Goal: Task Accomplishment & Management: Complete application form

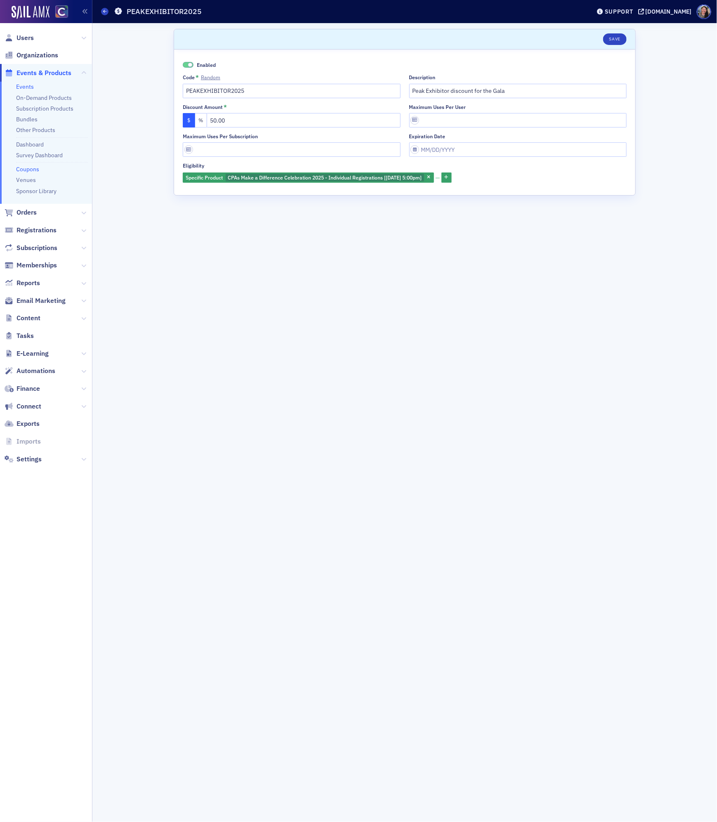
click at [20, 85] on link "Events" at bounding box center [25, 86] width 18 height 7
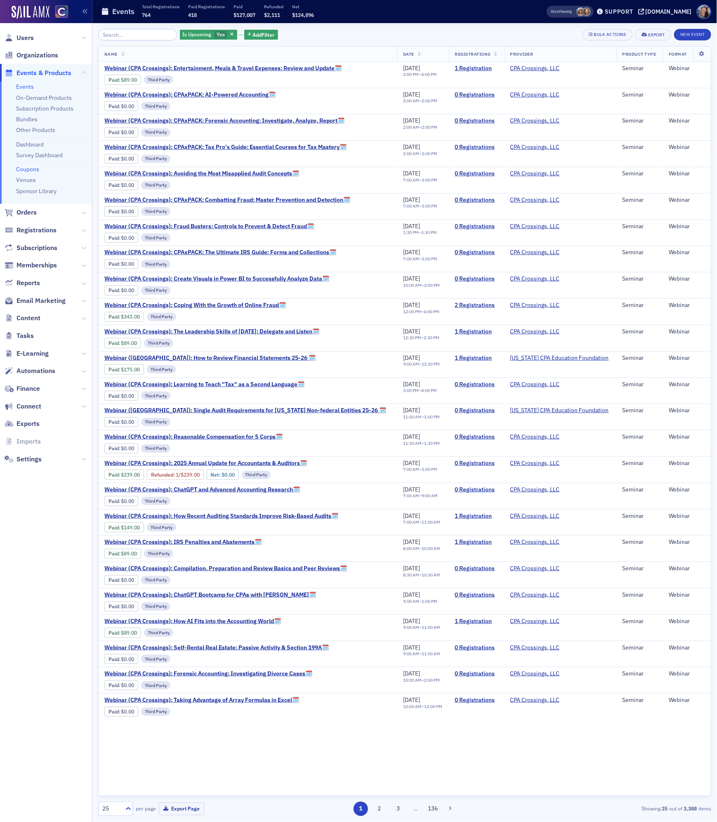
click at [28, 166] on link "Coupons" at bounding box center [27, 168] width 23 height 7
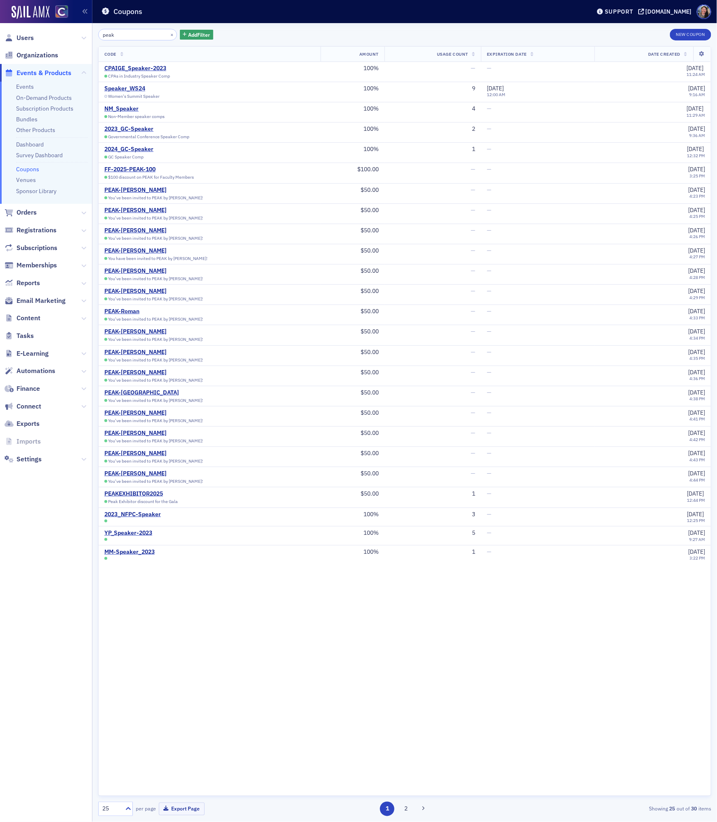
type input "peak"
click at [257, 673] on div "Code Amount Usage Count Expiration Date Date Created CPAIGE_Speaker-2023 CPAs i…" at bounding box center [404, 420] width 613 height 749
click at [21, 316] on span "Content" at bounding box center [28, 317] width 24 height 9
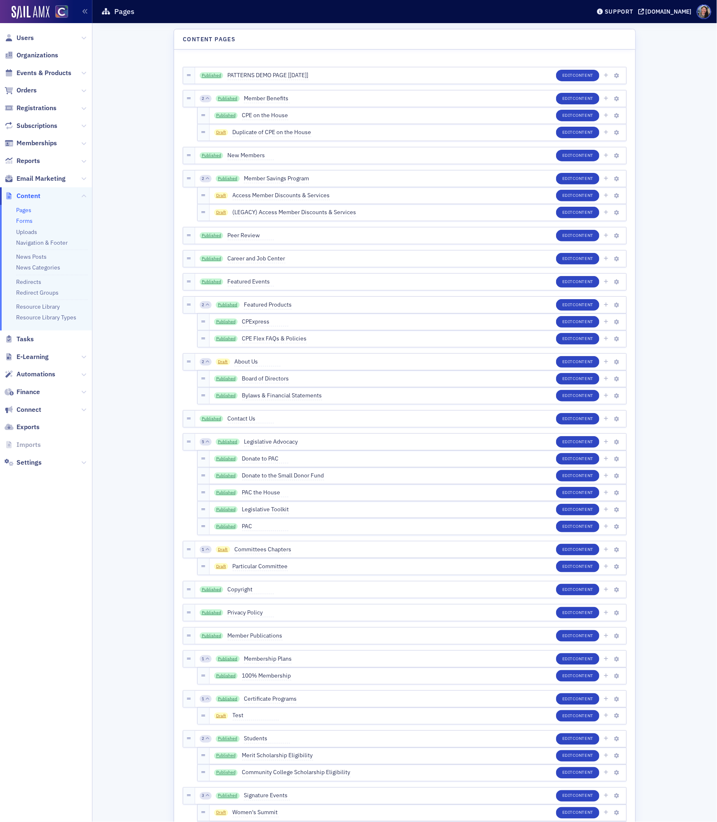
click at [22, 220] on link "Forms" at bounding box center [24, 220] width 16 height 7
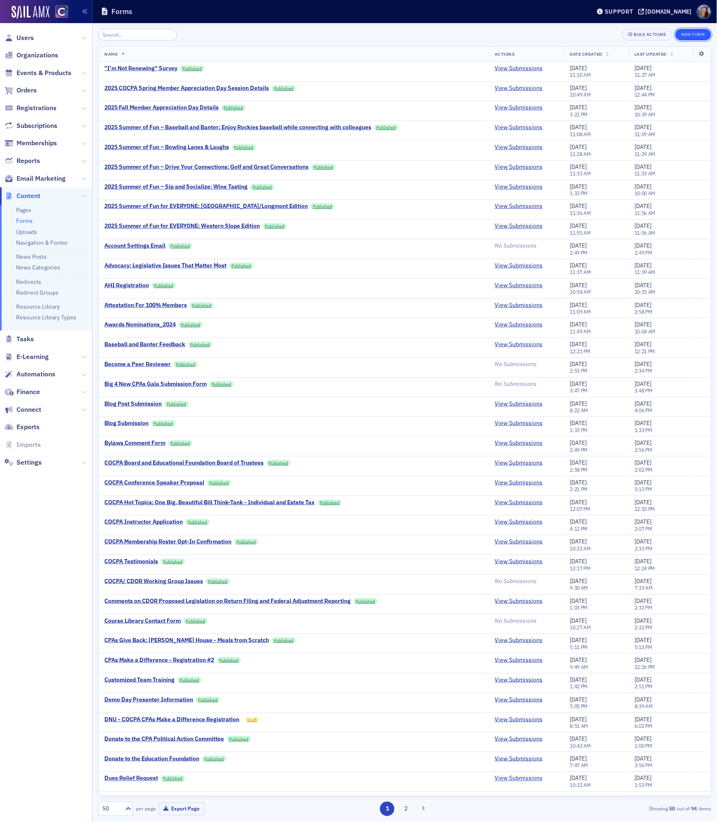
click at [692, 35] on button "New Form" at bounding box center [693, 35] width 36 height 12
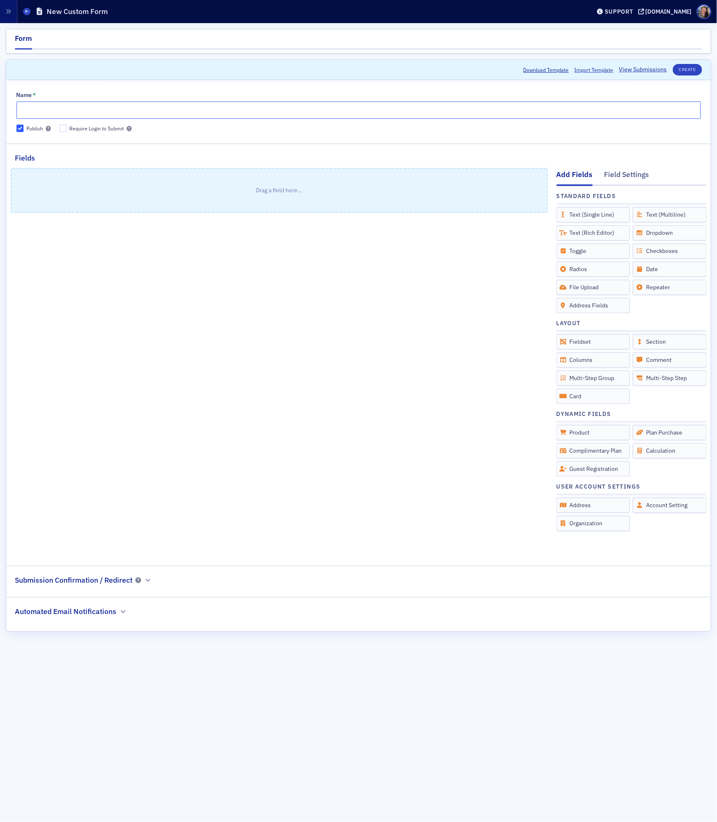
click at [60, 108] on input "Name *" at bounding box center [358, 109] width 684 height 17
click at [77, 110] on input "Name *" at bounding box center [358, 109] width 684 height 17
click at [34, 114] on input "Name *" at bounding box center [358, 109] width 684 height 17
type input "Exhibitor/Sponsor Registration"
click at [256, 187] on p "Drag a field here…" at bounding box center [279, 190] width 535 height 43
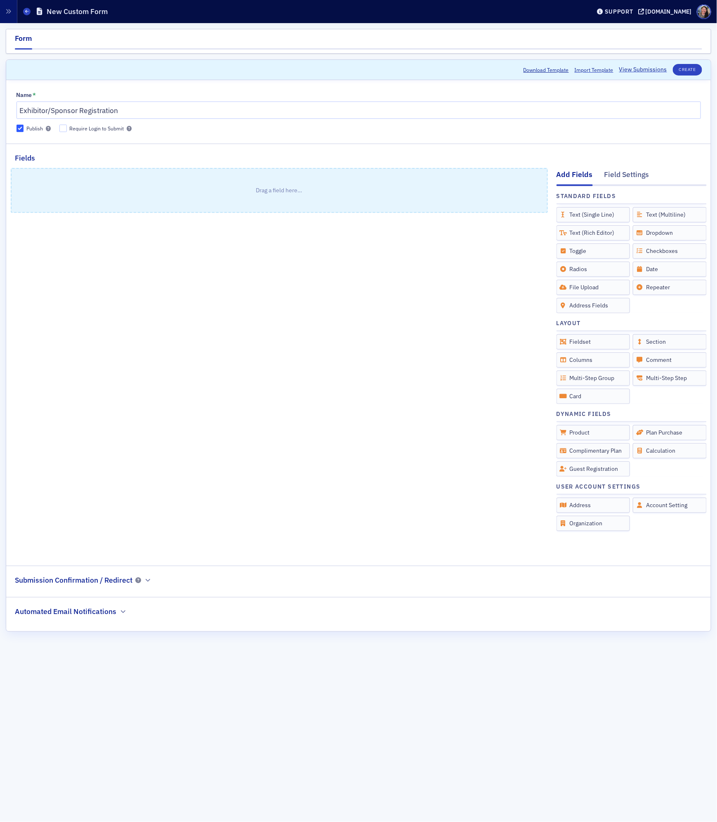
click at [198, 318] on div "Drag a field here…" at bounding box center [279, 358] width 537 height 390
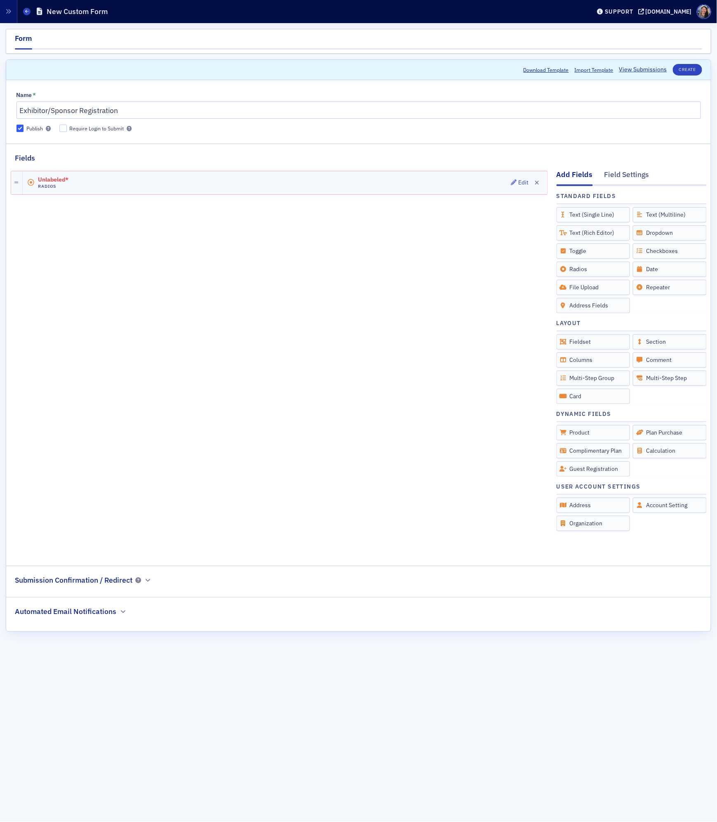
click at [327, 187] on div "Unlabeled* Radios Edit" at bounding box center [285, 182] width 525 height 23
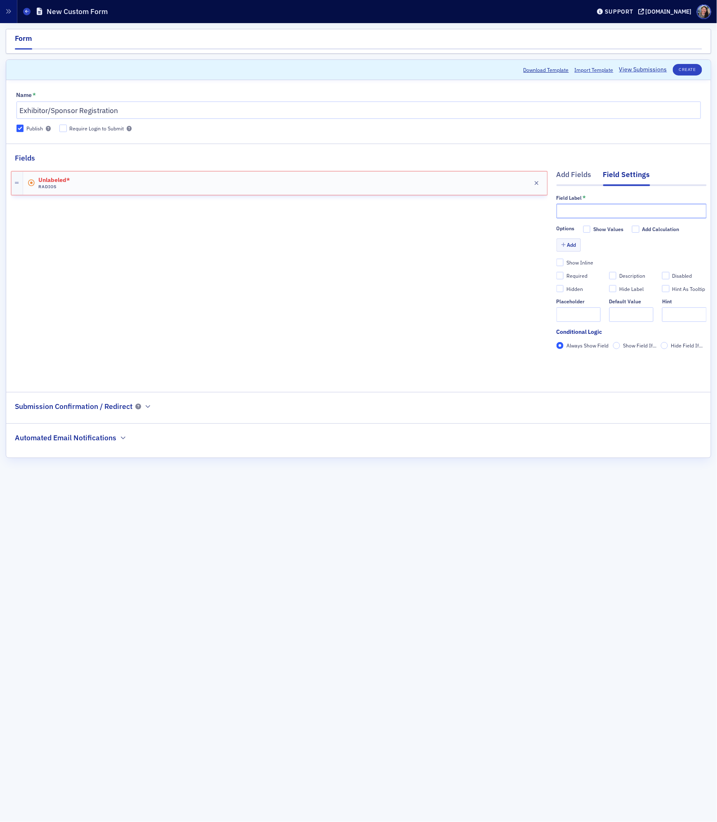
click at [615, 215] on input "text" at bounding box center [631, 211] width 150 height 14
type input "What level exhibitor/sponsor are you?"
click at [574, 248] on button "Add" at bounding box center [568, 244] width 25 height 13
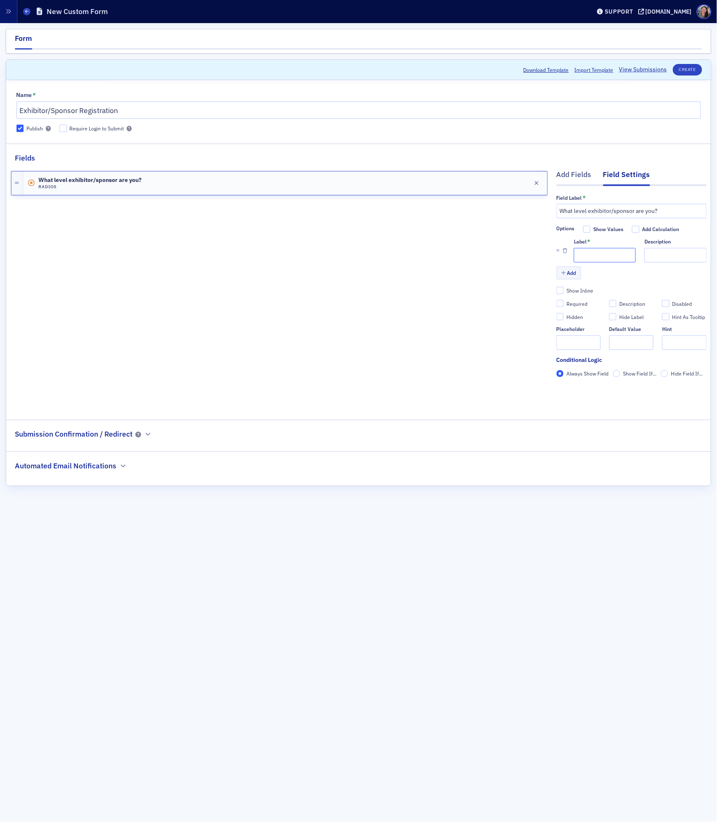
click at [579, 258] on input "Label *" at bounding box center [605, 255] width 62 height 14
type input "S"
type input "Base Camp"
click at [567, 275] on button "Add" at bounding box center [568, 272] width 25 height 13
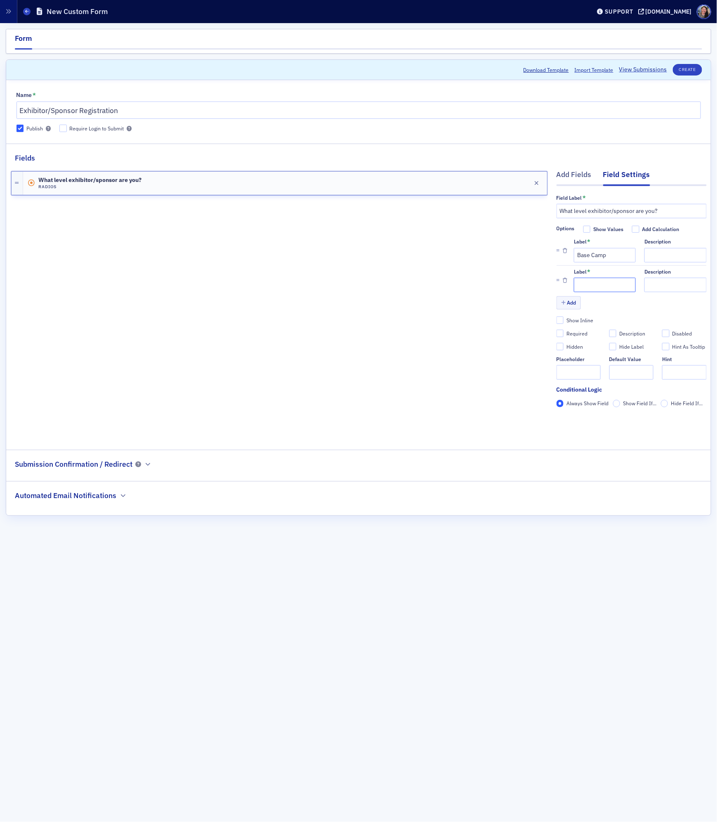
click at [589, 282] on input "Label *" at bounding box center [605, 285] width 62 height 14
type input "Summit"
click at [568, 335] on div "Required" at bounding box center [576, 333] width 21 height 7
click at [564, 335] on input "Required" at bounding box center [559, 333] width 7 height 7
checkbox input "true"
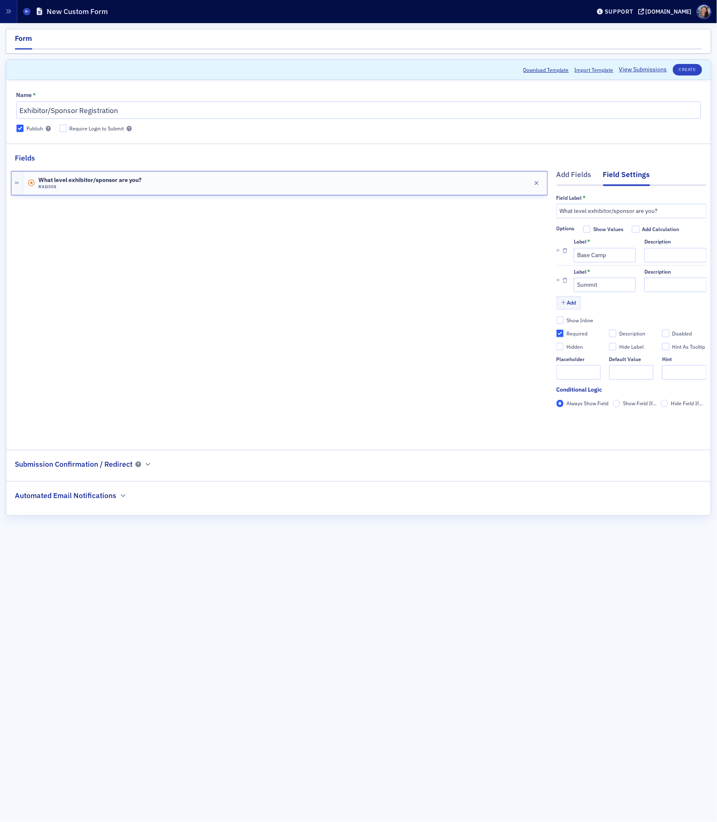
type input "required"
click at [365, 292] on div "What level exhibitor/sponsor are you? Radios Edit" at bounding box center [279, 300] width 537 height 274
click at [568, 175] on div "Add Fields" at bounding box center [573, 176] width 35 height 15
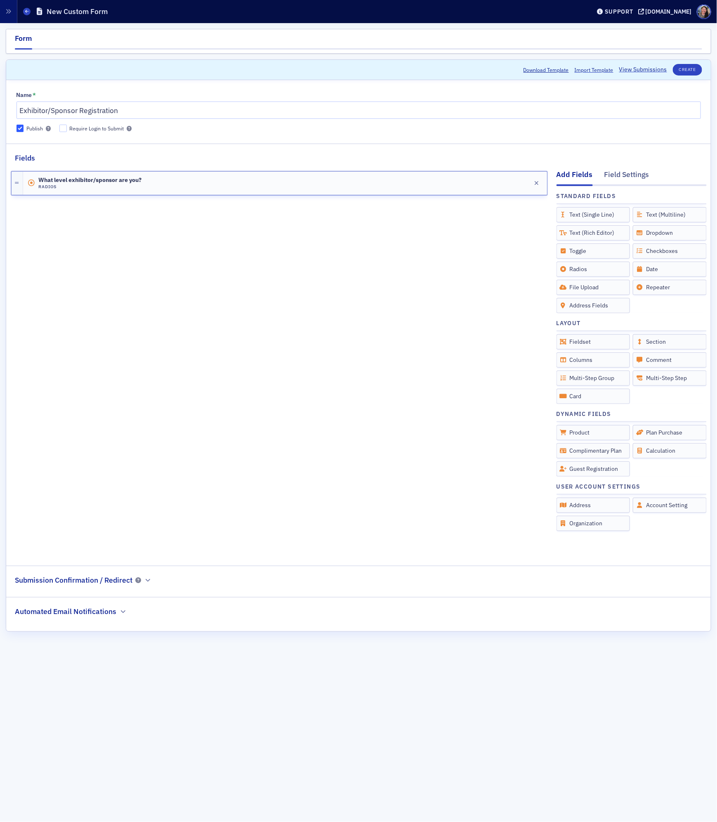
click at [369, 433] on div "What level exhibitor/sponsor are you? Radios Edit" at bounding box center [279, 358] width 537 height 390
click at [328, 187] on div "What level exhibitor/sponsor are you? Radios Edit" at bounding box center [285, 183] width 524 height 23
click at [346, 285] on div "What level exhibitor/sponsor are you? Radios Edit" at bounding box center [279, 358] width 537 height 390
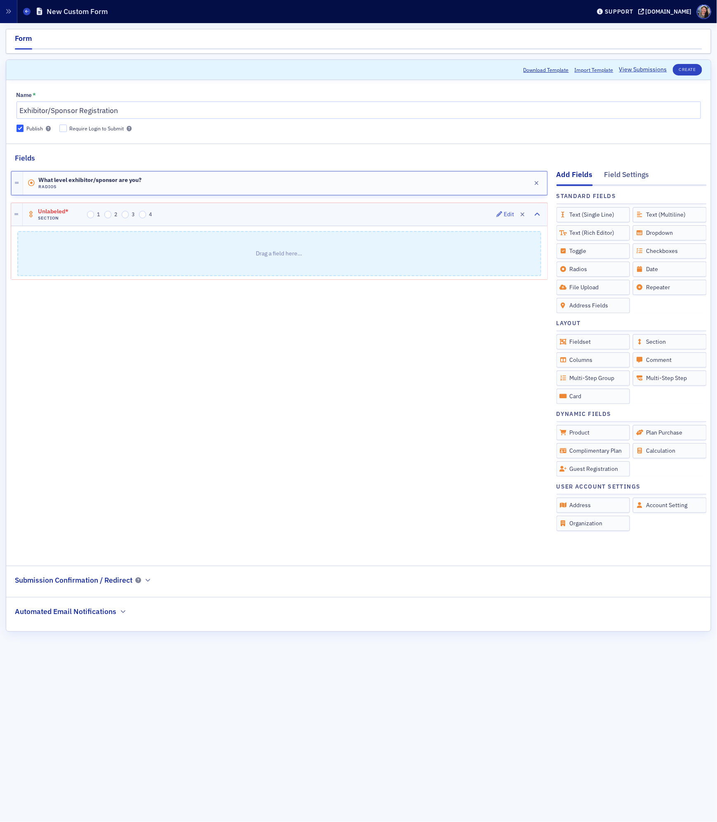
click at [190, 218] on div "Unlabeled* Section 1 2 3 4 Edit" at bounding box center [285, 214] width 525 height 23
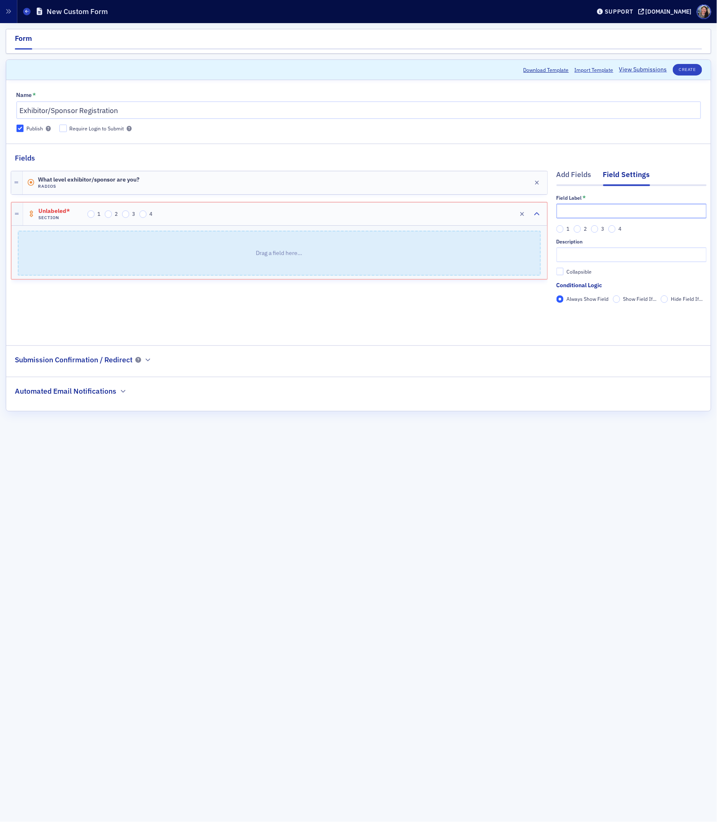
click at [586, 212] on input "text" at bounding box center [631, 211] width 150 height 14
type input "Base Camp"
click at [437, 261] on p "Drag a field here…" at bounding box center [279, 252] width 521 height 43
click at [572, 178] on div "Add Fields" at bounding box center [573, 176] width 35 height 15
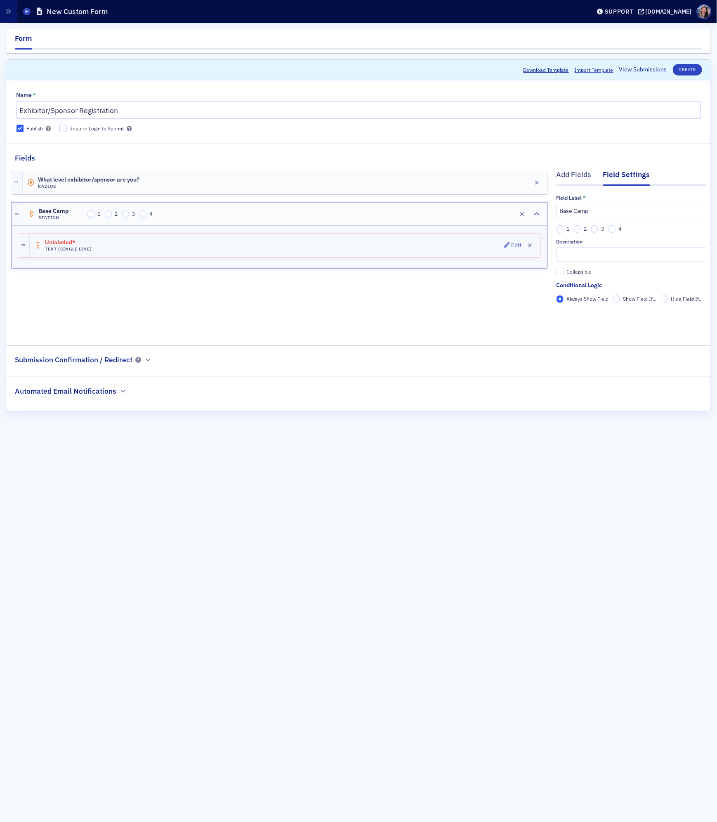
drag, startPoint x: 571, startPoint y: 215, endPoint x: 358, endPoint y: 245, distance: 215.7
click at [358, 245] on div "Unlabeled* Text (Single Line) Edit" at bounding box center [285, 245] width 511 height 23
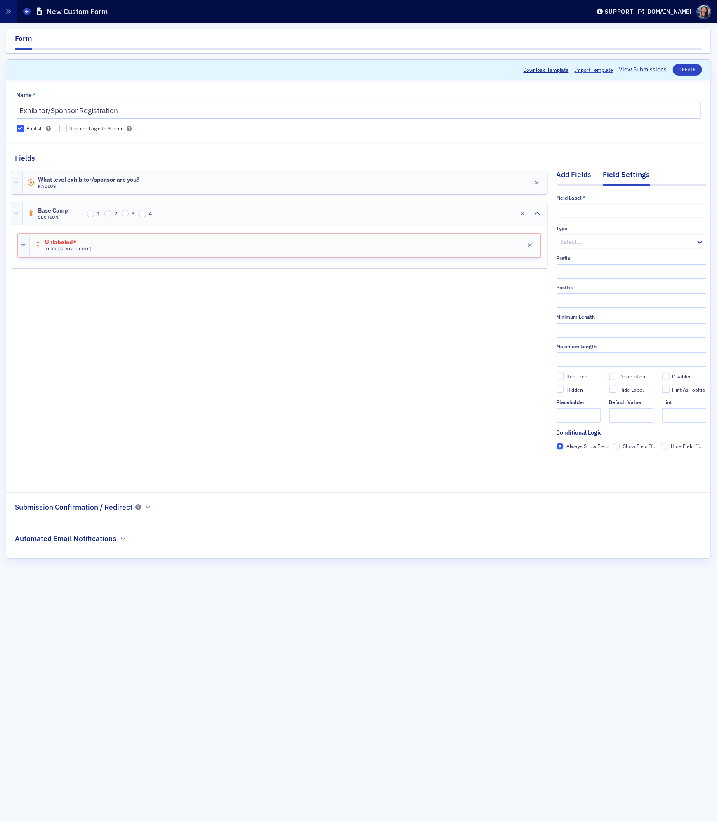
click at [573, 178] on div "Add Fields" at bounding box center [573, 176] width 35 height 15
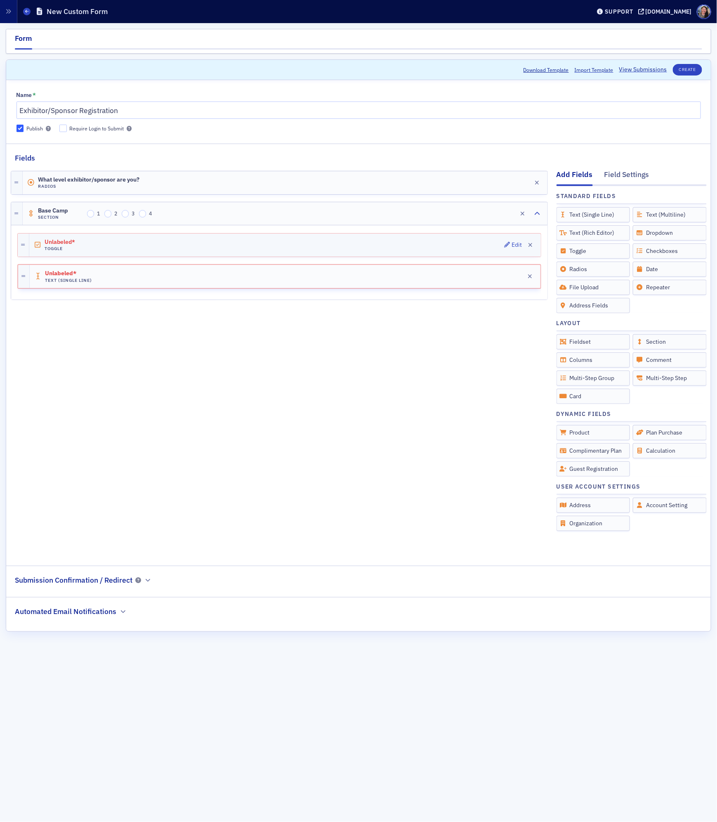
click at [396, 244] on div "Unlabeled* Toggle Edit" at bounding box center [284, 244] width 511 height 23
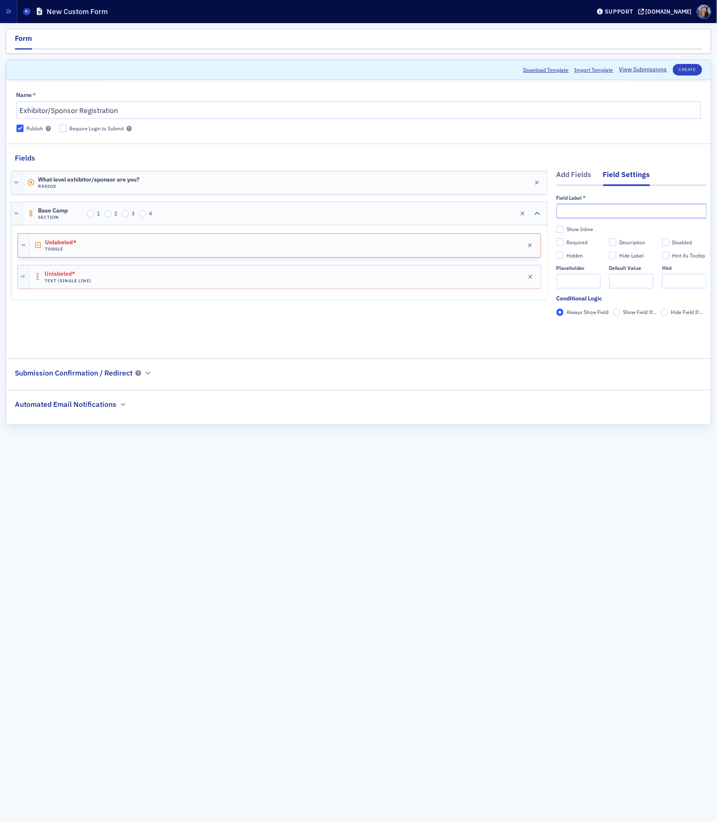
click at [586, 211] on input "text" at bounding box center [631, 211] width 150 height 14
click at [532, 250] on button "button" at bounding box center [530, 246] width 12 height 12
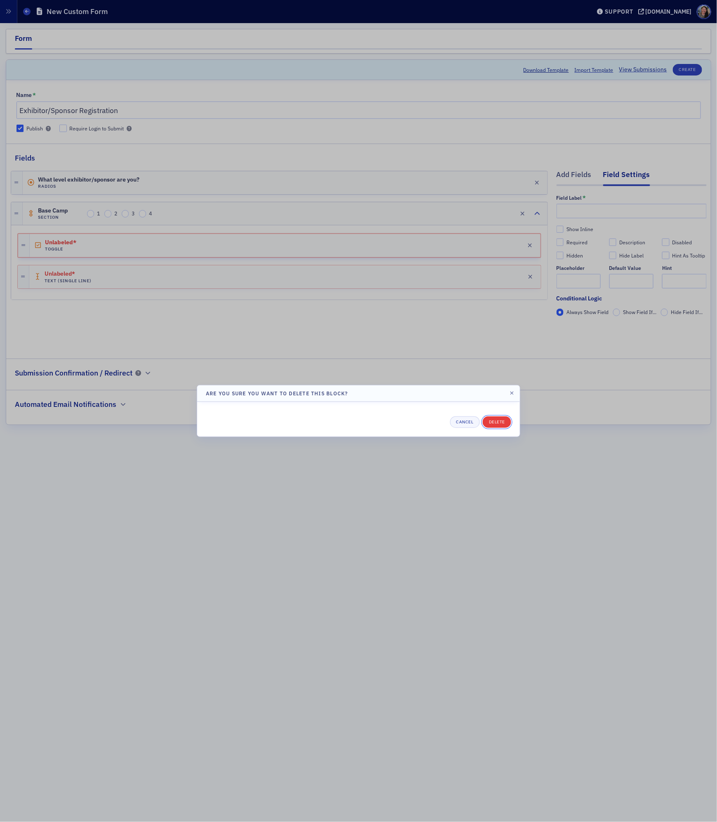
click at [499, 419] on button "Delete" at bounding box center [497, 422] width 28 height 12
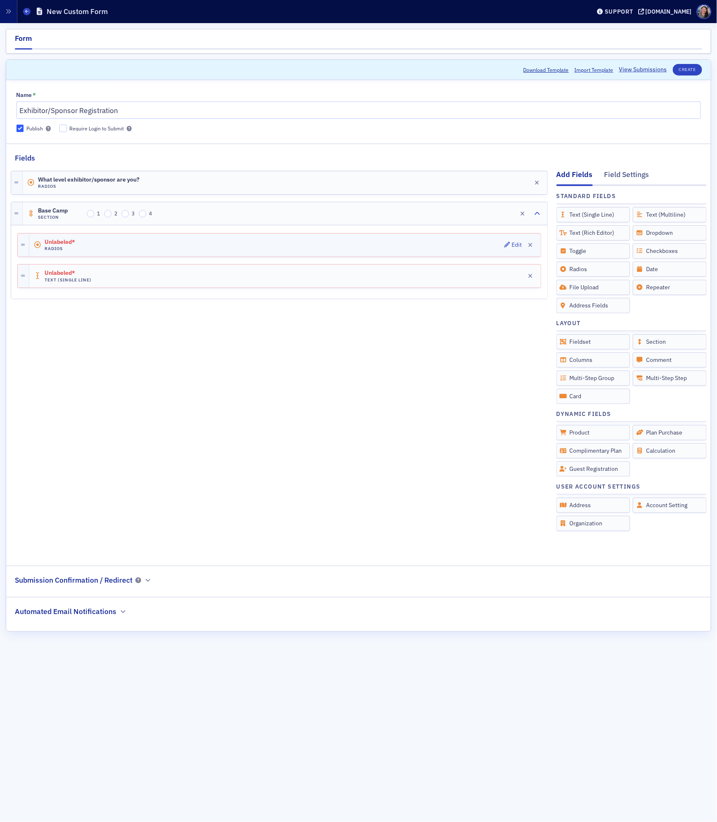
click at [468, 247] on div "Unlabeled* Radios Edit" at bounding box center [284, 244] width 511 height 23
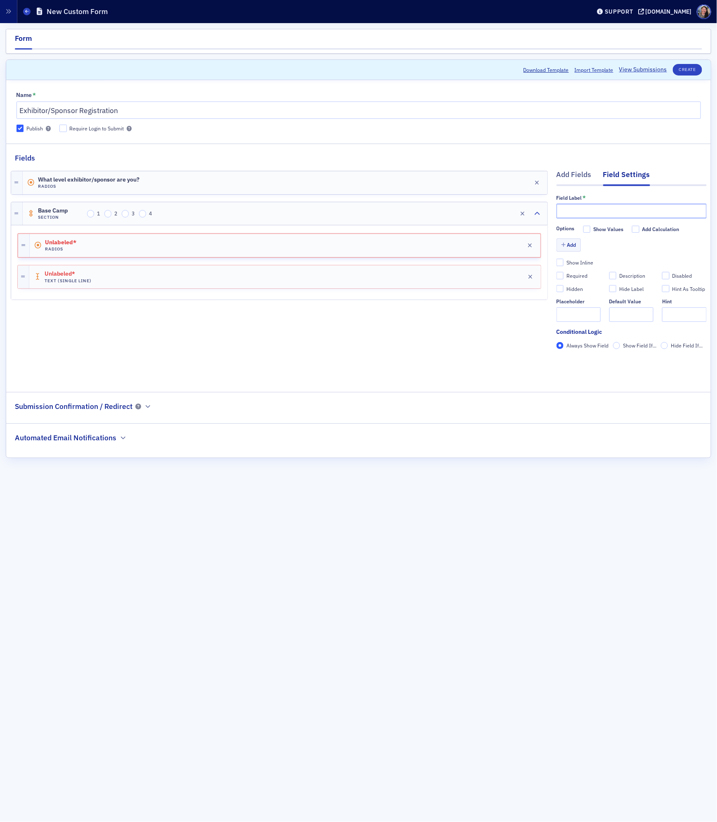
click at [629, 211] on input "text" at bounding box center [631, 211] width 150 height 14
click at [596, 215] on input "How many people will be attending?" at bounding box center [631, 211] width 150 height 14
click at [593, 212] on input "How many people will be attending?" at bounding box center [631, 211] width 150 height 14
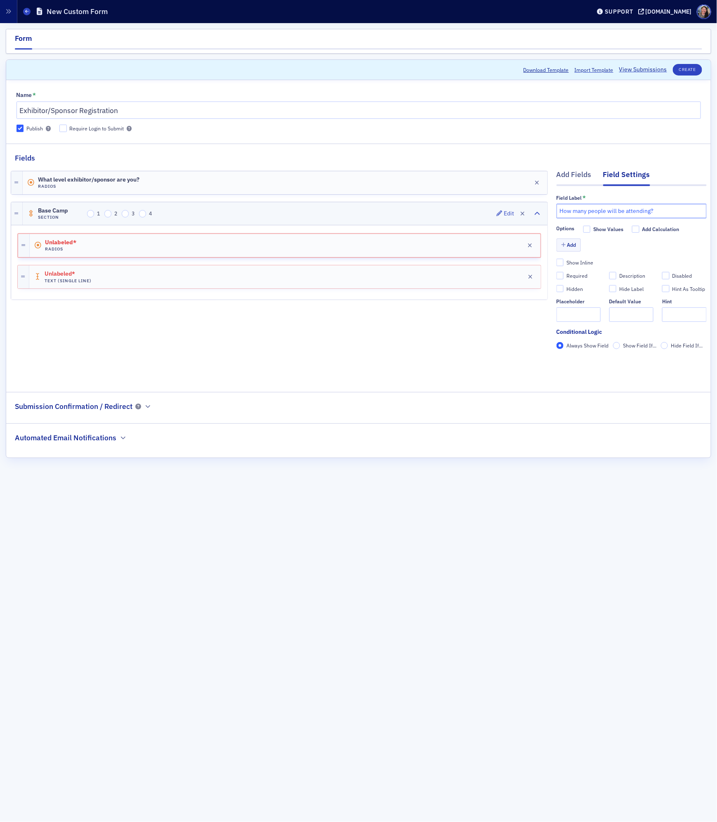
drag, startPoint x: 664, startPoint y: 212, endPoint x: 515, endPoint y: 207, distance: 149.0
click at [515, 207] on div "Add Fields Field Settings Field Label * How many people will be attending? Opti…" at bounding box center [359, 271] width 696 height 217
click at [614, 213] on input "How many" at bounding box center [631, 211] width 150 height 14
type input "How many team members will you have at your booth?"
click at [571, 244] on button "Add" at bounding box center [568, 244] width 25 height 13
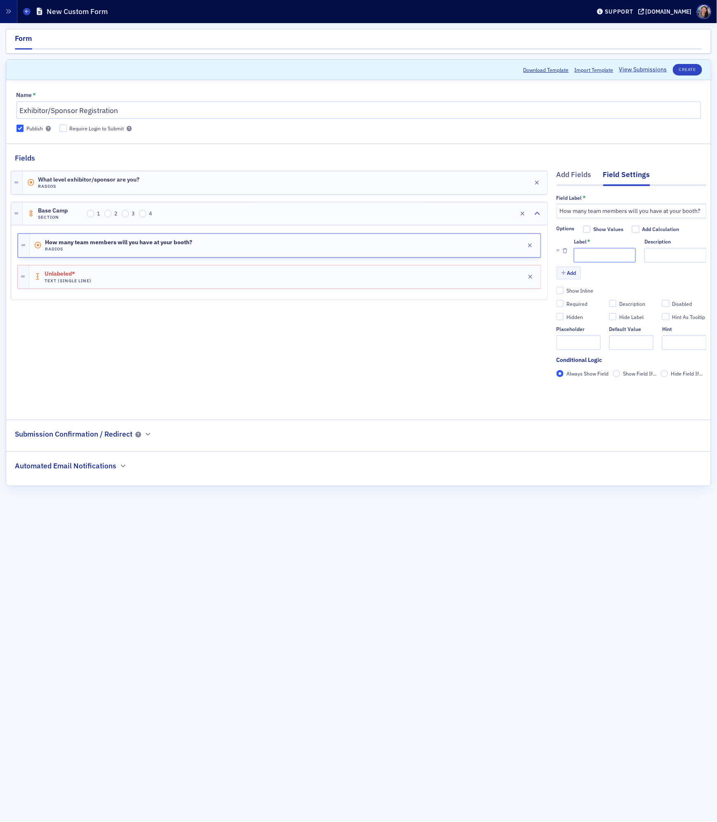
click at [582, 256] on input "Label *" at bounding box center [605, 255] width 62 height 14
type input "1"
click at [575, 274] on button "Add" at bounding box center [568, 272] width 25 height 13
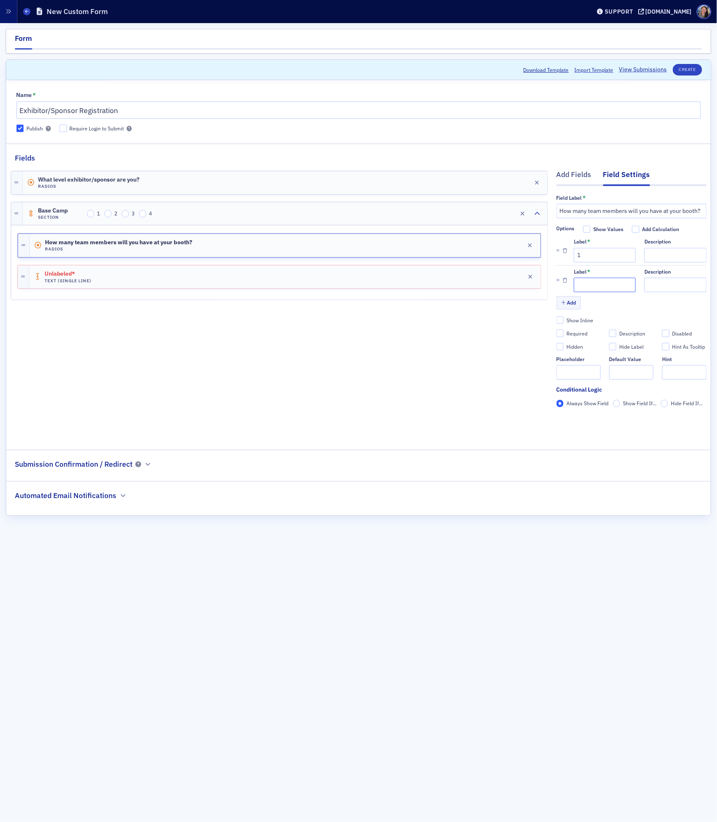
click at [585, 286] on input "Label *" at bounding box center [605, 285] width 62 height 14
type input "2"
click at [467, 342] on div "What level exhibitor/sponsor are you? Radios Edit Base Camp Section 1 2 3 4 Edi…" at bounding box center [279, 300] width 537 height 274
click at [575, 332] on div "Required" at bounding box center [576, 333] width 21 height 7
click at [564, 332] on input "Required" at bounding box center [559, 333] width 7 height 7
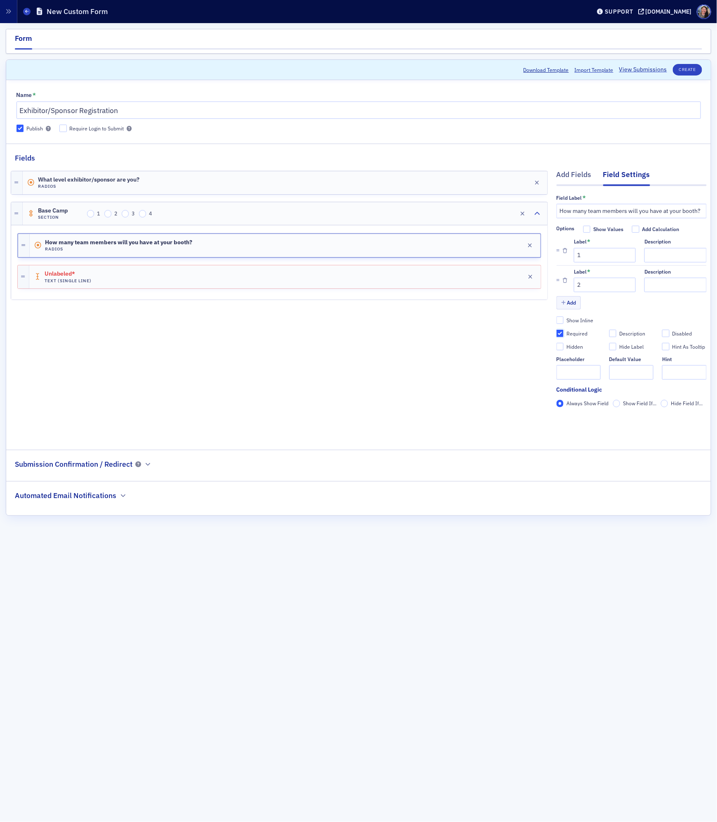
checkbox input "true"
type input "required"
click at [466, 348] on div "What level exhibitor/sponsor are you? Radios Edit Base Camp Section 1 2 3 4 Edi…" at bounding box center [279, 300] width 537 height 274
click at [297, 278] on div "Unlabeled* Text (Single Line) Edit" at bounding box center [284, 276] width 511 height 23
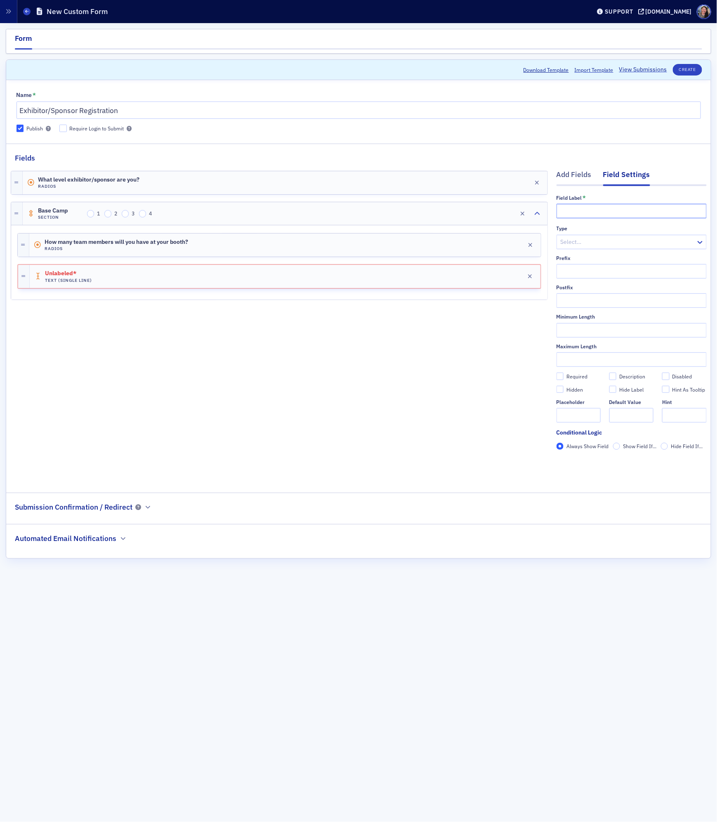
click at [636, 210] on input "text" at bounding box center [631, 211] width 150 height 14
click at [584, 178] on div "Add Fields" at bounding box center [573, 176] width 35 height 15
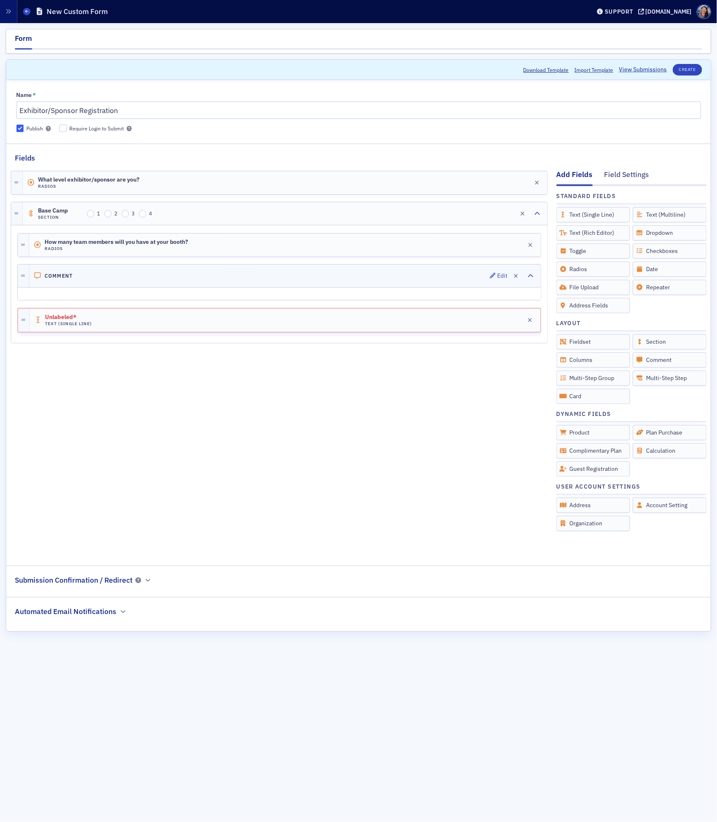
click at [415, 277] on div "Comment Edit" at bounding box center [284, 275] width 511 height 23
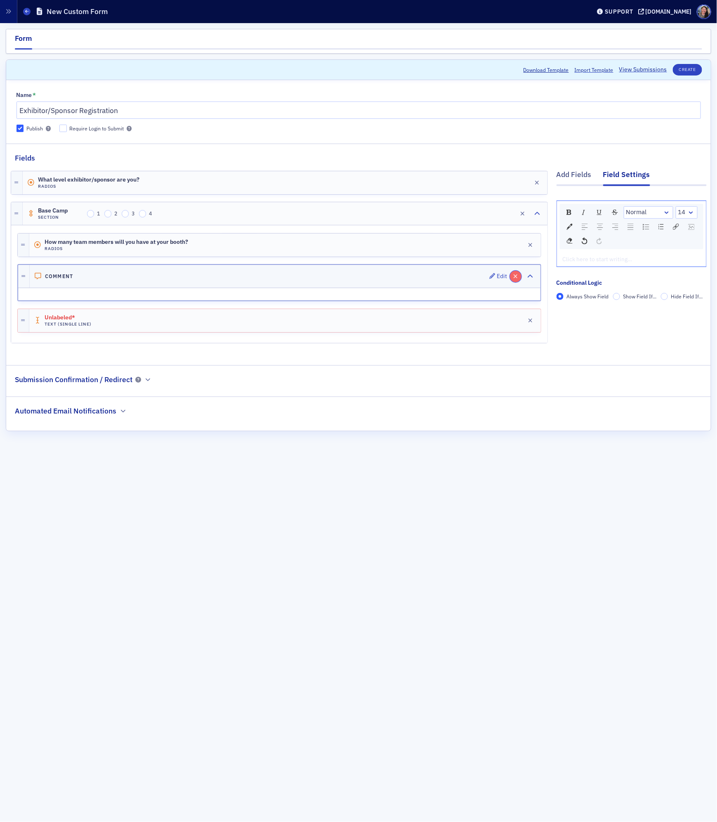
click at [516, 278] on icon "button" at bounding box center [516, 276] width 5 height 6
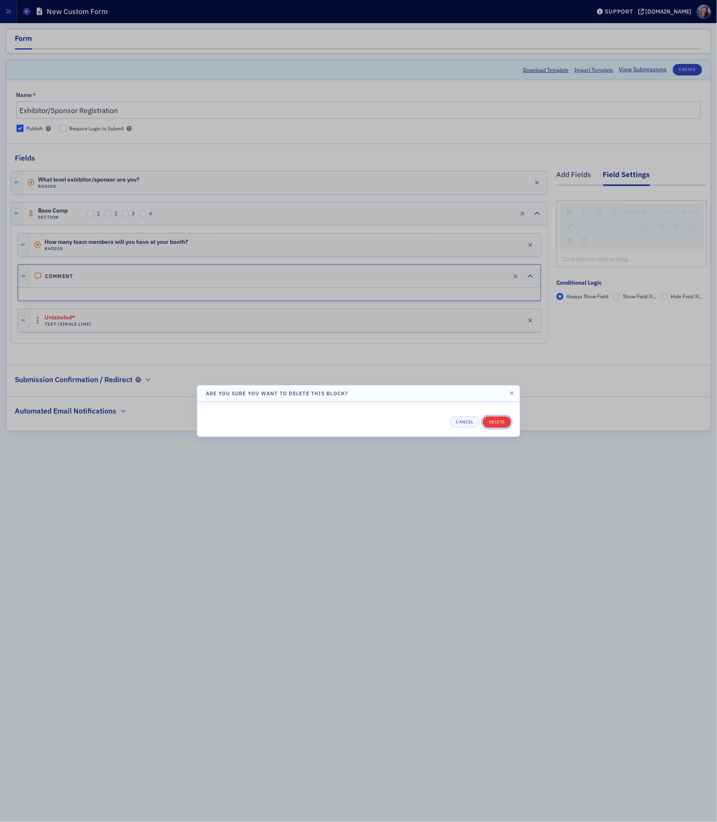
click at [503, 422] on button "Delete" at bounding box center [497, 422] width 28 height 12
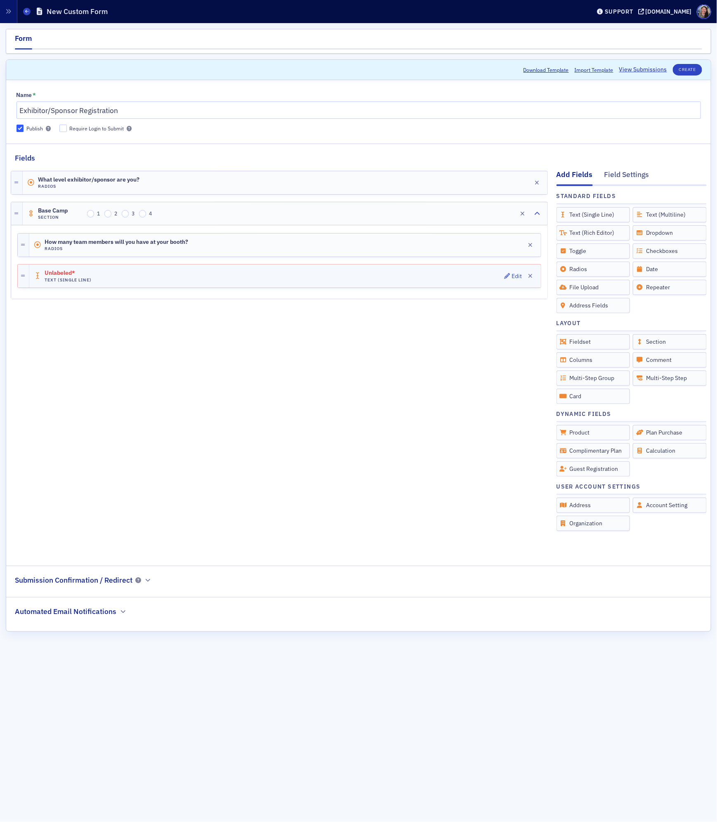
click at [251, 277] on div "Unlabeled* Text (Single Line) Edit" at bounding box center [284, 275] width 511 height 23
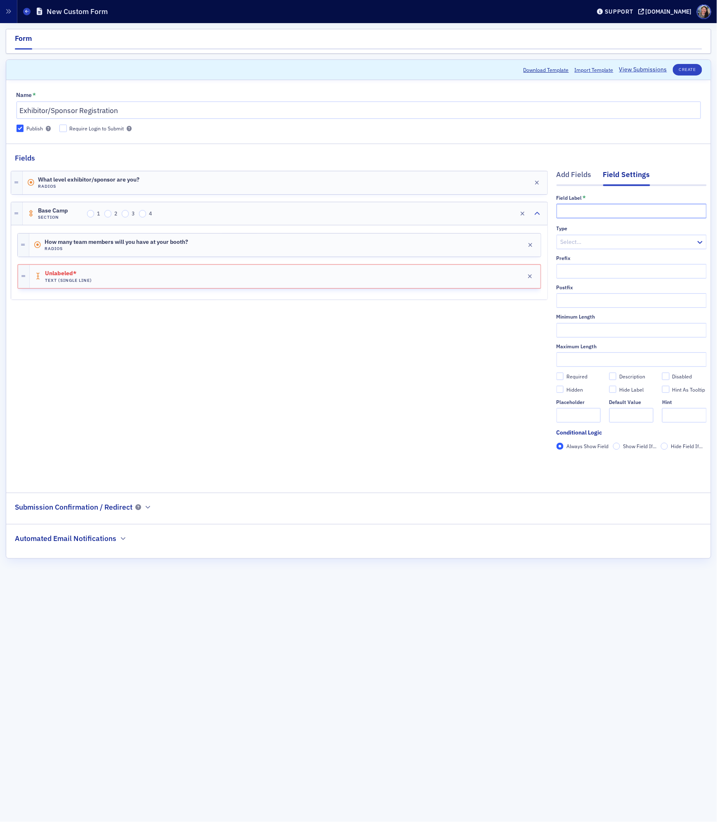
click at [576, 211] on input "text" at bounding box center [631, 211] width 150 height 14
type input "Attendee Name"
click at [388, 321] on div "What level exhibitor/sponsor are you? Radios Edit Base Camp Section 1 2 3 4 Edi…" at bounding box center [279, 321] width 537 height 317
click at [577, 173] on div "Add Fields" at bounding box center [573, 176] width 35 height 15
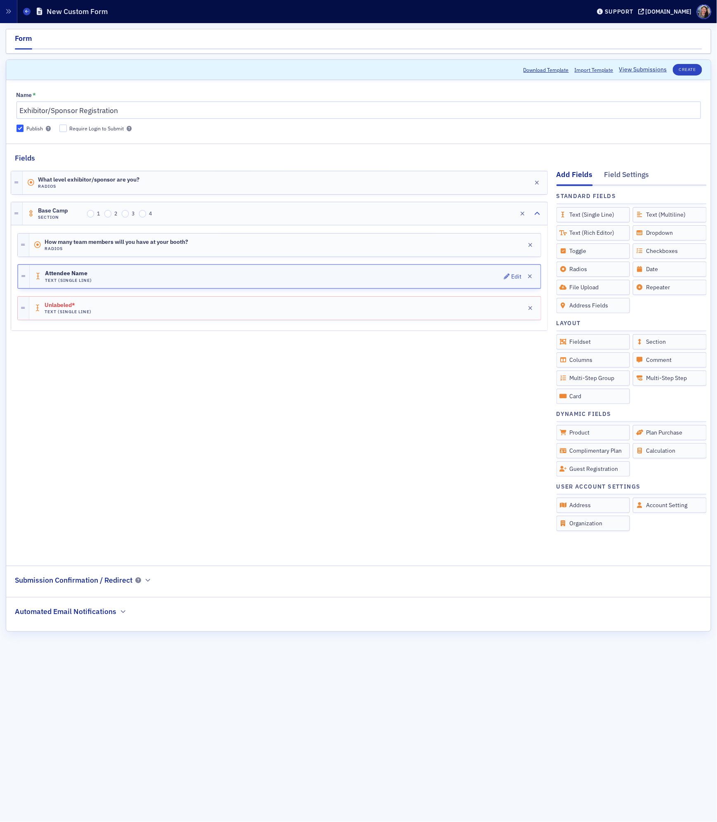
click at [368, 280] on div "Attendee Name Text (Single Line) Edit" at bounding box center [285, 276] width 511 height 23
click at [354, 278] on div "Attendee Name Text (Single Line) Edit" at bounding box center [285, 276] width 511 height 23
click at [230, 280] on div "Attendee Name Text (Single Line) Edit" at bounding box center [285, 276] width 511 height 23
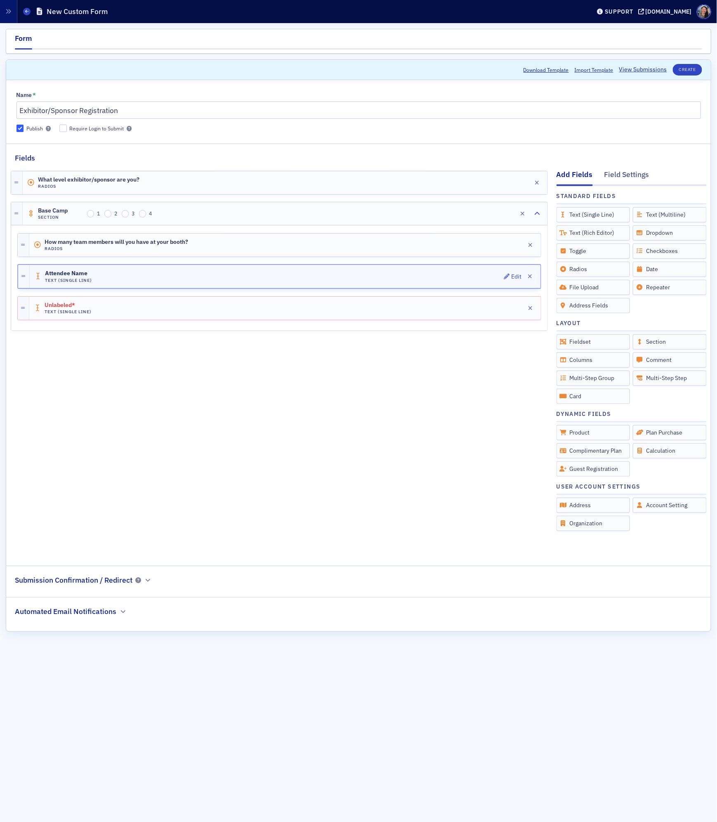
click at [230, 280] on div "Attendee Name Text (Single Line) Edit" at bounding box center [285, 276] width 511 height 23
click at [620, 184] on div "Field Settings" at bounding box center [626, 176] width 45 height 15
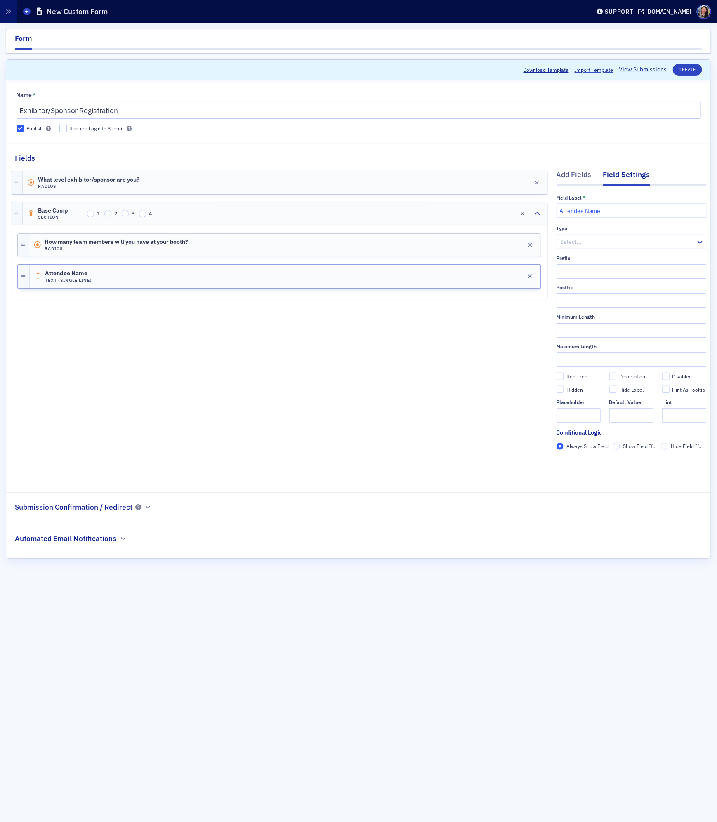
click at [585, 212] on input "Attendee Name" at bounding box center [631, 211] width 150 height 14
type input "Attendee Name (please include any credentials you would like on the name badge)"
click at [356, 436] on div "What level exhibitor/sponsor are you? Radios Edit Base Camp Section 1 2 3 4 Edi…" at bounding box center [279, 321] width 537 height 317
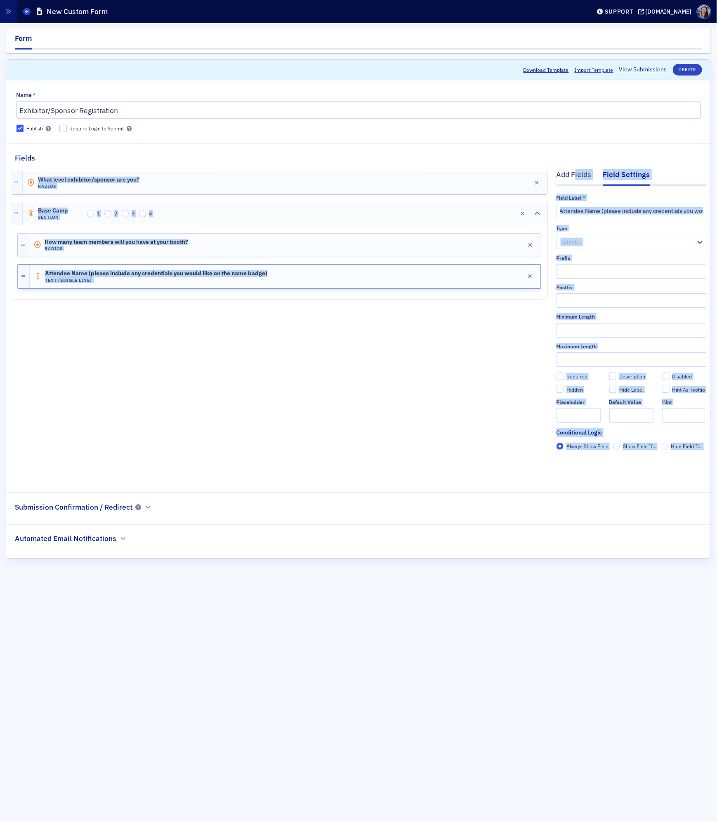
drag, startPoint x: 575, startPoint y: 175, endPoint x: 497, endPoint y: 297, distance: 145.0
click at [497, 297] on div "Add Fields Field Settings Field Label * Attendee Name (please include any crede…" at bounding box center [359, 321] width 696 height 317
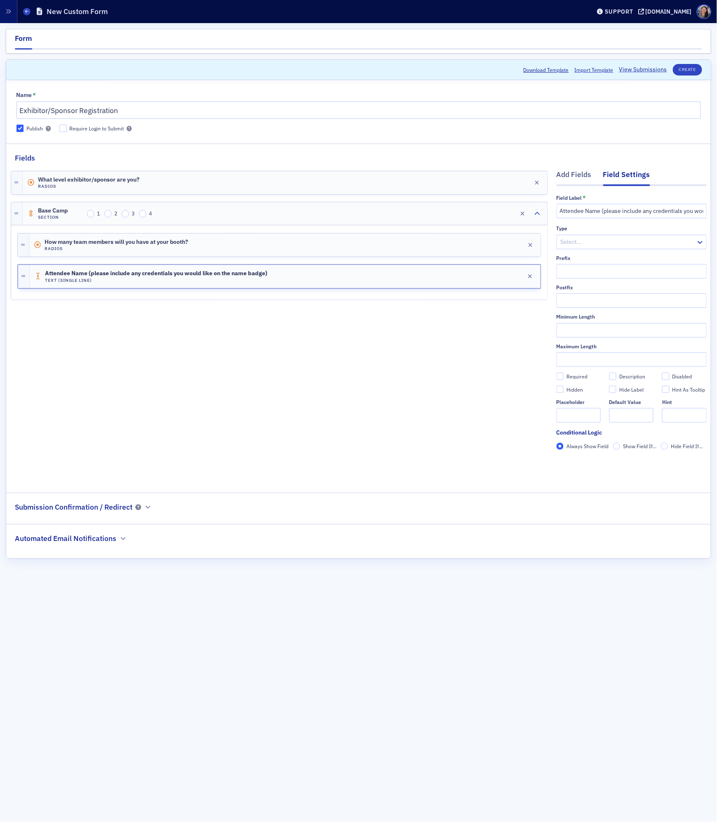
click at [467, 376] on div "What level exhibitor/sponsor are you? Radios Edit Base Camp Section 1 2 3 4 Edi…" at bounding box center [279, 321] width 537 height 317
click at [577, 171] on div "Add Fields" at bounding box center [573, 176] width 35 height 15
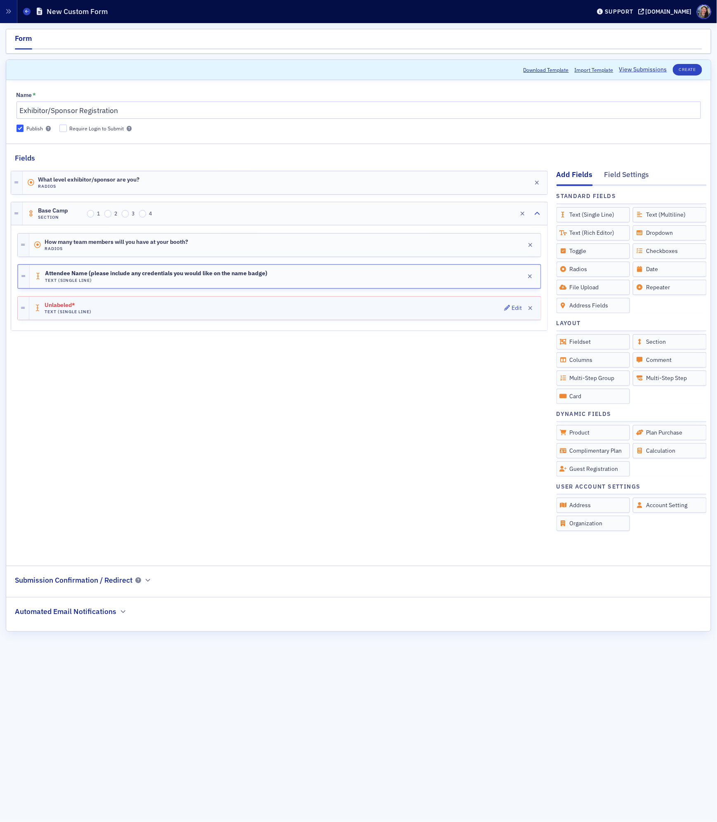
click at [465, 308] on div "Unlabeled* Text (Single Line) Edit" at bounding box center [284, 308] width 511 height 23
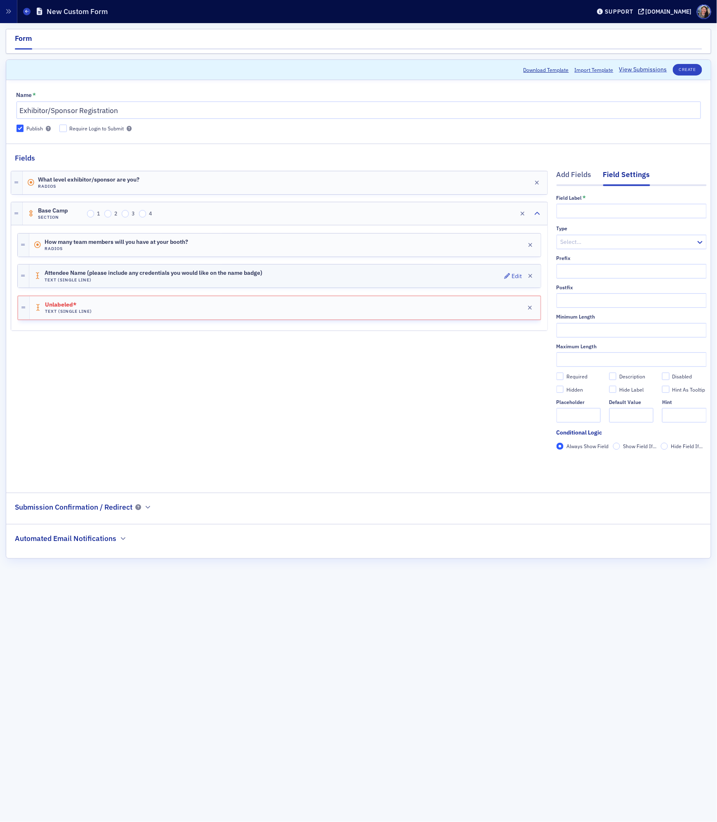
click at [285, 275] on div "Attendee Name (please include any credentials you would like on the name badge)…" at bounding box center [284, 275] width 511 height 23
drag, startPoint x: 584, startPoint y: 211, endPoint x: 525, endPoint y: 212, distance: 58.6
click at [525, 212] on div "Add Fields Field Settings Field Label * Attendee Name (please include any crede…" at bounding box center [359, 321] width 696 height 317
type input "Team member name (please include any credentials you would like on the name bad…"
click at [315, 311] on div "Unlabeled* Text (Single Line) Edit" at bounding box center [284, 308] width 511 height 23
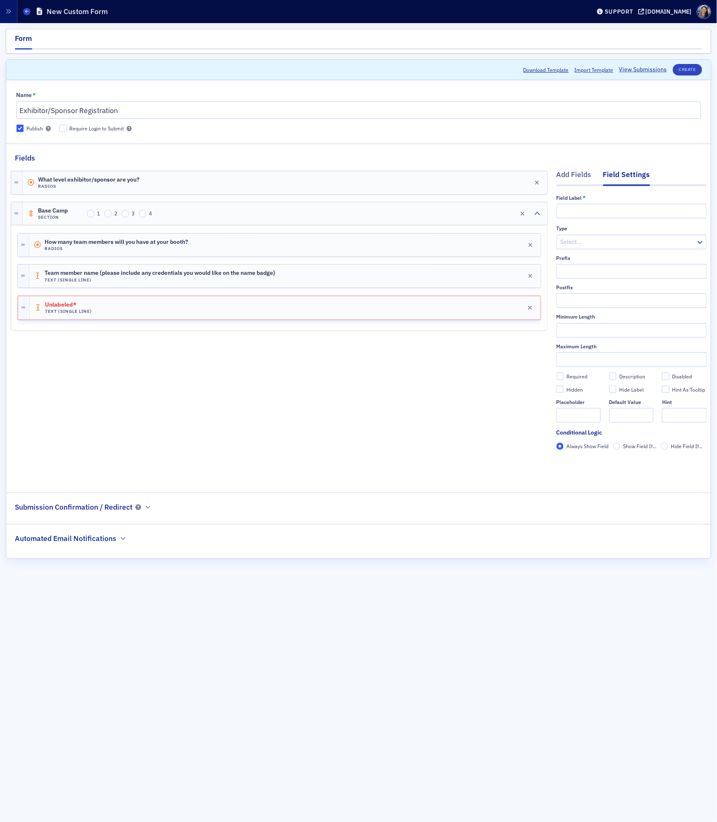
click at [602, 220] on div "Field Label * Type Select… Prefix Postfix Minimum Length Maximum Length Require…" at bounding box center [631, 325] width 150 height 261
click at [602, 210] on input "text" at bounding box center [631, 211] width 150 height 14
type input "Team member email address"
click at [449, 368] on div "What level exhibitor/sponsor are you? Radios Edit Base Camp Section 1 2 3 4 Edi…" at bounding box center [279, 321] width 537 height 317
click at [573, 175] on div "Add Fields" at bounding box center [573, 176] width 35 height 15
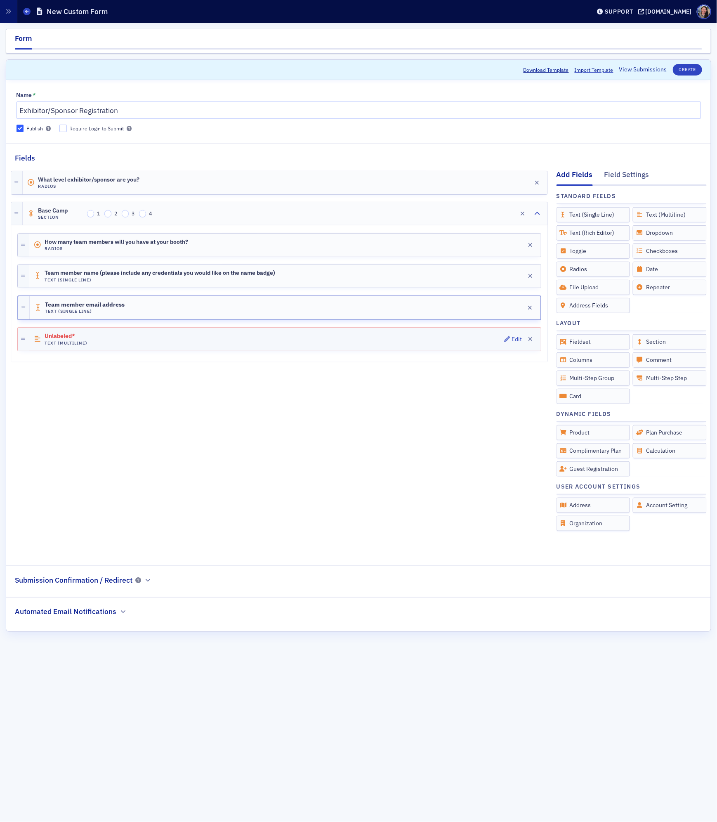
click at [441, 343] on div "Unlabeled* Text (Multiline) Edit" at bounding box center [284, 339] width 511 height 23
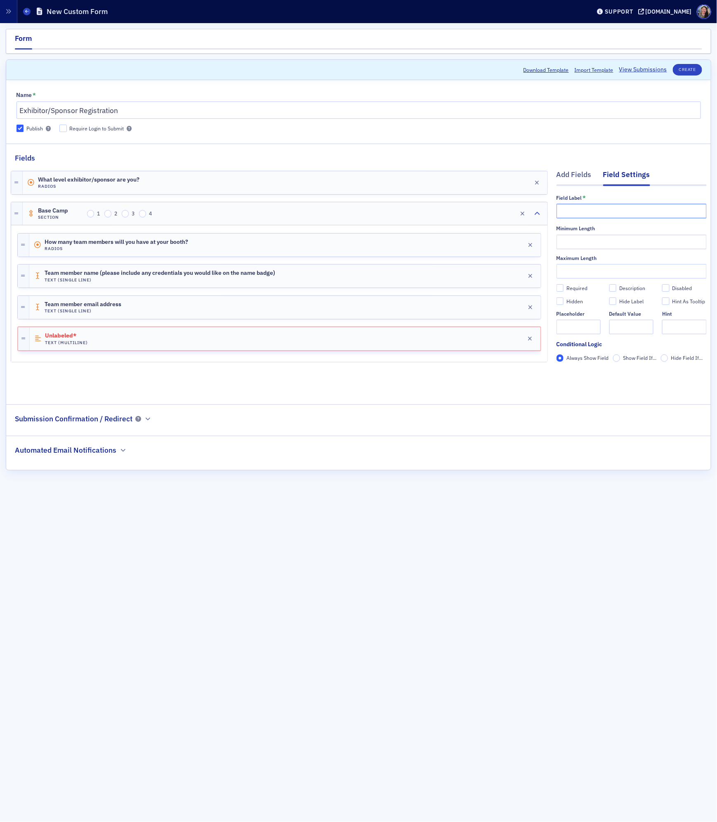
click at [639, 209] on input "text" at bounding box center [631, 211] width 150 height 14
type input "Any additional information about this team member"
click at [638, 395] on fieldset "Fields Add Fields Field Settings Field Label * Any additional information about…" at bounding box center [358, 271] width 704 height 255
click at [584, 175] on div "Add Fields" at bounding box center [573, 176] width 35 height 15
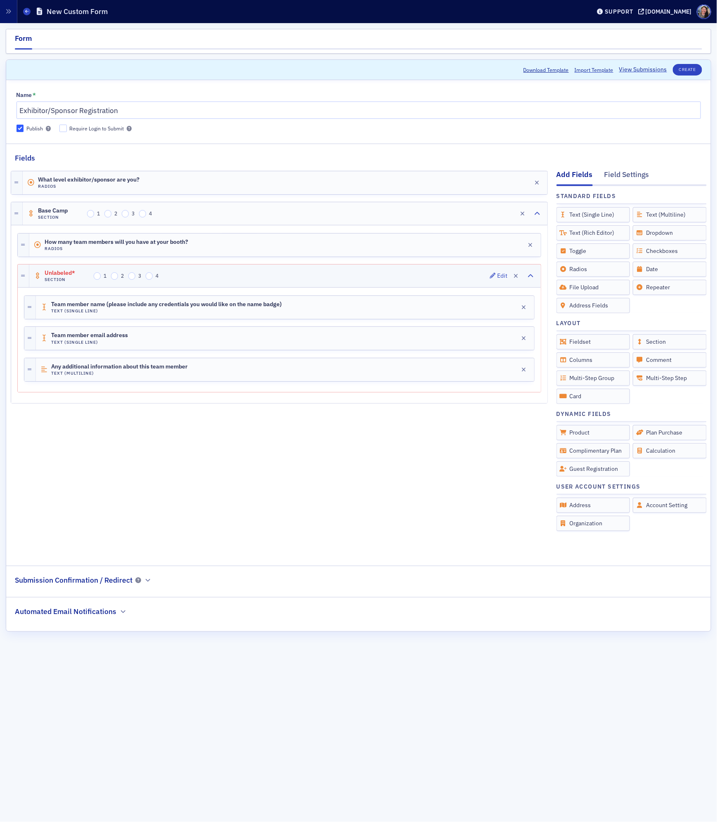
click at [66, 276] on span "Unlabeled*" at bounding box center [68, 273] width 46 height 7
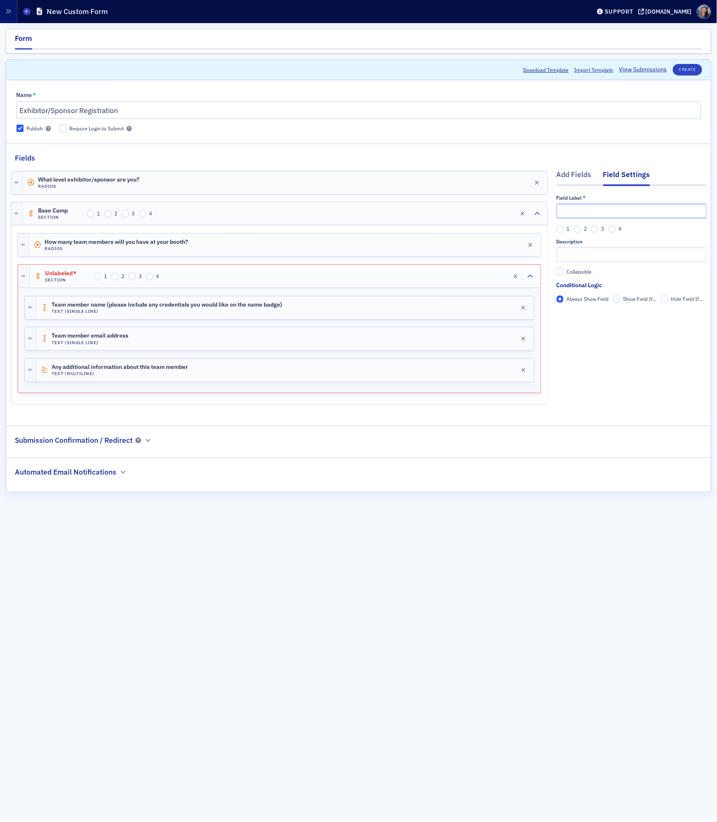
click at [634, 216] on input "text" at bounding box center [631, 211] width 150 height 14
type input "One team member"
click at [379, 273] on div "Unlabeled* Section 1 2 3 4 Edit" at bounding box center [285, 276] width 511 height 23
click at [322, 278] on div "One team member Section 1 2 3 4 Edit" at bounding box center [285, 276] width 511 height 23
click at [638, 301] on span "Show Field If..." at bounding box center [639, 298] width 33 height 7
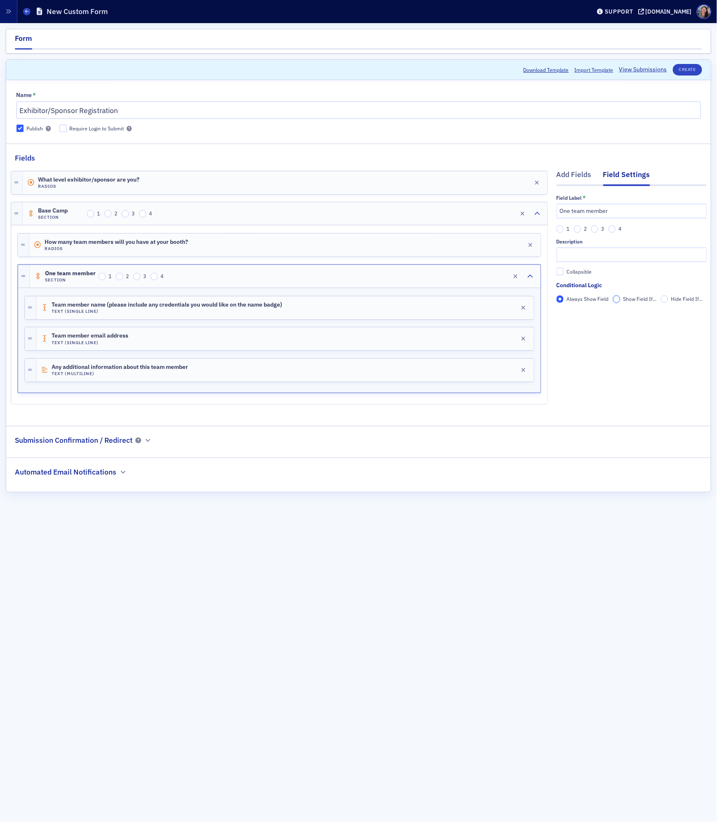
click at [620, 301] on input "Show Field If..." at bounding box center [616, 298] width 7 height 7
click at [590, 316] on span "Add Condition" at bounding box center [580, 313] width 31 height 7
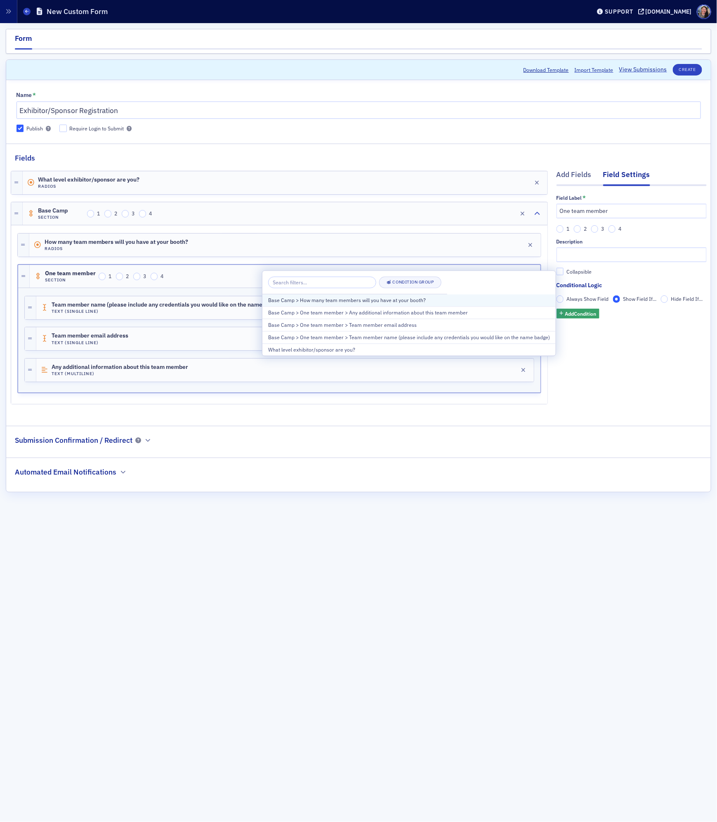
click at [340, 300] on div "Base Camp > How many team members will you have at your booth?" at bounding box center [409, 300] width 282 height 7
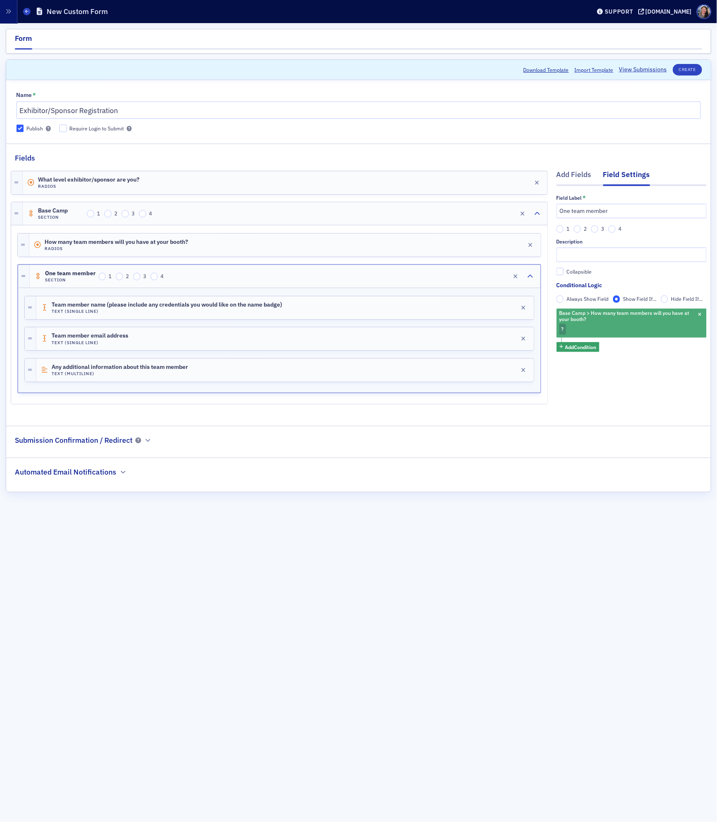
click at [570, 326] on div "Base Camp > How many team members will you have at your booth? ?" at bounding box center [631, 323] width 150 height 29
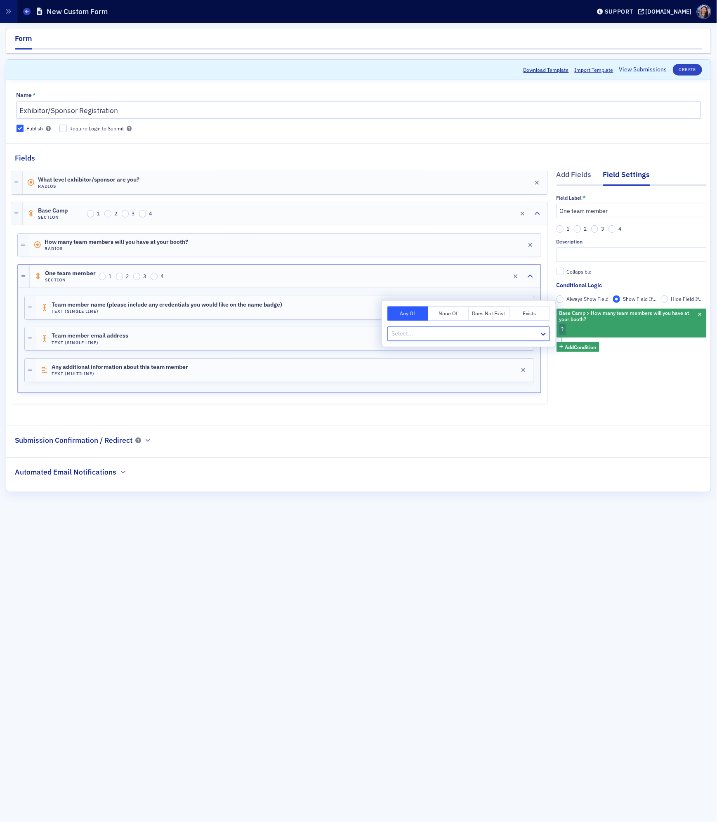
type input "1"
click at [414, 350] on div "1" at bounding box center [468, 352] width 153 height 9
click at [610, 413] on div "Add Fields Field Settings Field Label * One team member 1 2 3 4 Description Col…" at bounding box center [631, 288] width 150 height 251
click at [596, 397] on div "Add Fields Field Settings Field Label * One team member 1 2 3 4 Description Col…" at bounding box center [631, 288] width 150 height 251
click at [565, 172] on div "Add Fields" at bounding box center [573, 176] width 35 height 15
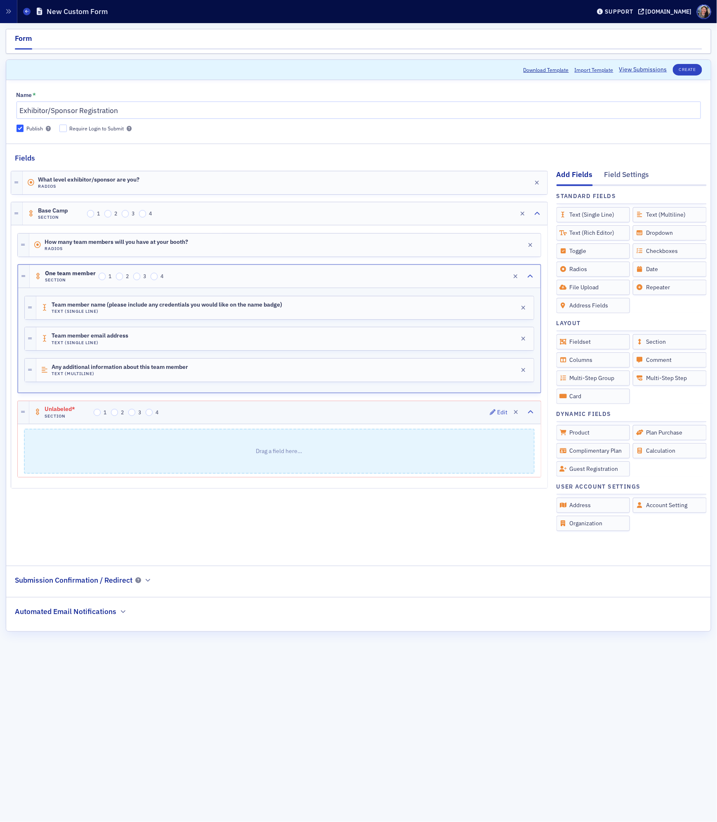
click at [228, 411] on div "Unlabeled* Section 1 2 3 4 Edit" at bounding box center [284, 412] width 511 height 23
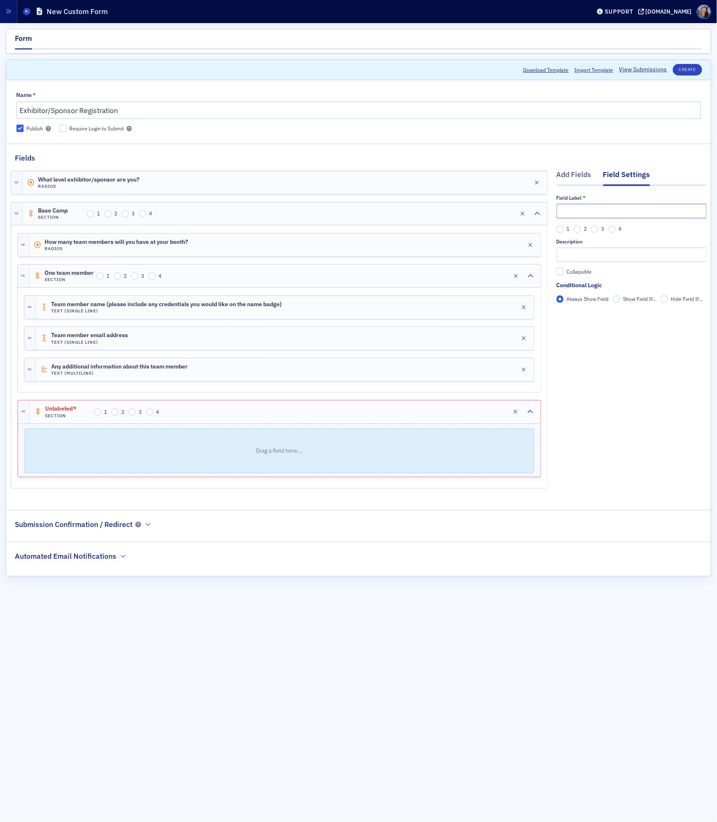
click at [596, 214] on input "text" at bounding box center [631, 211] width 150 height 14
type input "Two team members"
click at [639, 422] on div "Add Fields Field Settings Field Label * Two team members 1 2 3 4 Description Co…" at bounding box center [631, 330] width 150 height 335
click at [568, 173] on div "Add Fields" at bounding box center [573, 176] width 35 height 15
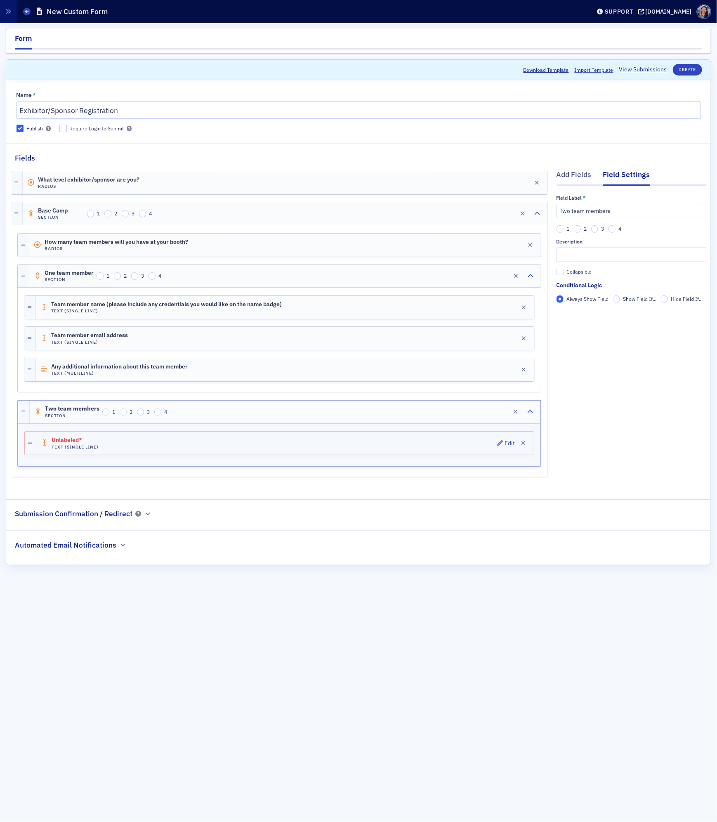
click at [358, 445] on div "Unlabeled* Text (Single Line) Edit" at bounding box center [284, 442] width 497 height 23
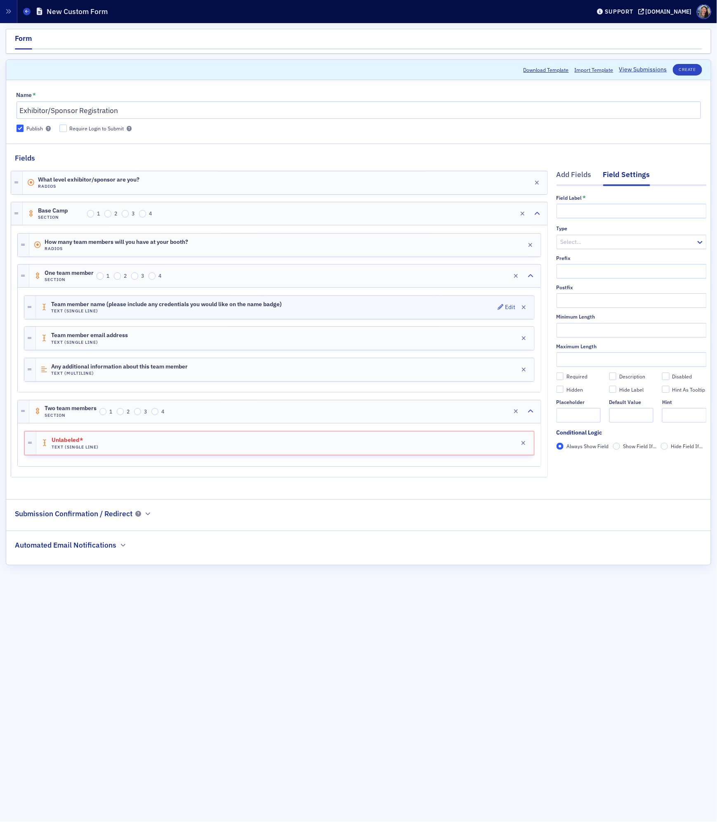
click at [289, 308] on div "Team member name (please include any credentials you would like on the name bad…" at bounding box center [285, 307] width 498 height 23
click at [289, 308] on div "Team member name (please include any credentials you would like on the name bad…" at bounding box center [284, 307] width 497 height 23
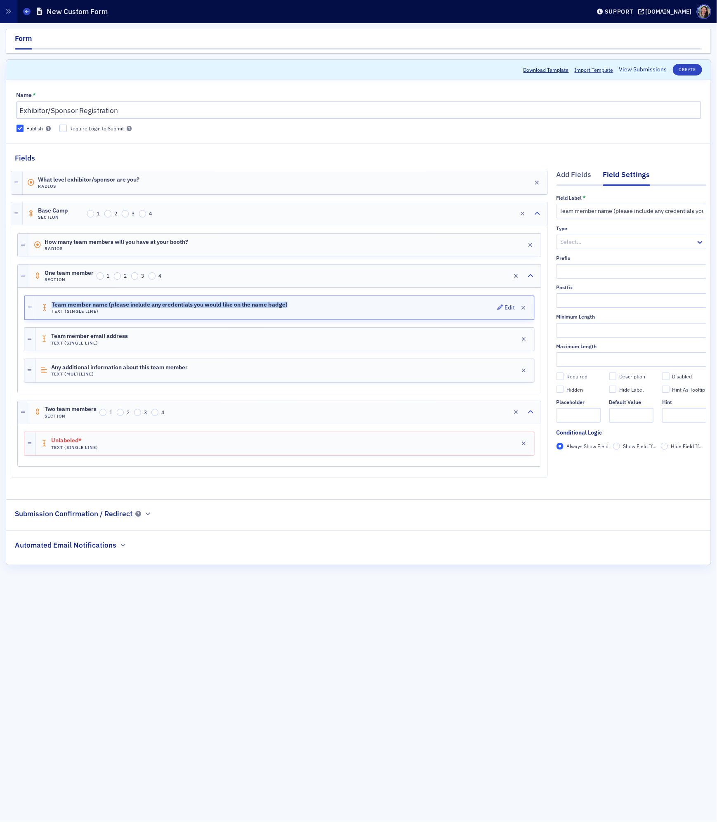
click at [289, 308] on div "Team member name (please include any credentials you would like on the name bad…" at bounding box center [284, 307] width 497 height 23
copy span "Team member name (please include any credentials you would like on the name bad…"
click at [148, 443] on div "Unlabeled* Text (Single Line) Edit" at bounding box center [285, 443] width 498 height 23
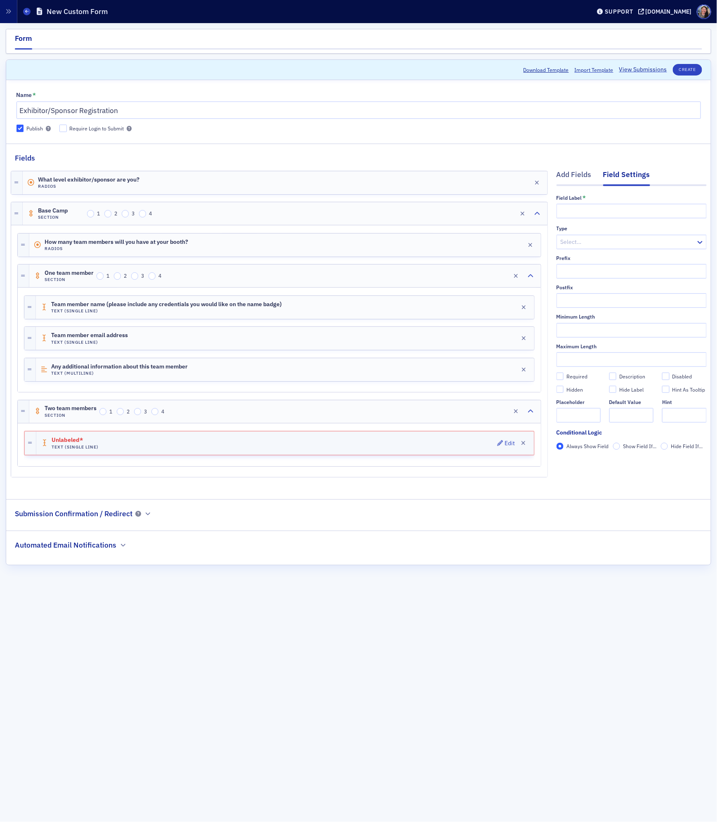
click at [151, 441] on div "Unlabeled* Text (Single Line) Edit" at bounding box center [284, 442] width 497 height 23
click at [66, 443] on span "Unlabeled*" at bounding box center [75, 440] width 46 height 7
click at [594, 211] on input "text" at bounding box center [631, 211] width 150 height 14
paste input "Team member name (please include any credentials you would like on the name bad…"
type input "1. Team member name (please include any credentials you would like on the name …"
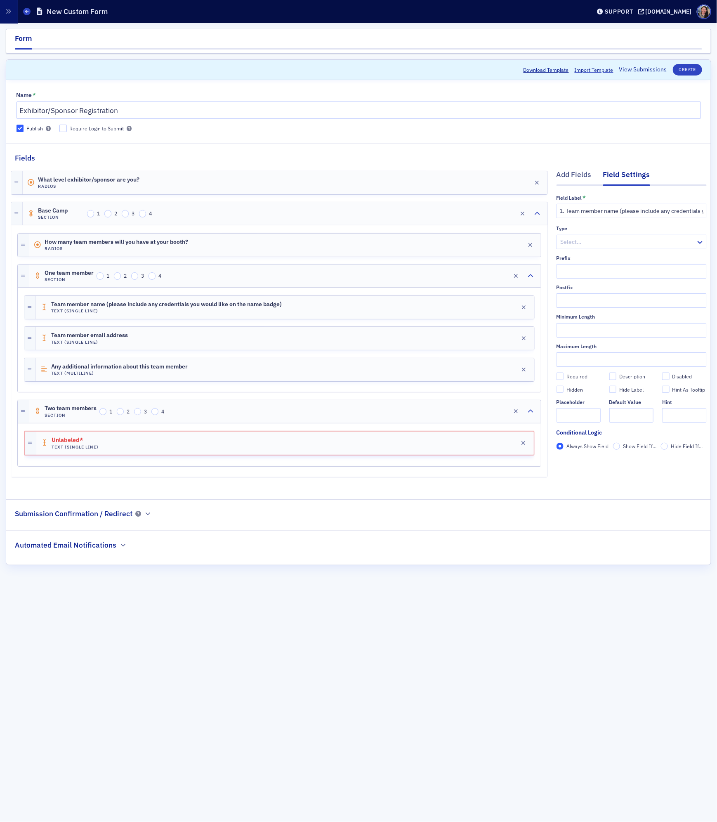
click at [610, 242] on div at bounding box center [627, 242] width 135 height 10
click at [319, 471] on div at bounding box center [279, 470] width 524 height 7
click at [578, 174] on div "Add Fields" at bounding box center [573, 176] width 35 height 15
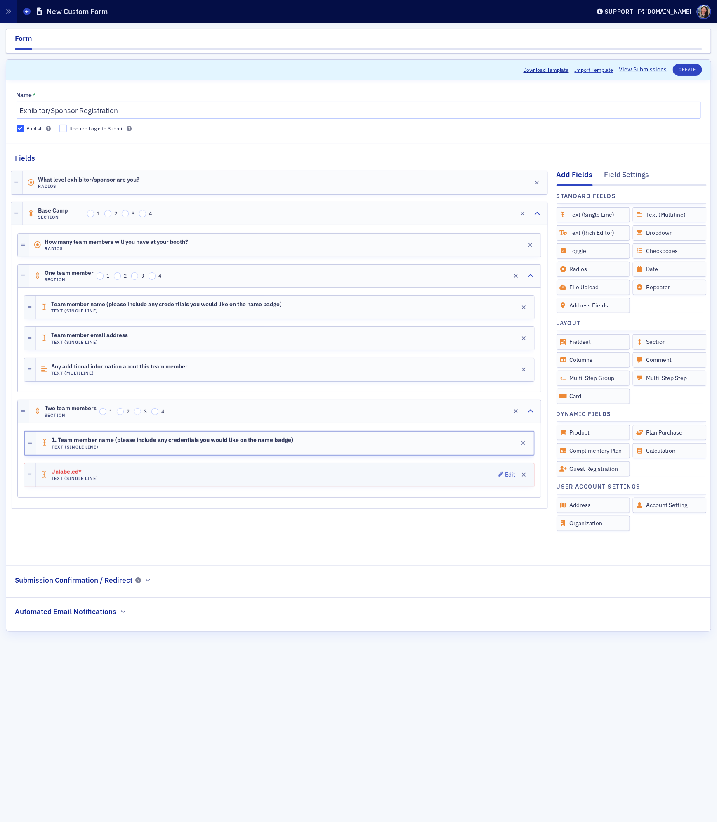
click at [383, 473] on div "Unlabeled* Text (Single Line) Edit" at bounding box center [285, 474] width 498 height 23
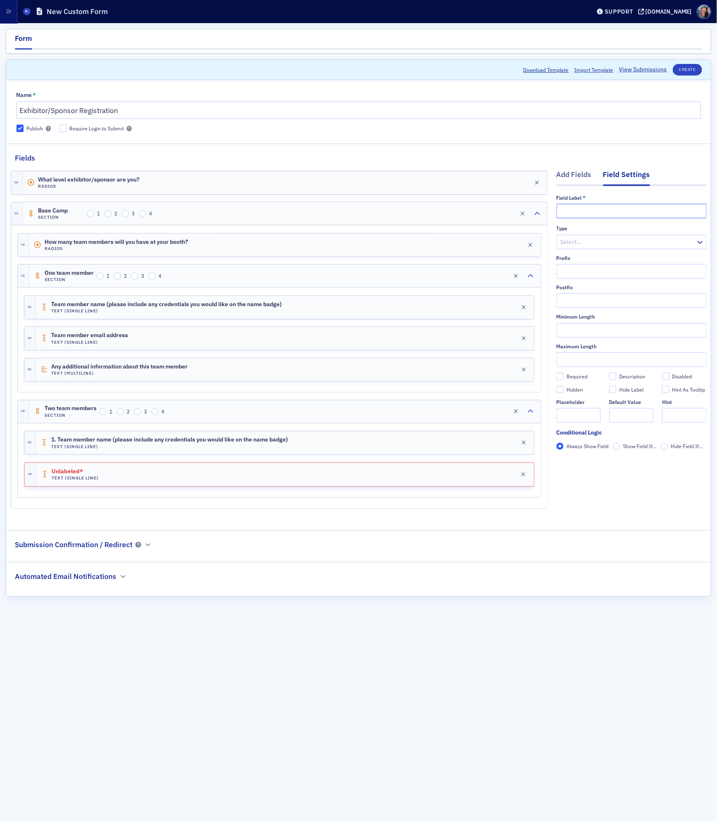
click at [612, 211] on input "text" at bounding box center [631, 211] width 150 height 14
type input "1. Team member email address"
click at [574, 182] on div "Add Fields" at bounding box center [573, 176] width 35 height 15
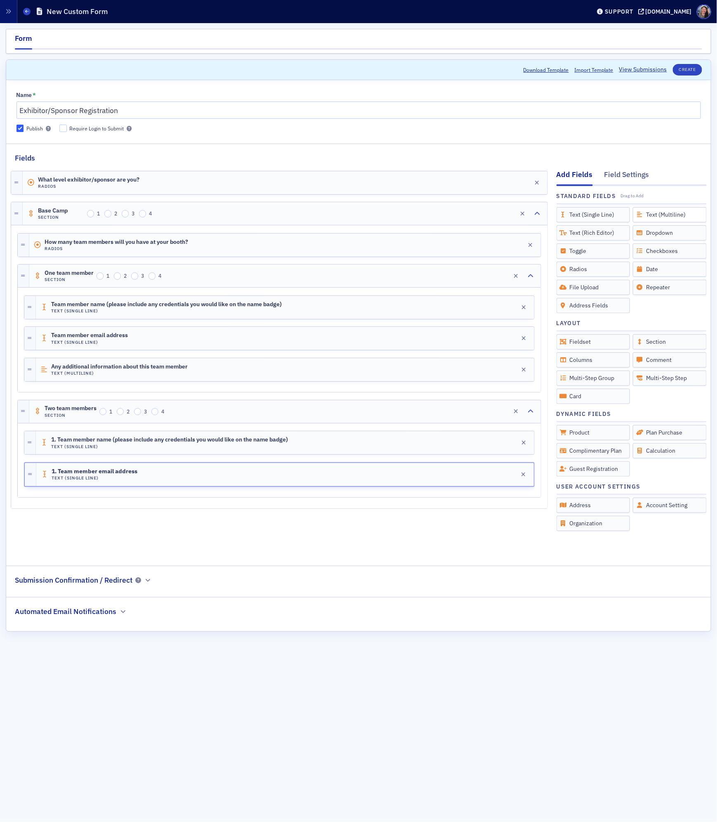
click at [664, 216] on div "Text (Multiline)" at bounding box center [670, 214] width 74 height 15
click at [215, 505] on div "Unlabeled* Text (Multiline) Edit" at bounding box center [285, 505] width 498 height 23
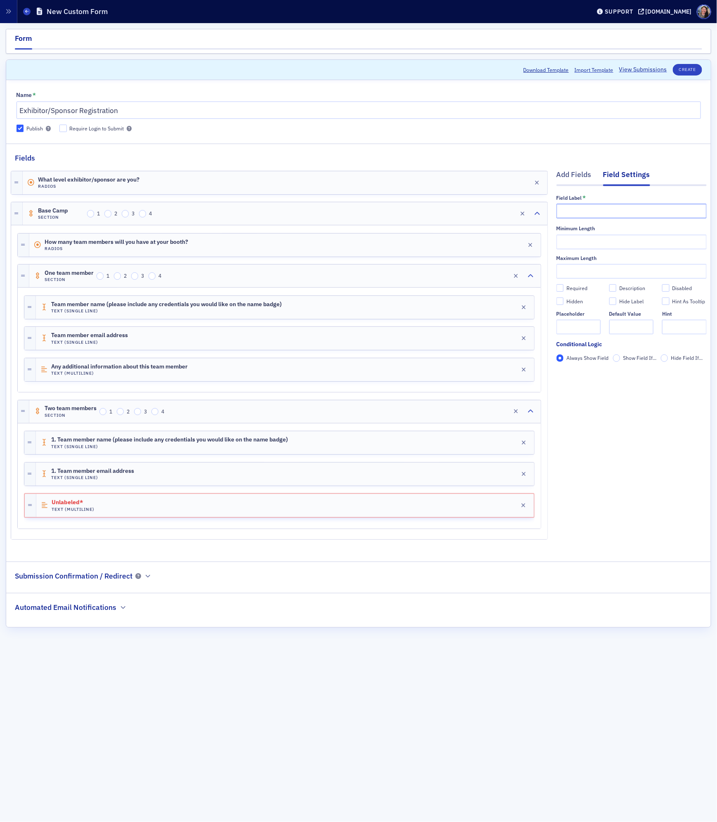
click at [595, 213] on input "text" at bounding box center [631, 211] width 150 height 14
type input "1."
click at [159, 370] on span "Any additional information about this team member" at bounding box center [119, 366] width 137 height 7
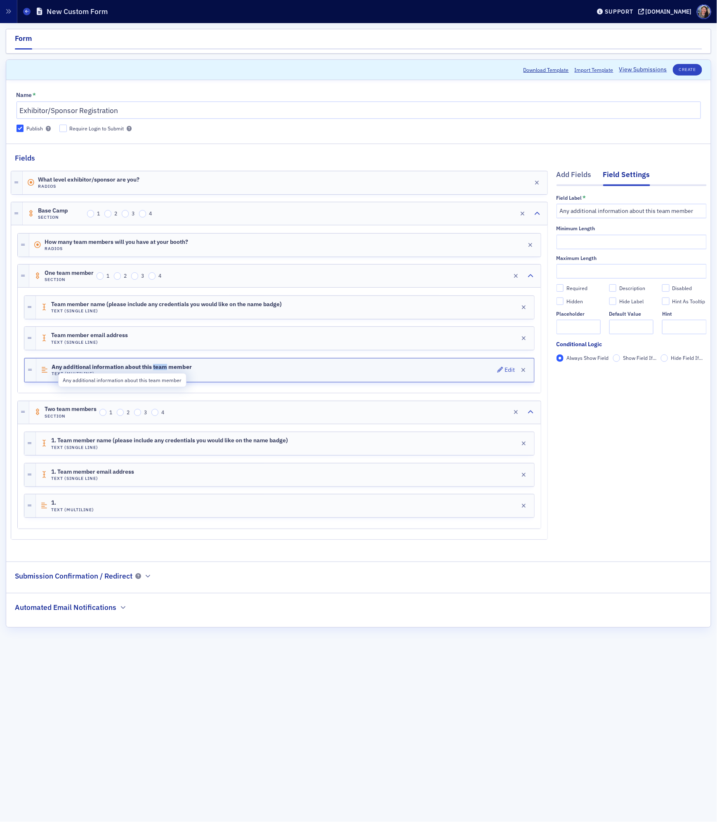
click at [159, 370] on span "Any additional information about this team member" at bounding box center [122, 367] width 140 height 7
copy span "Any additional information about this team member"
click at [144, 511] on div "1. Text (Multiline) Edit" at bounding box center [285, 505] width 498 height 23
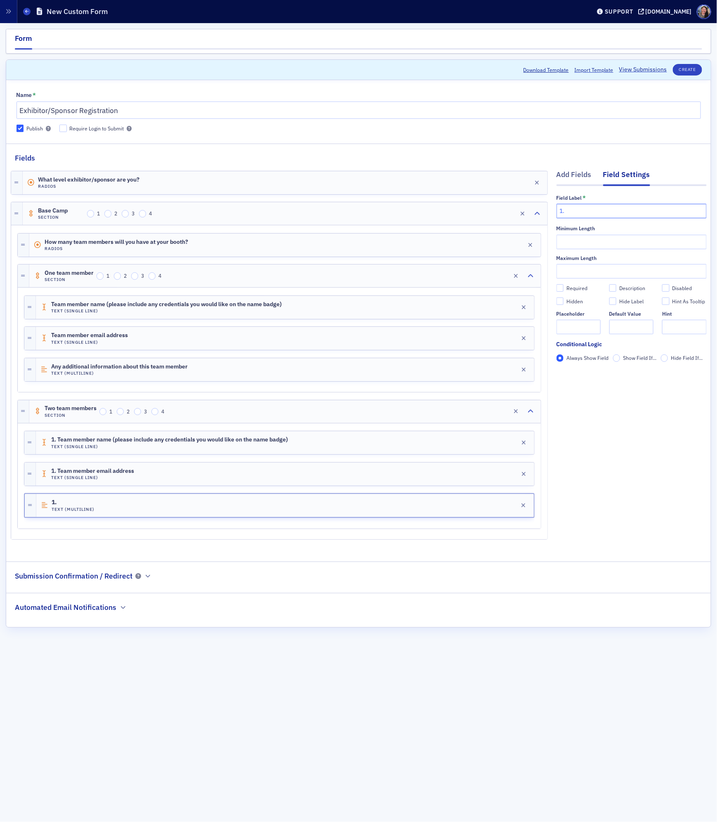
drag, startPoint x: 634, startPoint y: 218, endPoint x: 634, endPoint y: 212, distance: 6.6
click at [634, 218] on input "1." at bounding box center [631, 211] width 150 height 14
paste input "Any additional information about this team member"
type input "1. Any additional information about this team member"
click at [591, 440] on div "Add Fields Field Settings Field Label * 1. Any additional information about thi…" at bounding box center [631, 356] width 150 height 386
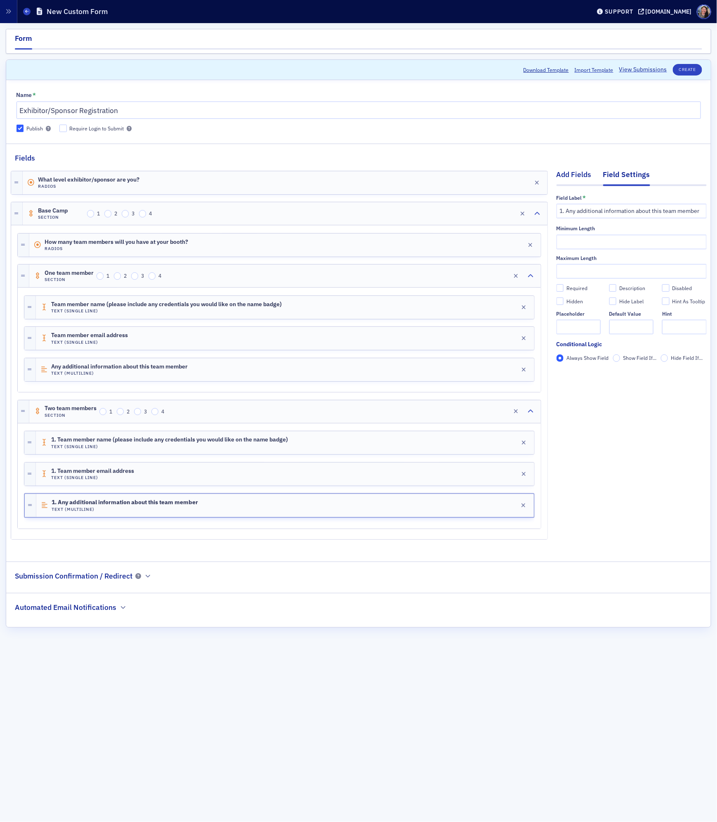
click at [580, 175] on div "Add Fields" at bounding box center [573, 176] width 35 height 15
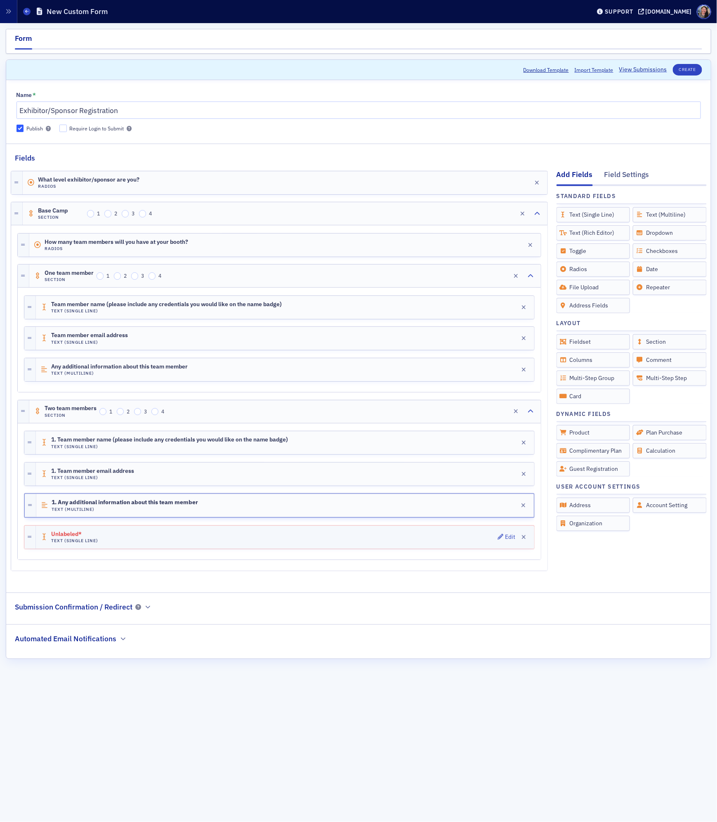
click at [354, 537] on div "Unlabeled* Text (Single Line) Edit" at bounding box center [285, 536] width 498 height 23
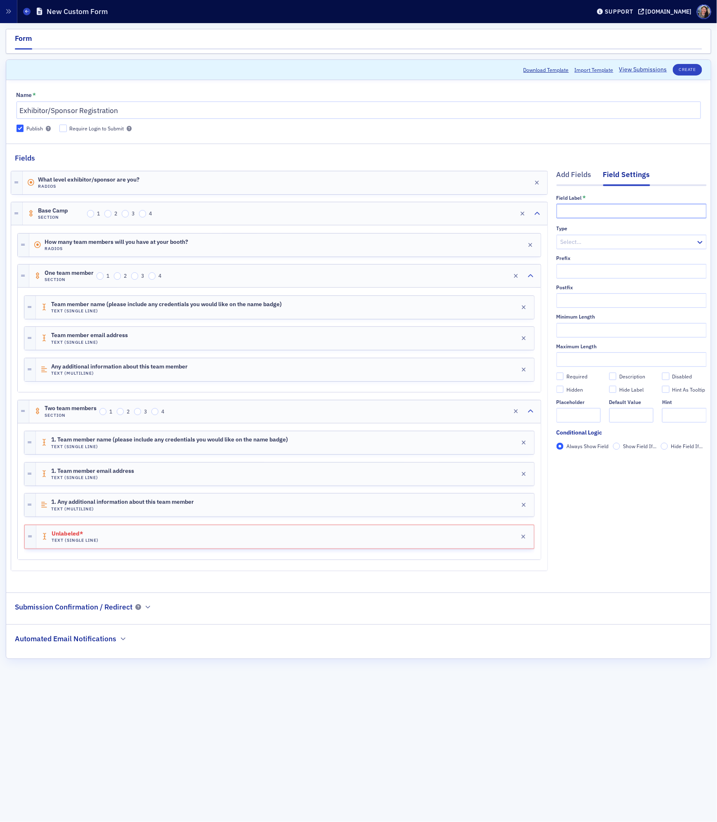
click at [590, 212] on input "text" at bounding box center [631, 211] width 150 height 14
type input "2. Team member name"
click at [218, 441] on span "1. Team member name (please include any credentials you would like on the name …" at bounding box center [169, 439] width 237 height 7
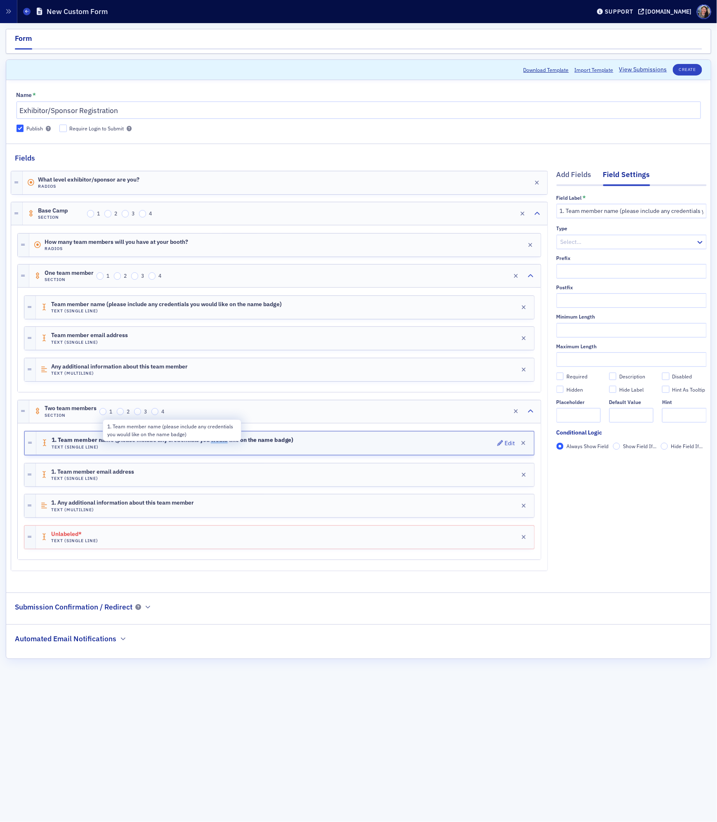
click at [218, 441] on span "1. Team member name (please include any credentials you would like on the name …" at bounding box center [173, 440] width 242 height 7
copy span "1. Team member name (please include any credentials you would like on the name …"
click at [606, 212] on input "1. Team member name (please include any credentials you would like on the name …" at bounding box center [631, 211] width 150 height 14
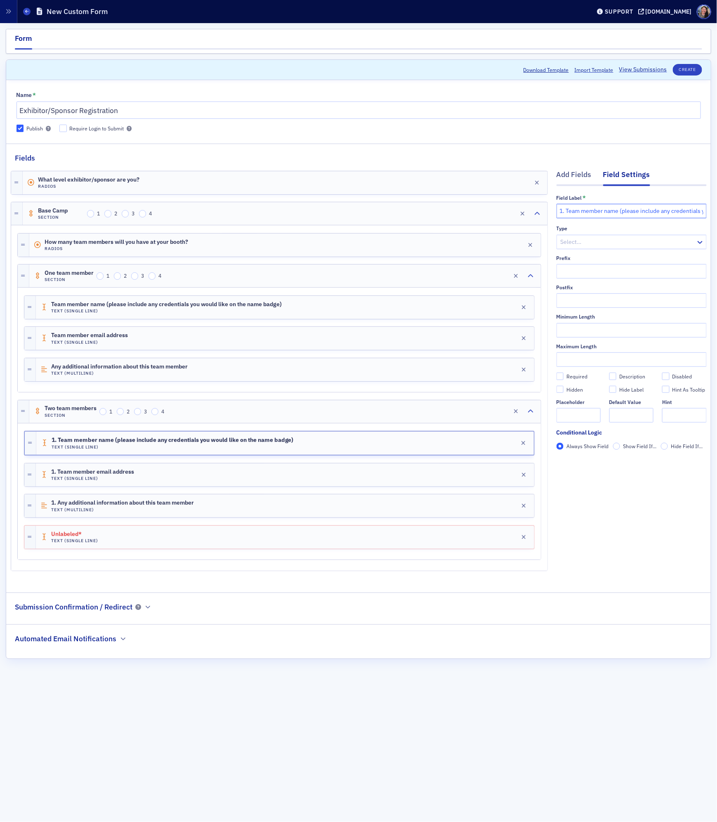
click at [606, 212] on input "1. Team member name (please include any credentials you would like on the name …" at bounding box center [631, 211] width 150 height 14
click at [338, 540] on div "Unlabeled* Text (Single Line) Edit" at bounding box center [285, 536] width 498 height 23
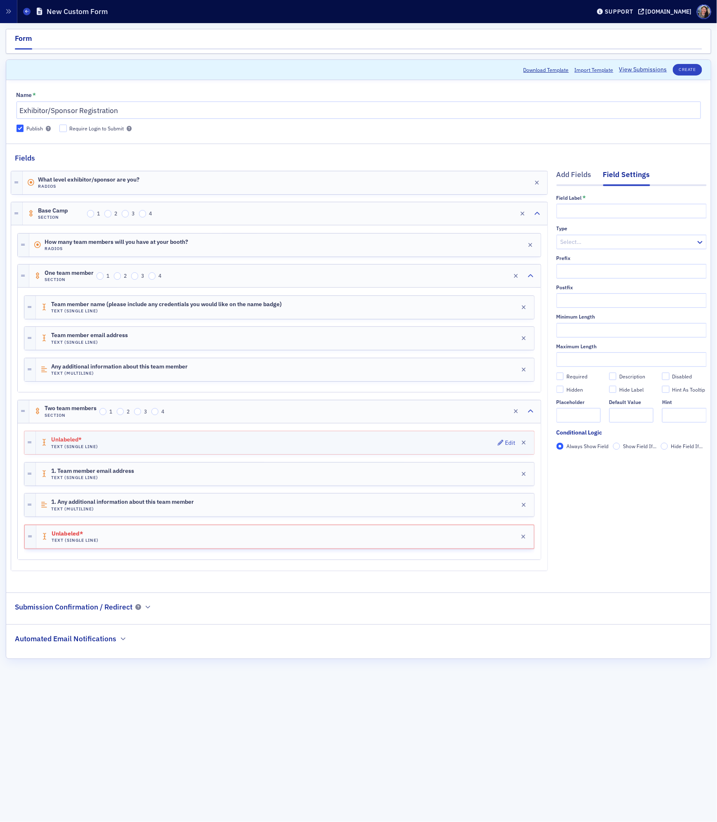
click at [324, 443] on div "Unlabeled* Text (Single Line) Edit" at bounding box center [285, 442] width 498 height 23
click at [587, 211] on input "text" at bounding box center [631, 211] width 150 height 14
paste input "1. Team member name (please include any credentials you would like on the name …"
type input "1. Team member name (please include any credentials you would like on the name …"
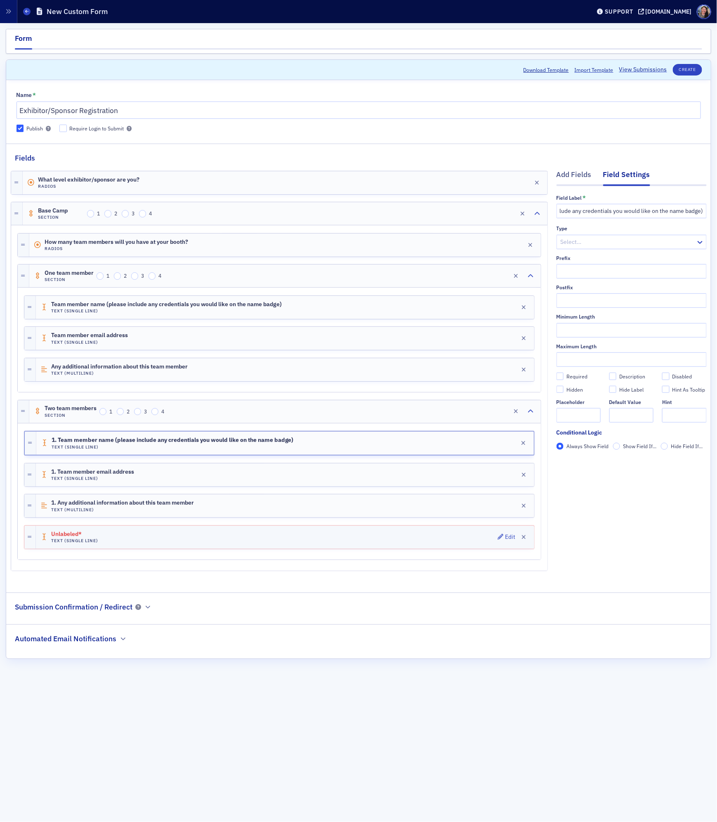
click at [269, 542] on div "Unlabeled* Text (Single Line) Edit" at bounding box center [285, 536] width 498 height 23
click at [594, 214] on input "text" at bounding box center [631, 211] width 150 height 14
paste input "1. Team member name (please include any credentials you would like on the name …"
type input "2. Team member name (please include any credentials you would like on the name …"
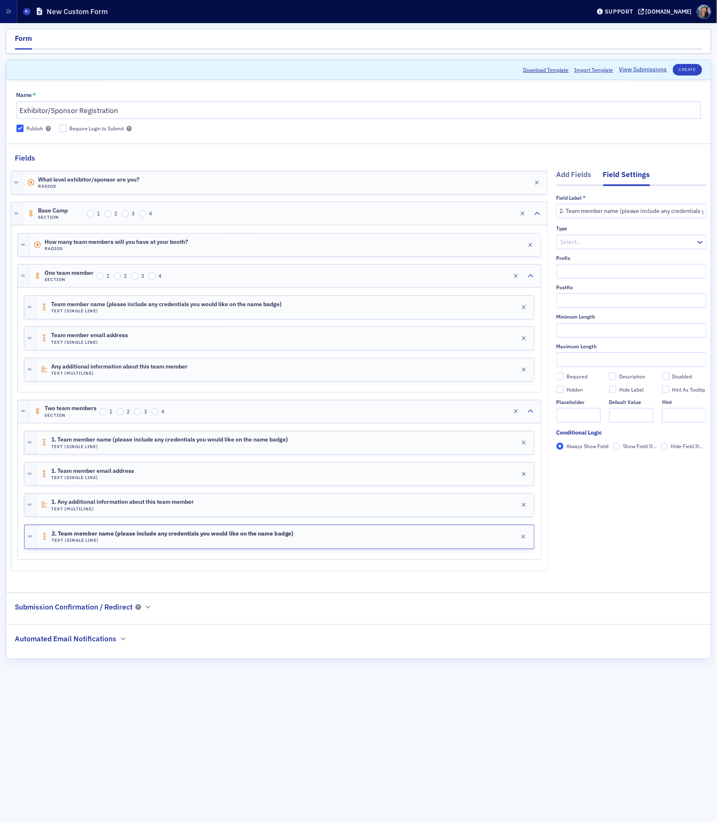
click at [258, 560] on div "1. Team member name (please include any credentials you would like on the name …" at bounding box center [279, 491] width 523 height 137
click at [583, 179] on div "Add Fields" at bounding box center [573, 176] width 35 height 15
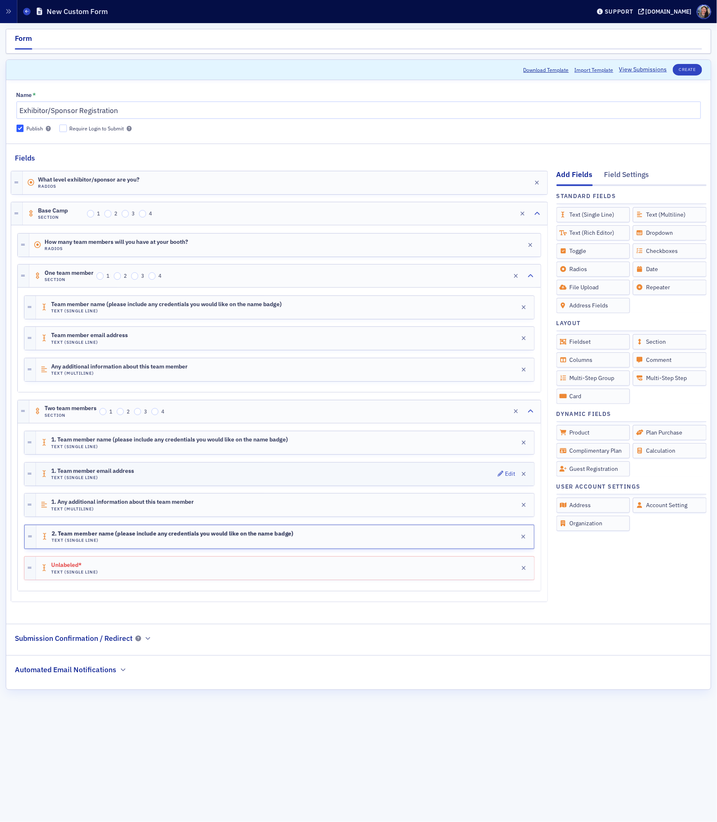
click at [154, 476] on div "1. Team member email address Text (Single Line) Edit" at bounding box center [285, 473] width 498 height 23
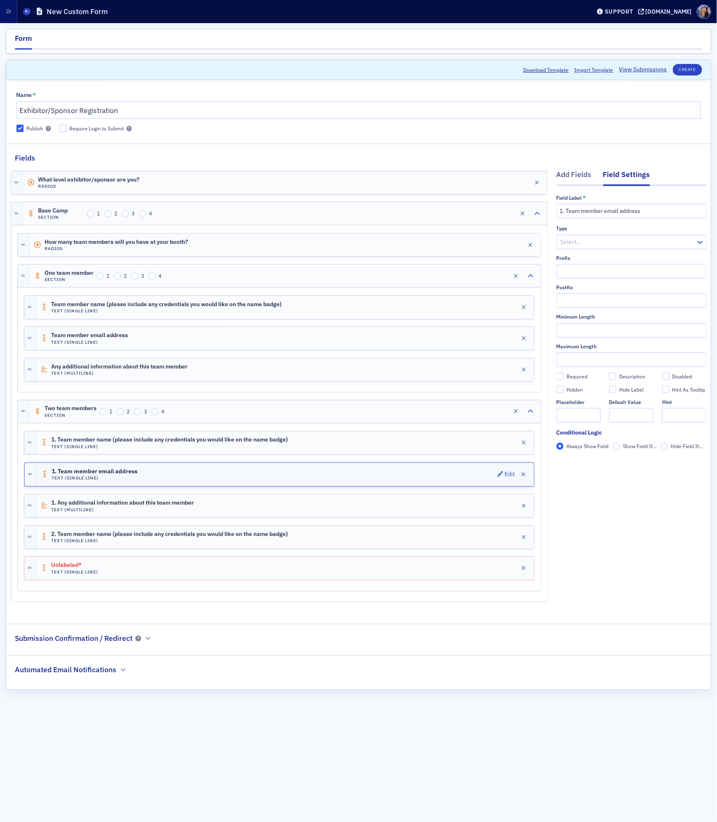
click at [154, 476] on div "1. Team member email address Text (Single Line) Edit" at bounding box center [284, 474] width 497 height 23
copy span "1. Team member email address"
click at [276, 570] on div "Unlabeled* Text (Single Line) Edit" at bounding box center [285, 567] width 498 height 23
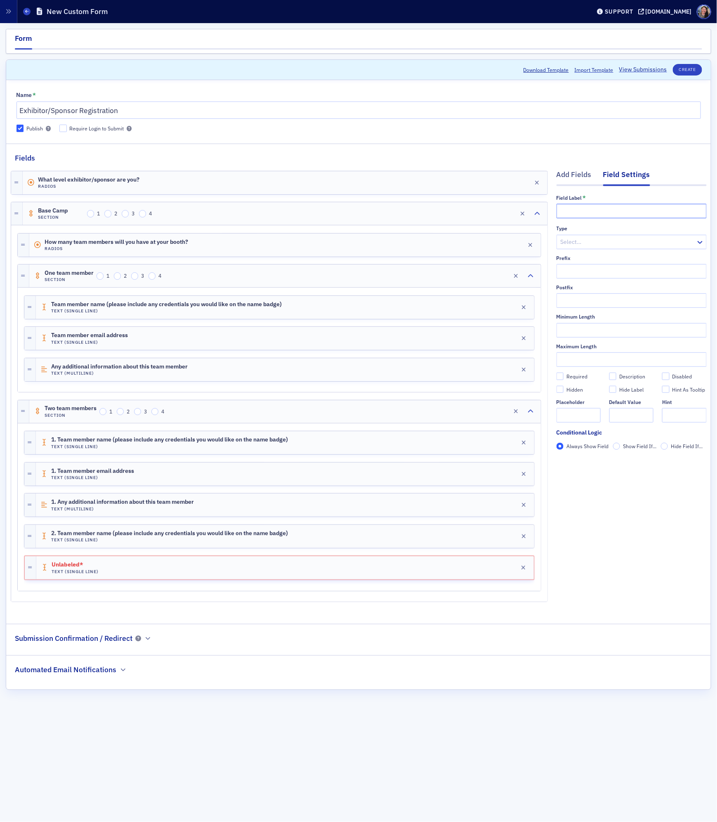
click at [595, 212] on input "text" at bounding box center [631, 211] width 150 height 14
paste input "1. Team member email address"
click at [562, 213] on input "1. Team member email address" at bounding box center [631, 211] width 150 height 14
type input "2. Team member email address"
click at [345, 578] on div "2. Team member email address Text (Single Line) Edit" at bounding box center [284, 567] width 497 height 23
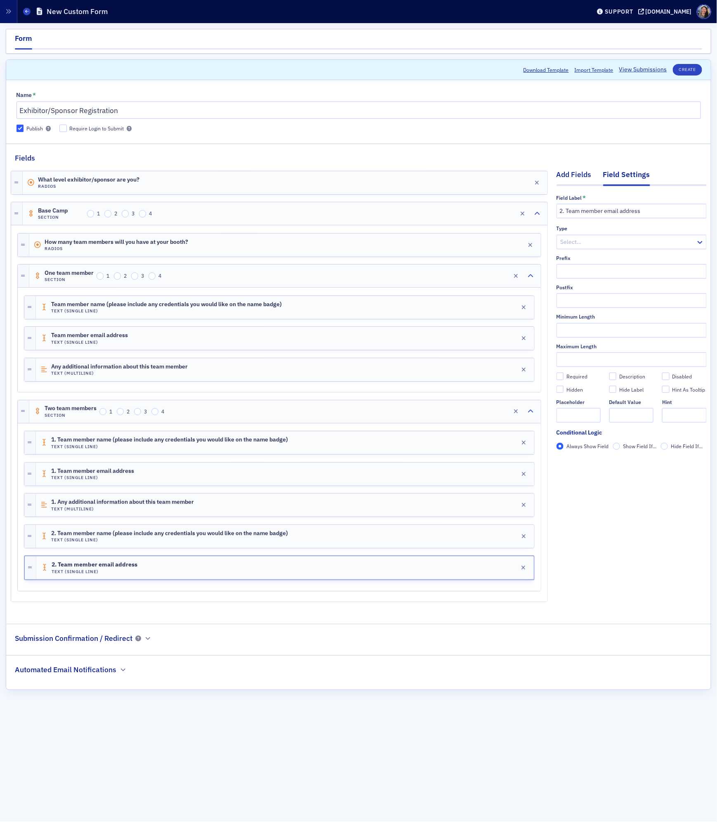
click at [573, 176] on div "Add Fields" at bounding box center [573, 176] width 35 height 15
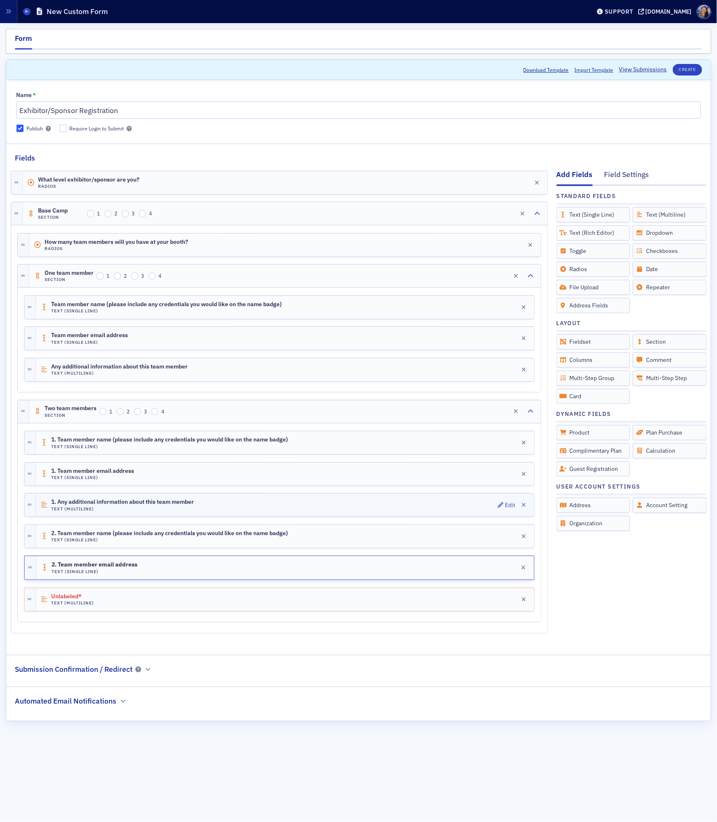
click at [211, 507] on div "1. Any additional information about this team member Text (Multiline) Edit" at bounding box center [285, 504] width 498 height 23
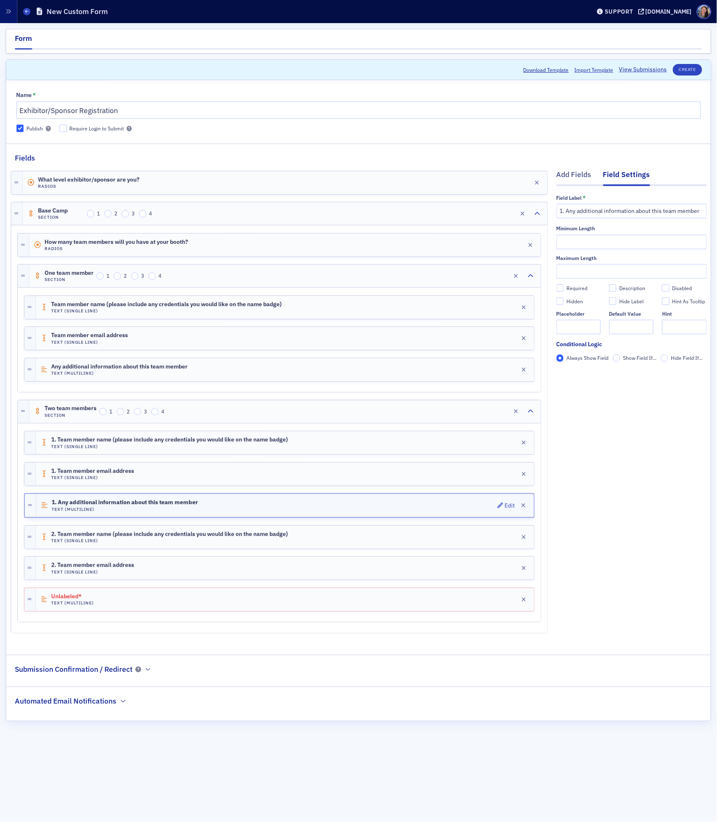
click at [211, 507] on div "1. Any additional information about this team member Text (Multiline) Edit" at bounding box center [284, 505] width 497 height 23
copy span "1. Any additional information about this team member"
click at [165, 611] on div "Unlabeled* Text (Multiline) Edit" at bounding box center [285, 599] width 498 height 23
click at [619, 209] on input "text" at bounding box center [631, 211] width 150 height 14
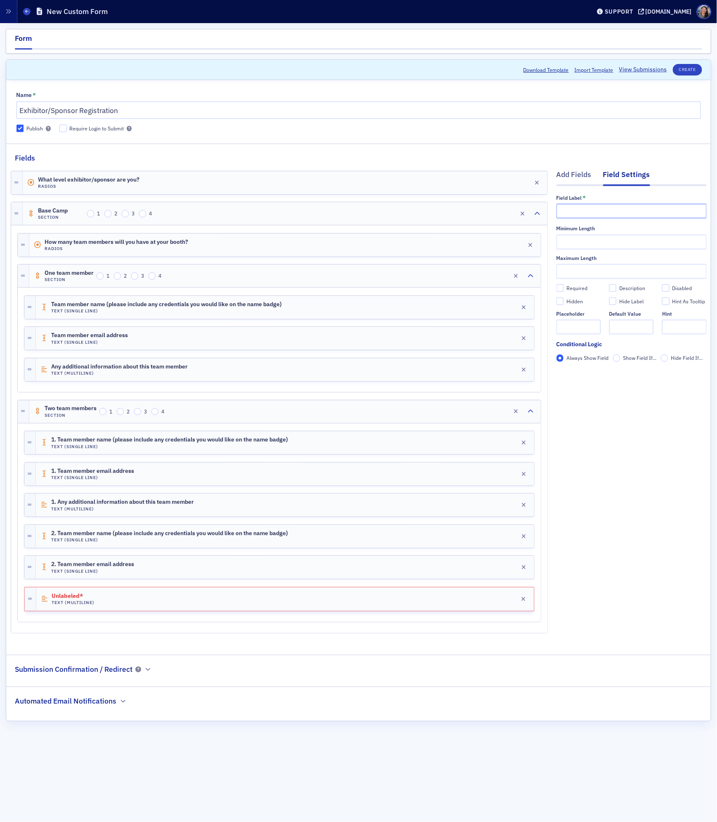
paste input "1. Any additional information about this team member"
click at [560, 214] on input "1. Any additional information about this team member" at bounding box center [631, 211] width 150 height 14
type input "2. Any additional information about this team member"
click at [583, 505] on div "Add Fields Field Settings Field Label * 2. Any additional information about thi…" at bounding box center [631, 403] width 150 height 480
click at [685, 72] on button "Create" at bounding box center [687, 70] width 29 height 12
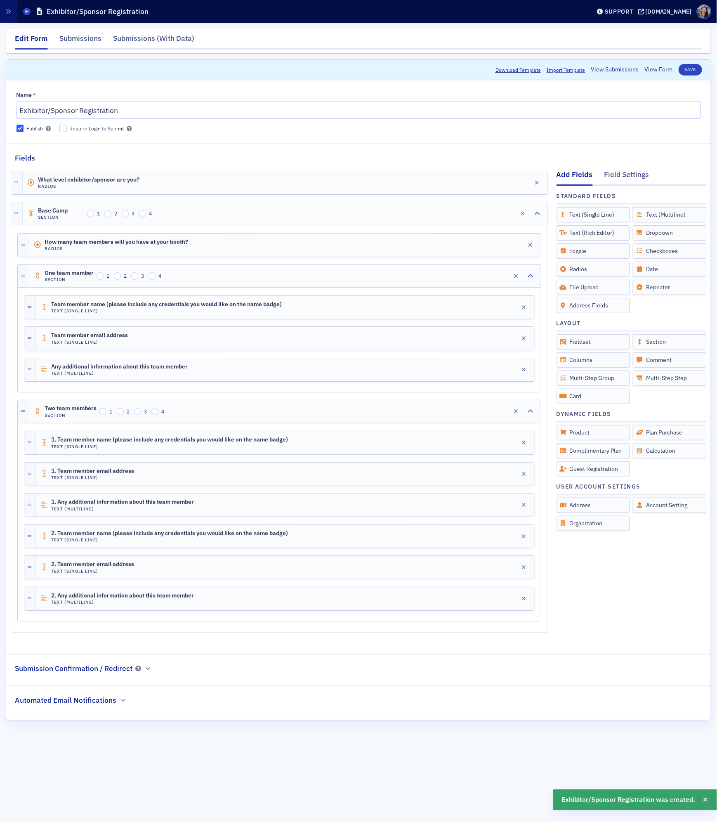
click at [650, 69] on link "View Form" at bounding box center [659, 69] width 28 height 9
click at [206, 418] on div "Two team members Section 1 2 3 4 Edit" at bounding box center [284, 411] width 511 height 23
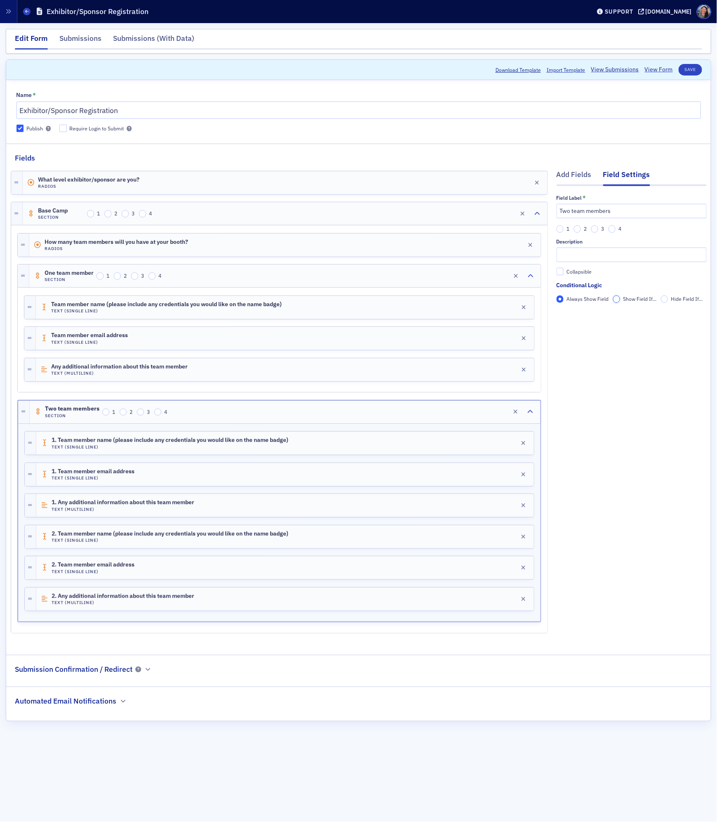
click at [615, 297] on input "Show Field If..." at bounding box center [616, 298] width 7 height 7
click at [586, 315] on span "Add Condition" at bounding box center [580, 313] width 31 height 7
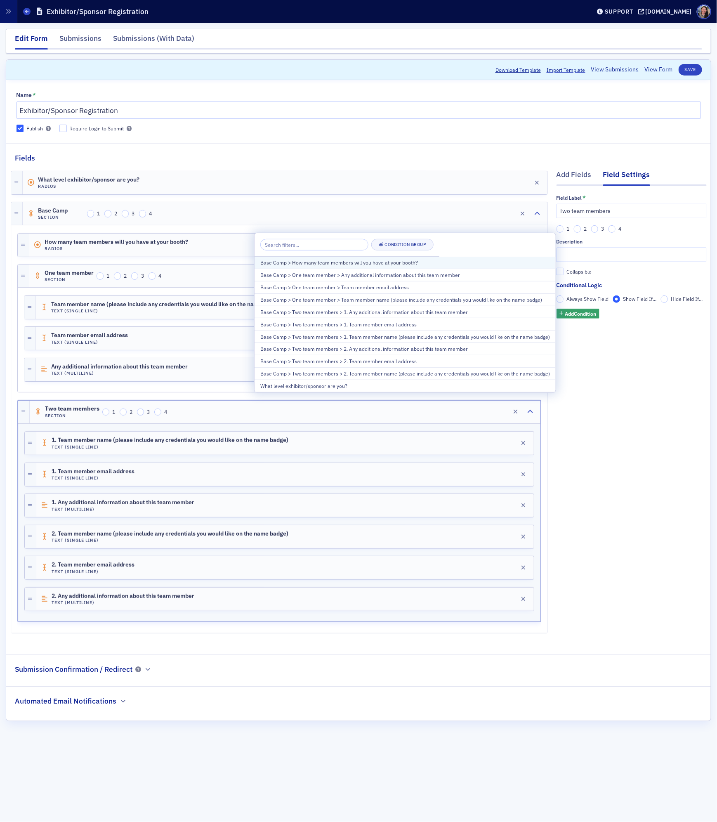
click at [421, 266] on div "Base Camp > How many team members will you have at your booth?" at bounding box center [405, 262] width 290 height 7
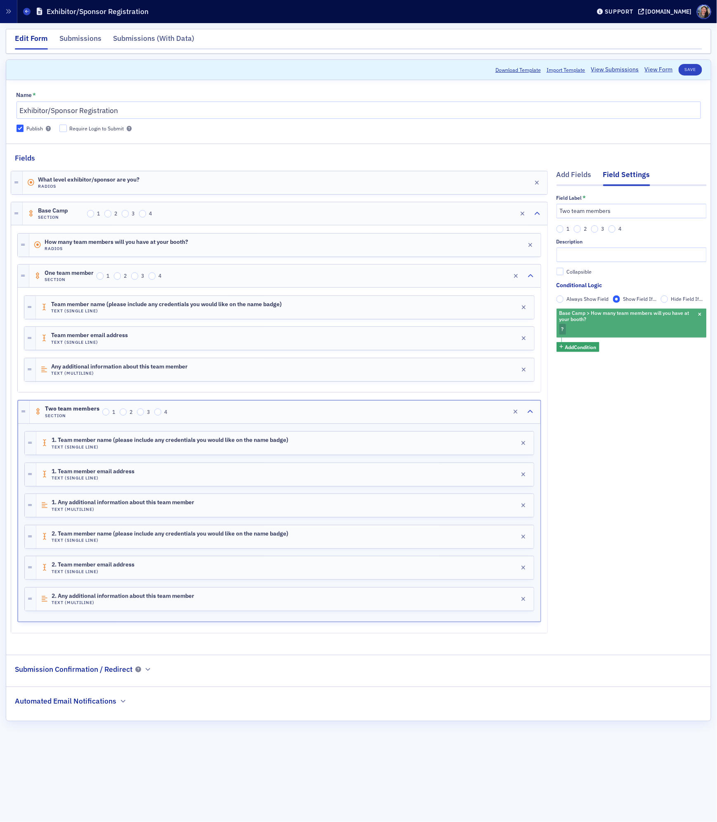
click at [599, 325] on div "Base Camp > How many team members will you have at your booth? ?" at bounding box center [631, 323] width 150 height 29
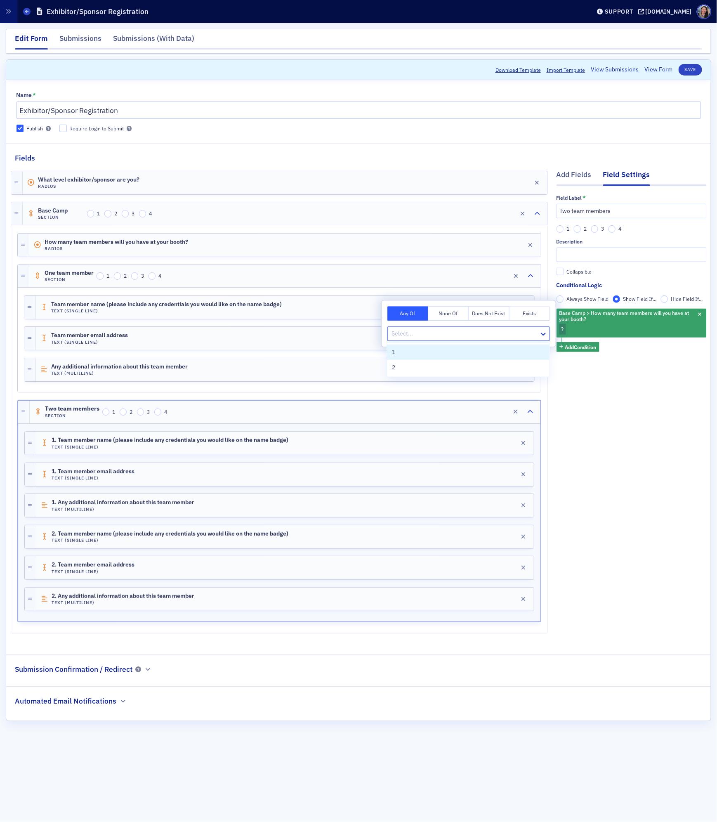
click at [462, 334] on div at bounding box center [465, 334] width 148 height 10
click at [397, 366] on div "2" at bounding box center [468, 367] width 153 height 9
click at [651, 424] on div "Add Fields Field Settings Field Label * Two team members 1 2 3 4 Description Co…" at bounding box center [631, 403] width 150 height 480
click at [688, 69] on button "Save" at bounding box center [691, 70] width 24 height 12
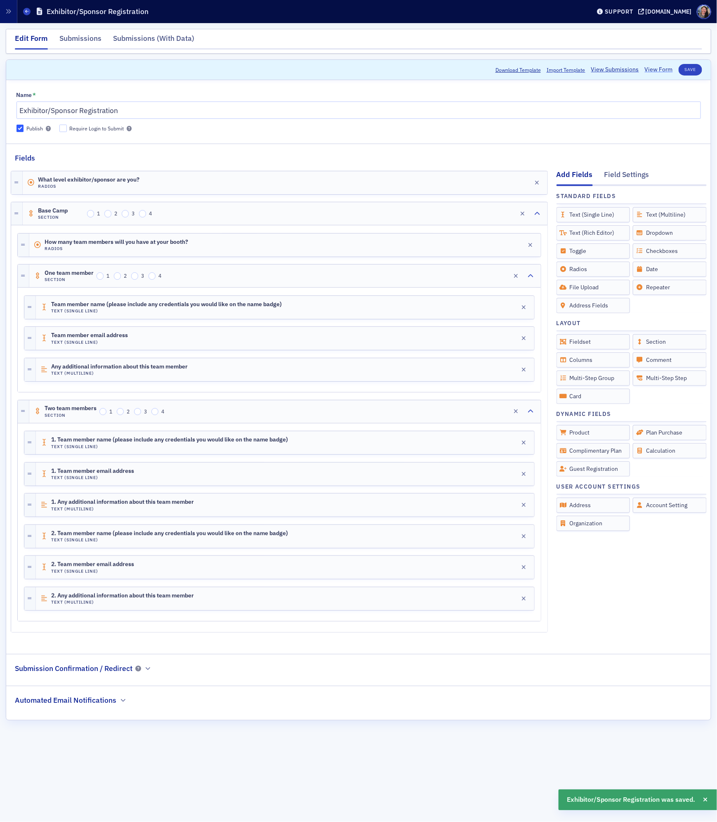
click at [663, 67] on link "View Form" at bounding box center [659, 69] width 28 height 9
click at [271, 217] on div "Base Camp Section 1 2 3 4 Edit" at bounding box center [285, 213] width 525 height 23
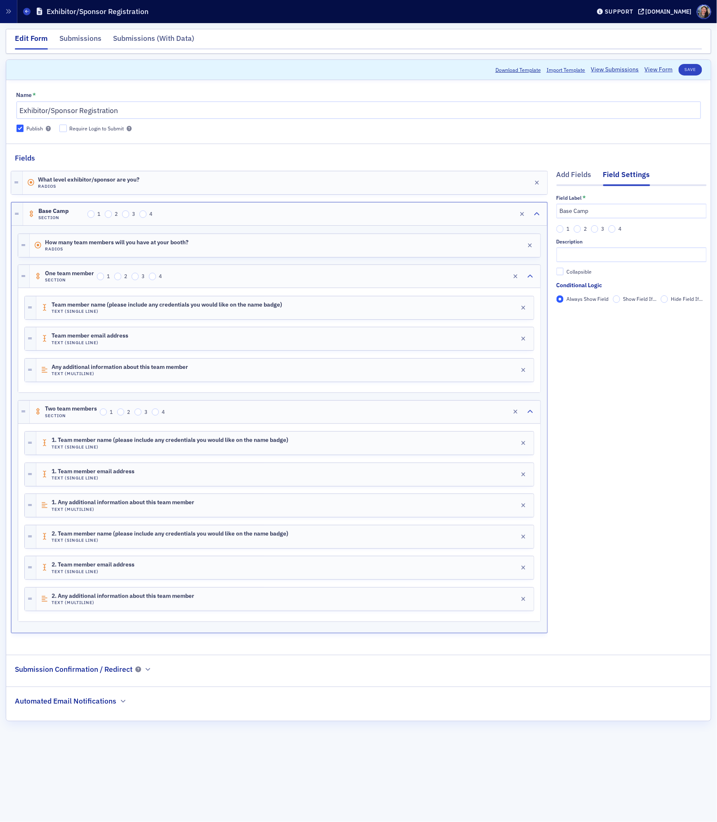
click at [617, 294] on fieldset "Conditional Logic Always Show Field Show Field If... Hide Field If..." at bounding box center [631, 295] width 150 height 28
click at [617, 299] on input "Show Field If..." at bounding box center [616, 298] width 7 height 7
click at [596, 313] on span "Add Condition" at bounding box center [580, 313] width 31 height 7
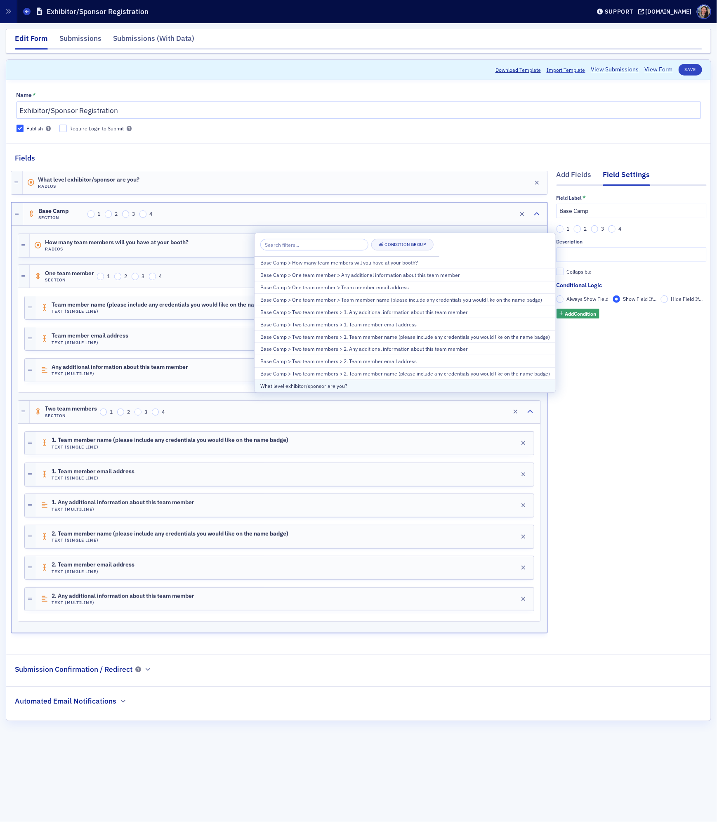
click at [453, 386] on div "What level exhibitor/sponsor are you?" at bounding box center [405, 385] width 290 height 7
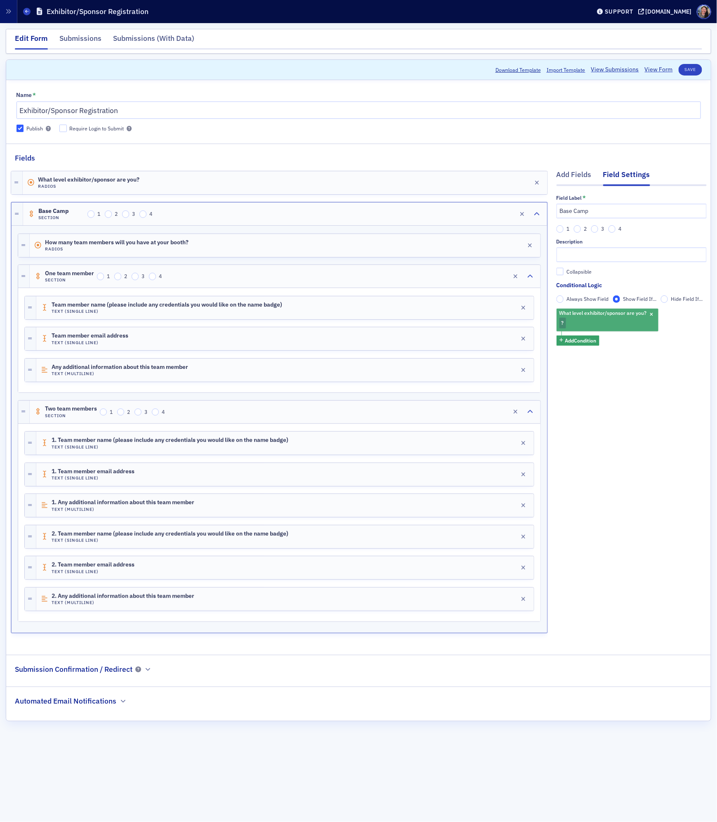
click at [582, 325] on div "What level exhibitor/sponsor are you? ?" at bounding box center [607, 320] width 102 height 23
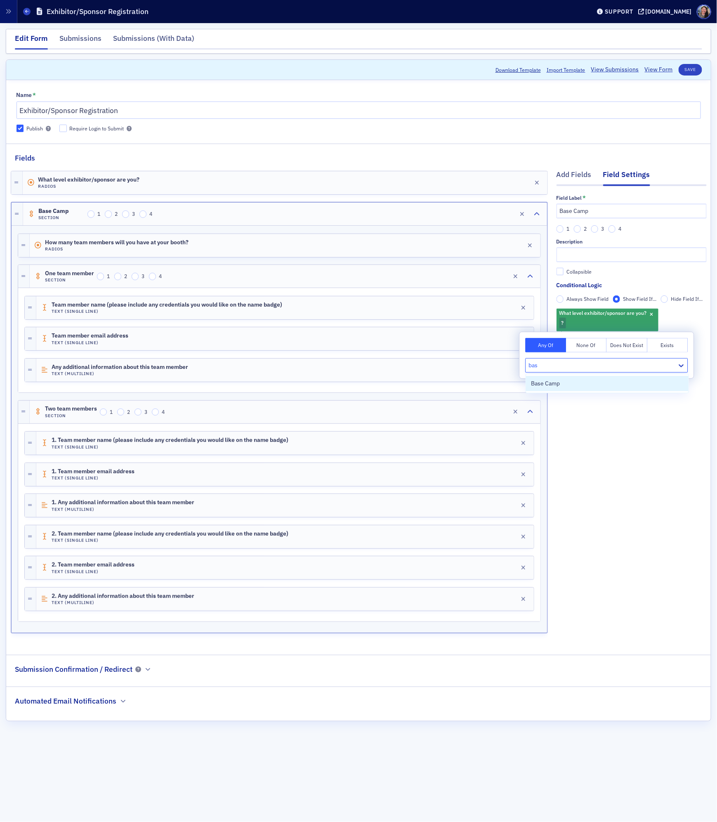
type input "base"
click at [537, 382] on span "Base Camp" at bounding box center [545, 383] width 29 height 9
click at [599, 434] on div "Add Fields Field Settings Field Label * Base Camp 1 2 3 4 Description Collapsib…" at bounding box center [631, 403] width 150 height 480
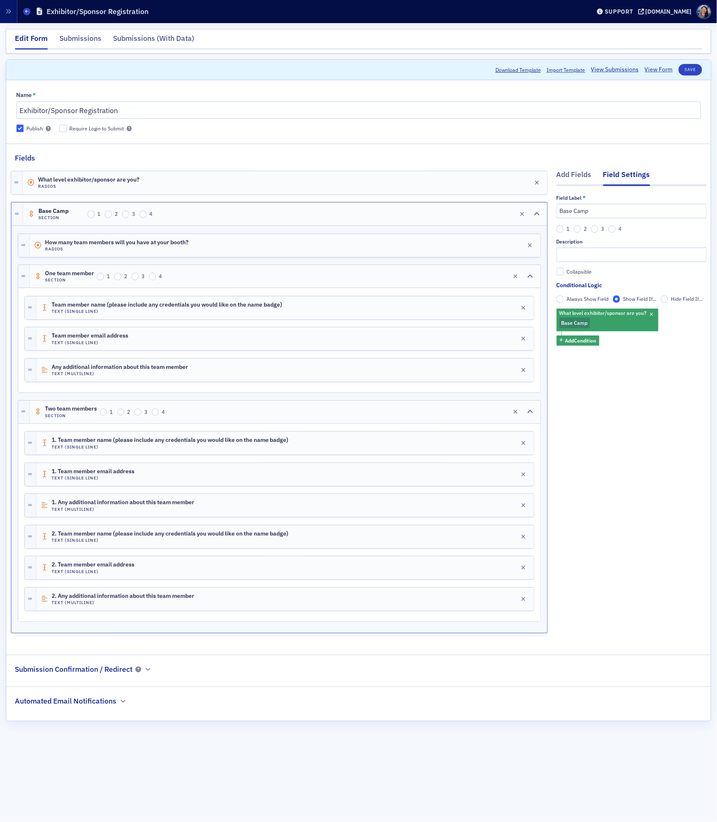
click at [600, 443] on div "Add Fields Field Settings Field Label * Base Camp 1 2 3 4 Description Collapsib…" at bounding box center [631, 403] width 150 height 480
click at [575, 174] on div "Add Fields" at bounding box center [573, 176] width 35 height 15
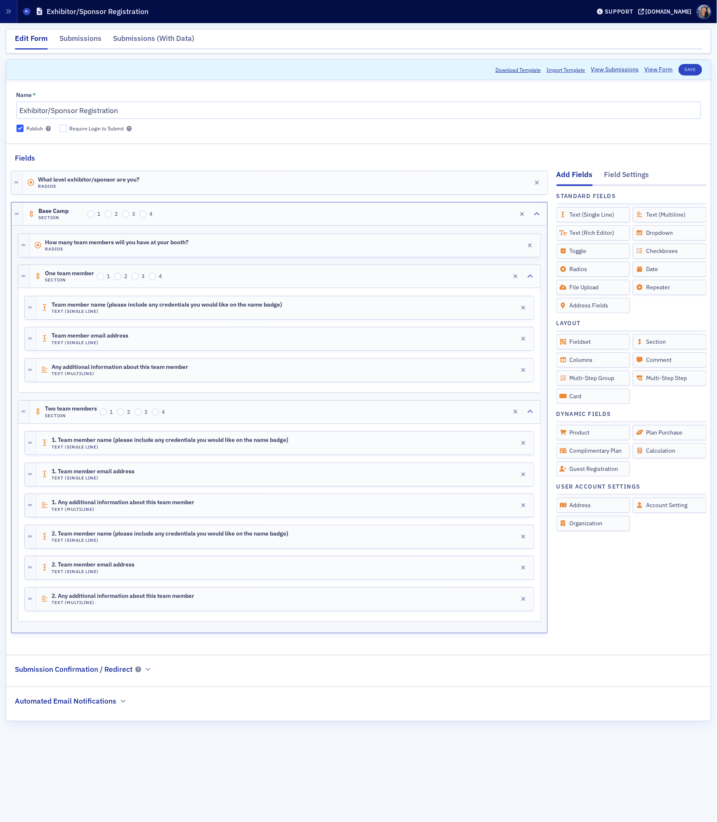
click at [619, 623] on div "Add Fields Field Settings Standard Fields Drag to Add Text (Single Line) Text (…" at bounding box center [631, 403] width 150 height 480
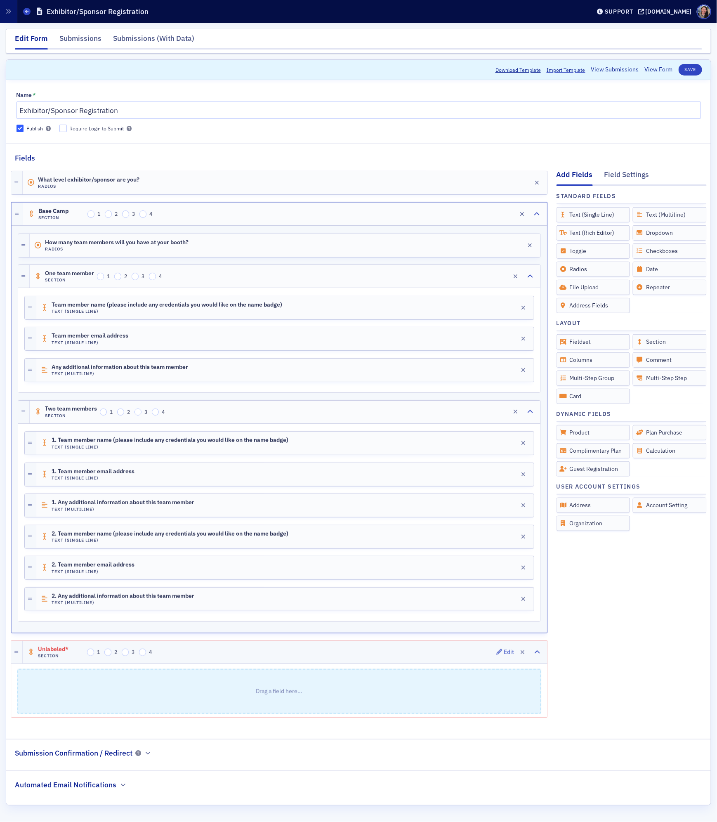
click at [347, 655] on div "Unlabeled* Section 1 2 3 4 Edit" at bounding box center [285, 652] width 525 height 23
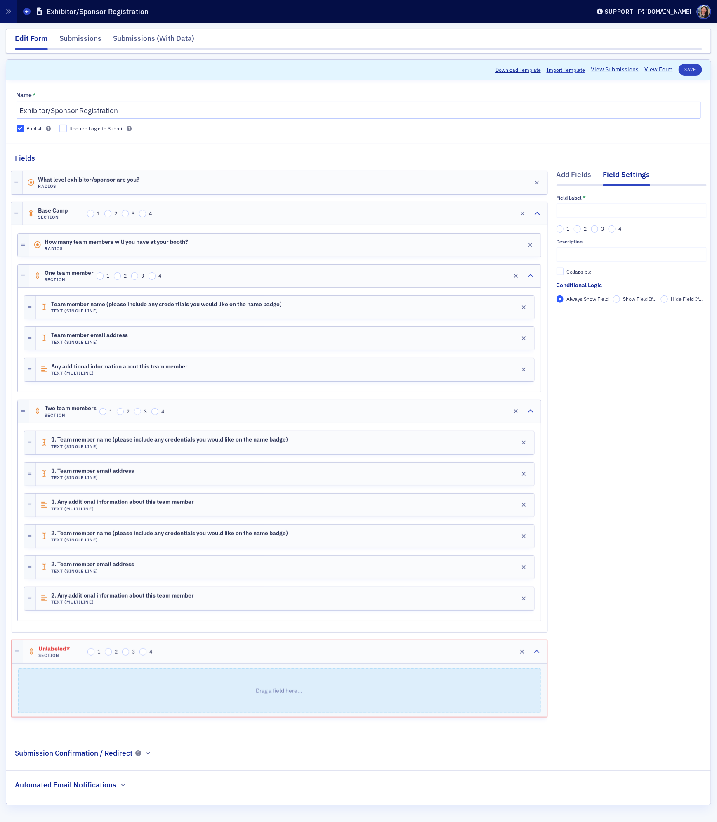
scroll to position [5, 0]
click at [258, 655] on div "Unlabeled* Section 1 2 3 4 Edit" at bounding box center [285, 651] width 524 height 23
click at [580, 210] on input "text" at bounding box center [631, 211] width 150 height 14
type input "Summit Level"
click at [381, 627] on div at bounding box center [279, 624] width 524 height 7
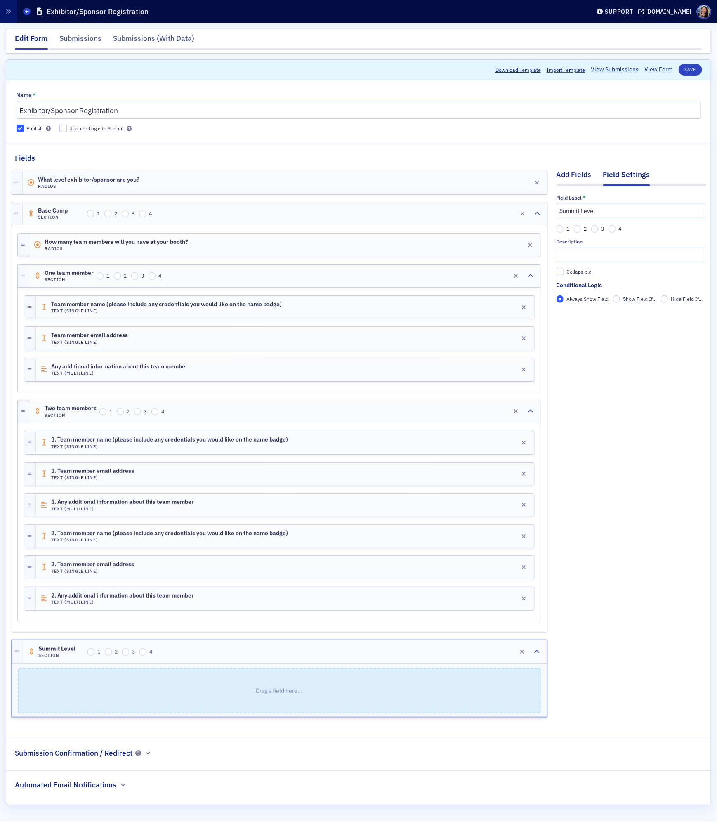
click at [582, 170] on div "Add Fields" at bounding box center [573, 176] width 35 height 15
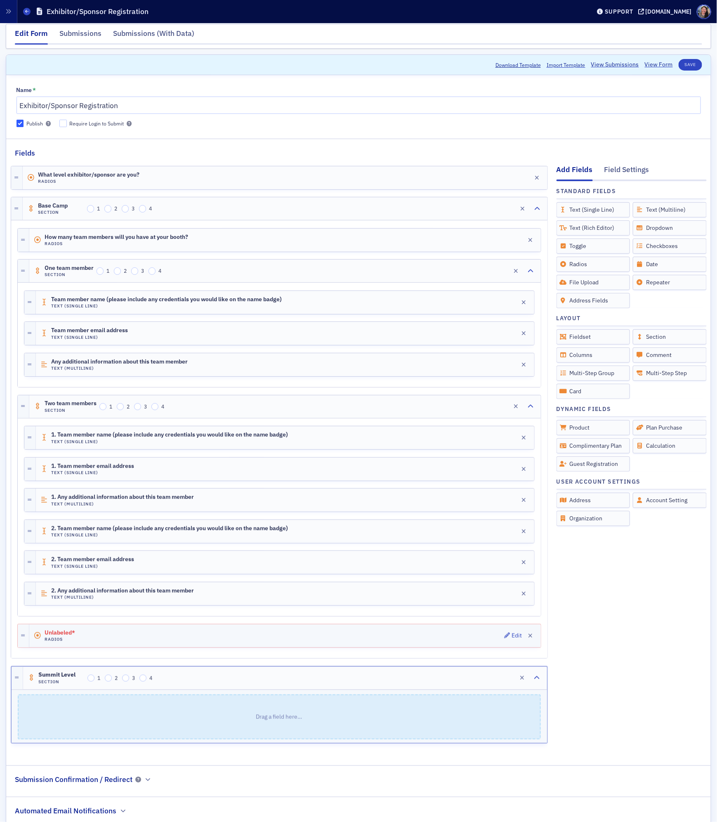
click at [392, 645] on div "Unlabeled* Radios Edit" at bounding box center [284, 635] width 511 height 23
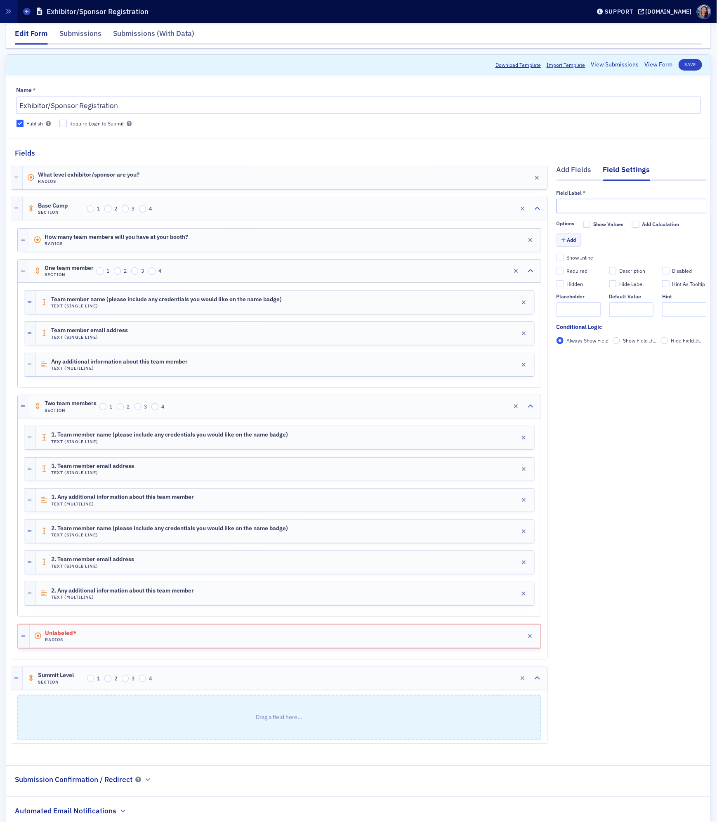
click at [582, 202] on input "text" at bounding box center [631, 206] width 150 height 14
type input "Would you like to register these or any other guests for the CPAs Make a Differ…"
click at [573, 242] on button "Add" at bounding box center [568, 239] width 25 height 13
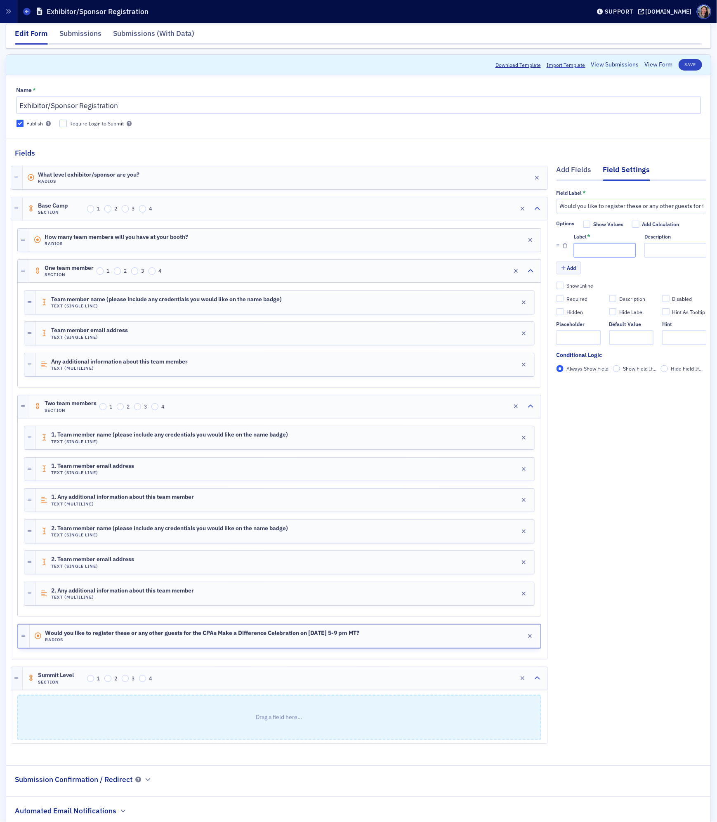
click at [577, 251] on input "Label *" at bounding box center [605, 250] width 62 height 14
type input "Yes"
click at [572, 272] on button "Add" at bounding box center [568, 268] width 25 height 13
click at [584, 280] on input "Label *" at bounding box center [605, 280] width 62 height 14
type input "No"
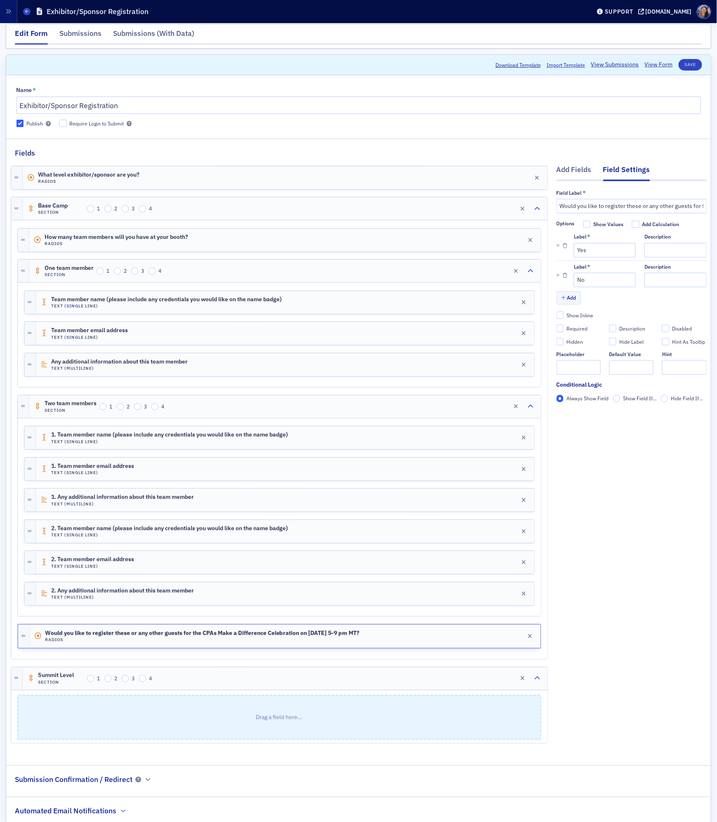
click at [587, 577] on div "Add Fields Field Settings Field Label * Would you like to register these or any…" at bounding box center [631, 455] width 150 height 595
click at [616, 401] on input "Show Field If..." at bounding box center [616, 398] width 7 height 7
click at [599, 419] on fieldset "Conditional Logic Always Show Field Show Field If... Hide Field If... Add Condi…" at bounding box center [631, 401] width 150 height 43
click at [589, 417] on span "Add Condition" at bounding box center [580, 412] width 31 height 7
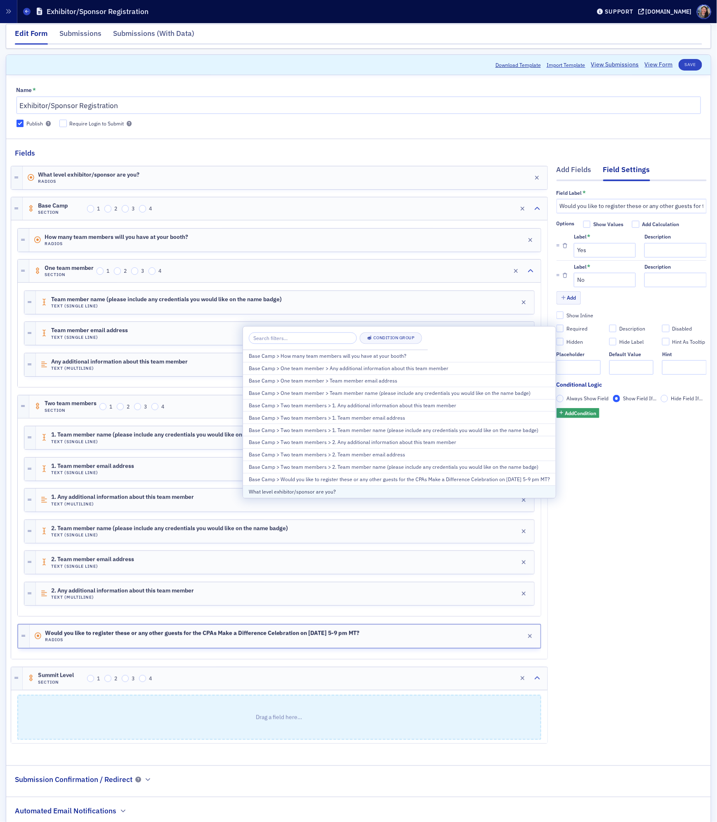
click at [371, 495] on div "What level exhibitor/sponsor are you?" at bounding box center [399, 491] width 301 height 7
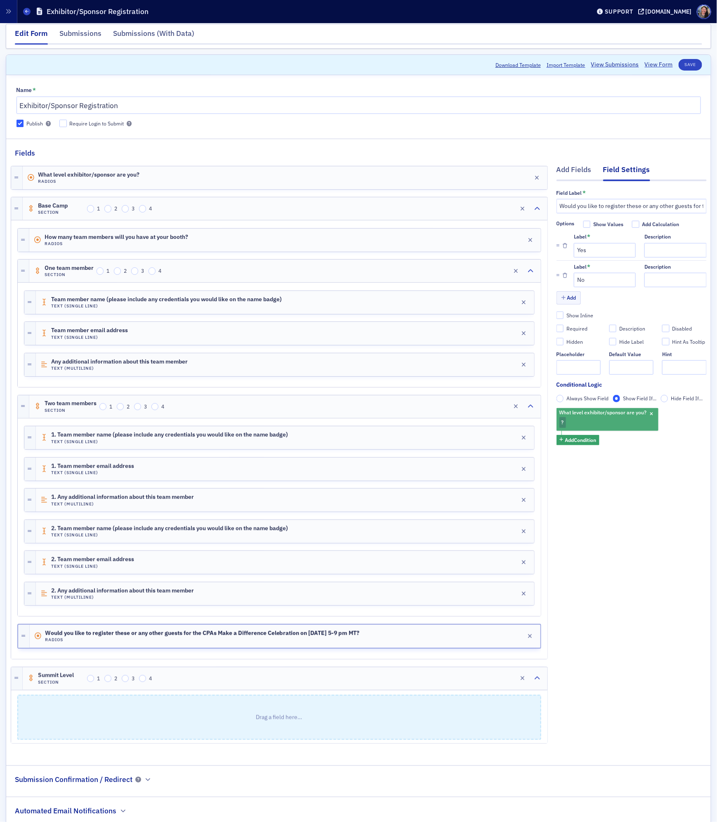
click at [563, 425] on span "?" at bounding box center [562, 422] width 2 height 7
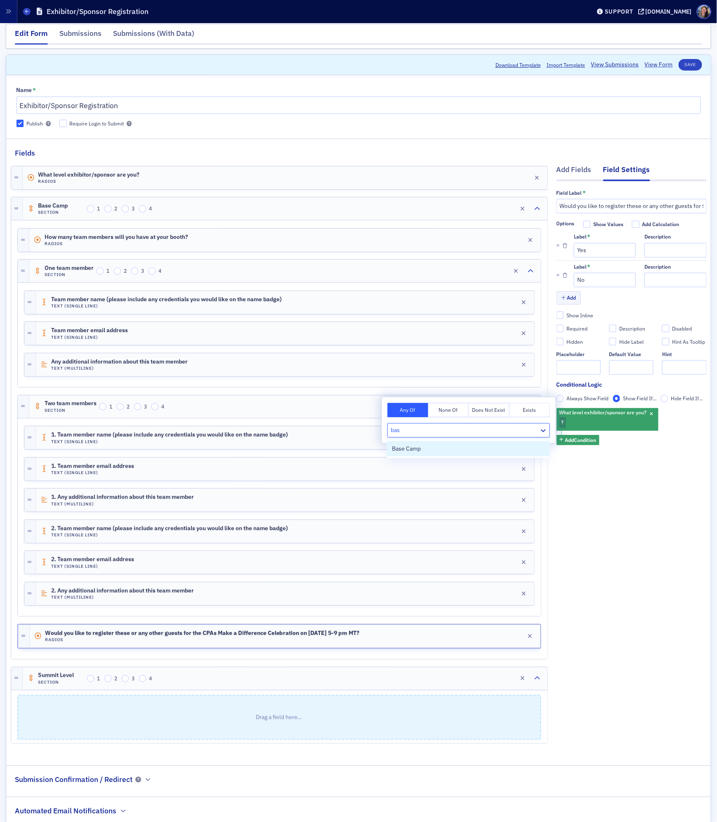
type input "base"
click at [475, 449] on div "Base Camp" at bounding box center [468, 448] width 153 height 9
click at [627, 511] on div "Add Fields Field Settings Field Label * Would you like to register these or any…" at bounding box center [631, 455] width 150 height 595
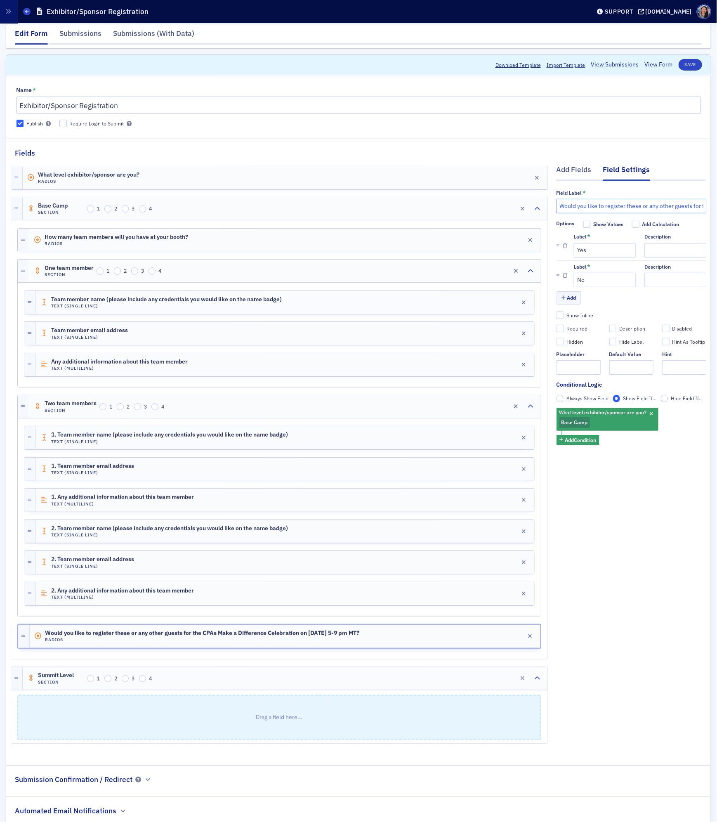
click at [627, 207] on input "Would you like to register these or any other guests for the CPAs Make a Differ…" at bounding box center [631, 206] width 150 height 14
drag, startPoint x: 701, startPoint y: 206, endPoint x: 716, endPoint y: 206, distance: 14.8
click at [701, 206] on input "Would you like to register these or any other guests for the CPAs Make a Differ…" at bounding box center [631, 206] width 150 height 14
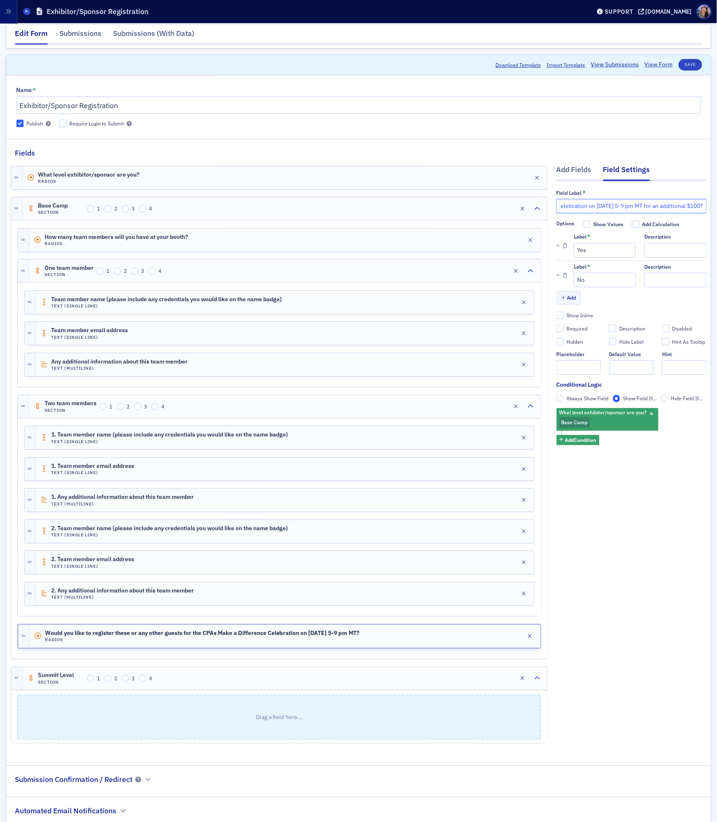
type input "Would you like to register these or any other guests for the CPAs Make a Differ…"
click at [623, 586] on div "Add Fields Field Settings Field Label * Would you like to register these or any…" at bounding box center [631, 455] width 150 height 595
click at [613, 546] on div "Add Fields Field Settings Field Label * Would you like to register these or any…" at bounding box center [631, 455] width 150 height 595
click at [580, 173] on div "Add Fields" at bounding box center [573, 171] width 35 height 15
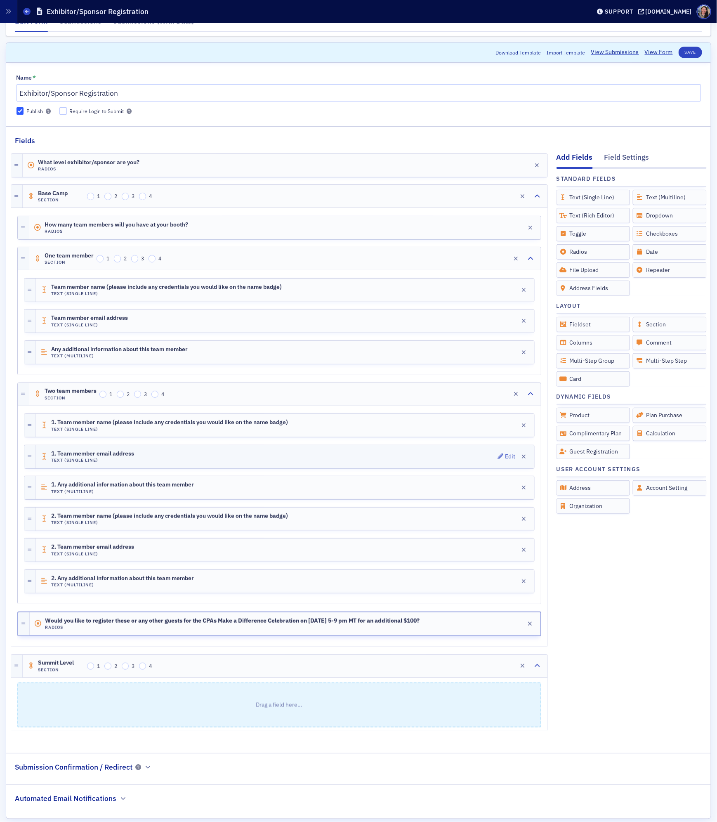
scroll to position [36, 0]
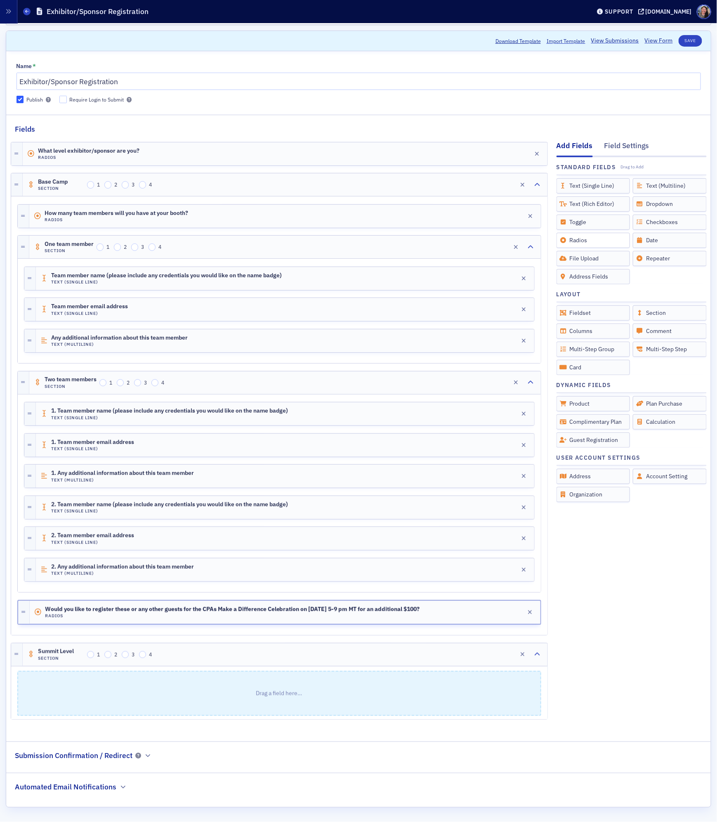
click at [584, 234] on div "Radios" at bounding box center [593, 240] width 74 height 15
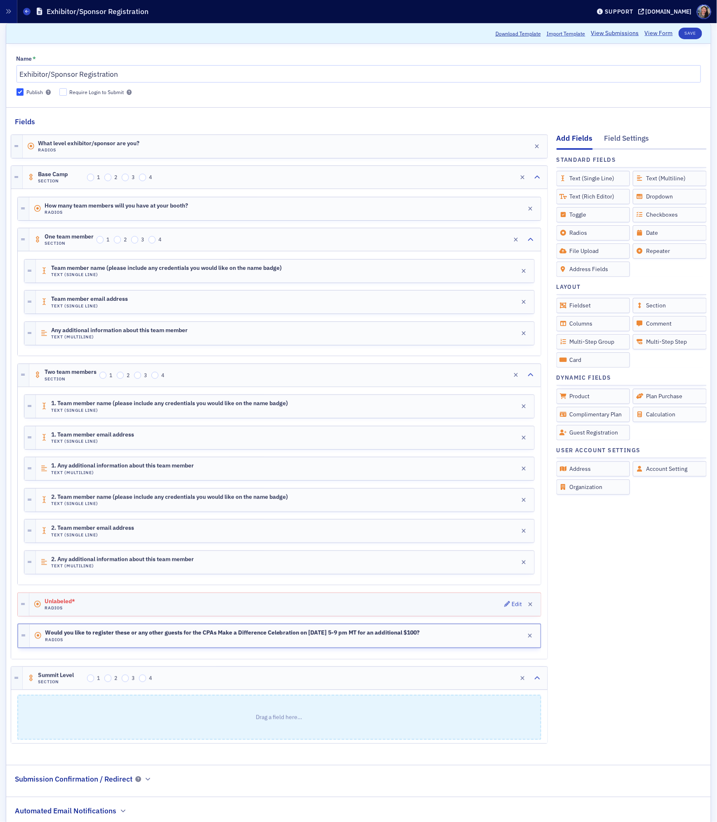
click at [391, 608] on div "Unlabeled* Radios Edit" at bounding box center [284, 604] width 511 height 23
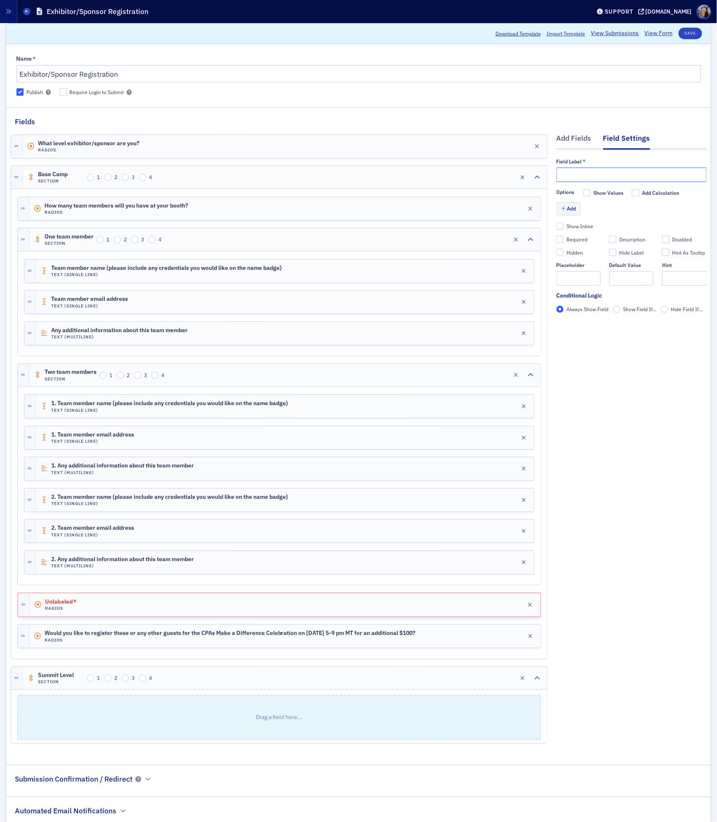
click at [584, 173] on input "text" at bounding box center [631, 174] width 150 height 14
type input "Would you like to register any additional guests for this conference?"
click at [573, 205] on button "Add" at bounding box center [568, 208] width 25 height 13
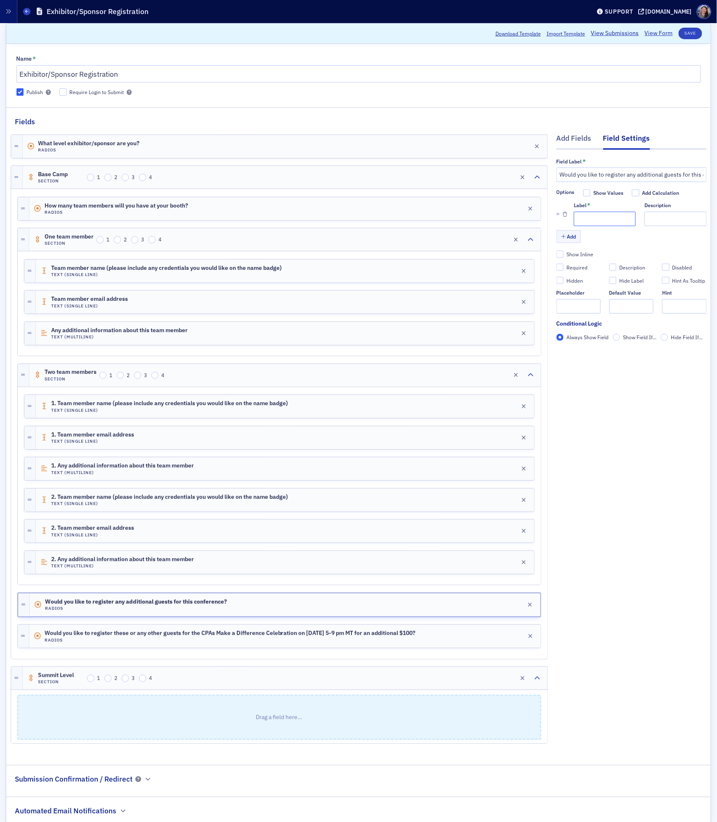
click at [593, 218] on input "Label *" at bounding box center [605, 219] width 62 height 14
type input "Y"
type input "Yes"
click at [563, 235] on icon "button" at bounding box center [563, 236] width 5 height 5
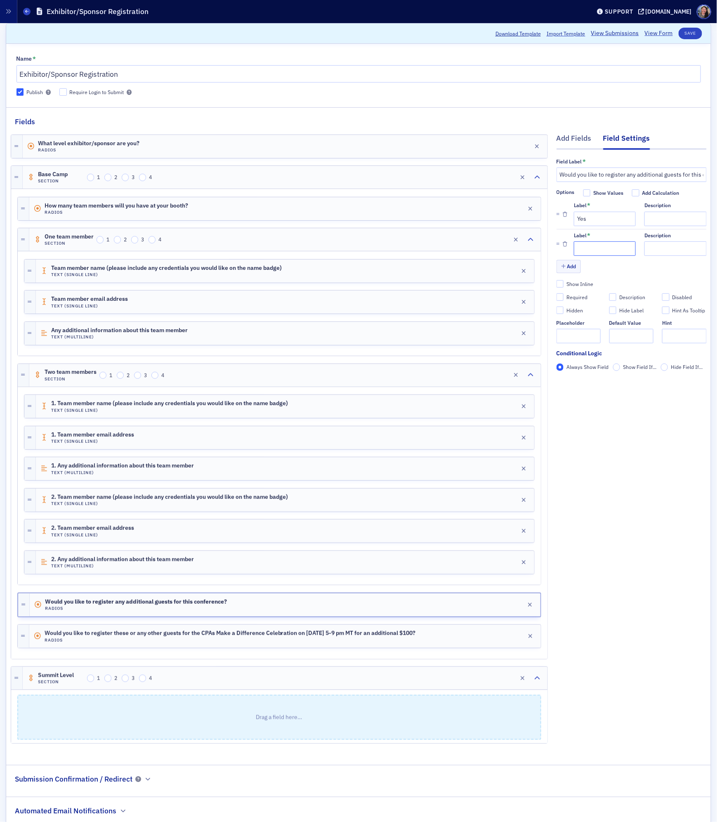
click at [597, 248] on input "Label *" at bounding box center [605, 248] width 62 height 14
type input "No"
click at [617, 366] on input "Show Field If..." at bounding box center [616, 366] width 7 height 7
click at [595, 382] on span "Add Condition" at bounding box center [580, 381] width 31 height 7
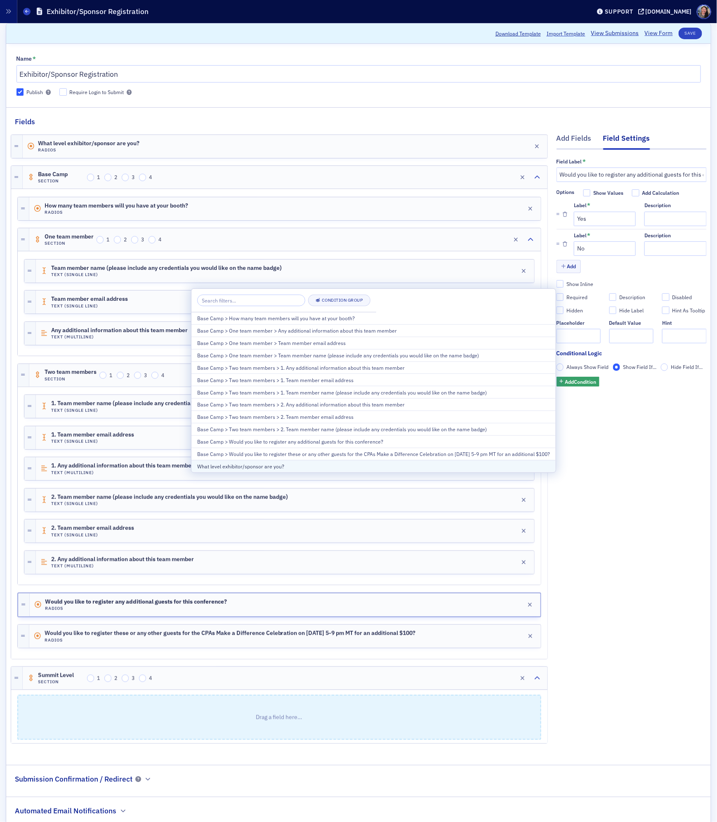
click at [281, 465] on div "What level exhibitor/sponsor are you?" at bounding box center [373, 465] width 353 height 7
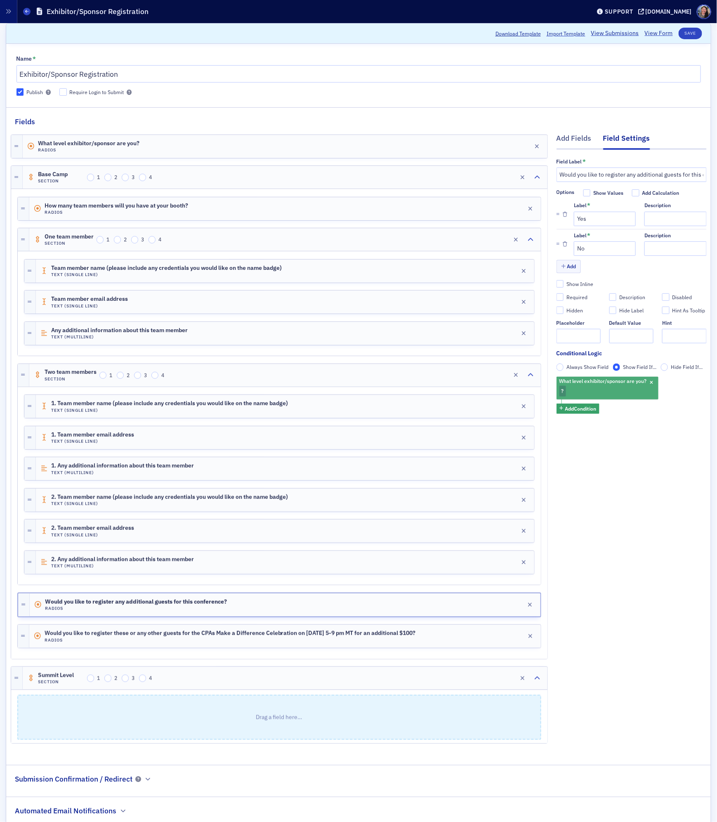
click at [576, 393] on div "What level exhibitor/sponsor are you? ?" at bounding box center [607, 388] width 102 height 23
type input "base"
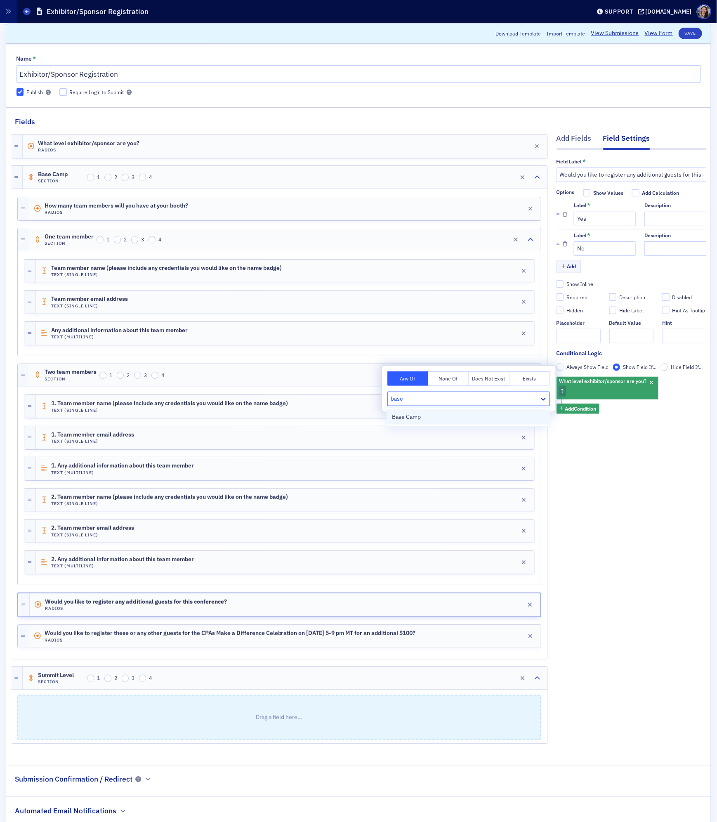
click at [522, 416] on div "Base Camp" at bounding box center [468, 416] width 153 height 9
click at [632, 499] on div "Add Fields Field Settings Field Label * Would you like to register any addition…" at bounding box center [631, 440] width 150 height 626
click at [693, 31] on button "Save" at bounding box center [691, 34] width 24 height 12
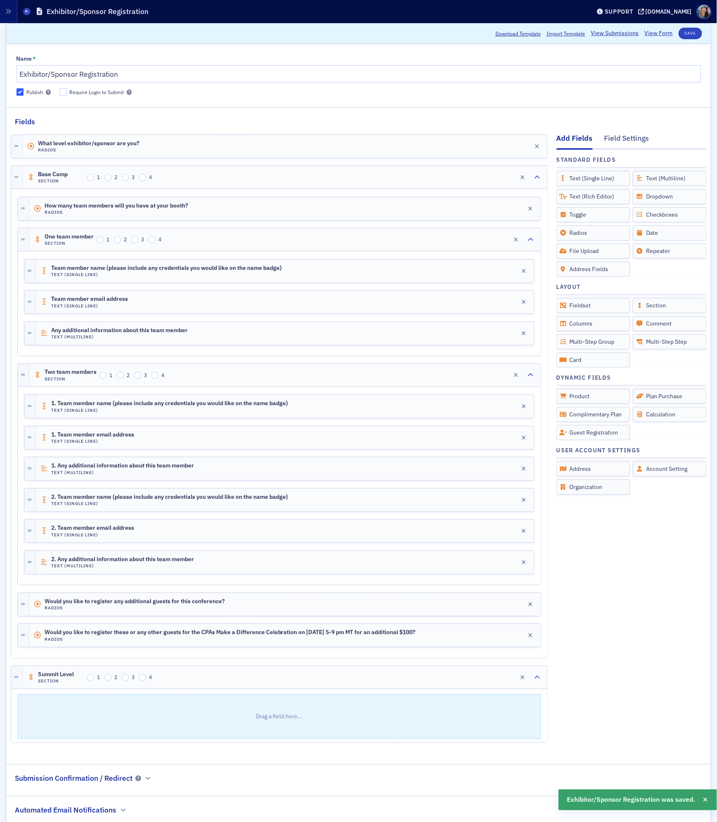
click at [657, 33] on link "View Form" at bounding box center [659, 33] width 28 height 9
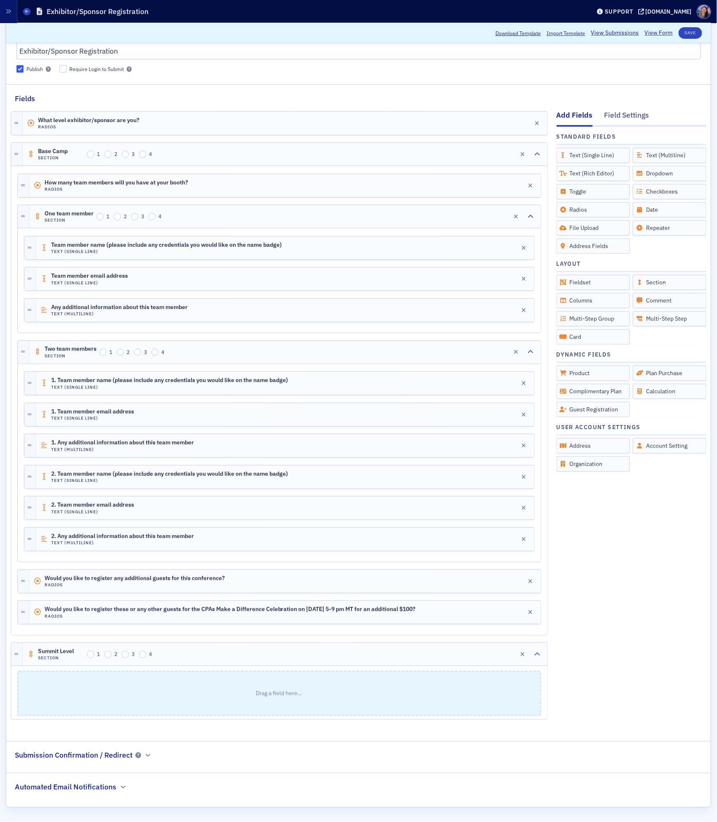
scroll to position [67, 0]
click at [331, 659] on div "Summit Level Section 1 2 3 4 Edit" at bounding box center [285, 654] width 525 height 23
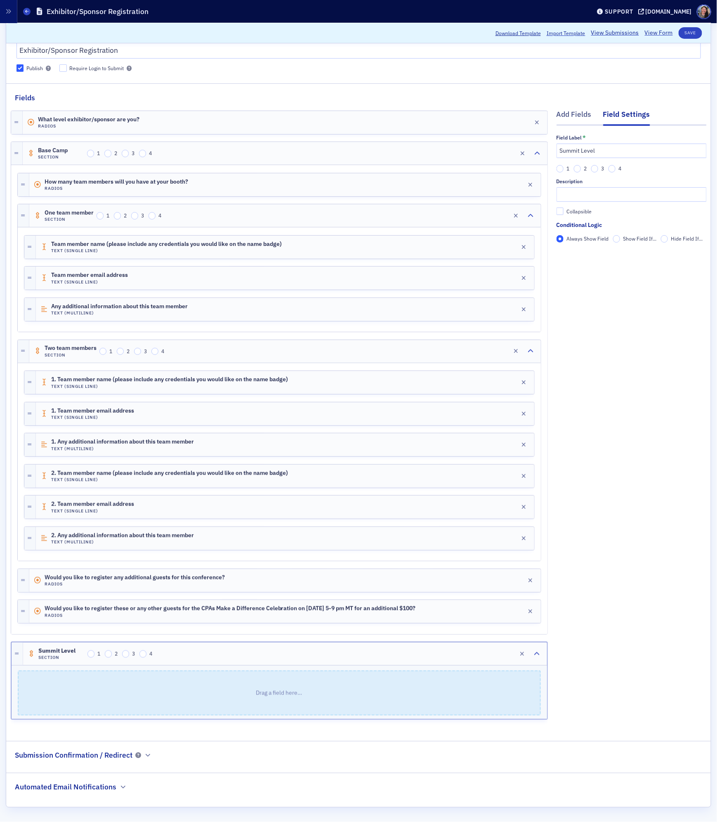
click at [627, 235] on span "Show Field If..." at bounding box center [639, 238] width 33 height 7
click at [620, 235] on input "Show Field If..." at bounding box center [616, 238] width 7 height 7
click at [596, 250] on span "Add Condition" at bounding box center [580, 253] width 31 height 7
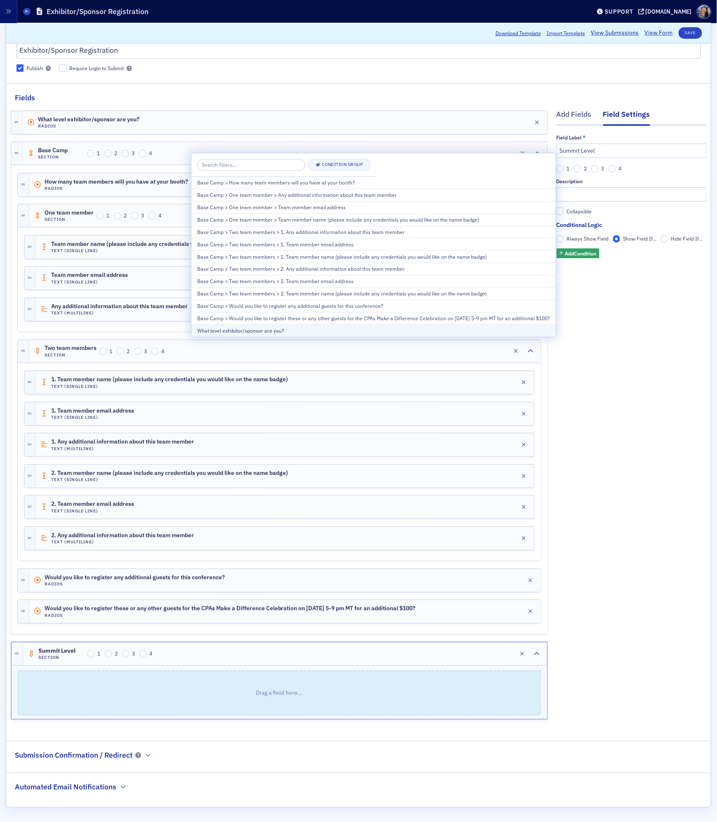
click at [318, 330] on div "What level exhibitor/sponsor are you?" at bounding box center [373, 330] width 353 height 7
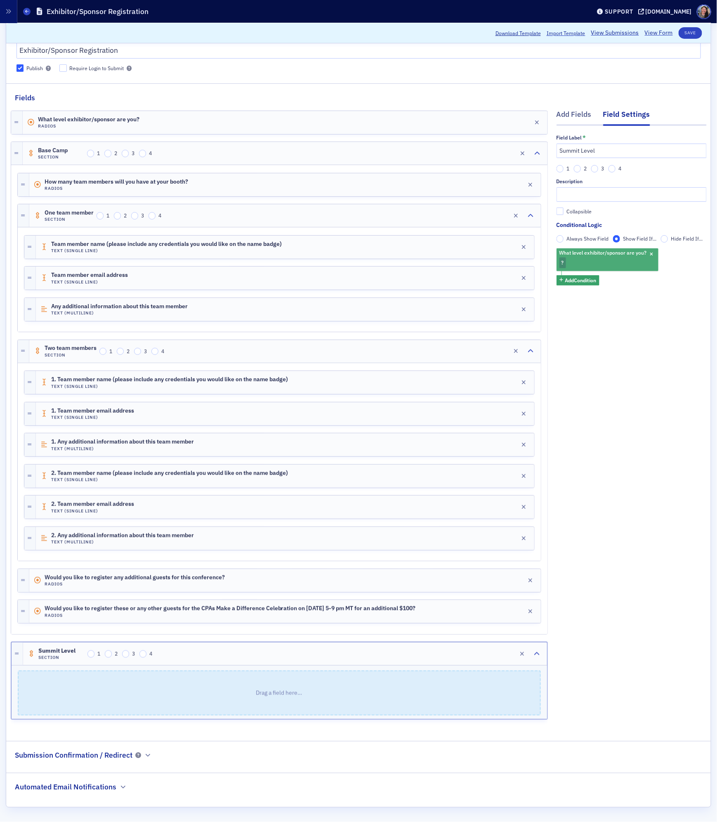
click at [573, 251] on div "What level exhibitor/sponsor are you? ?" at bounding box center [607, 259] width 102 height 23
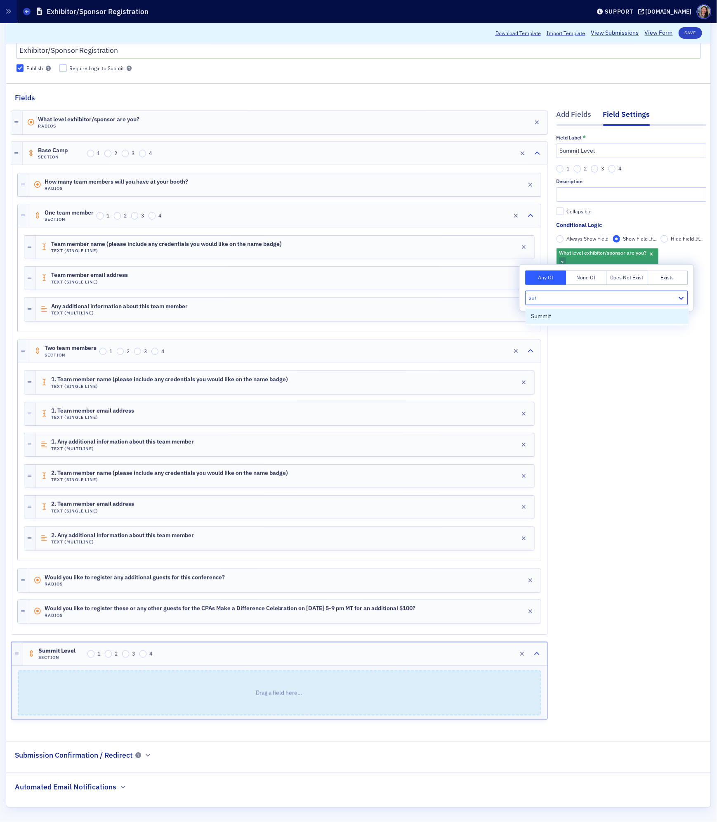
type input "summ"
click at [570, 318] on div "Summit" at bounding box center [607, 316] width 153 height 9
click at [603, 442] on div "Add Fields Field Settings Field Label * Summit Level 1 2 3 4 Description Collap…" at bounding box center [631, 416] width 150 height 626
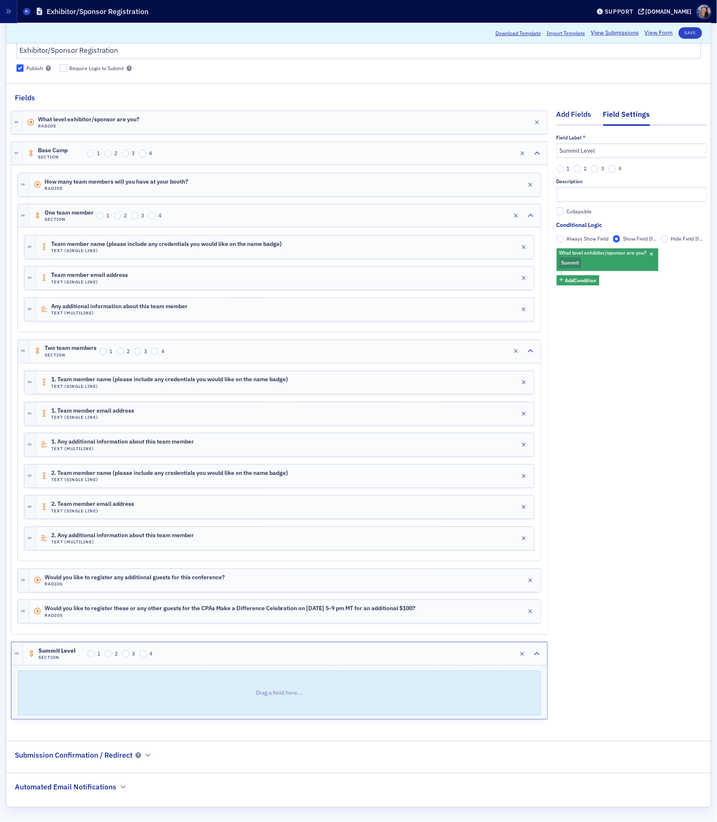
click at [571, 109] on div "Add Fields" at bounding box center [573, 116] width 35 height 15
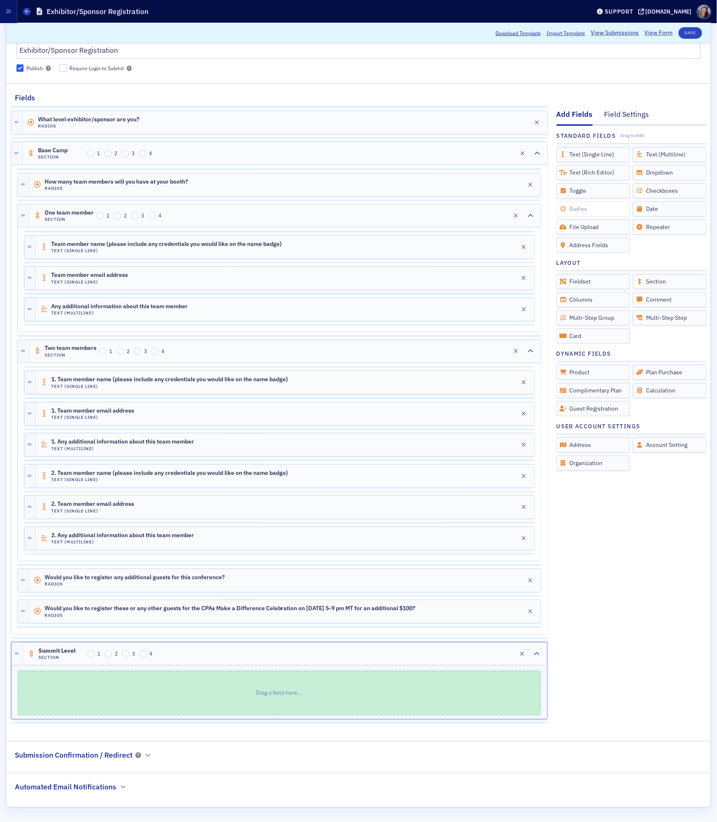
scroll to position [58, 0]
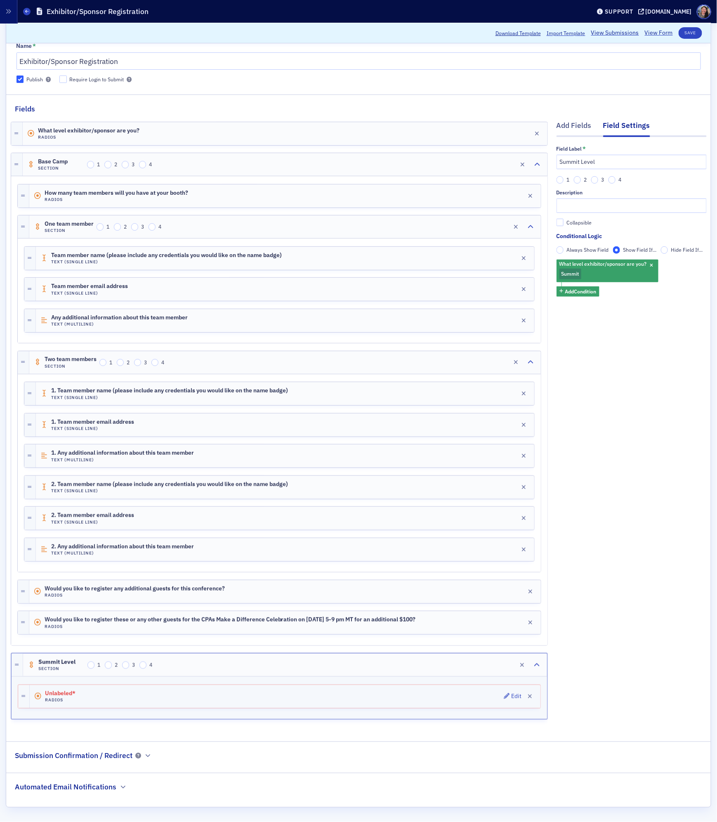
click at [298, 692] on div "Unlabeled* Radios Edit" at bounding box center [285, 696] width 511 height 23
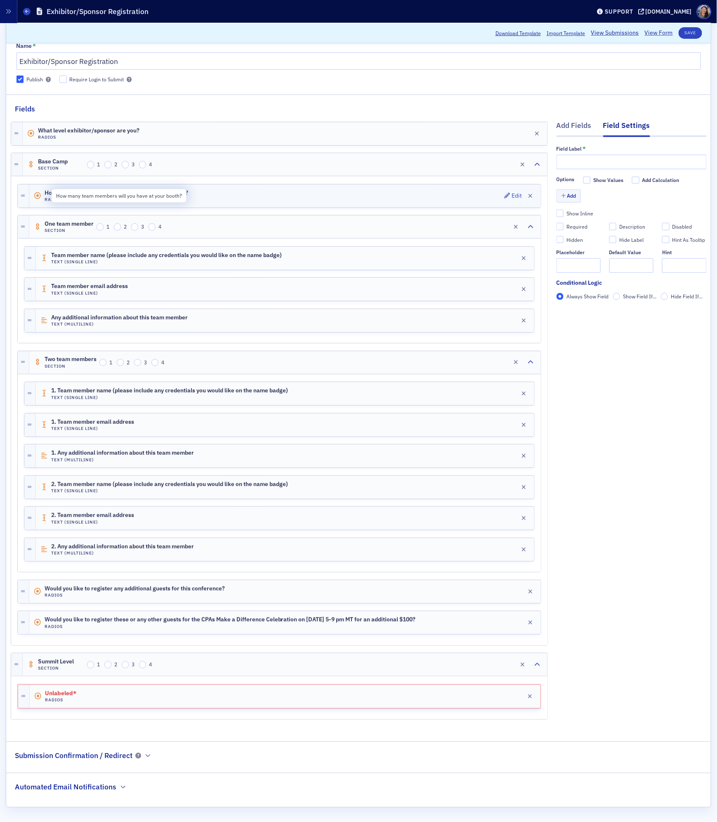
click at [108, 190] on span "How many team members will you have at your booth?" at bounding box center [117, 193] width 144 height 7
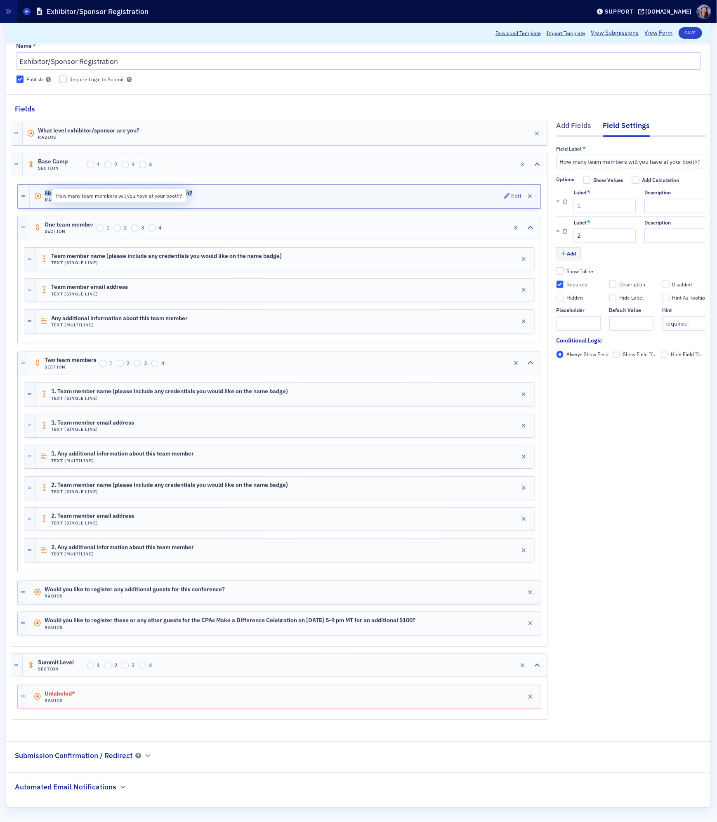
click at [108, 190] on span "How many team members will you have at your booth?" at bounding box center [118, 193] width 147 height 7
copy span "How many team members will you have at your booth?"
click at [576, 155] on input "How many team members will you have at your booth?" at bounding box center [631, 162] width 150 height 14
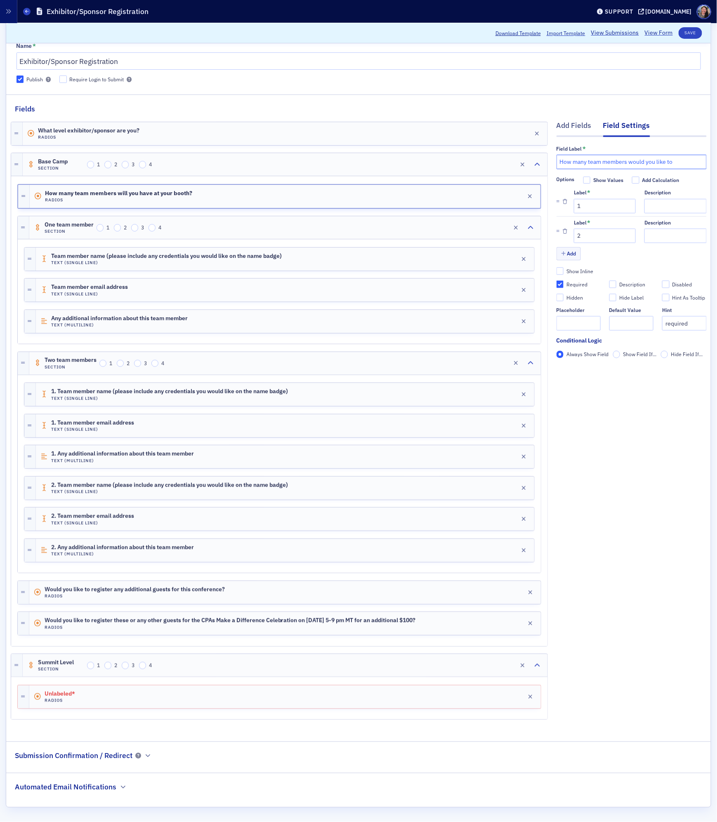
click at [682, 155] on input "How many team members would you like to" at bounding box center [631, 162] width 150 height 14
click at [151, 185] on div "How Radios Edit" at bounding box center [285, 196] width 511 height 23
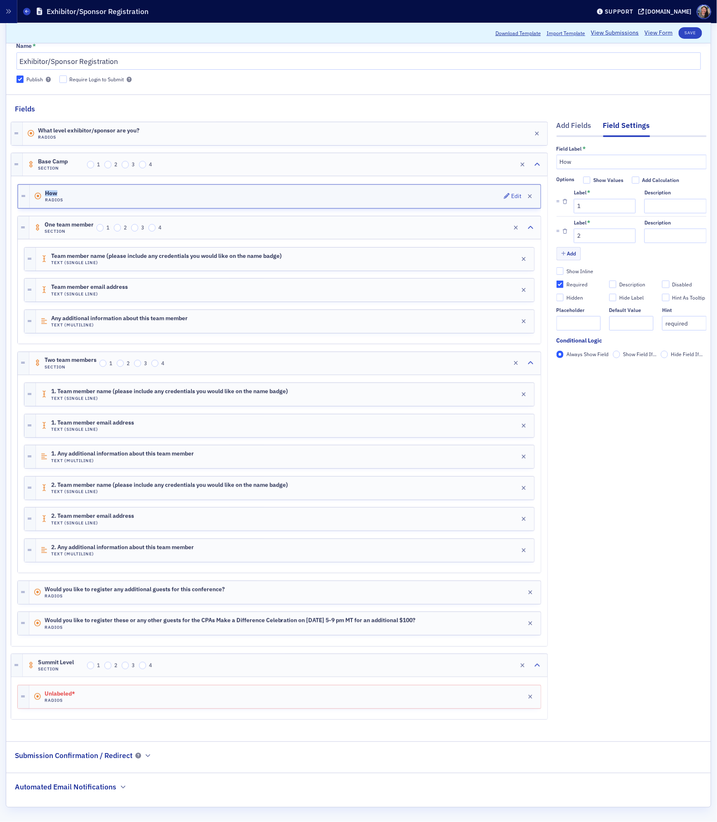
click at [151, 185] on div "How Radios Edit" at bounding box center [285, 196] width 511 height 23
drag, startPoint x: 670, startPoint y: 156, endPoint x: 407, endPoint y: 141, distance: 263.5
click at [407, 141] on div "Add Fields Field Settings Field Label * How many team members would you like Op…" at bounding box center [359, 421] width 696 height 615
click at [649, 441] on div "Add Fields Field Settings Field Label * How many team member will you have in y…" at bounding box center [631, 421] width 150 height 615
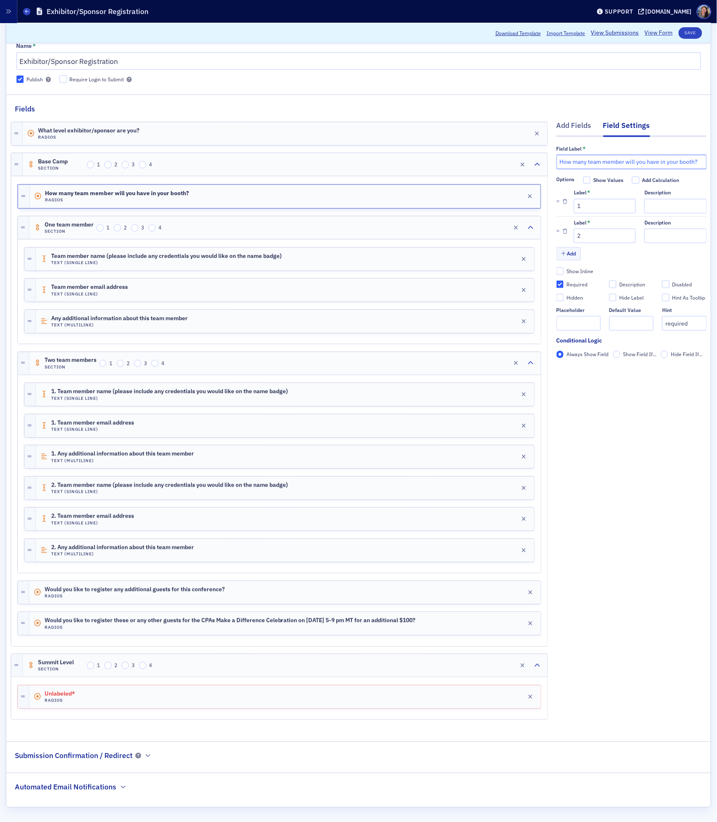
click at [665, 155] on input "How many team member will you have in your booth?" at bounding box center [631, 162] width 150 height 14
click at [629, 155] on input "How many team member will you have in your booth?" at bounding box center [631, 162] width 150 height 14
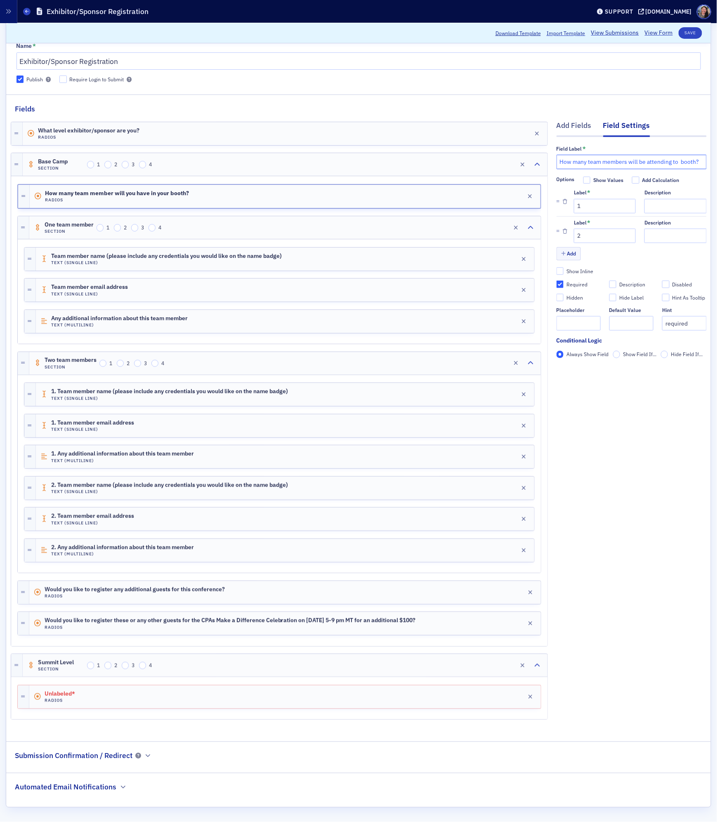
scroll to position [0, 0]
click at [653, 155] on input "How many team members will be ?" at bounding box center [631, 162] width 150 height 14
paste input "people from your team will be at the booth?"
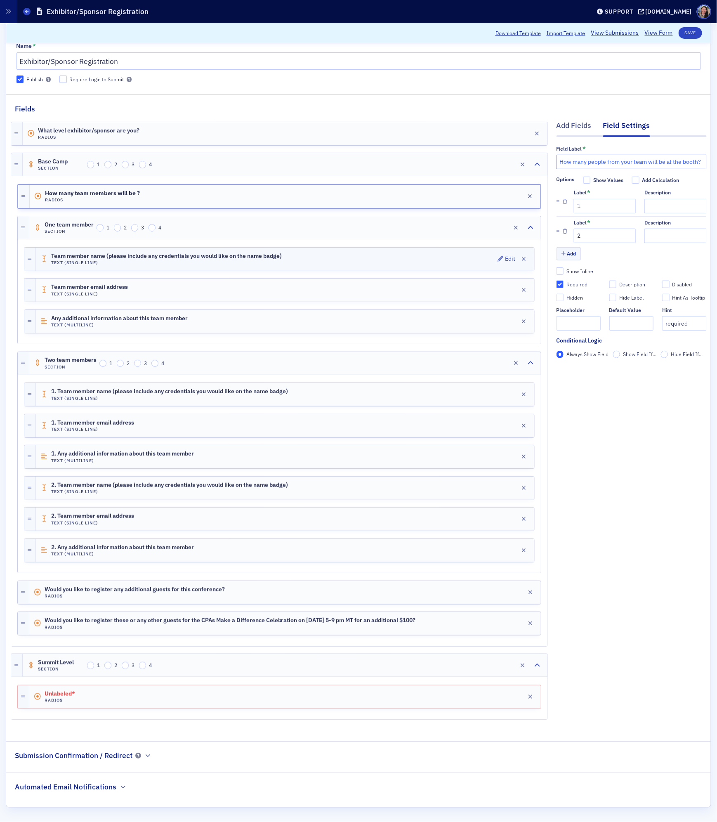
type input "How many people from your team will be at the booth?"
click at [351, 255] on div "Team member name (please include any credentials you would like on the name bad…" at bounding box center [285, 258] width 498 height 23
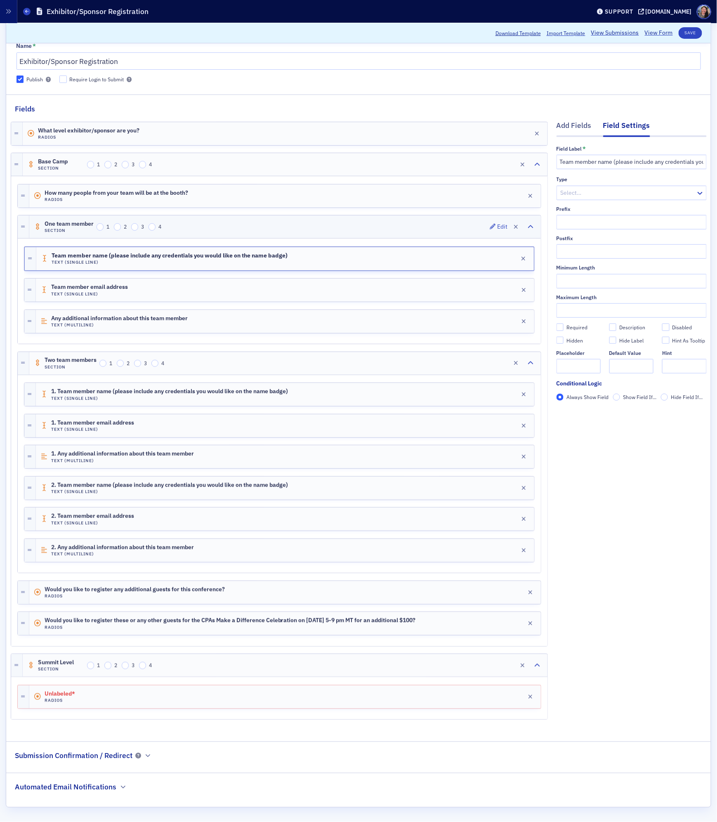
click at [339, 224] on div "One team member Section 1 2 3 4 Edit" at bounding box center [284, 226] width 511 height 23
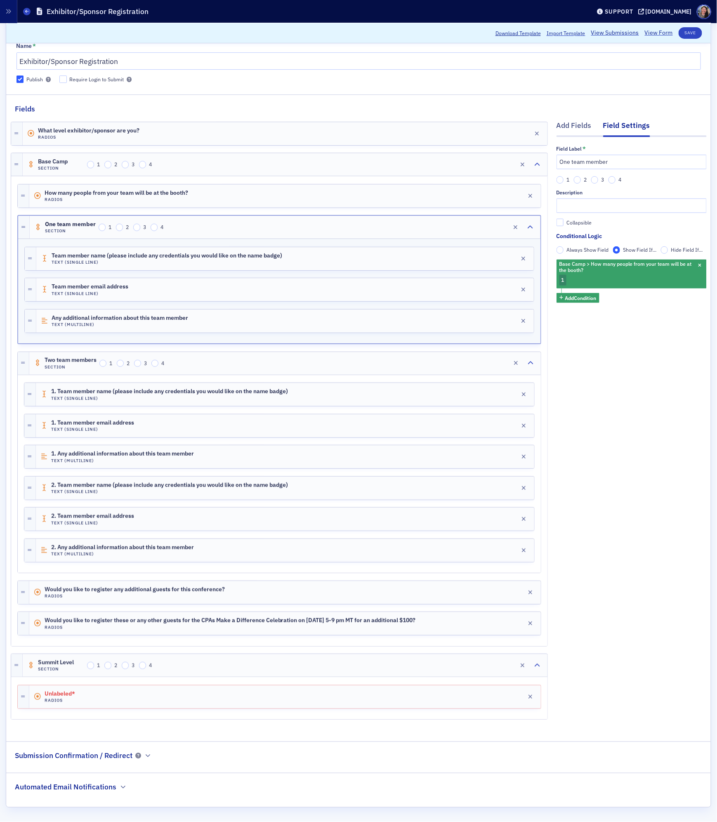
click at [342, 375] on div "1. Team member name (please include any credentials you would like on the name …" at bounding box center [279, 474] width 523 height 198
click at [344, 352] on div "Two team members Section 1 2 3 4 Edit" at bounding box center [284, 363] width 511 height 23
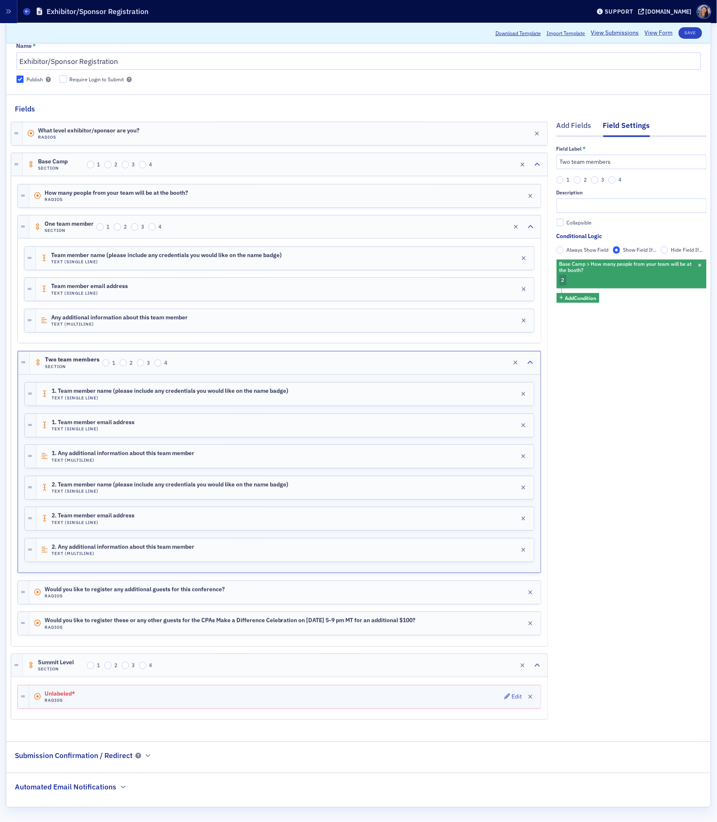
click at [178, 688] on div "Unlabeled* Radios Edit" at bounding box center [284, 696] width 511 height 23
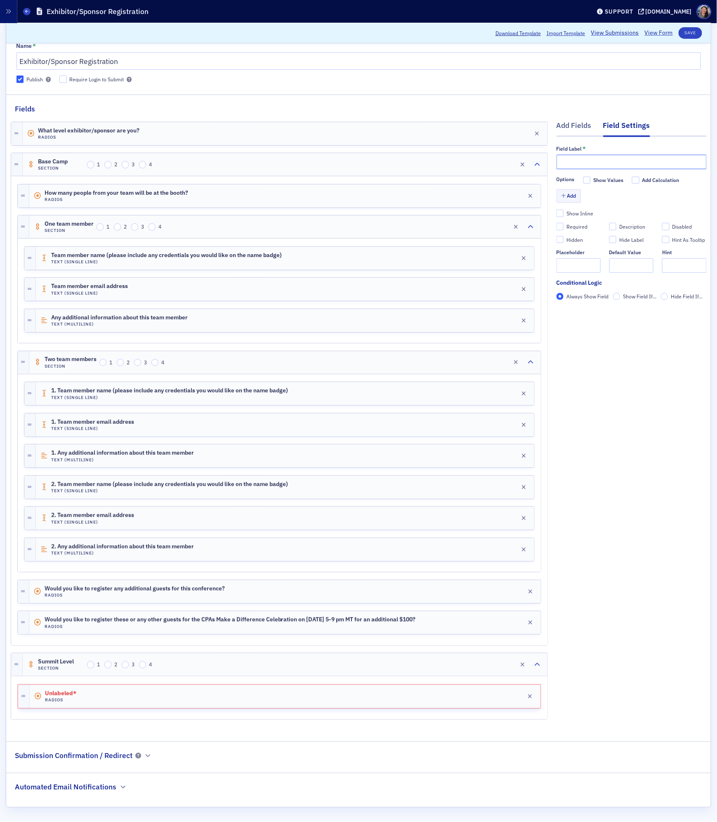
click at [604, 155] on input "text" at bounding box center [631, 162] width 150 height 14
paste input "How many people from your team will be at the booth?"
type input "How many people from your team will be at the booth?"
click at [570, 189] on button "Add" at bounding box center [568, 195] width 25 height 13
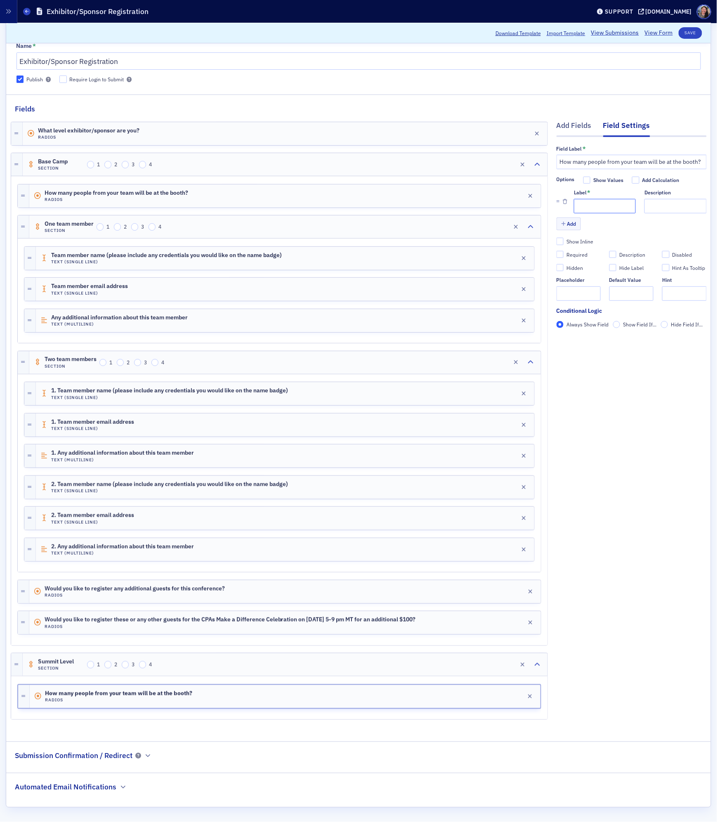
click at [588, 199] on input "Label *" at bounding box center [605, 206] width 62 height 14
type input "1"
click at [573, 217] on button "Add" at bounding box center [568, 223] width 25 height 13
click at [583, 229] on input "Label *" at bounding box center [605, 236] width 62 height 14
type input "2"
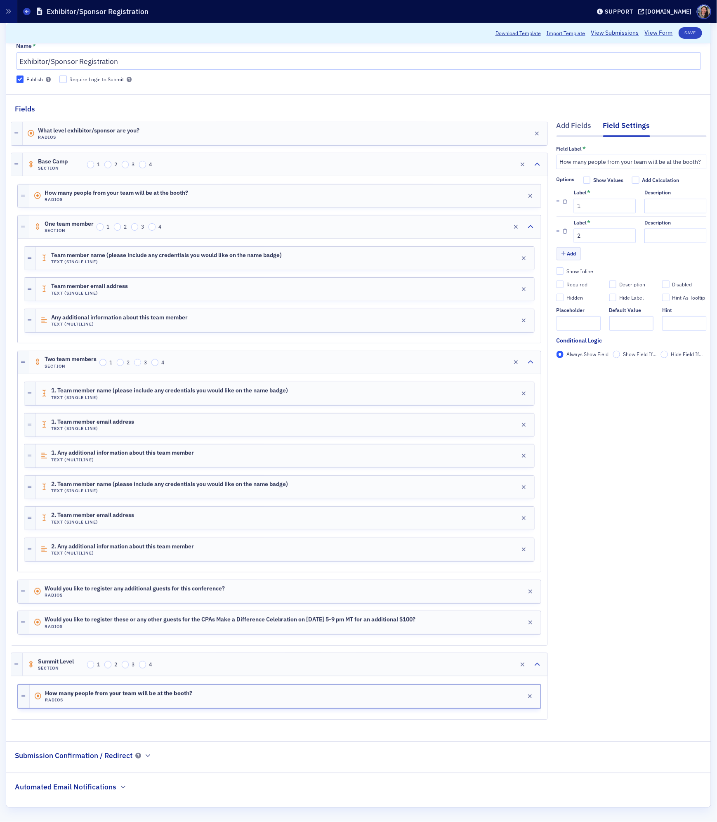
click at [580, 281] on div "Required" at bounding box center [576, 284] width 21 height 7
click at [564, 280] on input "Required" at bounding box center [559, 283] width 7 height 7
checkbox input "true"
type input "required"
click at [584, 514] on div "Add Fields Field Settings Field Label * How many people from your team will be …" at bounding box center [631, 421] width 150 height 615
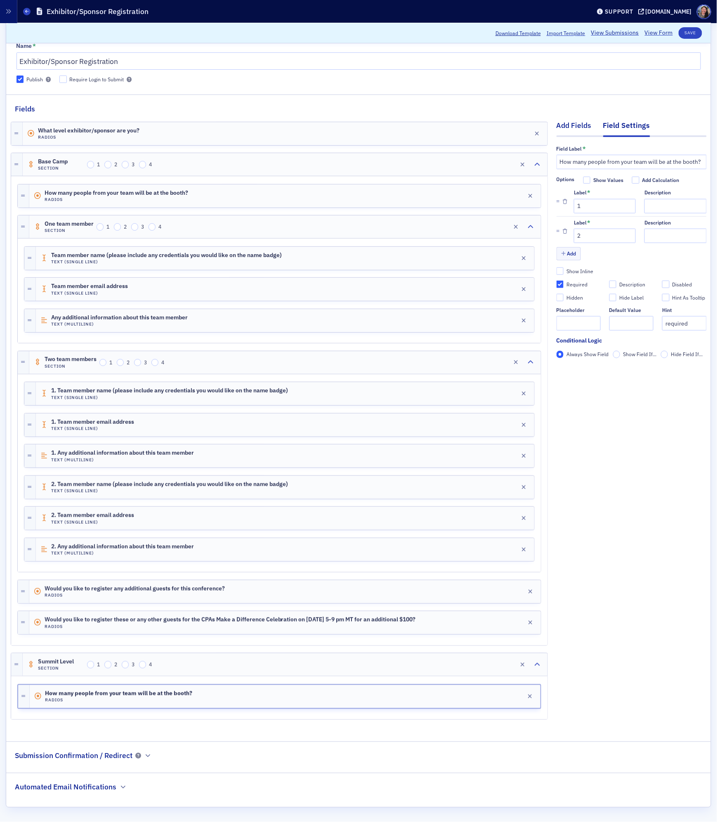
click at [575, 120] on div "Add Fields" at bounding box center [573, 127] width 35 height 15
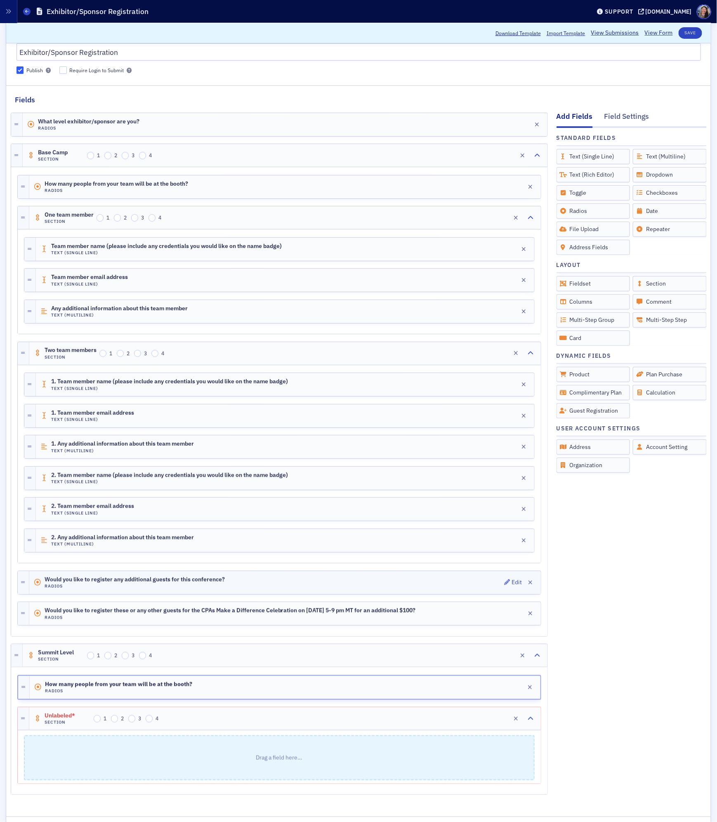
scroll to position [143, 0]
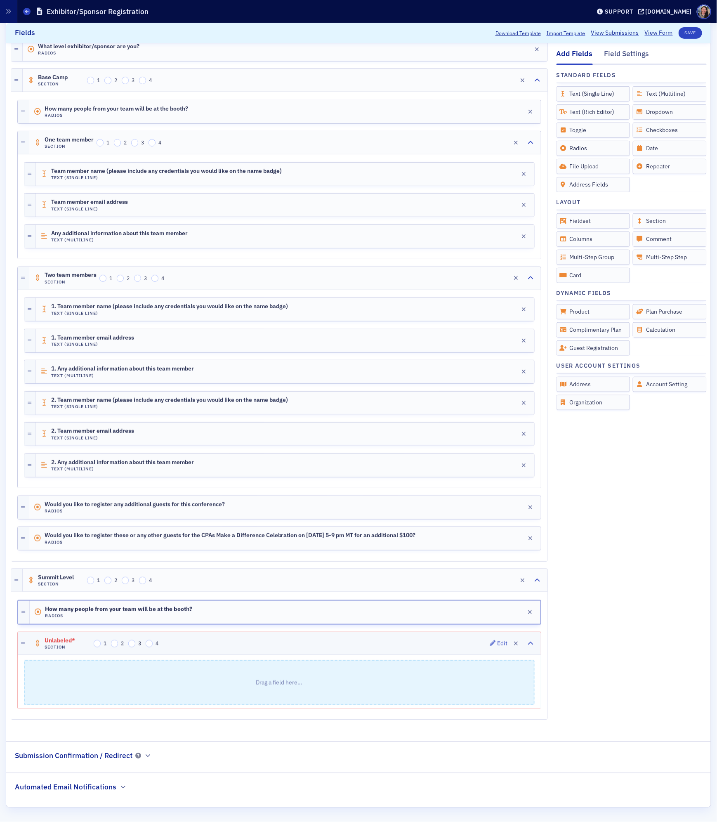
click at [325, 642] on div "Unlabeled* Section 1 2 3 4 Edit" at bounding box center [284, 643] width 511 height 23
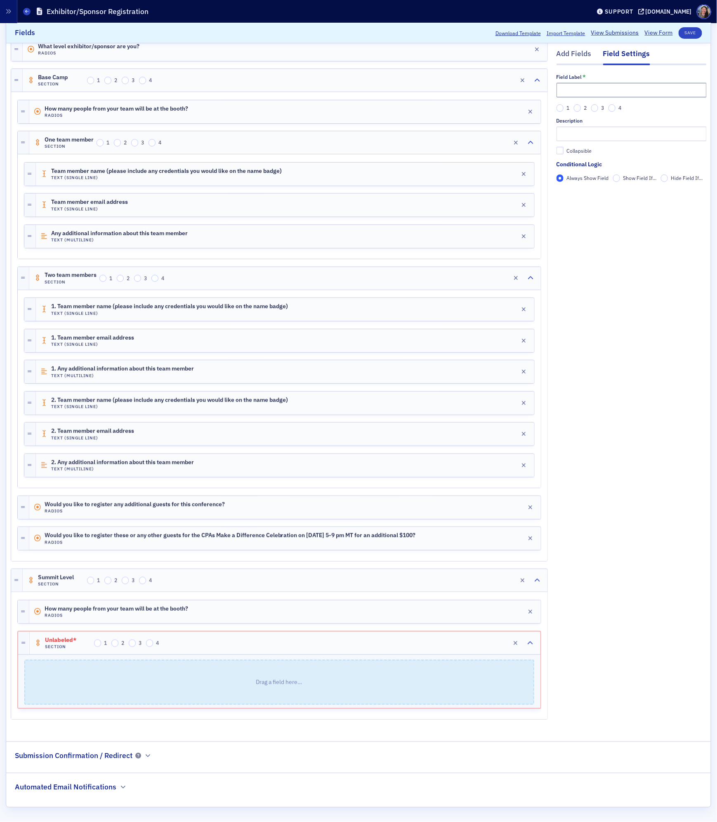
click at [628, 86] on input "text" at bounding box center [631, 90] width 150 height 14
type input "One Team Member"
click at [627, 451] on div "Add Fields Field Settings Field Label * One Team Member 1 2 3 4 Description Col…" at bounding box center [631, 380] width 150 height 700
click at [572, 50] on div "Add Fields" at bounding box center [573, 56] width 35 height 15
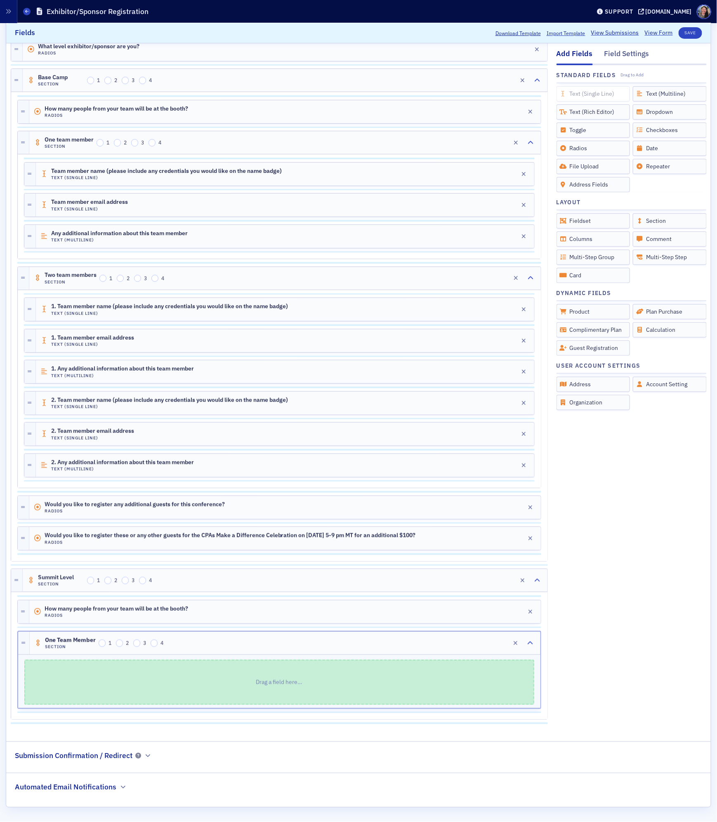
scroll to position [132, 0]
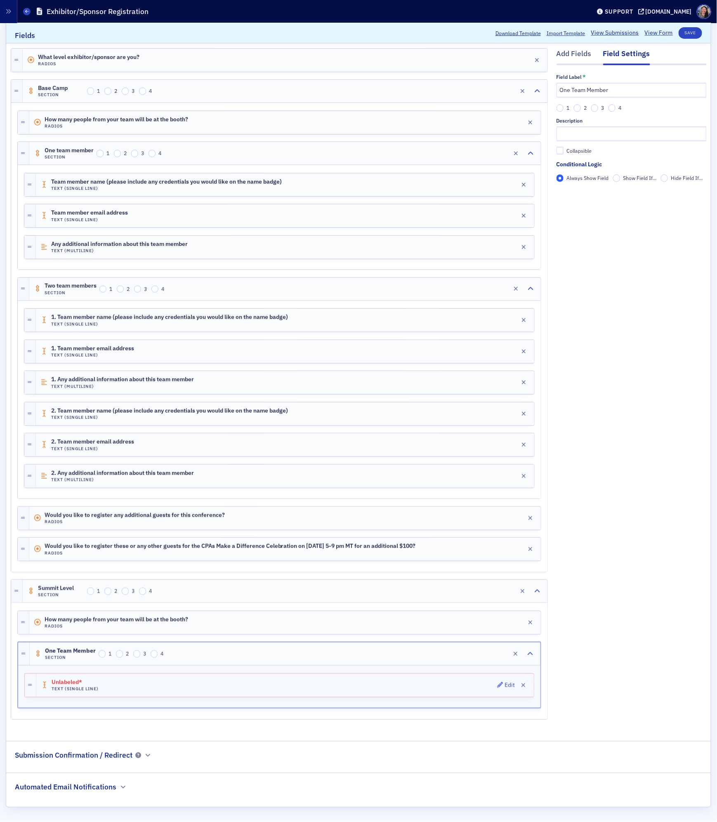
click at [363, 686] on div "Unlabeled* Text (Single Line) Edit" at bounding box center [284, 685] width 497 height 23
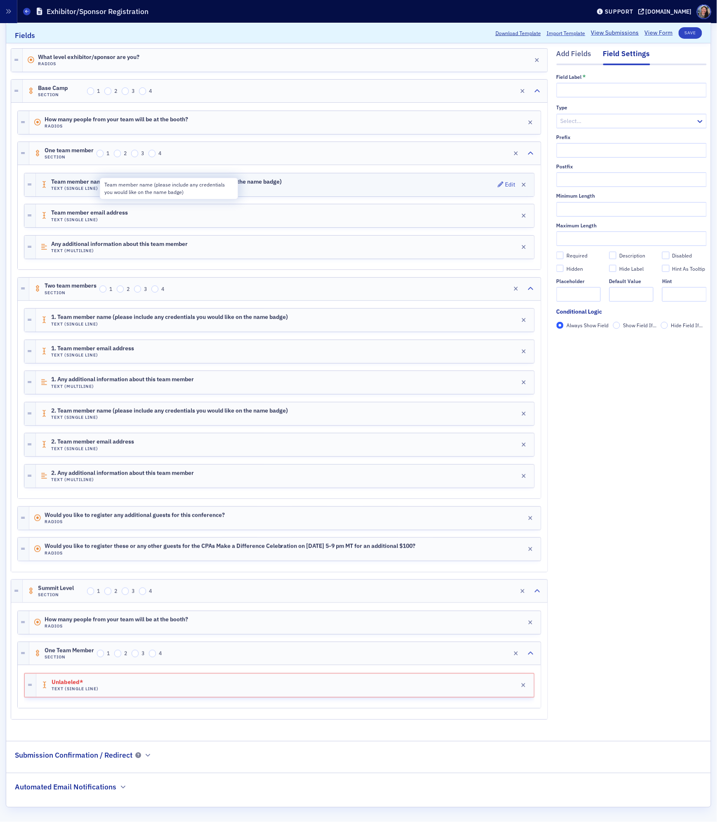
click at [191, 179] on span "Team member name (please include any credentials you would like on the name bad…" at bounding box center [166, 182] width 231 height 7
click at [191, 179] on span "Team member name (please include any credentials you would like on the name bad…" at bounding box center [170, 182] width 236 height 7
copy span "Team member name (please include any credentials you would like on the name bad…"
click at [600, 90] on input "Team member name (please include any credentials you would like on the name bad…" at bounding box center [631, 90] width 150 height 14
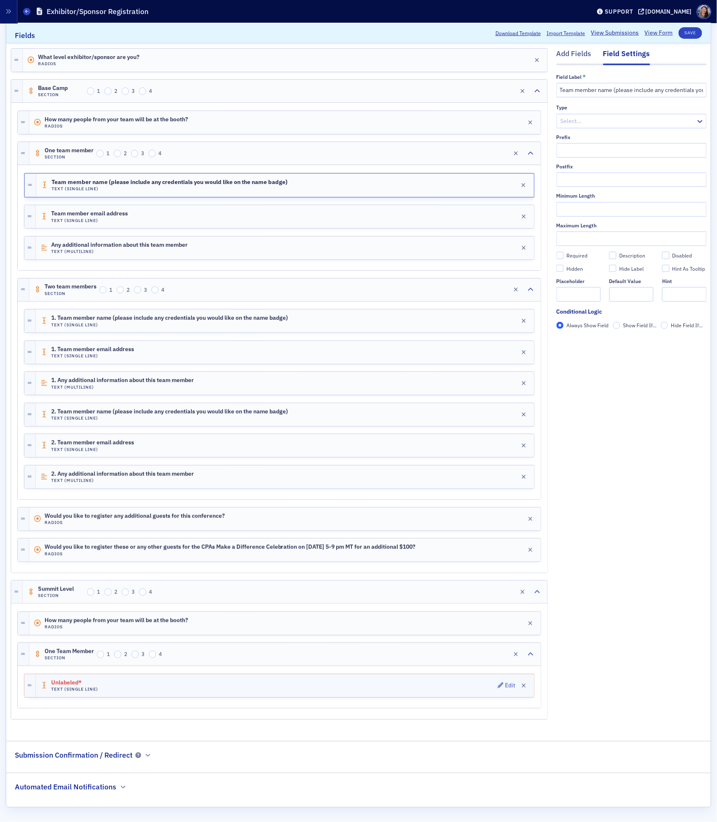
click at [173, 688] on div "Unlabeled* Text (Single Line) Edit" at bounding box center [285, 685] width 498 height 23
click at [618, 93] on input "text" at bounding box center [631, 90] width 150 height 14
paste input "Team member name (please include any credentials you would like on the name bad…"
type input "Team member name (please include any credentials you would like on the name bad…"
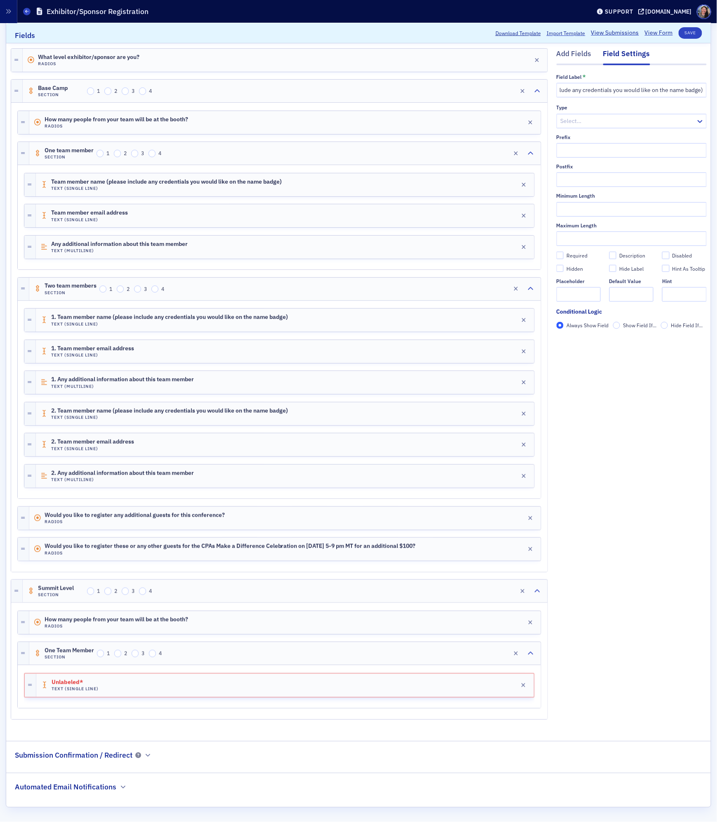
scroll to position [0, 0]
click at [582, 60] on div "Add Fields" at bounding box center [573, 56] width 35 height 15
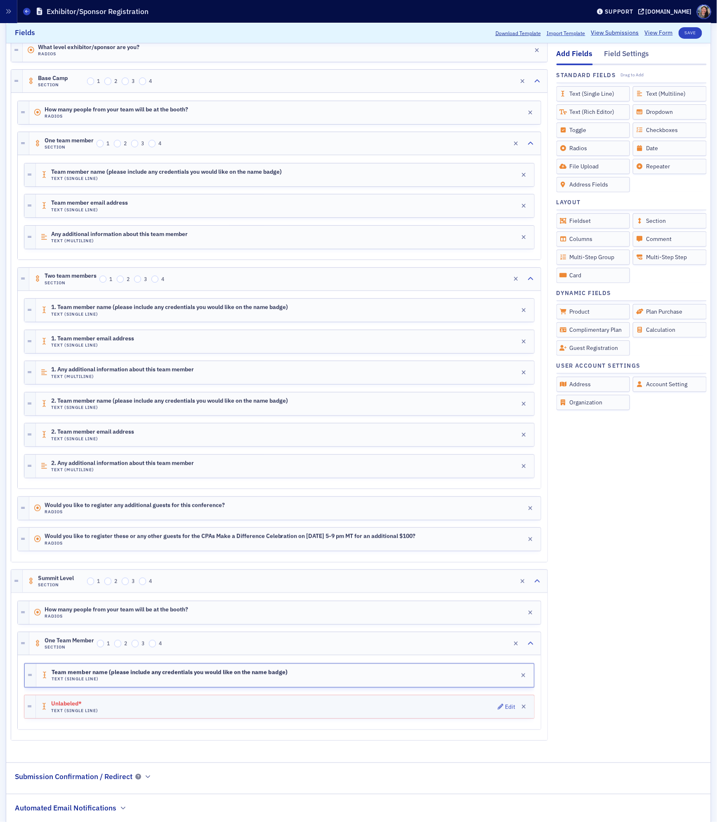
click at [384, 714] on div "Unlabeled* Text (Single Line) Edit" at bounding box center [285, 706] width 498 height 23
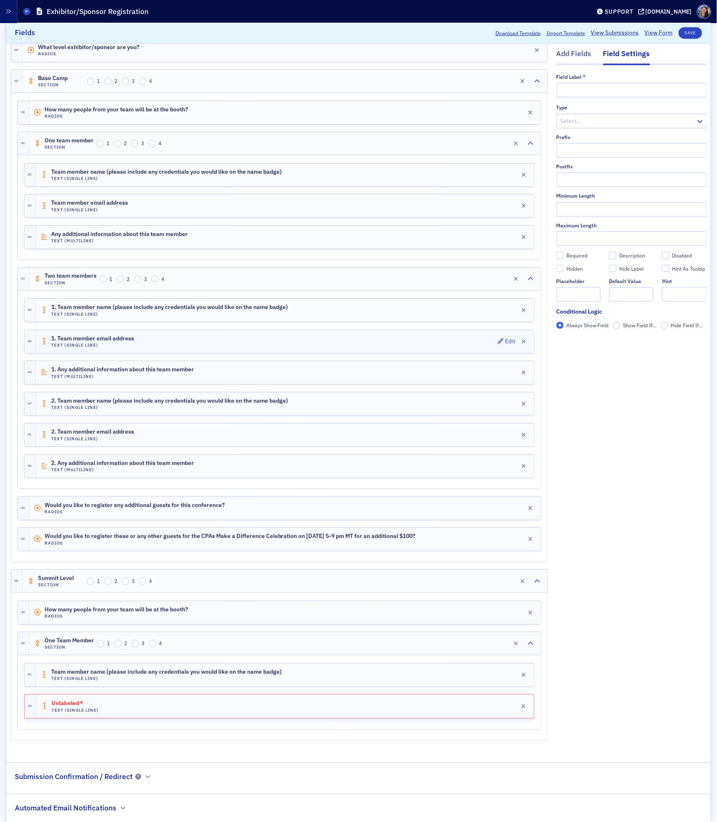
click at [144, 342] on div "1. Team member email address Text (Single Line) Edit" at bounding box center [285, 341] width 498 height 23
click at [144, 342] on div "1. Team member email address Text (Single Line) Edit" at bounding box center [284, 341] width 497 height 23
copy span "1. Team member email address"
click at [130, 713] on div "Unlabeled* Text (Single Line) Edit" at bounding box center [285, 706] width 498 height 23
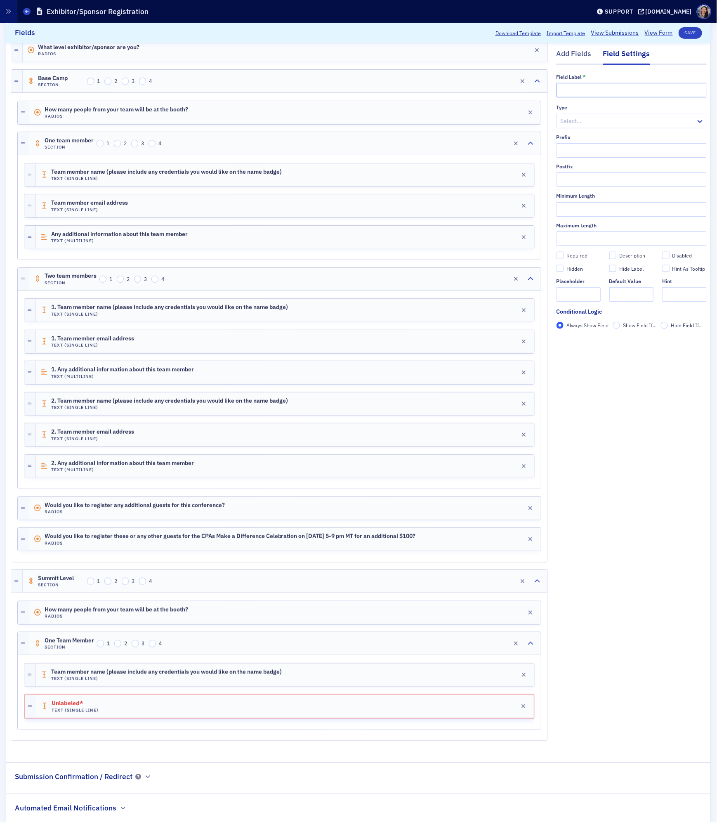
click at [589, 86] on input "text" at bounding box center [631, 90] width 150 height 14
paste input "1. Team member email address"
type input "Team member email address"
click at [621, 452] on div "Add Fields Field Settings Field Label * Team member email address Type Select… …" at bounding box center [631, 391] width 150 height 720
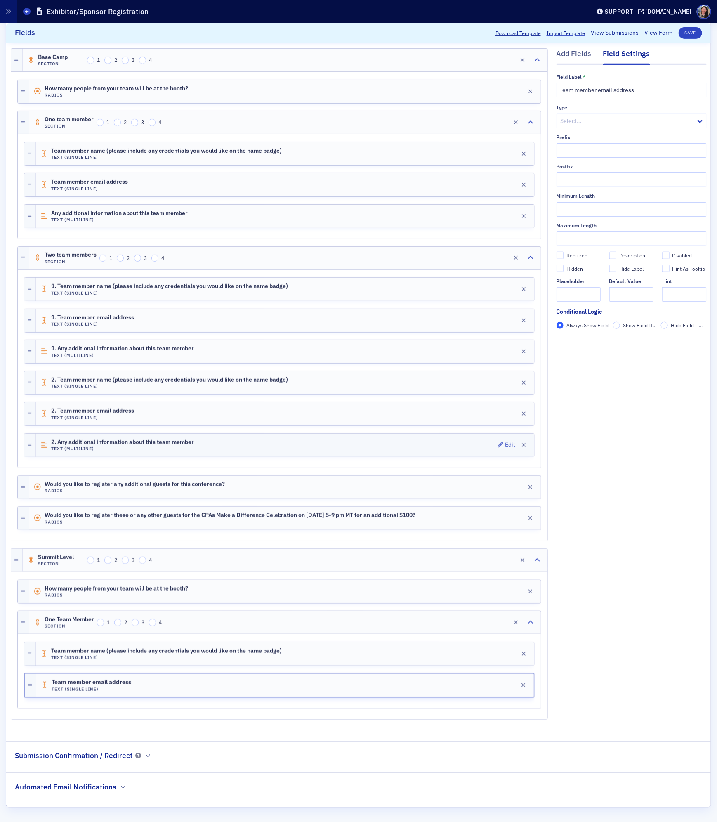
click at [289, 441] on div "2. Any additional information about this team member Text (Multiline) Edit" at bounding box center [285, 445] width 498 height 23
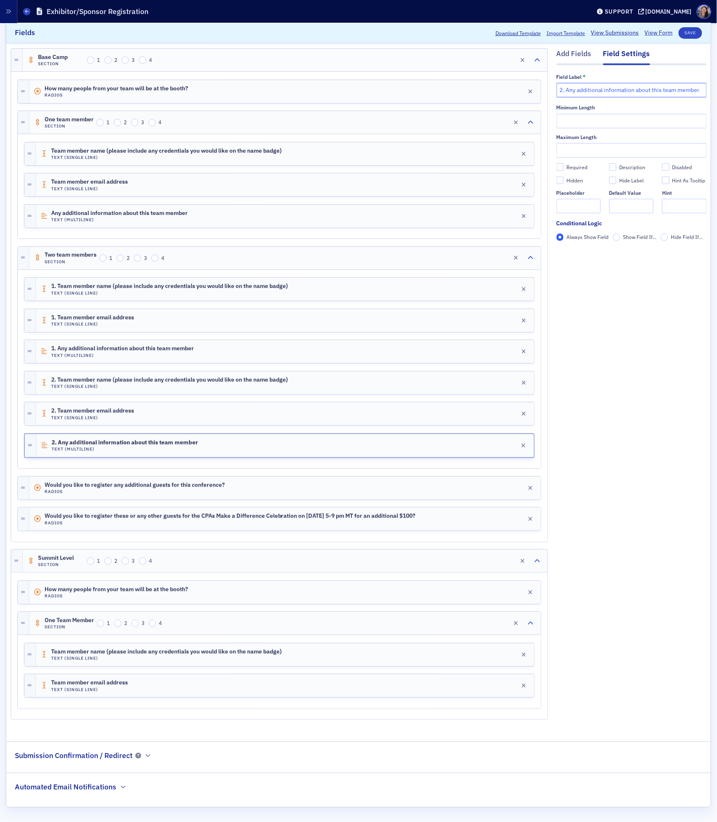
click at [660, 88] on input "2. Any additional information about this team member" at bounding box center [631, 90] width 150 height 14
click at [579, 53] on div "Add Fields" at bounding box center [573, 56] width 35 height 15
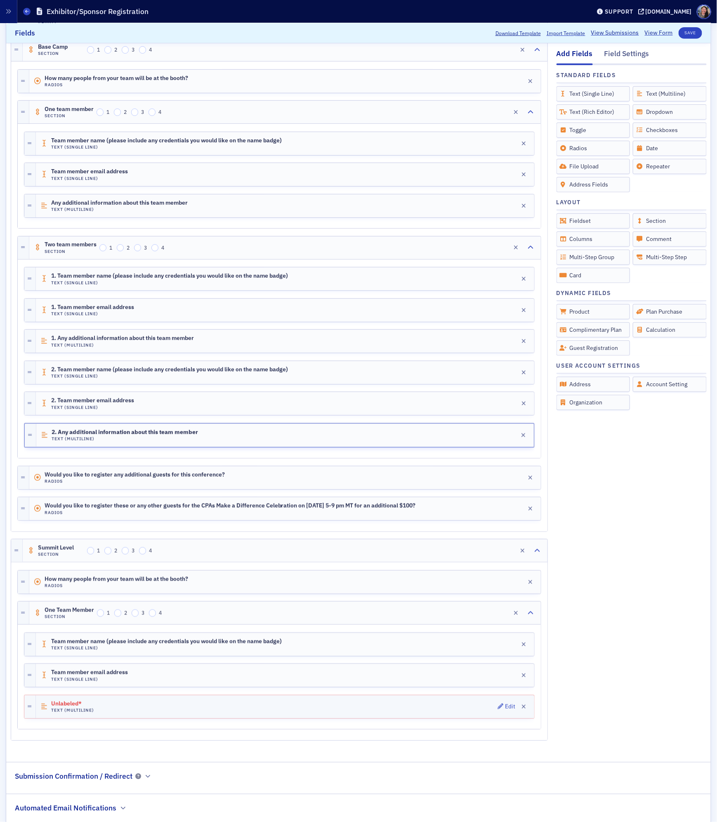
click at [325, 718] on div "Unlabeled* Text (Multiline) Edit" at bounding box center [285, 706] width 498 height 23
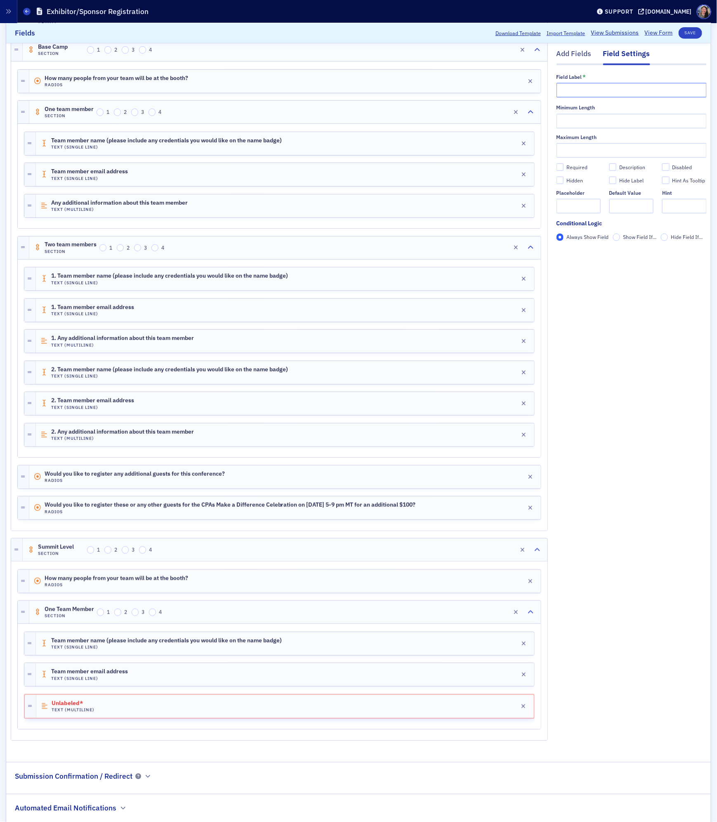
click at [643, 91] on input "text" at bounding box center [631, 90] width 150 height 14
paste input "2. Any additional information about this team member"
type input "Any additional information about this team member"
click at [615, 386] on div "Add Fields Field Settings Field Label * Any additional information about this t…" at bounding box center [631, 375] width 150 height 751
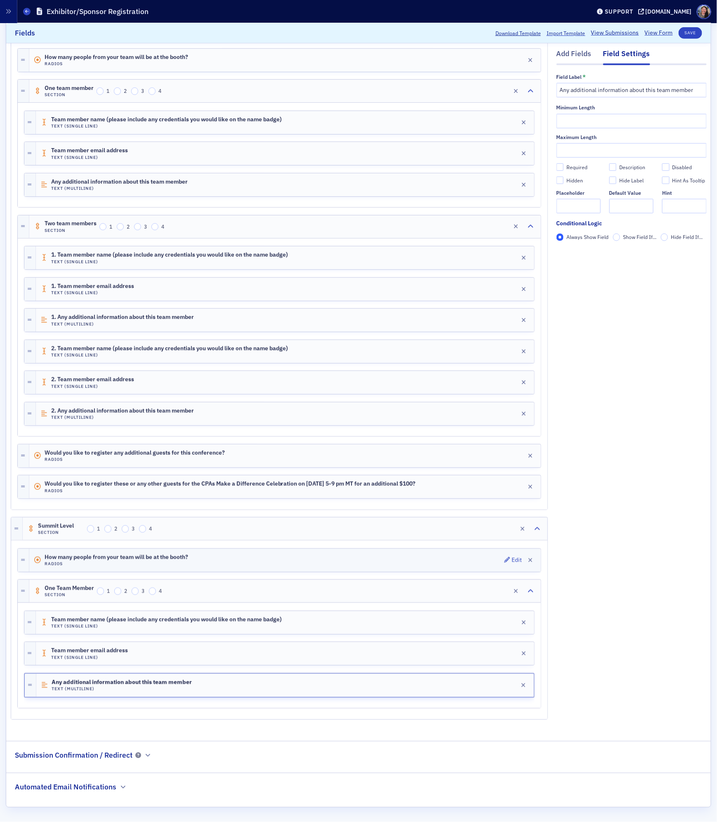
click at [339, 555] on div "How many people from your team will be at the booth? Radios Edit" at bounding box center [284, 560] width 511 height 23
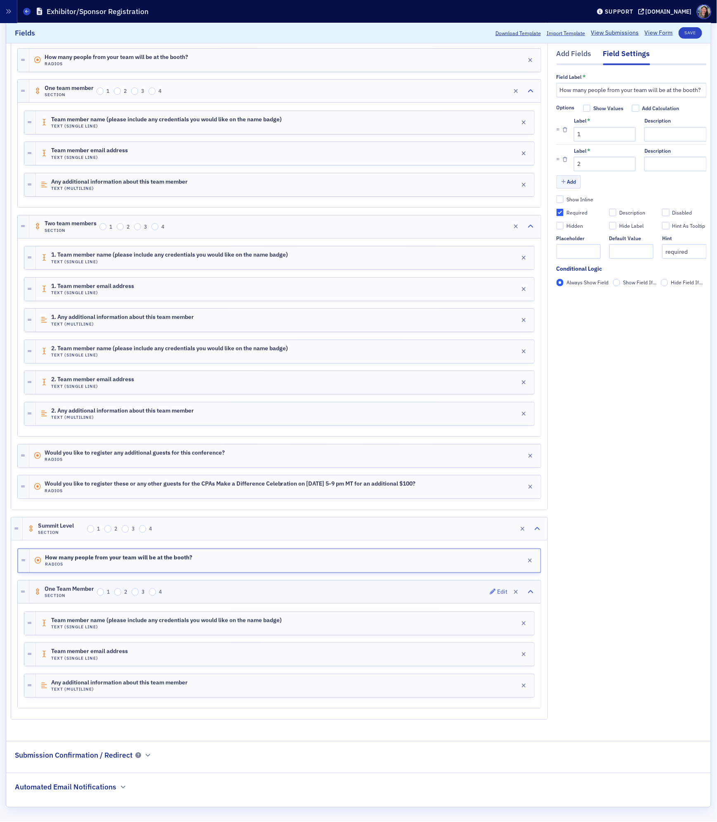
click at [329, 590] on div "One Team Member Section 1 2 3 4 Edit" at bounding box center [284, 591] width 511 height 23
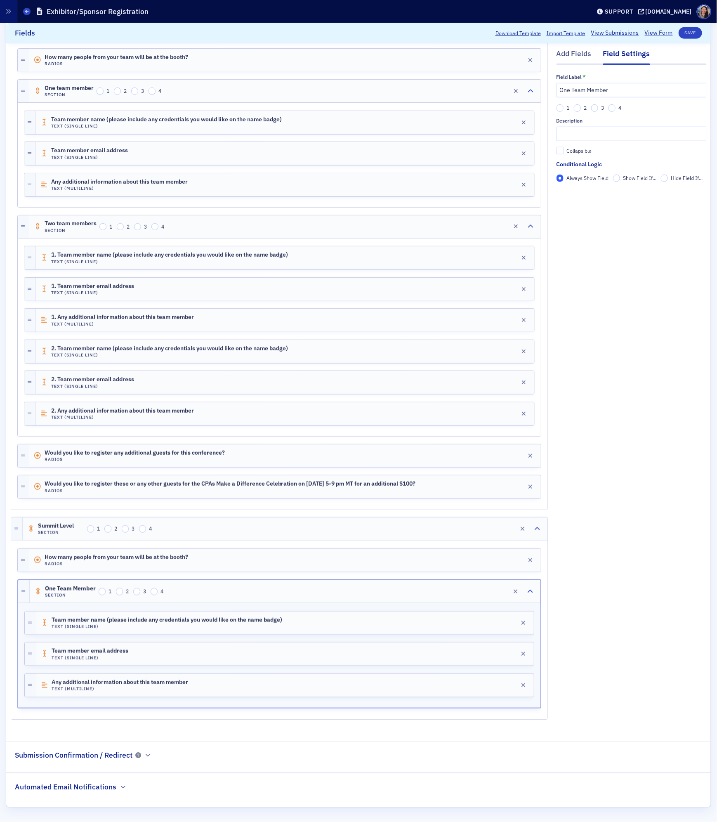
click at [631, 173] on fieldset "Conditional Logic Always Show Field Show Field If... Hide Field If..." at bounding box center [631, 174] width 150 height 28
click at [631, 178] on span "Show Field If..." at bounding box center [639, 177] width 33 height 7
click at [620, 178] on input "Show Field If..." at bounding box center [616, 177] width 7 height 7
click at [587, 193] on span "Add Condition" at bounding box center [580, 192] width 31 height 7
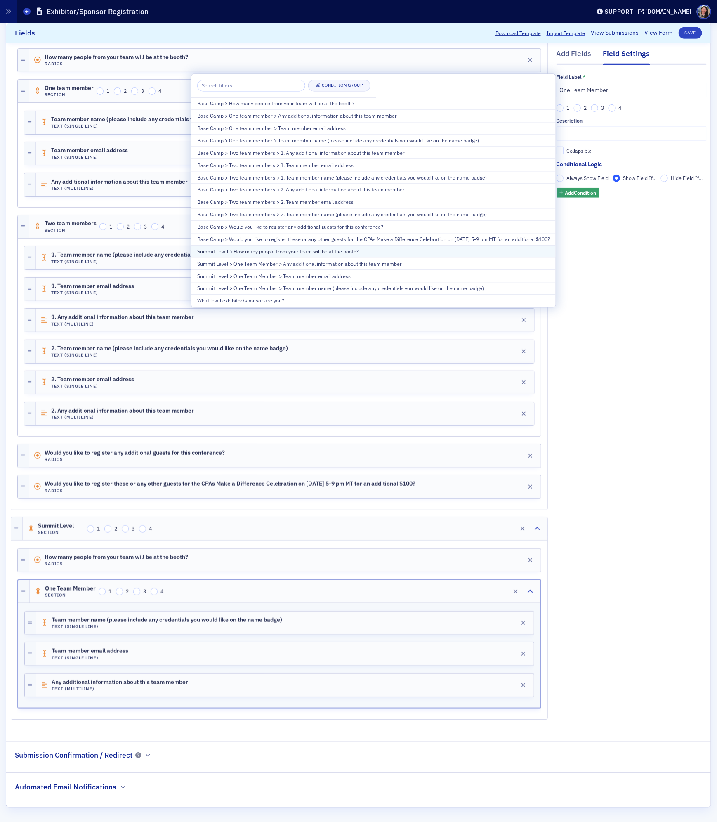
click at [359, 255] on div "Summit Level > How many people from your team will be at the booth?" at bounding box center [373, 250] width 353 height 7
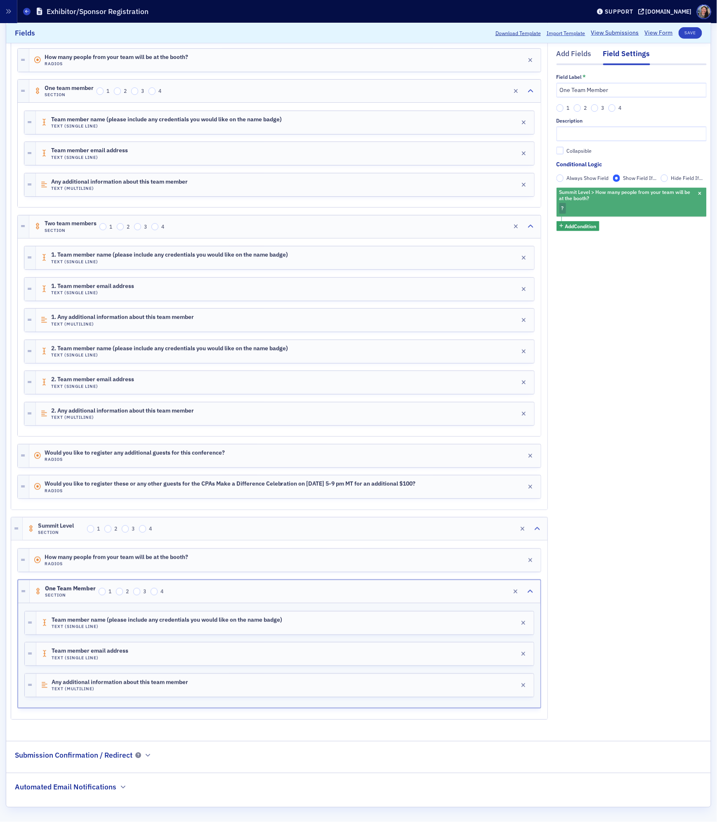
click at [576, 212] on div "Summit Level > How many people from your team will be at the booth? ?" at bounding box center [631, 202] width 150 height 29
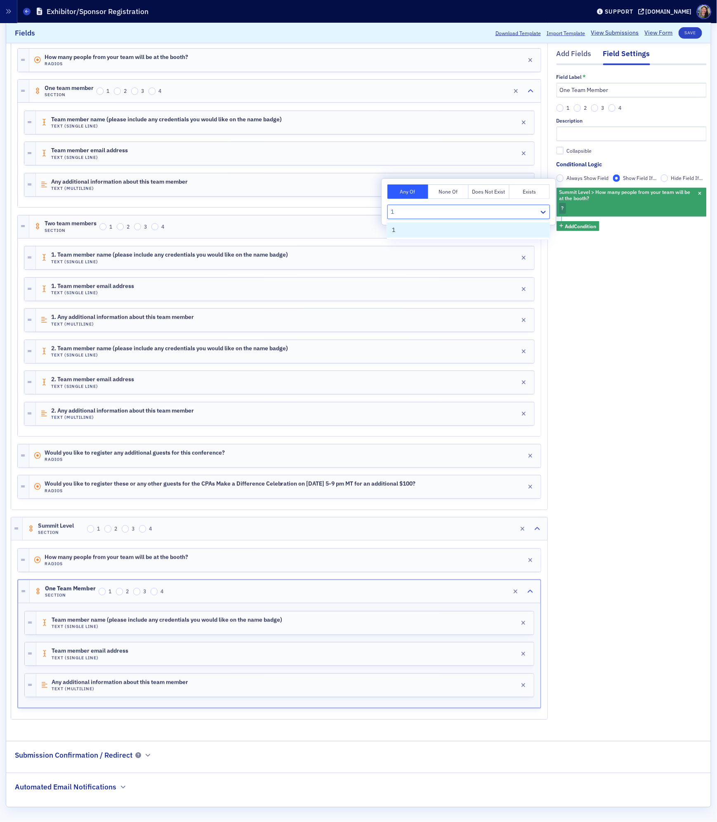
type input "1"
click at [585, 266] on div "Add Fields Field Settings Field Label * One Team Member 1 2 3 4 Description Col…" at bounding box center [631, 354] width 150 height 751
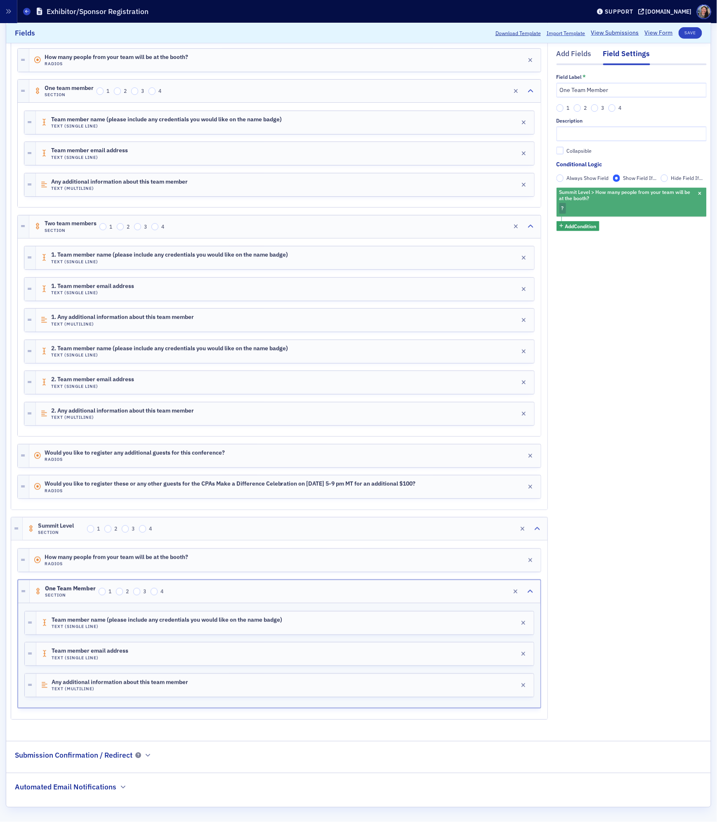
click at [577, 205] on div "Summit Level > How many people from your team will be at the booth? ?" at bounding box center [631, 202] width 150 height 29
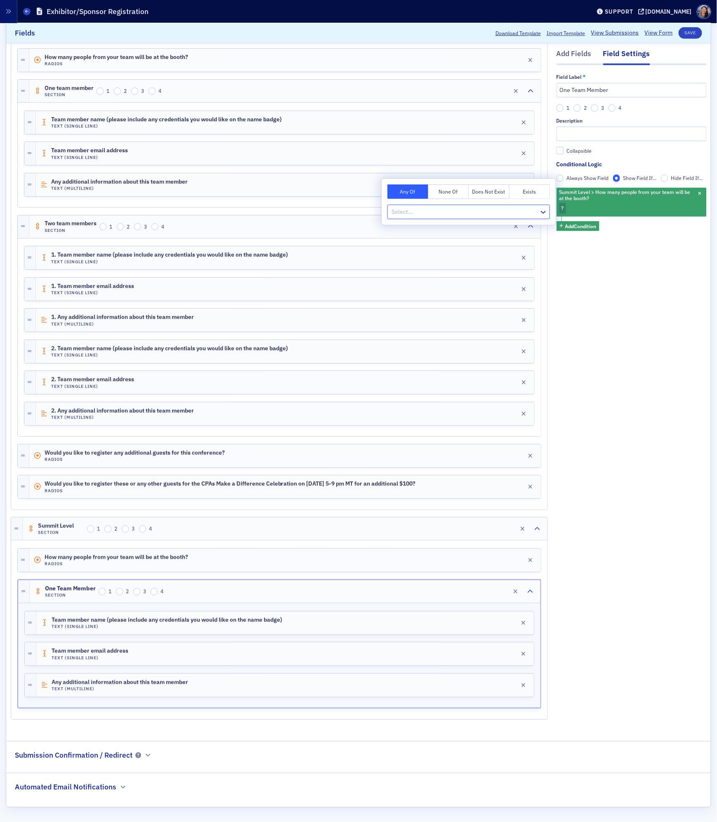
type input "1"
click at [422, 210] on div at bounding box center [465, 212] width 148 height 10
click at [421, 212] on div at bounding box center [465, 212] width 148 height 10
click at [412, 228] on div "1" at bounding box center [468, 230] width 153 height 9
click at [641, 293] on div "Add Fields Field Settings Field Label * One Team Member 1 2 3 4 Description Col…" at bounding box center [631, 354] width 150 height 751
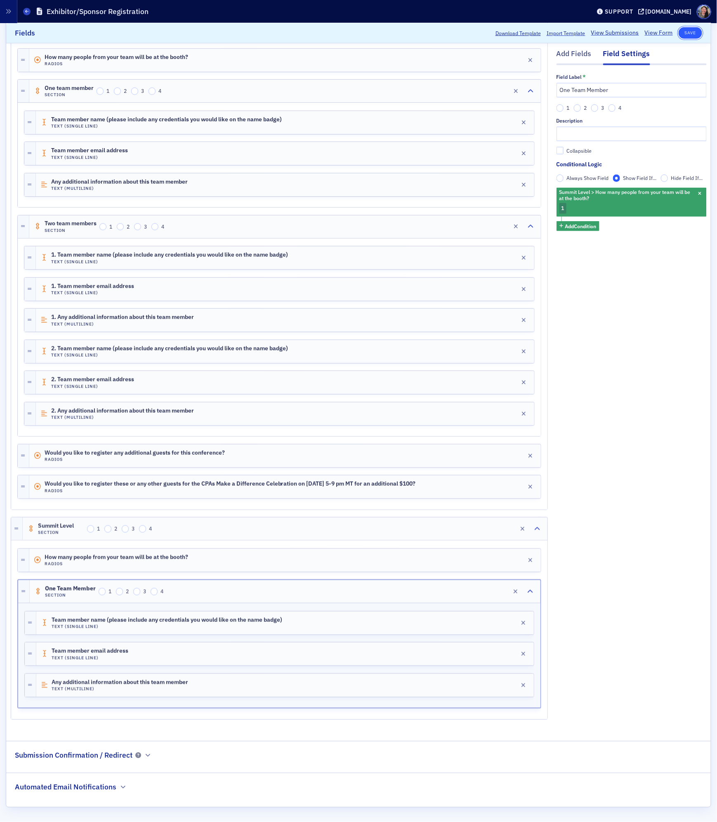
click at [697, 35] on button "Save" at bounding box center [691, 33] width 24 height 12
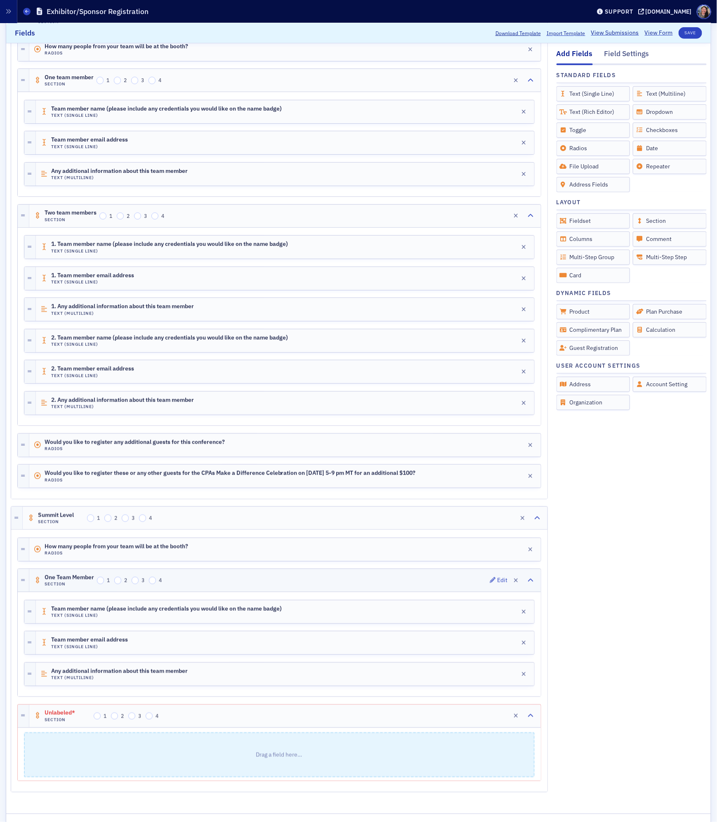
scroll to position [280, 0]
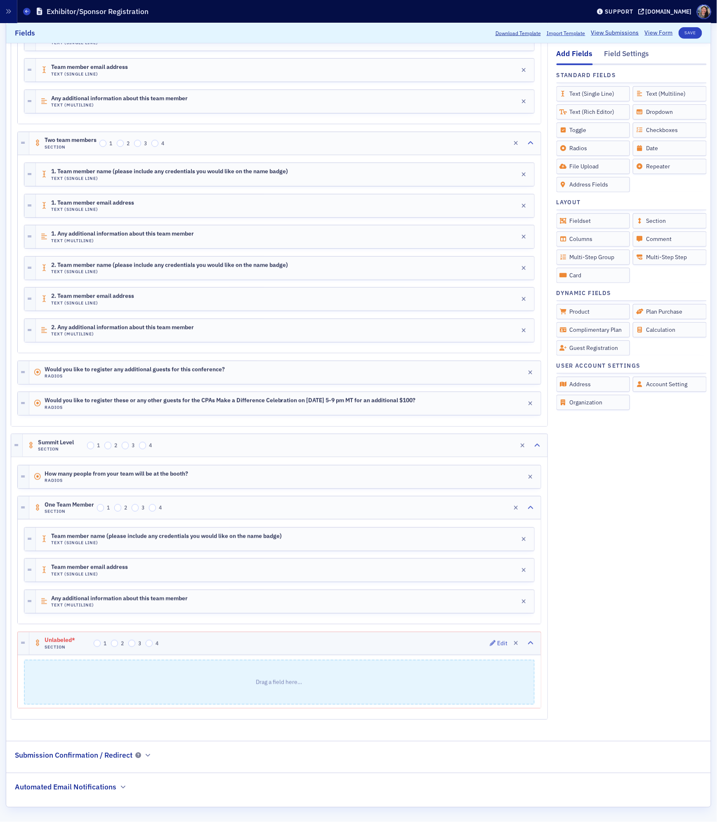
click at [268, 644] on div "Unlabeled* Section 1 2 3 4 Edit" at bounding box center [284, 643] width 511 height 23
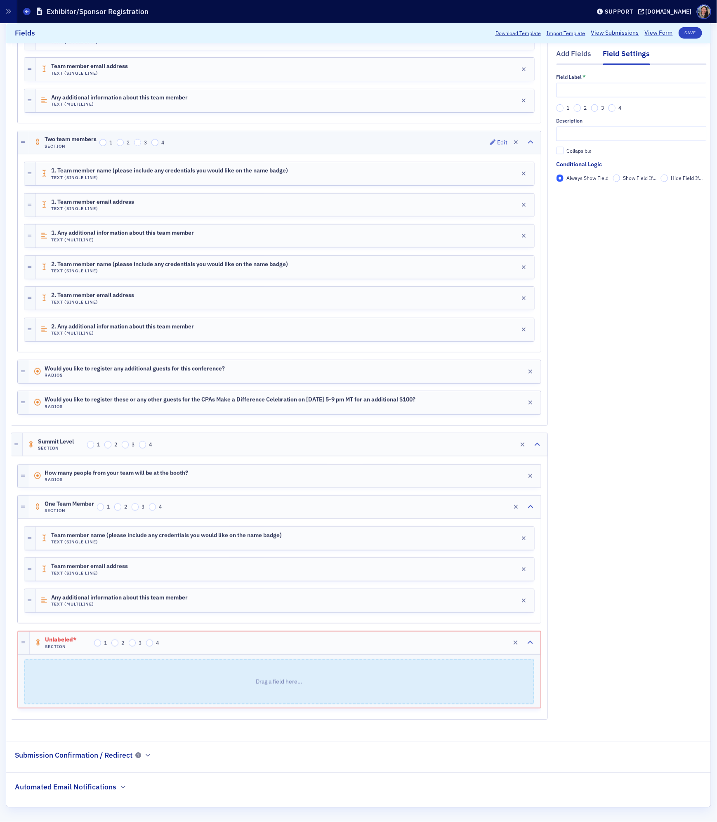
click at [83, 136] on span "Two team members" at bounding box center [71, 139] width 52 height 7
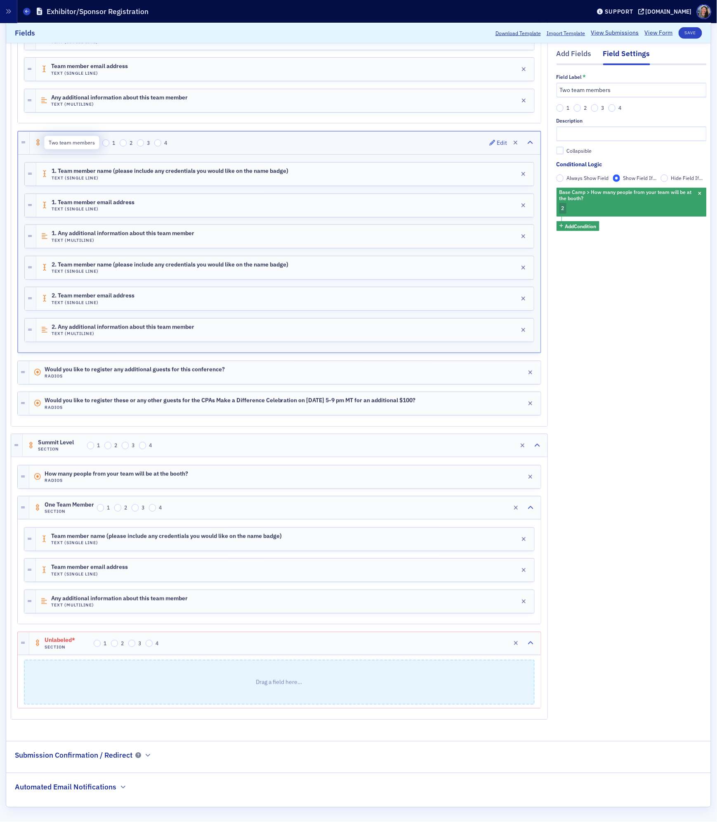
click at [83, 137] on span "Two team members" at bounding box center [72, 140] width 54 height 7
copy span "Two team members"
click at [68, 640] on span "Unlabeled*" at bounding box center [68, 640] width 46 height 7
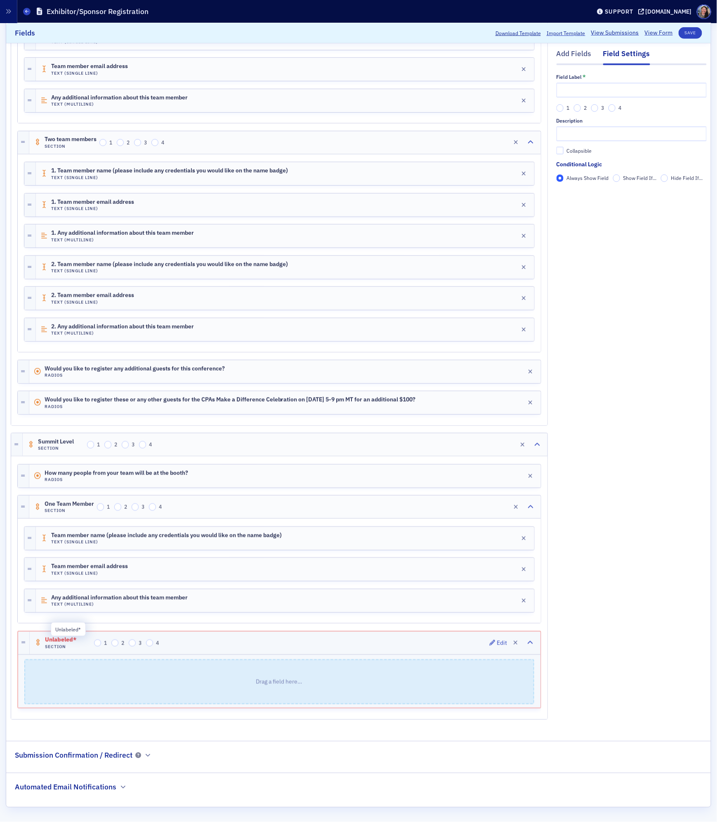
click at [68, 640] on span "Unlabeled*" at bounding box center [68, 639] width 46 height 7
click at [580, 85] on input "text" at bounding box center [631, 90] width 150 height 14
paste input "Two team members"
drag, startPoint x: 621, startPoint y: 92, endPoint x: 473, endPoint y: 82, distance: 148.4
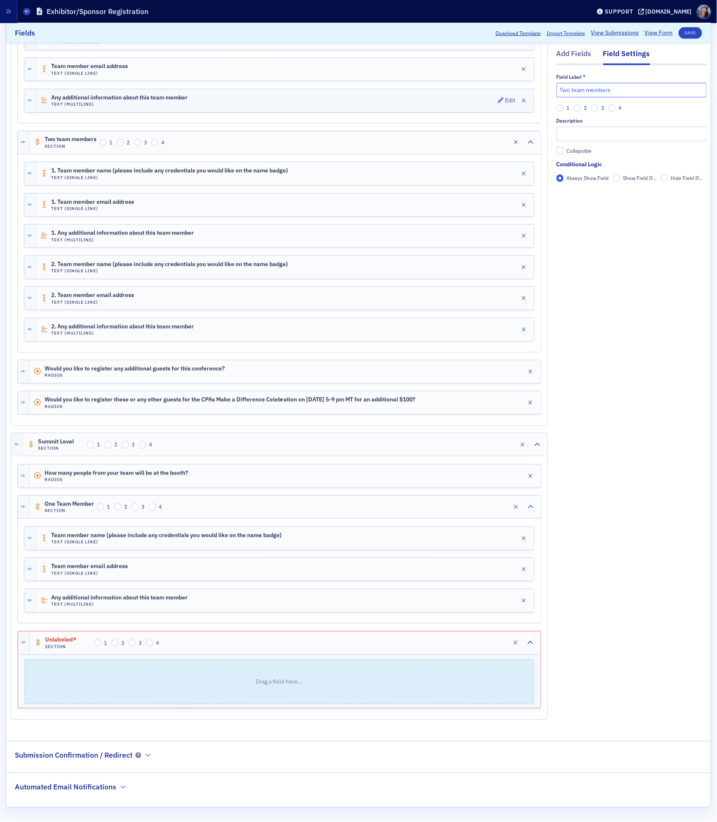
click at [475, 83] on div "Add Fields Field Settings Field Label * Two team members 1 2 3 4 Description Co…" at bounding box center [359, 311] width 696 height 835
type input "Two team members"
click at [634, 322] on div "Add Fields Field Settings Field Label * Two team members 1 2 3 4 Description Co…" at bounding box center [631, 311] width 150 height 835
drag, startPoint x: 632, startPoint y: 90, endPoint x: 470, endPoint y: 62, distance: 164.0
click at [471, 62] on div "Add Fields Field Settings Field Label * Two team members 1 2 3 4 Description Co…" at bounding box center [359, 311] width 696 height 835
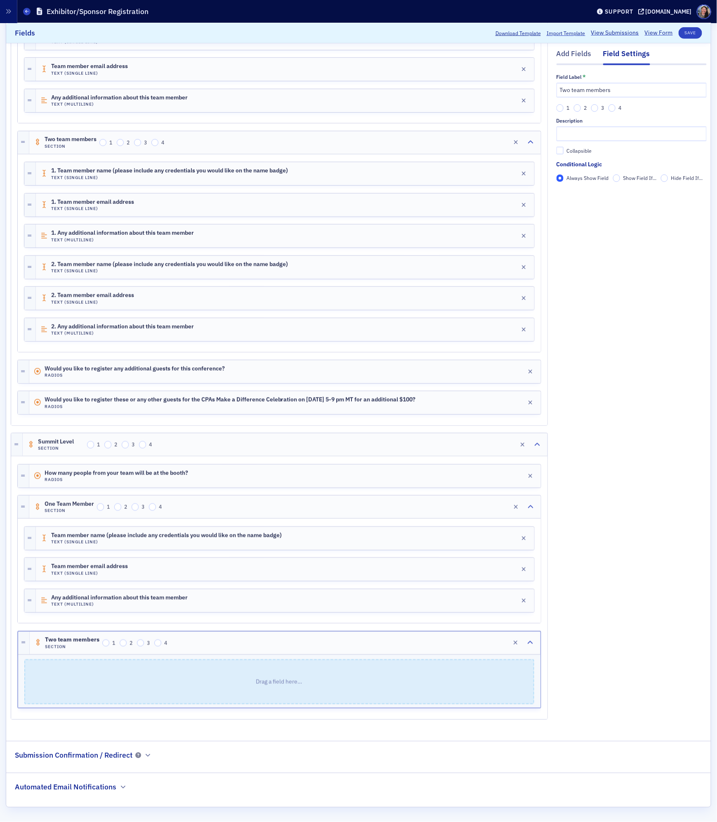
click at [643, 338] on div "Add Fields Field Settings Field Label * Two team members 1 2 3 4 Description Co…" at bounding box center [631, 311] width 150 height 835
click at [578, 58] on div "Add Fields" at bounding box center [573, 56] width 35 height 15
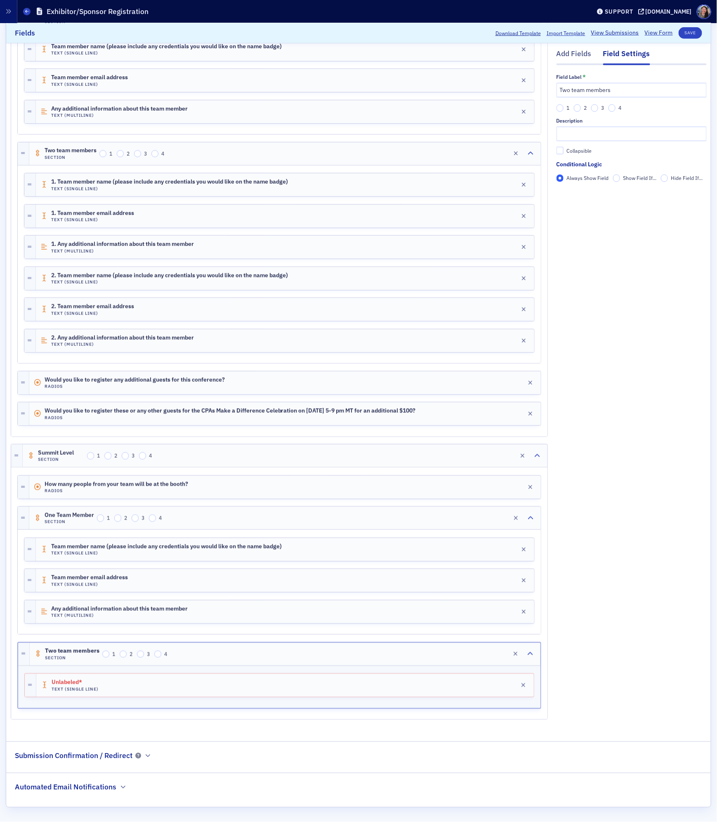
scroll to position [270, 0]
click at [308, 174] on div "1. Team member name (please include any credentials you would like on the name …" at bounding box center [285, 184] width 498 height 23
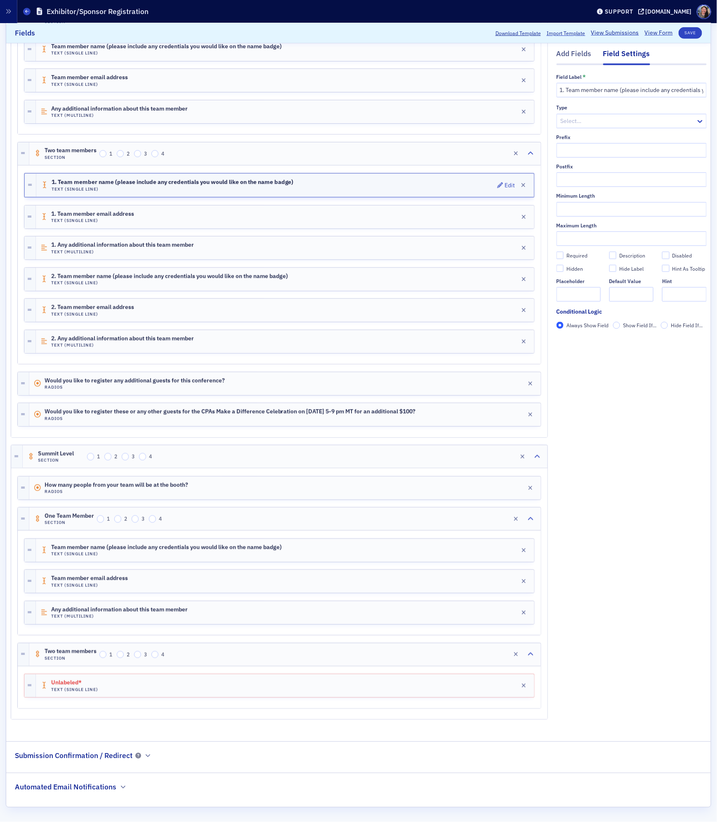
click at [308, 174] on div "1. Team member name (please include any credentials you would like on the name …" at bounding box center [284, 185] width 497 height 23
copy span "1. Team member name (please include any credentials you would like on the name …"
click at [139, 689] on div "Unlabeled* Text (Single Line) Edit" at bounding box center [285, 685] width 498 height 23
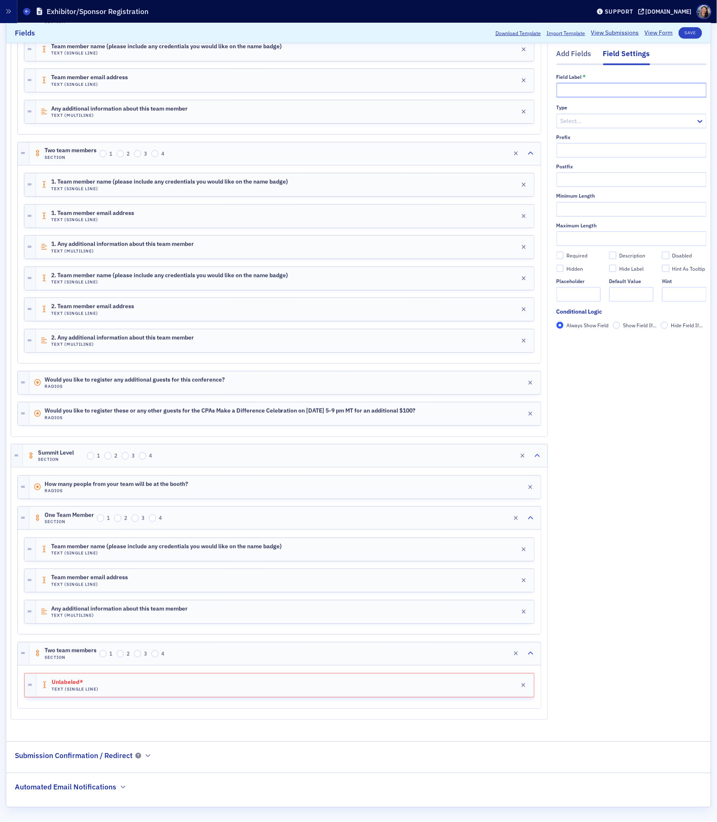
click at [615, 94] on input "text" at bounding box center [631, 90] width 150 height 14
paste input "1. Team member name (please include any credentials you would like on the name …"
type input "1. Team member name (please include any credentials you would like on the name …"
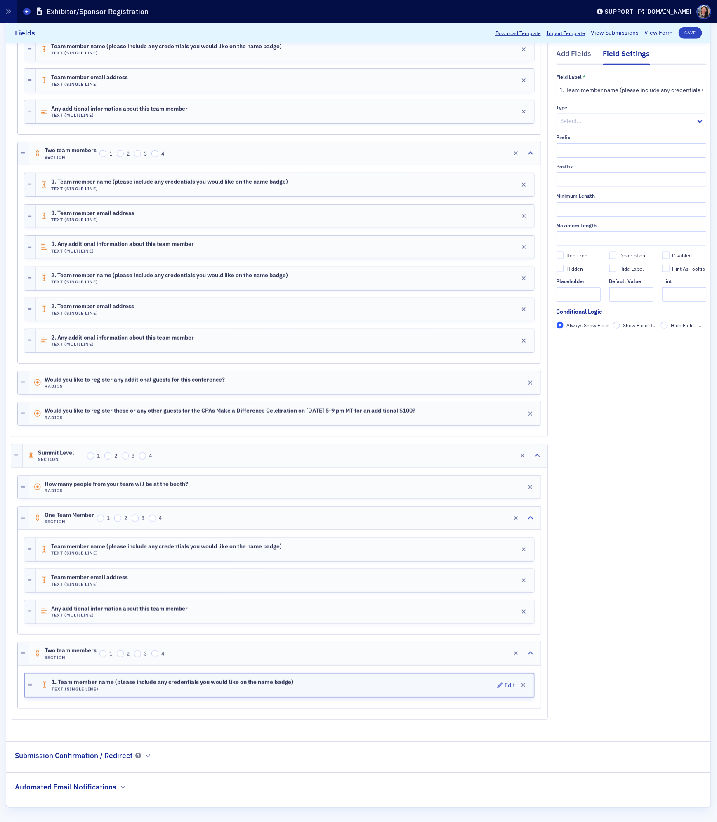
click at [226, 690] on div "1. Team member name (please include any credentials you would like on the name …" at bounding box center [284, 685] width 497 height 23
click at [568, 59] on div "Add Fields" at bounding box center [573, 56] width 35 height 15
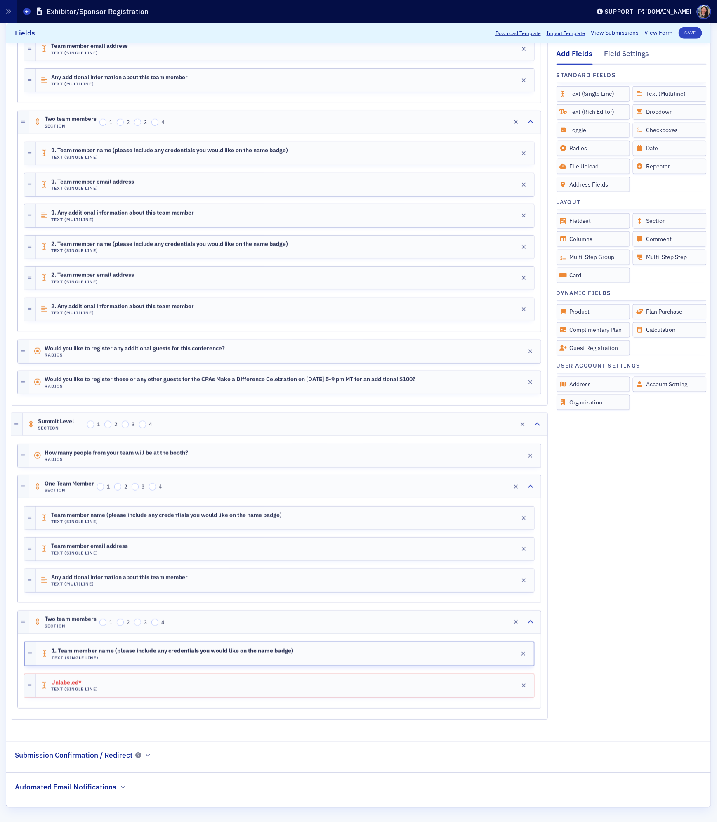
scroll to position [272, 0]
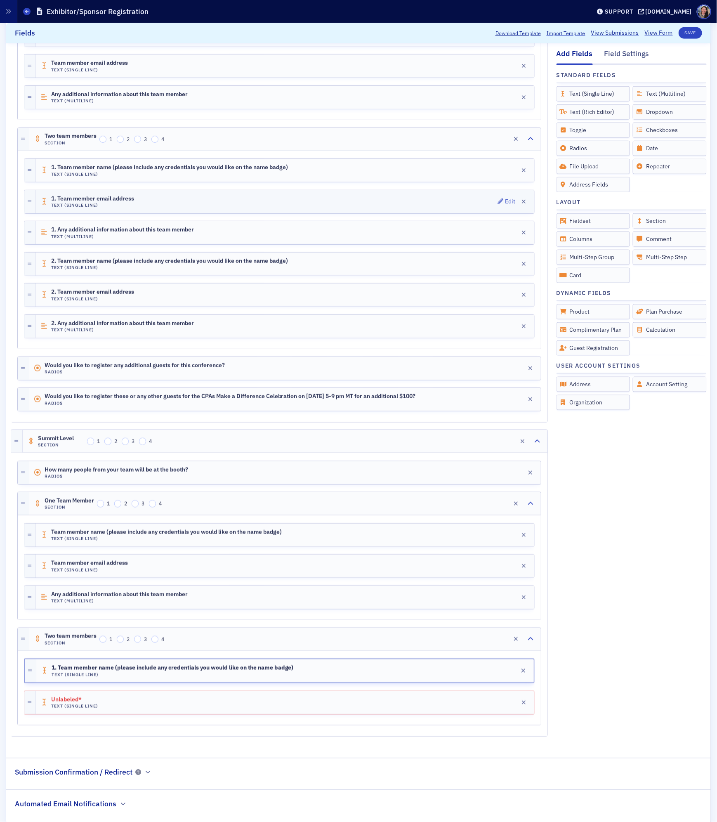
click at [153, 204] on div "1. Team member email address Text (Single Line) Edit" at bounding box center [285, 201] width 498 height 23
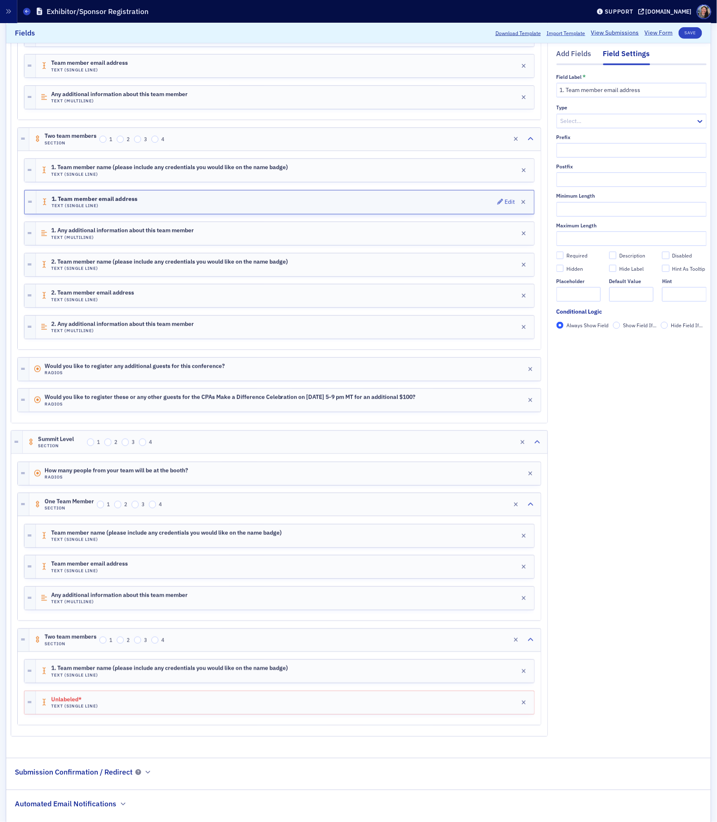
click at [153, 204] on div "1. Team member email address Text (Single Line) Edit" at bounding box center [284, 202] width 497 height 23
click at [301, 651] on div "Two team members Section 1 2 3 4 Edit" at bounding box center [284, 640] width 511 height 23
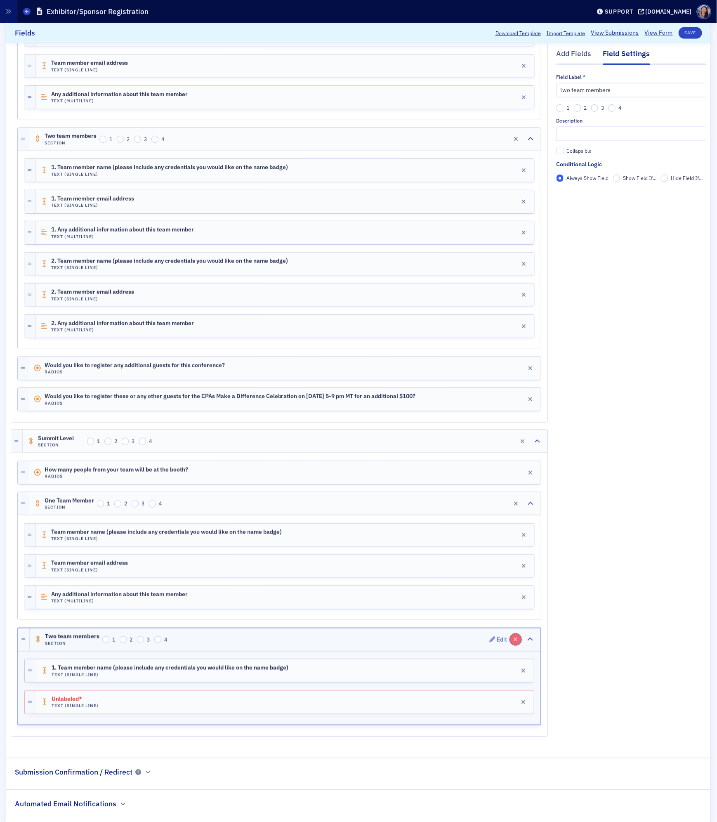
click at [517, 642] on icon "button" at bounding box center [516, 639] width 5 height 6
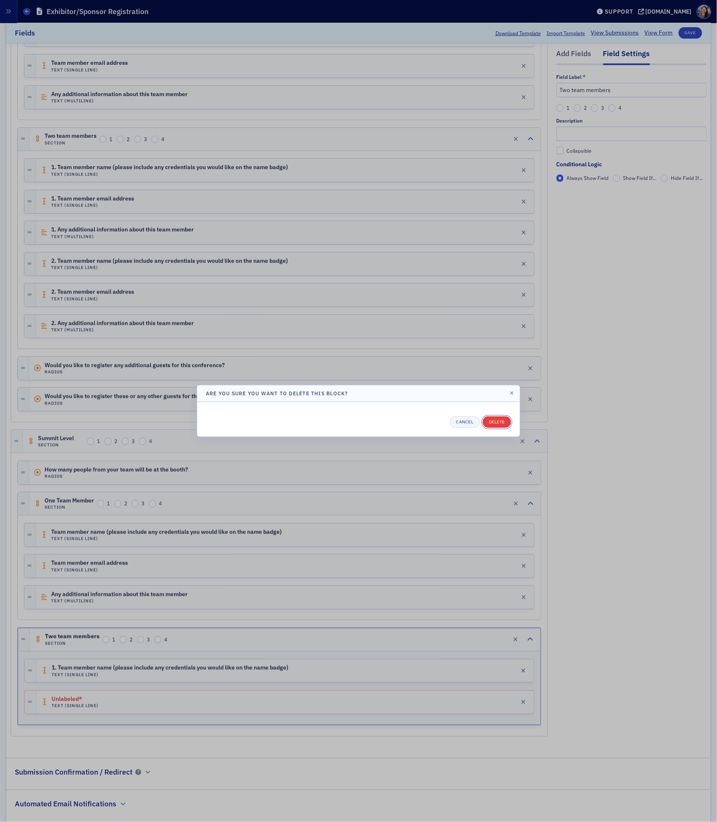
click at [495, 423] on button "Delete" at bounding box center [497, 422] width 28 height 12
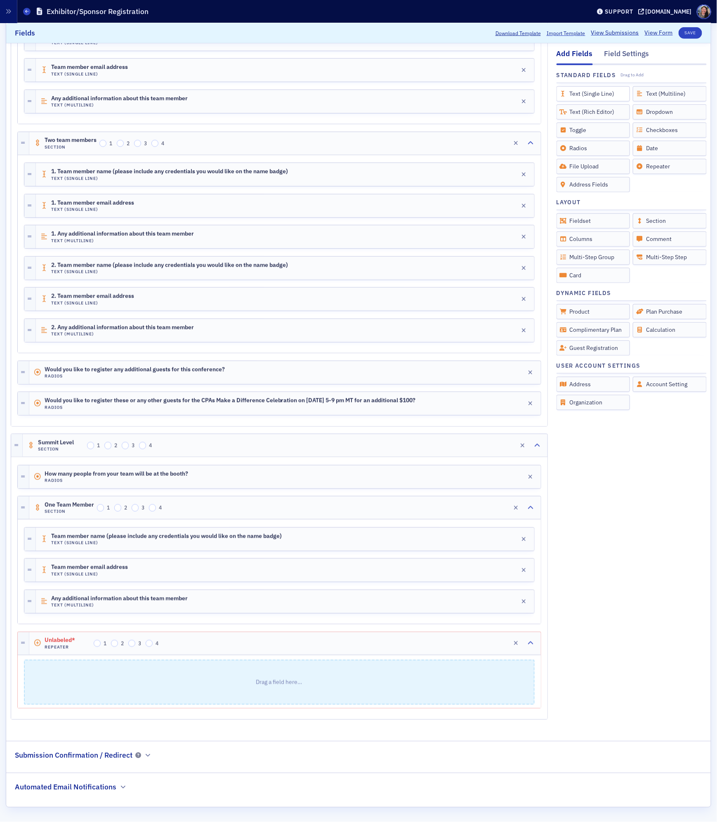
click at [589, 90] on div "Text (Single Line)" at bounding box center [593, 93] width 74 height 15
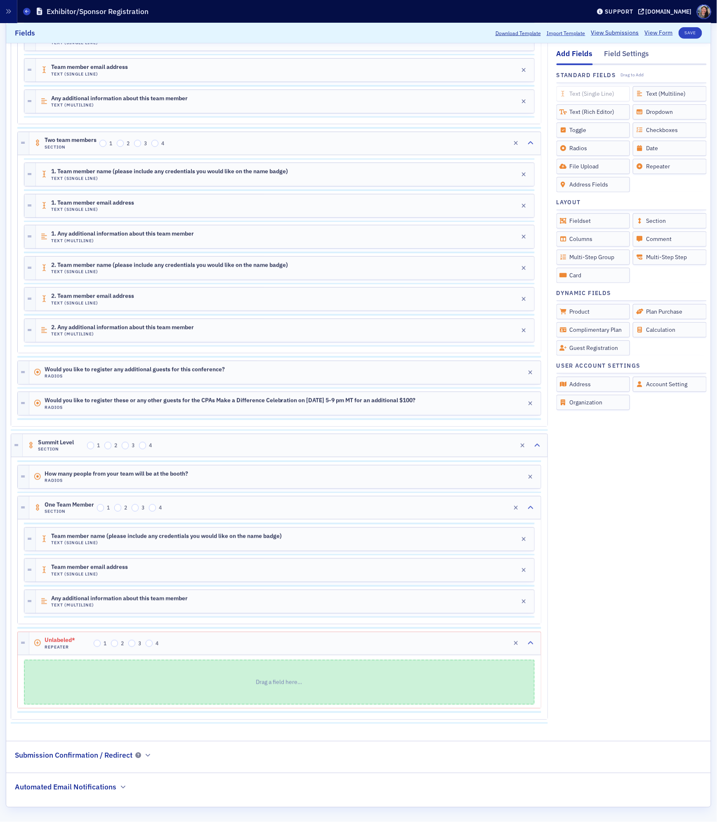
scroll to position [270, 0]
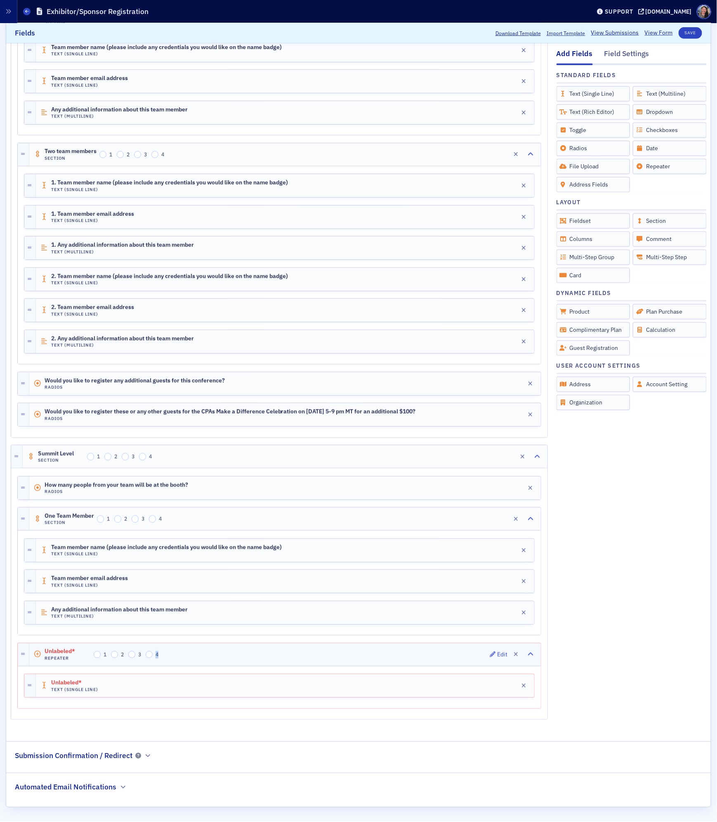
click at [243, 649] on div "Unlabeled* Repeater 1 2 3 4 Edit" at bounding box center [284, 654] width 511 height 23
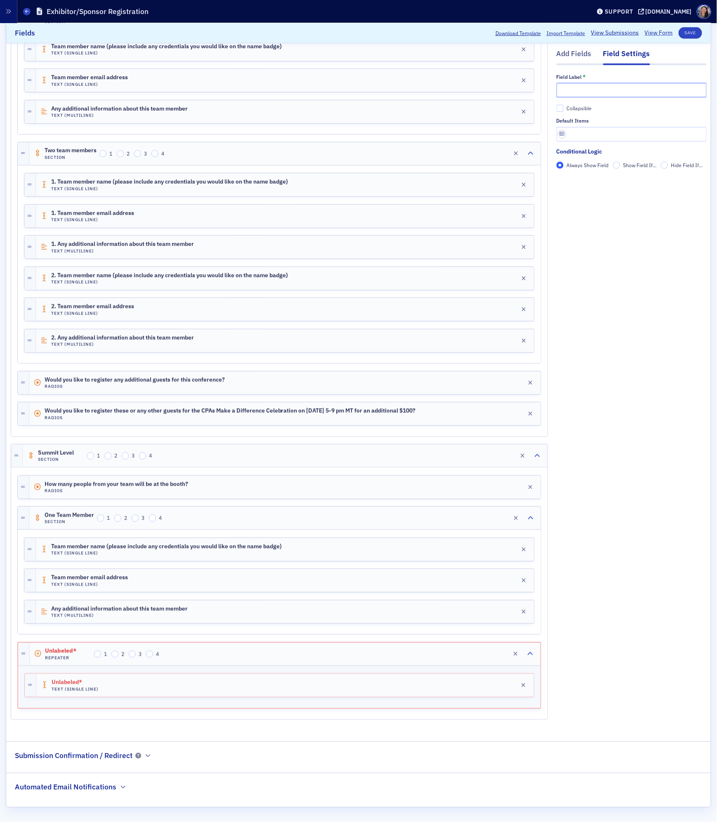
click at [611, 88] on input "text" at bounding box center [631, 90] width 150 height 14
type input "Two Team Members"
click at [575, 111] on div "Collapsible" at bounding box center [578, 108] width 25 height 7
click at [564, 111] on input "Collapsible" at bounding box center [559, 108] width 7 height 7
checkbox input "true"
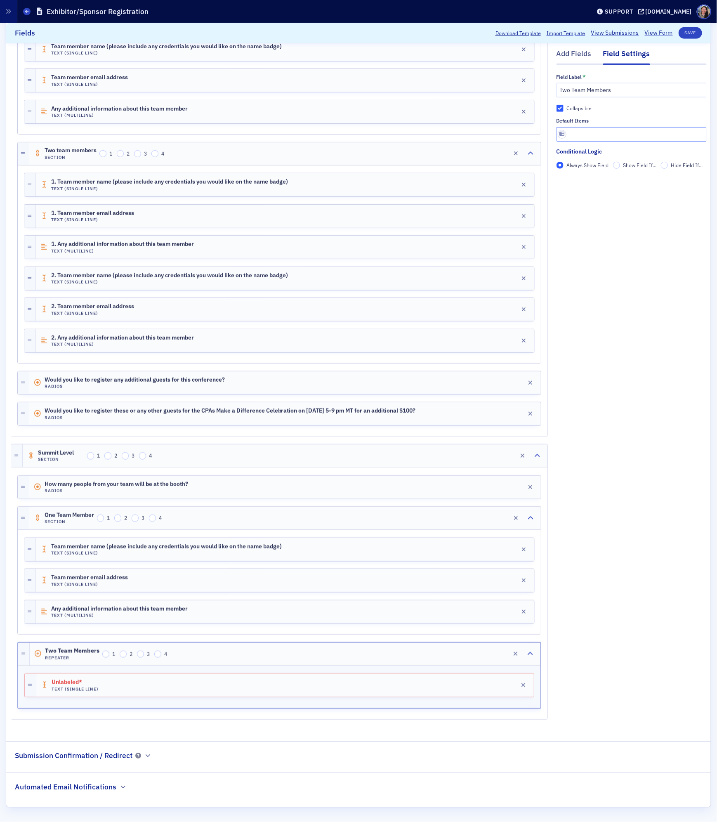
click at [577, 135] on input "text" at bounding box center [631, 134] width 150 height 14
type input "2"
click at [346, 678] on div "Unlabeled* Text (Single Line) Edit" at bounding box center [284, 685] width 497 height 23
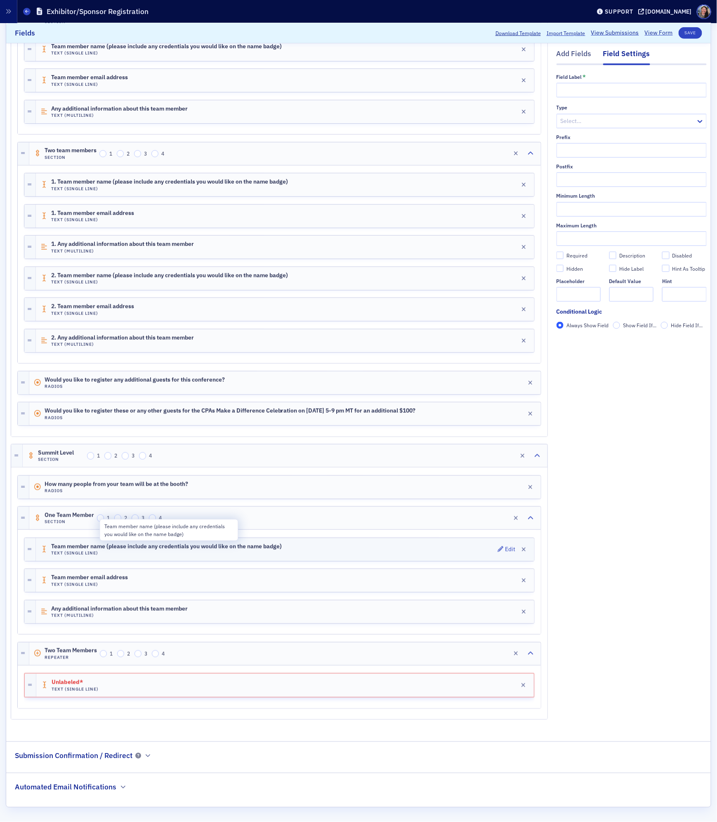
click at [168, 543] on span "Team member name (please include any credentials you would like on the name bad…" at bounding box center [166, 546] width 231 height 7
click at [168, 544] on span "Team member name (please include any credentials you would like on the name bad…" at bounding box center [170, 547] width 236 height 7
click at [130, 679] on div "Unlabeled* Text (Single Line) Edit" at bounding box center [285, 685] width 498 height 23
click at [572, 92] on input "text" at bounding box center [631, 90] width 150 height 14
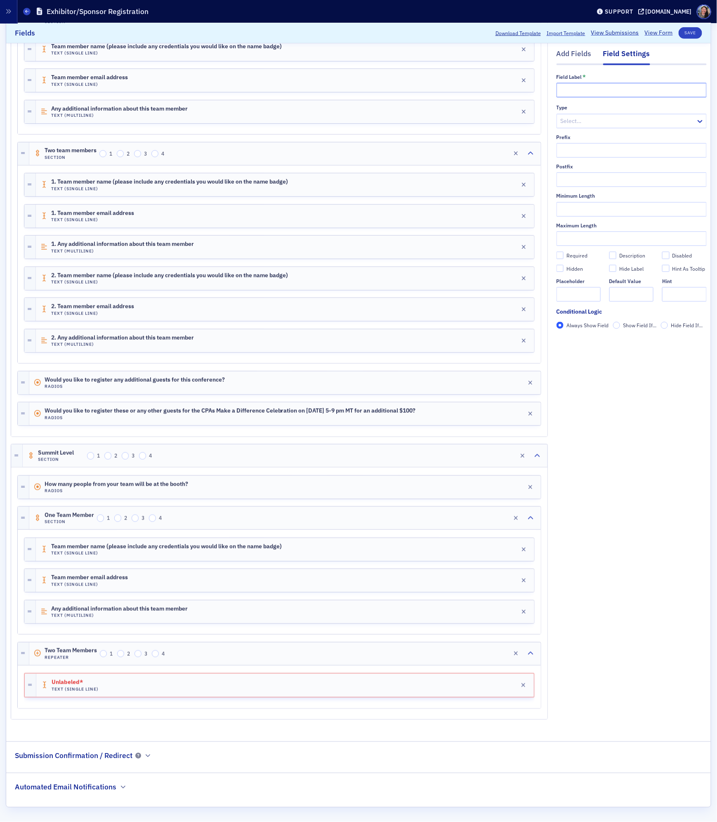
paste input "Team member name (please include any credentials you would like on the name bad…"
type input "Team member name (please include any credentials you would like on the name bad…"
click at [574, 60] on div "Add Fields" at bounding box center [573, 56] width 35 height 15
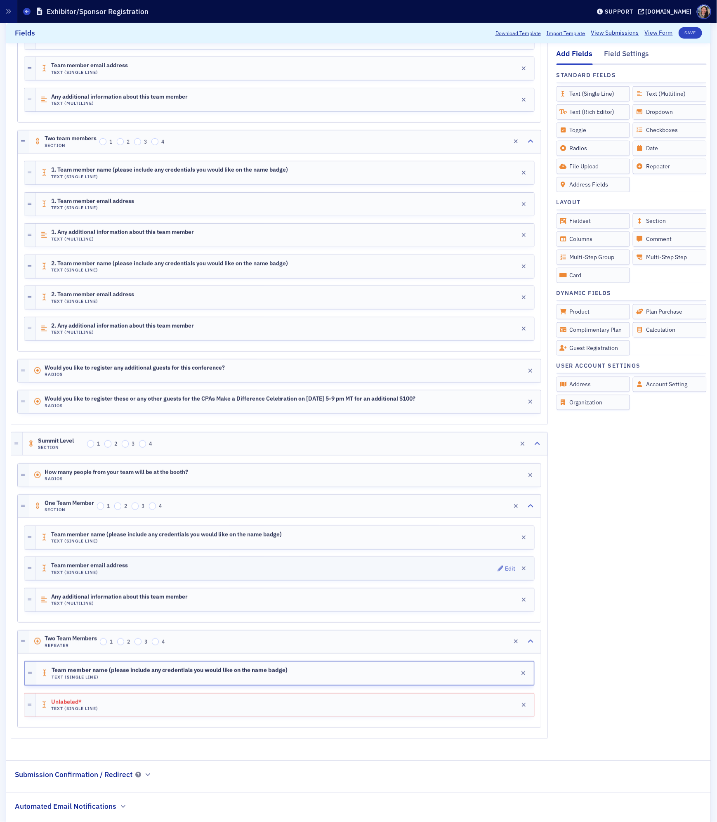
click at [131, 576] on div "Team member email address Text (Single Line) Edit" at bounding box center [285, 568] width 498 height 23
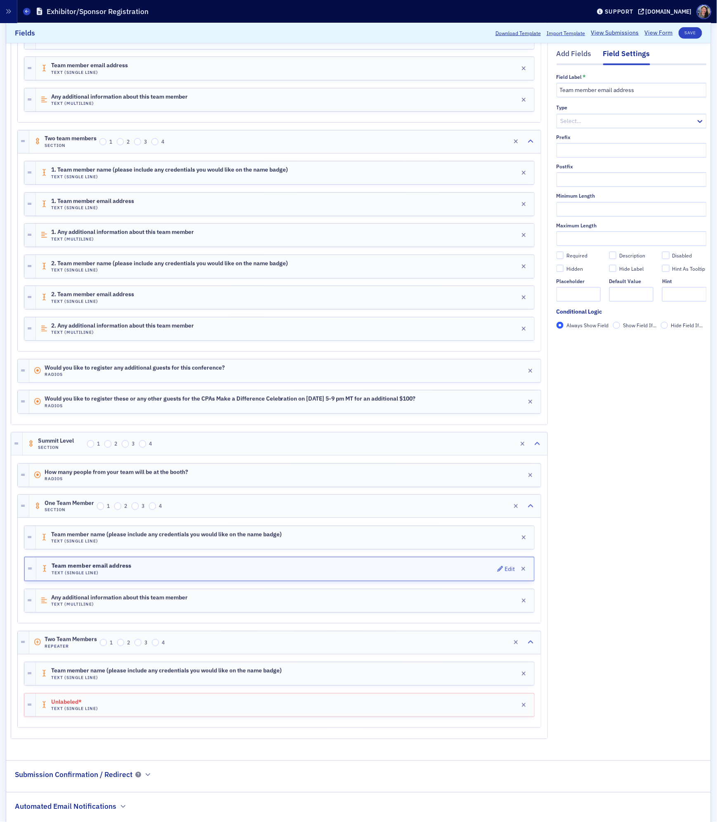
click at [131, 576] on div "Team member email address Text (Single Line) Edit" at bounding box center [284, 568] width 497 height 23
click at [117, 716] on div "Unlabeled* Text (Single Line) Edit" at bounding box center [285, 704] width 498 height 23
click at [610, 91] on input "text" at bounding box center [631, 90] width 150 height 14
paste input "Team member email address"
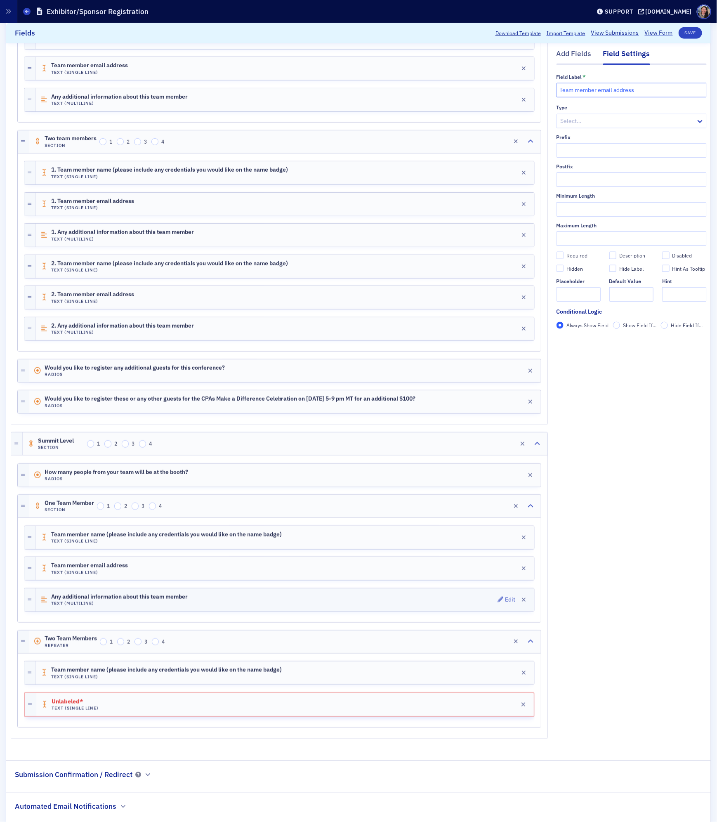
type input "Team member email address"
click at [313, 611] on div "Any additional information about this team member Text (Multiline) Edit" at bounding box center [285, 599] width 498 height 23
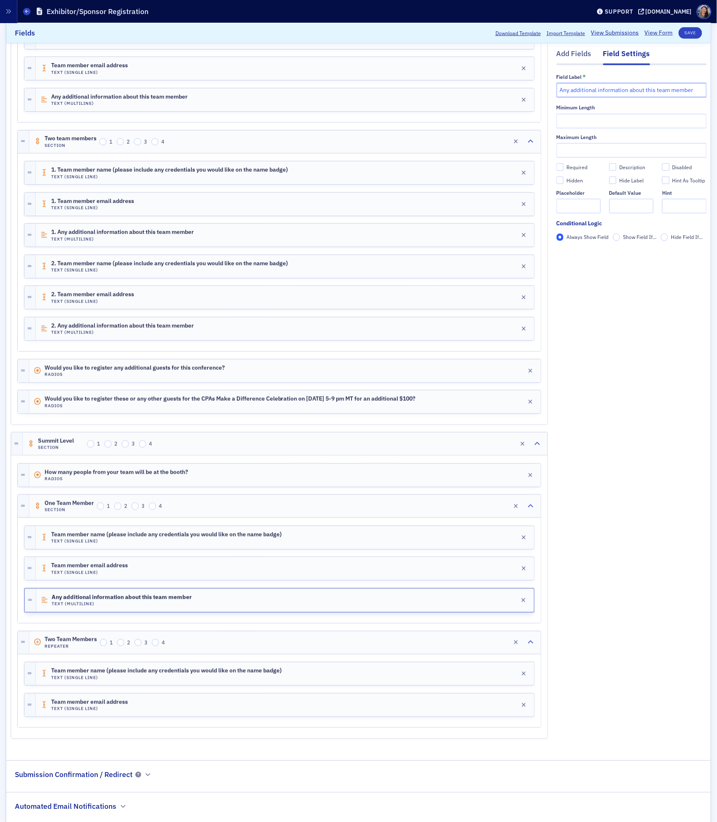
click at [592, 90] on input "Any additional information about this team member" at bounding box center [631, 90] width 150 height 14
click at [579, 54] on div "Add Fields" at bounding box center [573, 56] width 35 height 15
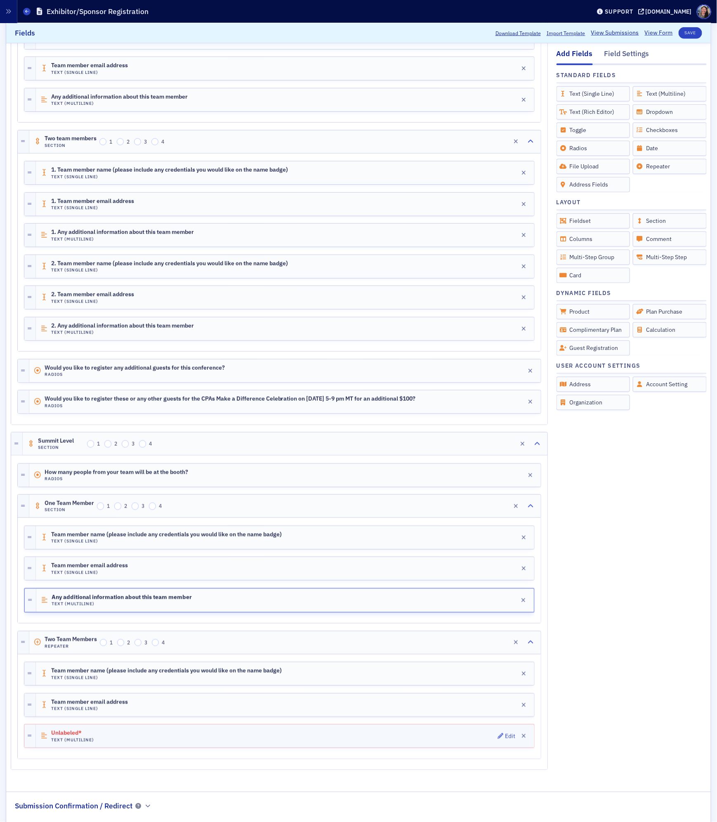
click at [327, 747] on div "Unlabeled* Text (Multiline) Edit" at bounding box center [285, 735] width 498 height 23
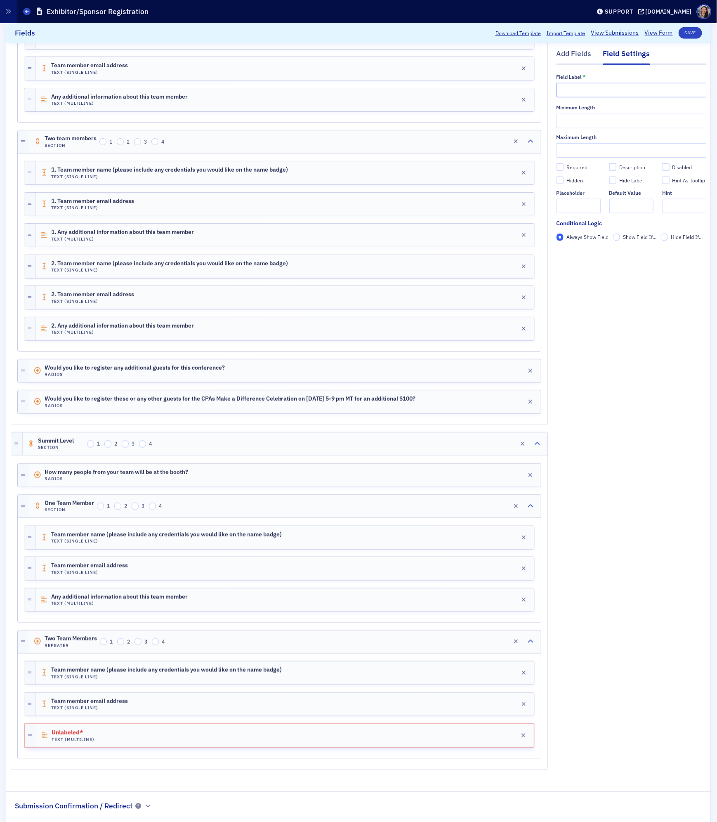
click at [626, 89] on input "text" at bounding box center [631, 90] width 150 height 14
paste input "Any additional information about this team member"
type input "Any additional information about this team member"
click at [690, 34] on button "Save" at bounding box center [691, 33] width 24 height 12
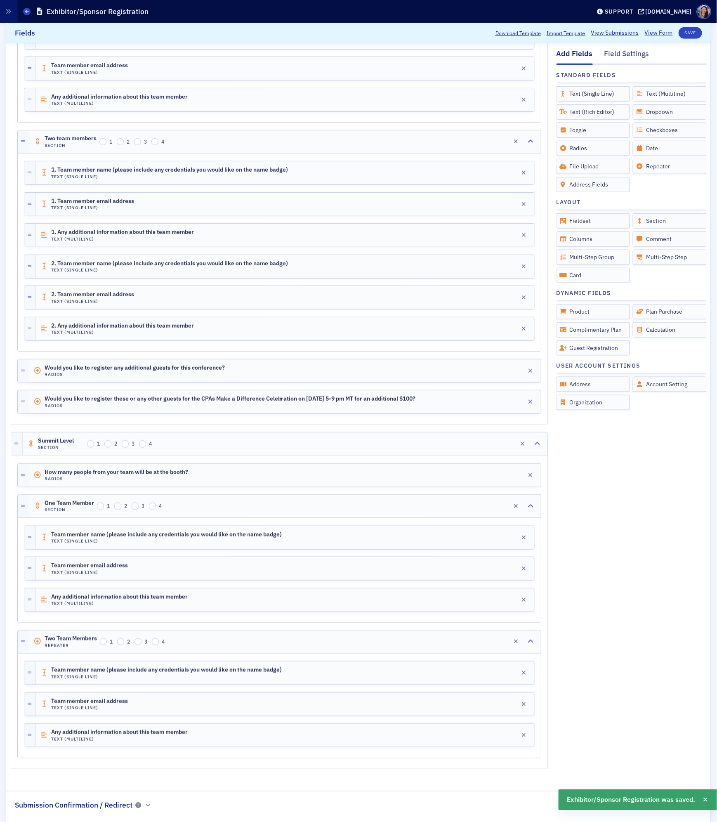
scroll to position [333, 0]
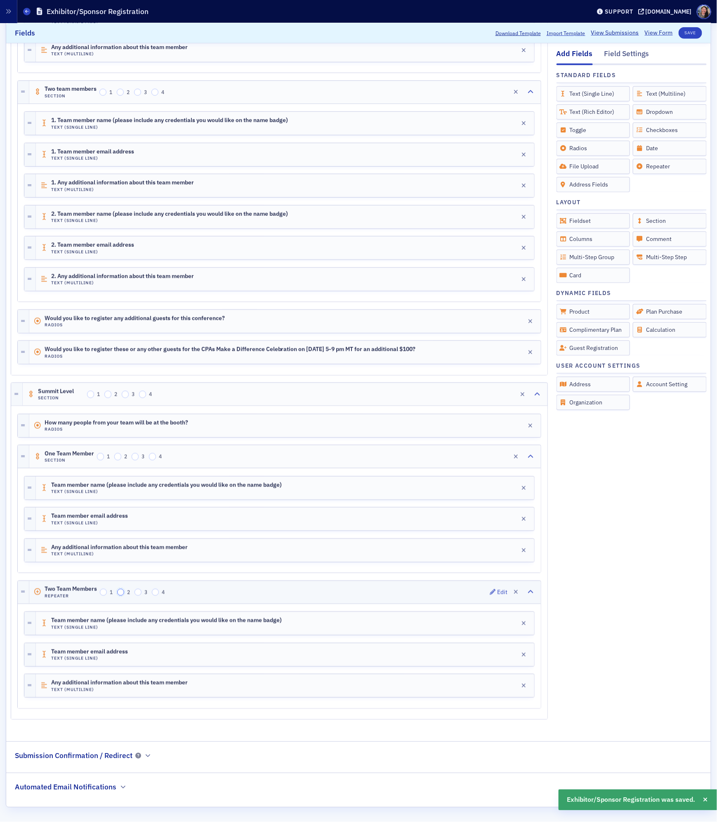
click at [120, 590] on input "2" at bounding box center [120, 592] width 7 height 7
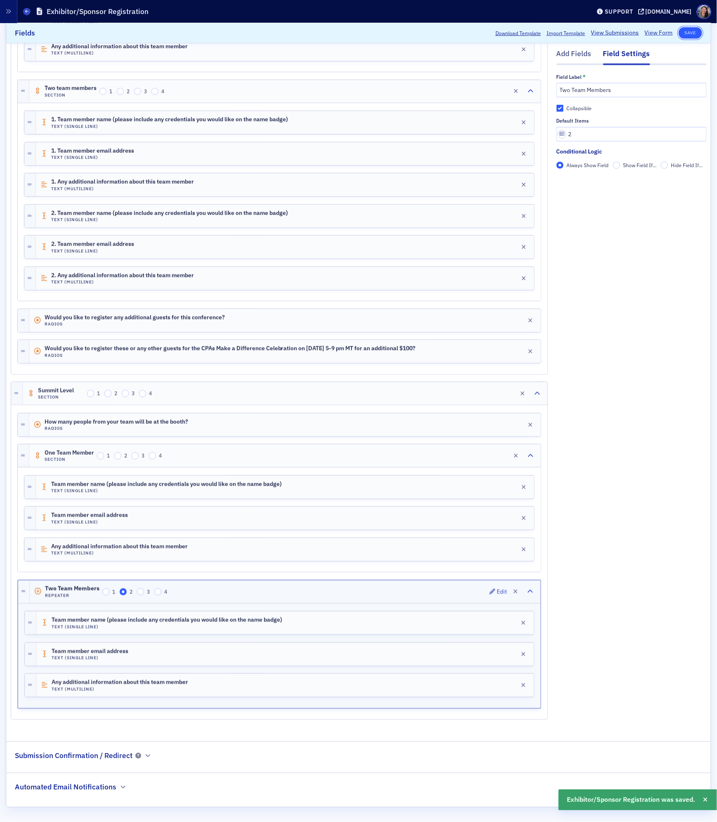
click at [697, 31] on button "Save" at bounding box center [691, 33] width 24 height 12
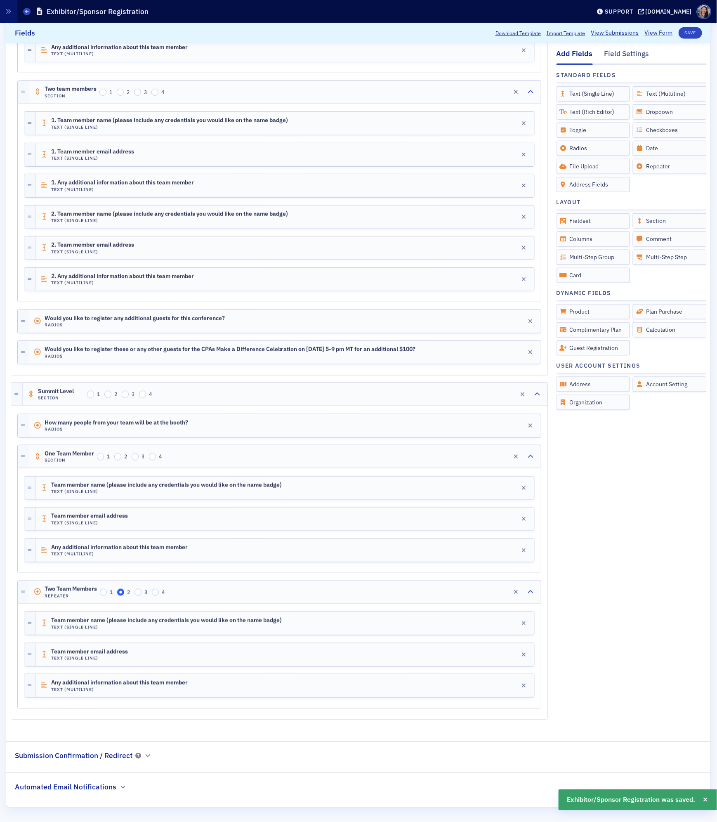
click at [655, 33] on link "View Form" at bounding box center [659, 33] width 28 height 9
click at [391, 596] on div "Two Team Members Repeater 1 2 3 4 Edit" at bounding box center [284, 592] width 511 height 23
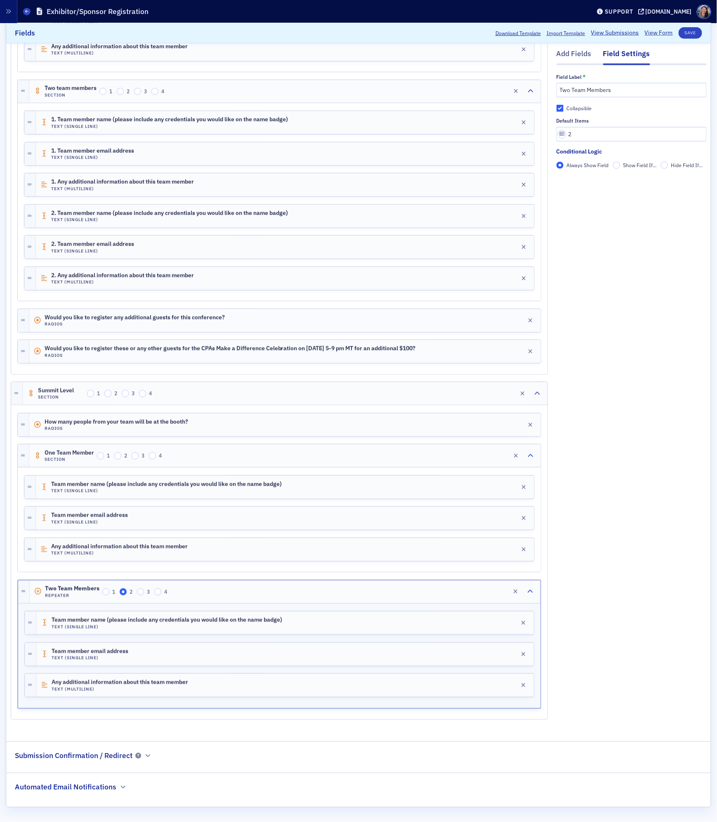
click at [644, 167] on span "Show Field If..." at bounding box center [639, 165] width 33 height 7
click at [620, 167] on input "Show Field If..." at bounding box center [616, 165] width 7 height 7
click at [593, 179] on span "Add Condition" at bounding box center [580, 179] width 31 height 7
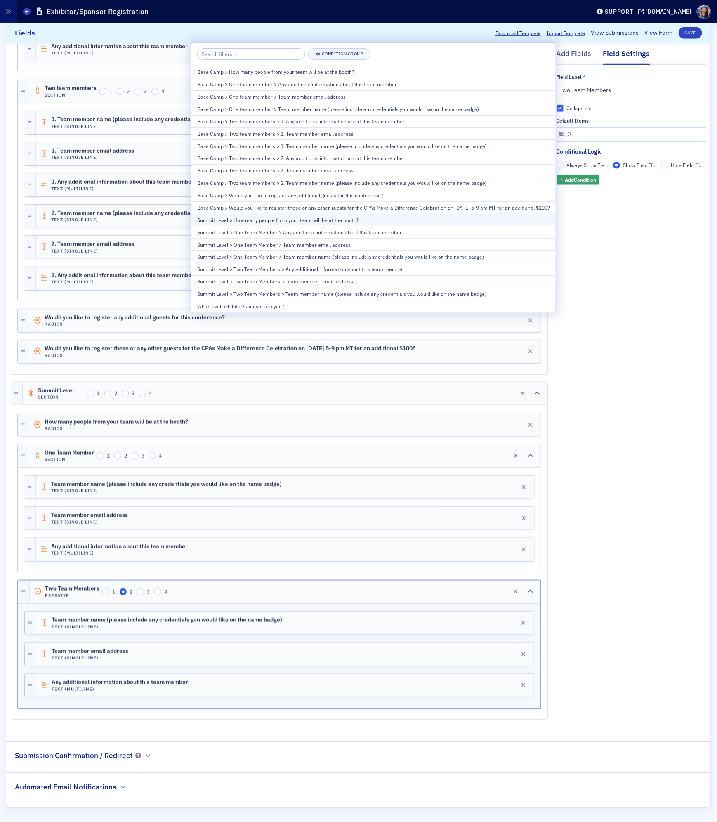
click at [313, 224] on div "Summit Level > How many people from your team will be at the booth?" at bounding box center [373, 219] width 353 height 7
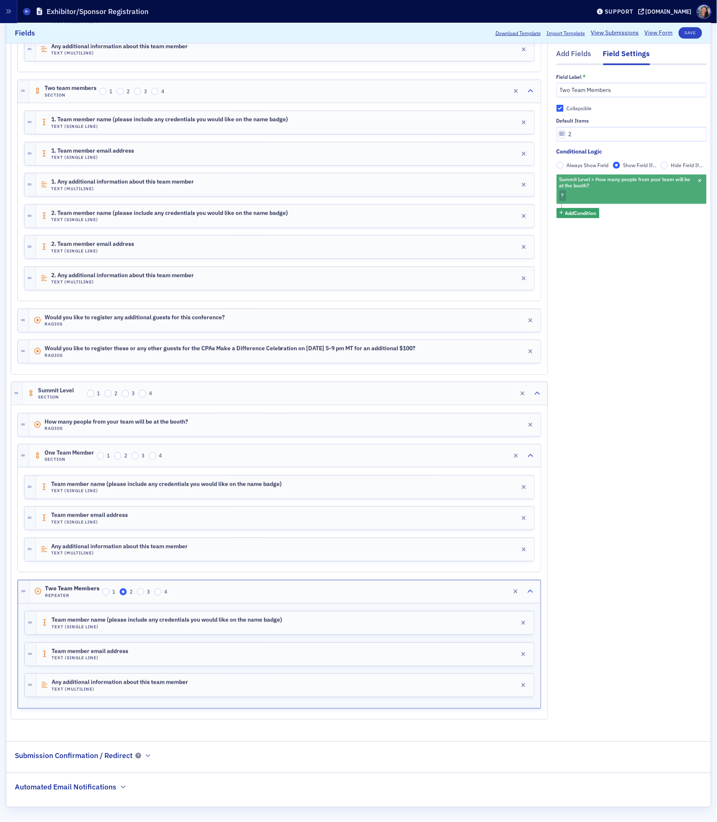
click at [574, 197] on div "Summit Level > How many people from your team will be at the booth? ?" at bounding box center [631, 188] width 150 height 29
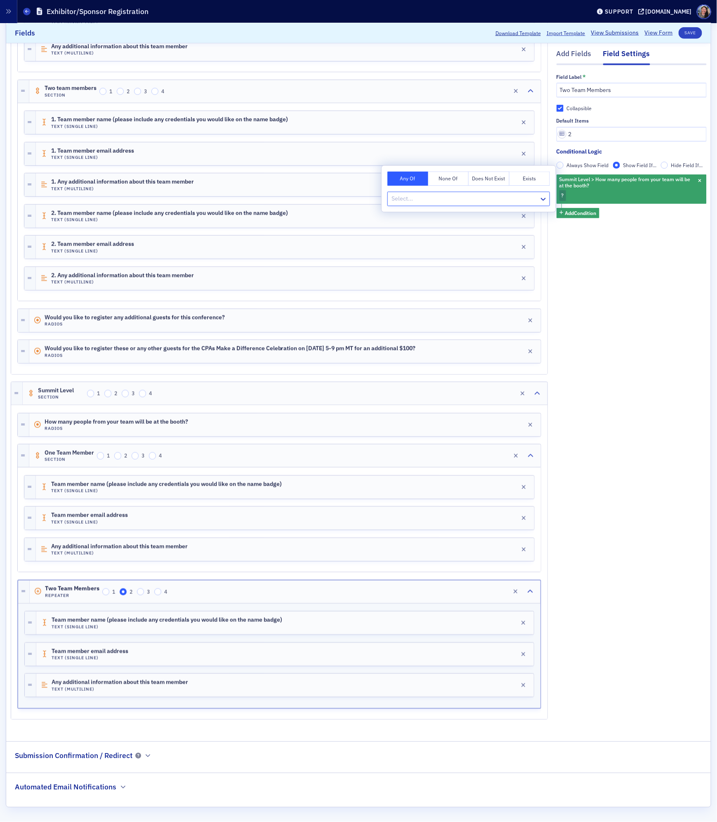
click at [468, 200] on div at bounding box center [465, 199] width 148 height 10
click at [446, 230] on div "2" at bounding box center [468, 232] width 153 height 9
click at [629, 281] on div "Add Fields Field Settings Field Label * Two Team Members Collapsible Default It…" at bounding box center [631, 286] width 150 height 886
click at [693, 36] on button "Save" at bounding box center [691, 33] width 24 height 12
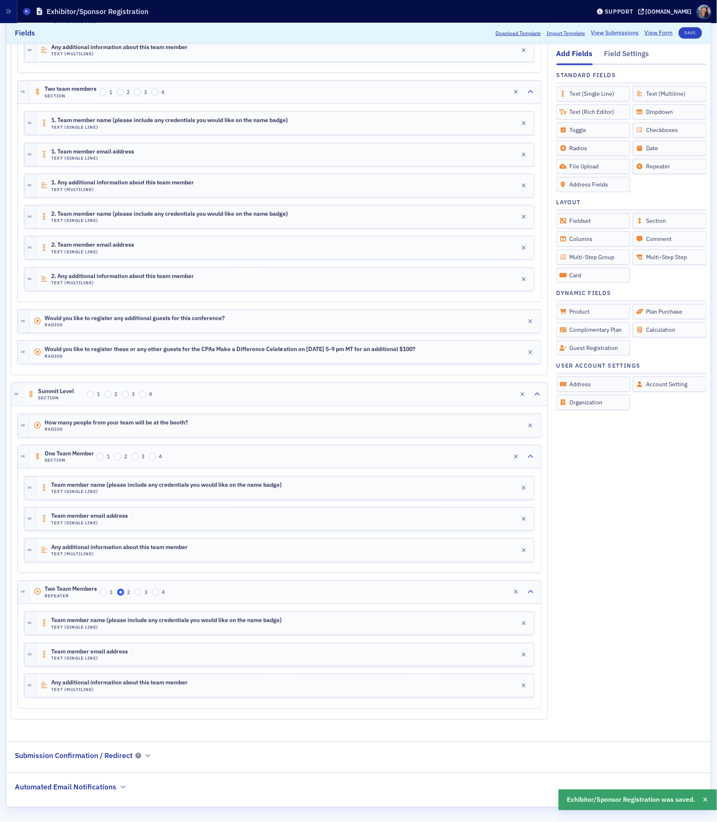
click at [626, 33] on link "View Submissions" at bounding box center [615, 33] width 48 height 9
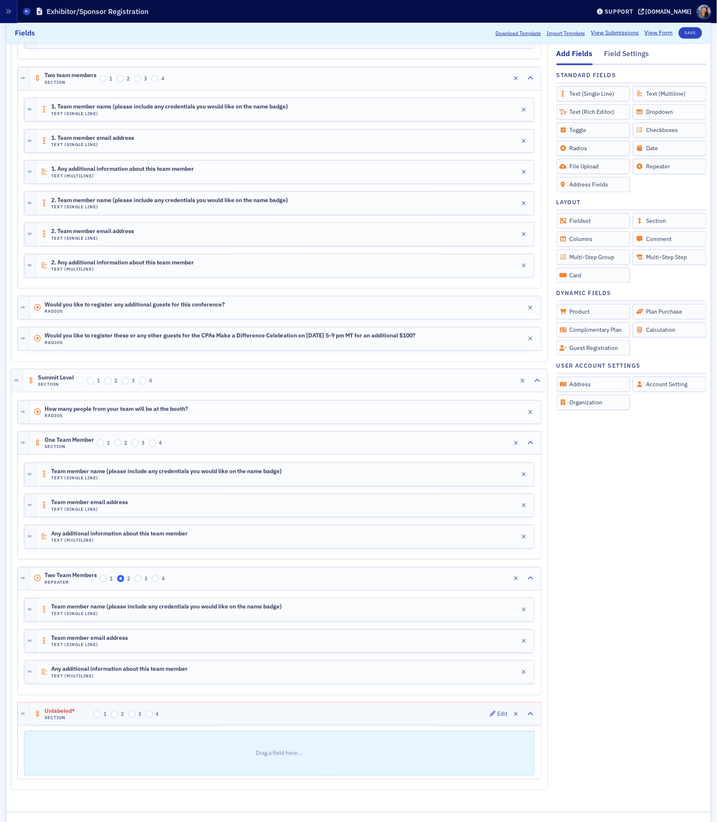
click at [237, 722] on div "Unlabeled* Section 1 2 3 4 Edit" at bounding box center [284, 713] width 511 height 23
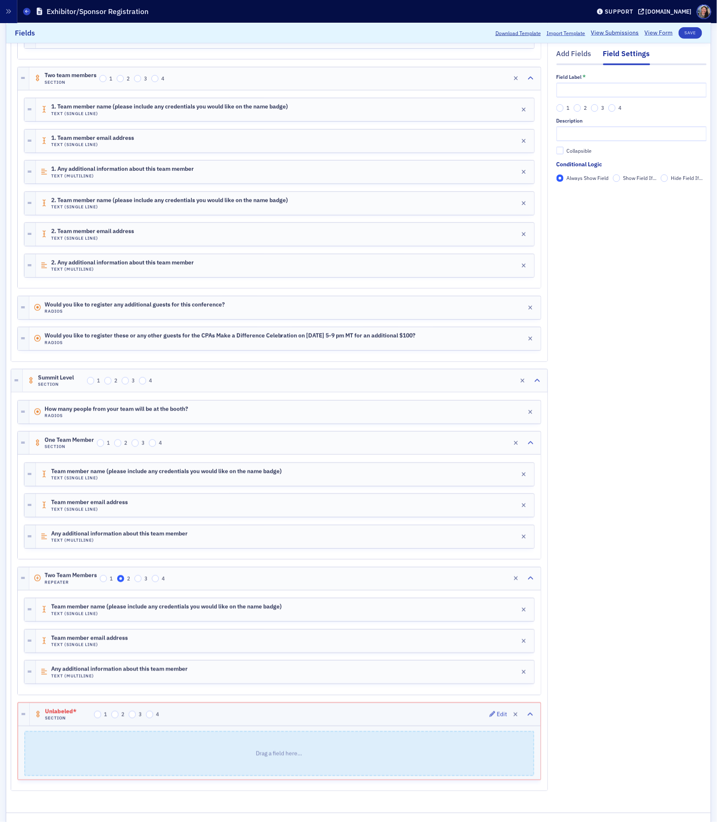
scroll to position [417, 0]
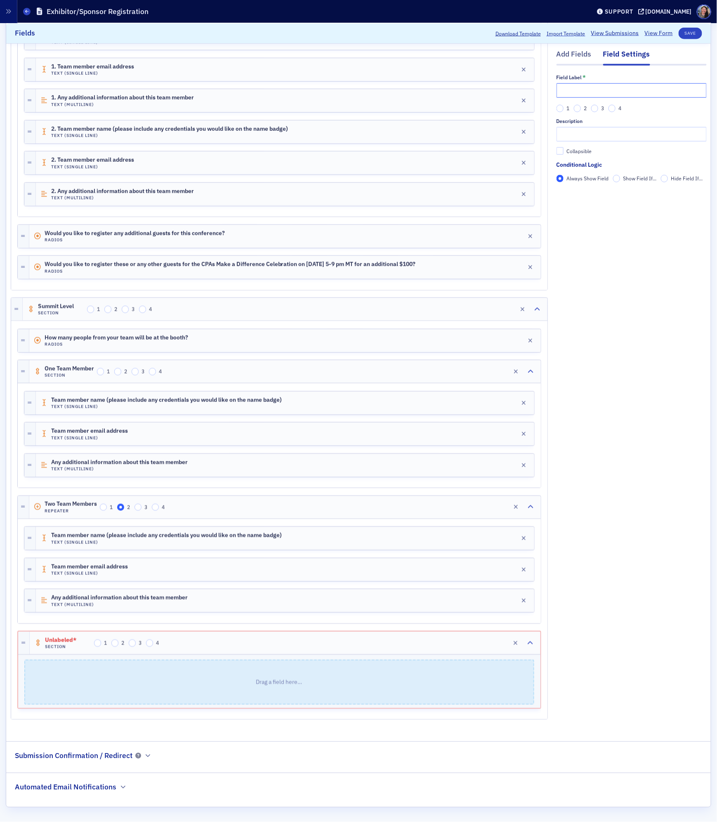
click at [601, 86] on input "text" at bounding box center [631, 90] width 150 height 14
click at [602, 94] on input "Two" at bounding box center [631, 90] width 150 height 14
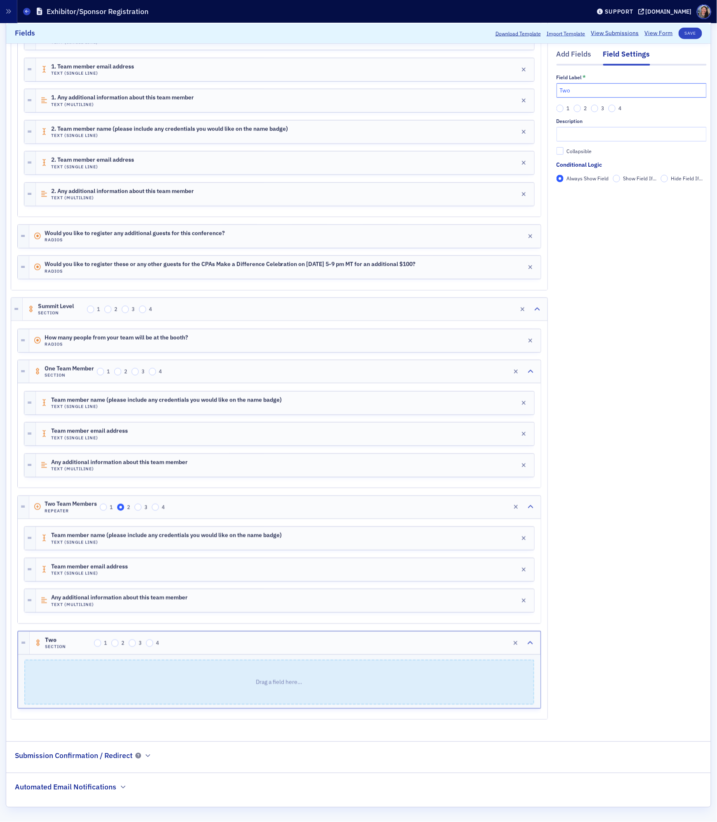
paste input "Summit Level exhibitor fee includes 2 tickets to the CPAs Make a Difference Gal…"
click at [627, 92] on input "The Summit Level exhibitor fee includes 2 tickets to the CPAs Make a Difference…" at bounding box center [631, 90] width 150 height 14
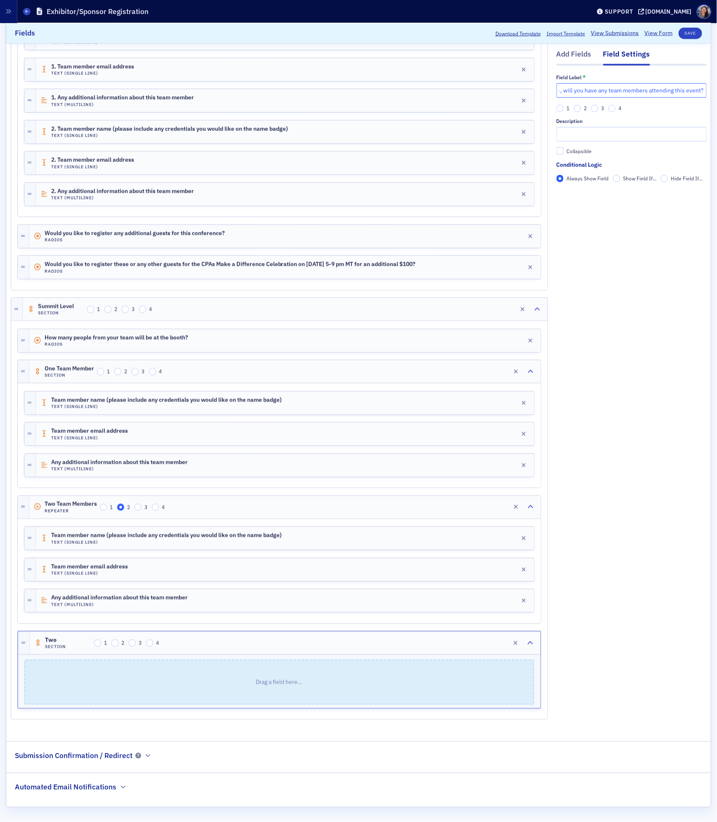
type input "The Summit Level exhibitor fee includes 2 tickets to the CPAs Make a Difference…"
click at [615, 179] on input "Show Field If..." at bounding box center [616, 177] width 7 height 7
click at [591, 196] on span "Add Condition" at bounding box center [580, 192] width 31 height 7
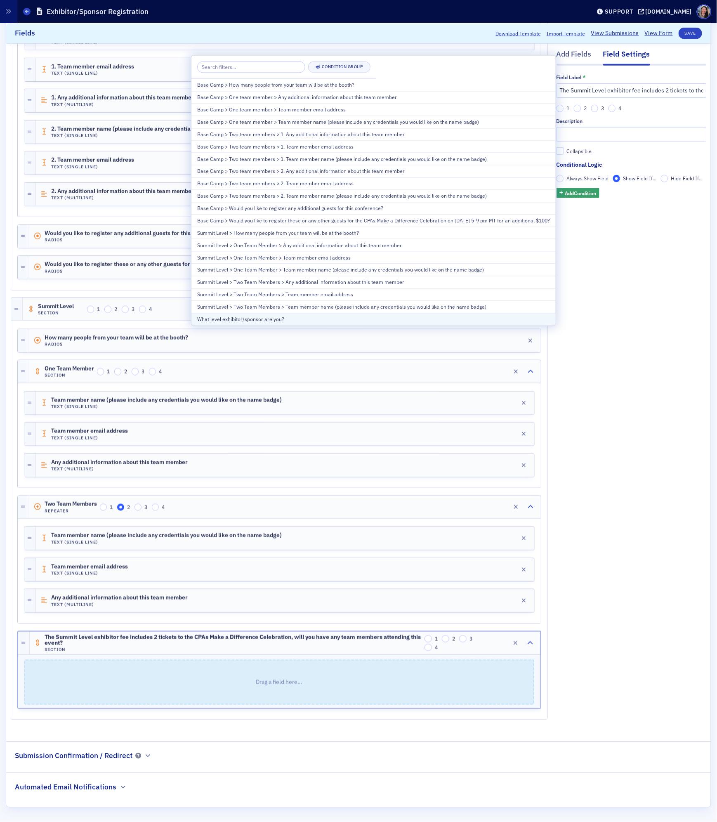
click at [316, 319] on div "What level exhibitor/sponsor are you?" at bounding box center [373, 318] width 353 height 7
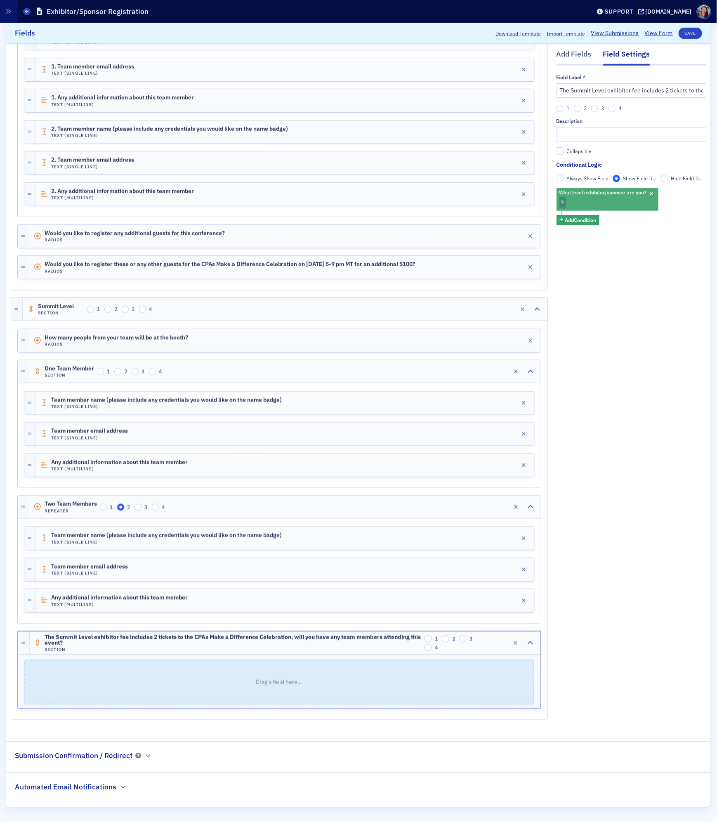
click at [629, 201] on div "What level exhibitor/sponsor are you? ?" at bounding box center [607, 199] width 102 height 23
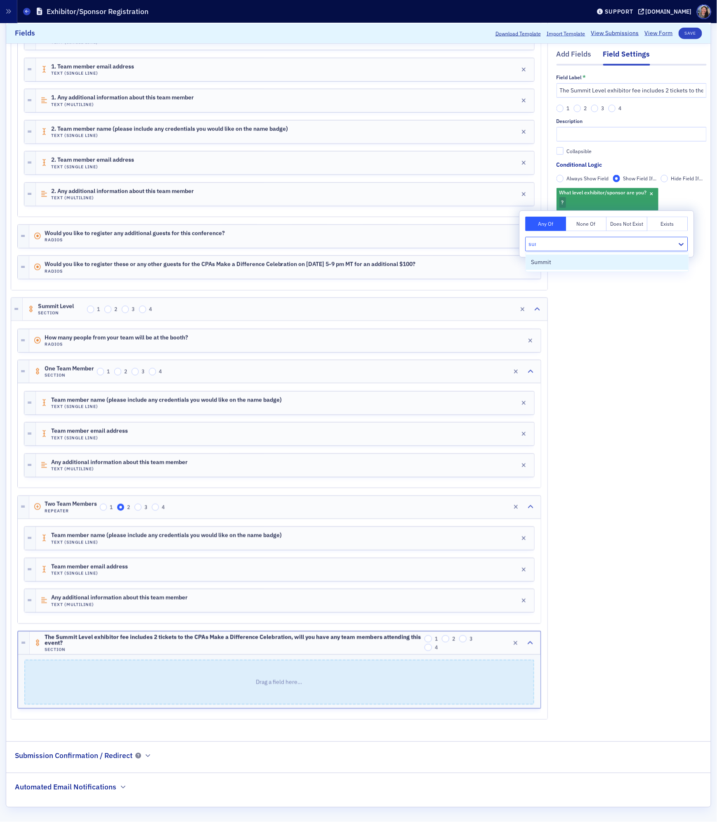
type input "summ"
click at [564, 262] on div "Summit" at bounding box center [607, 262] width 153 height 9
click at [594, 352] on div "Add Fields Field Settings Field Label * The Summit Level exhibitor fee includes…" at bounding box center [631, 244] width 150 height 971
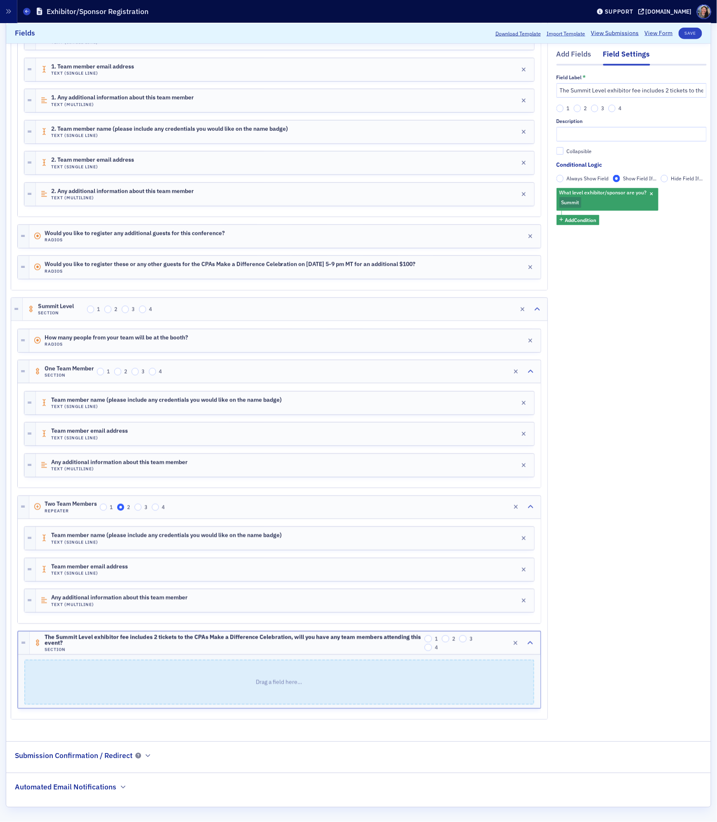
click at [635, 520] on div "Add Fields Field Settings Field Label * The Summit Level exhibitor fee includes…" at bounding box center [631, 244] width 150 height 971
click at [372, 637] on span "The Summit Level exhibitor fee includes 2 tickets to the CPAs Make a Difference…" at bounding box center [233, 640] width 377 height 12
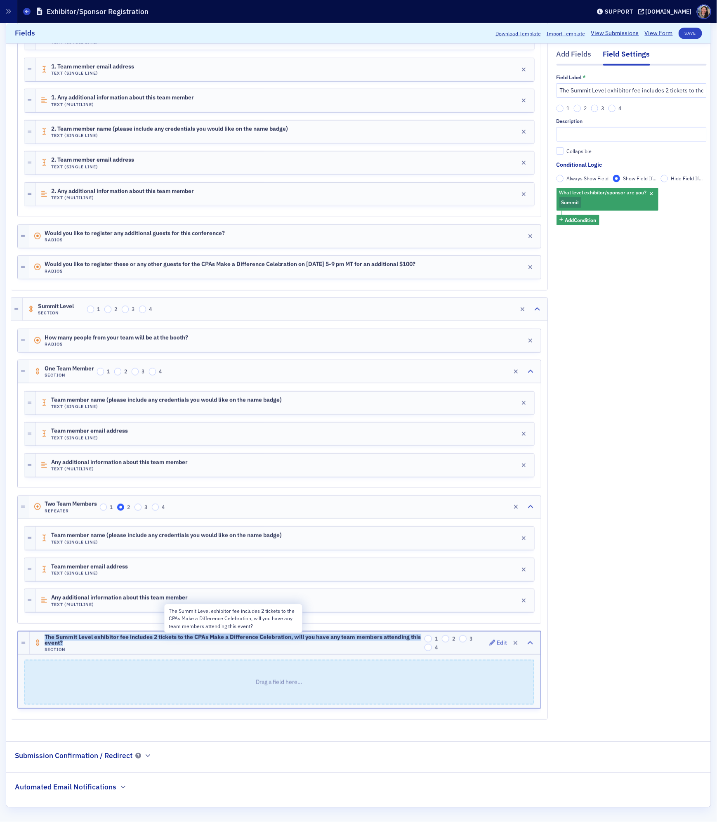
click at [372, 637] on span "The Summit Level exhibitor fee includes 2 tickets to the CPAs Make a Difference…" at bounding box center [233, 640] width 377 height 12
copy span "The Summit Level exhibitor fee includes 2 tickets to the CPAs Make a Difference…"
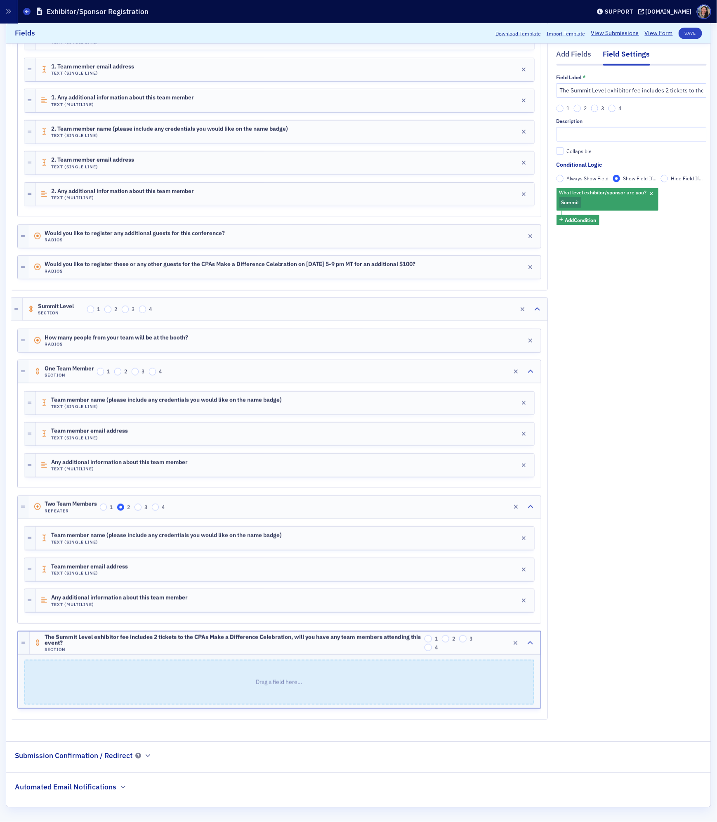
click at [575, 46] on div "Add Fields Field Settings Field Label * The Summit Level exhibitor fee includes…" at bounding box center [631, 149] width 150 height 213
click at [574, 49] on div "Add Fields" at bounding box center [573, 56] width 35 height 15
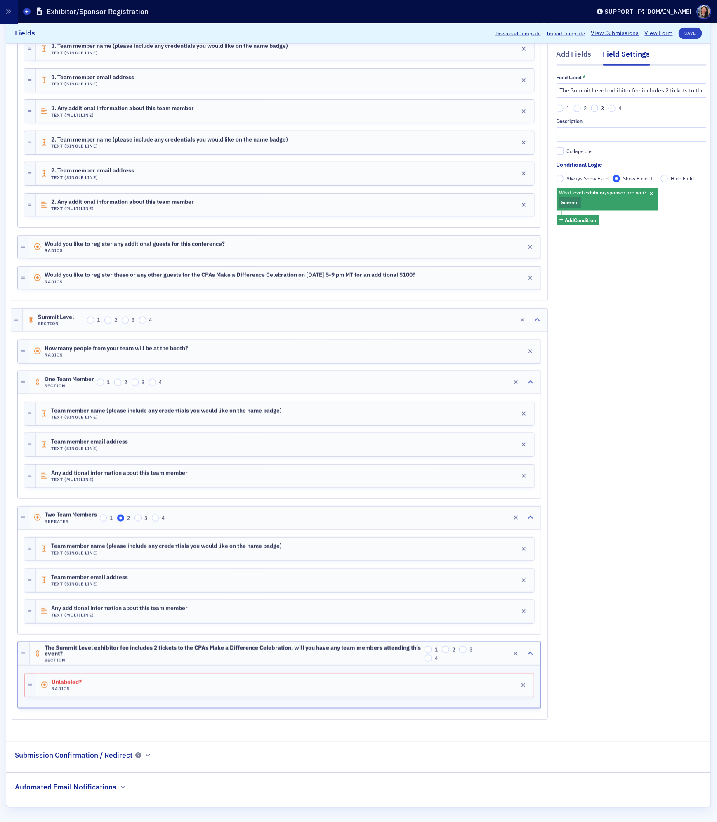
scroll to position [408, 0]
click at [380, 686] on div "Unlabeled* Radios Edit" at bounding box center [284, 685] width 497 height 23
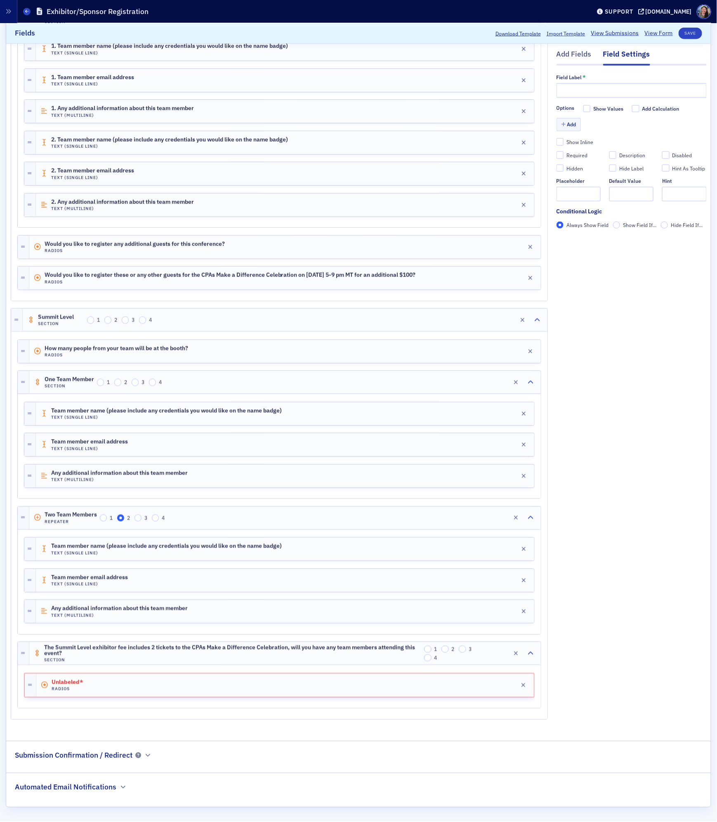
click at [596, 97] on div "Field Label * Options Show Values Add Calculation Add Show Inline Required Desc…" at bounding box center [631, 154] width 150 height 160
click at [600, 84] on input "text" at bounding box center [631, 90] width 150 height 14
paste input "The Summit Level exhibitor fee includes 2 tickets to the CPAs Make a Difference…"
type input "The Summit Level exhibitor fee includes 2 tickets to the CPAs Make a Difference…"
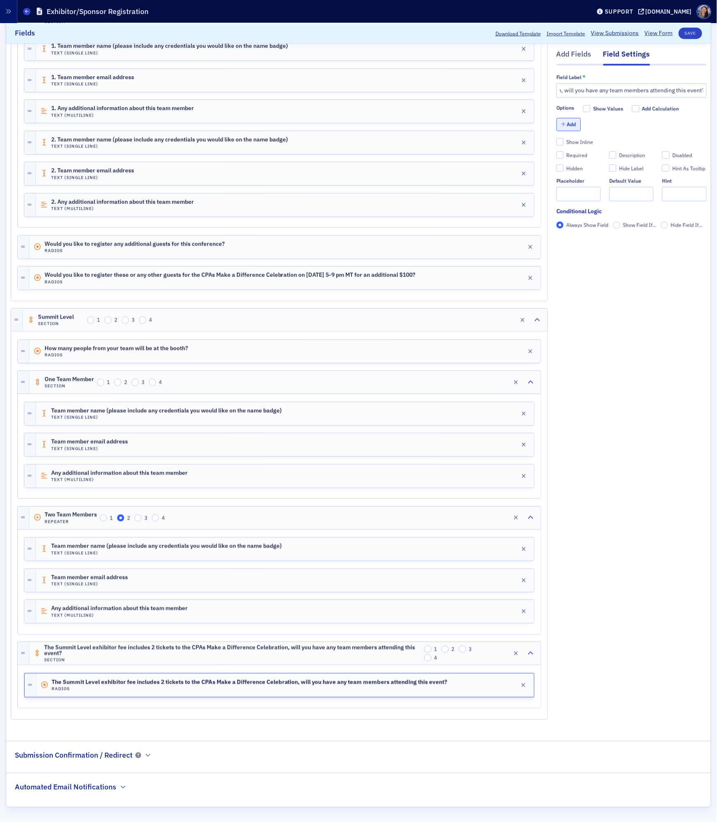
click at [572, 126] on button "Add" at bounding box center [568, 124] width 25 height 13
click at [590, 133] on input "Label *" at bounding box center [605, 134] width 62 height 14
type input "Yes"
click at [570, 153] on button "Add" at bounding box center [568, 152] width 25 height 13
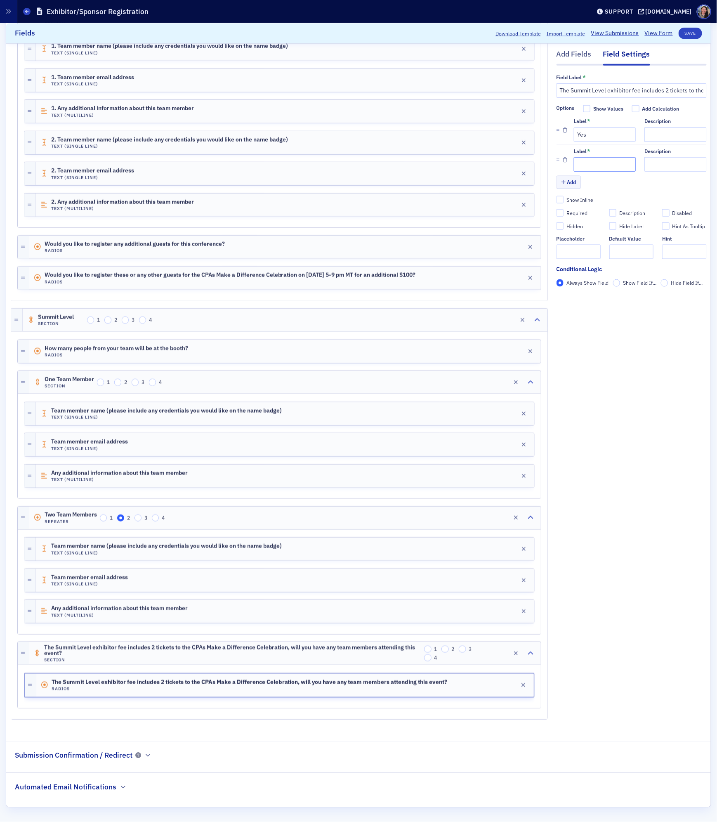
click at [587, 163] on input "Label *" at bounding box center [605, 164] width 62 height 14
type input "B"
type input "No"
click at [598, 139] on input "Yes" at bounding box center [605, 134] width 62 height 14
type input "Yes, two attendees"
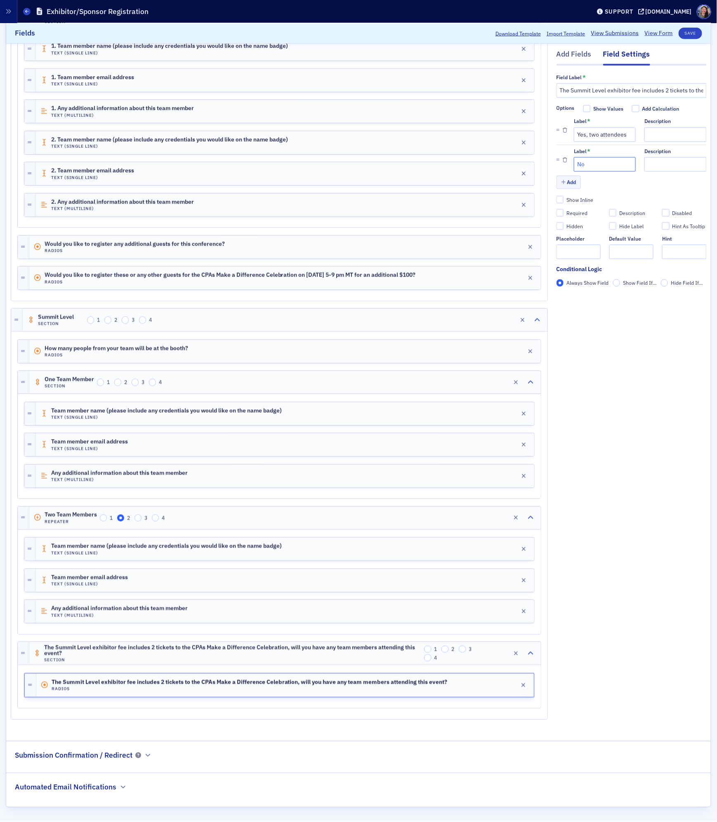
click at [587, 165] on input "No" at bounding box center [605, 164] width 62 height 14
type input "Yes, one attendee"
click at [561, 183] on icon "button" at bounding box center [563, 181] width 5 height 5
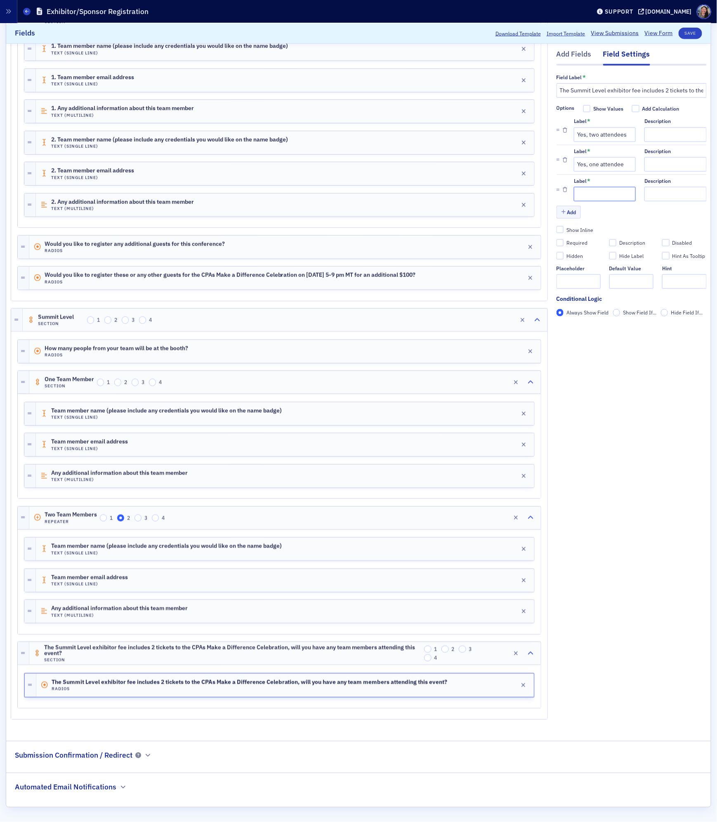
click at [580, 195] on input "Label *" at bounding box center [605, 193] width 62 height 14
type input "No, none of our team members will attend the CPAs Make a Difference Celebration"
click at [610, 215] on div "Add" at bounding box center [631, 212] width 150 height 14
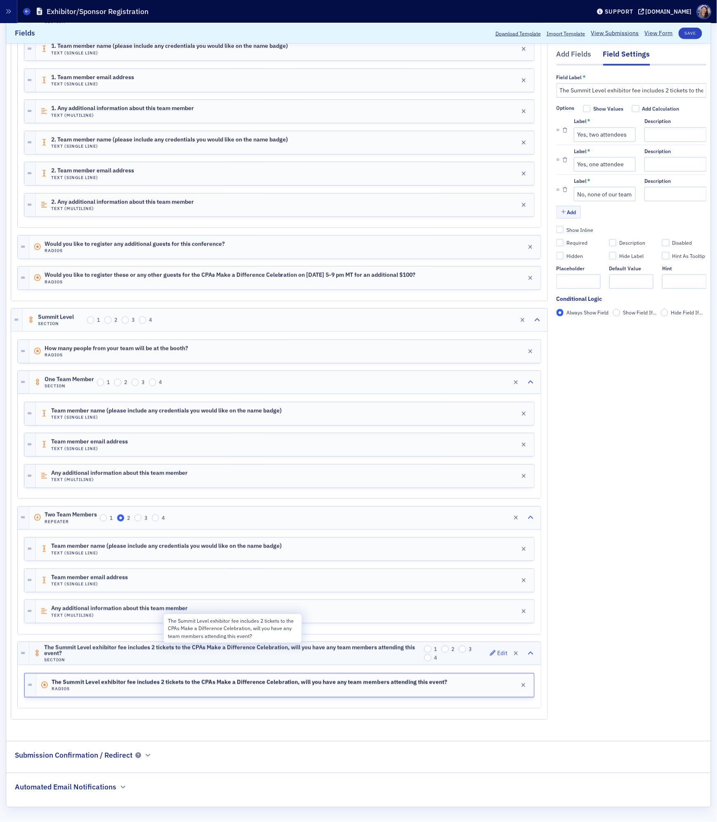
click at [250, 655] on span "The Summit Level exhibitor fee includes 2 tickets to the CPAs Make a Difference…" at bounding box center [232, 650] width 377 height 12
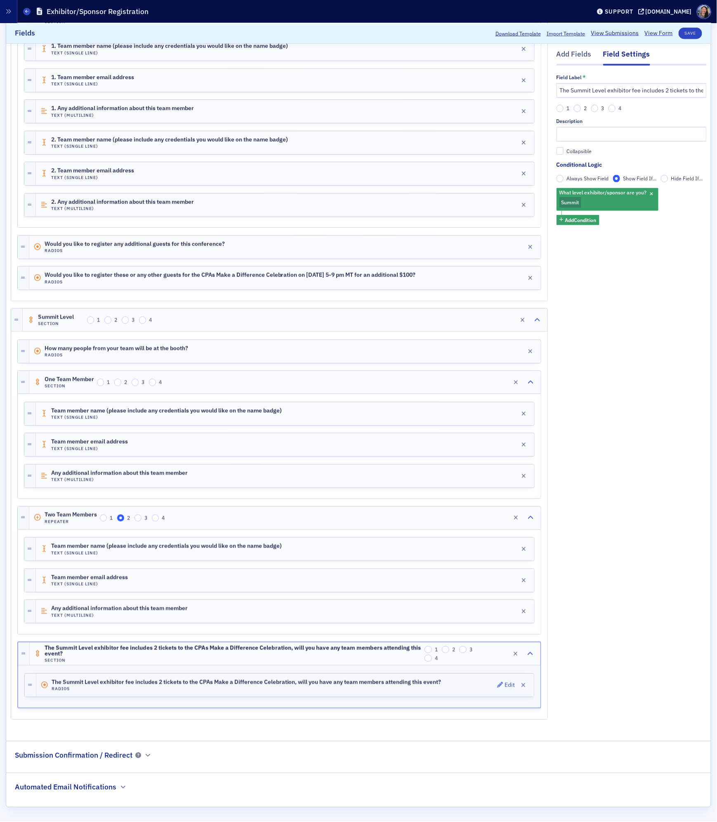
click at [276, 686] on h4 "Radios" at bounding box center [247, 688] width 390 height 5
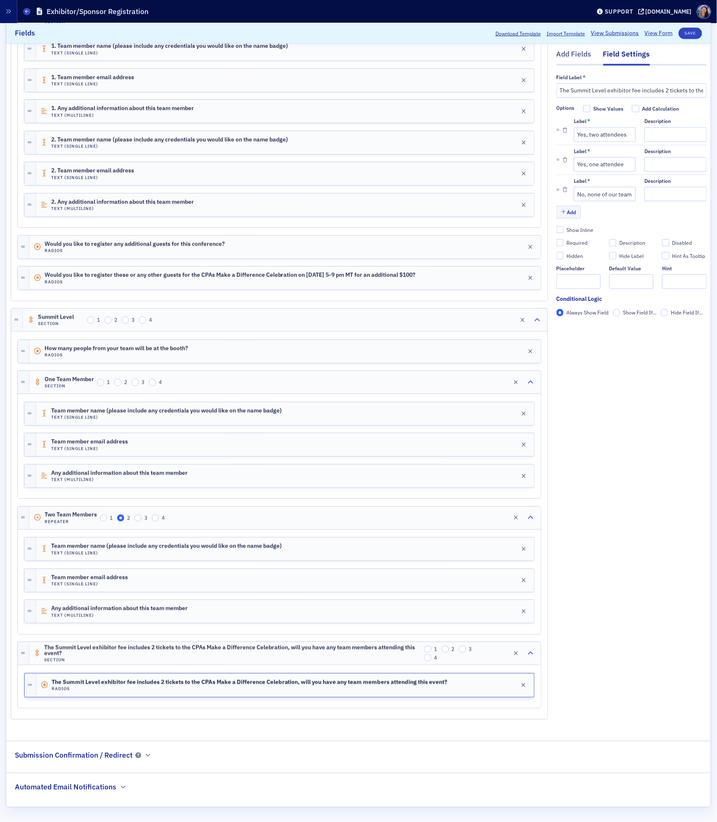
click at [592, 563] on div "Add Fields Field Settings Field Label * The Summit Level exhibitor fee includes…" at bounding box center [631, 249] width 150 height 959
click at [577, 54] on div "Add Fields" at bounding box center [573, 56] width 35 height 15
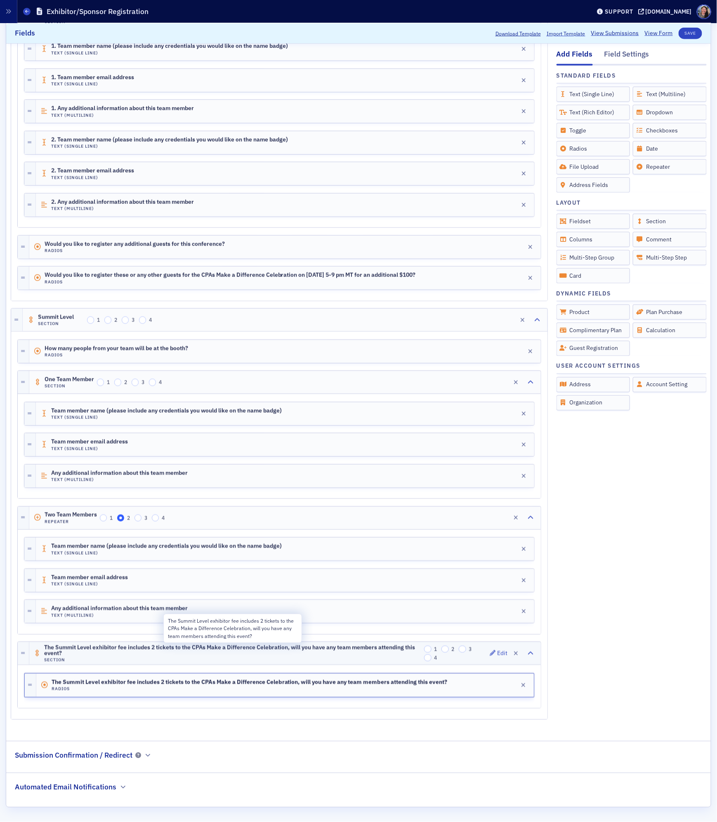
click at [312, 646] on span "The Summit Level exhibitor fee includes 2 tickets to the CPAs Make a Difference…" at bounding box center [232, 650] width 377 height 12
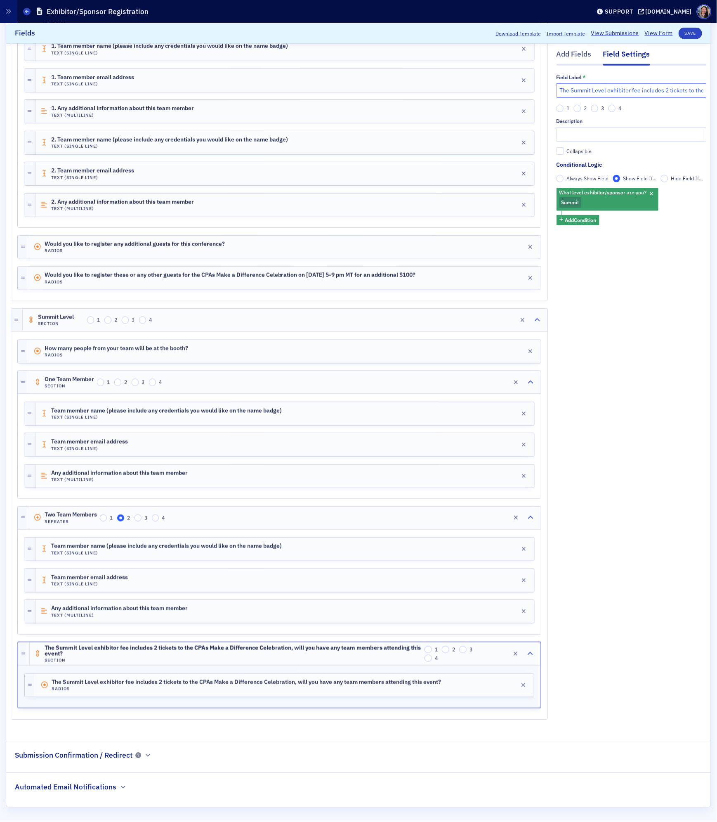
click at [678, 86] on input "The Summit Level exhibitor fee includes 2 tickets to the CPAs Make a Difference…" at bounding box center [631, 90] width 150 height 14
type input "Summit Level gala registration"
click at [600, 506] on div "Add Fields Field Settings Field Label * Summit Level gala registration 1 2 3 4 …" at bounding box center [631, 249] width 150 height 959
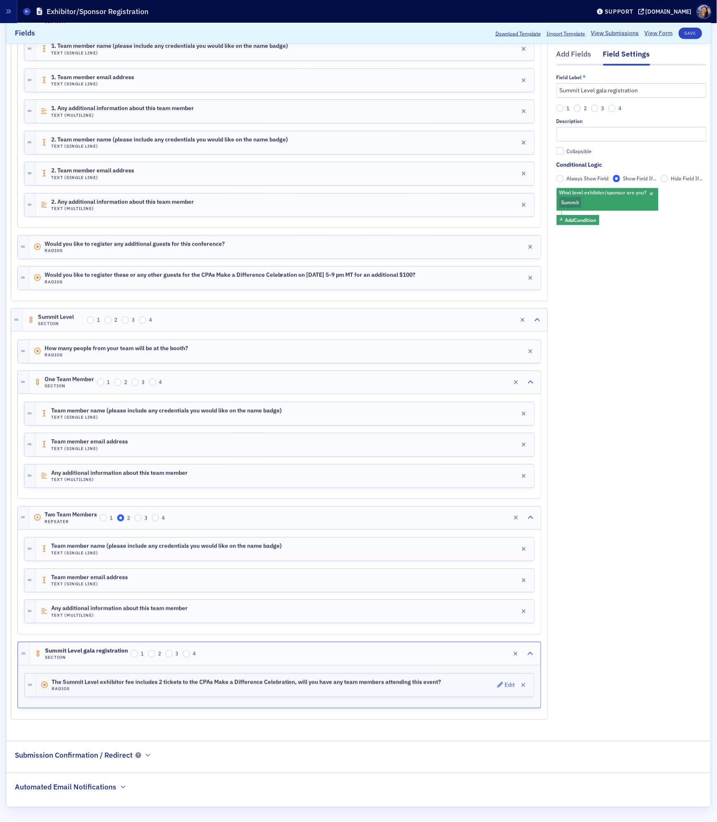
click at [459, 683] on div "The Summit Level exhibitor fee includes 2 tickets to the CPAs Make a Difference…" at bounding box center [284, 685] width 497 height 23
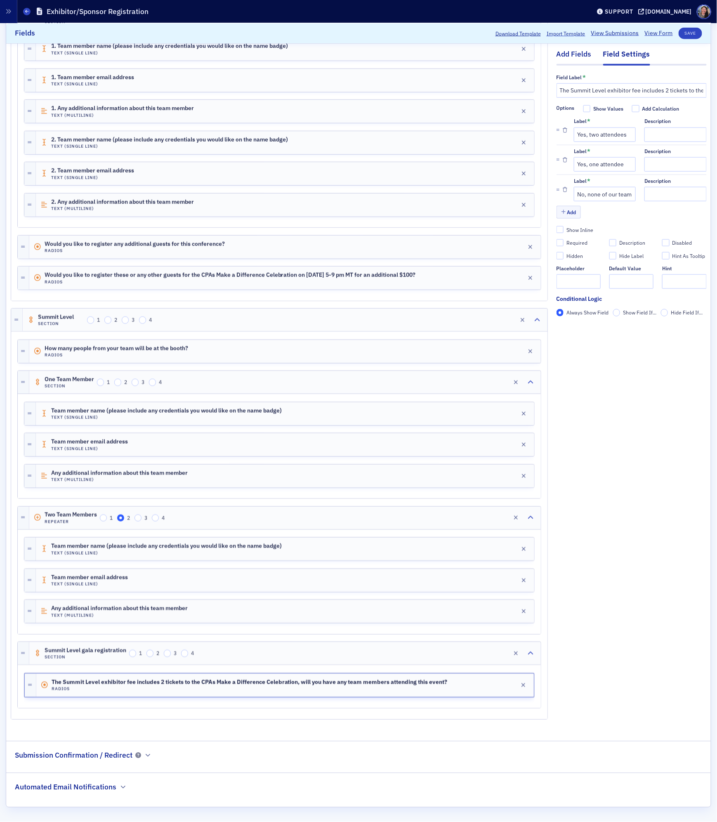
click at [572, 56] on div "Add Fields" at bounding box center [573, 56] width 35 height 15
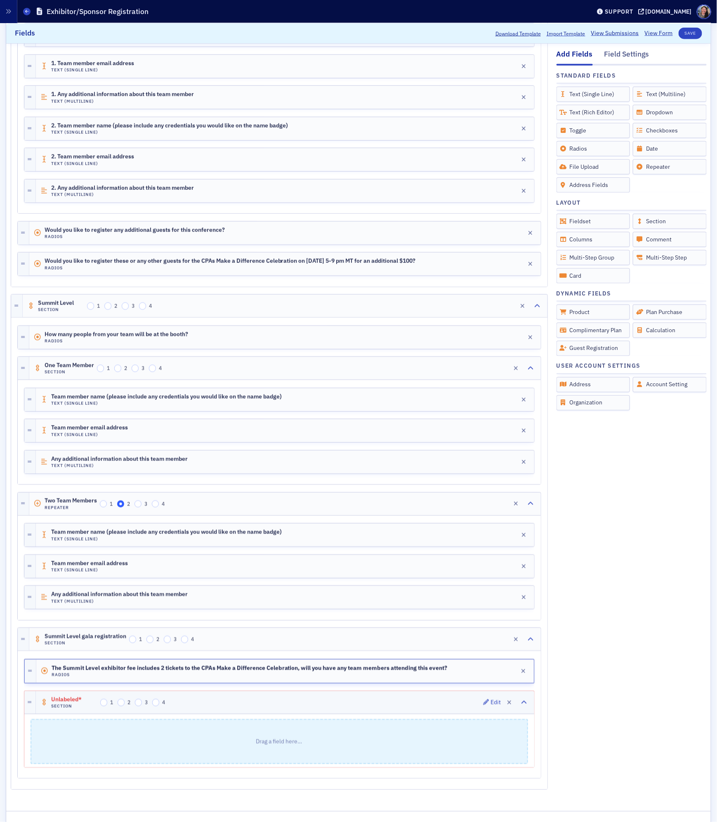
click at [315, 714] on div "Unlabeled* Section 1 2 3 4 Edit" at bounding box center [285, 702] width 498 height 23
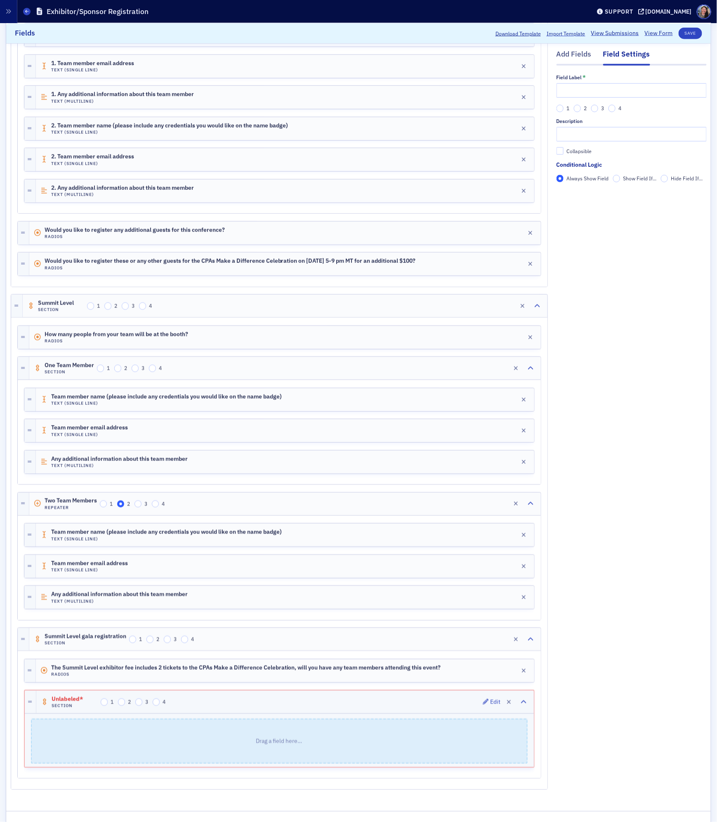
scroll to position [492, 0]
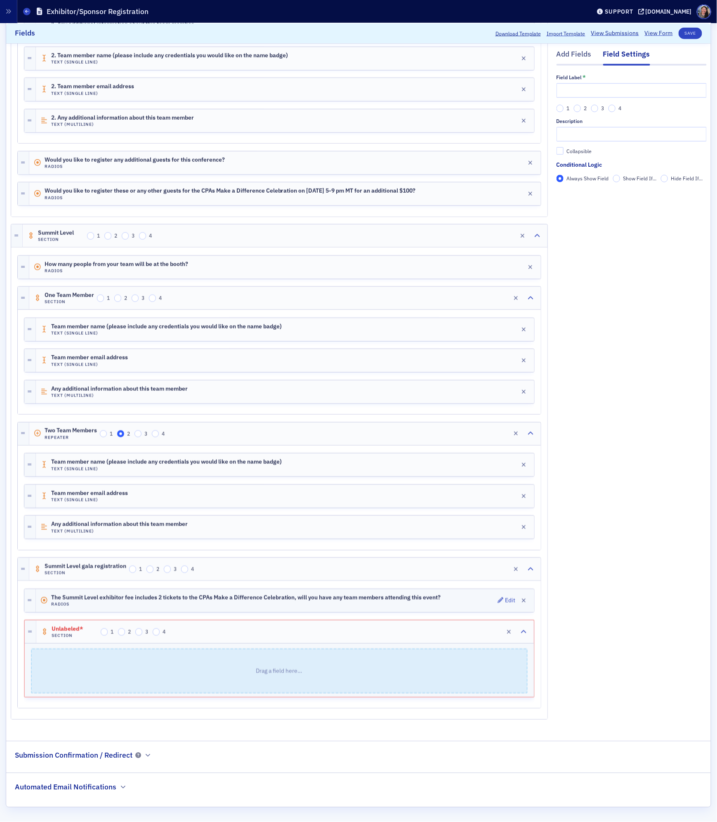
click at [196, 601] on h4 "Radios" at bounding box center [246, 603] width 390 height 5
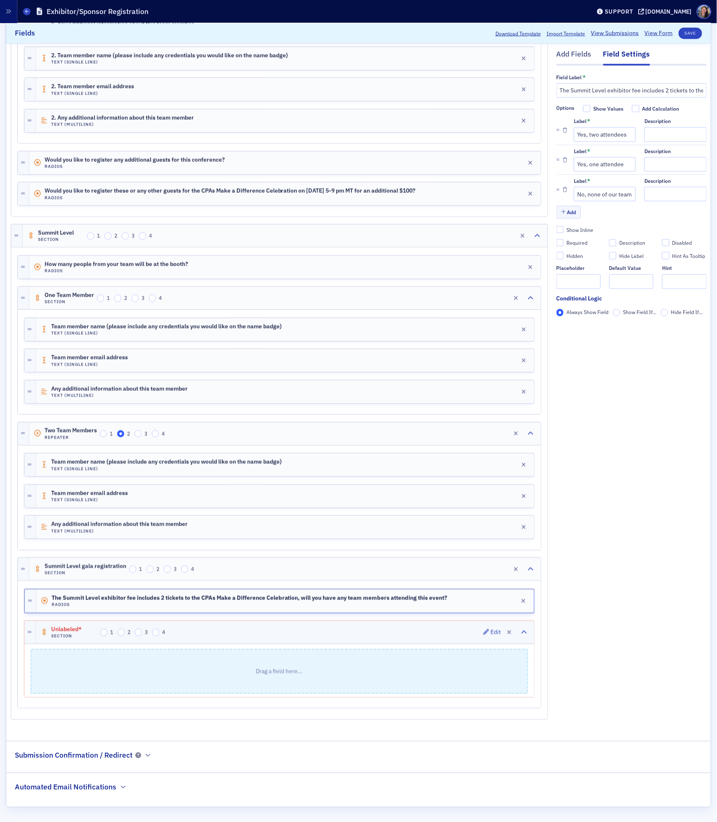
click at [202, 632] on div "Unlabeled* Section 1 2 3 4 Edit" at bounding box center [285, 632] width 498 height 23
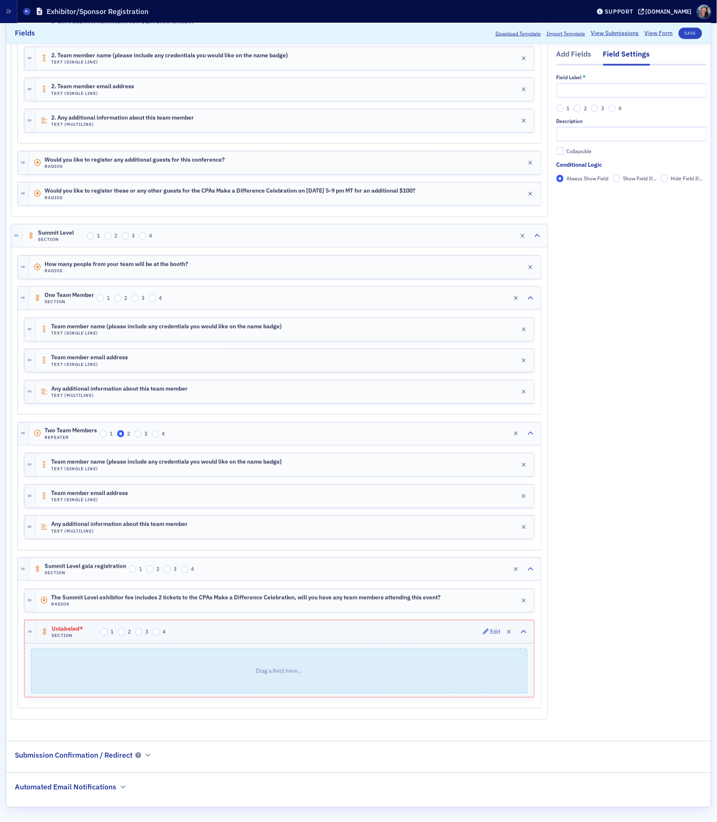
click at [196, 628] on div "Unlabeled* Section 1 2 3 4 Edit" at bounding box center [284, 631] width 497 height 23
click at [586, 87] on input "text" at bounding box center [631, 90] width 150 height 14
type input "Yes, two attendees"
click at [621, 179] on label "Show Field If..." at bounding box center [635, 177] width 44 height 7
click at [620, 179] on input "Show Field If..." at bounding box center [616, 177] width 7 height 7
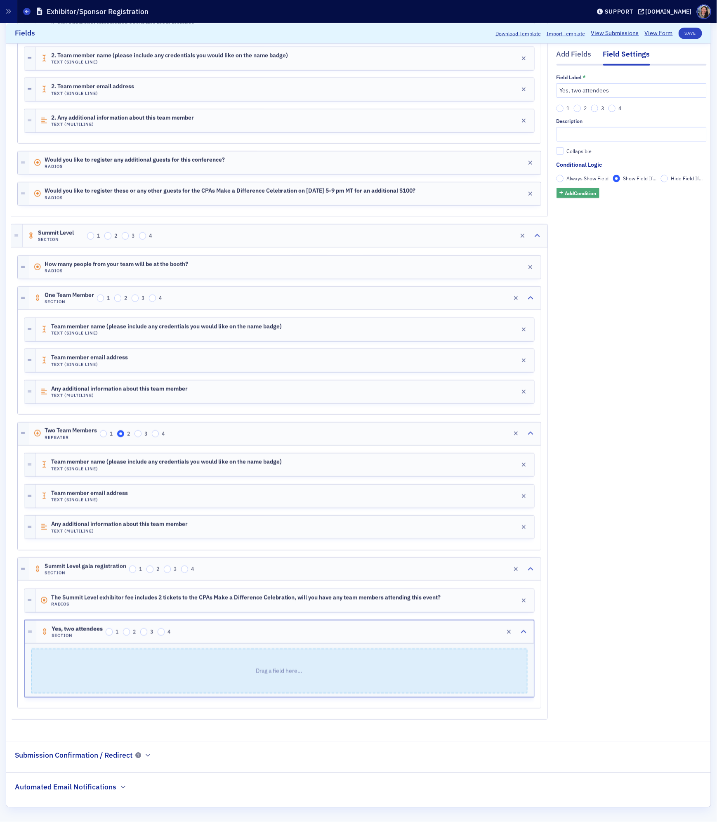
click at [575, 195] on span "Add Condition" at bounding box center [580, 192] width 31 height 7
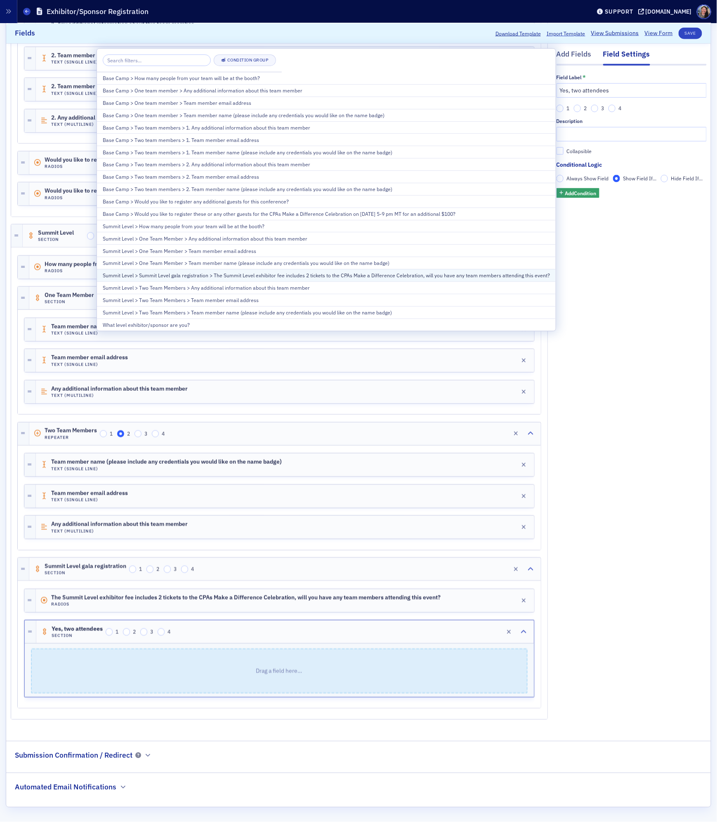
click at [263, 279] on div "Summit Level > Summit Level gala registration > The Summit Level exhibitor fee …" at bounding box center [326, 274] width 447 height 7
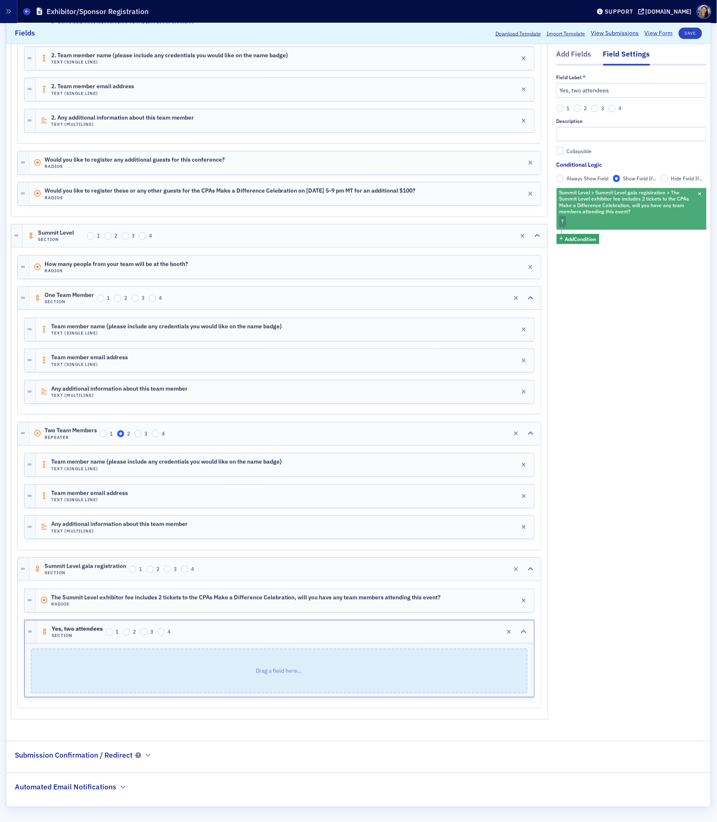
click at [567, 221] on div "Summit Level > Summit Level gala registration > The Summit Level exhibitor fee …" at bounding box center [631, 209] width 150 height 42
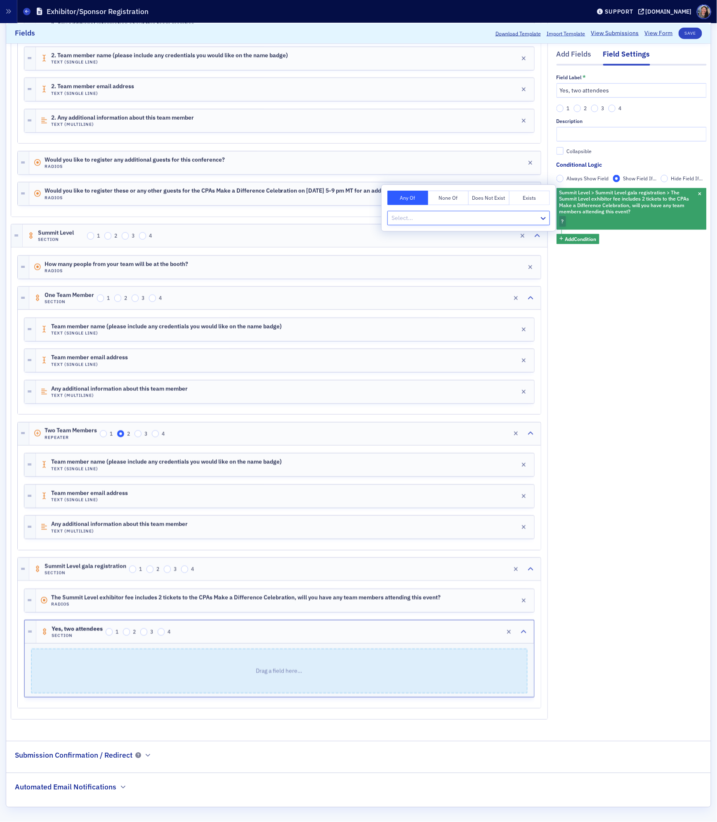
type input "y"
click at [440, 235] on span "Yes, two attendees" at bounding box center [416, 236] width 49 height 9
click at [628, 352] on div "Add Fields Field Settings Field Label * Yes, two attendees 1 2 3 4 Description …" at bounding box center [631, 208] width 150 height 1044
click at [576, 57] on div "Add Fields" at bounding box center [573, 56] width 35 height 15
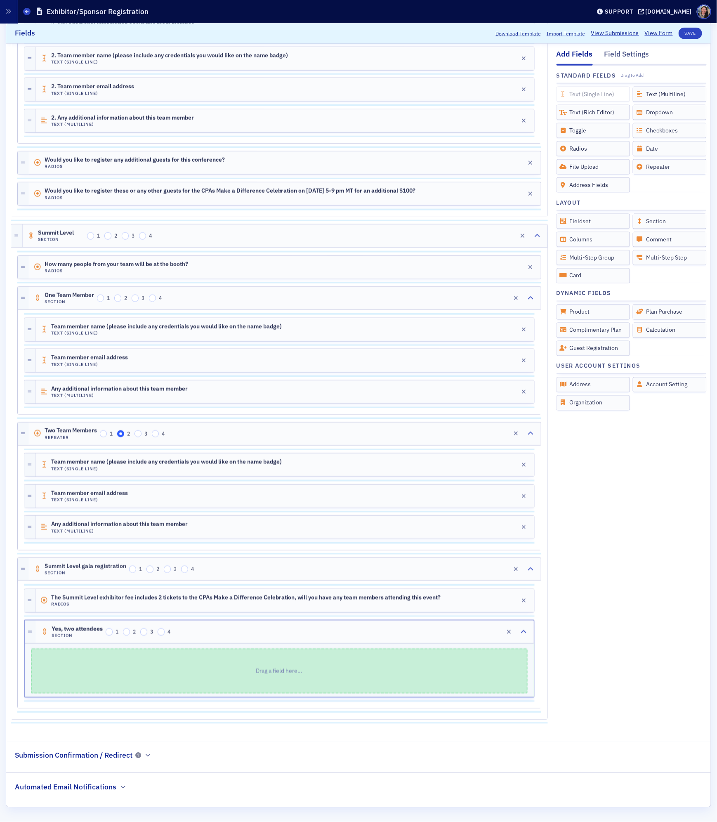
scroll to position [482, 0]
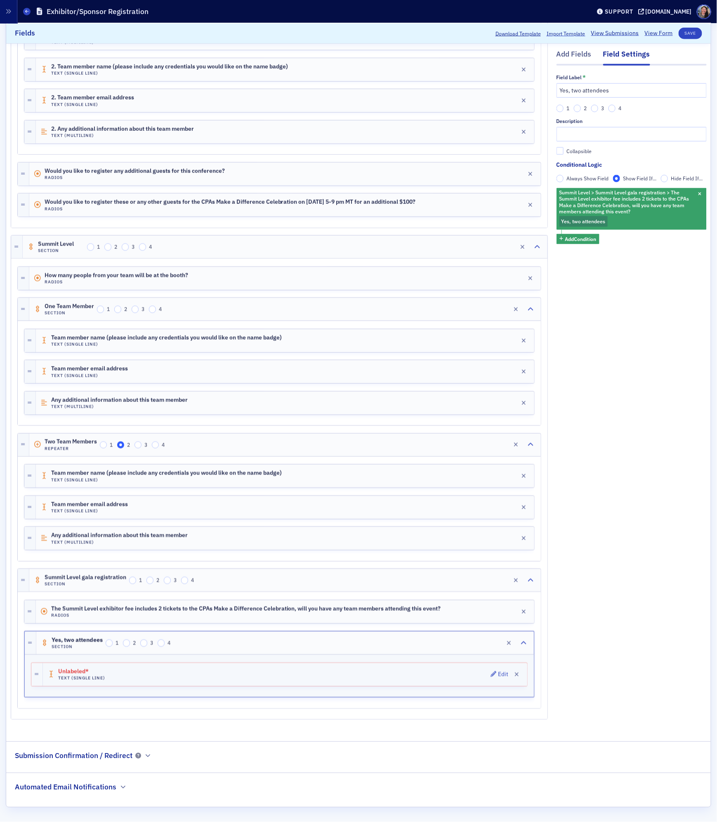
click at [381, 668] on div "Unlabeled* Text (Single Line) Edit" at bounding box center [285, 674] width 484 height 23
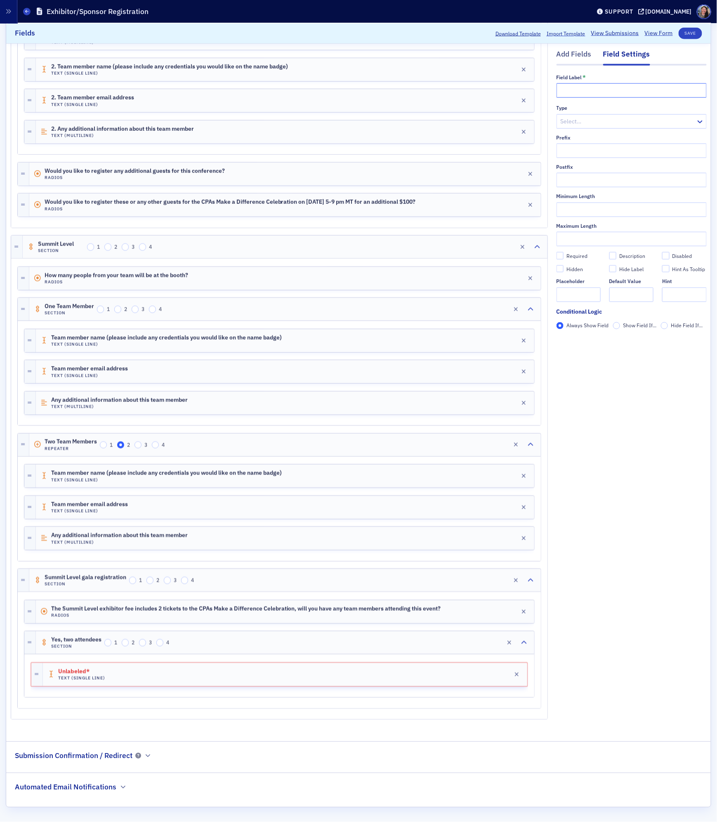
click at [593, 84] on input "text" at bounding box center [631, 90] width 150 height 14
type input "Attendee Name"
click at [610, 401] on div "Add Fields Field Settings Field Label * Attendee Name Type Select… Prefix Postf…" at bounding box center [631, 213] width 150 height 1033
click at [579, 55] on div "Add Fields" at bounding box center [573, 56] width 35 height 15
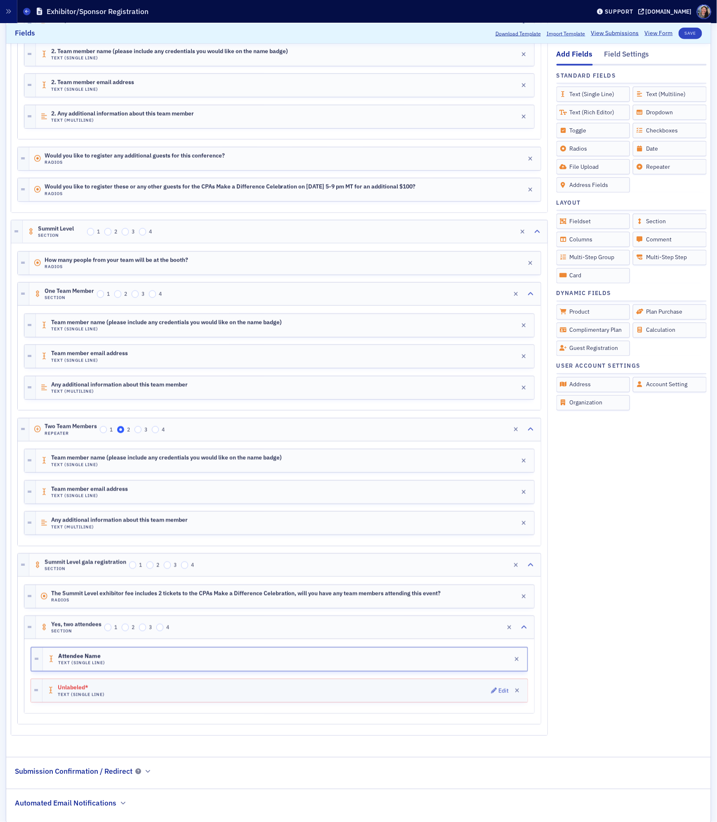
click at [388, 702] on div "Unlabeled* Text (Single Line) Edit" at bounding box center [284, 690] width 485 height 23
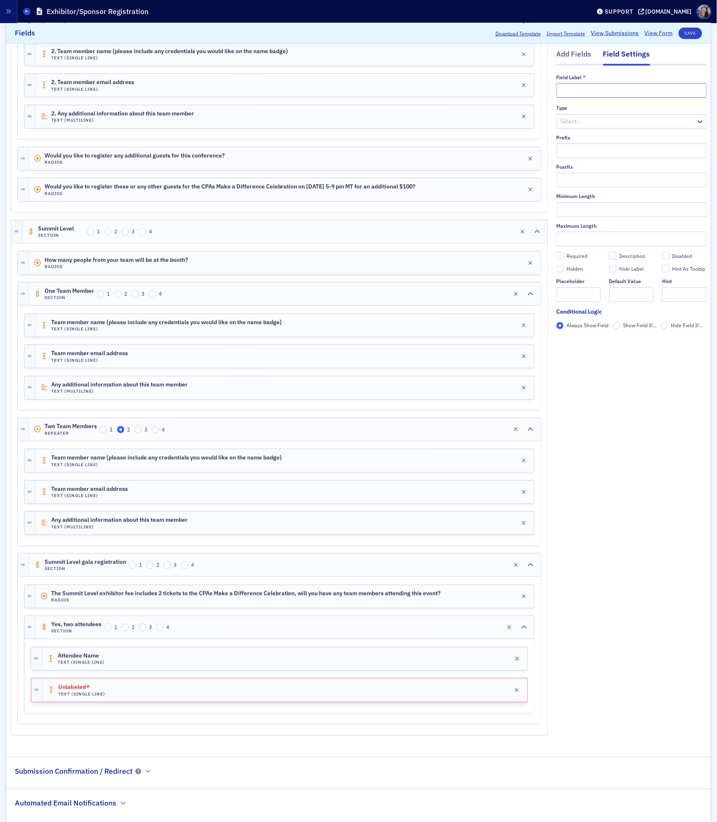
click at [595, 84] on input "text" at bounding box center [631, 90] width 150 height 14
type input "Attendee email address"
click at [631, 563] on div "Add Fields Field Settings Field Label * Attendee email address Type Select… Pre…" at bounding box center [631, 214] width 150 height 1064
click at [568, 49] on div "Add Fields" at bounding box center [573, 56] width 35 height 15
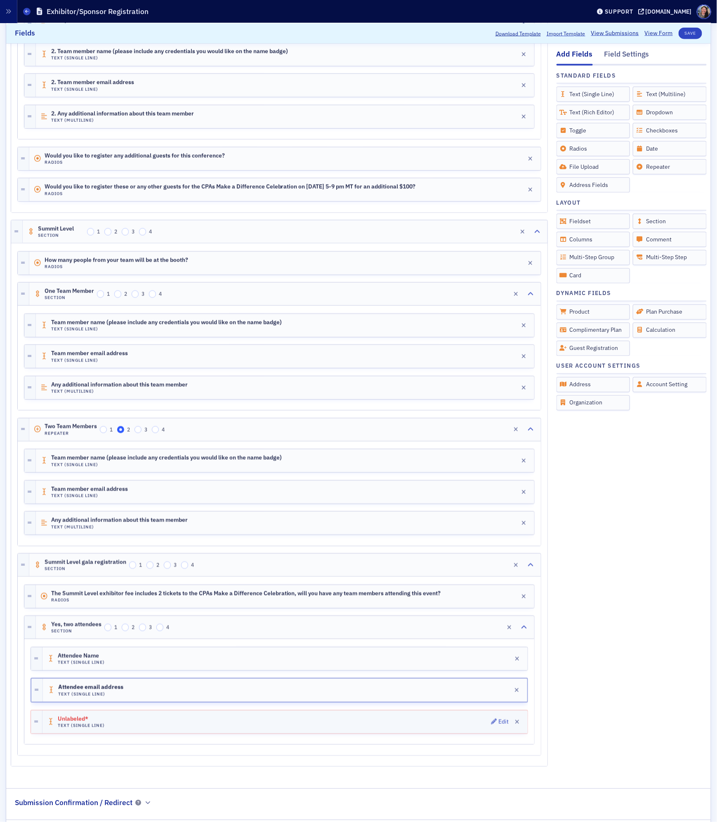
click at [368, 733] on div "Unlabeled* Text (Single Line) Edit" at bounding box center [284, 721] width 485 height 23
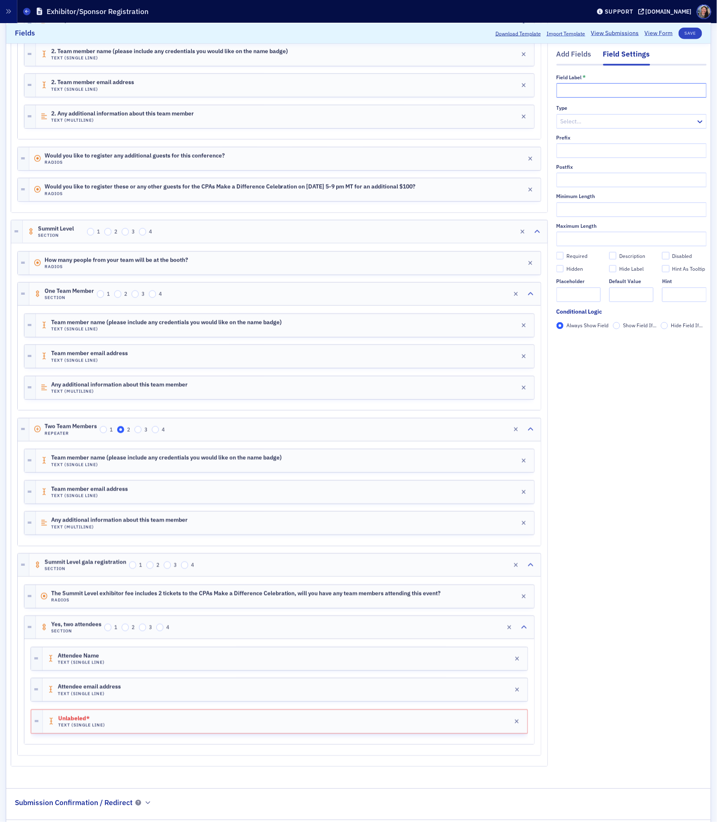
click at [642, 89] on input "text" at bounding box center [631, 90] width 150 height 14
type input "Attendee dietary restrictions (this is a required field if there are no dietary…"
click at [565, 257] on label "Required" at bounding box center [578, 255] width 44 height 7
click at [564, 257] on input "Required" at bounding box center [559, 255] width 7 height 7
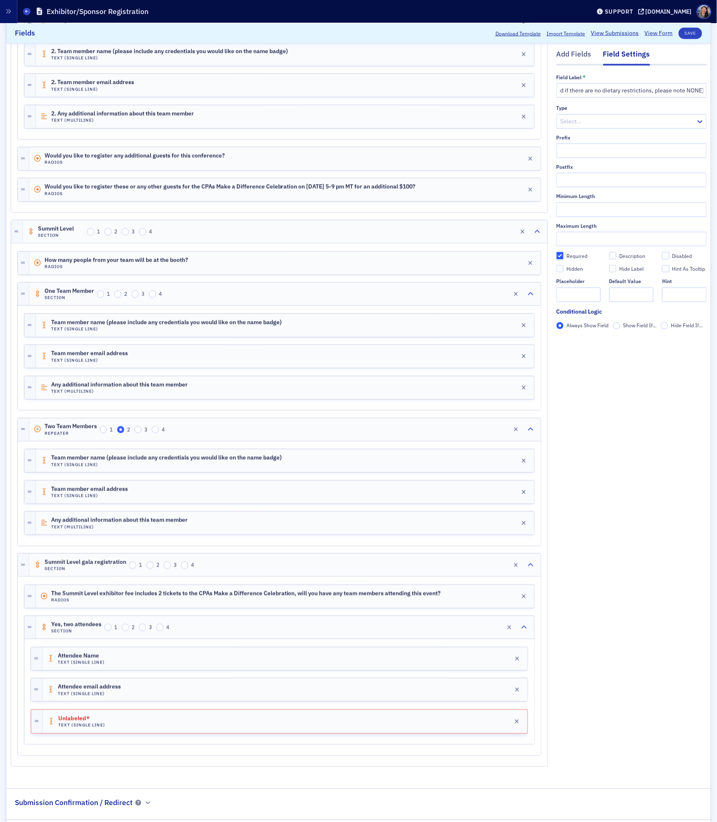
checkbox input "true"
type input "required"
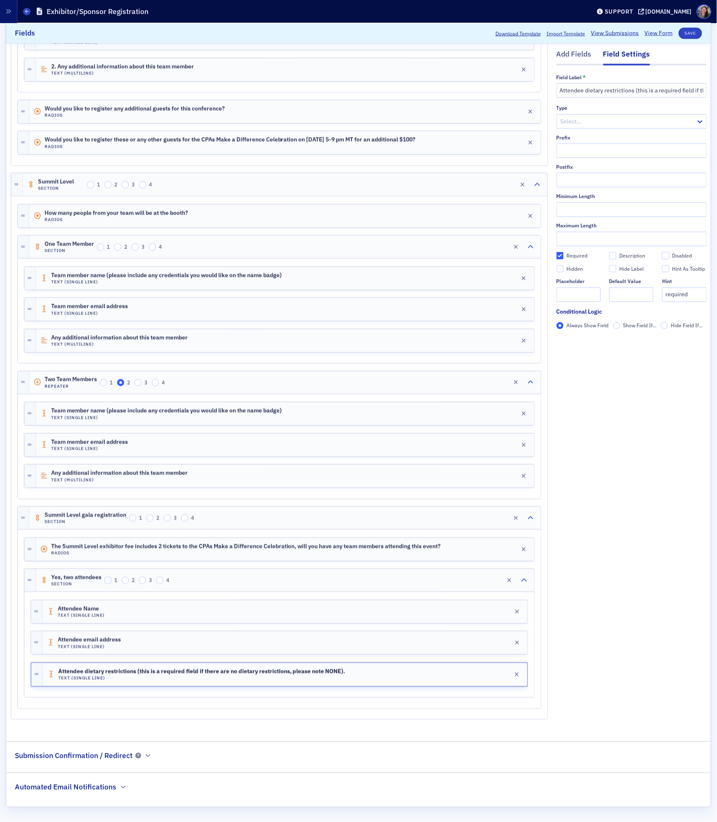
click at [644, 631] on div "Add Fields Field Settings Field Label * Attendee dietary restrictions (this is …" at bounding box center [631, 182] width 150 height 1095
click at [562, 49] on div "Add Fields" at bounding box center [573, 56] width 35 height 15
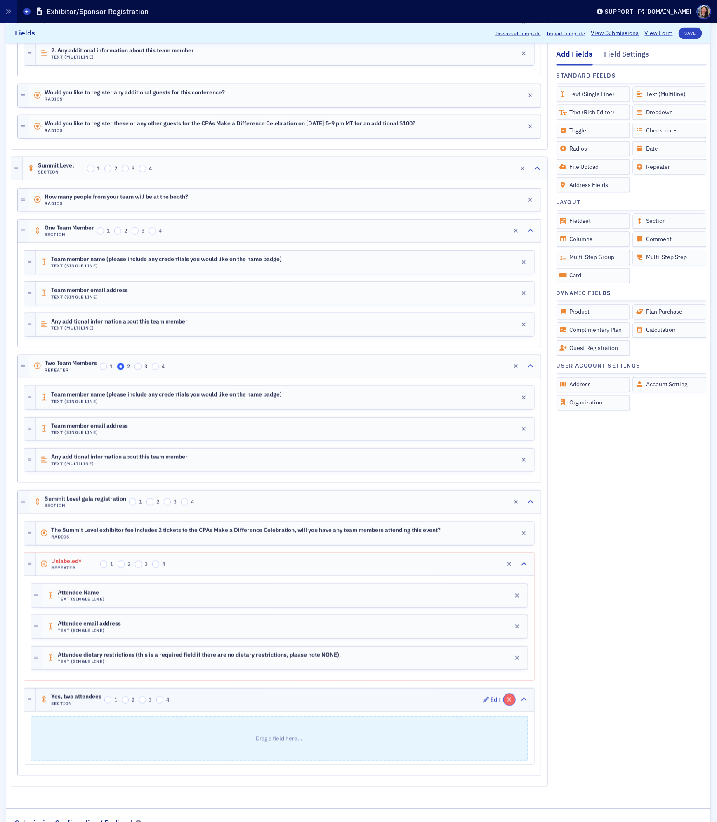
click at [511, 705] on button "button" at bounding box center [510, 700] width 12 height 12
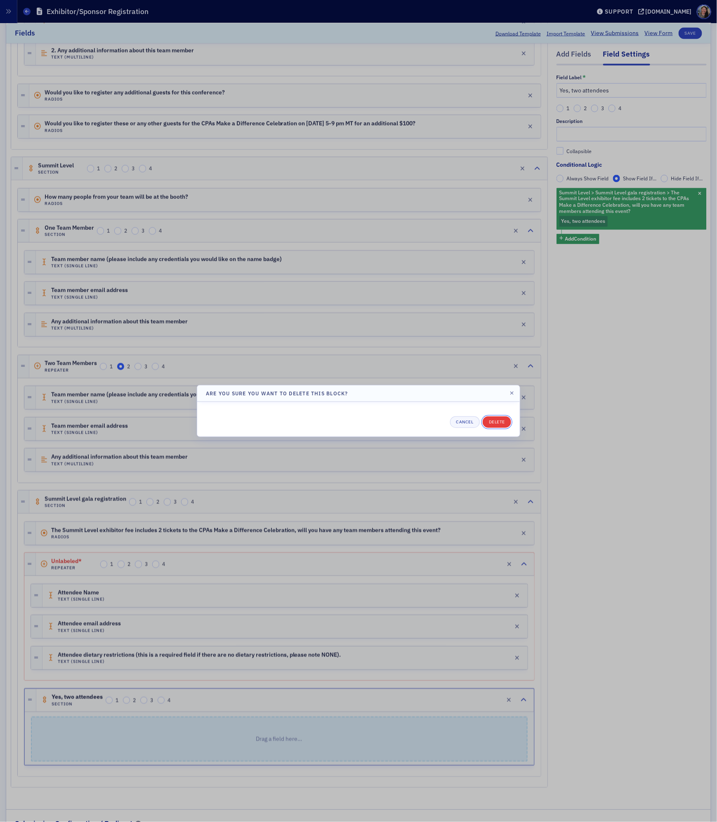
click at [502, 423] on button "Delete" at bounding box center [497, 422] width 28 height 12
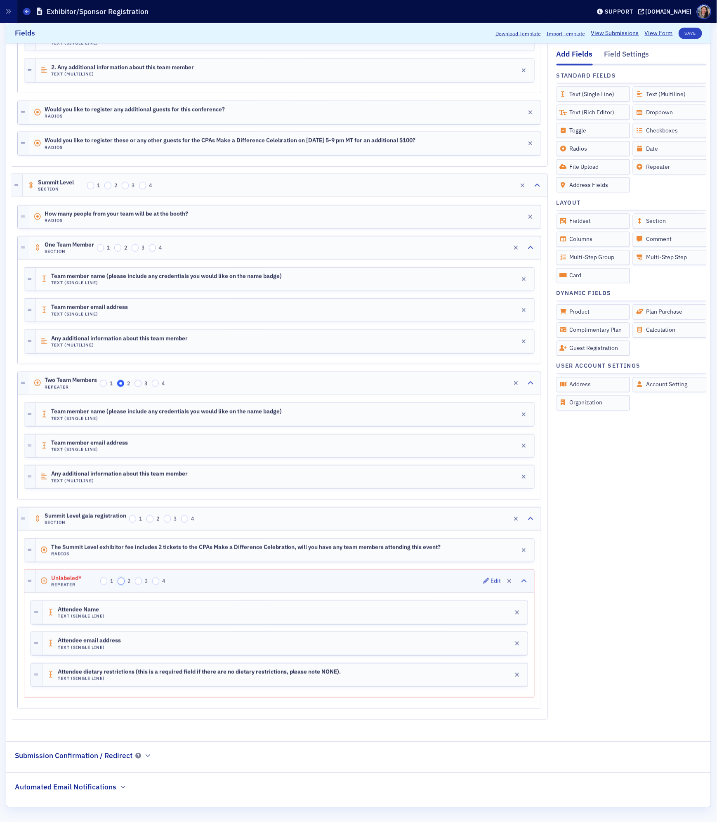
click at [124, 577] on input "2" at bounding box center [121, 580] width 7 height 7
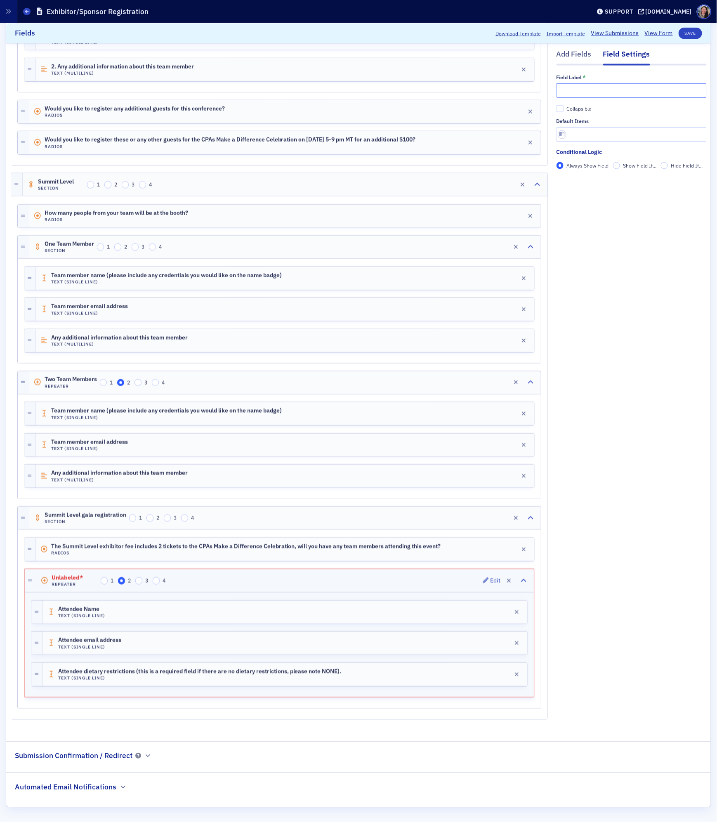
click at [575, 90] on input "text" at bounding box center [631, 90] width 150 height 14
type input "Yes, two attendees"
click at [582, 106] on div "Collapsible" at bounding box center [578, 108] width 25 height 7
click at [564, 106] on input "Collapsible" at bounding box center [559, 108] width 7 height 7
checkbox input "true"
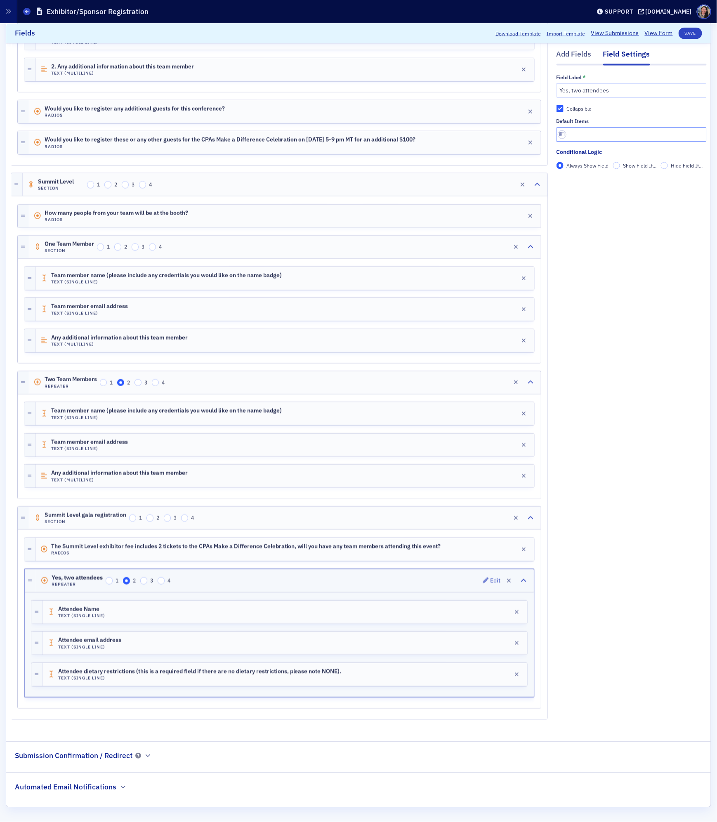
click at [574, 132] on input "text" at bounding box center [631, 134] width 150 height 14
type input "2"
click at [647, 295] on div "Add Fields Field Settings Field Label * Yes, two attendees Collapsible Default …" at bounding box center [631, 182] width 150 height 1095
click at [630, 167] on span "Show Field If..." at bounding box center [639, 165] width 33 height 7
click at [620, 167] on input "Show Field If..." at bounding box center [616, 165] width 7 height 7
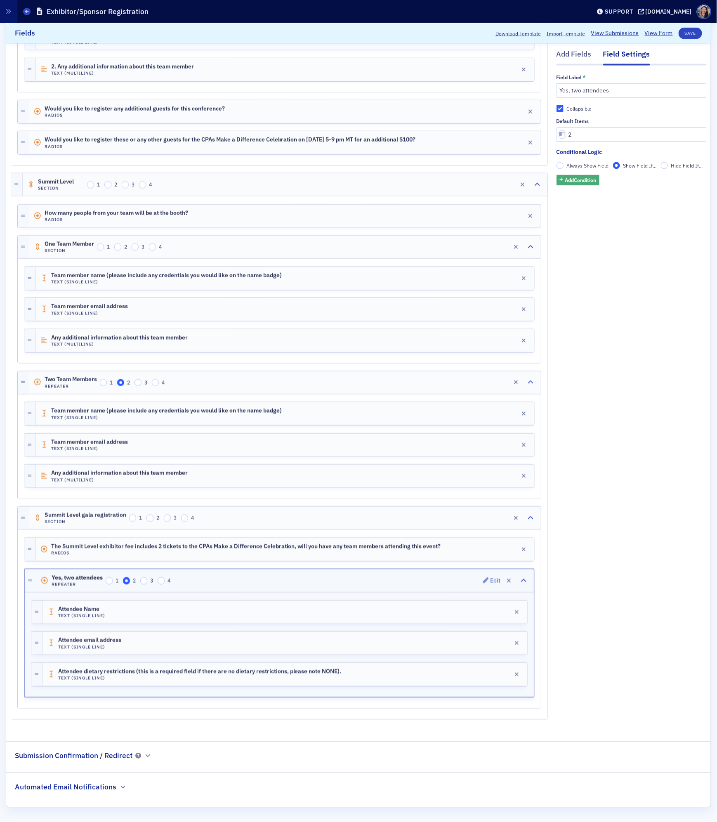
click at [588, 183] on span "Add Condition" at bounding box center [580, 179] width 31 height 7
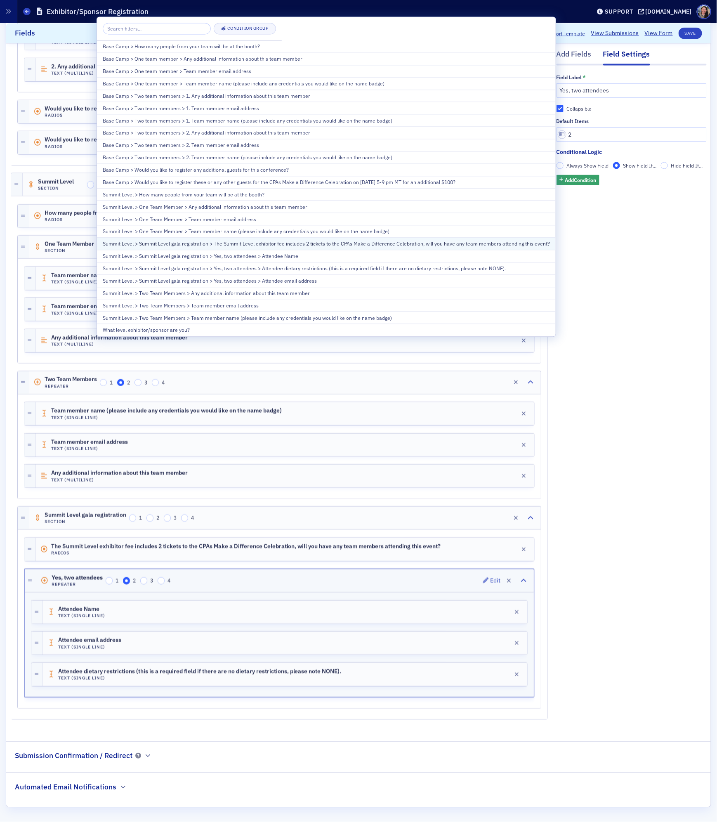
click at [447, 247] on div "Summit Level > Summit Level gala registration > The Summit Level exhibitor fee …" at bounding box center [326, 243] width 447 height 7
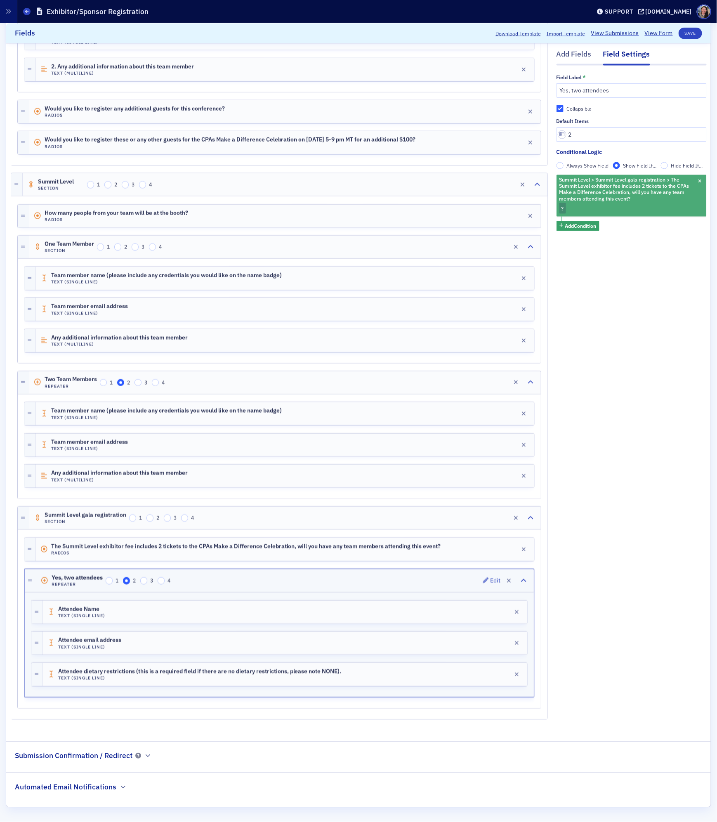
click at [586, 204] on div "Summit Level > Summit Level gala registration > The Summit Level exhibitor fee …" at bounding box center [631, 195] width 150 height 42
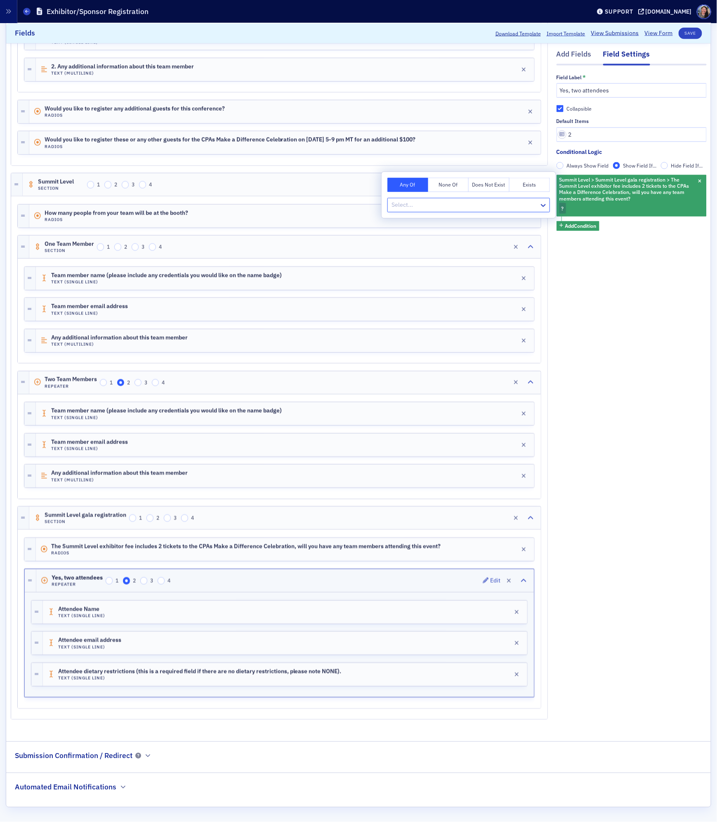
type input "y"
click at [445, 224] on div "Yes, two attendees" at bounding box center [468, 223] width 153 height 9
click at [660, 305] on div "Add Fields Field Settings Field Label * Yes, two attendees Collapsible Default …" at bounding box center [631, 182] width 150 height 1095
click at [639, 425] on div "Add Fields Field Settings Field Label * Yes, two attendees Collapsible Default …" at bounding box center [631, 182] width 150 height 1095
click at [568, 52] on div "Add Fields" at bounding box center [573, 56] width 35 height 15
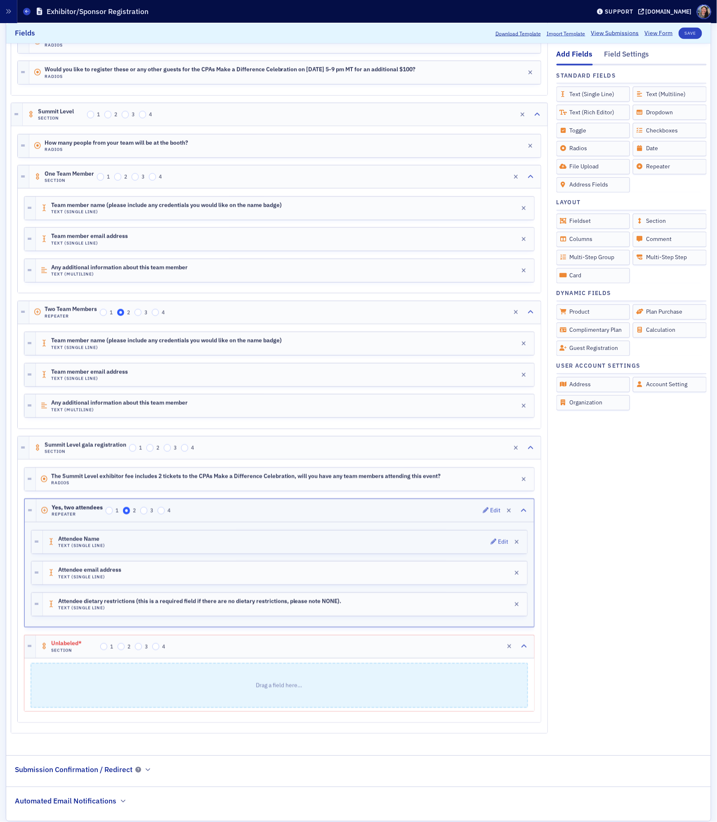
scroll to position [629, 0]
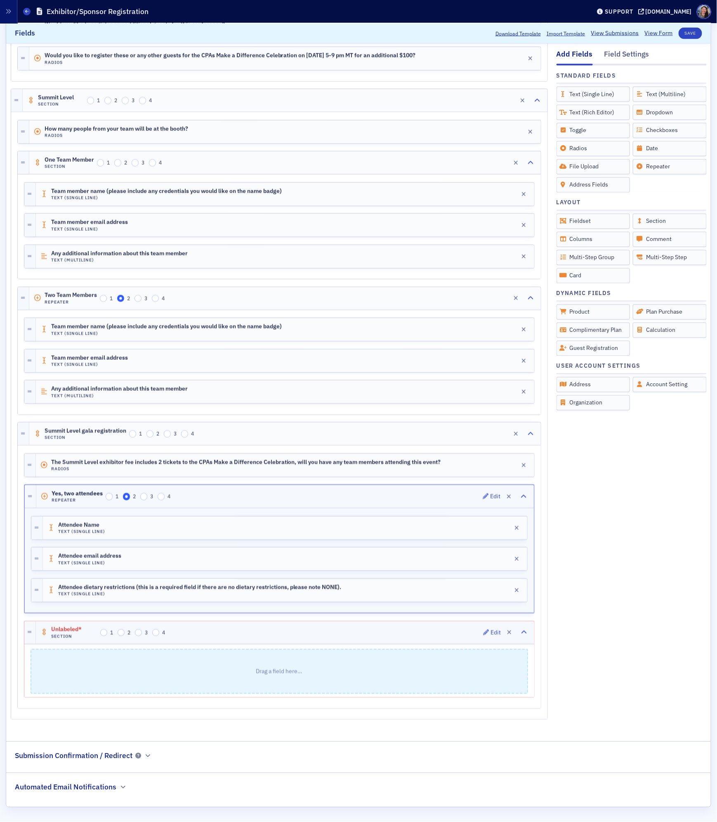
click at [275, 632] on div "Unlabeled* Section 1 2 3 4 Edit" at bounding box center [285, 632] width 498 height 23
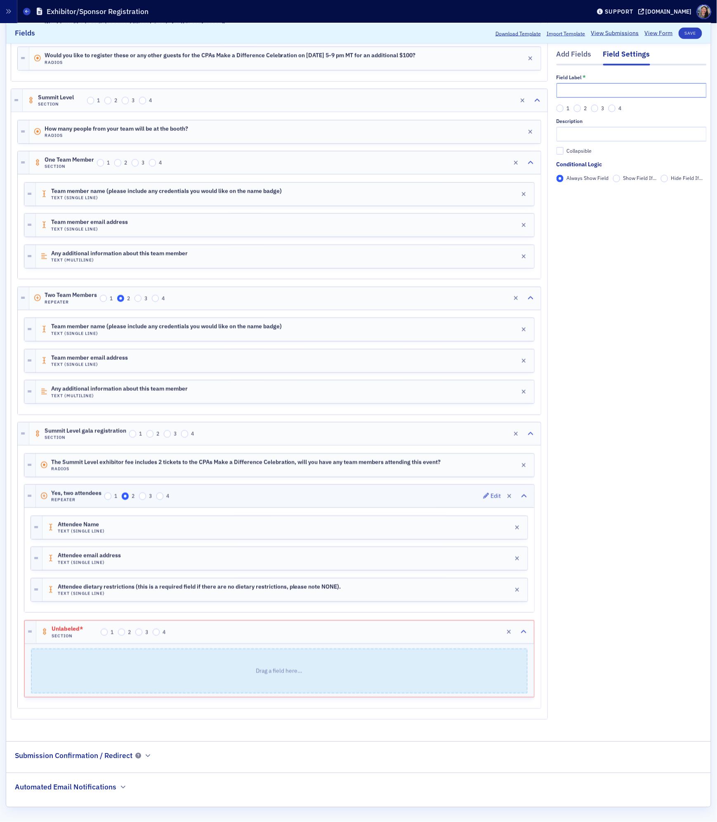
click at [578, 95] on input "text" at bounding box center [631, 90] width 150 height 14
type input "Yes, one attendee"
click at [606, 245] on div "Add Fields Field Settings Field Label * Yes, one attendee 1 2 3 4 Description C…" at bounding box center [631, 139] width 150 height 1179
click at [582, 50] on div "Add Fields" at bounding box center [573, 56] width 35 height 15
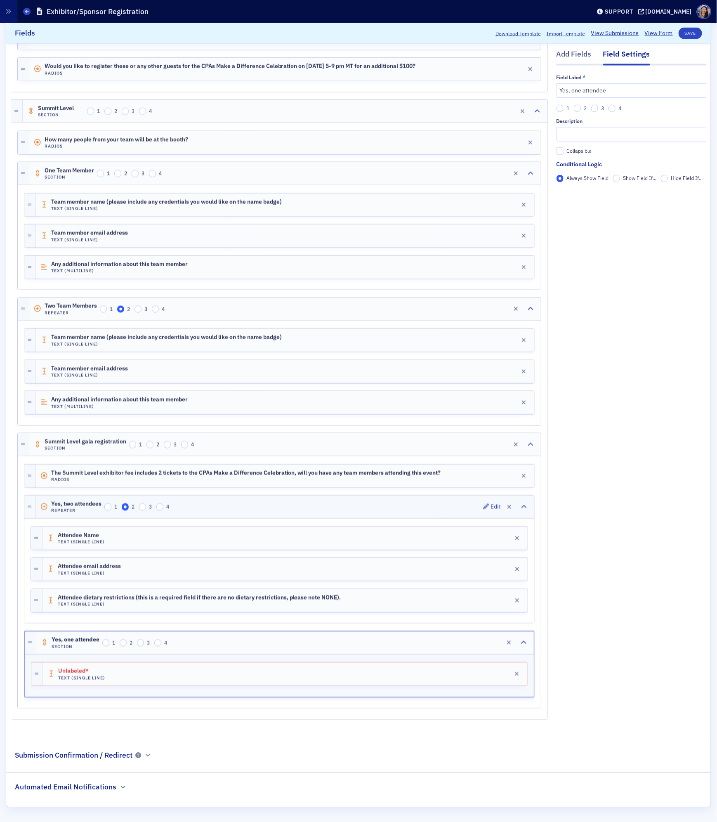
scroll to position [619, 0]
click at [142, 675] on div "Unlabeled* Text (Single Line) Edit" at bounding box center [285, 673] width 484 height 23
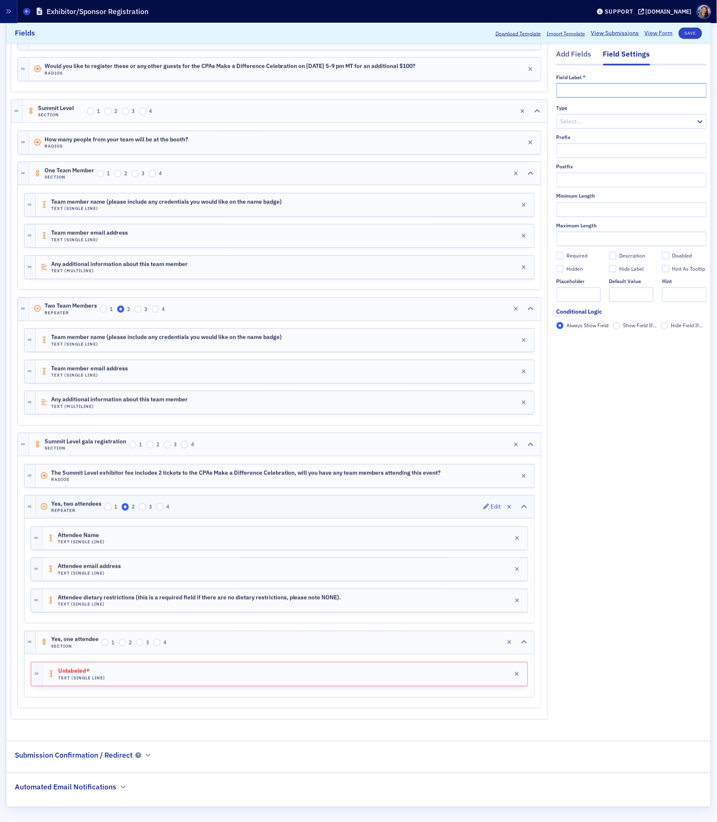
click at [622, 92] on input "text" at bounding box center [631, 90] width 150 height 14
type input "Attendee Name"
click at [599, 434] on div "Add Fields Field Settings Field Label * Attendee Name Type Select… Prefix Postf…" at bounding box center [631, 145] width 150 height 1168
click at [569, 55] on div "Add Fields" at bounding box center [573, 56] width 35 height 15
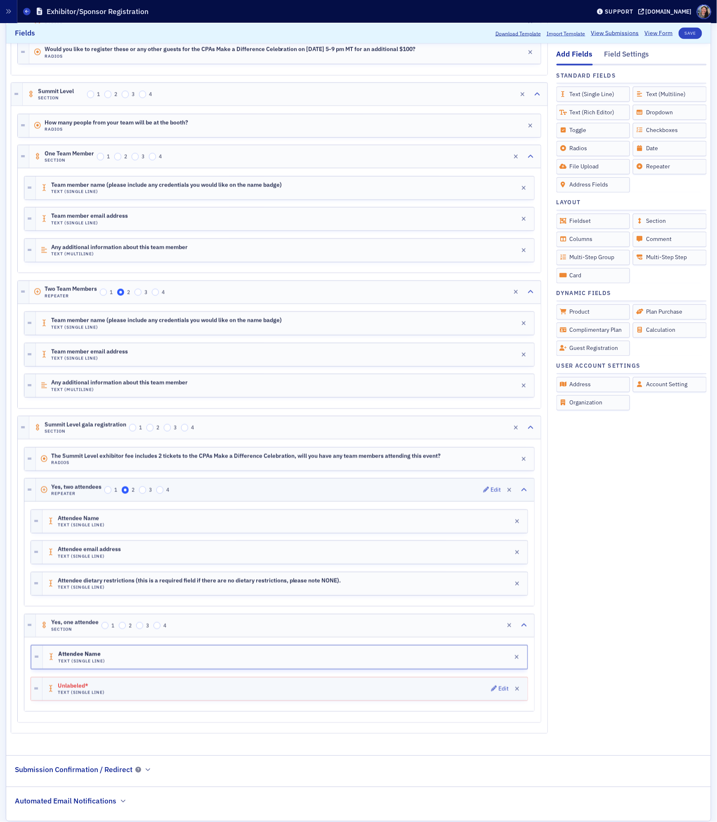
click at [406, 700] on div "Unlabeled* Text (Single Line) Edit" at bounding box center [284, 688] width 485 height 23
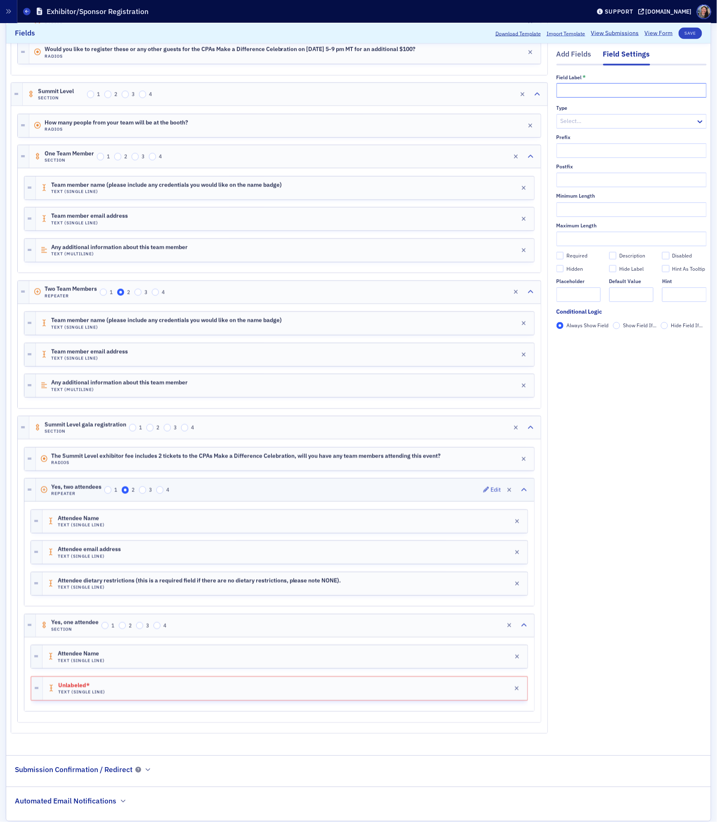
click at [628, 90] on input "text" at bounding box center [631, 90] width 150 height 14
type input "Attendee email address"
click at [580, 257] on div "Required" at bounding box center [576, 255] width 21 height 7
click at [564, 257] on input "Required" at bounding box center [559, 255] width 7 height 7
checkbox input "true"
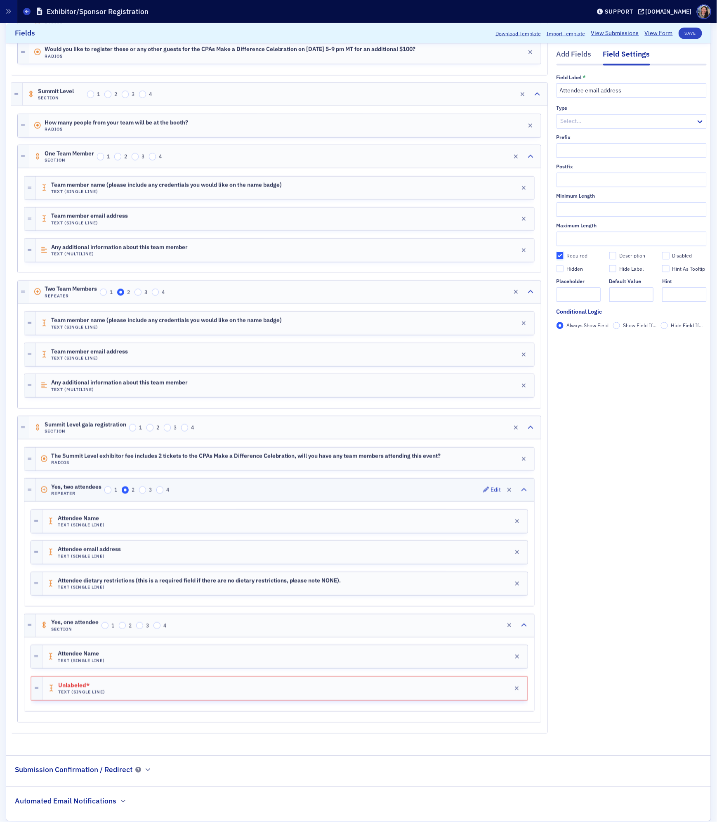
type input "required"
click at [128, 668] on div "Attendee Name Text (Single Line) Edit" at bounding box center [284, 656] width 485 height 23
click at [577, 257] on div "Required" at bounding box center [576, 255] width 21 height 7
click at [564, 257] on input "Required" at bounding box center [559, 255] width 7 height 7
checkbox input "true"
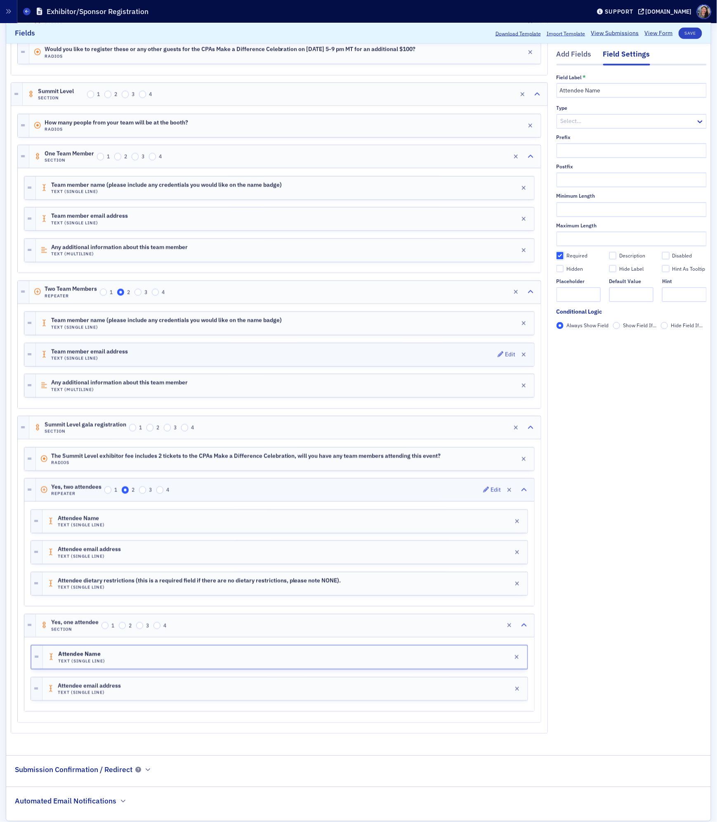
type input "required"
click at [263, 590] on h4 "Text (Single Line)" at bounding box center [199, 586] width 283 height 5
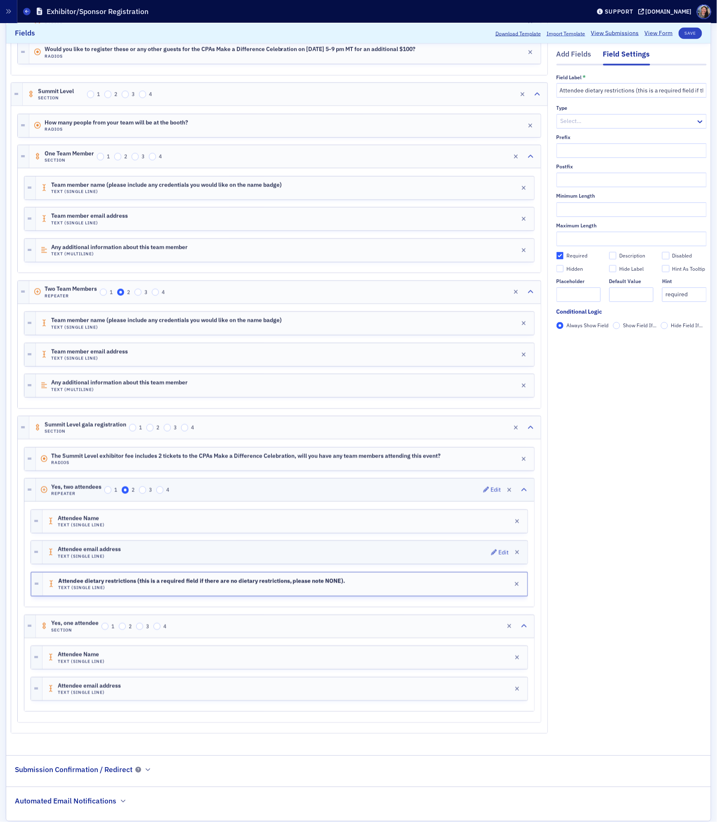
click at [198, 564] on div "Attendee email address Text (Single Line) Edit" at bounding box center [284, 552] width 485 height 23
click at [573, 257] on div "Required" at bounding box center [576, 255] width 21 height 7
click at [564, 257] on input "Required" at bounding box center [559, 255] width 7 height 7
checkbox input "true"
type input "required"
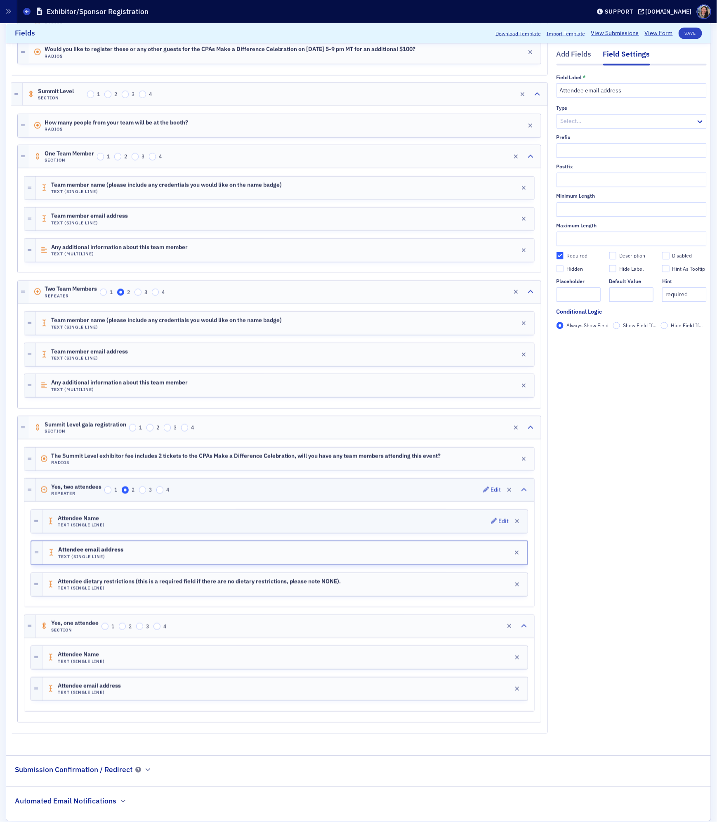
click at [290, 527] on div "Attendee Name Text (Single Line) Edit" at bounding box center [284, 521] width 485 height 23
click at [570, 257] on div "Required" at bounding box center [576, 255] width 21 height 7
click at [564, 257] on input "Required" at bounding box center [559, 255] width 7 height 7
checkbox input "true"
type input "required"
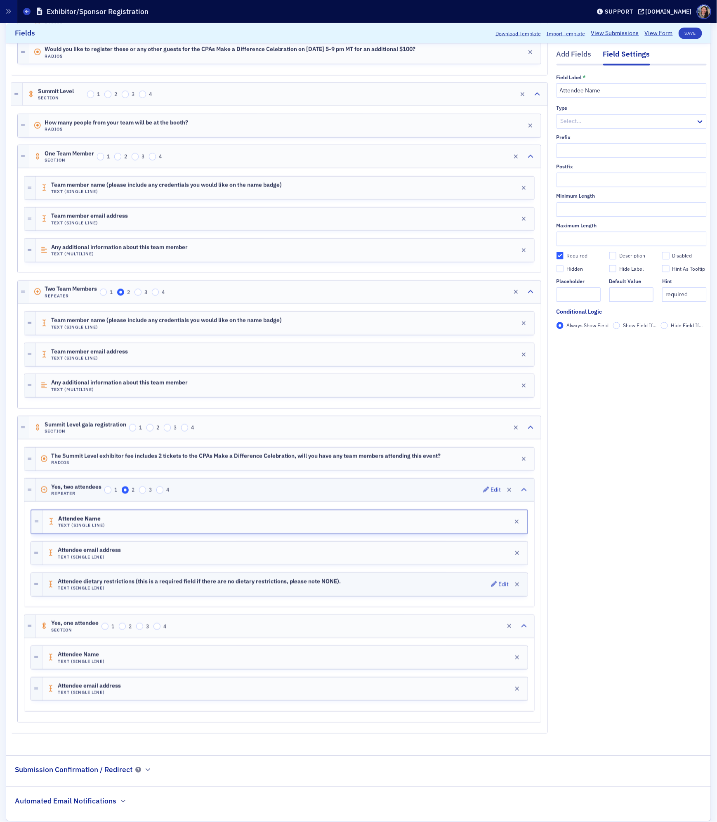
click at [358, 596] on div "Attendee dietary restrictions (this is a required field if there are no dietary…" at bounding box center [284, 584] width 485 height 23
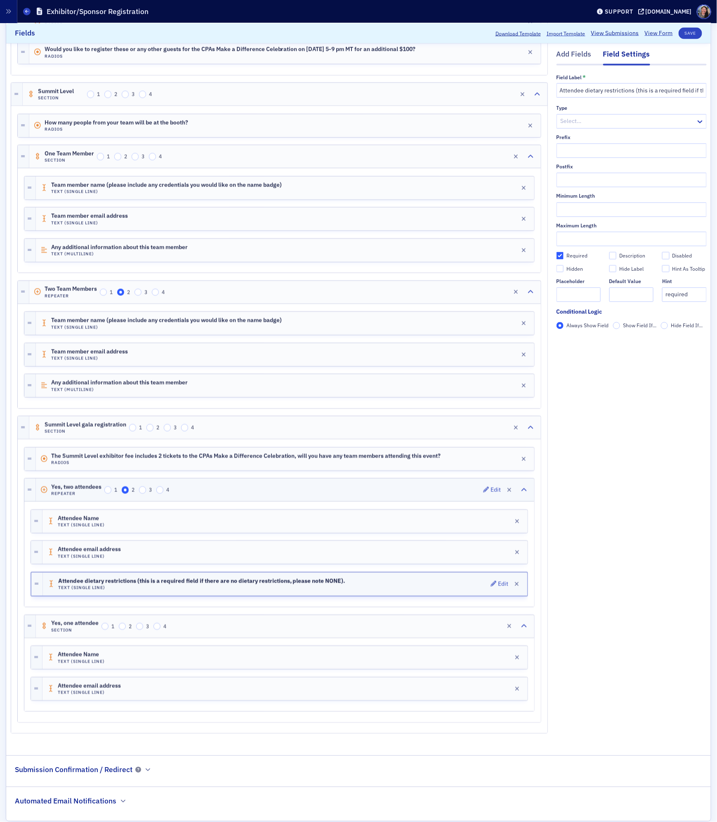
click at [358, 596] on div "Attendee dietary restrictions (this is a required field if there are no dietary…" at bounding box center [285, 584] width 484 height 23
drag, startPoint x: 354, startPoint y: 596, endPoint x: 64, endPoint y: 593, distance: 290.4
click at [64, 593] on div "Attendee dietary restrictions (this is a required field if there are no dietary…" at bounding box center [285, 584] width 484 height 23
copy span "Attendee dietary restrictions (this is a required field if there are no dietary…"
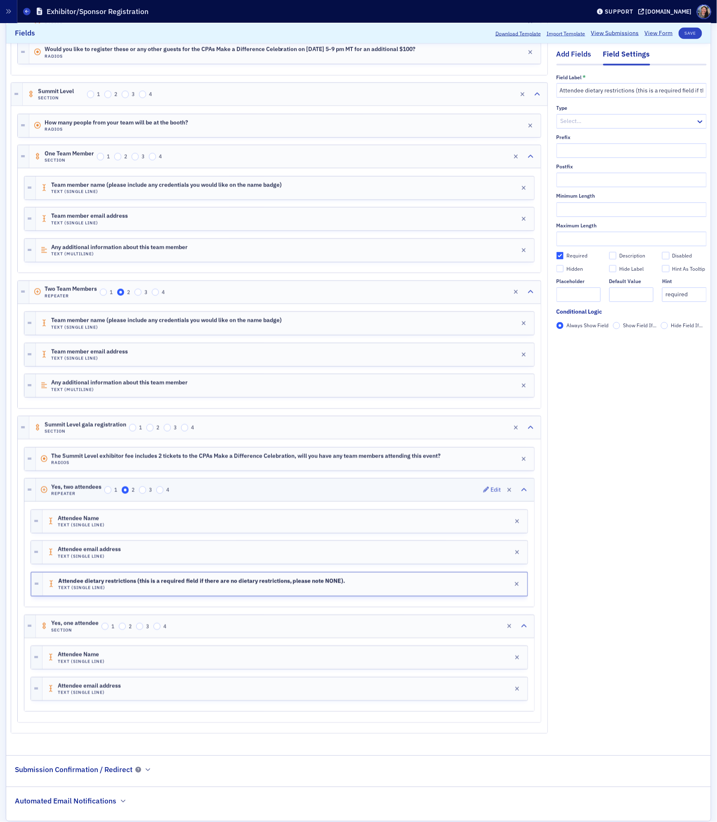
click at [573, 58] on div "Add Fields" at bounding box center [573, 56] width 35 height 15
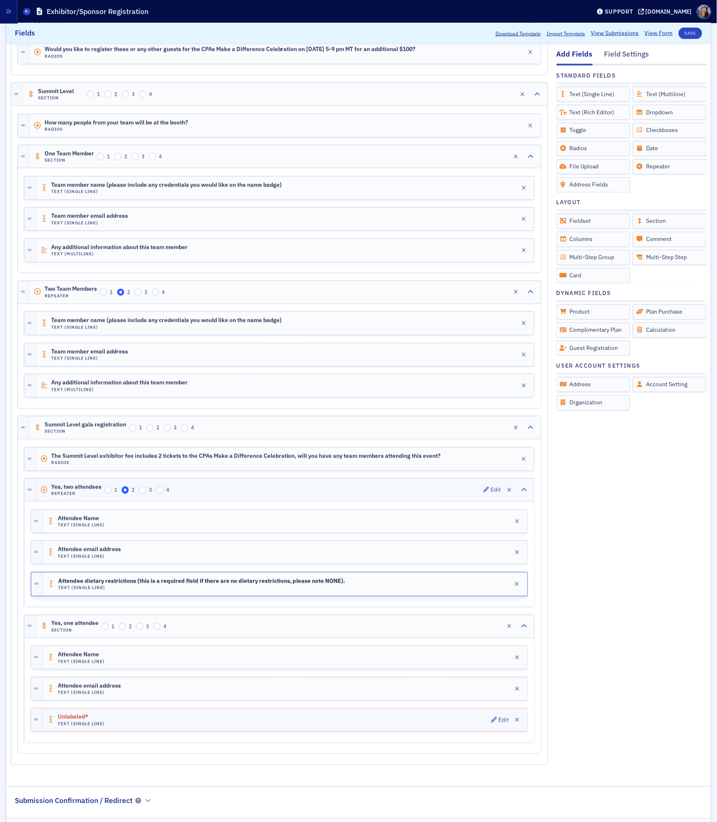
click at [330, 731] on div "Unlabeled* Text (Single Line) Edit" at bounding box center [284, 719] width 485 height 23
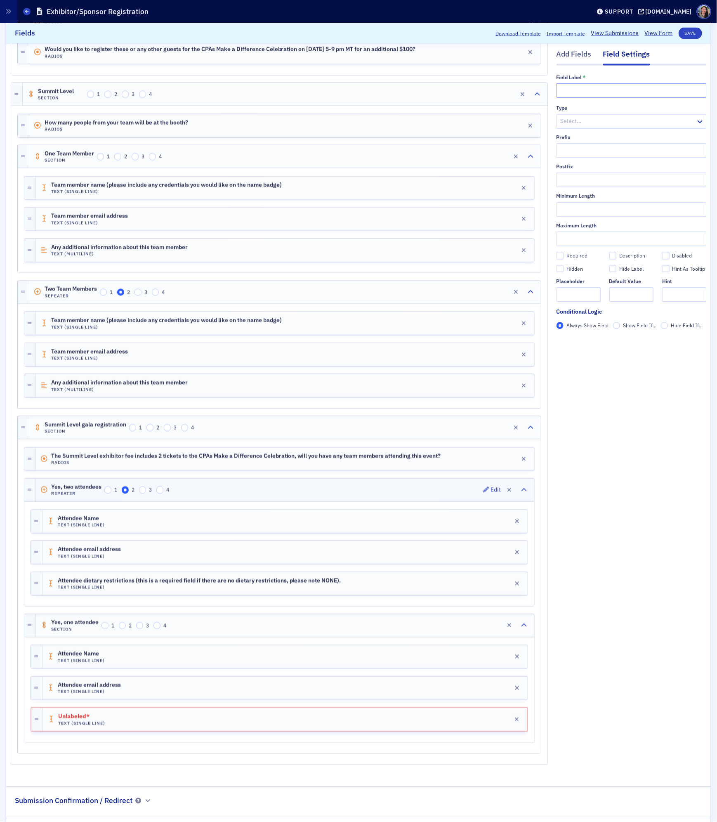
click at [620, 83] on input "text" at bounding box center [631, 90] width 150 height 14
paste input "Attendee dietary restrictions (this is a required field if there are no dietary…"
type input "Attendee dietary restrictions (this is a required field if there are no dietary…"
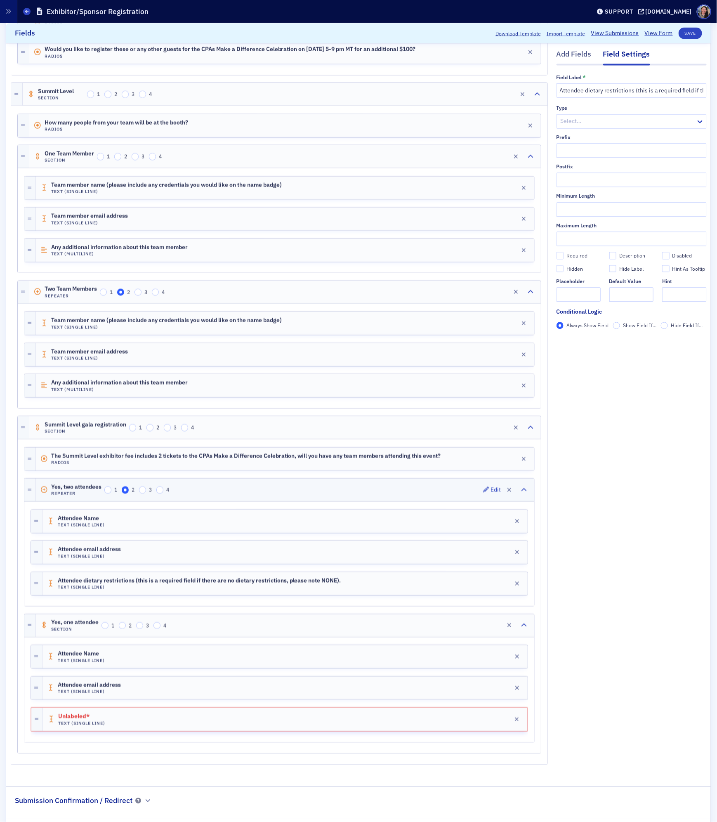
click at [572, 253] on div "Required" at bounding box center [576, 255] width 21 height 7
click at [564, 253] on input "Required" at bounding box center [559, 255] width 7 height 7
checkbox input "true"
type input "required"
click at [298, 637] on div "Yes, one attendee Section 1 2 3 4 Edit" at bounding box center [285, 625] width 498 height 23
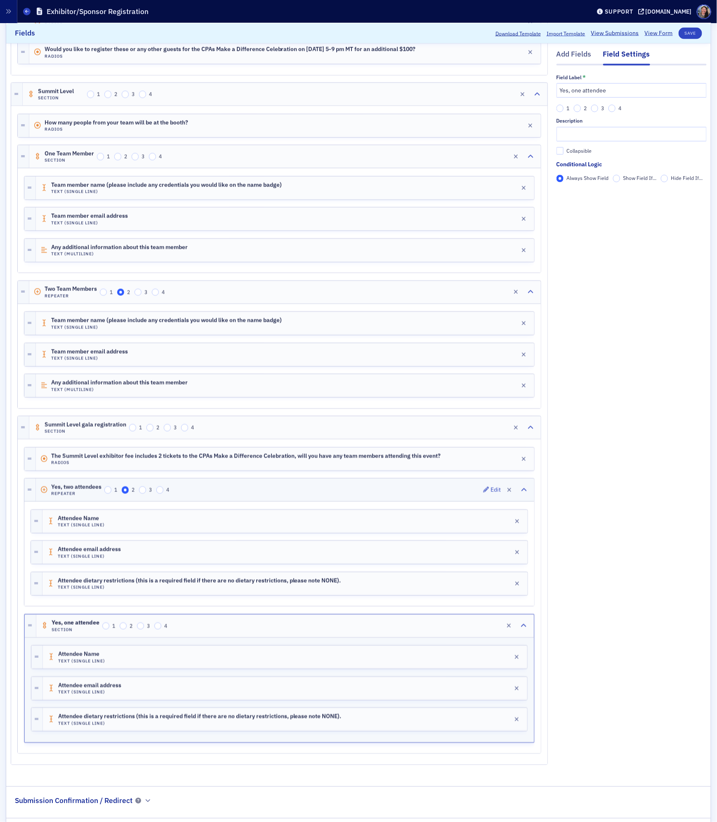
click at [647, 174] on span "Show Field If..." at bounding box center [639, 177] width 33 height 7
click at [620, 174] on input "Show Field If..." at bounding box center [616, 177] width 7 height 7
click at [592, 193] on span "Add Condition" at bounding box center [580, 192] width 31 height 7
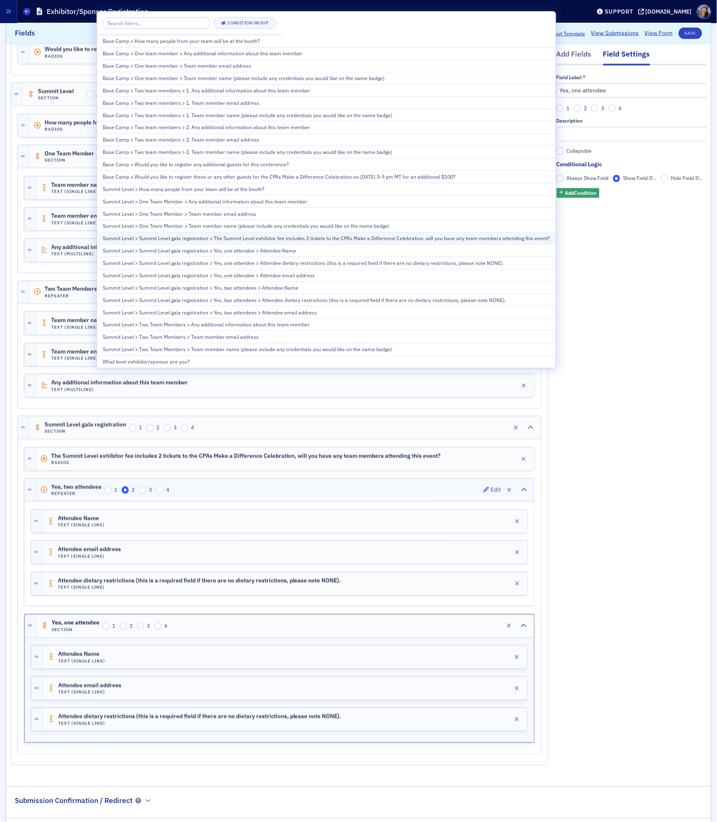
click at [384, 242] on div "Summit Level > Summit Level gala registration > The Summit Level exhibitor fee …" at bounding box center [326, 237] width 447 height 7
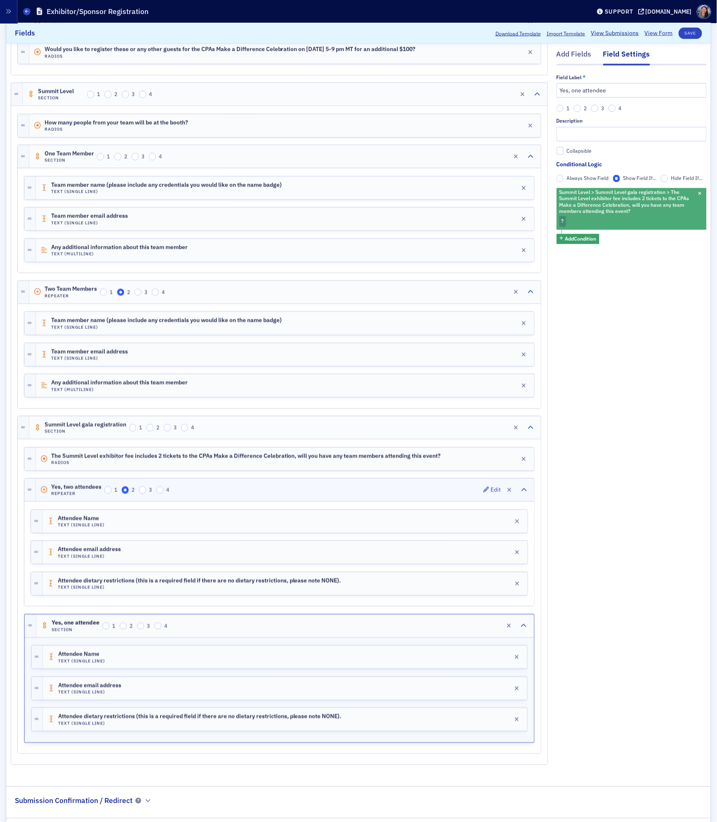
click at [581, 218] on div "Summit Level > Summit Level gala registration > The Summit Level exhibitor fee …" at bounding box center [631, 209] width 150 height 42
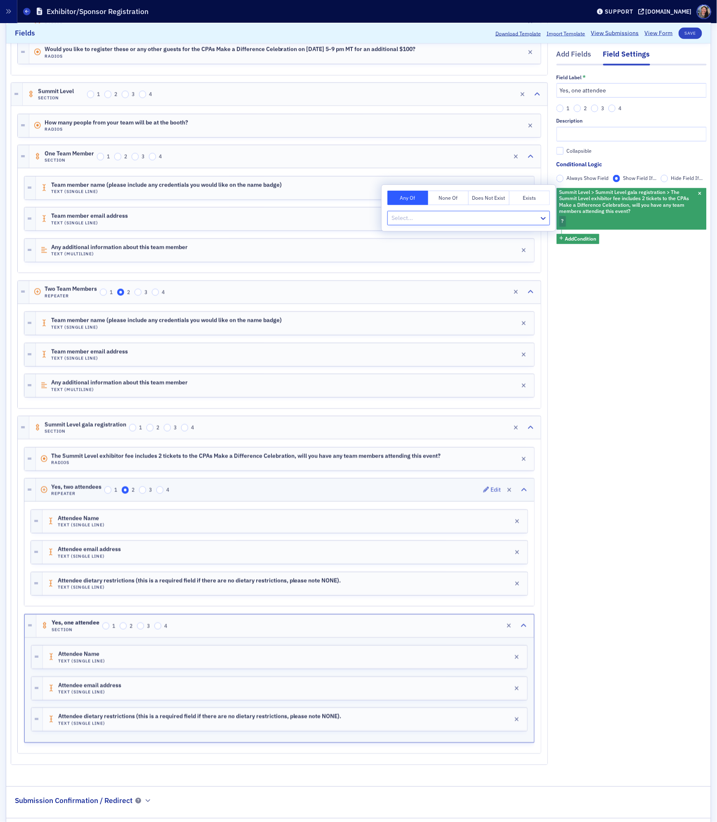
click at [470, 219] on div at bounding box center [465, 218] width 148 height 10
click at [432, 254] on span "Yes, one attendee" at bounding box center [415, 251] width 47 height 9
click at [639, 349] on div "Add Fields Field Settings Field Label * Yes, one attendee 1 2 3 4 Description C…" at bounding box center [631, 159] width 150 height 1230
click at [691, 34] on button "Save" at bounding box center [691, 33] width 24 height 12
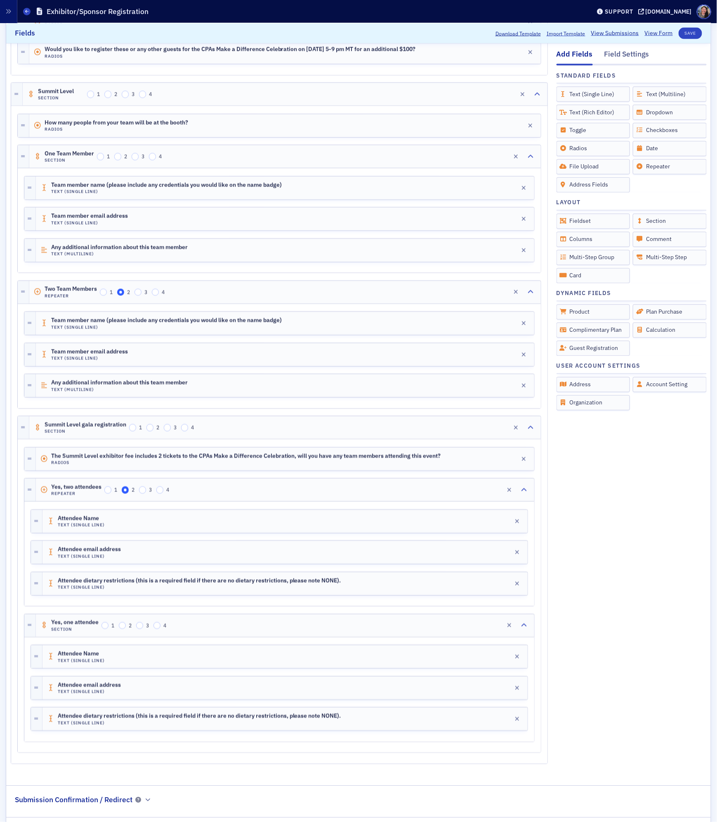
scroll to position [682, 0]
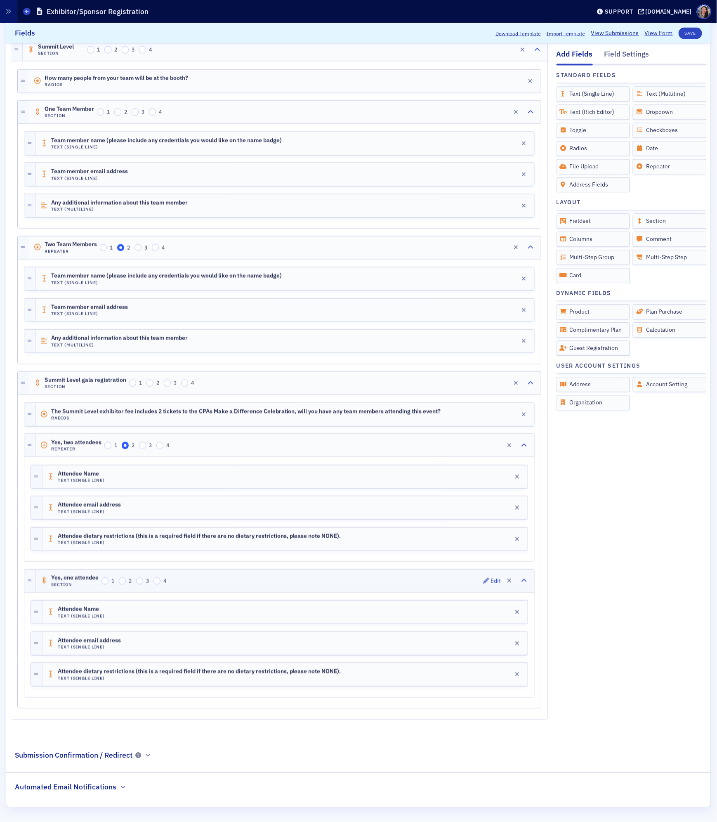
click at [298, 577] on div "Yes, one attendee Section 1 2 3 4 Edit" at bounding box center [285, 581] width 498 height 23
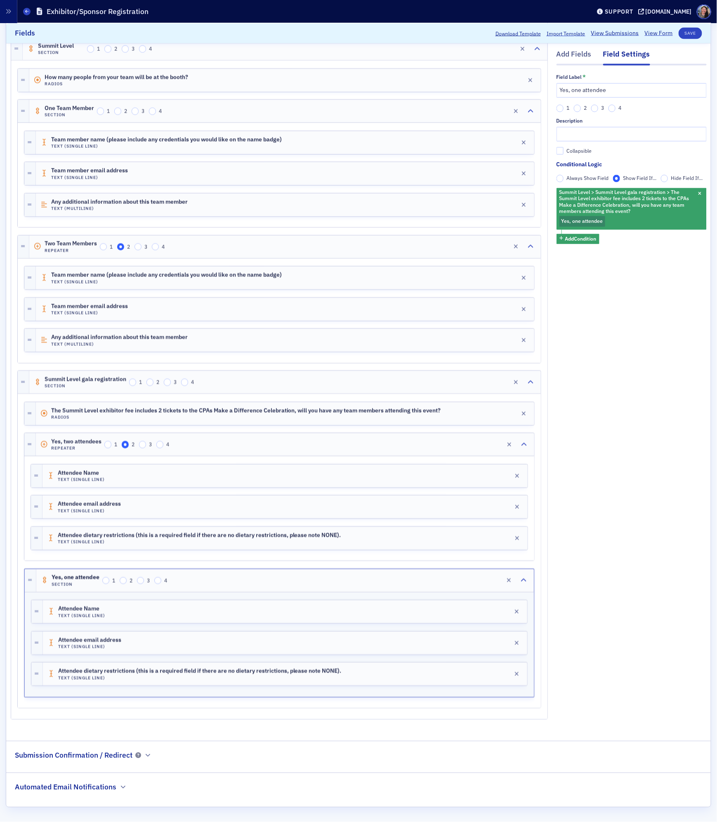
click at [594, 459] on div "Add Fields Field Settings Field Label * Yes, one attendee 1 2 3 4 Description C…" at bounding box center [631, 114] width 150 height 1230
click at [688, 25] on header "Download Template Import Template View Submissions View Form Save" at bounding box center [358, 33] width 704 height 20
click at [687, 33] on button "Save" at bounding box center [691, 33] width 24 height 12
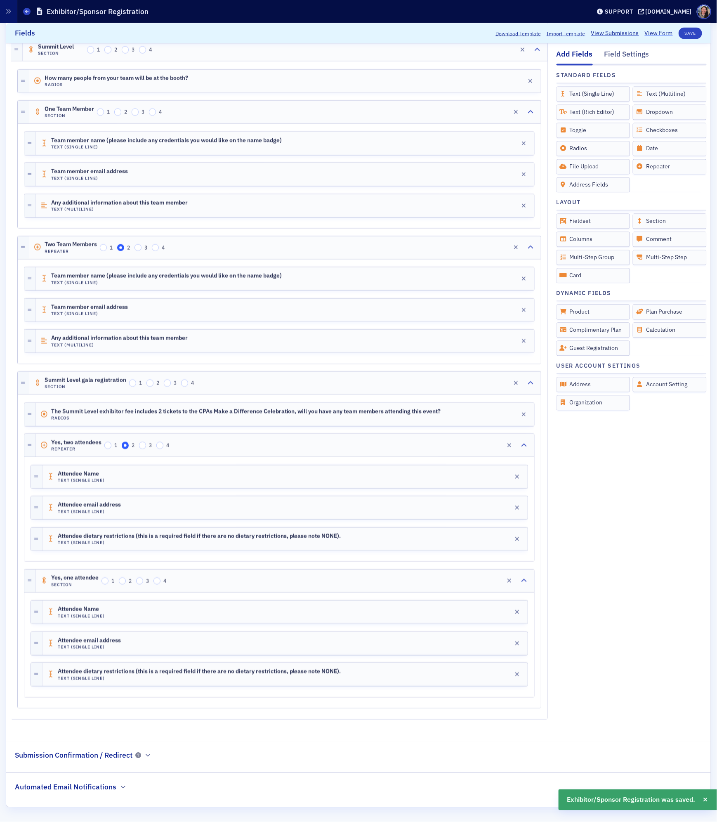
click at [655, 31] on link "View Form" at bounding box center [659, 33] width 28 height 9
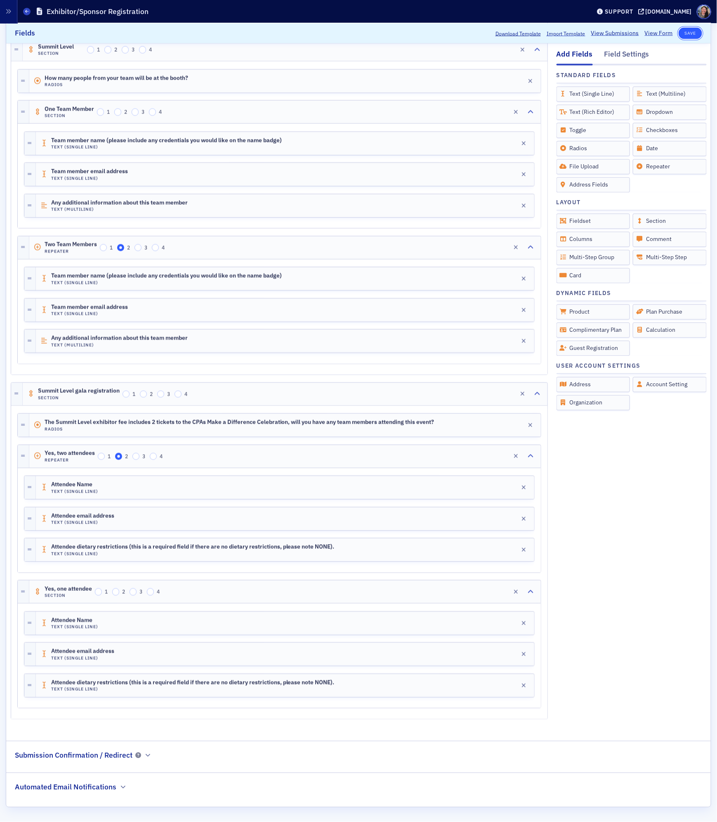
click at [686, 34] on button "Save" at bounding box center [691, 33] width 24 height 12
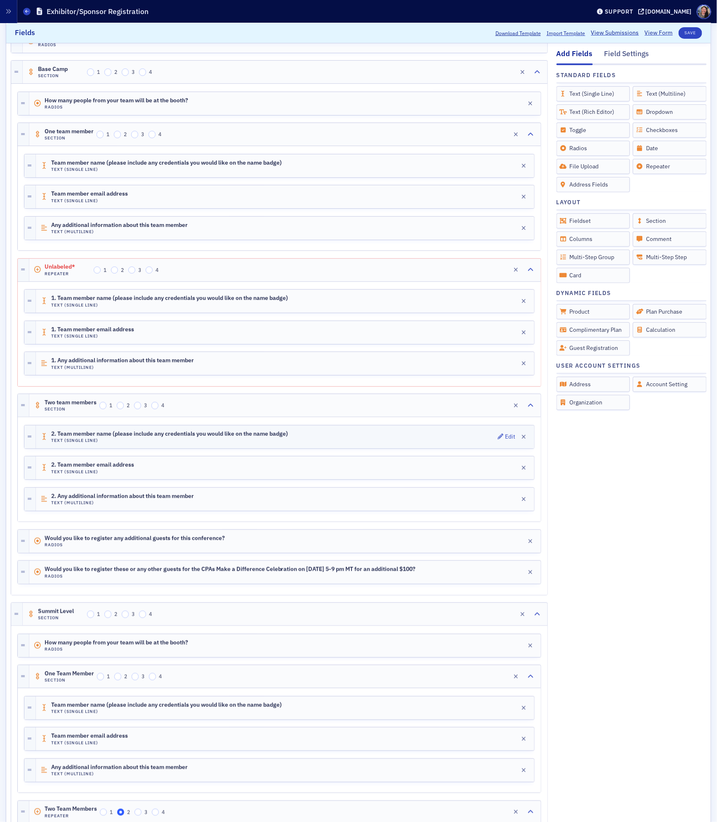
scroll to position [144, 0]
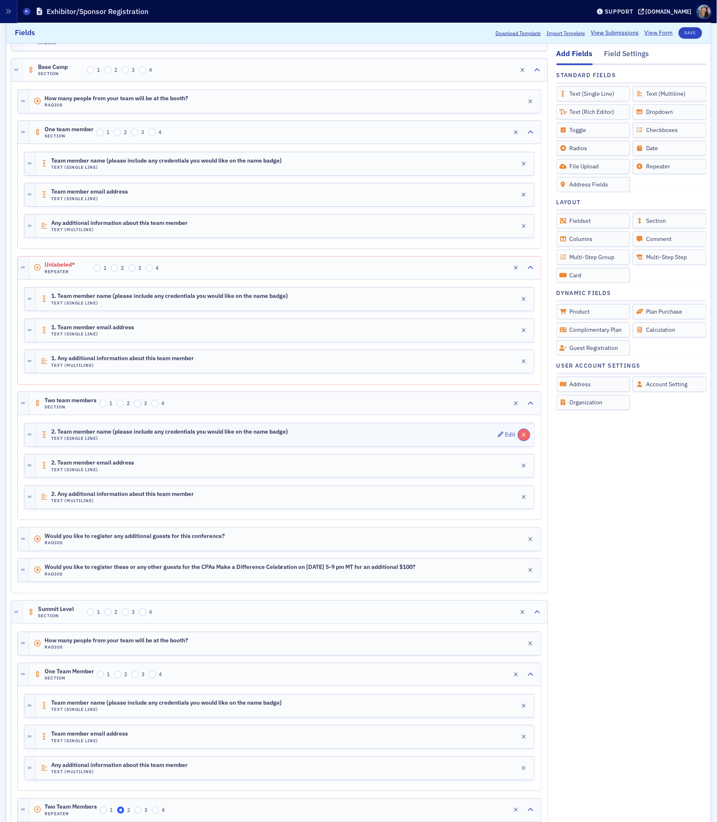
click at [522, 438] on icon "button" at bounding box center [524, 435] width 5 height 6
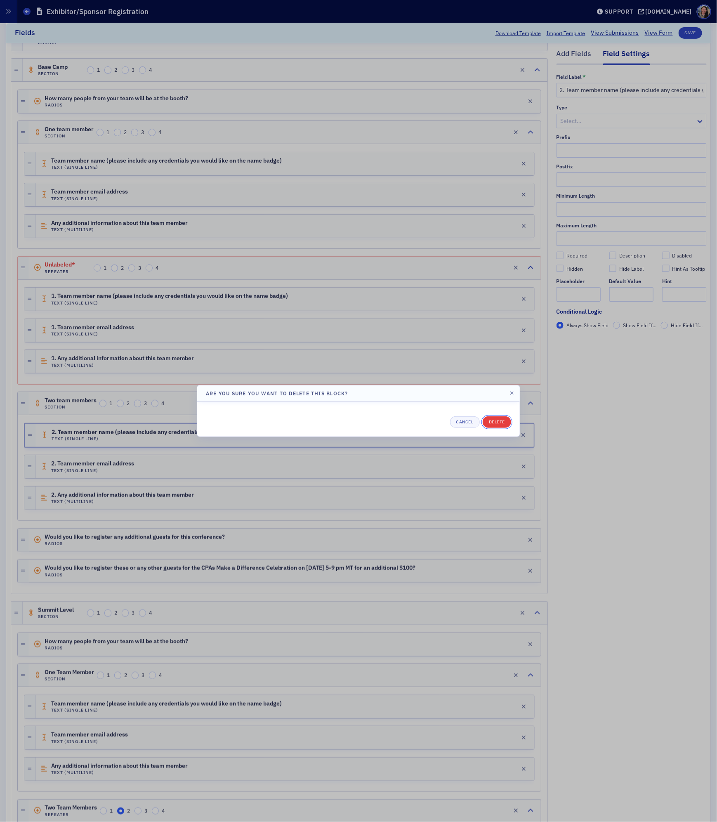
click at [498, 420] on button "Delete" at bounding box center [497, 422] width 28 height 12
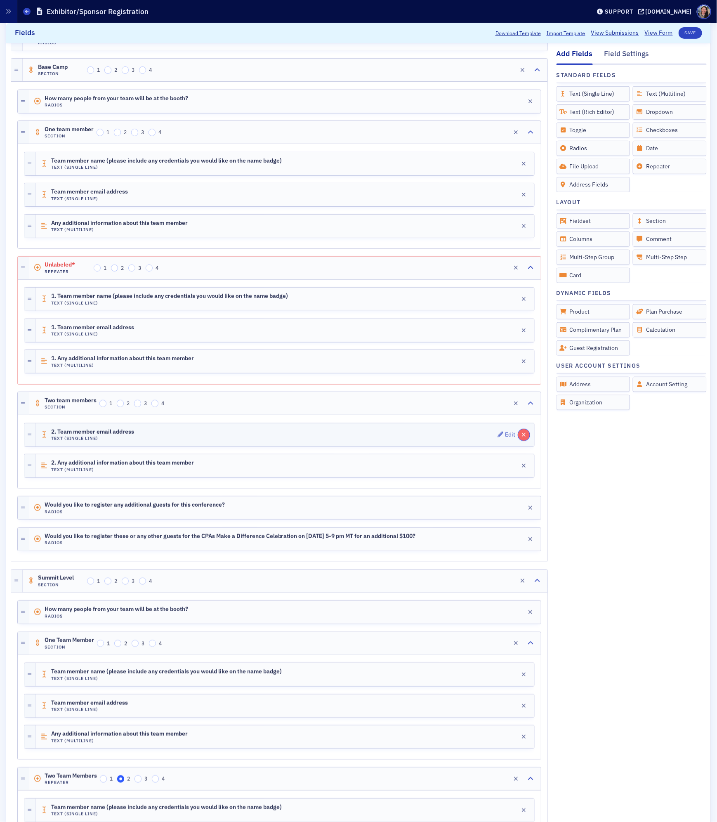
click at [522, 437] on button "button" at bounding box center [524, 435] width 12 height 12
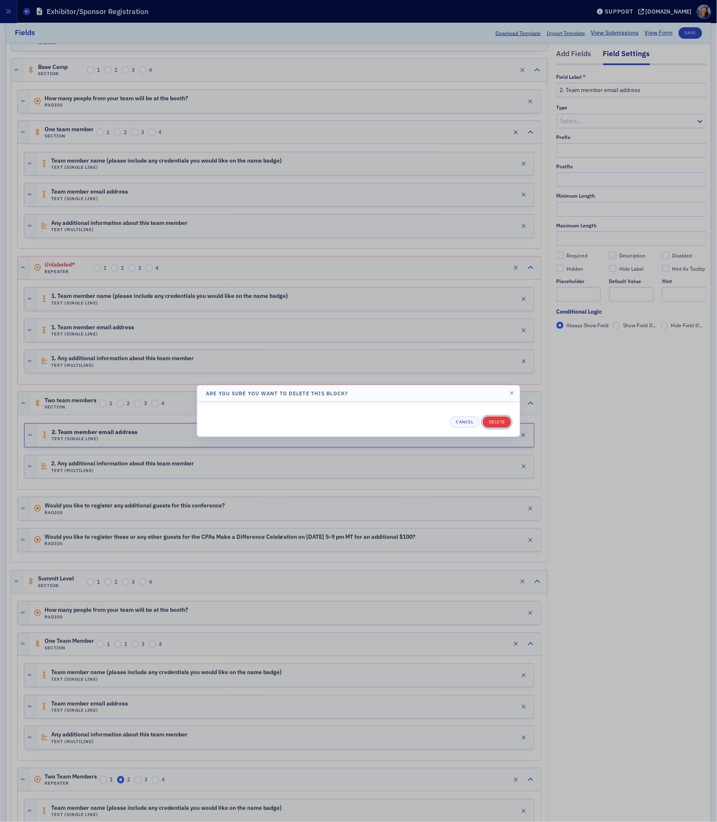
click at [498, 423] on button "Delete" at bounding box center [497, 422] width 28 height 12
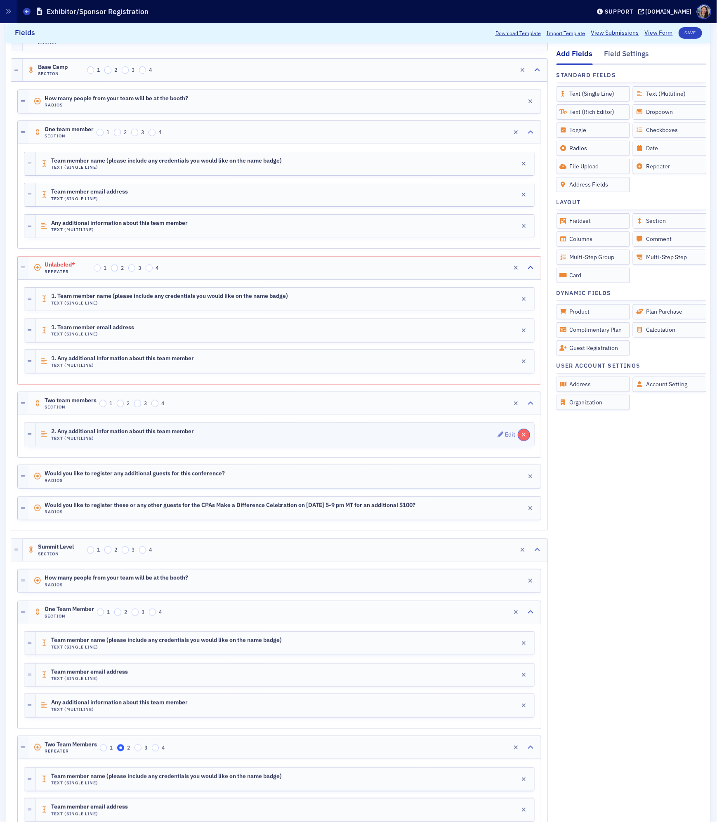
click at [523, 438] on icon "button" at bounding box center [524, 435] width 5 height 6
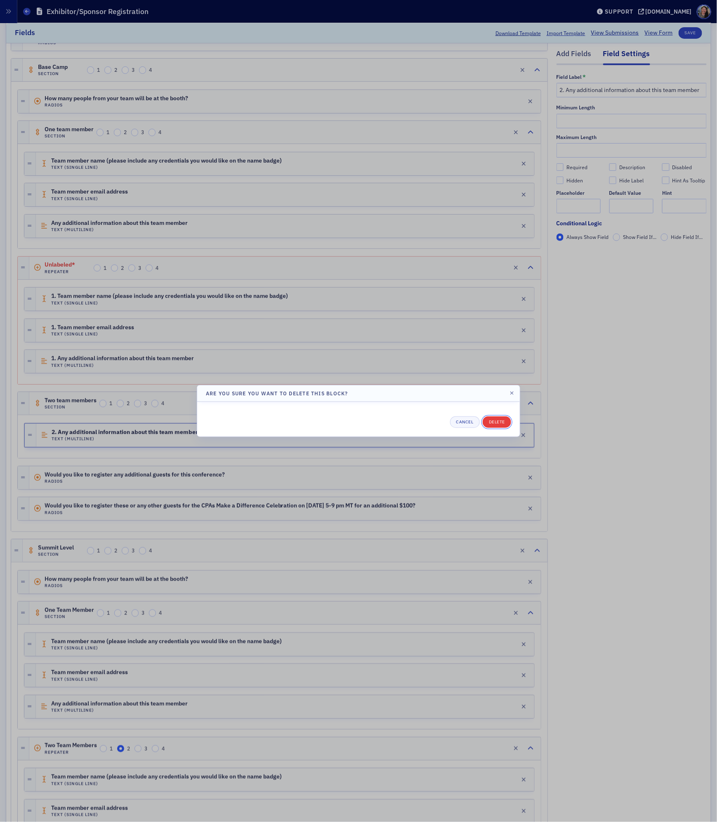
click at [493, 424] on button "Delete" at bounding box center [497, 422] width 28 height 12
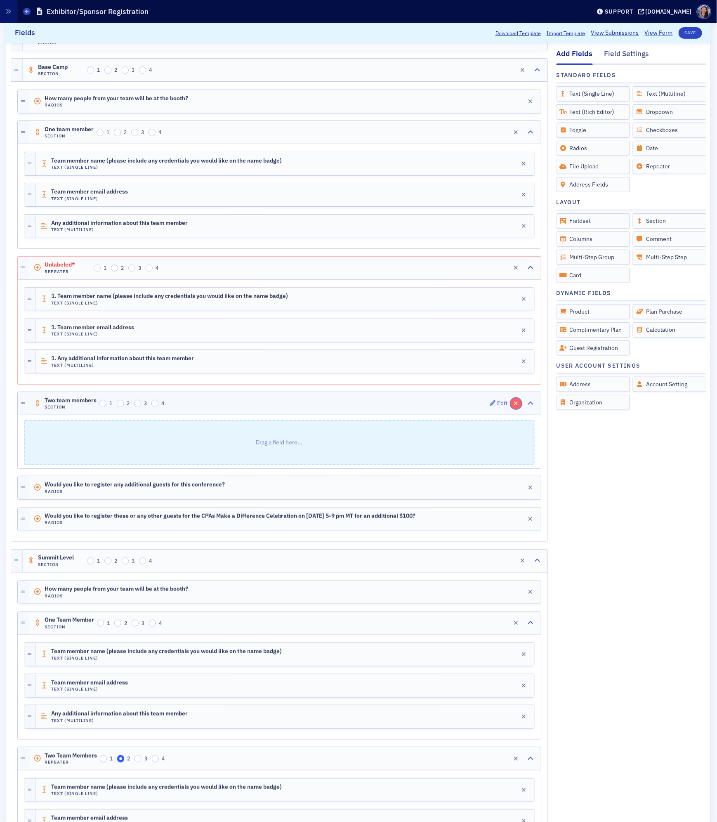
click at [518, 408] on button "button" at bounding box center [516, 404] width 12 height 12
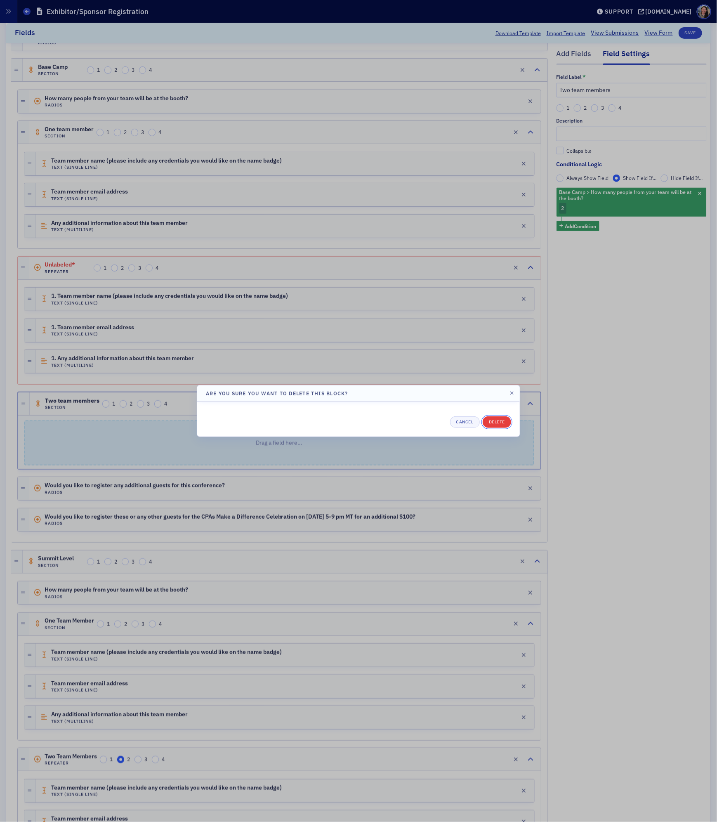
click at [498, 418] on button "Delete" at bounding box center [497, 422] width 28 height 12
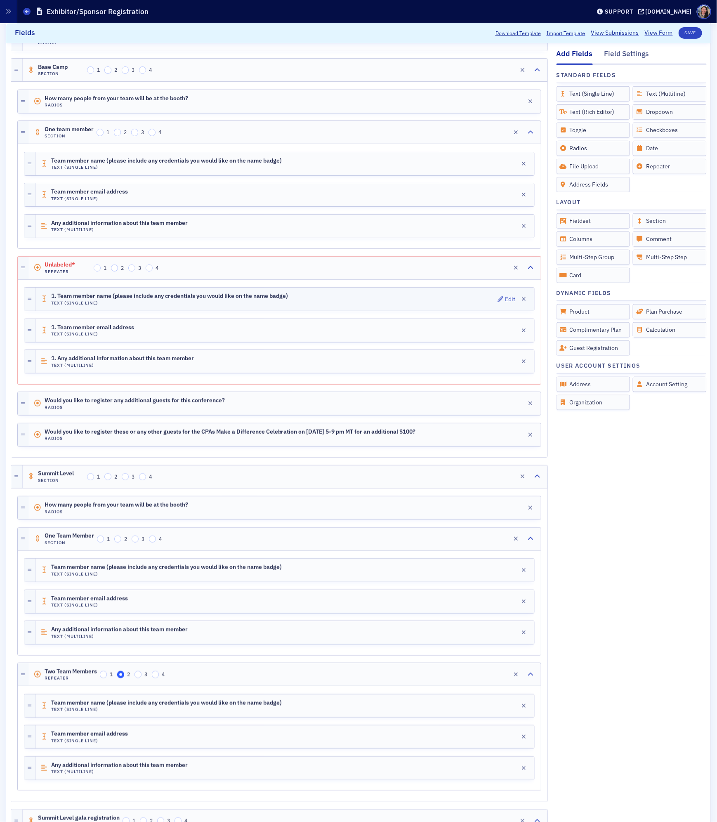
click at [97, 299] on span "1. Team member name (please include any credentials you would like on the name …" at bounding box center [169, 296] width 237 height 7
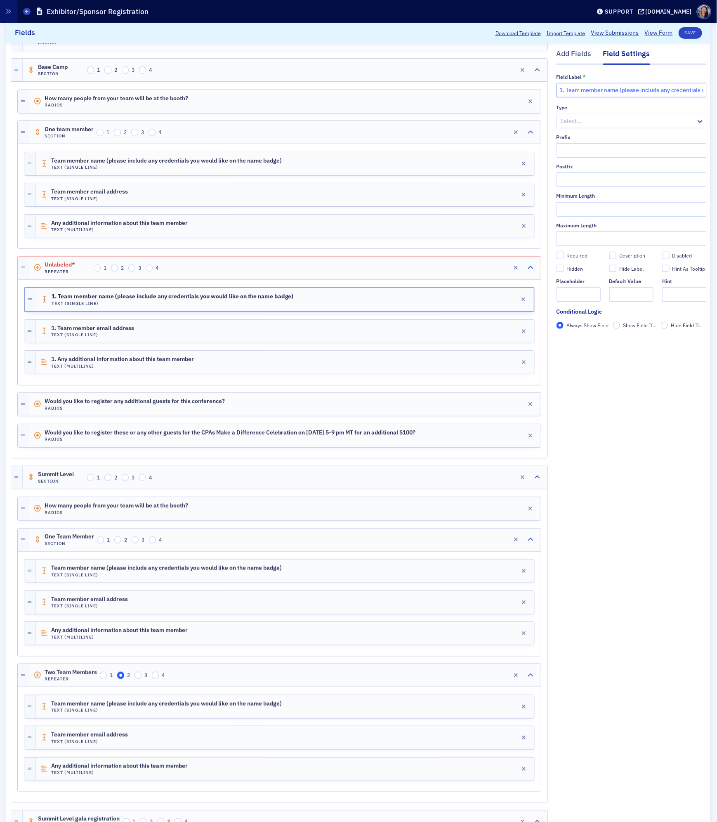
drag, startPoint x: 566, startPoint y: 91, endPoint x: 508, endPoint y: 83, distance: 58.7
click at [508, 83] on div "Add Fields Field Settings Field Label * 1. Team member name (please include any…" at bounding box center [359, 588] width 696 height 1137
type input "Team member name (please include any credentials you would like on the name bad…"
click at [265, 335] on div "1. Team member email address Text (Single Line) Edit" at bounding box center [285, 331] width 498 height 23
drag, startPoint x: 565, startPoint y: 88, endPoint x: 486, endPoint y: 84, distance: 79.3
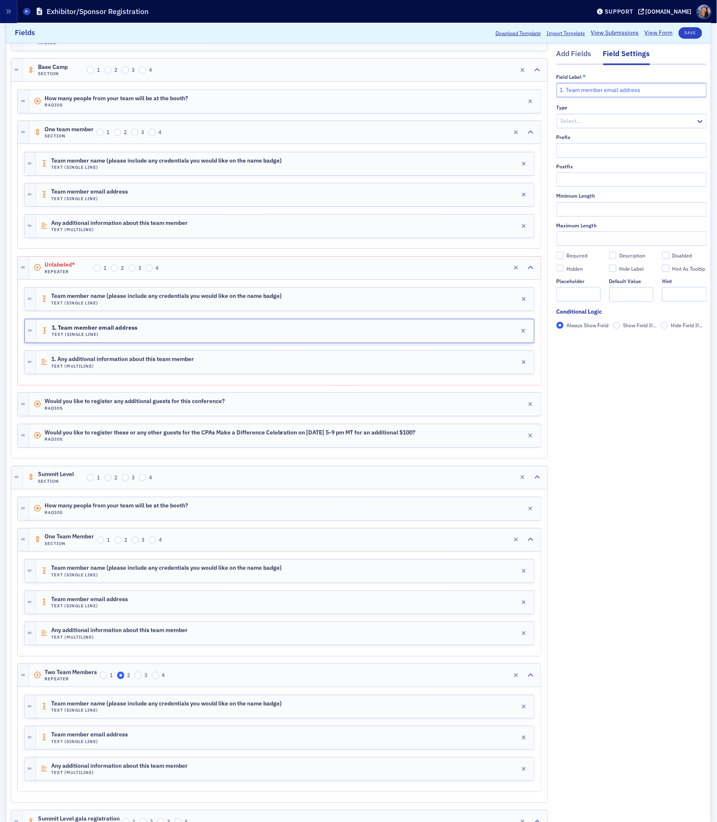
click at [486, 84] on div "Add Fields Field Settings Field Label * 1. Team member email address Type Selec…" at bounding box center [359, 588] width 696 height 1137
type input "Team member email address"
click at [307, 363] on div "1. Any additional information about this team member Text (Multiline) Edit" at bounding box center [285, 362] width 498 height 23
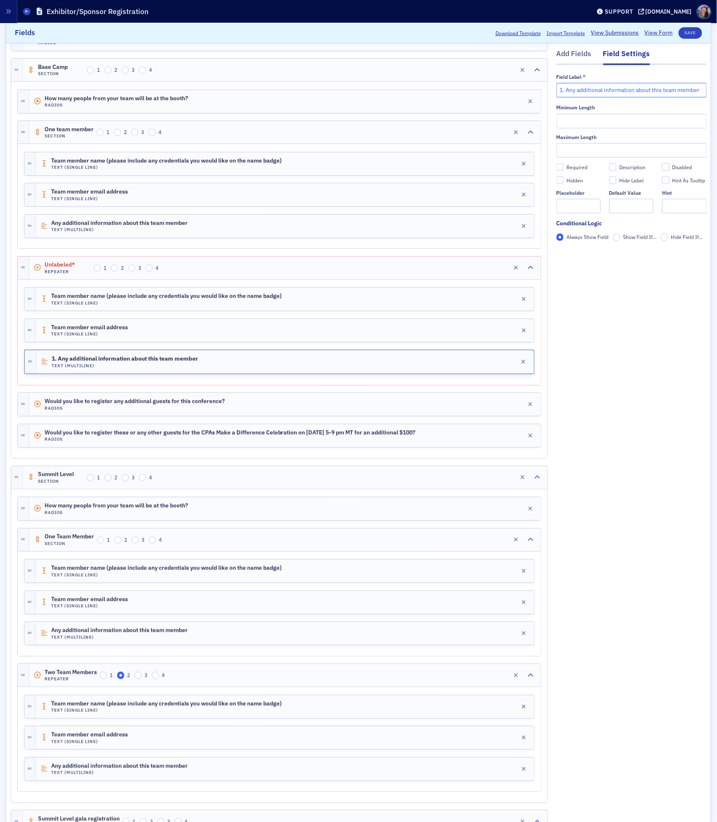
drag, startPoint x: 566, startPoint y: 89, endPoint x: 440, endPoint y: 84, distance: 126.3
click at [440, 84] on div "Add Fields Field Settings Field Label * 1. Any additional information about thi…" at bounding box center [359, 588] width 696 height 1137
type input "Any additional information about this team member"
click at [278, 276] on div "Unlabeled* Repeater 1 2 3 4 Edit" at bounding box center [284, 268] width 511 height 23
click at [578, 92] on input "text" at bounding box center [631, 90] width 150 height 14
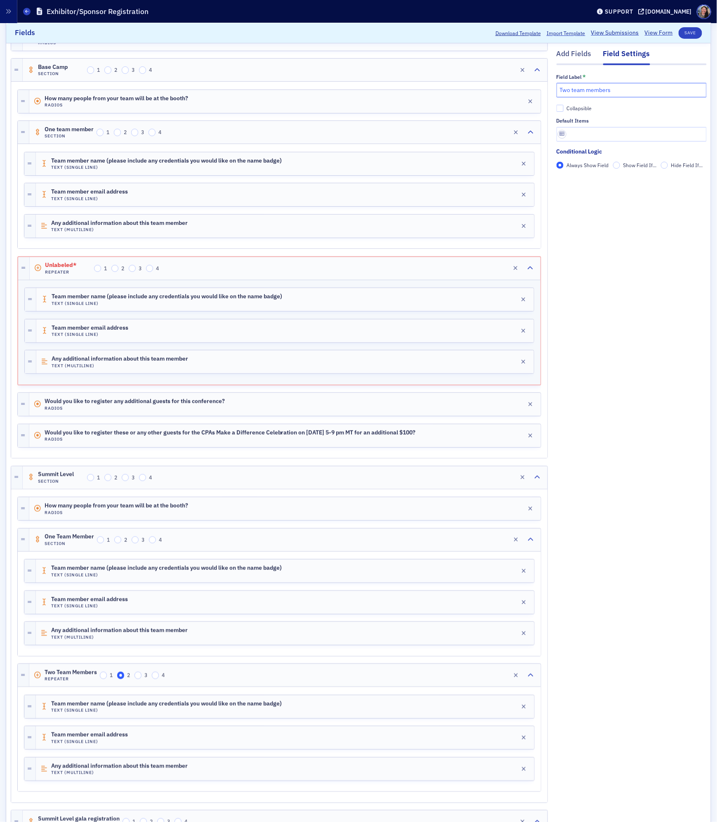
type input "Two team members"
click at [581, 109] on div "Collapsible" at bounding box center [578, 108] width 25 height 7
click at [564, 109] on input "Collapsible" at bounding box center [559, 108] width 7 height 7
checkbox input "true"
click at [581, 139] on input "text" at bounding box center [631, 134] width 150 height 14
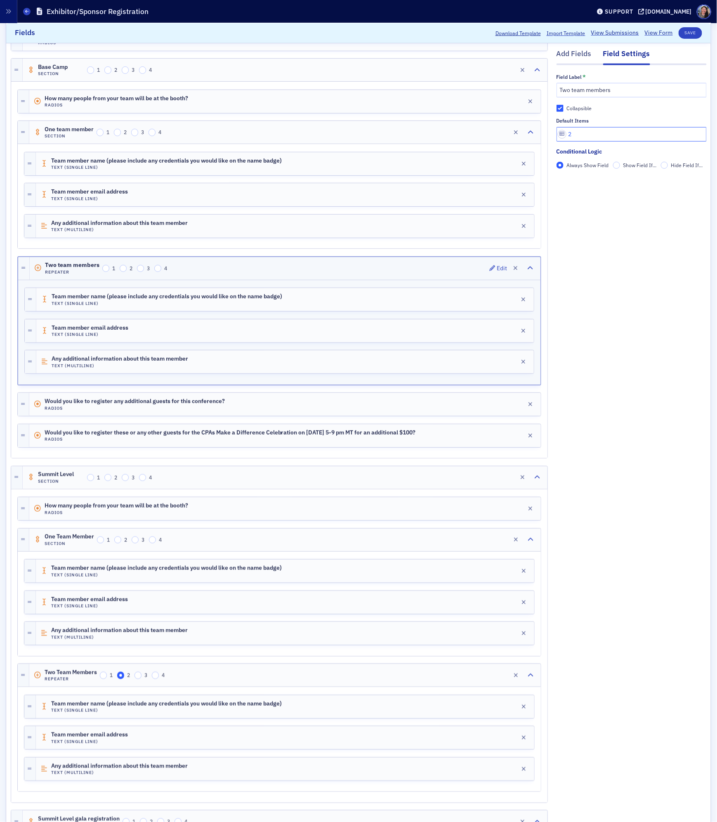
type input "2"
click at [123, 270] on input "2" at bounding box center [123, 268] width 7 height 7
click at [693, 31] on button "Save" at bounding box center [691, 33] width 24 height 12
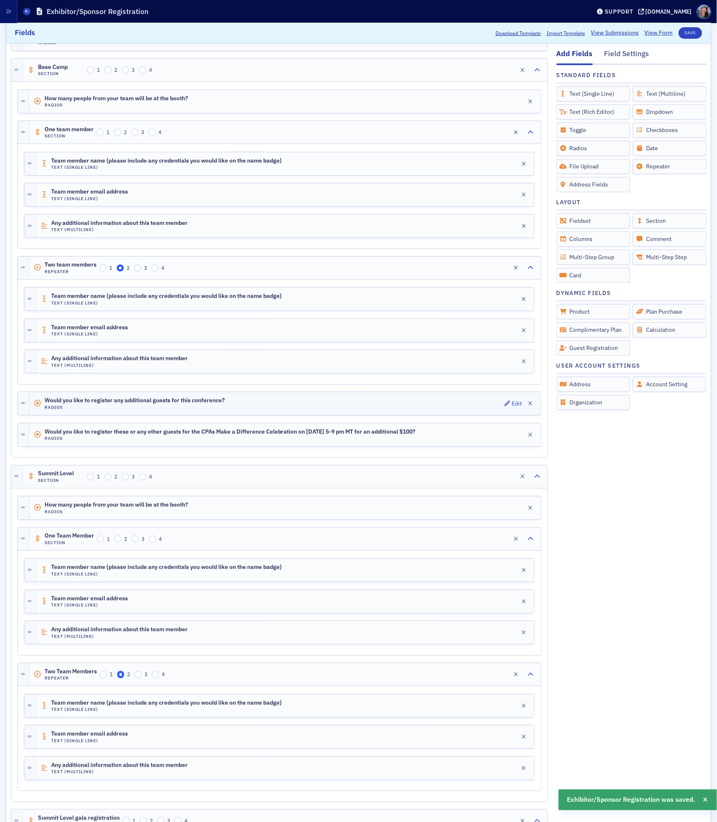
click at [275, 406] on div "Would you like to register any additional guests for this conference? Radios Ed…" at bounding box center [284, 403] width 511 height 23
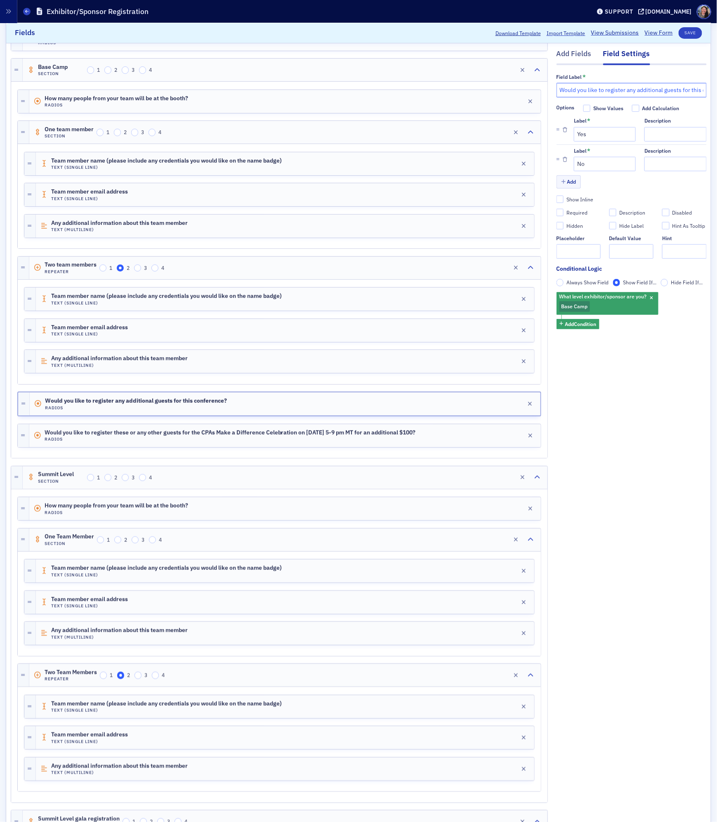
click at [676, 87] on input "Would you like to register any additional guests for this conference?" at bounding box center [631, 90] width 150 height 14
click at [628, 463] on div "Add Fields Field Settings Field Label * Would you like to register any addition…" at bounding box center [631, 588] width 150 height 1137
click at [580, 47] on div "Add Fields Field Settings Field Label * Would you like to register any addition…" at bounding box center [631, 202] width 150 height 318
click at [578, 57] on div "Add Fields" at bounding box center [573, 56] width 35 height 15
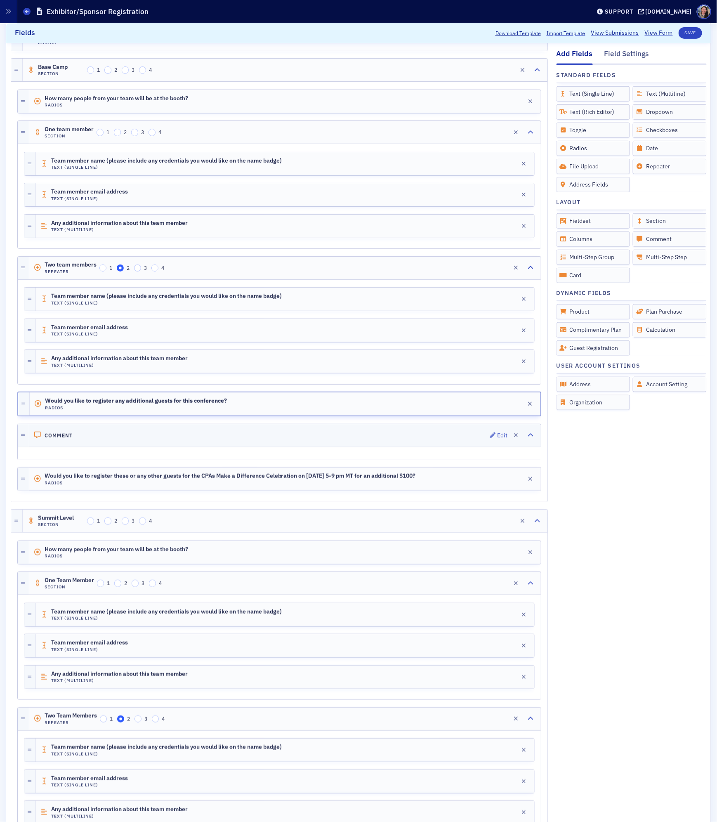
click at [436, 441] on div "Comment Edit" at bounding box center [284, 435] width 511 height 23
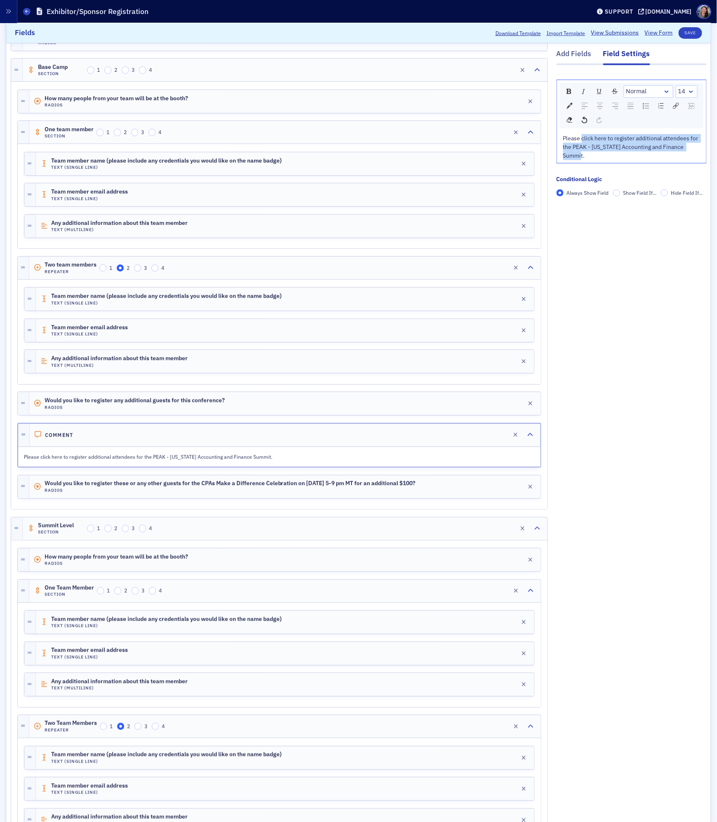
drag, startPoint x: 583, startPoint y: 139, endPoint x: 587, endPoint y: 162, distance: 22.7
click at [587, 162] on div "Please click here to register additional attendees for the PEAK - Colorado Acco…" at bounding box center [631, 147] width 149 height 32
click at [593, 162] on div "Please click here to register additional attendees for the PEAK - Colorado Acco…" at bounding box center [631, 147] width 149 height 32
drag, startPoint x: 592, startPoint y: 157, endPoint x: 554, endPoint y: 135, distance: 44.2
click at [554, 135] on div "Add Fields Field Settings Normal 14 Please click here to register additional at…" at bounding box center [359, 614] width 696 height 1188
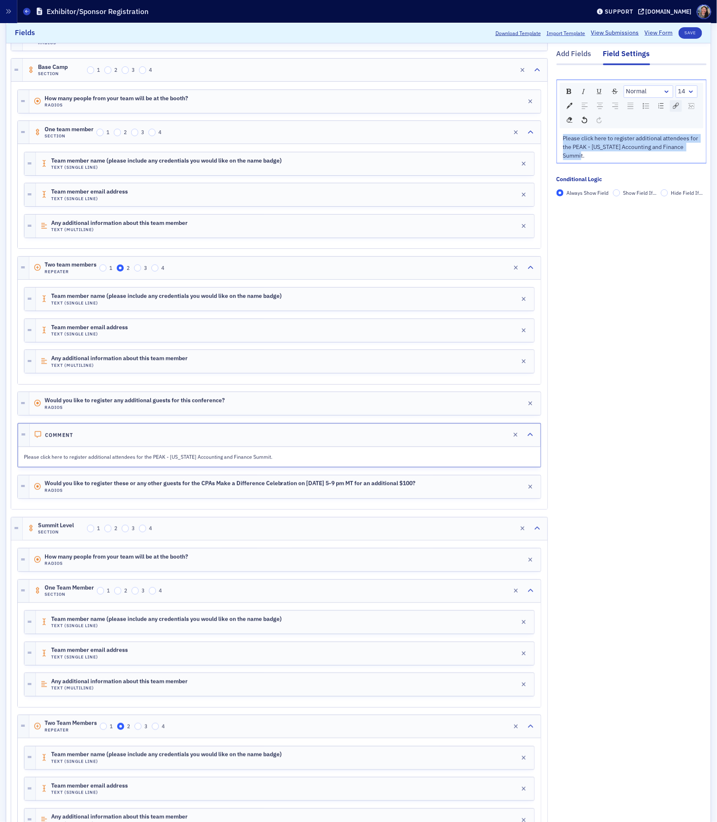
click at [675, 104] on img "rdw-link-control" at bounding box center [676, 106] width 6 height 6
paste input "https://cocpa.org/peak-the-colorado-and-finance-summit"
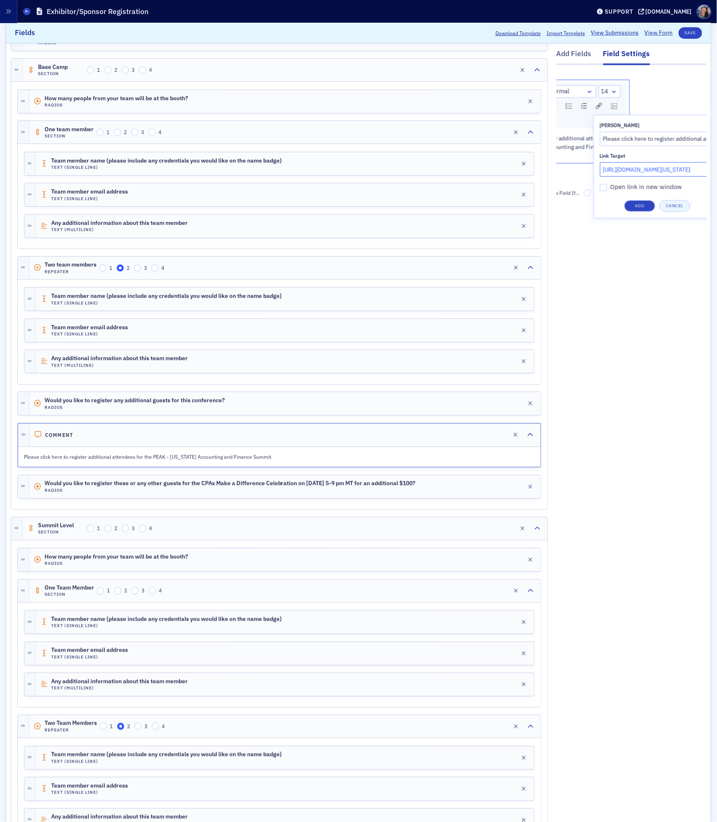
click at [666, 188] on span "Open link in new window" at bounding box center [646, 187] width 72 height 8
type input "https://cocpa.org/peak-the-colorado-and-finance-summit"
click at [607, 188] on input "Open link in new window" at bounding box center [603, 187] width 7 height 7
checkbox input "true"
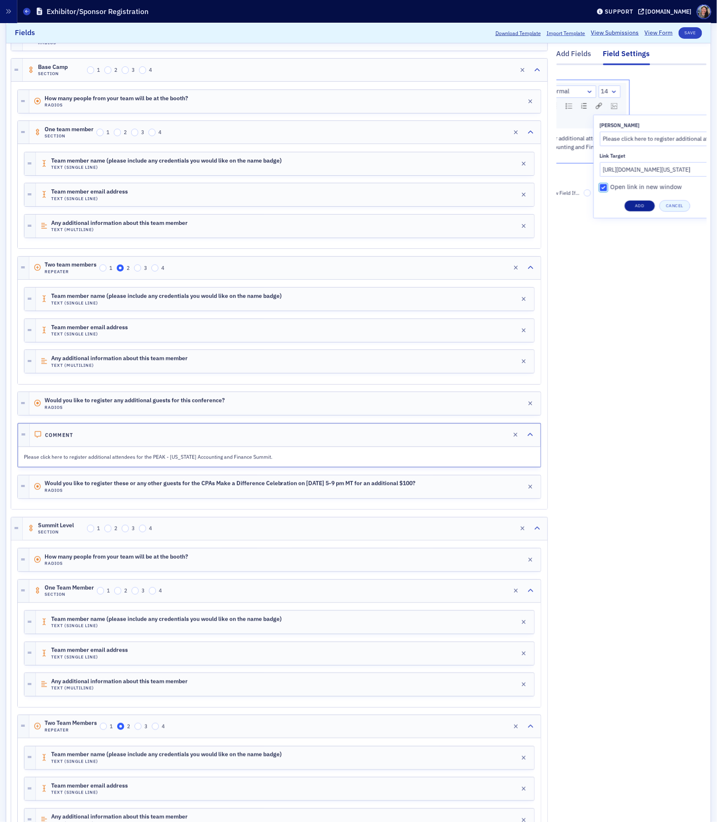
click at [644, 206] on button "Add" at bounding box center [639, 206] width 31 height 12
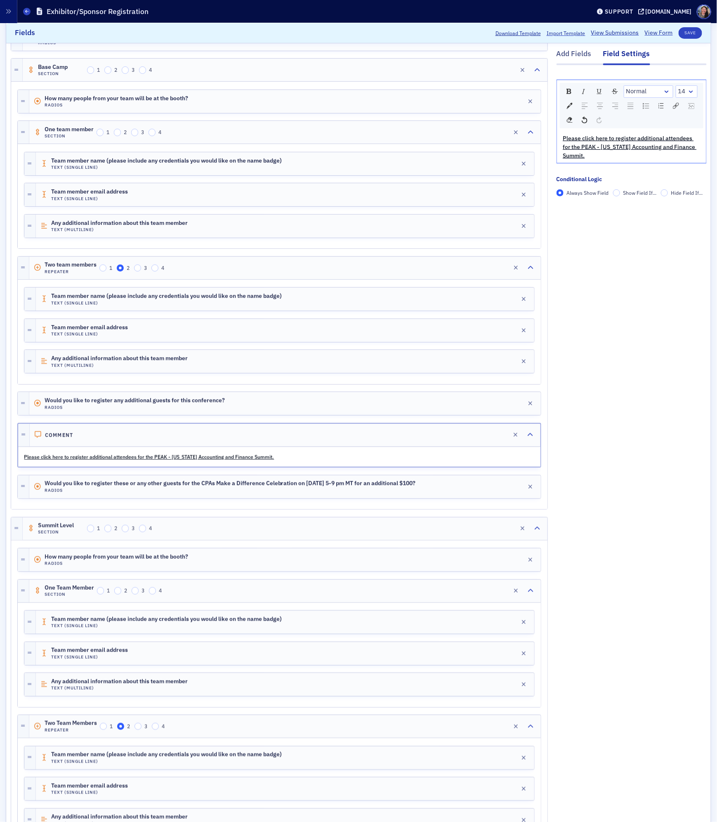
click at [616, 410] on div "Add Fields Field Settings Normal 14 Please click here to register additional at…" at bounding box center [631, 614] width 150 height 1188
click at [619, 193] on input "Show Field If..." at bounding box center [616, 192] width 7 height 7
click at [587, 209] on span "Add Condition" at bounding box center [580, 206] width 31 height 7
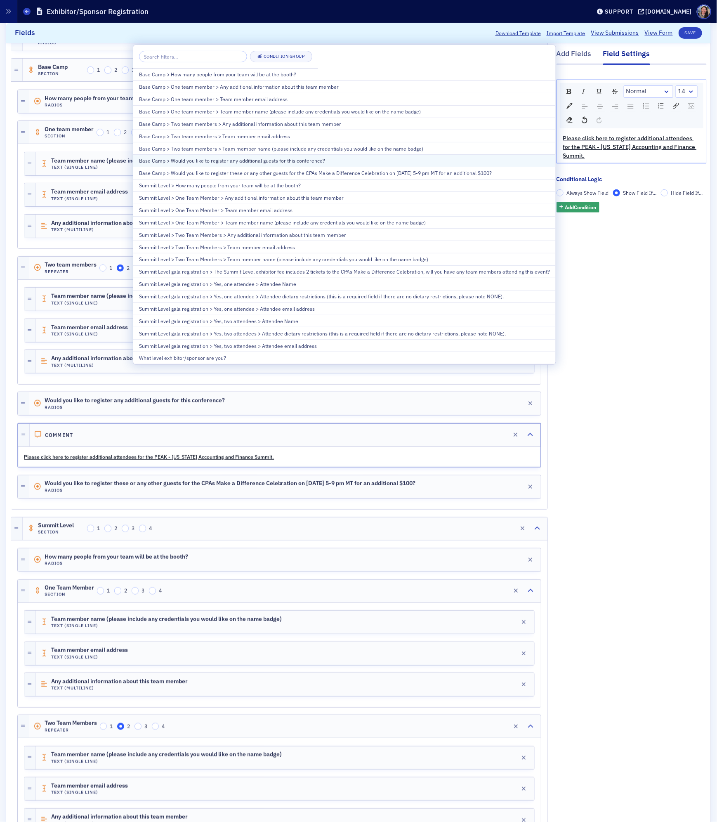
click at [304, 163] on div "Base Camp > Would you like to register any additional guests for this conferenc…" at bounding box center [344, 160] width 411 height 7
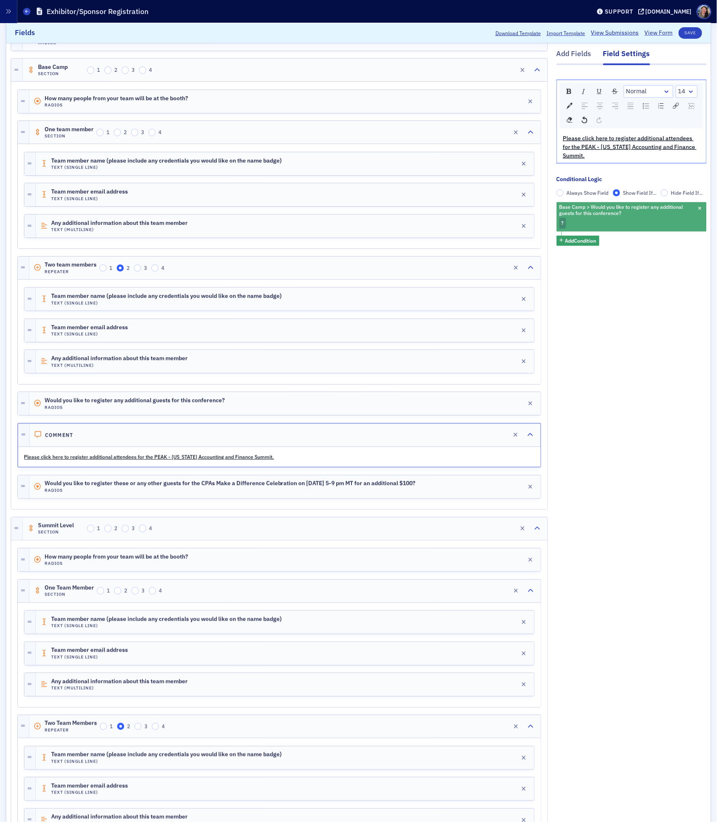
click at [587, 227] on div "Base Camp > Would you like to register any additional guests for this conferenc…" at bounding box center [631, 216] width 150 height 29
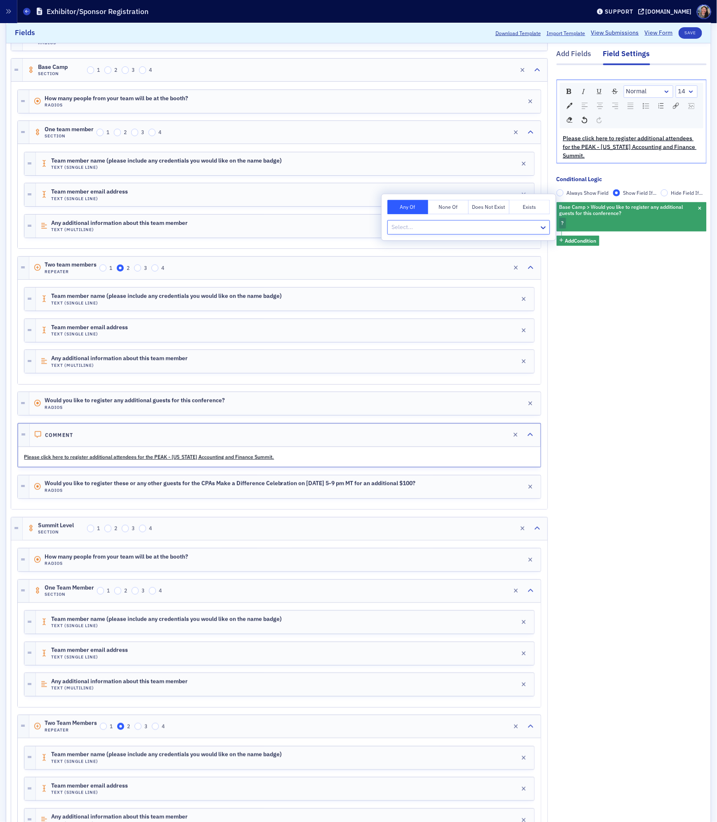
click at [438, 226] on div at bounding box center [465, 227] width 148 height 10
click at [415, 249] on div "Yes" at bounding box center [468, 245] width 153 height 9
click at [596, 325] on div "Add Fields Field Settings Normal 14 Please click here to register additional at…" at bounding box center [631, 614] width 150 height 1188
click at [664, 473] on div "Add Fields Field Settings Normal 14 Please click here to register additional at…" at bounding box center [631, 614] width 150 height 1188
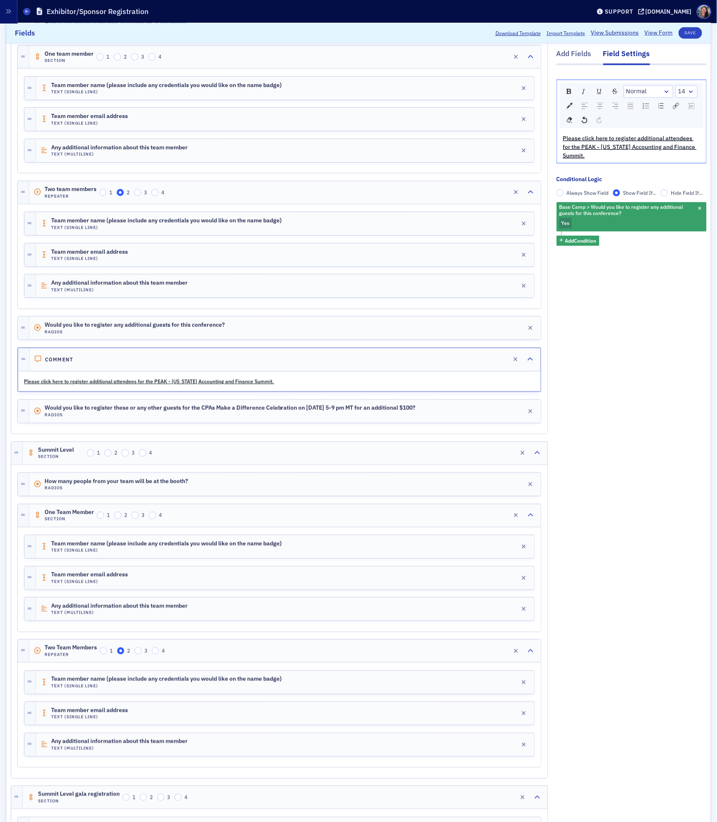
scroll to position [223, 0]
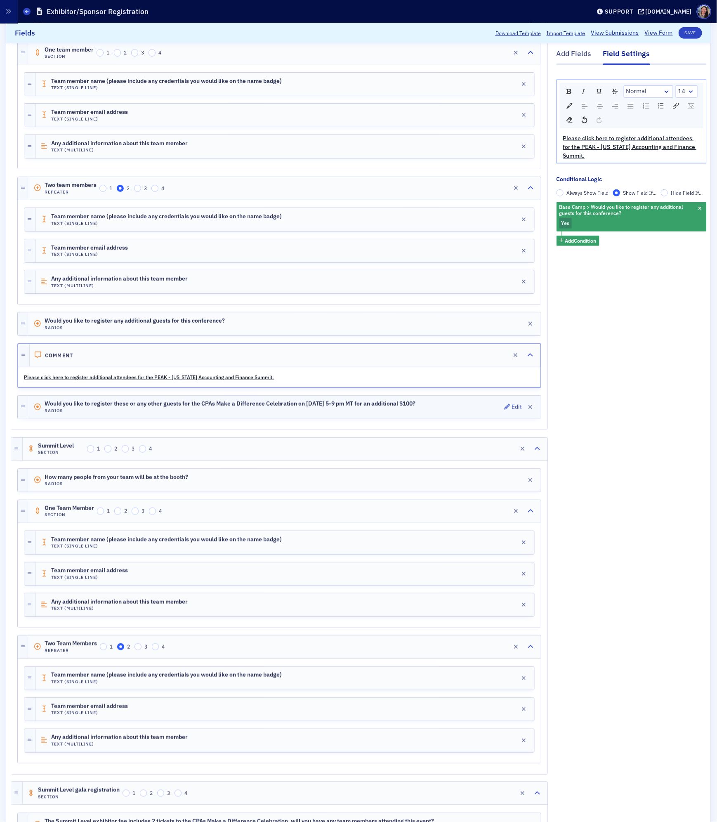
click at [306, 413] on h4 "Radios" at bounding box center [230, 410] width 371 height 5
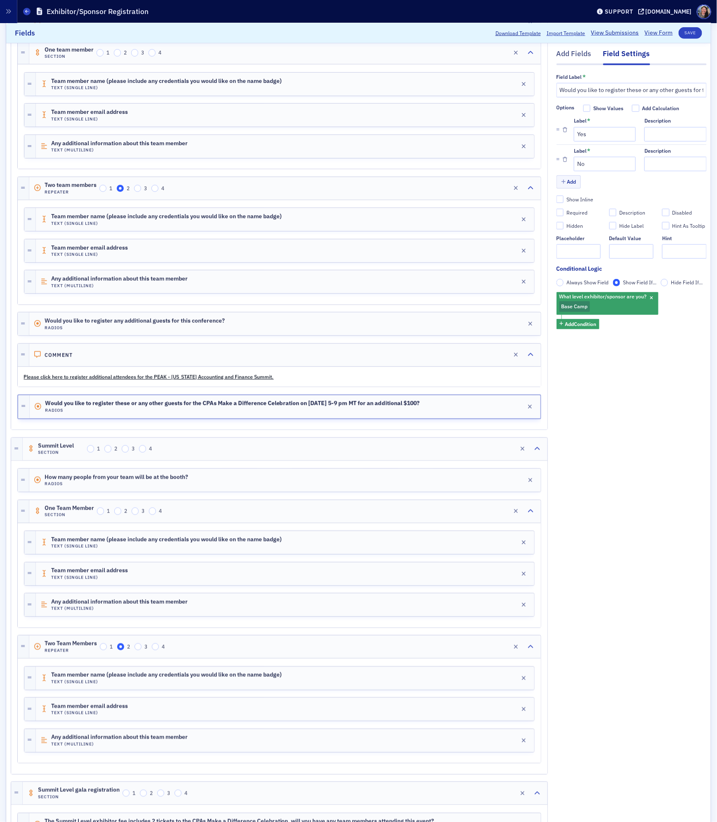
click at [579, 460] on div "Add Fields Field Settings Field Label * Would you like to register these or any…" at bounding box center [631, 534] width 150 height 1188
click at [575, 55] on div "Add Fields" at bounding box center [573, 56] width 35 height 15
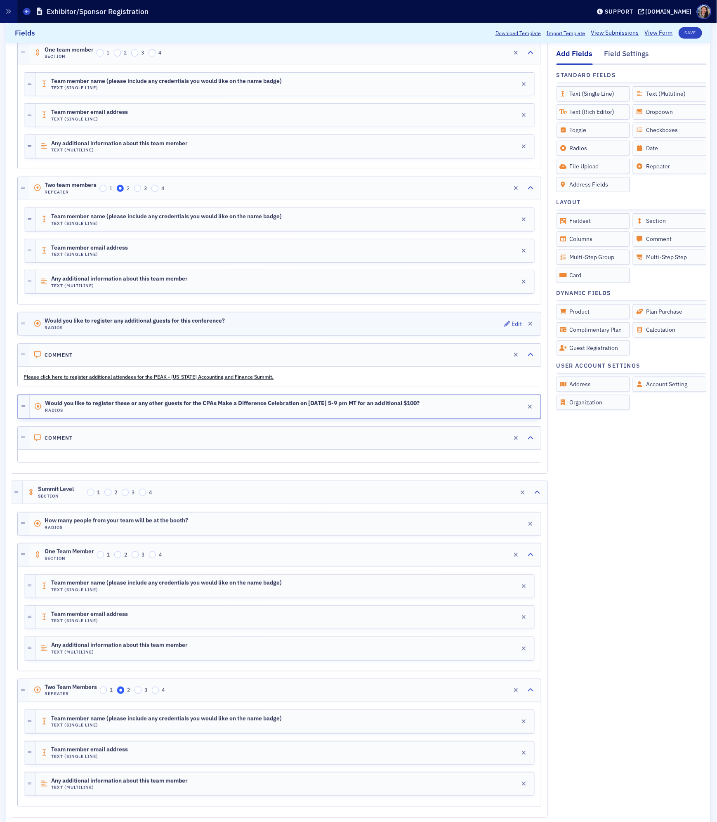
click at [205, 324] on span "Would you like to register any additional guests for this conference?" at bounding box center [135, 321] width 180 height 7
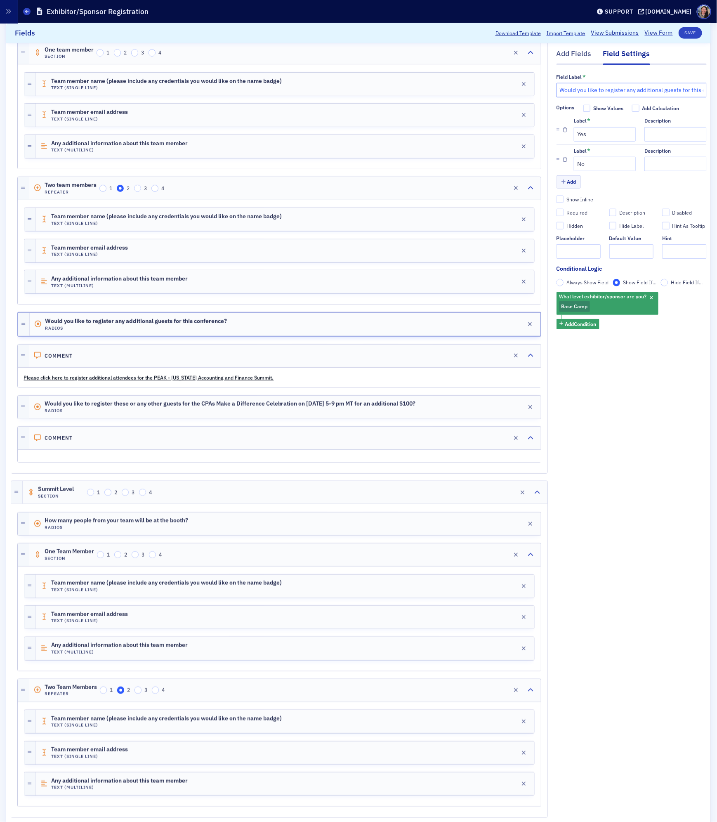
click at [658, 97] on input "Would you like to register any additional guests for this conference?" at bounding box center [631, 90] width 150 height 14
click at [416, 414] on h4 "Radios" at bounding box center [230, 410] width 371 height 5
click at [381, 442] on div "Comment Edit" at bounding box center [284, 438] width 511 height 23
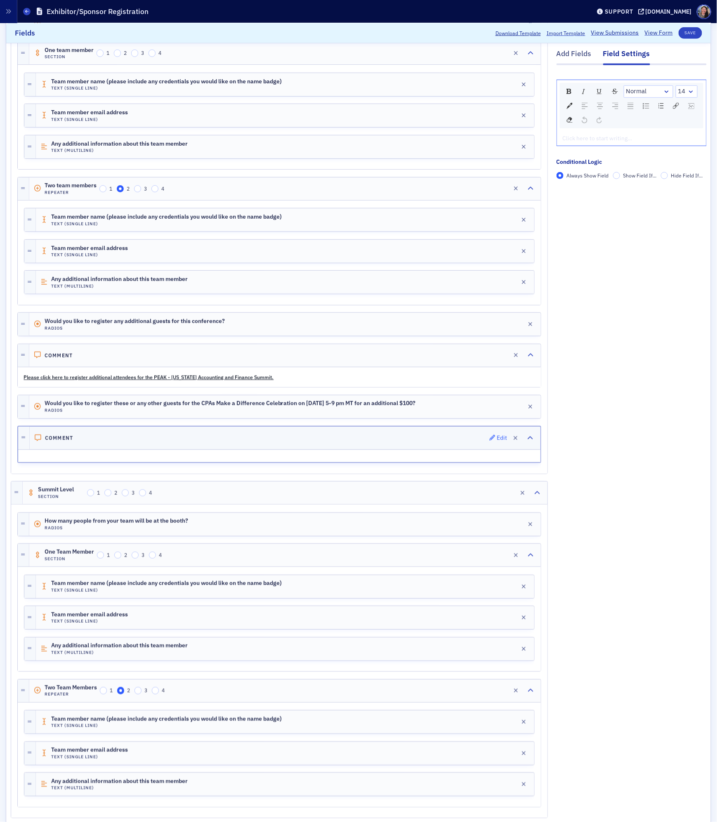
click at [494, 441] on icon "button" at bounding box center [493, 438] width 6 height 6
click at [599, 139] on div "rdw-editor" at bounding box center [631, 138] width 137 height 9
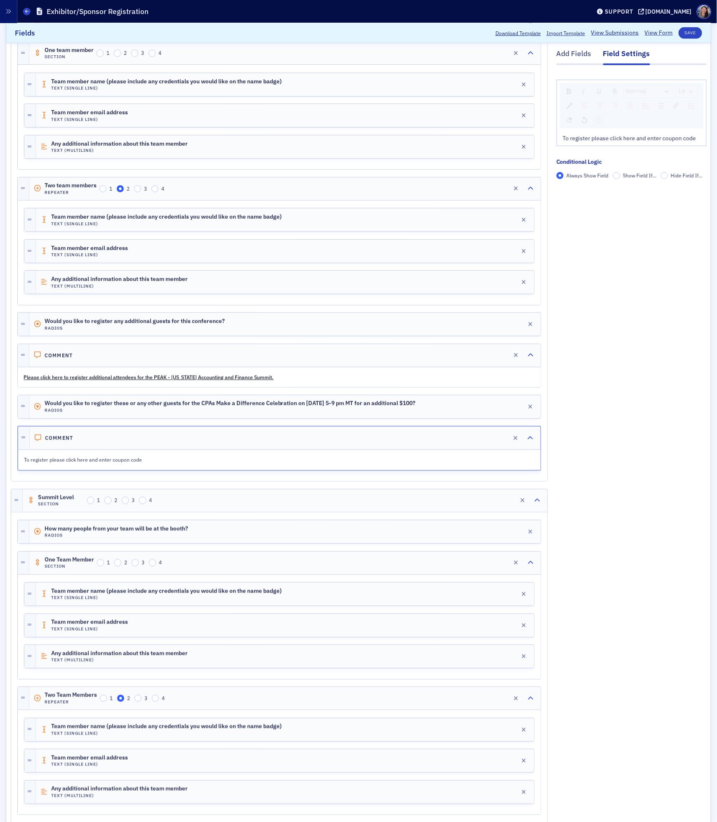
click at [97, 469] on div "To register please click here and enter coupon code" at bounding box center [279, 459] width 521 height 19
click at [192, 469] on div "To register please click here and enter coupon code" at bounding box center [279, 459] width 521 height 19
drag, startPoint x: 170, startPoint y: 465, endPoint x: 145, endPoint y: 465, distance: 25.6
click at [169, 463] on p "To register please click here and enter coupon code" at bounding box center [279, 459] width 510 height 7
click at [138, 463] on p "To register please click here and enter coupon code" at bounding box center [279, 459] width 510 height 7
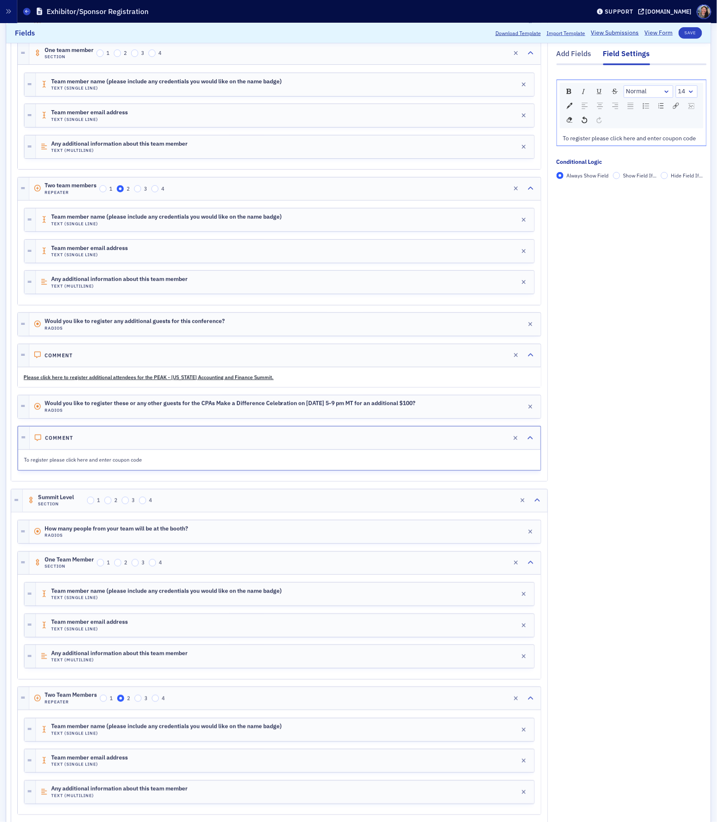
click at [698, 138] on div "To register please click here and enter coupon code" at bounding box center [631, 138] width 137 height 9
click at [615, 187] on input "Show Field If..." at bounding box center [616, 184] width 7 height 7
click at [589, 197] on span "Add Condition" at bounding box center [580, 198] width 31 height 7
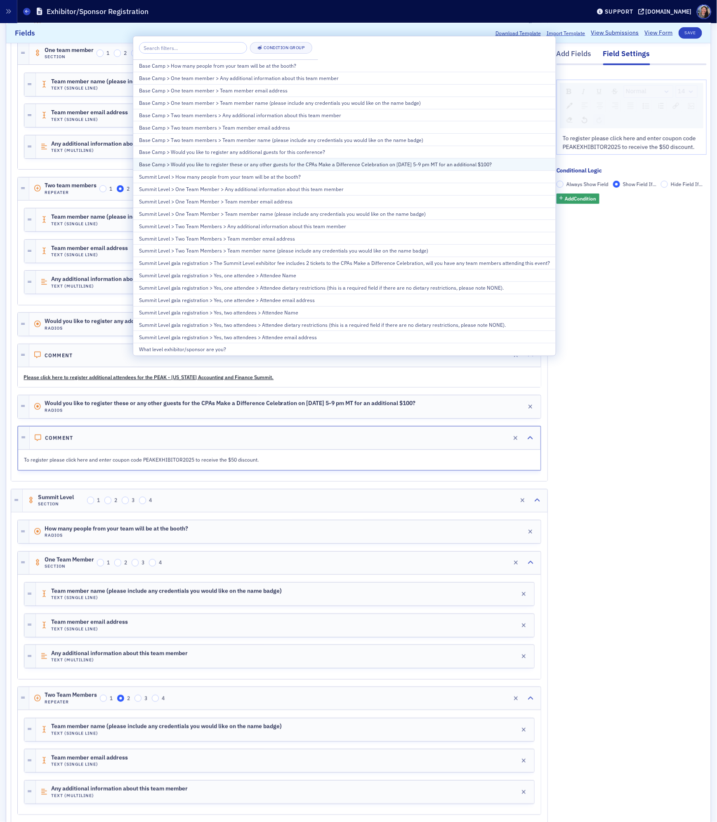
click at [260, 168] on div "Base Camp > Would you like to register these or any other guests for the CPAs M…" at bounding box center [344, 163] width 411 height 7
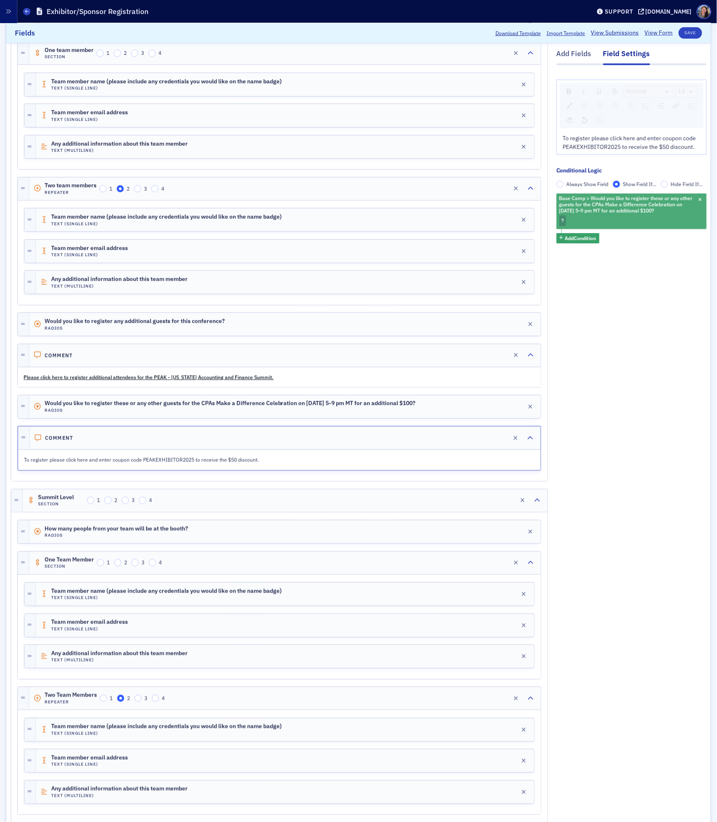
click at [590, 221] on div "Base Camp > Would you like to register these or any other guests for the CPAs M…" at bounding box center [631, 210] width 150 height 35
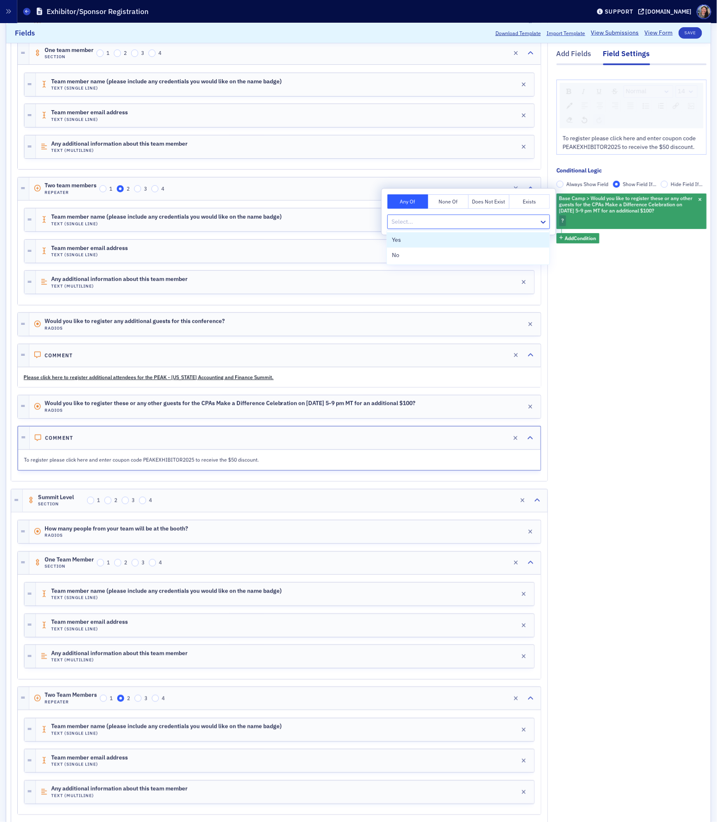
click at [465, 219] on div at bounding box center [465, 222] width 148 height 10
click at [412, 240] on div "Yes" at bounding box center [468, 240] width 153 height 9
click at [644, 305] on div "Add Fields Field Settings Normal 14 To register please click here and enter cou…" at bounding box center [631, 560] width 150 height 1239
click at [689, 34] on button "Save" at bounding box center [691, 33] width 24 height 12
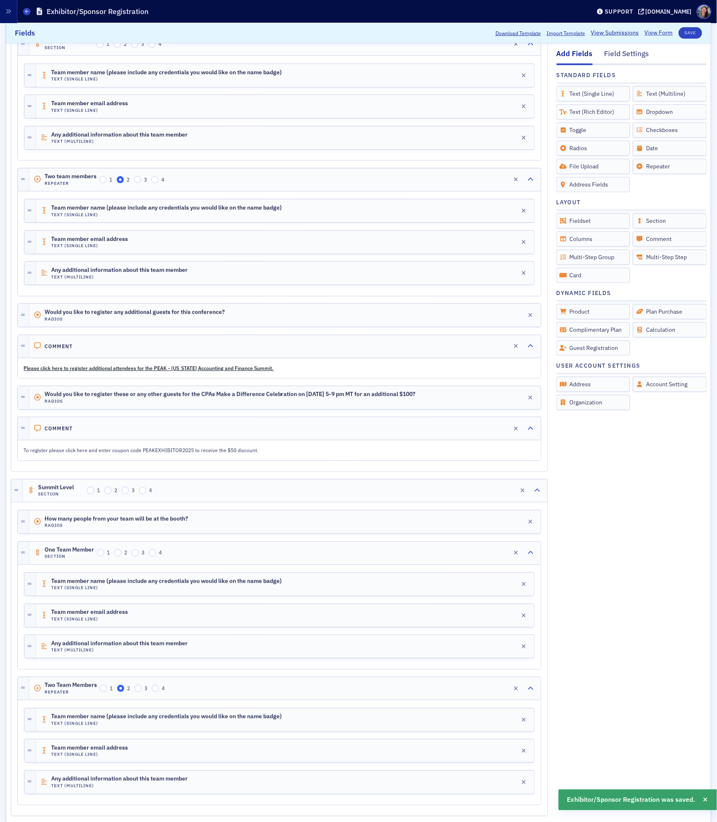
scroll to position [234, 0]
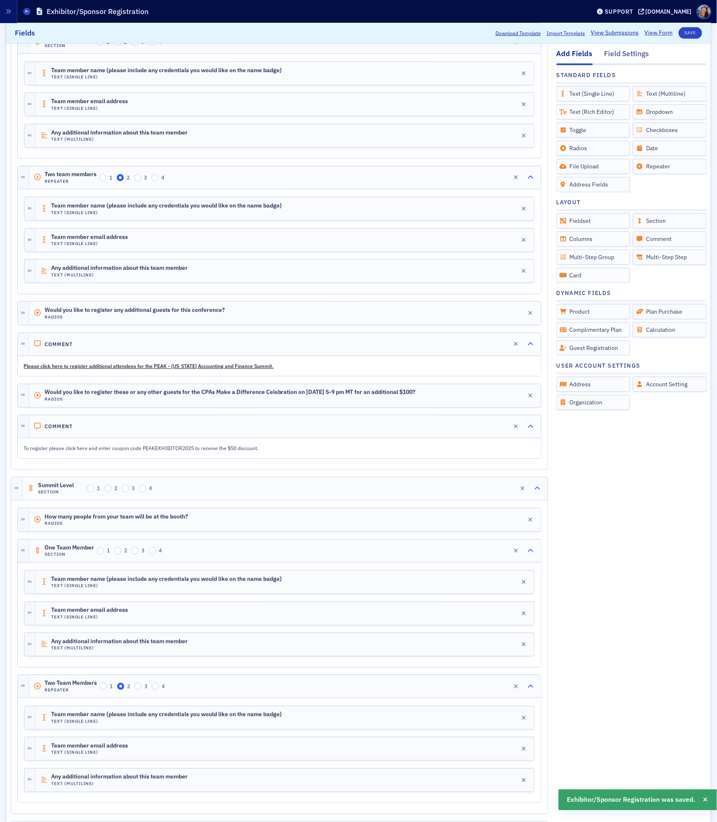
click at [258, 452] on p "To register please click here and enter coupon code PEAKEXHIBITOR2025 to receiv…" at bounding box center [279, 447] width 511 height 7
click at [202, 450] on div "To register please click here and enter coupon code PEAKEXHIBITOR2025 to receiv…" at bounding box center [279, 447] width 522 height 19
click at [203, 452] on p "To register please click here and enter coupon code PEAKEXHIBITOR2025 to receiv…" at bounding box center [279, 447] width 511 height 7
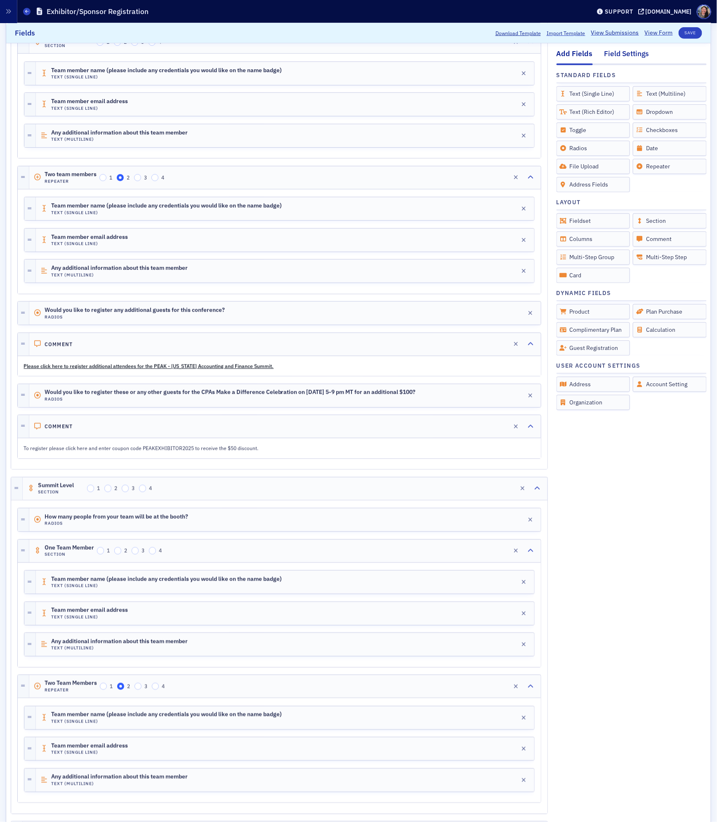
click at [638, 52] on div "Field Settings" at bounding box center [626, 56] width 45 height 15
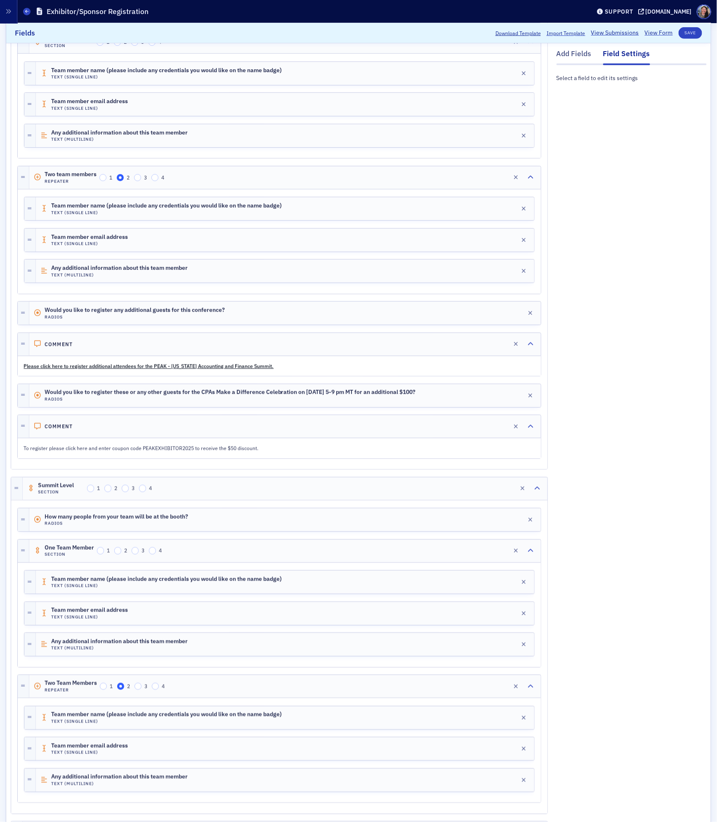
click at [294, 450] on div "To register please click here and enter coupon code PEAKEXHIBITOR2025 to receiv…" at bounding box center [279, 447] width 522 height 19
click at [300, 432] on div "Comment Edit" at bounding box center [284, 426] width 511 height 23
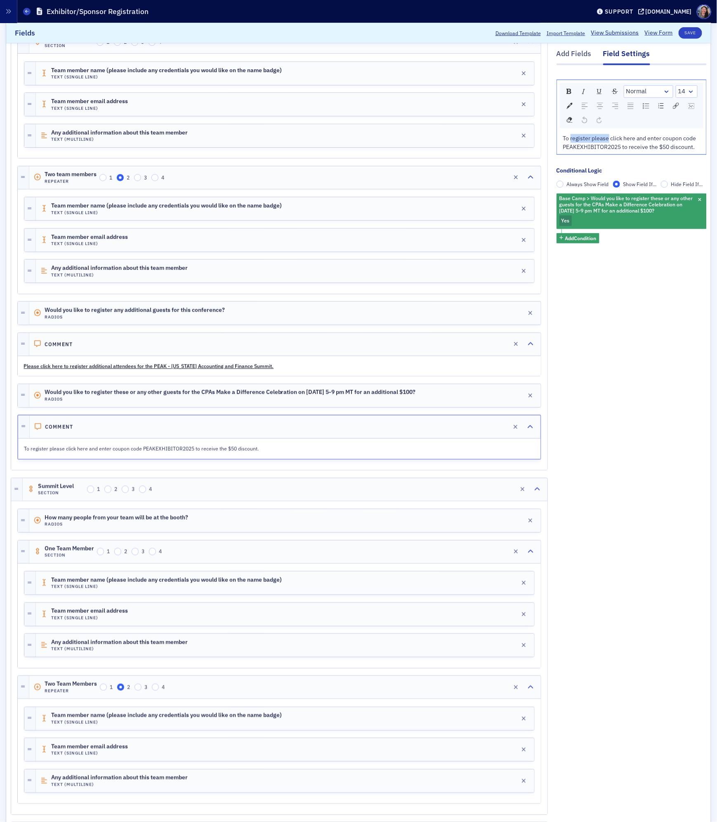
drag, startPoint x: 571, startPoint y: 140, endPoint x: 609, endPoint y: 141, distance: 38.0
click at [610, 141] on span "To register please click here and enter coupon code PEAKEXHIBITOR2025 to receiv…" at bounding box center [630, 142] width 134 height 16
drag, startPoint x: 563, startPoint y: 137, endPoint x: 624, endPoint y: 139, distance: 61.1
click at [624, 139] on span "To register please click here and enter coupon code PEAKEXHIBITOR2025 to receiv…" at bounding box center [630, 142] width 134 height 16
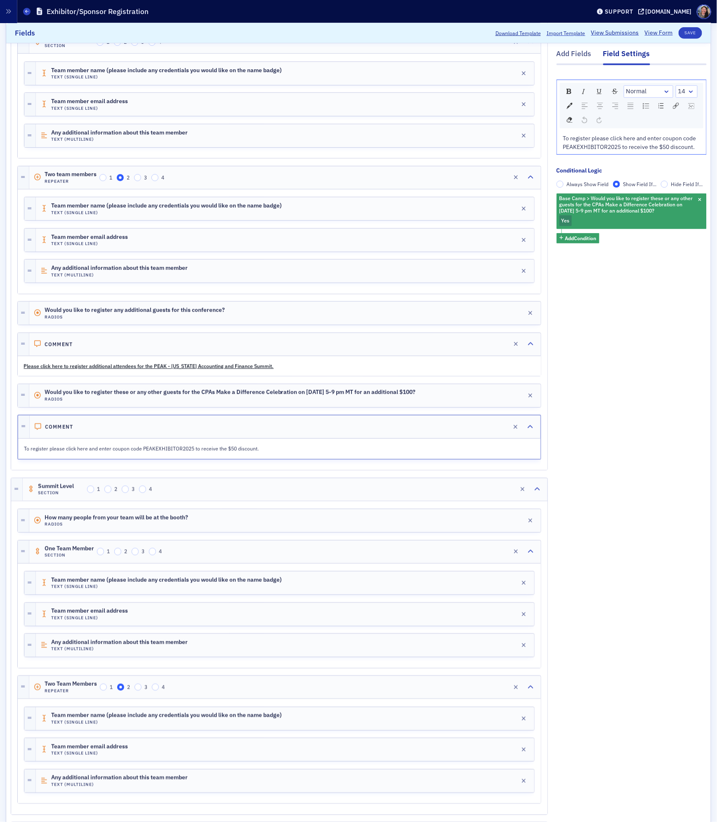
drag, startPoint x: 591, startPoint y: 137, endPoint x: 631, endPoint y: 139, distance: 40.0
click at [631, 139] on span "To register please click here and enter coupon code PEAKEXHIBITOR2025 to receiv…" at bounding box center [630, 142] width 134 height 16
drag, startPoint x: 636, startPoint y: 139, endPoint x: 593, endPoint y: 137, distance: 43.4
click at [593, 137] on span "To register please click here and enter coupon code PEAKEXHIBITOR2025 to receiv…" at bounding box center [630, 142] width 134 height 16
drag, startPoint x: 593, startPoint y: 137, endPoint x: 636, endPoint y: 139, distance: 42.9
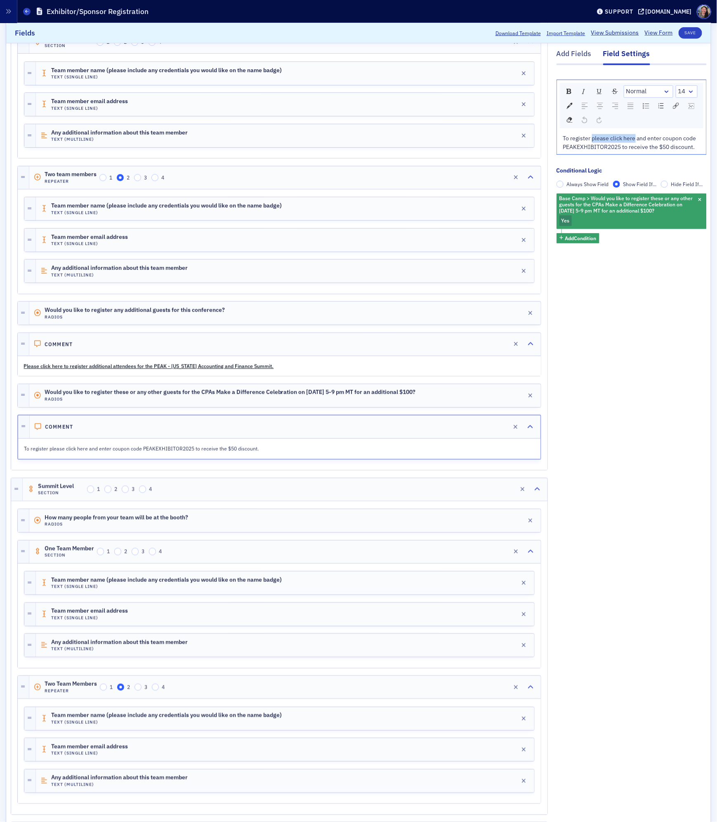
click at [636, 139] on span "To register please click here and enter coupon code PEAKEXHIBITOR2025 to receiv…" at bounding box center [630, 142] width 134 height 16
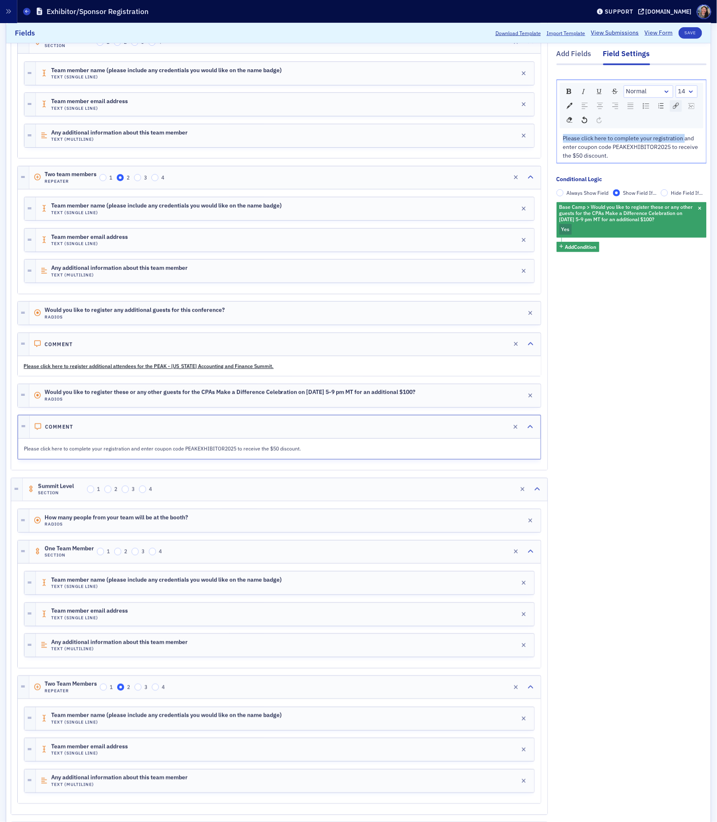
click at [676, 106] on img "rdw-link-control" at bounding box center [676, 106] width 6 height 6
paste input "https://cocpa.org/cpasmakeadifference"
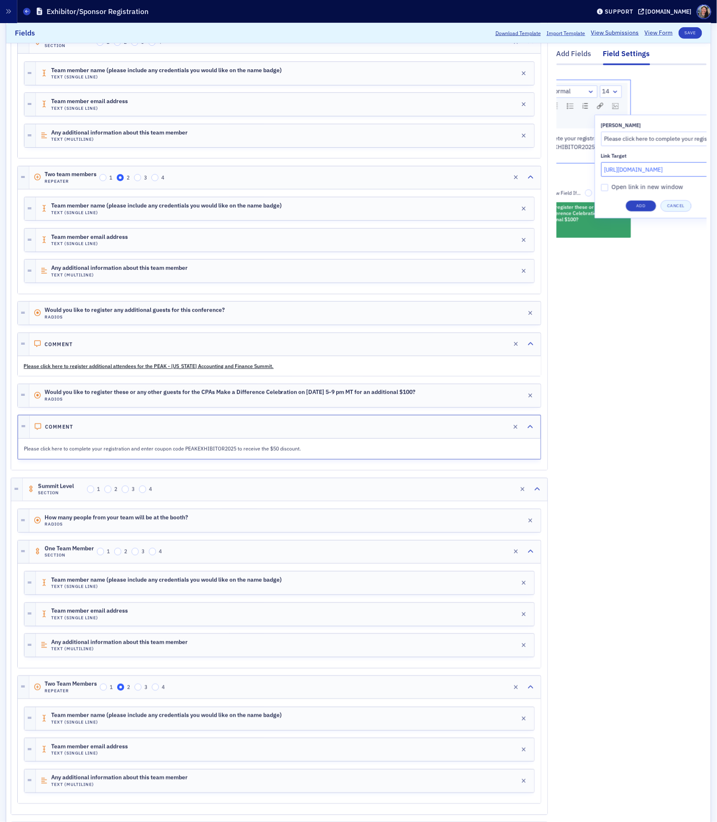
click at [661, 187] on span "Open link in new window" at bounding box center [648, 187] width 72 height 8
type input "https://cocpa.org/cpasmakeadifference"
click at [608, 187] on input "Open link in new window" at bounding box center [604, 187] width 7 height 7
checkbox input "true"
click at [649, 205] on button "Add" at bounding box center [640, 206] width 31 height 12
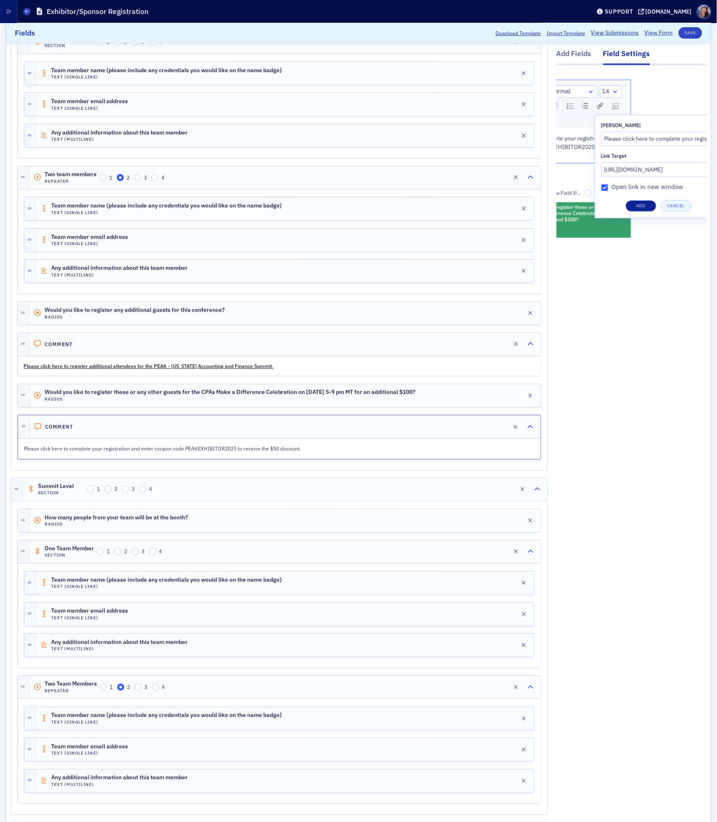
scroll to position [0, 0]
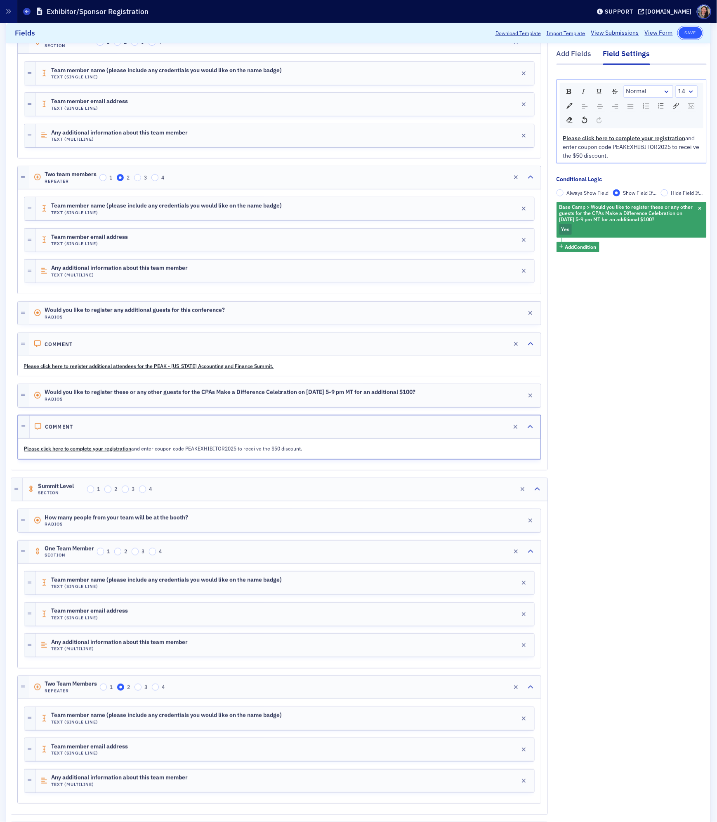
click at [686, 35] on button "Save" at bounding box center [691, 33] width 24 height 12
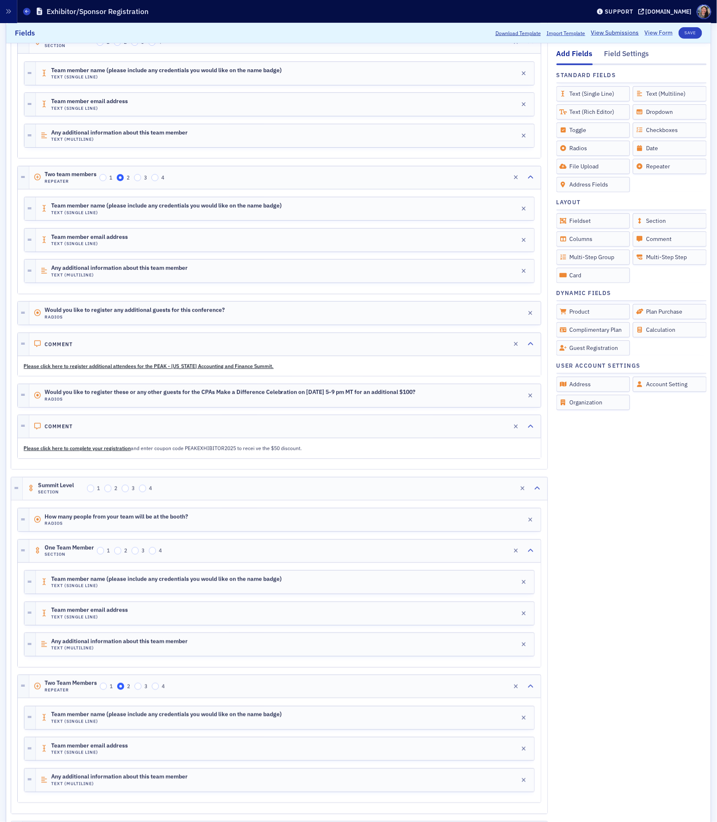
click at [655, 32] on link "View Form" at bounding box center [659, 33] width 28 height 9
click at [243, 183] on div "Two team members Repeater 1 2 3 4 Edit" at bounding box center [284, 177] width 511 height 23
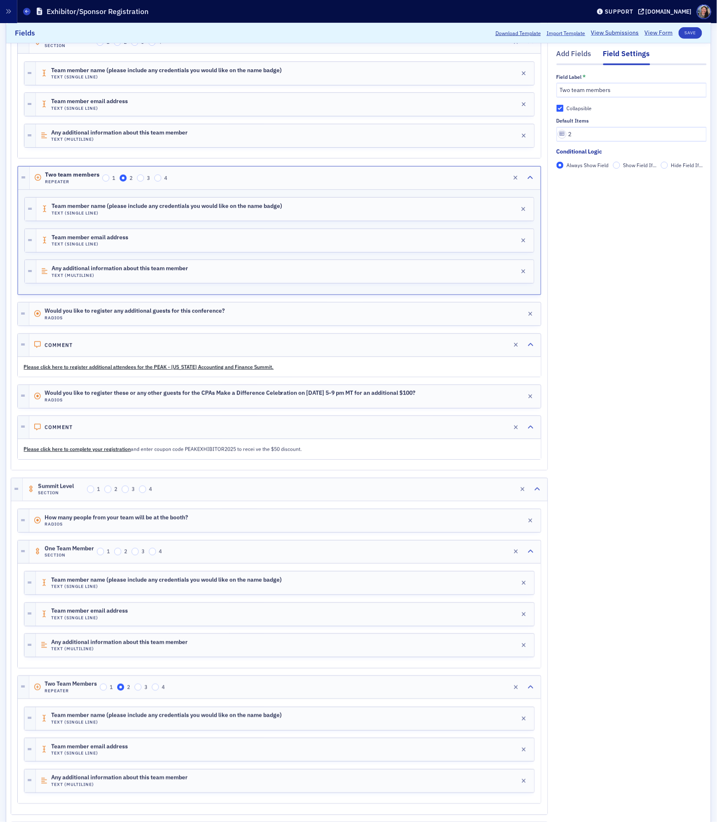
click at [624, 165] on span "Show Field If..." at bounding box center [639, 165] width 33 height 7
click at [620, 165] on input "Show Field If..." at bounding box center [616, 165] width 7 height 7
click at [590, 181] on span "Add Condition" at bounding box center [580, 179] width 31 height 7
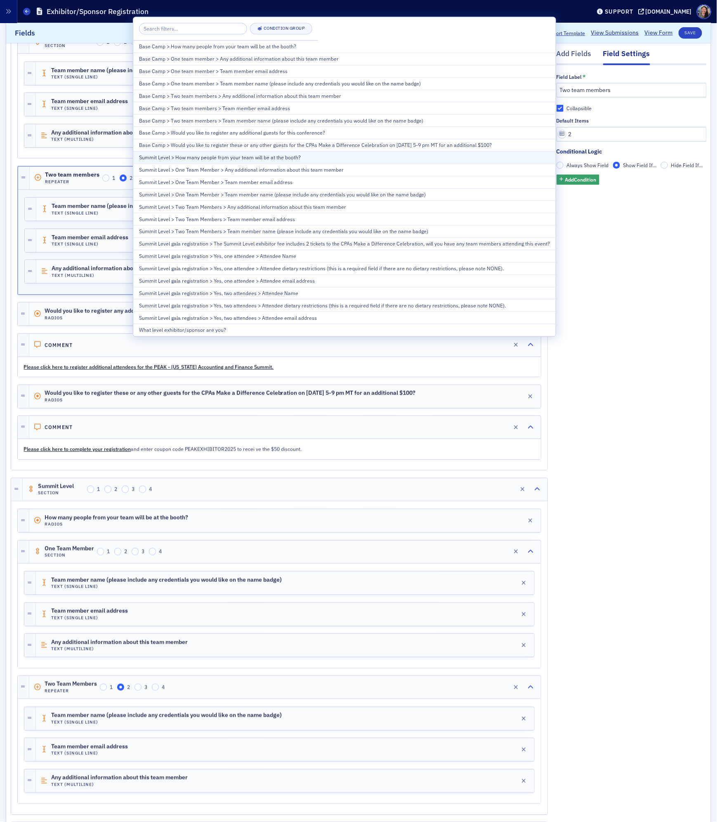
click at [318, 158] on div "Summit Level > How many people from your team will be at the booth?" at bounding box center [344, 157] width 411 height 7
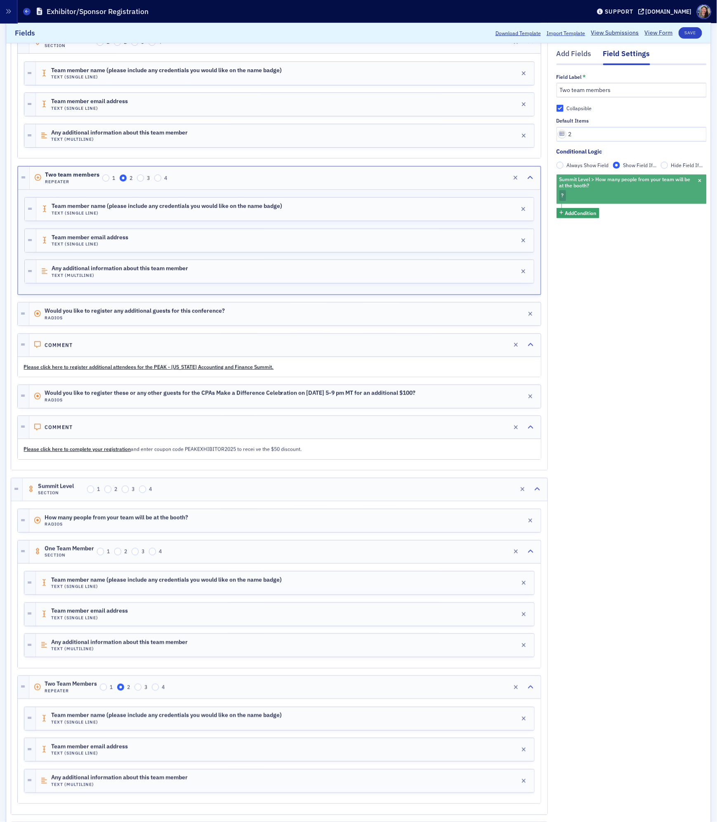
click at [596, 195] on div "Summit Level > How many people from your team will be at the booth? ?" at bounding box center [631, 188] width 150 height 29
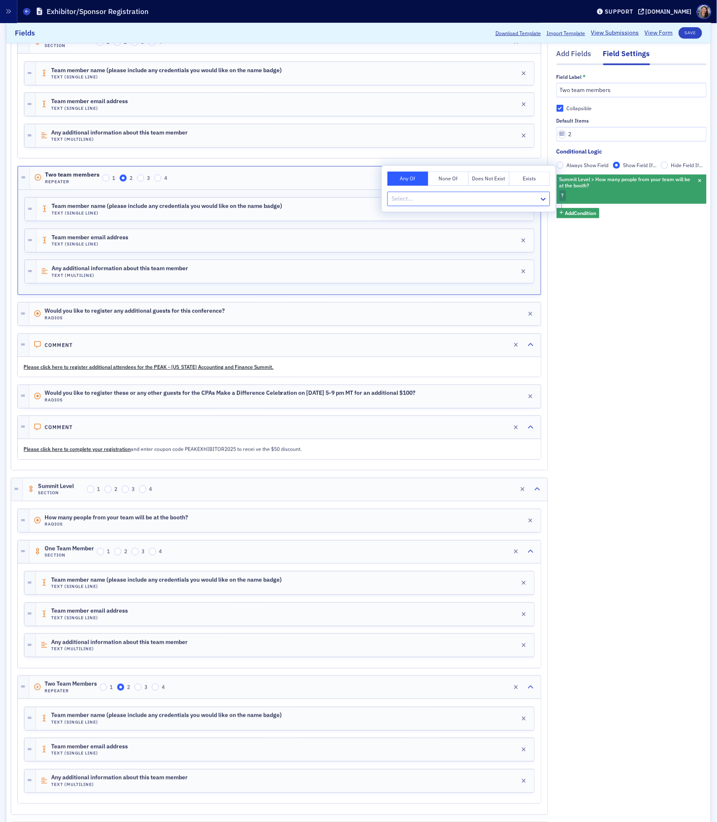
type input "2"
click at [477, 212] on div "2" at bounding box center [468, 217] width 163 height 15
click at [608, 258] on div "Add Fields Field Settings Field Label * Two team members Collapsible Default It…" at bounding box center [631, 548] width 150 height 1239
click at [688, 32] on button "Save" at bounding box center [691, 33] width 24 height 12
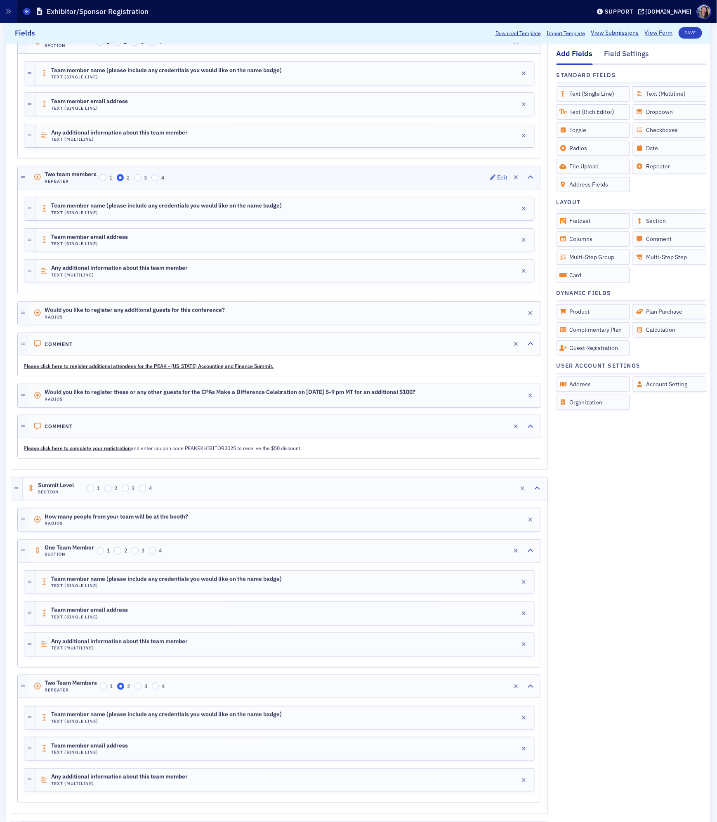
click at [339, 184] on div "Two team members Repeater 1 2 3 4 Edit" at bounding box center [284, 177] width 511 height 23
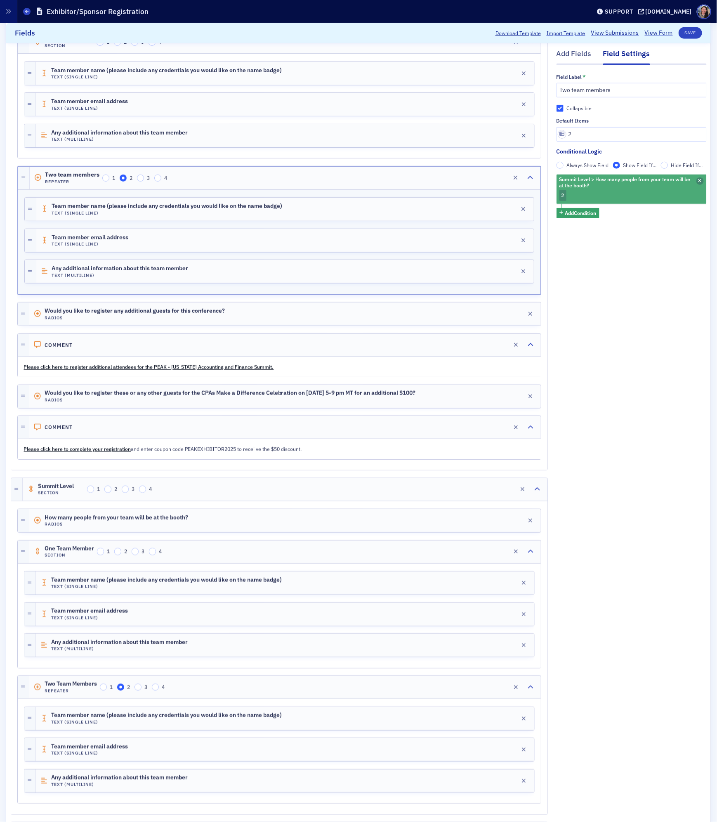
click at [701, 180] on icon "button" at bounding box center [699, 181] width 3 height 5
click at [591, 179] on span "Add Condition" at bounding box center [580, 179] width 31 height 7
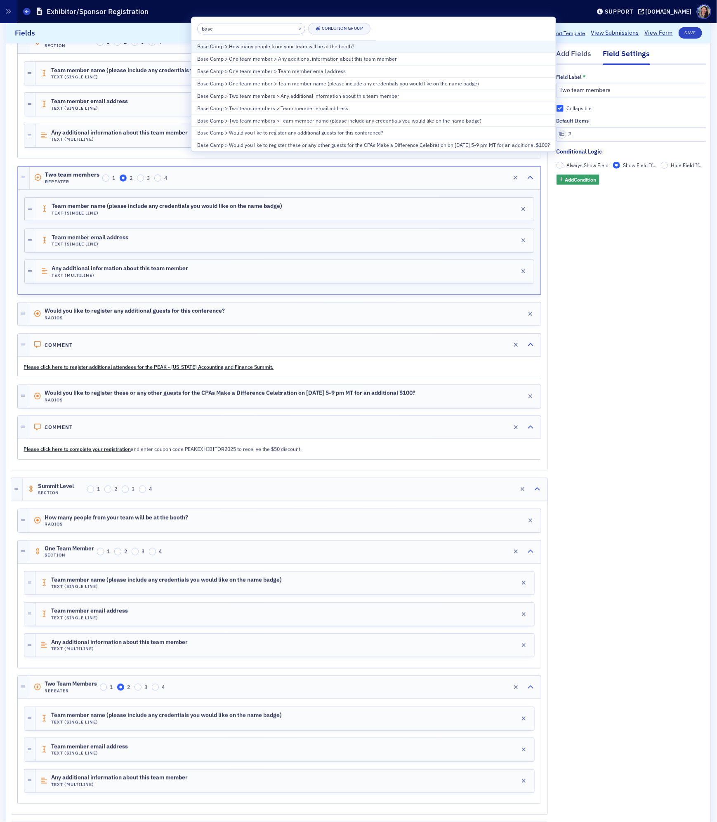
type input "base"
click at [290, 48] on div "Base Camp > How many people from your team will be at the booth?" at bounding box center [373, 46] width 353 height 7
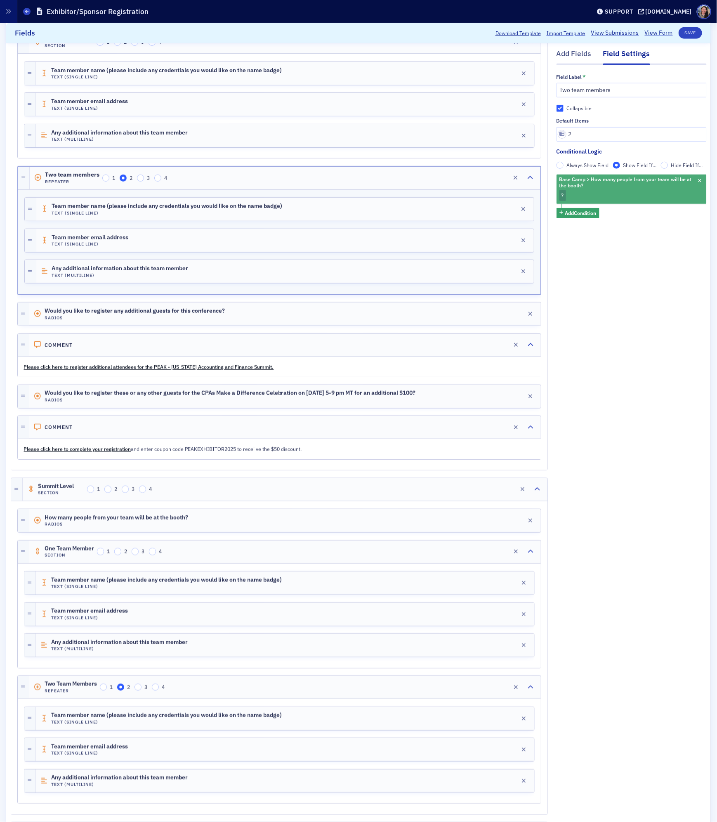
click at [570, 191] on div "Base Camp > How many people from your team will be at the booth? ?" at bounding box center [631, 188] width 150 height 29
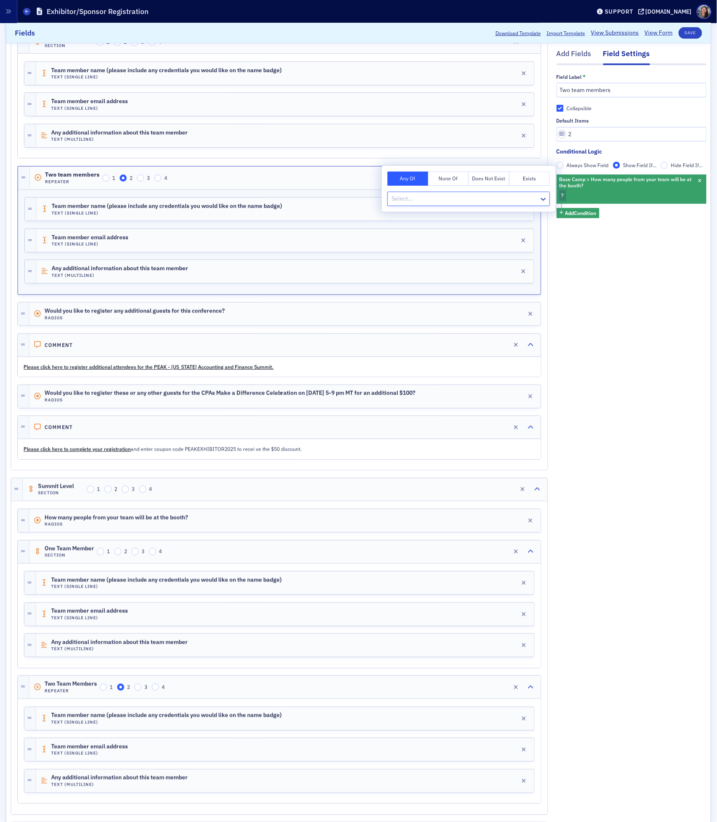
type input "2"
click at [497, 216] on div "2" at bounding box center [468, 217] width 153 height 9
click at [624, 294] on div "Add Fields Field Settings Field Label * Two team members Collapsible Default It…" at bounding box center [631, 548] width 150 height 1239
click at [691, 33] on button "Save" at bounding box center [691, 33] width 24 height 12
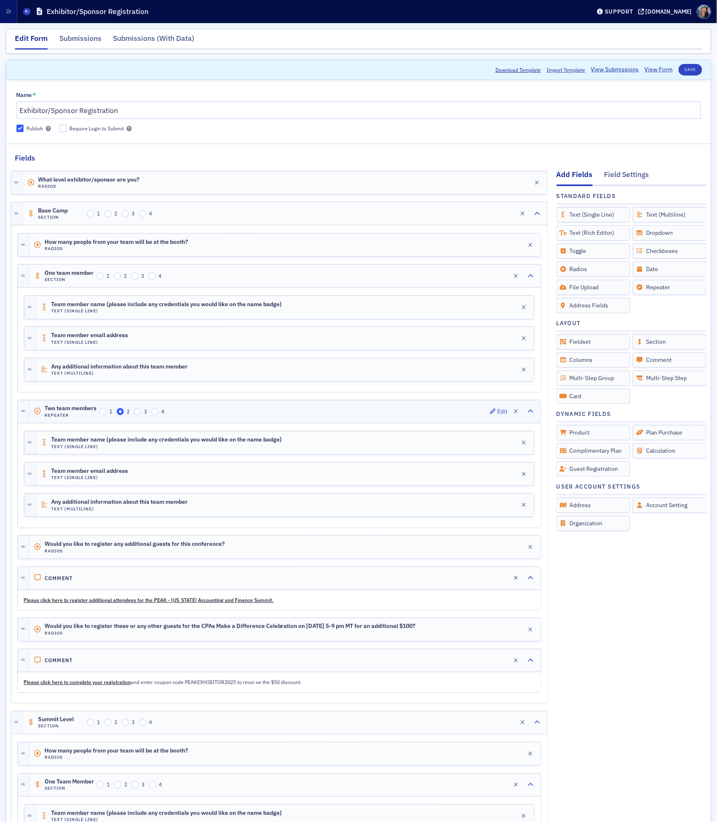
click at [266, 413] on div "Two team members Repeater 1 2 3 4 Edit" at bounding box center [284, 411] width 511 height 23
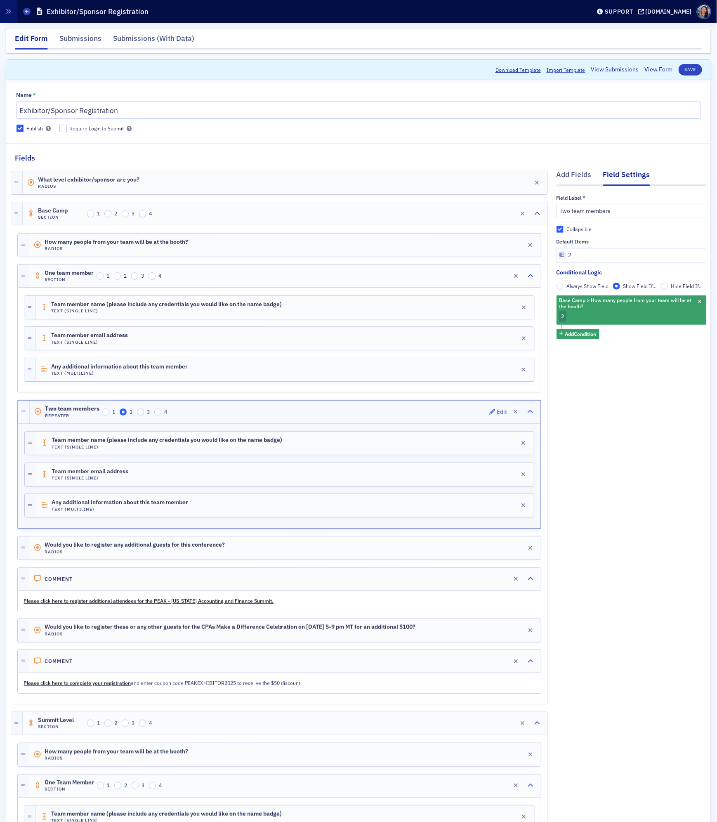
click at [187, 419] on div "Two team members Repeater 1 2 3 4 Edit" at bounding box center [285, 412] width 511 height 23
click at [107, 416] on input "1" at bounding box center [105, 411] width 7 height 7
click at [159, 416] on input "4" at bounding box center [157, 411] width 7 height 7
click at [231, 417] on div "Two team members Repeater 1 2 3 4 Edit" at bounding box center [285, 412] width 511 height 23
click at [209, 421] on div "Two team members Repeater 1 2 3 4 Edit" at bounding box center [285, 412] width 511 height 23
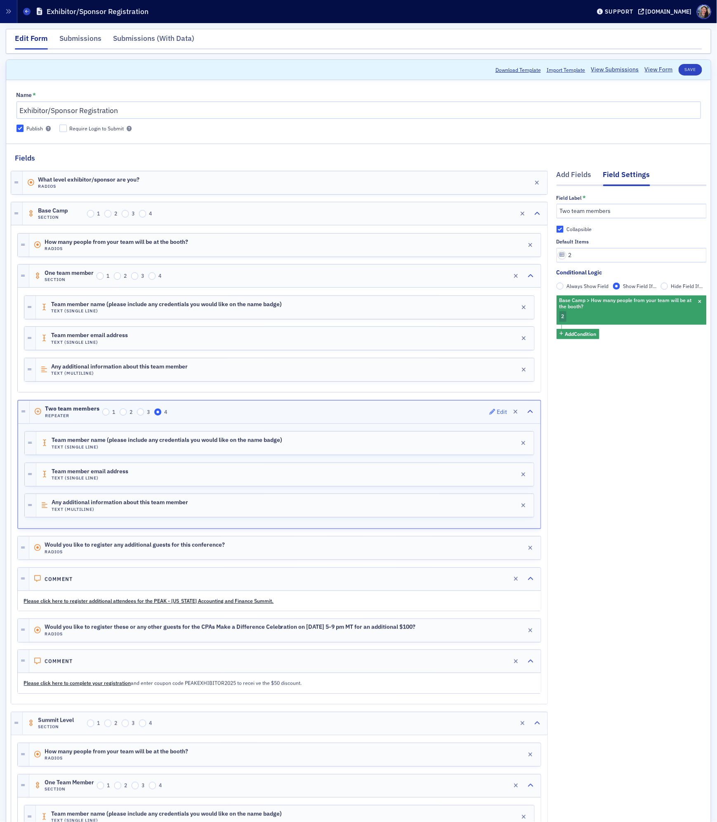
click at [494, 415] on icon "button" at bounding box center [493, 412] width 6 height 6
click at [499, 412] on div "Edit" at bounding box center [502, 412] width 10 height 5
click at [303, 417] on div "Two team members Repeater 1 2 3 4 Edit" at bounding box center [285, 412] width 511 height 23
click at [102, 416] on input "1" at bounding box center [105, 411] width 7 height 7
click at [80, 418] on h4 "Repeater" at bounding box center [72, 415] width 54 height 5
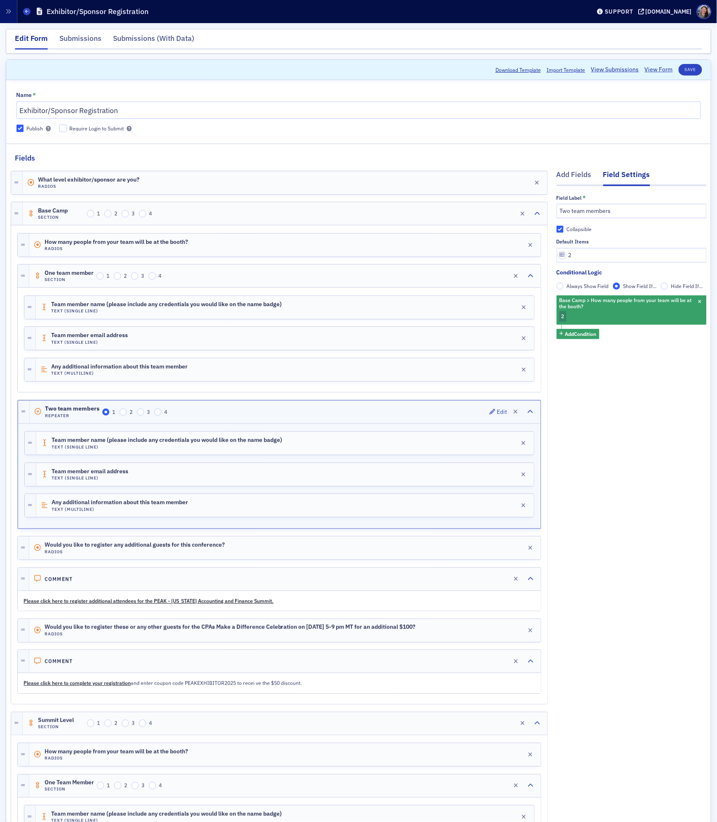
click at [80, 412] on span "Two team members" at bounding box center [72, 408] width 54 height 7
click at [212, 422] on div "Two team members Repeater 1 2 3 4 Edit" at bounding box center [285, 412] width 511 height 23
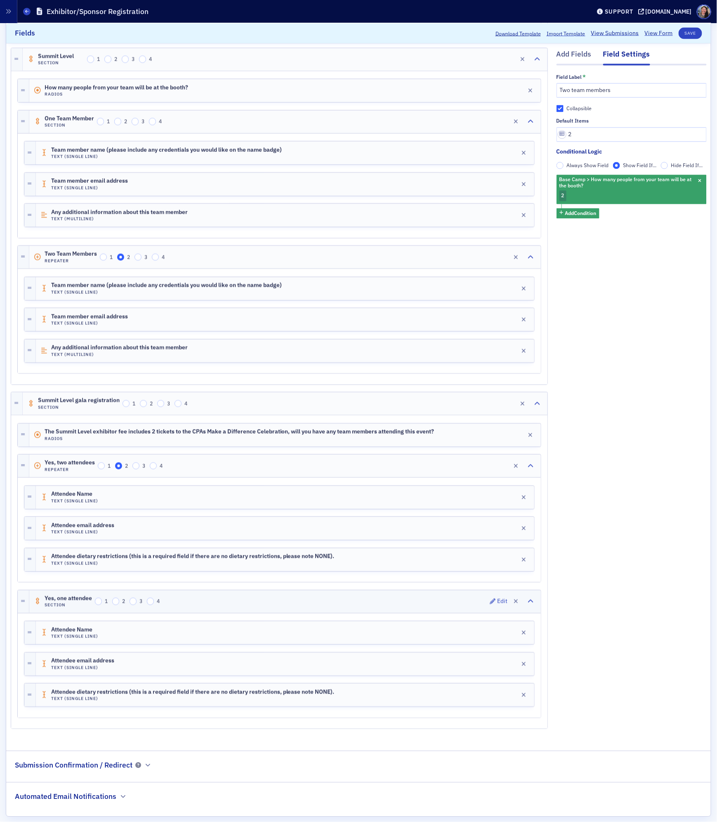
scroll to position [662, 0]
click at [310, 475] on div "Yes, two attendees Repeater 1 2 3 4 Edit" at bounding box center [284, 467] width 511 height 23
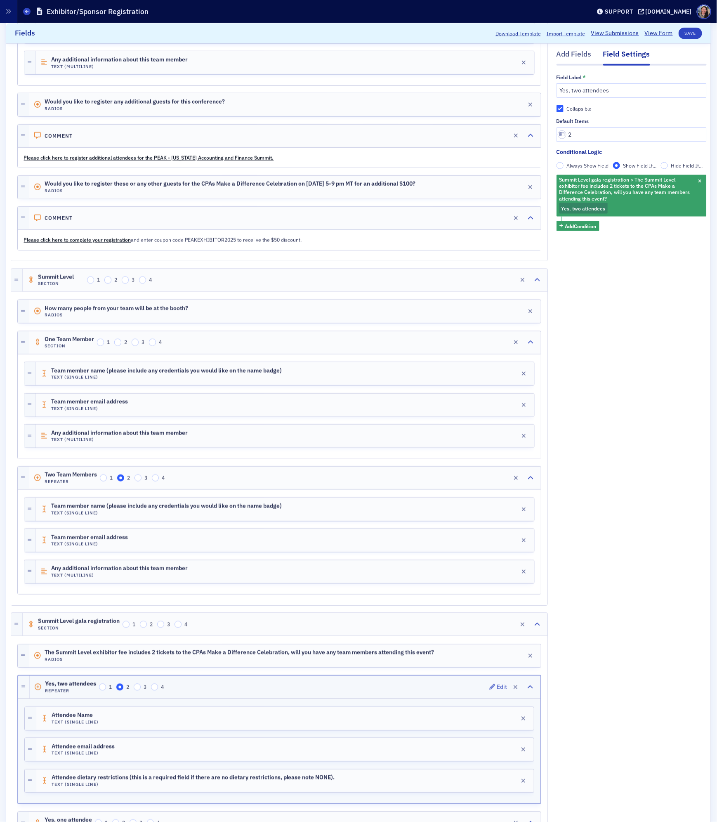
scroll to position [444, 0]
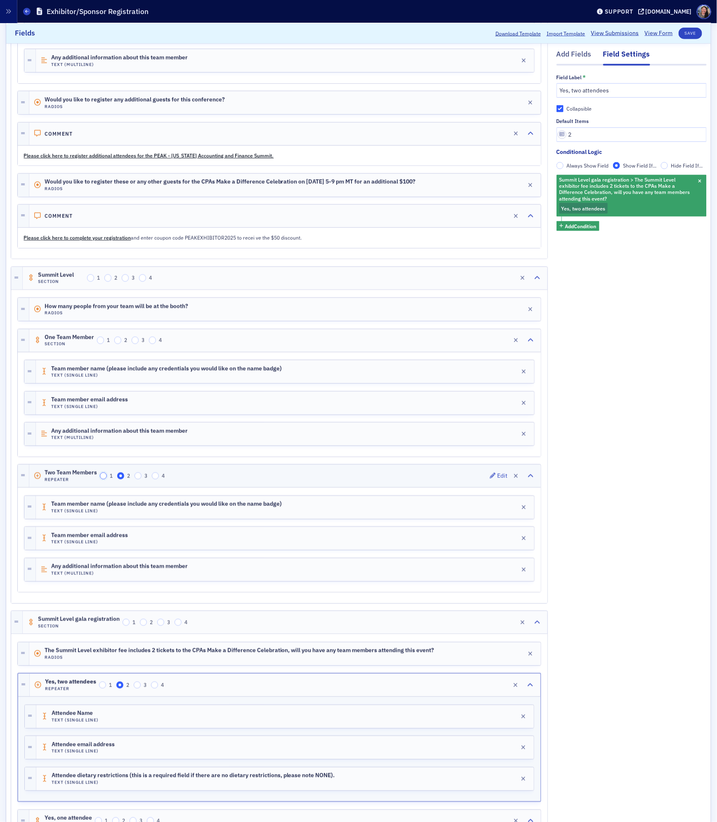
click at [107, 480] on input "1" at bounding box center [103, 475] width 7 height 7
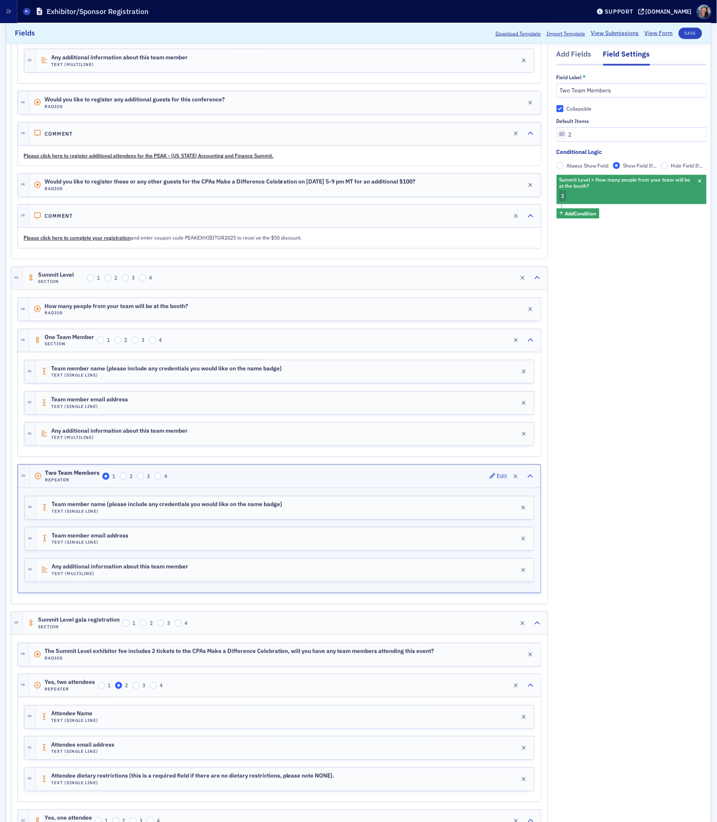
click at [575, 463] on div "Add Fields Field Settings Field Label * Two Team Members Collapsible Default It…" at bounding box center [631, 338] width 150 height 1239
click at [577, 57] on div "Add Fields" at bounding box center [573, 56] width 35 height 15
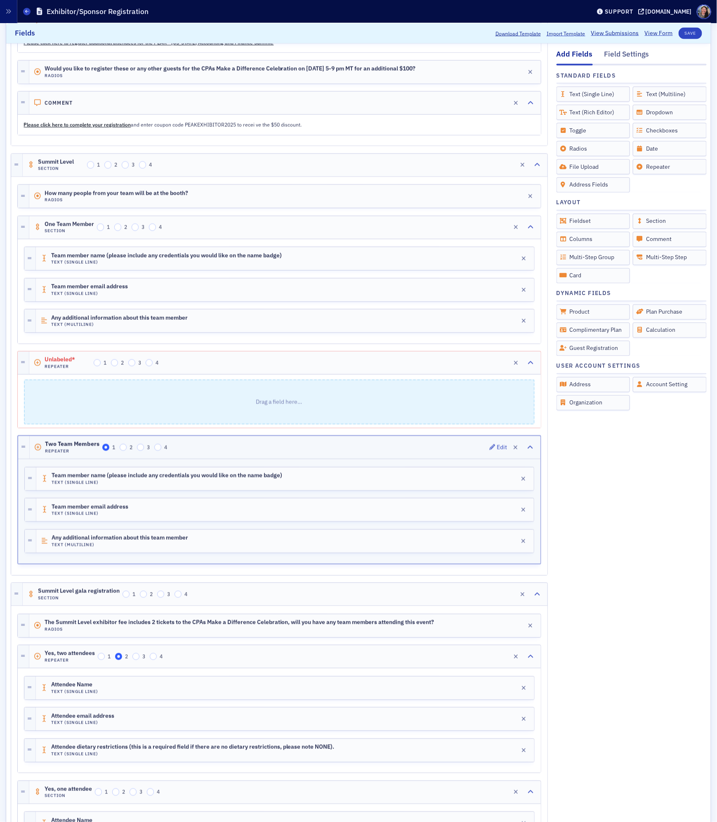
scroll to position [559, 0]
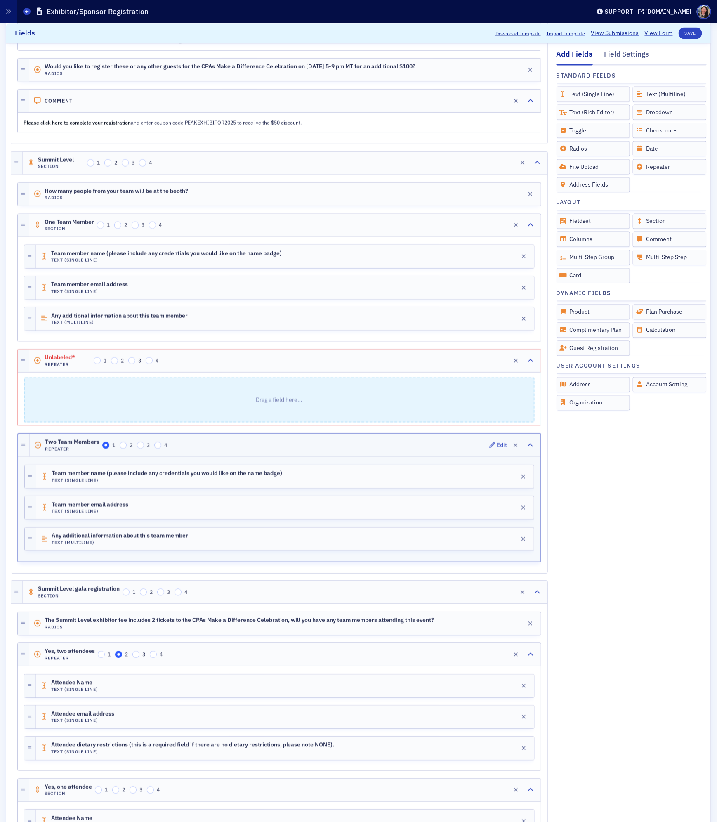
click at [139, 405] on p "Drag a field here…" at bounding box center [279, 399] width 509 height 43
click at [249, 372] on div "Unlabeled* Repeater 1 2 3 4 Edit" at bounding box center [284, 360] width 511 height 23
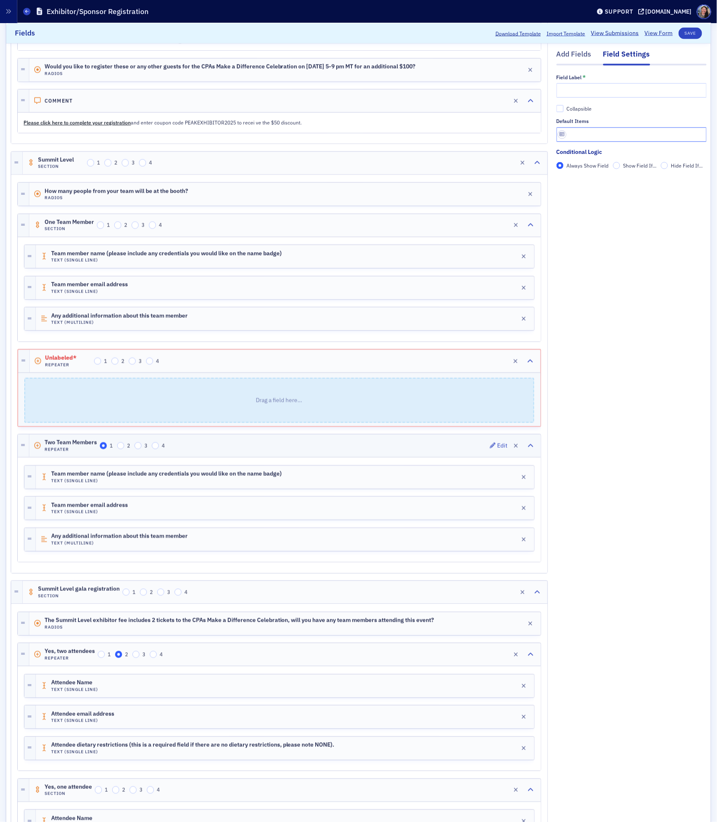
click at [591, 137] on input "text" at bounding box center [631, 134] width 150 height 14
type input "2"
click at [578, 91] on input "text" at bounding box center [631, 90] width 150 height 14
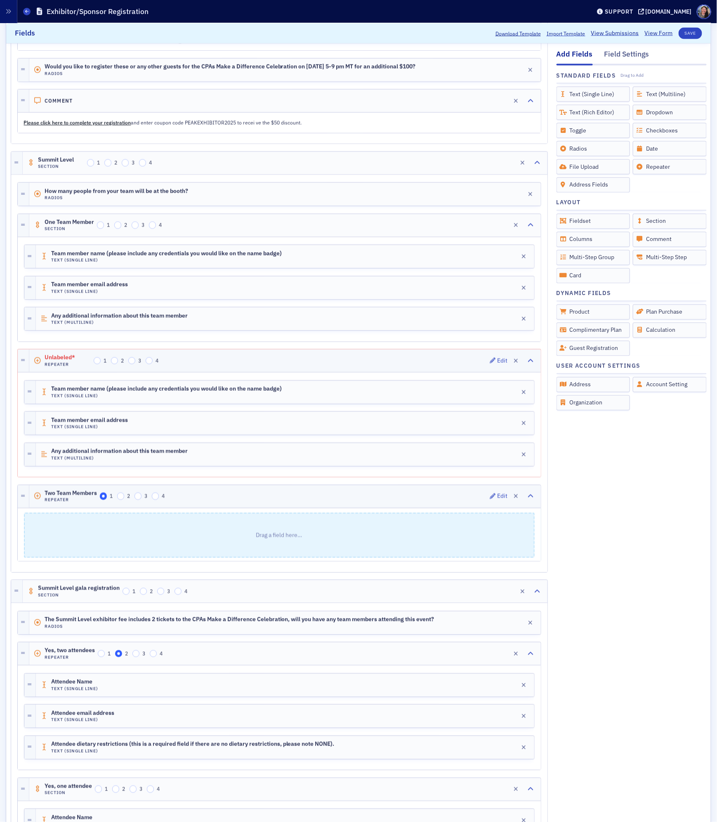
click at [72, 361] on span "Unlabeled*" at bounding box center [68, 357] width 46 height 7
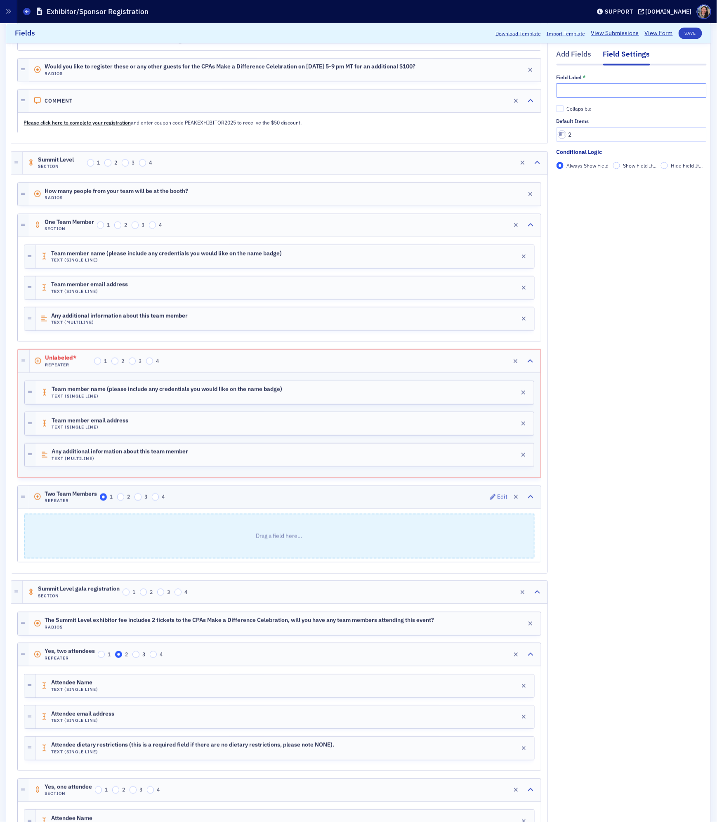
click at [610, 88] on input "text" at bounding box center [631, 90] width 150 height 14
type input "Two team members"
click at [516, 500] on icon "button" at bounding box center [516, 497] width 5 height 6
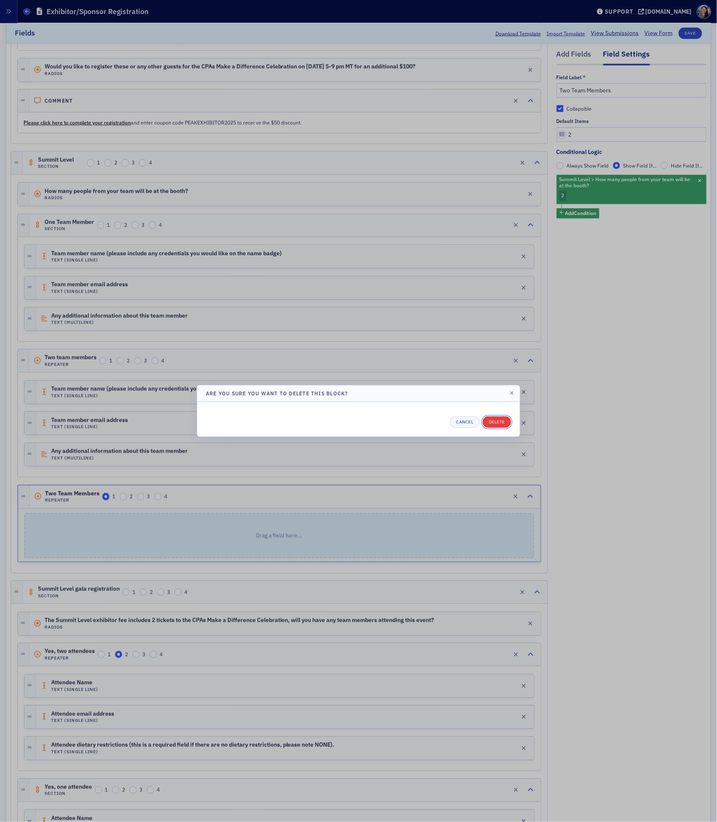
click at [495, 423] on button "Delete" at bounding box center [497, 422] width 28 height 12
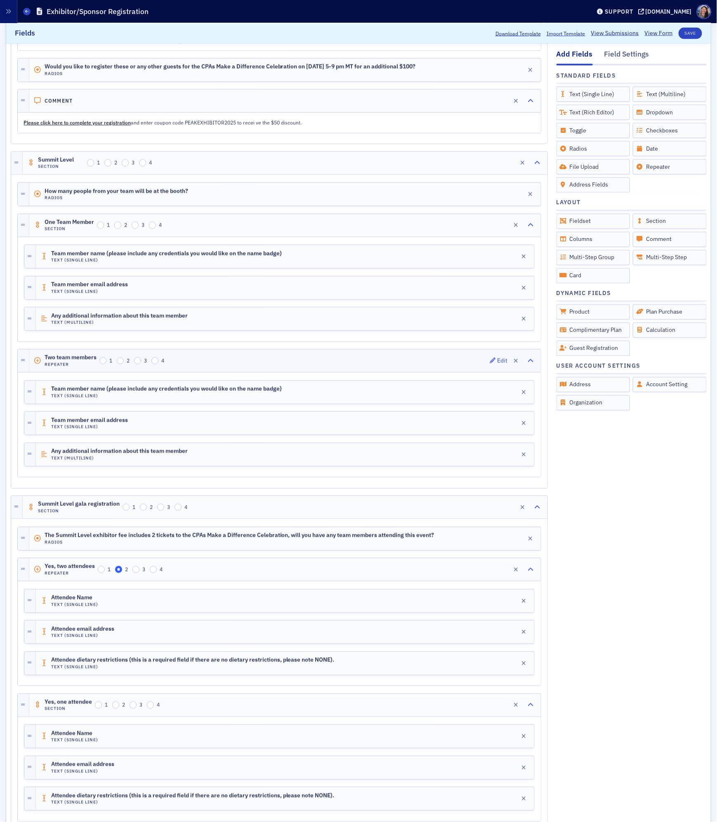
click at [458, 372] on div "Two team members Repeater 1 2 3 4 Edit" at bounding box center [284, 360] width 511 height 23
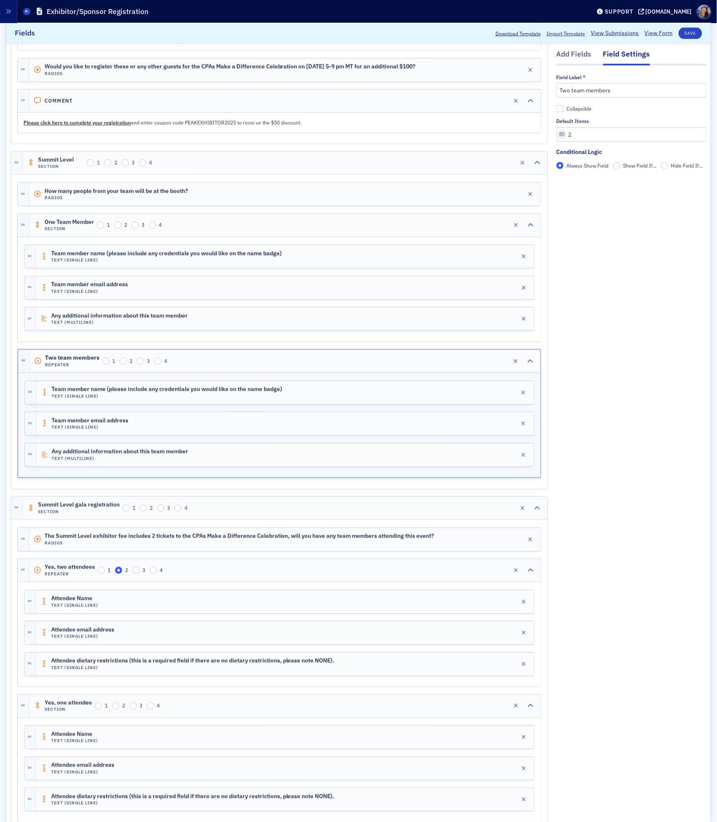
click at [630, 164] on span "Show Field If..." at bounding box center [639, 165] width 33 height 7
click at [620, 164] on input "Show Field If..." at bounding box center [616, 165] width 7 height 7
click at [585, 177] on span "Add Condition" at bounding box center [580, 179] width 31 height 7
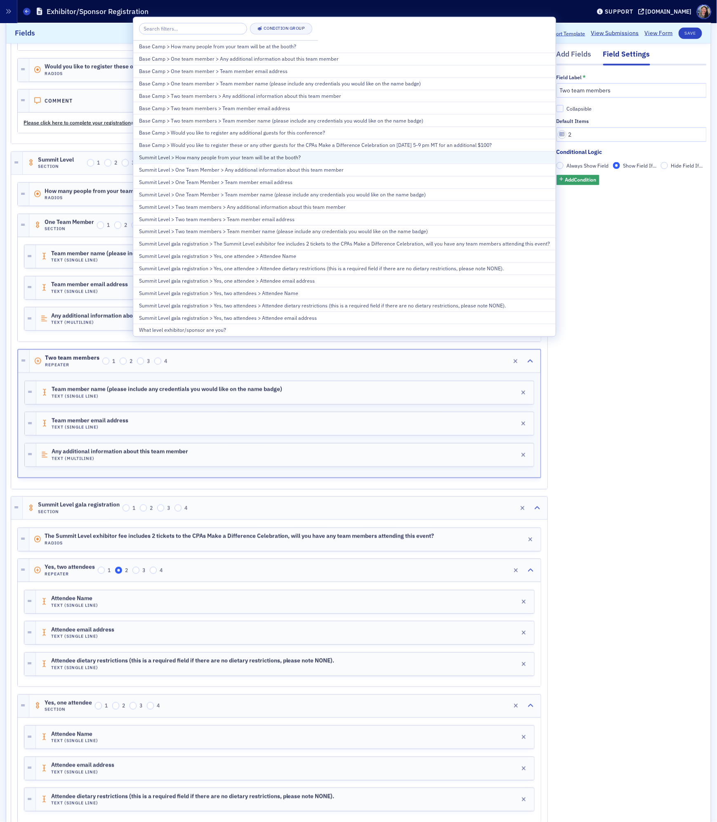
click at [324, 157] on div "Summit Level > How many people from your team will be at the booth?" at bounding box center [344, 157] width 411 height 7
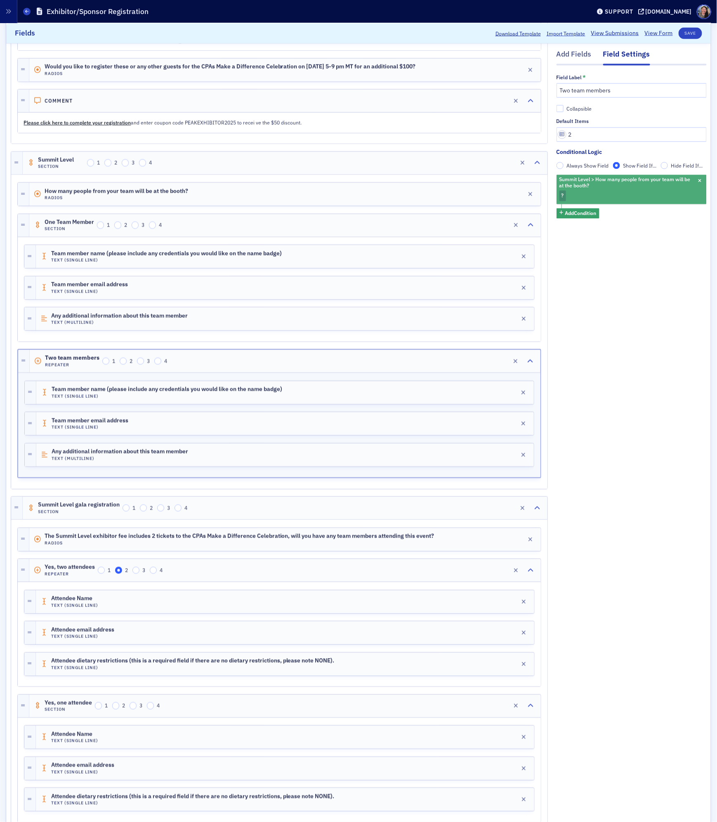
click at [569, 193] on div "Summit Level > How many people from your team will be at the booth? ?" at bounding box center [631, 188] width 150 height 29
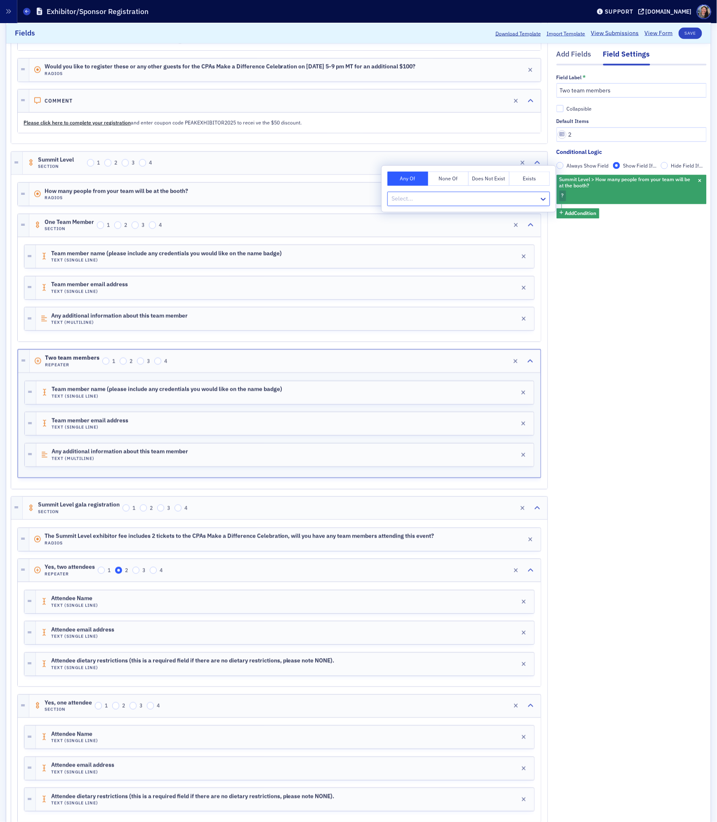
click at [501, 196] on div at bounding box center [465, 199] width 148 height 10
click at [478, 231] on div "2" at bounding box center [468, 232] width 153 height 9
click at [687, 34] on button "Save" at bounding box center [691, 33] width 24 height 12
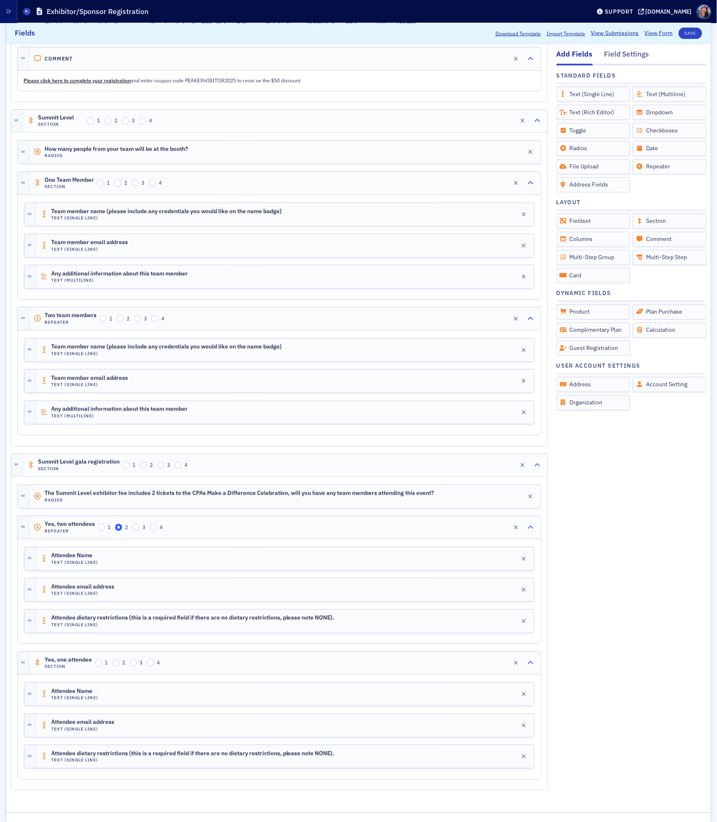
scroll to position [602, 0]
click at [341, 537] on div "Yes, two attendees Repeater 1 2 3 4 Edit" at bounding box center [284, 527] width 511 height 23
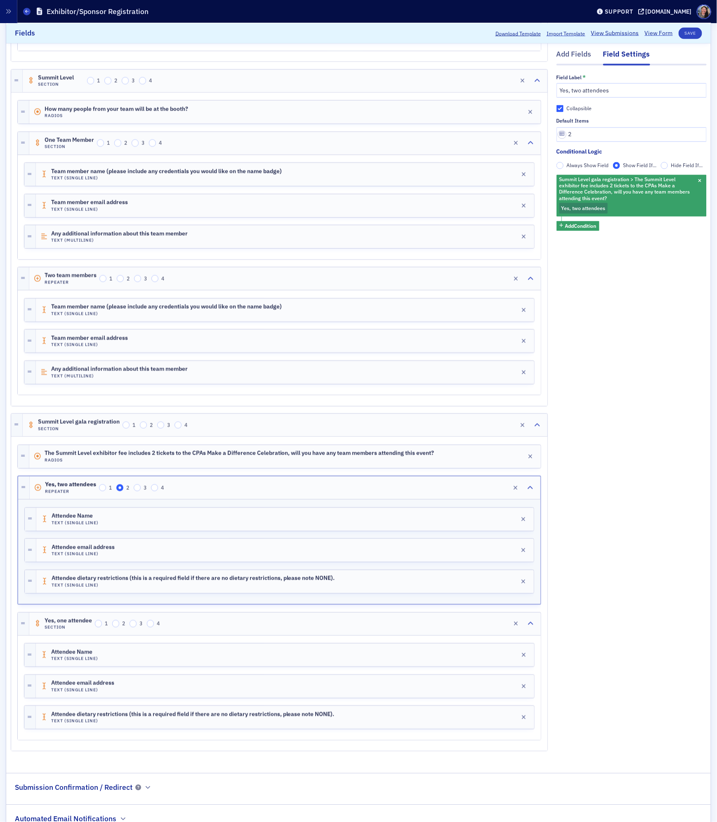
scroll to position [640, 0]
click at [576, 52] on div "Add Fields" at bounding box center [573, 56] width 35 height 15
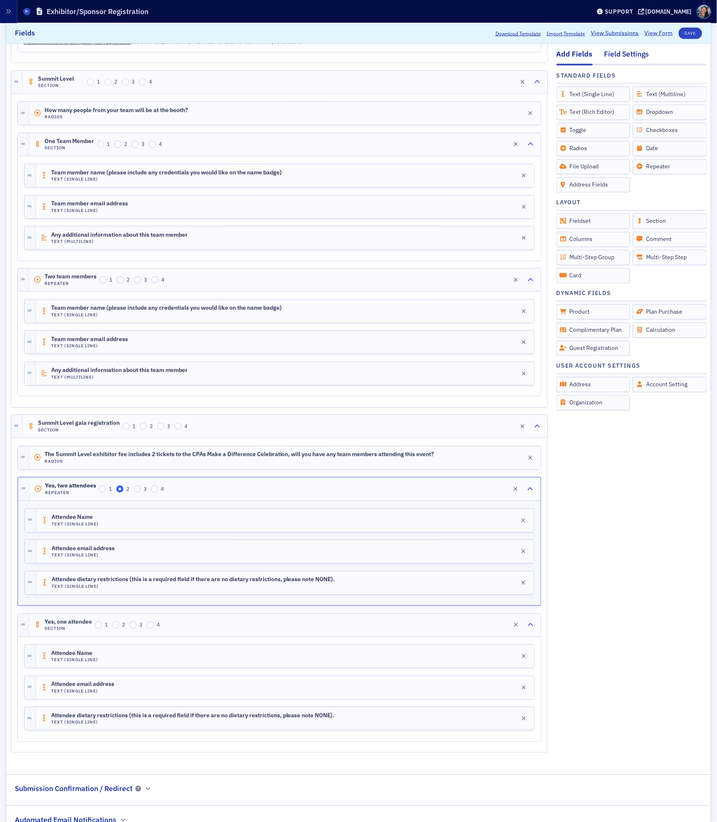
click at [626, 54] on div "Field Settings" at bounding box center [626, 56] width 45 height 15
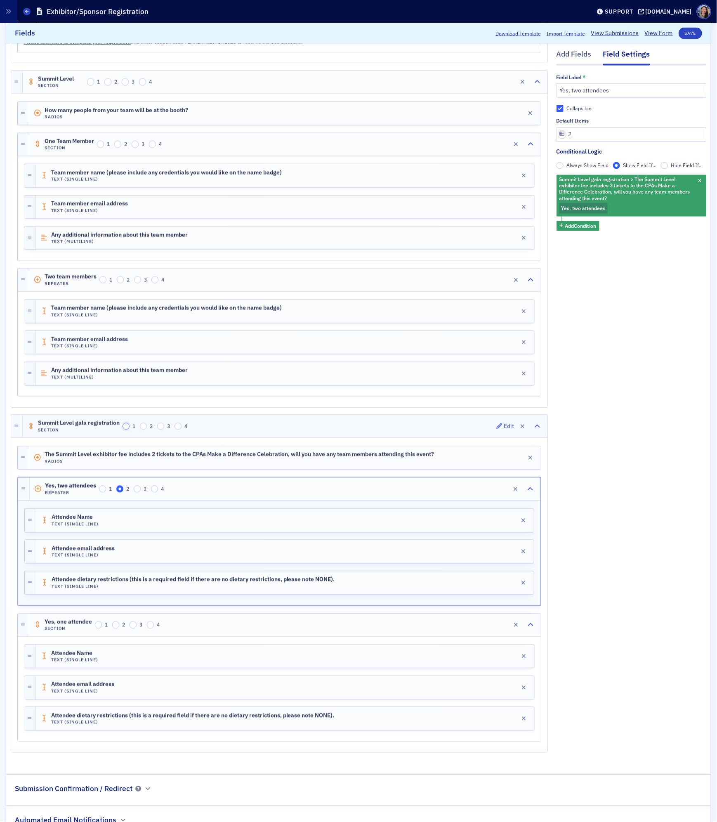
click at [125, 430] on input "1" at bounding box center [126, 426] width 7 height 7
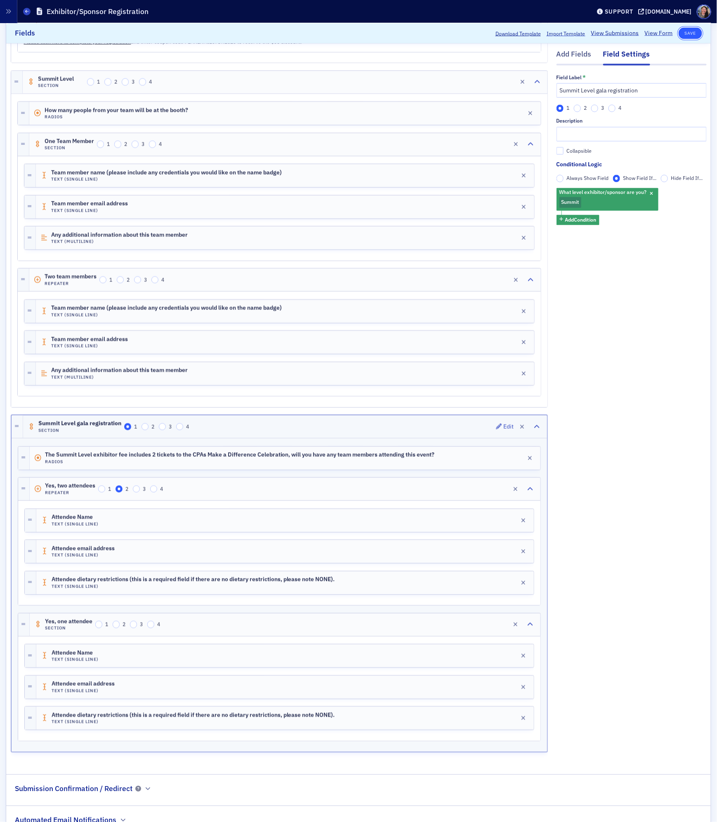
click at [690, 31] on button "Save" at bounding box center [691, 33] width 24 height 12
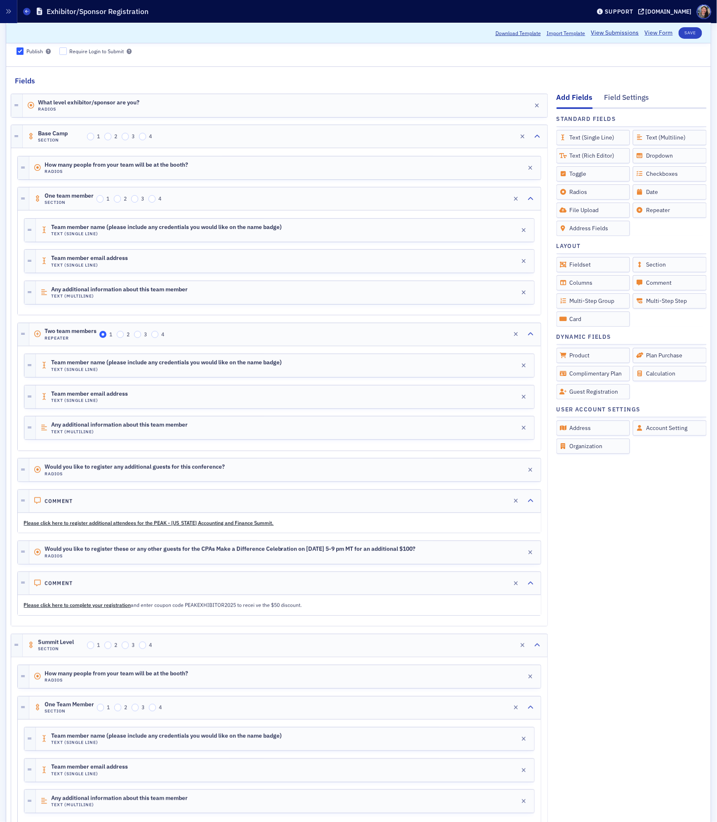
scroll to position [0, 0]
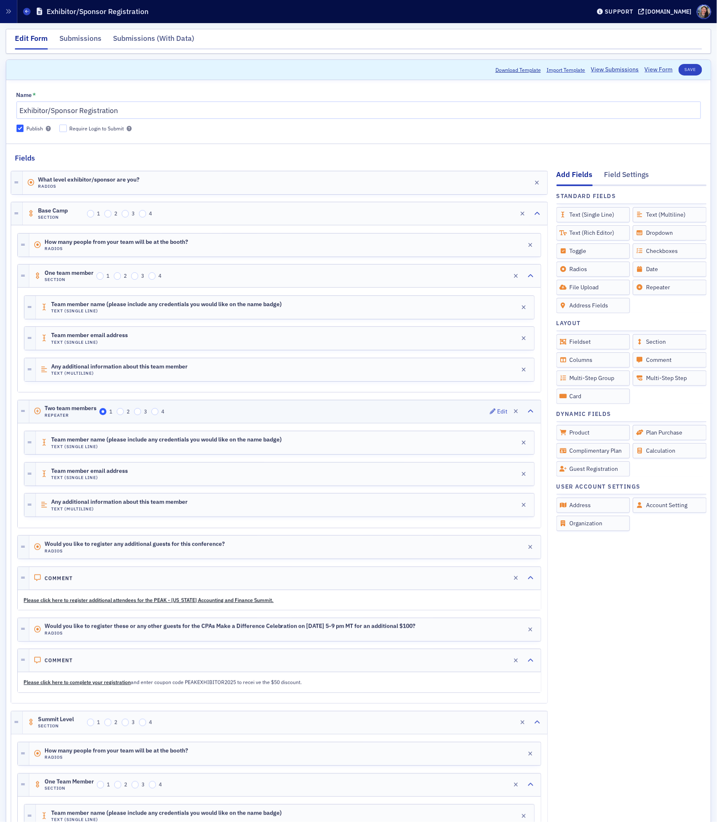
click at [72, 412] on span "Two team members" at bounding box center [71, 408] width 52 height 7
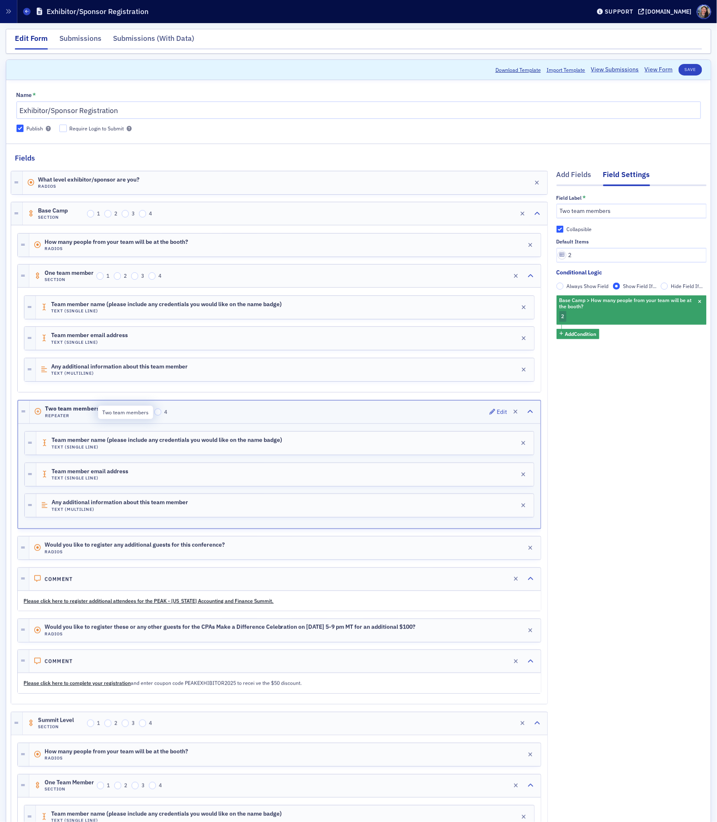
click at [78, 412] on span "Two team members" at bounding box center [72, 408] width 54 height 7
click at [604, 217] on input "Two team members" at bounding box center [631, 211] width 150 height 14
type input "No additional members can be added."
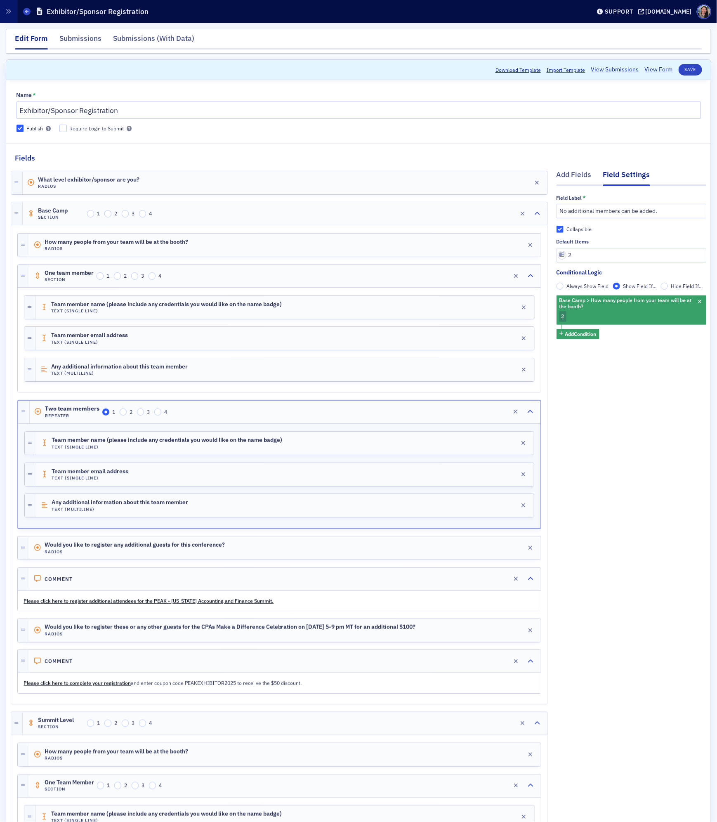
click at [613, 472] on div "Add Fields Field Settings Field Label * No additional members can be added. Col…" at bounding box center [631, 782] width 150 height 1239
click at [686, 67] on button "Save" at bounding box center [691, 70] width 24 height 12
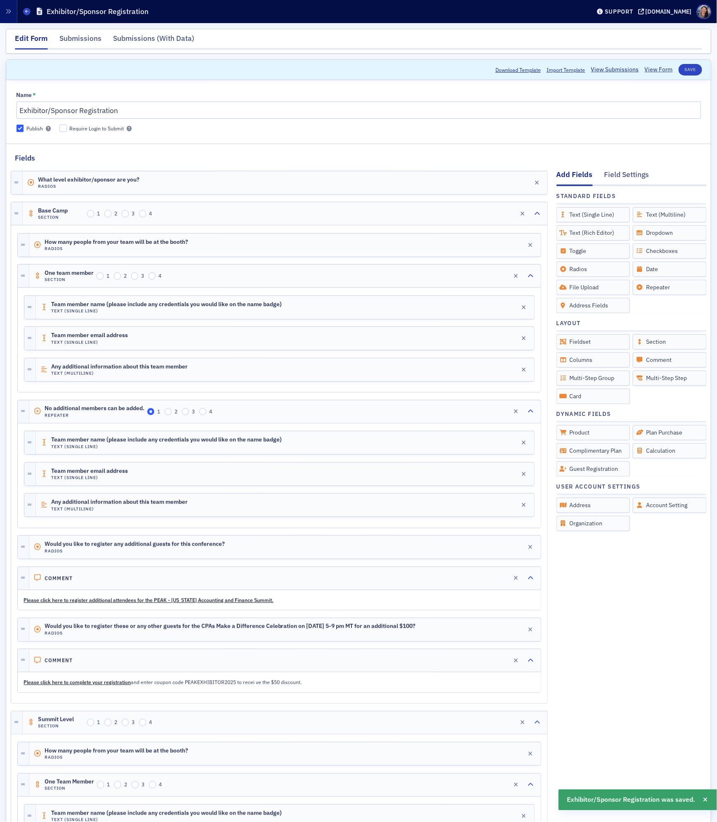
click at [656, 68] on link "View Form" at bounding box center [659, 69] width 28 height 9
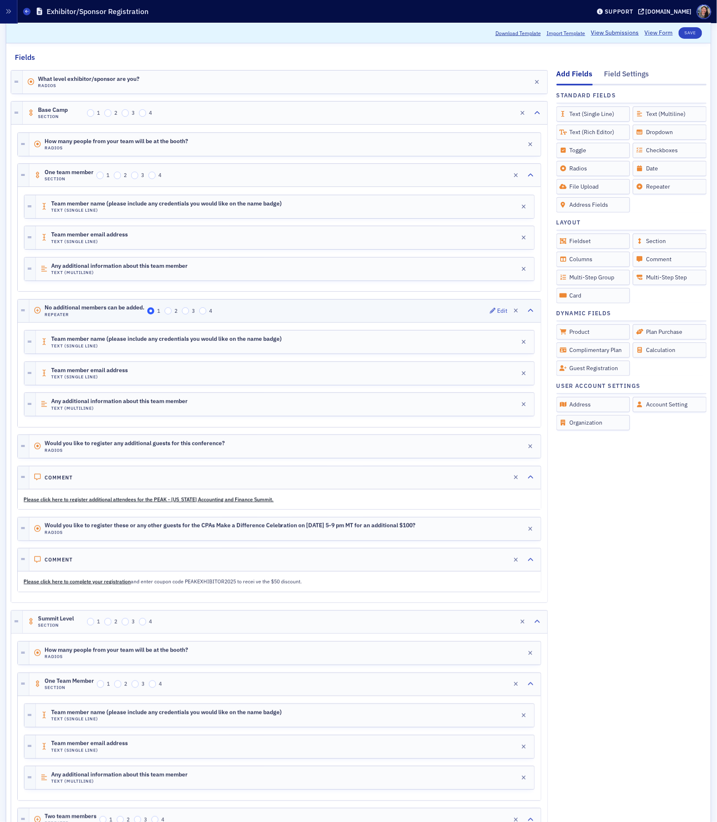
scroll to position [109, 0]
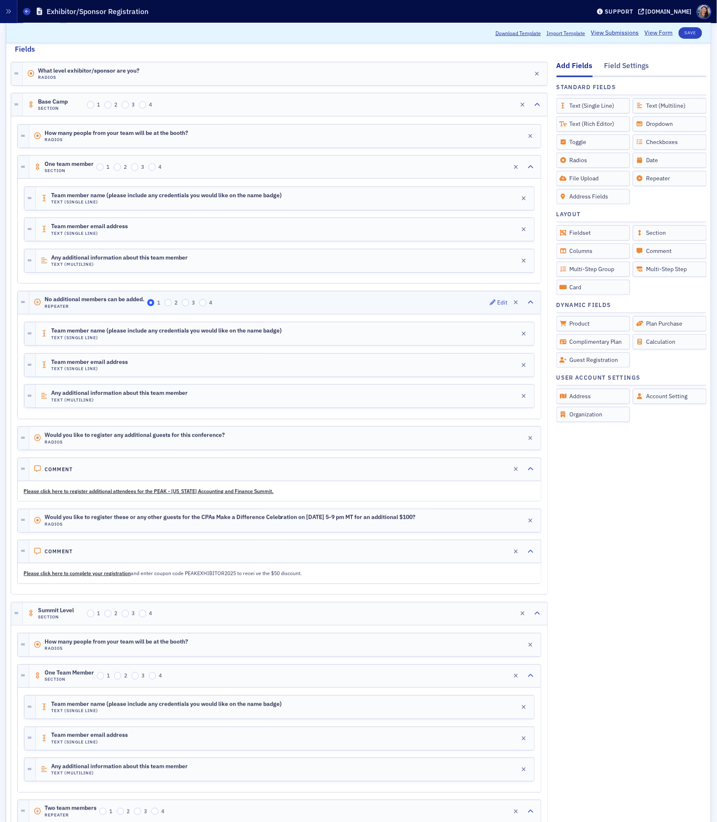
click at [96, 302] on span "No additional members can be added." at bounding box center [95, 299] width 100 height 7
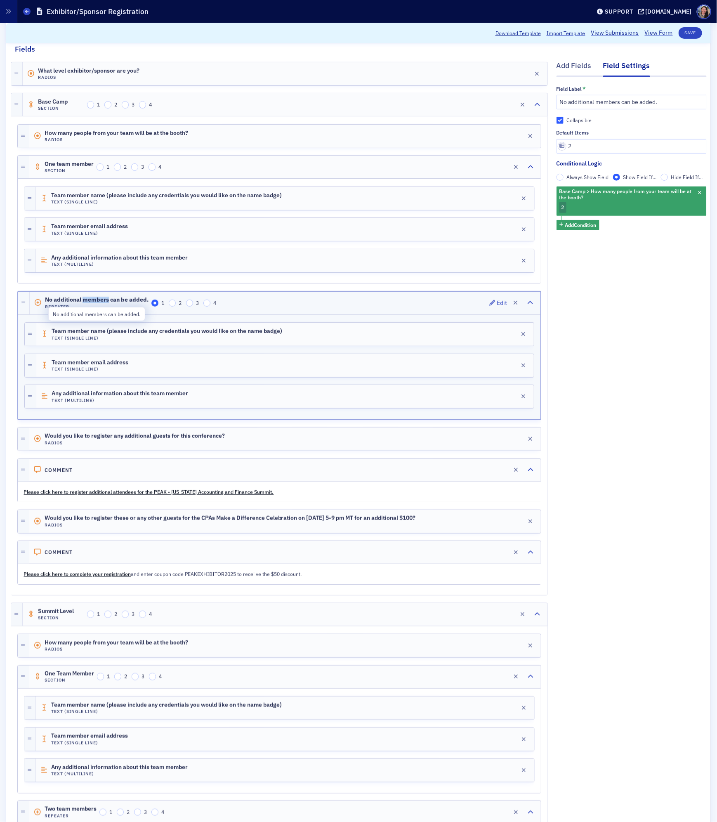
click at [96, 302] on span "No additional members can be added." at bounding box center [97, 300] width 104 height 7
click at [578, 104] on input "No additional members can be added." at bounding box center [631, 102] width 150 height 14
type input "itional members can be added."
click at [693, 30] on button "Save" at bounding box center [691, 33] width 24 height 12
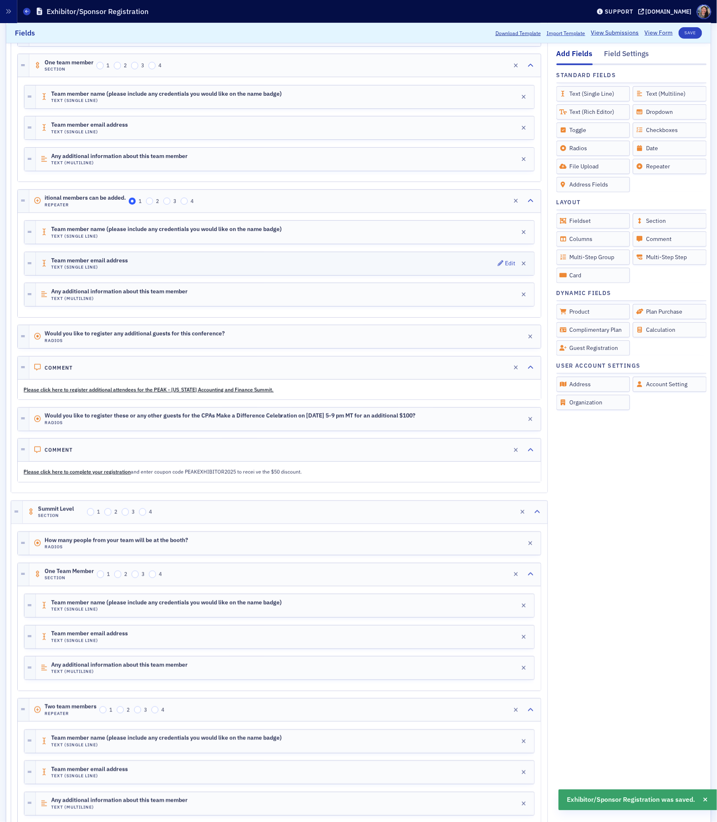
scroll to position [218, 0]
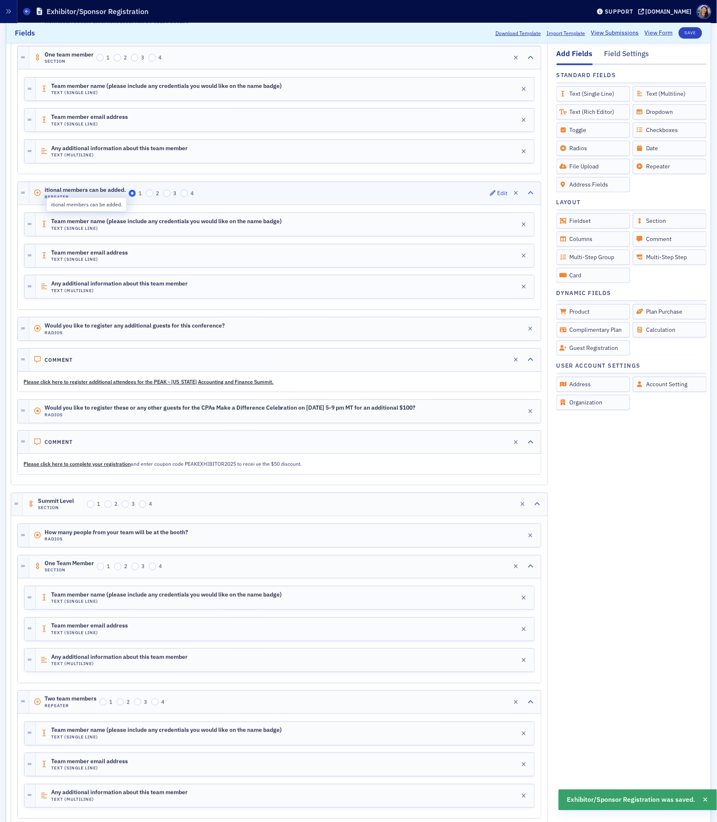
click at [83, 192] on span "itional members can be added." at bounding box center [85, 190] width 81 height 7
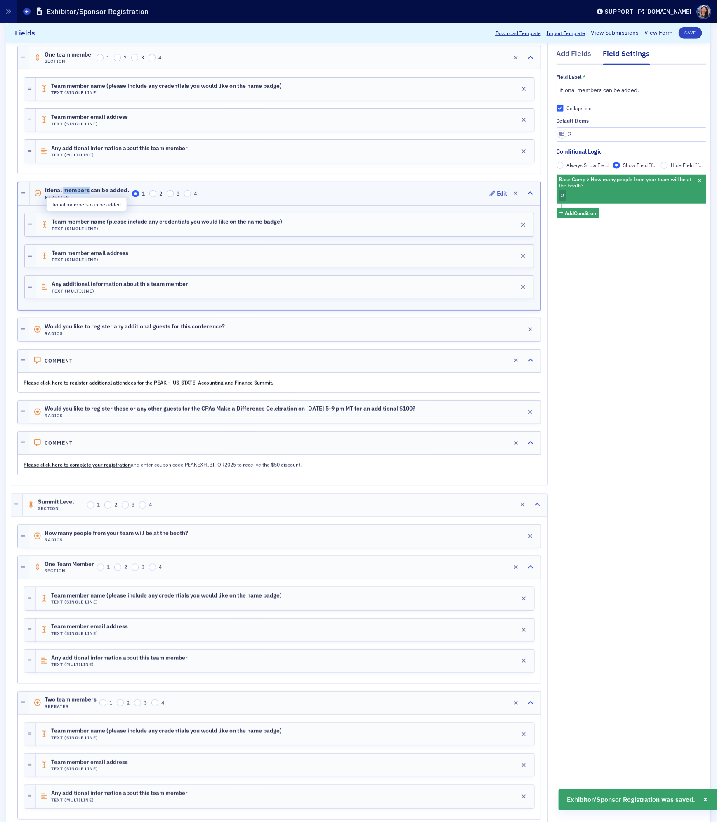
click at [83, 192] on span "itional members can be added." at bounding box center [87, 190] width 84 height 7
copy span "itional members can be added."
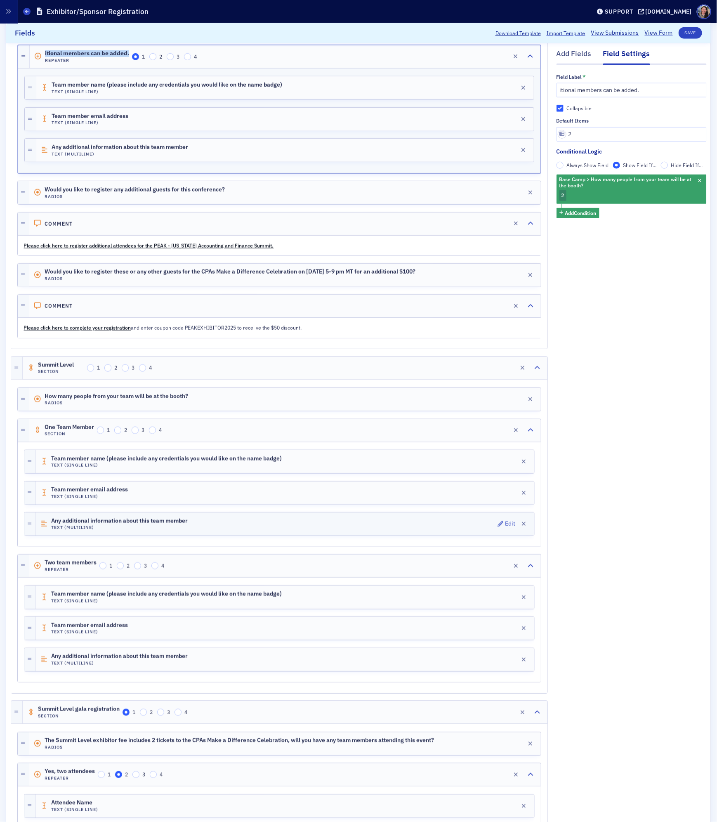
scroll to position [363, 0]
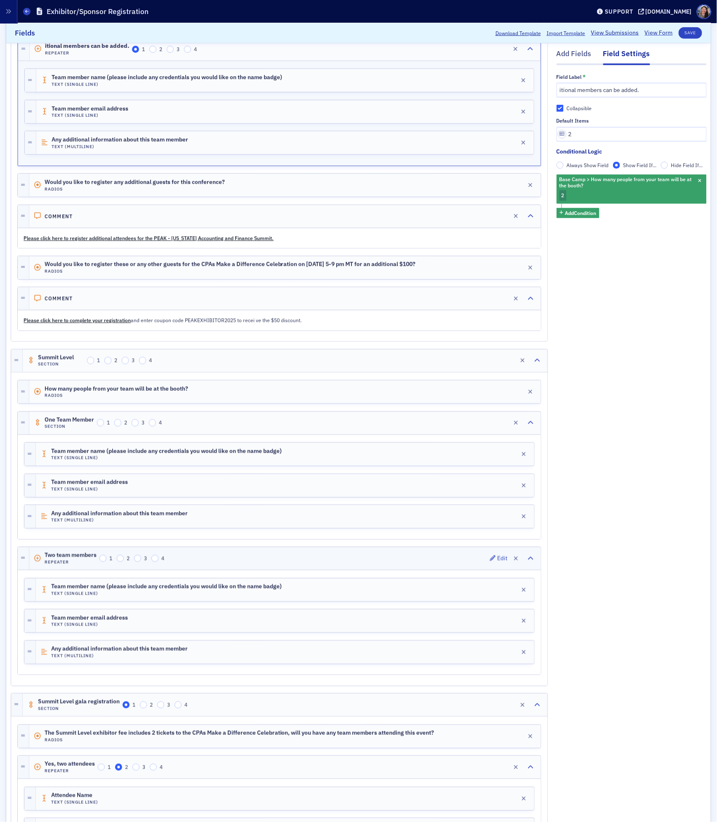
click at [247, 570] on div "Two team members Repeater 1 2 3 4 Edit" at bounding box center [284, 558] width 511 height 23
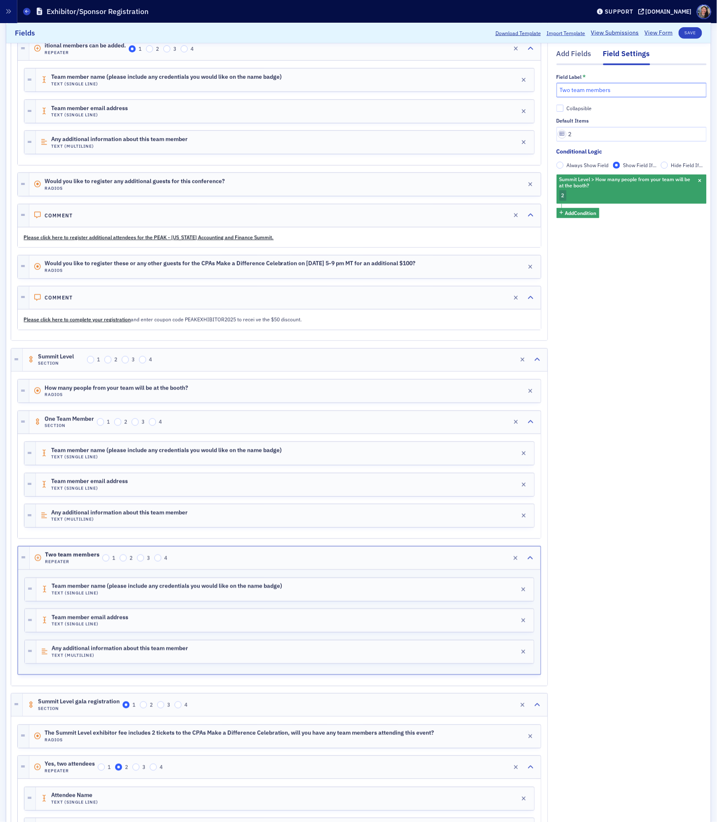
click at [618, 90] on input "Two team members" at bounding box center [631, 90] width 150 height 14
click at [84, 558] on span "Two team members" at bounding box center [72, 554] width 54 height 7
click at [616, 87] on input "Two team members" at bounding box center [631, 90] width 150 height 14
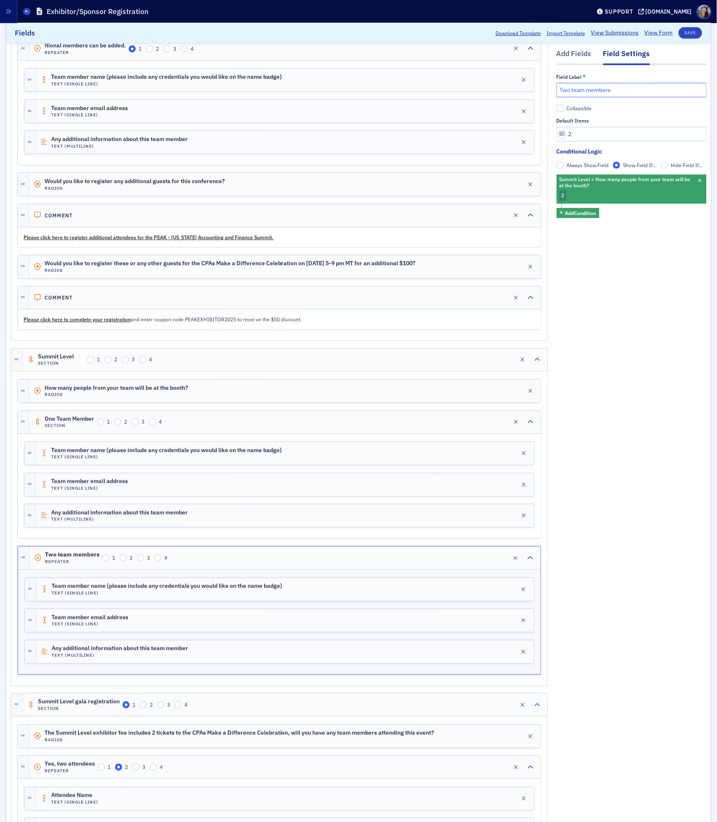
click at [616, 87] on input "Two team members" at bounding box center [631, 90] width 150 height 14
paste input "itional members can be added."
type input "itional members can be added."
click at [692, 28] on button "Save" at bounding box center [691, 33] width 24 height 12
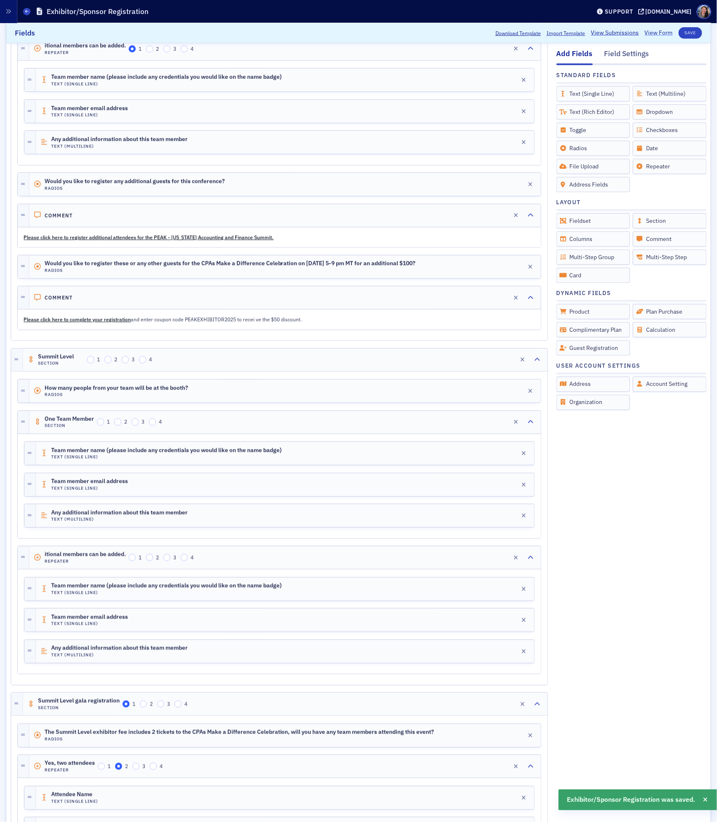
click at [649, 33] on link "View Form" at bounding box center [659, 33] width 28 height 9
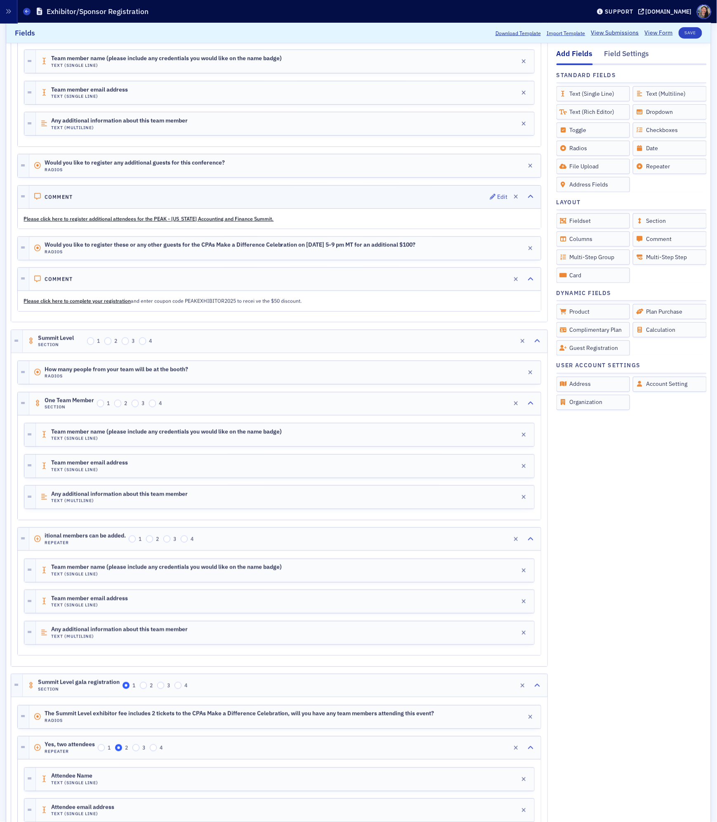
scroll to position [396, 0]
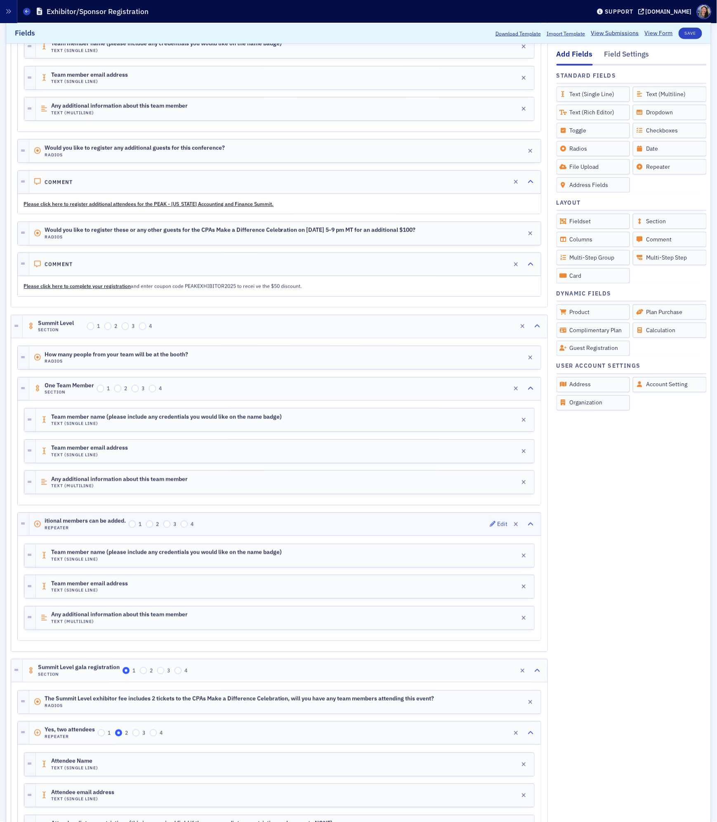
click at [101, 524] on span "itional members can be added." at bounding box center [85, 521] width 81 height 7
click at [101, 525] on span "itional members can be added." at bounding box center [87, 521] width 84 height 7
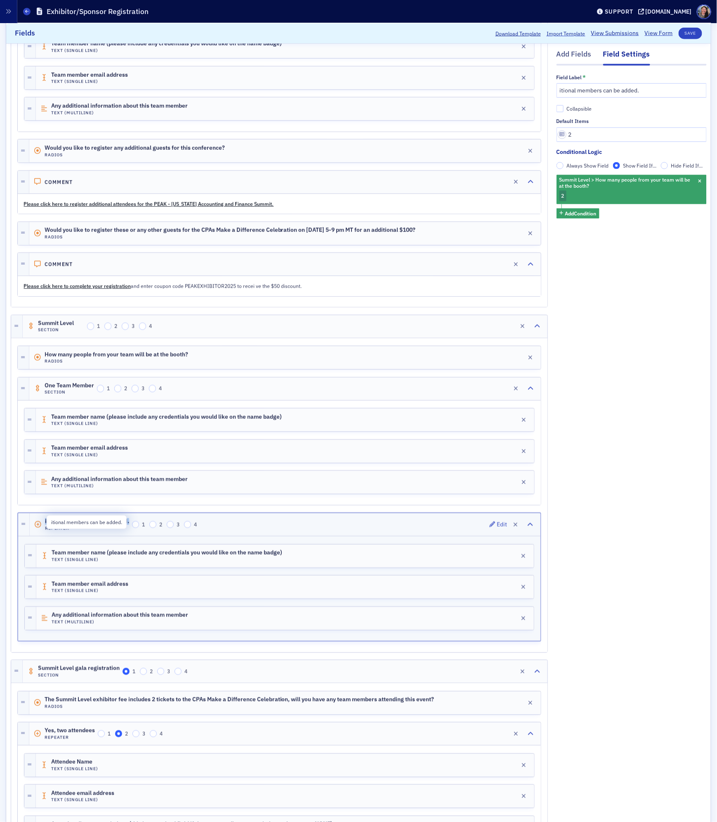
click at [101, 525] on span "itional members can be added." at bounding box center [87, 521] width 84 height 7
drag, startPoint x: 653, startPoint y: 90, endPoint x: 472, endPoint y: 80, distance: 180.5
click at [479, 80] on div "Add Fields Field Settings Field Label * itional members can be added. Collapsib…" at bounding box center [359, 386] width 696 height 1239
type input "Additional members added will be add"
click at [632, 82] on div "Field Label *" at bounding box center [631, 86] width 150 height 24
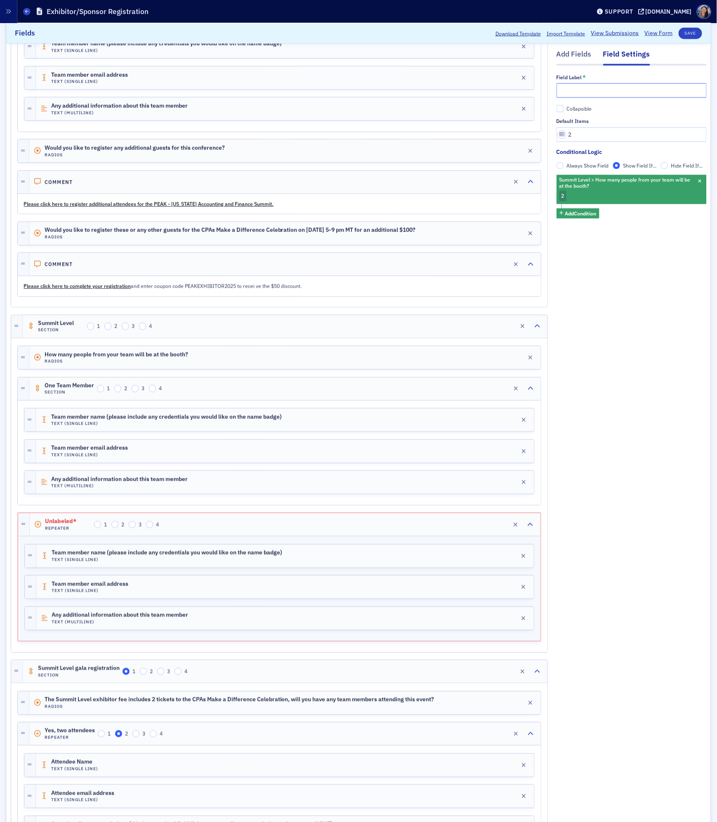
click at [636, 88] on input "text" at bounding box center [631, 90] width 150 height 14
type input "Two"
click at [664, 340] on div "Add Fields Field Settings Field Label * Two Collapsible Default Items 2 Conditi…" at bounding box center [631, 386] width 150 height 1239
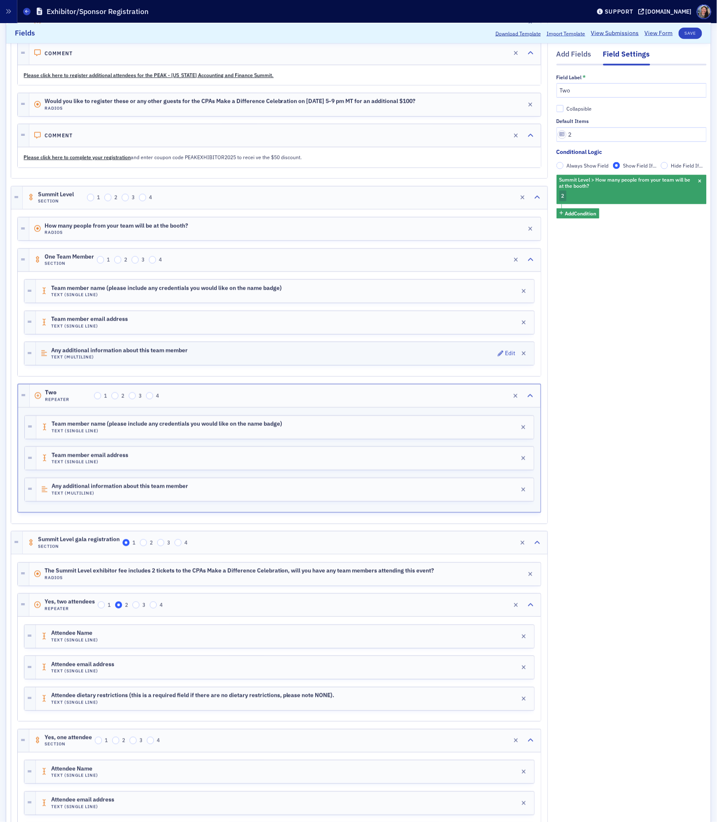
scroll to position [527, 0]
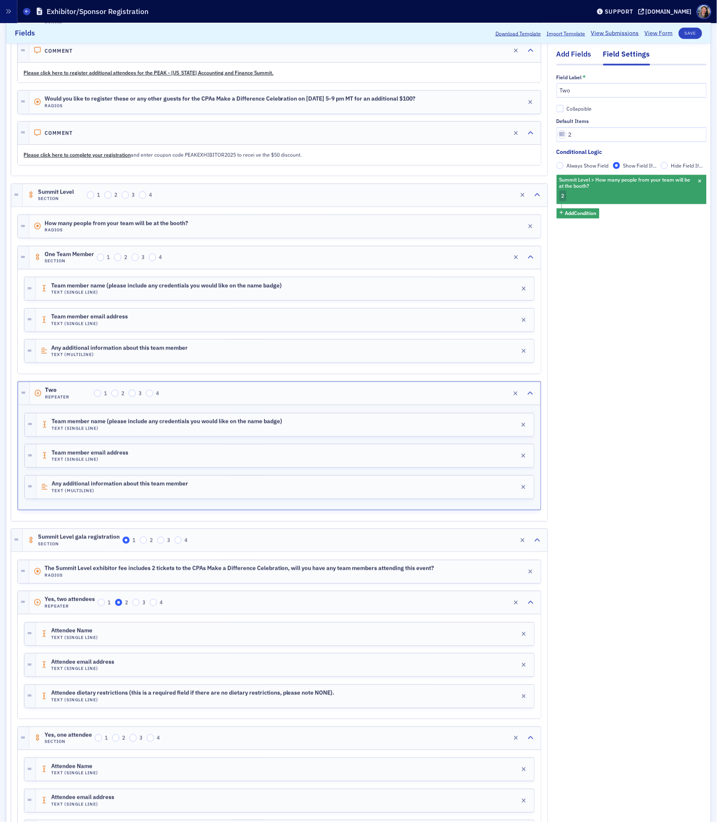
click at [574, 58] on div "Add Fields" at bounding box center [573, 56] width 35 height 15
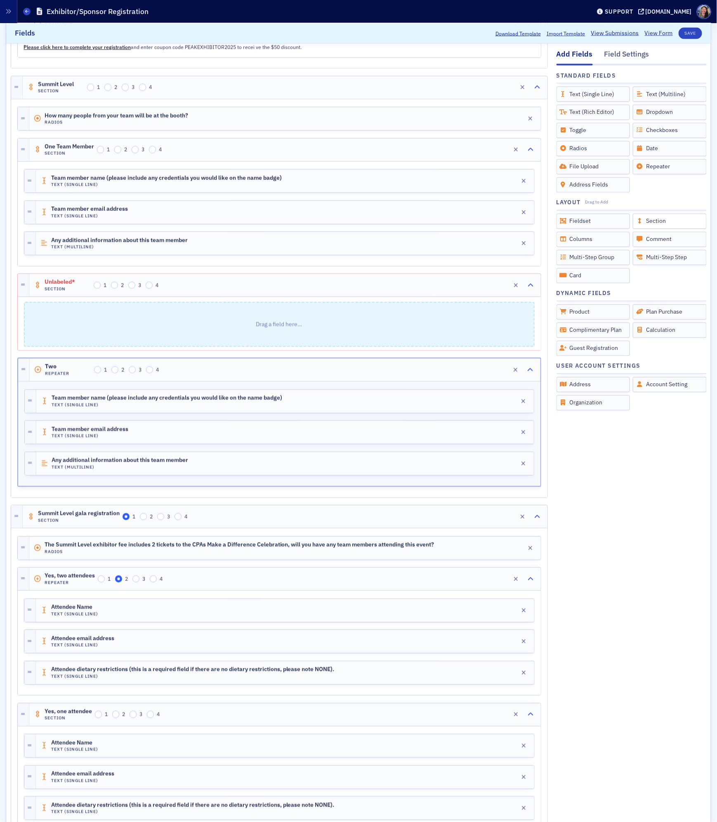
scroll to position [636, 0]
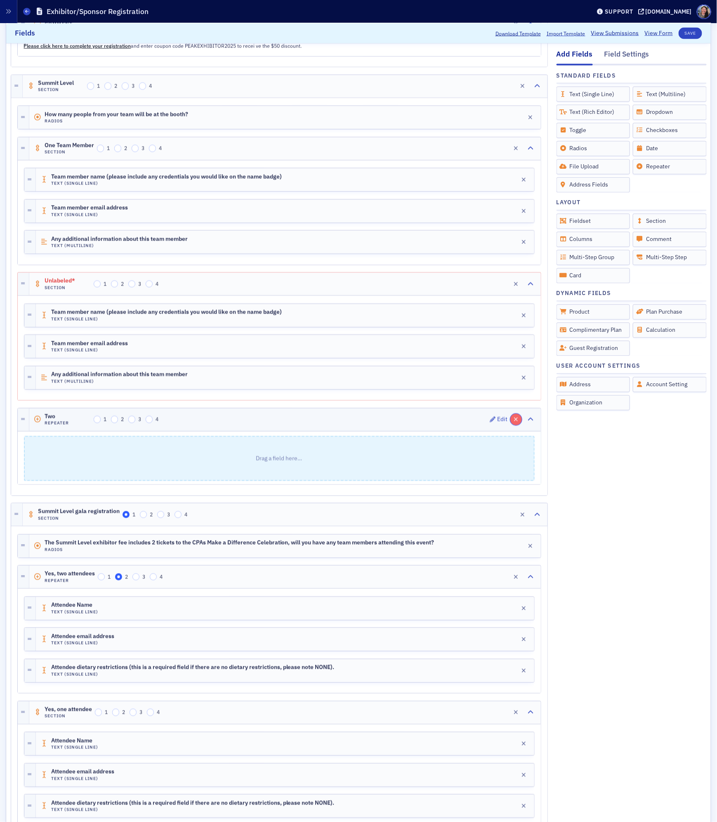
click at [512, 425] on button "button" at bounding box center [516, 420] width 12 height 12
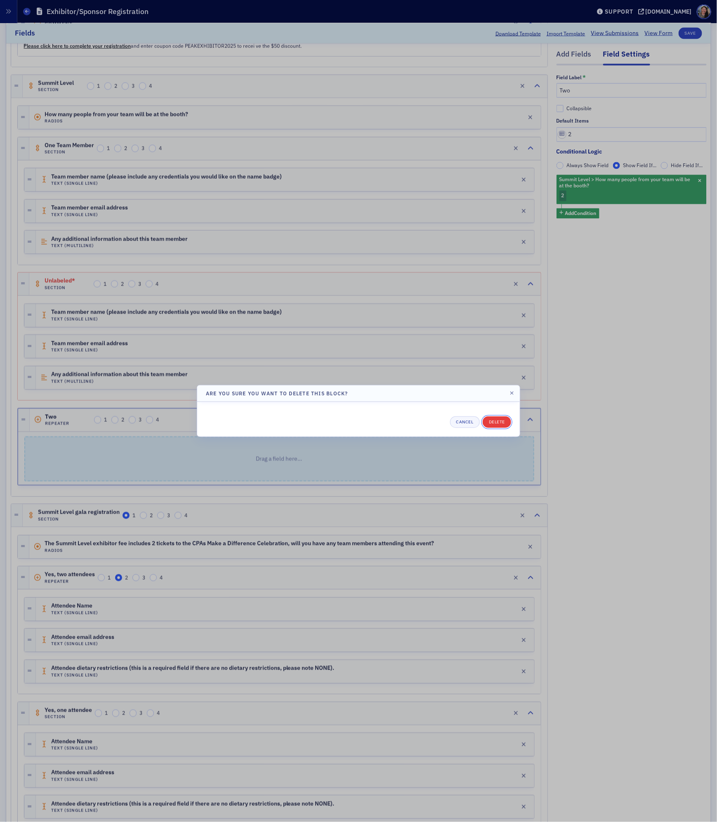
click at [501, 420] on button "Delete" at bounding box center [497, 422] width 28 height 12
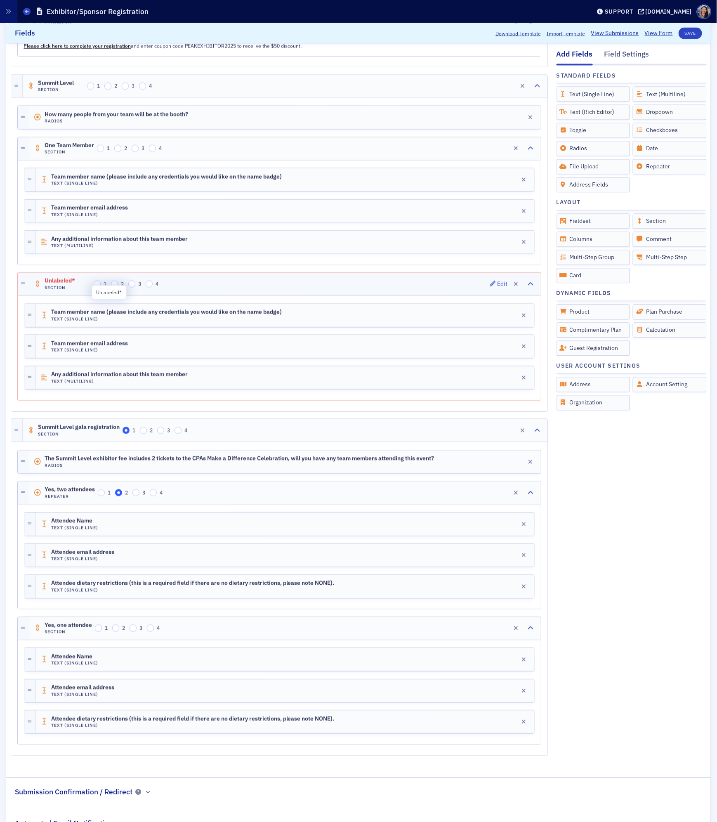
click at [58, 284] on span "Unlabeled*" at bounding box center [68, 281] width 46 height 7
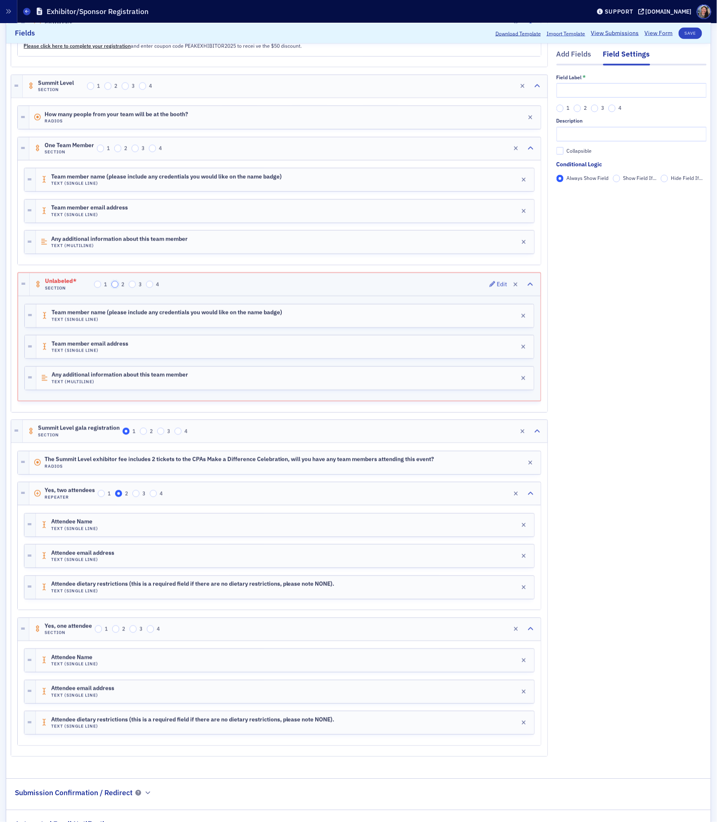
click at [113, 288] on input "2" at bounding box center [114, 284] width 7 height 7
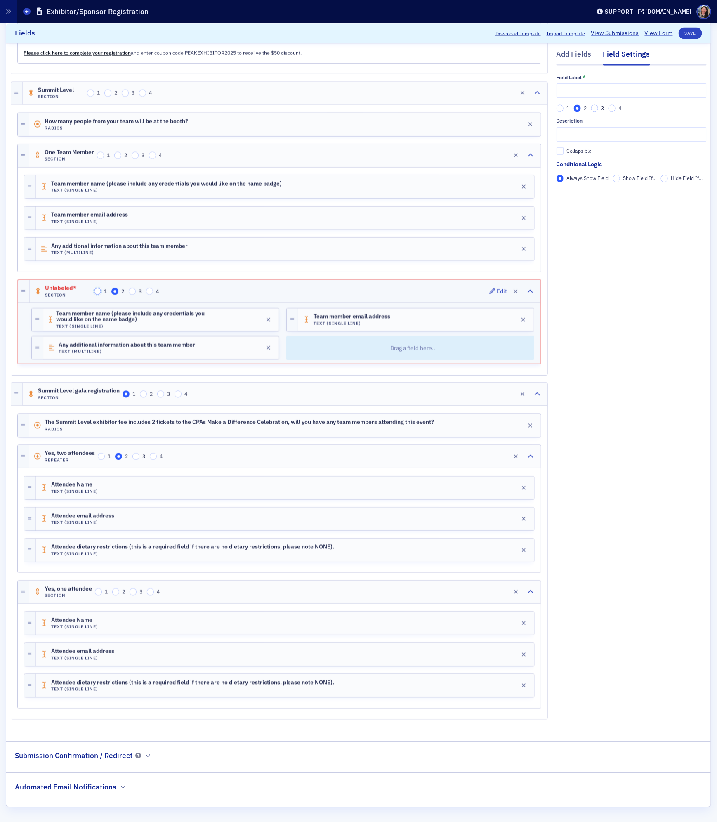
click at [98, 295] on input "1" at bounding box center [97, 291] width 7 height 7
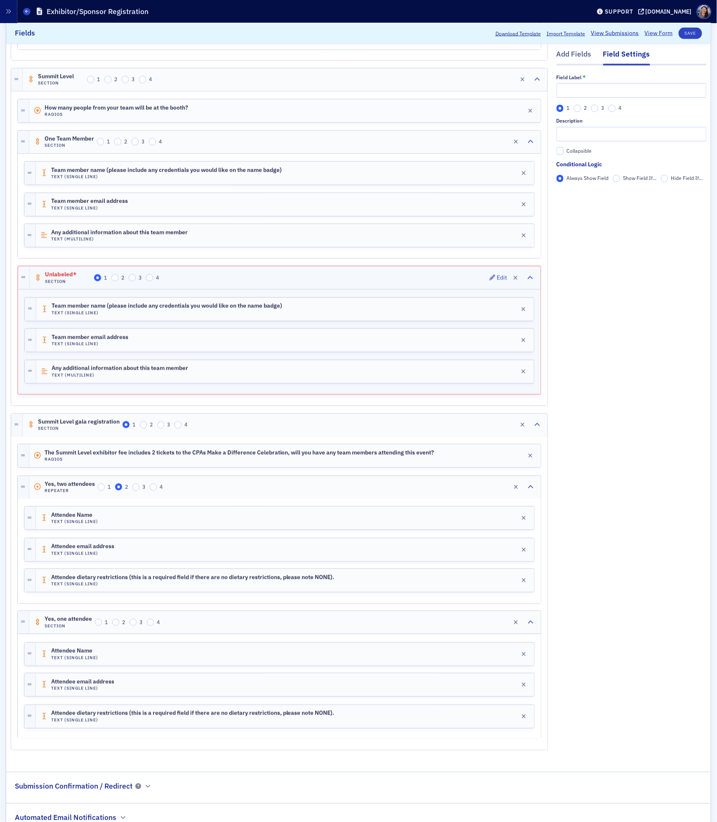
scroll to position [646, 0]
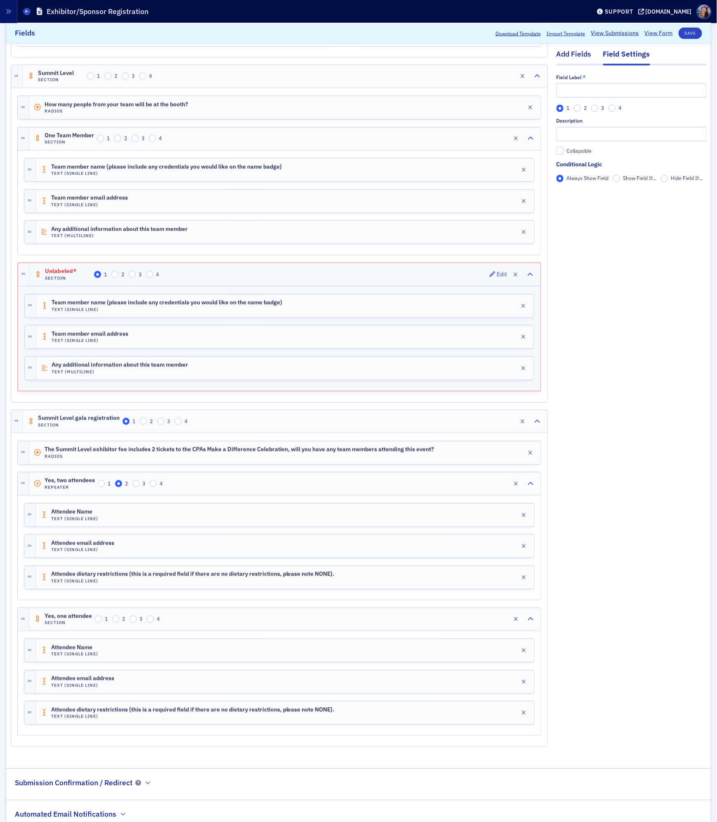
click at [577, 49] on div "Add Fields" at bounding box center [573, 56] width 35 height 15
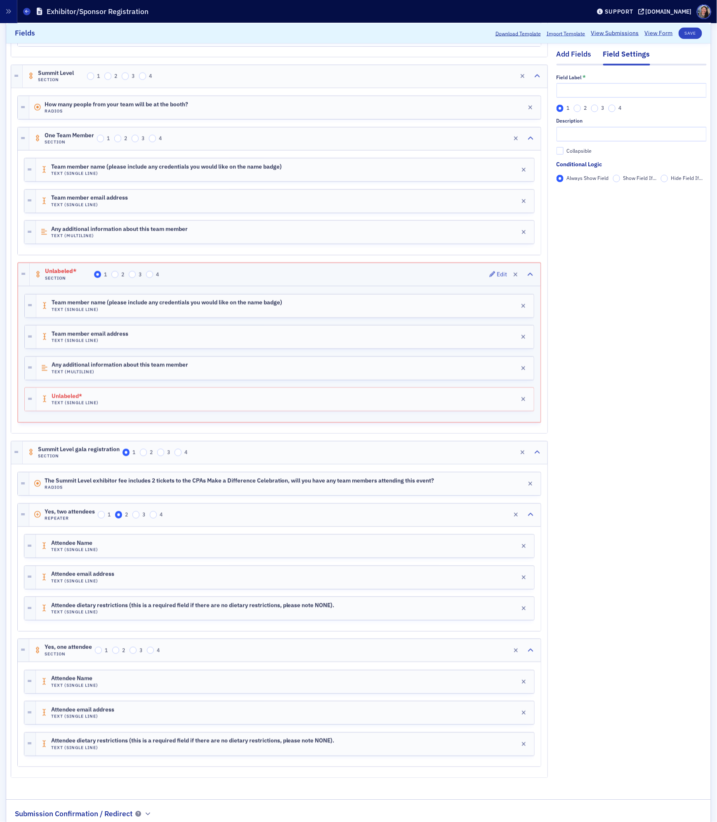
click at [575, 54] on div "Add Fields" at bounding box center [573, 56] width 35 height 15
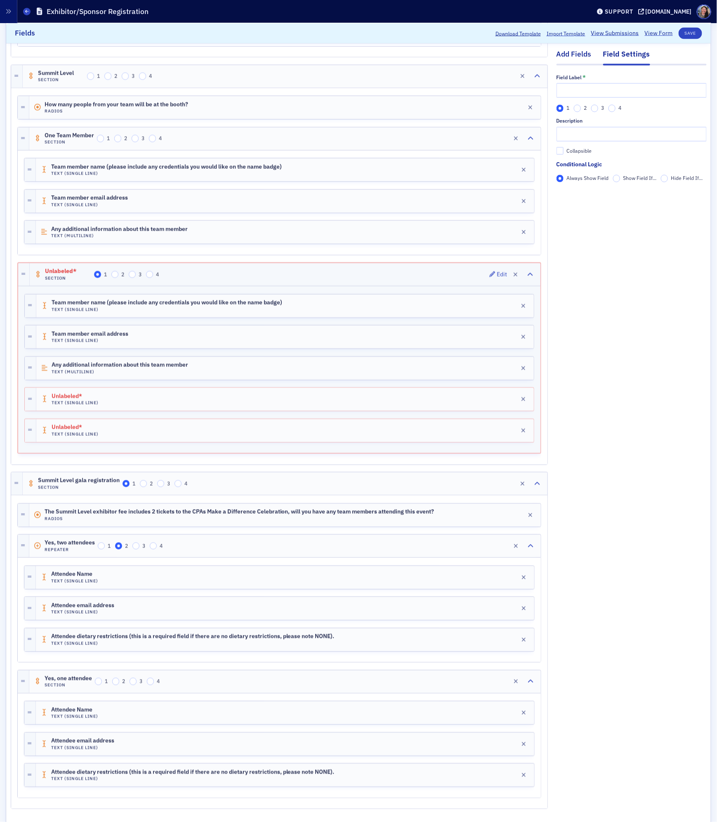
click at [572, 54] on div "Add Fields" at bounding box center [573, 56] width 35 height 15
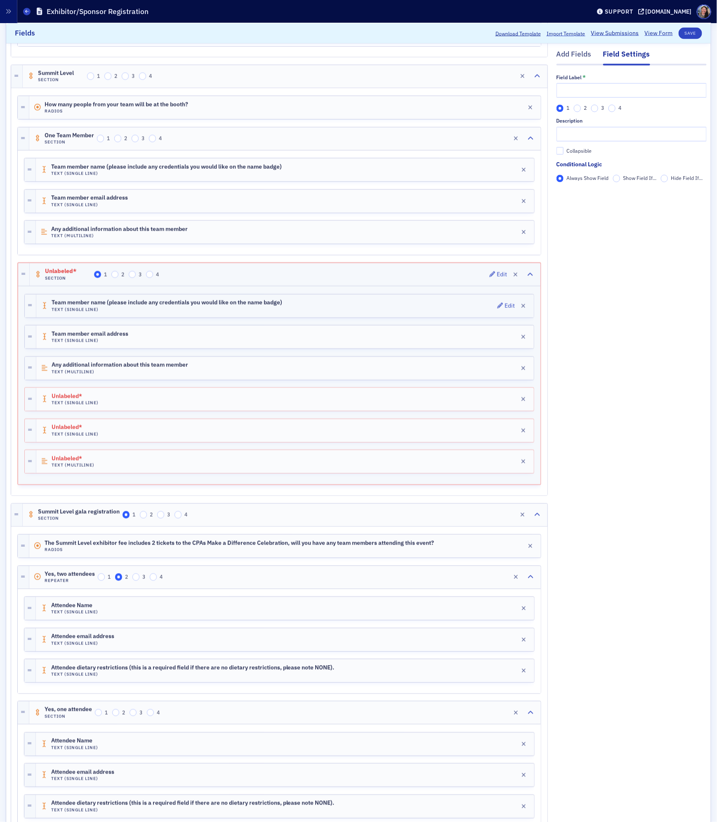
click at [259, 306] on span "Team member name (please include any credentials you would like on the name bad…" at bounding box center [167, 302] width 231 height 7
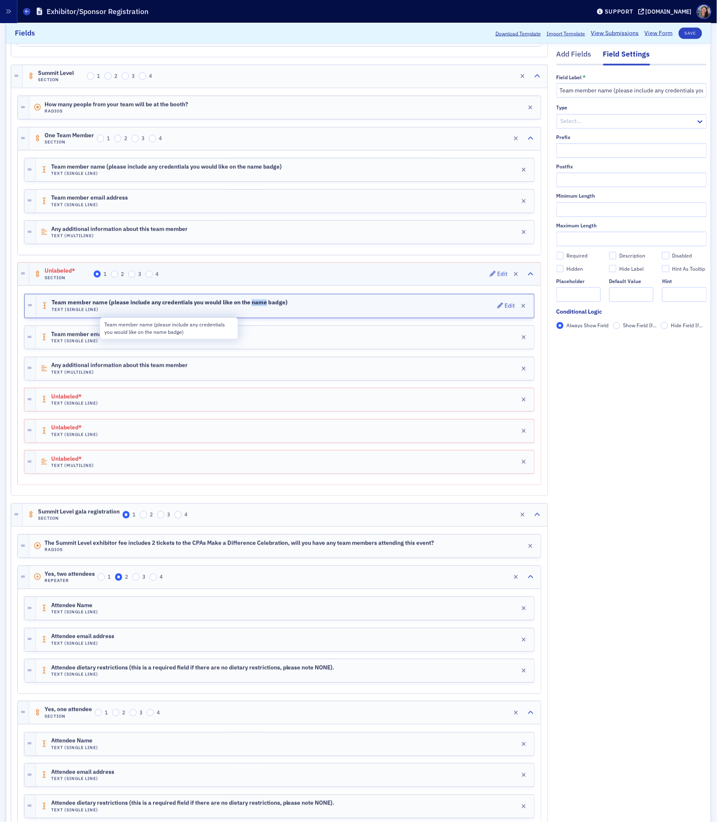
click at [259, 306] on span "Team member name (please include any credentials you would like on the name bad…" at bounding box center [170, 302] width 236 height 7
copy span "Team member name (please include any credentials you would like on the name bad…"
click at [141, 408] on div "Unlabeled* Text (Single Line) Edit" at bounding box center [285, 399] width 498 height 23
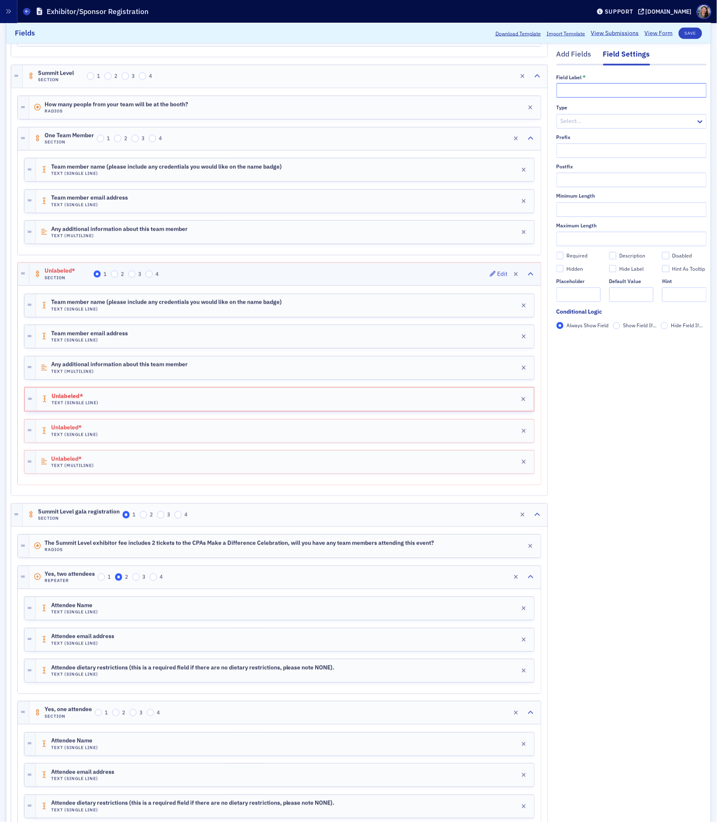
click at [573, 90] on input "text" at bounding box center [631, 90] width 150 height 14
paste input "Team member name (please include any credentials you would like on the name bad…"
type input "Team member name (please include any credentials you would like on the name bad…"
click at [186, 441] on div "Unlabeled* Text (Single Line) Edit" at bounding box center [285, 430] width 498 height 23
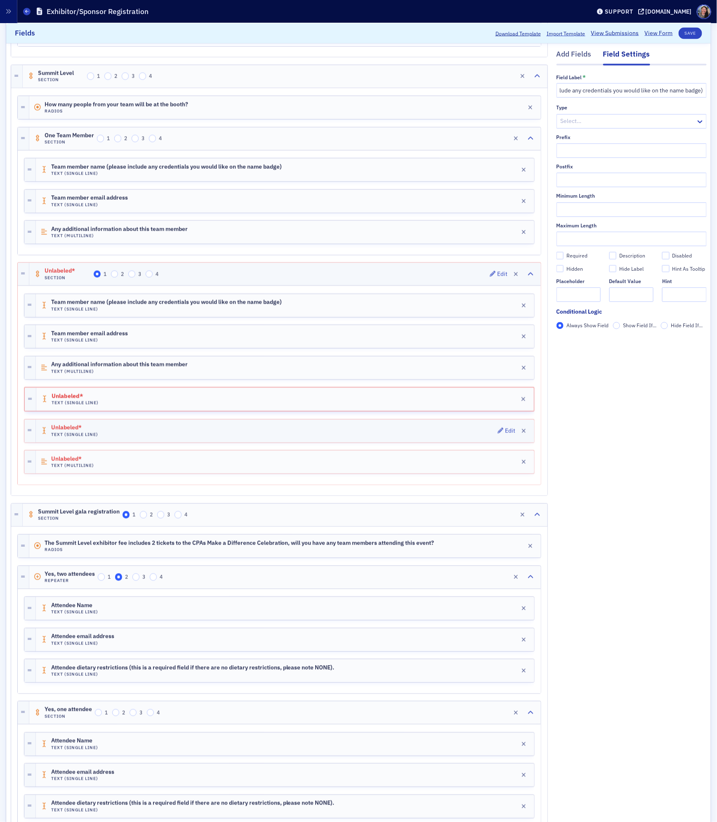
scroll to position [0, 0]
click at [169, 344] on div "Team member email address Text (Single Line) Edit" at bounding box center [285, 336] width 498 height 23
click at [169, 344] on div "Team member email address Text (Single Line) Edit" at bounding box center [284, 336] width 497 height 23
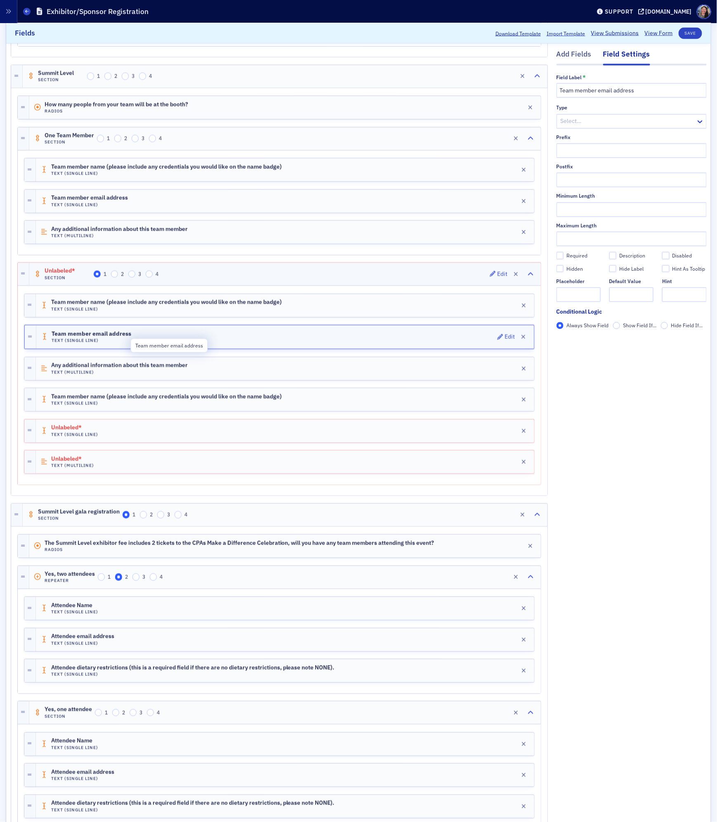
click at [118, 337] on span "Team member email address" at bounding box center [92, 334] width 80 height 7
copy span "Team member email address"
click at [139, 443] on div "Unlabeled* Text (Single Line) Edit" at bounding box center [285, 430] width 498 height 23
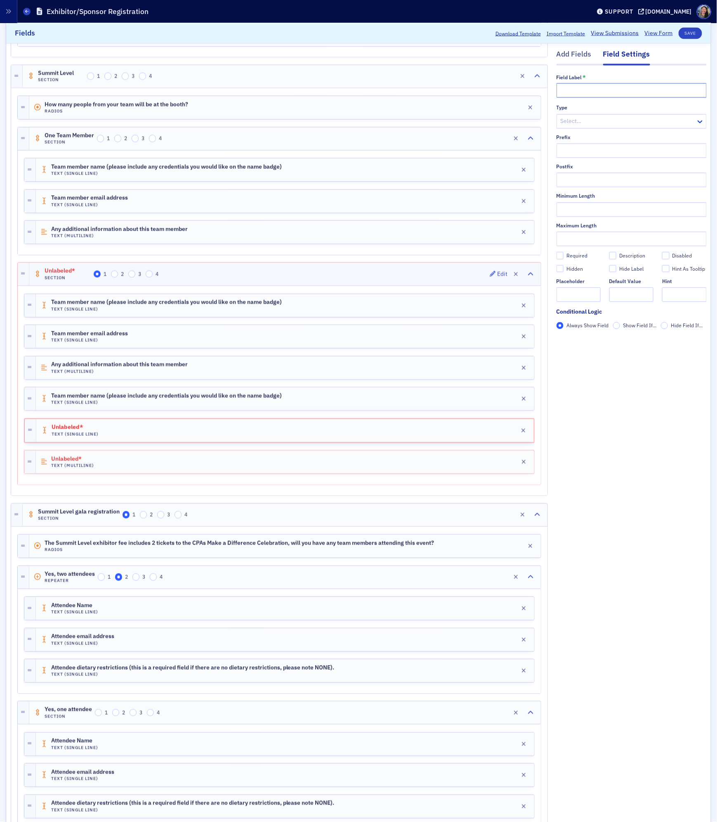
click at [624, 89] on input "text" at bounding box center [631, 90] width 150 height 14
paste input "Team member email address"
type input "Team member email address"
click at [160, 471] on div "Unlabeled* Text (Multiline) Edit" at bounding box center [285, 461] width 498 height 23
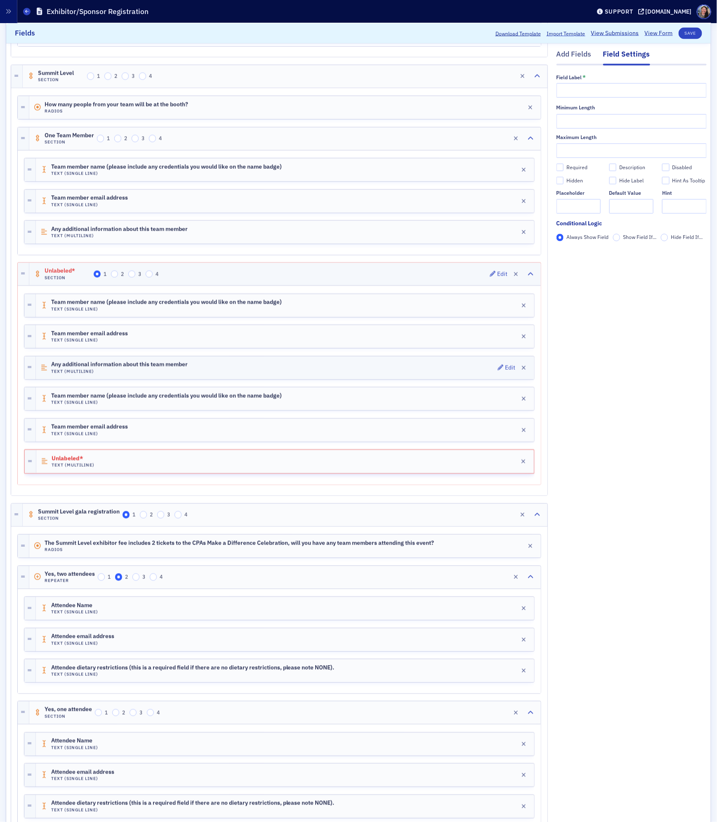
click at [139, 374] on h4 "Text (Multiline)" at bounding box center [119, 371] width 137 height 5
click at [139, 375] on h4 "Text (Multiline)" at bounding box center [122, 371] width 140 height 5
click at [144, 373] on div "Any additional information about this team member Text (Multiline) Edit" at bounding box center [284, 368] width 497 height 23
click at [144, 368] on span "Any additional information about this team member" at bounding box center [122, 365] width 140 height 7
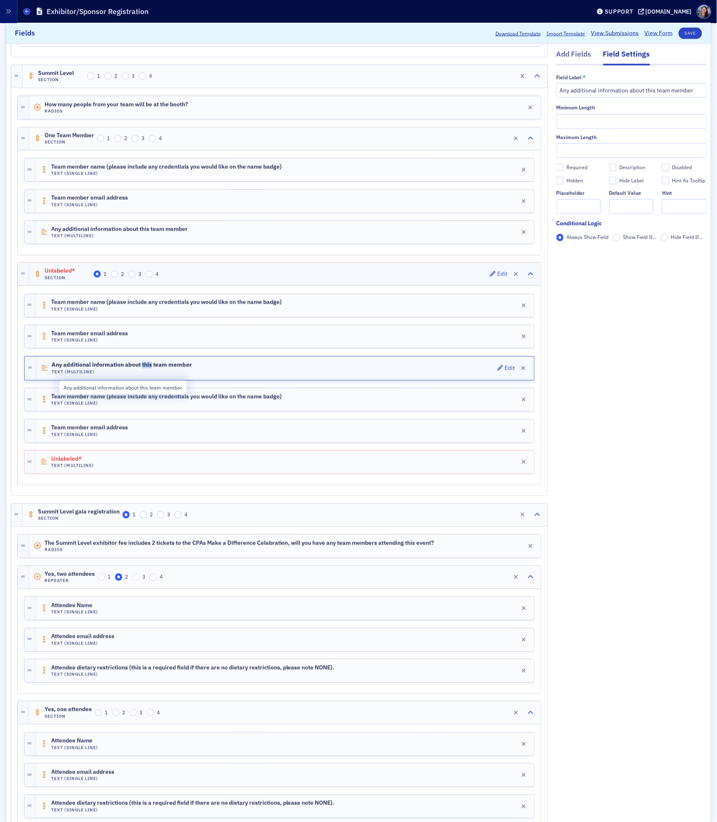
click at [144, 368] on span "Any additional information about this team member" at bounding box center [122, 365] width 140 height 7
copy span "Any additional information about this team member"
click at [106, 474] on div "Unlabeled* Text (Multiline) Edit" at bounding box center [285, 461] width 498 height 23
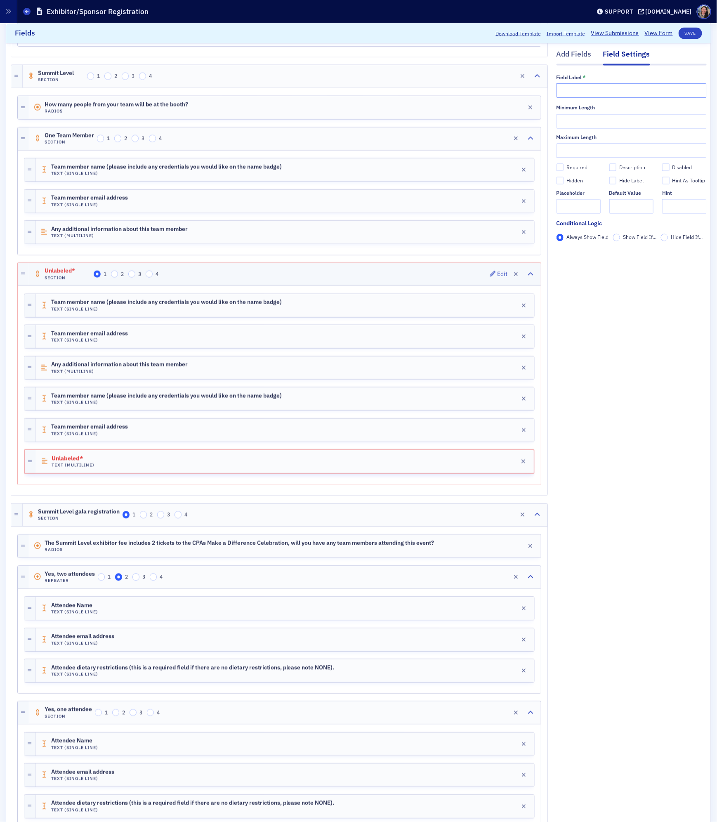
click at [655, 86] on input "text" at bounding box center [631, 90] width 150 height 14
paste input "Any additional information about this team member"
type input "Any additional information about this team member"
click at [245, 285] on div "Unlabeled* Section 1 2 3 4 Edit" at bounding box center [284, 274] width 511 height 23
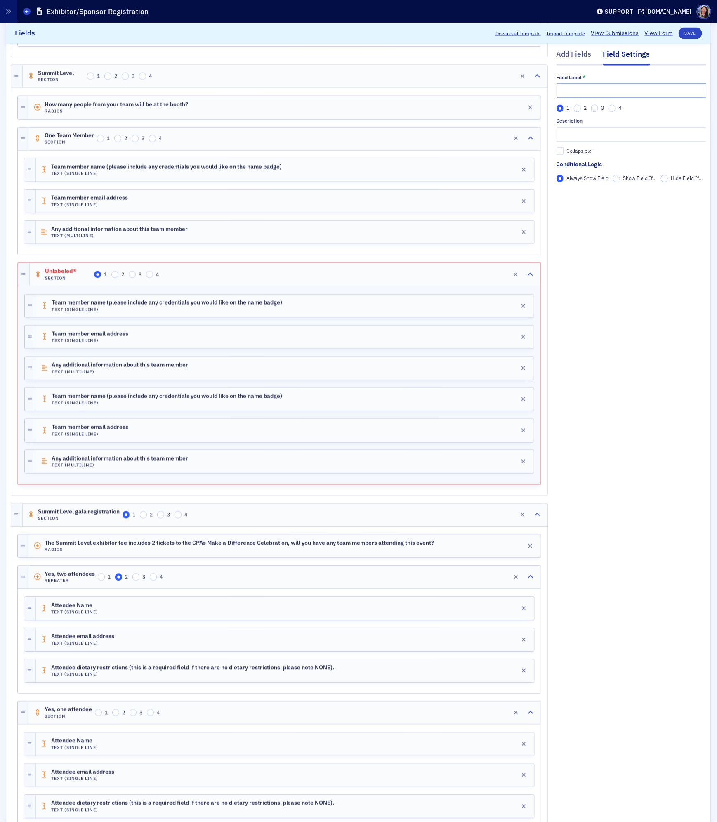
click at [603, 87] on input "text" at bounding box center [631, 90] width 150 height 14
type input "Two"
click at [610, 262] on div "Add Fields Field Settings Field Label * Two 1 2 3 4 Description Collapsible Con…" at bounding box center [631, 183] width 150 height 1333
click at [570, 152] on div "Collapsible" at bounding box center [578, 150] width 25 height 7
click at [564, 152] on input "Collapsible" at bounding box center [559, 150] width 7 height 7
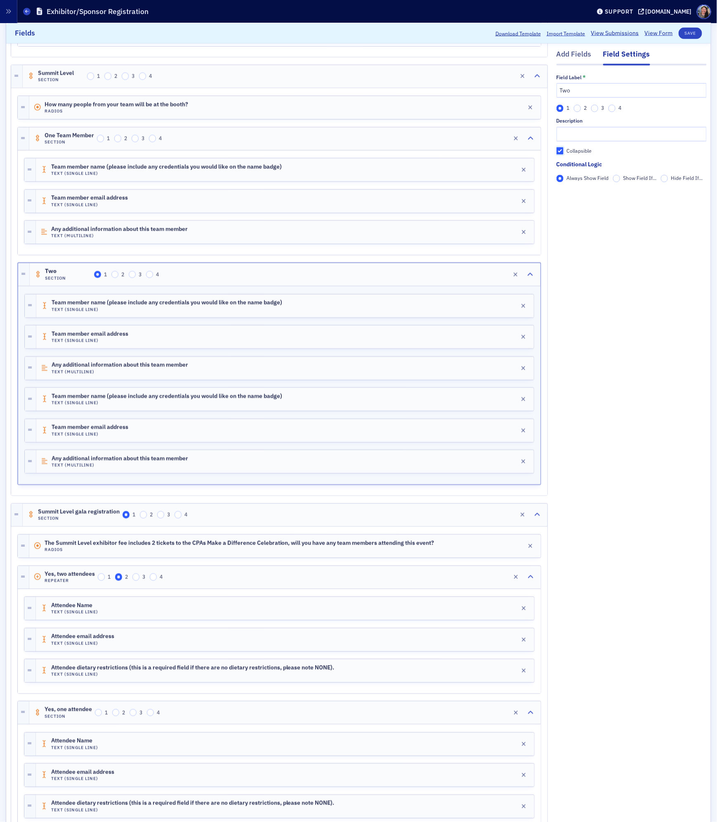
checkbox input "true"
click at [615, 190] on input "Show Field If..." at bounding box center [616, 191] width 7 height 7
click at [594, 207] on span "Add Condition" at bounding box center [580, 205] width 31 height 7
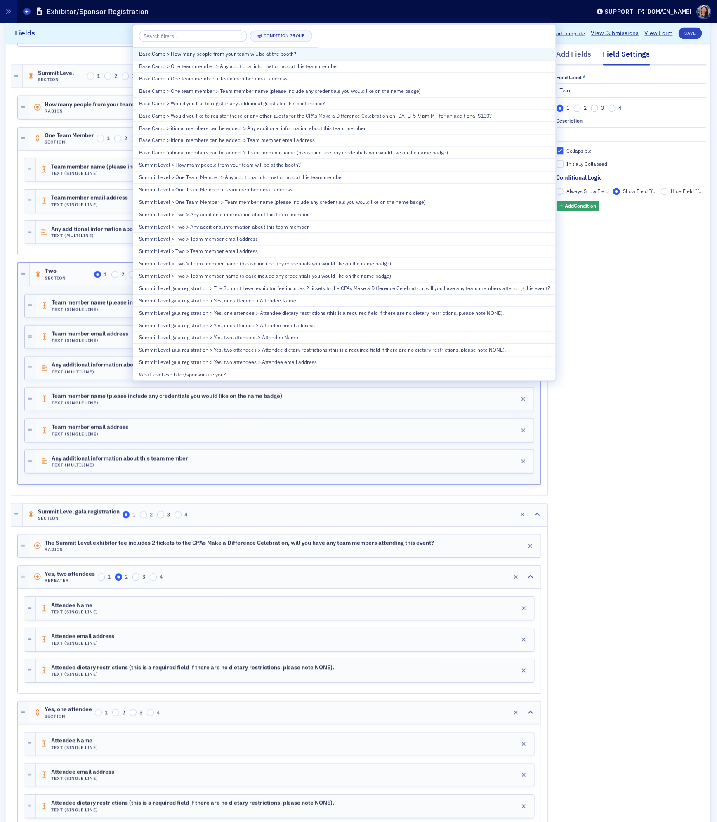
click at [295, 57] on div "Base Camp > How many people from your team will be at the booth?" at bounding box center [344, 53] width 411 height 7
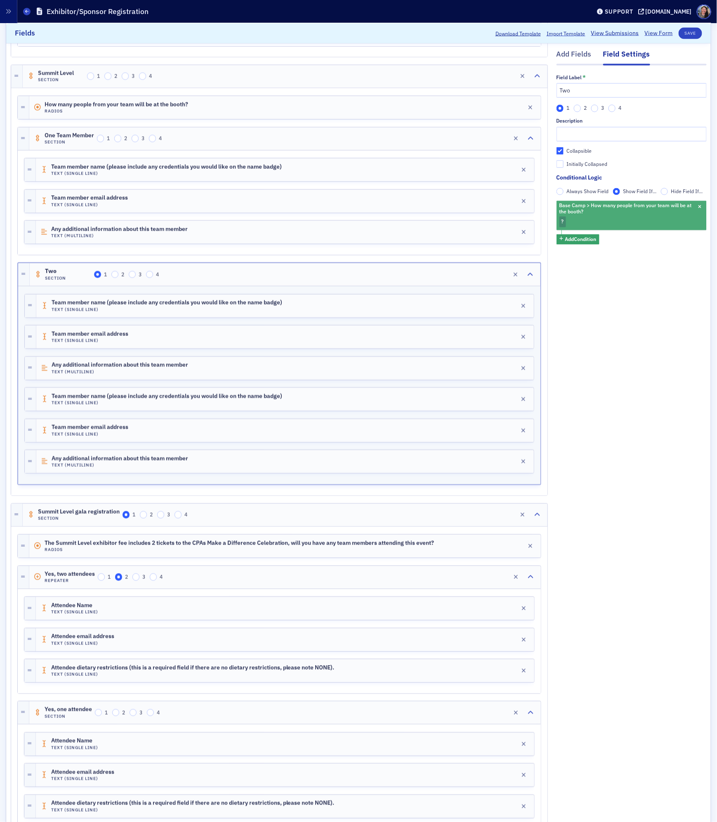
click at [564, 220] on span "?" at bounding box center [562, 221] width 7 height 11
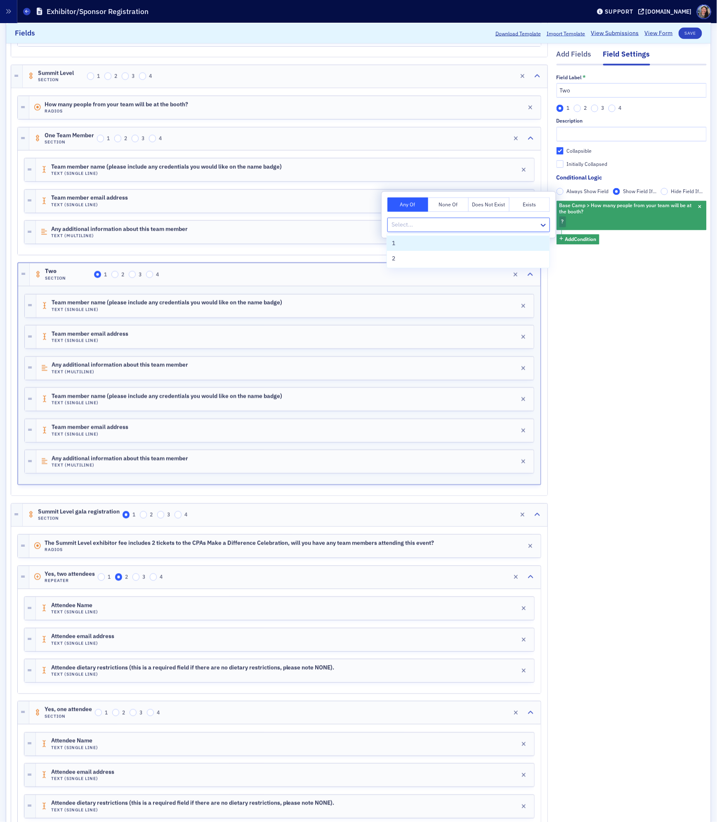
click at [503, 227] on div at bounding box center [465, 225] width 148 height 10
type input "2"
click at [491, 244] on div "2" at bounding box center [468, 243] width 153 height 9
click at [626, 339] on div "Add Fields Field Settings Field Label * Two 1 2 3 4 Description Collapsible Ini…" at bounding box center [631, 183] width 150 height 1333
click at [652, 330] on div "Add Fields Field Settings Field Label * Two 1 2 3 4 Description Collapsible Ini…" at bounding box center [631, 183] width 150 height 1333
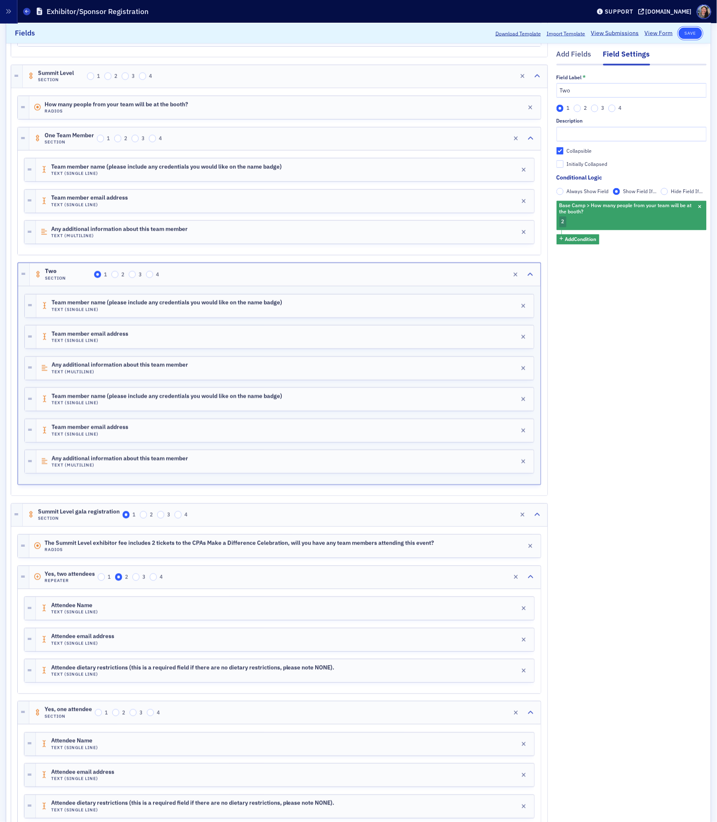
click at [691, 31] on button "Save" at bounding box center [691, 33] width 24 height 12
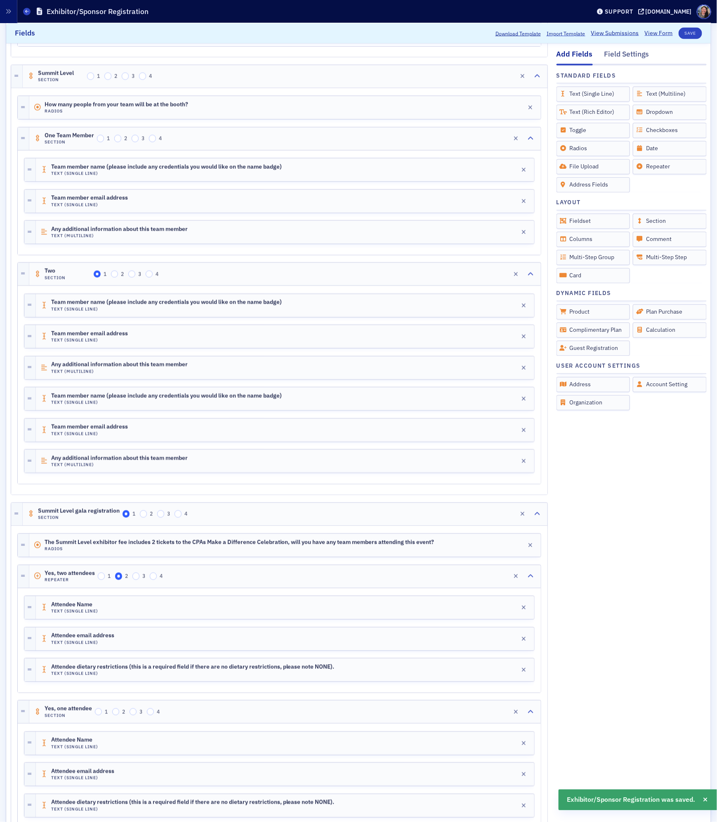
click at [660, 33] on link "View Form" at bounding box center [659, 33] width 28 height 9
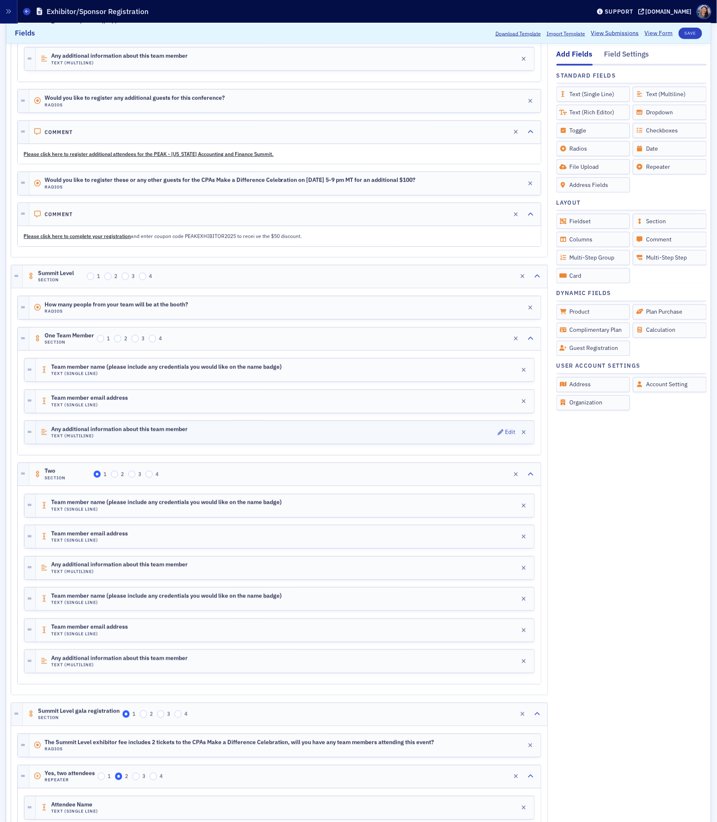
scroll to position [441, 0]
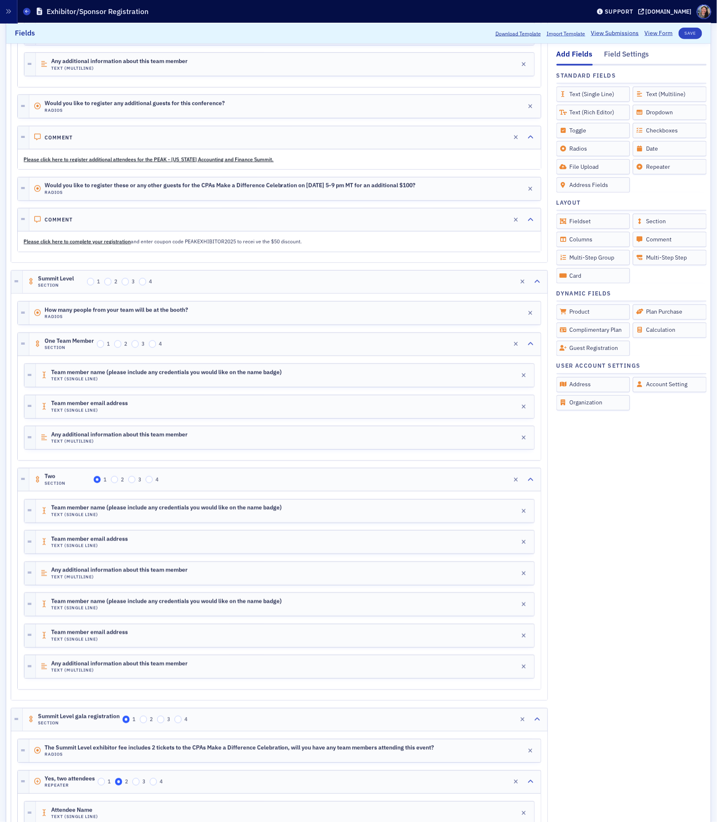
click at [322, 245] on p "Please click here to complete your registration and enter coupon code PEAKEXHIB…" at bounding box center [279, 241] width 511 height 7
click at [296, 245] on p "Please click here to complete your registration and enter coupon code PEAKEXHIB…" at bounding box center [279, 241] width 511 height 7
click at [349, 245] on p "Please click here to complete your registration and enter coupon code PEAKEXHIB…" at bounding box center [279, 241] width 511 height 7
click at [495, 222] on span "Edit" at bounding box center [499, 220] width 18 height 6
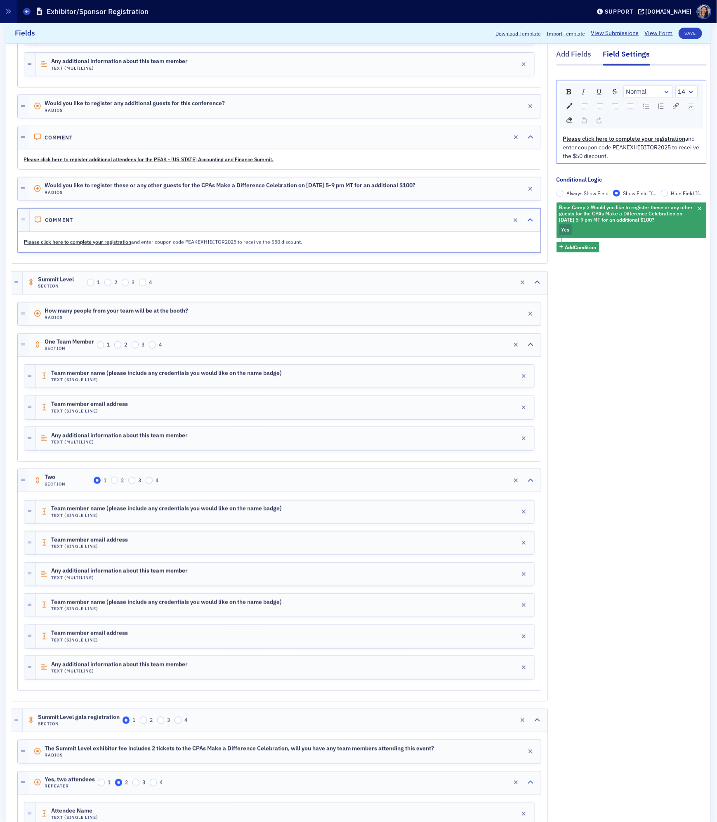
click at [651, 160] on div "Please click here to complete your registration and enter coupon code PEAKEXHIB…" at bounding box center [631, 147] width 149 height 32
click at [648, 156] on div "Please click here to complete your registration and enter coupon code PEAKEXHIB…" at bounding box center [631, 147] width 137 height 26
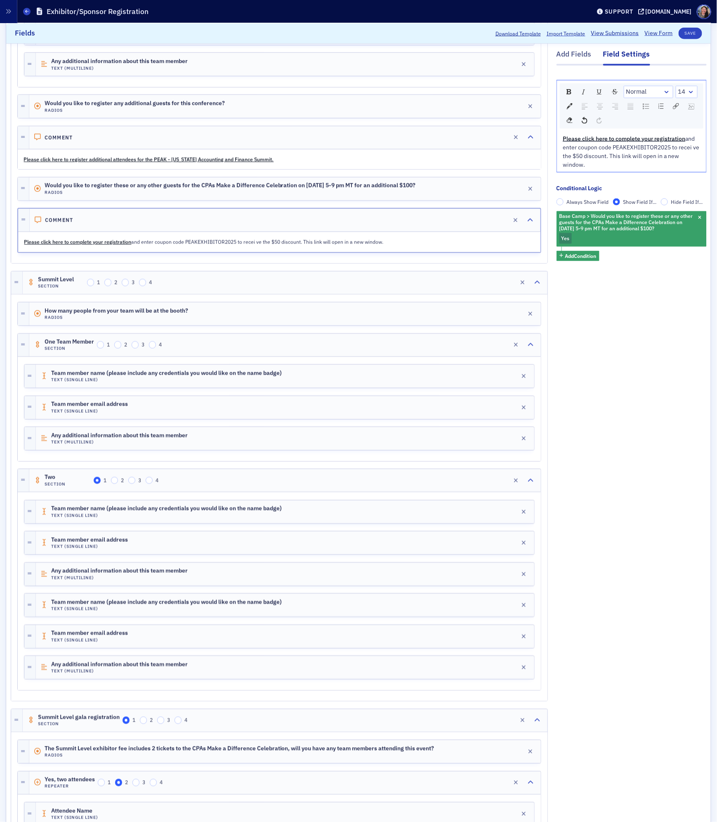
click at [610, 156] on span "and enter coupon code PEAKEXHIBITOR2025 to recei ve the $50 discount. This link…" at bounding box center [632, 150] width 138 height 33
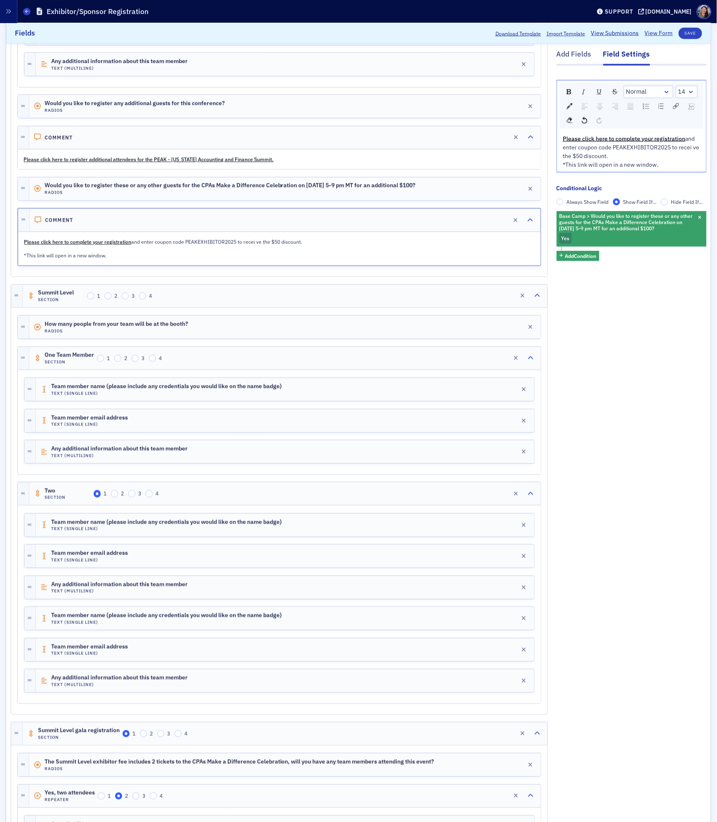
click at [643, 165] on span "*This link will open in a new window." at bounding box center [611, 163] width 96 height 7
copy span "*This link will open in a new window."
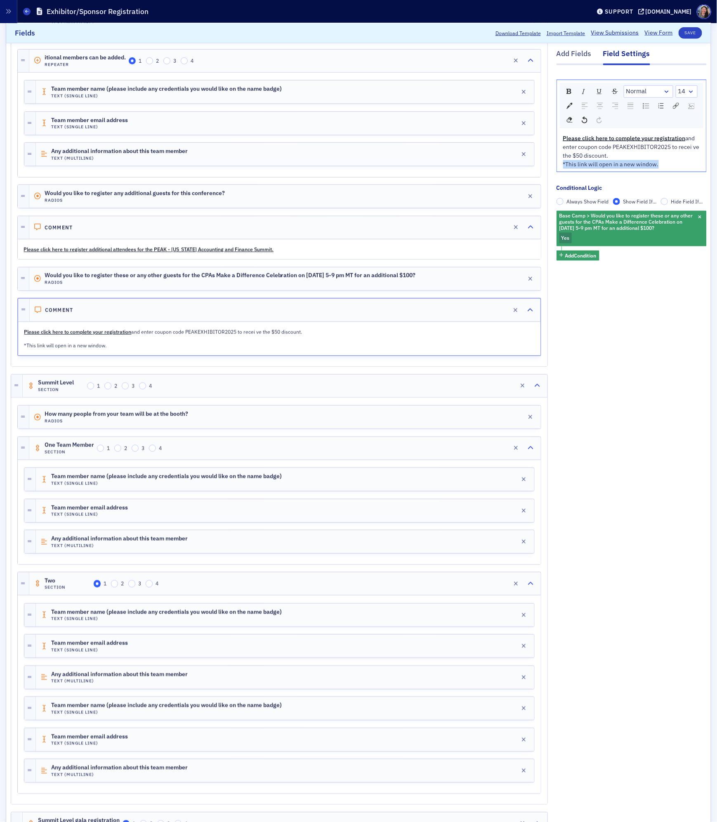
scroll to position [346, 0]
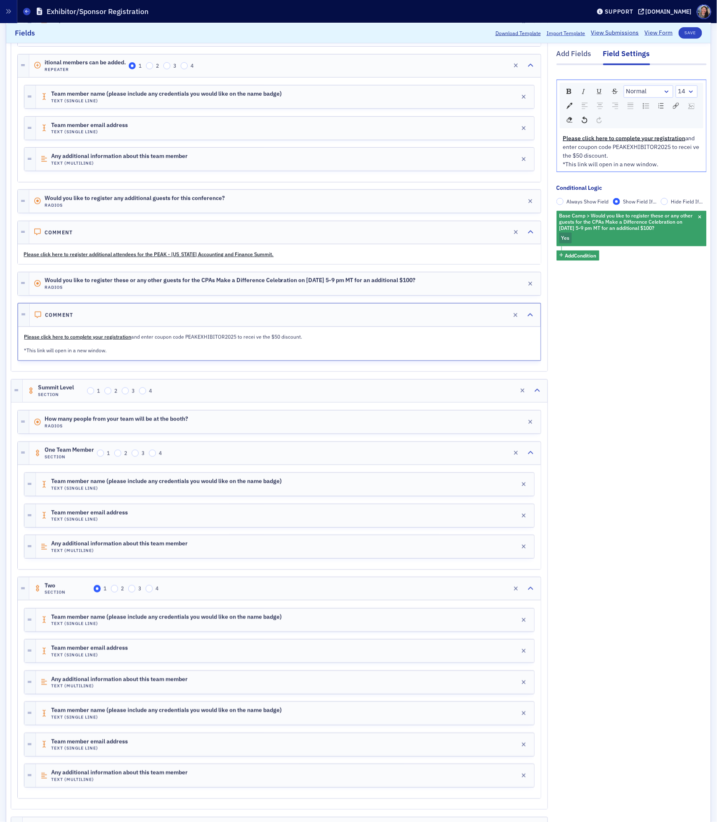
click at [321, 258] on p "Please click here to register additional attendees for the PEAK - Colorado Acco…" at bounding box center [279, 253] width 511 height 7
click at [387, 240] on div "Comment Edit" at bounding box center [284, 232] width 511 height 23
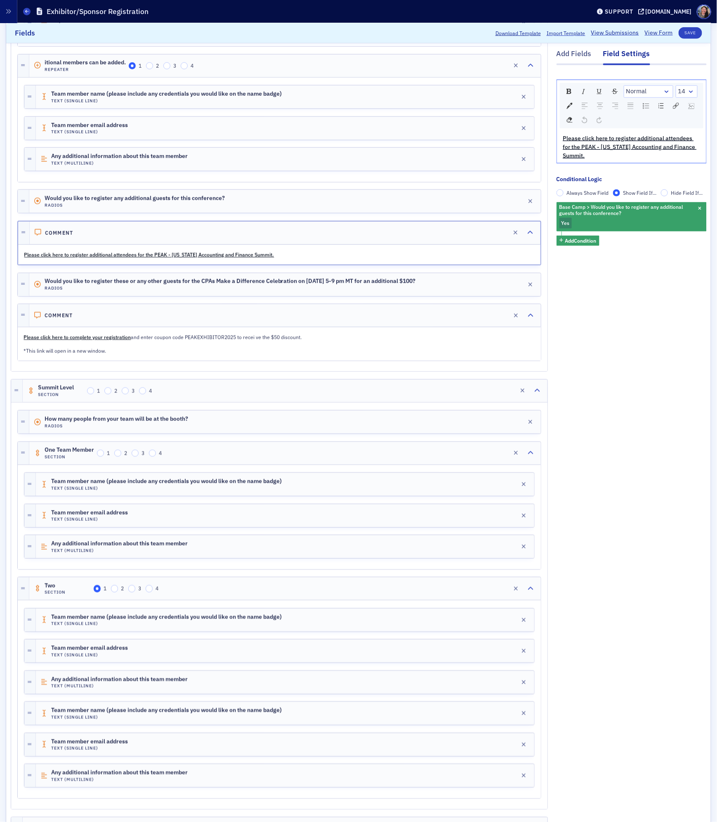
click at [615, 156] on div "Please click here to register additional attendees for the PEAK - Colorado Acco…" at bounding box center [631, 147] width 137 height 26
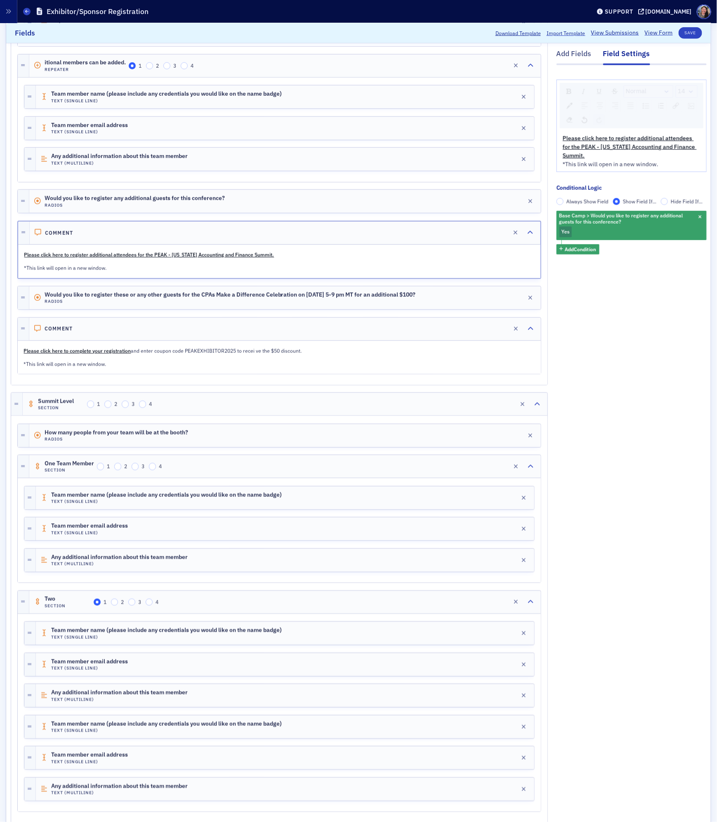
click at [627, 399] on div "Add Fields Field Settings Normal 14 Please click here to register additional at…" at bounding box center [631, 498] width 150 height 1360
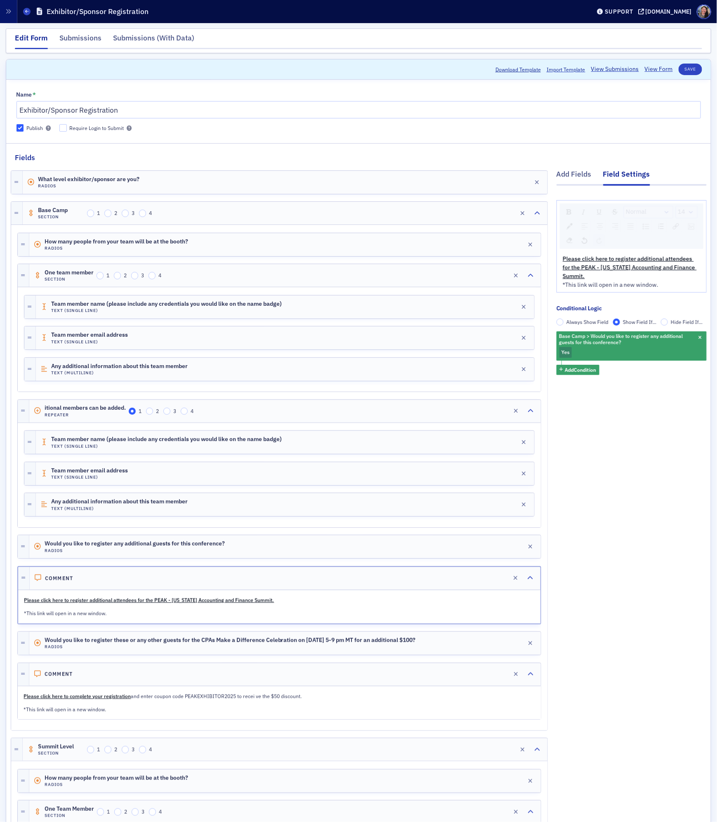
scroll to position [0, 0]
click at [570, 174] on div "Add Fields" at bounding box center [573, 176] width 35 height 15
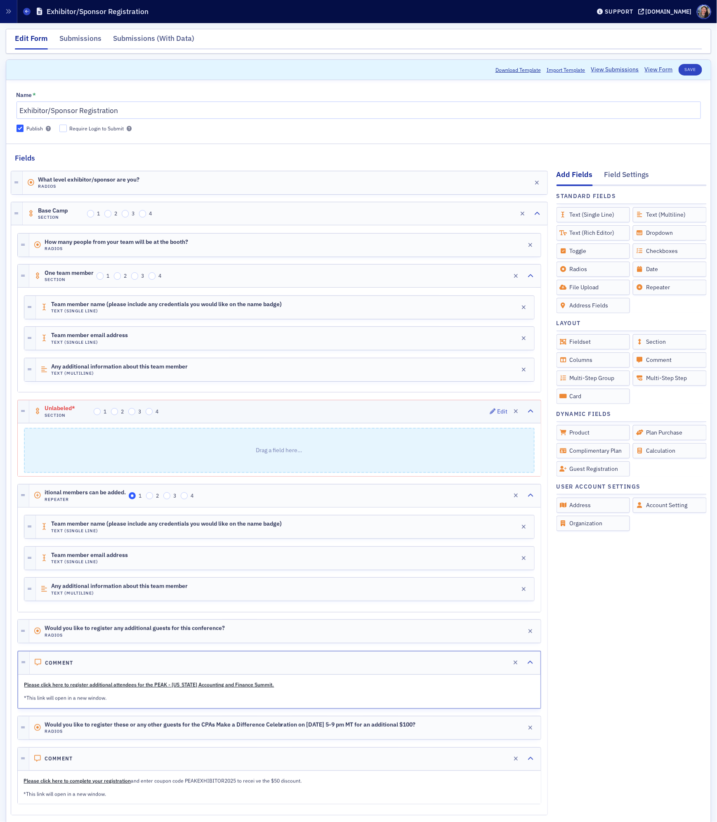
click at [206, 419] on div "Unlabeled* Section 1 2 3 4 Edit" at bounding box center [284, 411] width 511 height 23
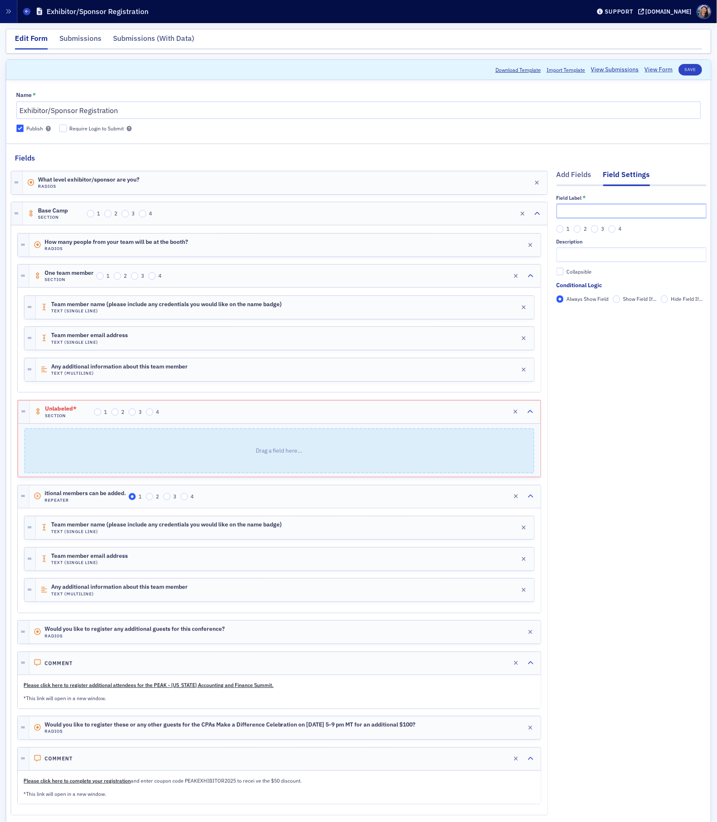
click at [573, 215] on input "text" at bounding box center [631, 211] width 150 height 14
type input "Two"
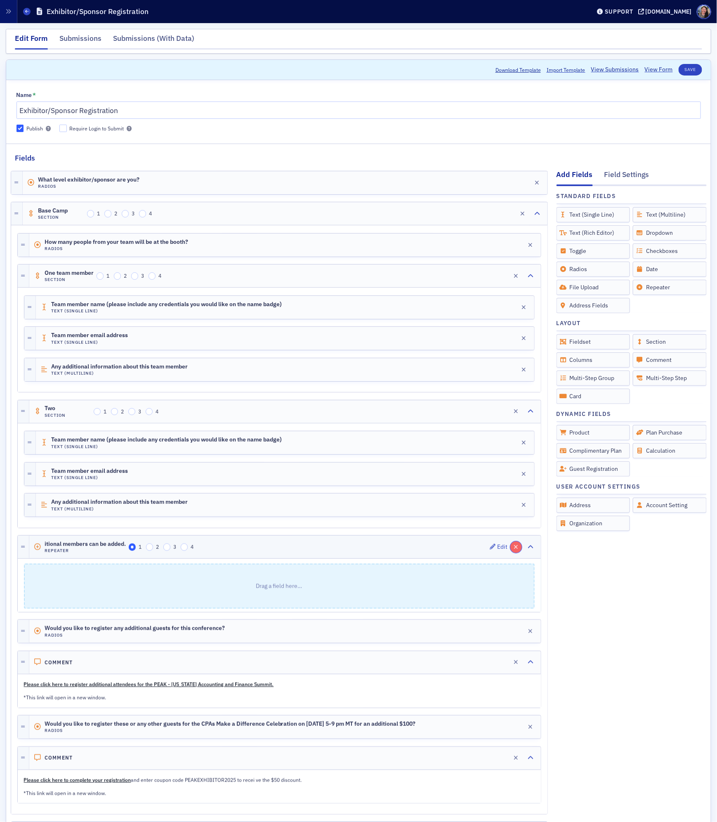
click at [518, 553] on button "button" at bounding box center [516, 547] width 12 height 12
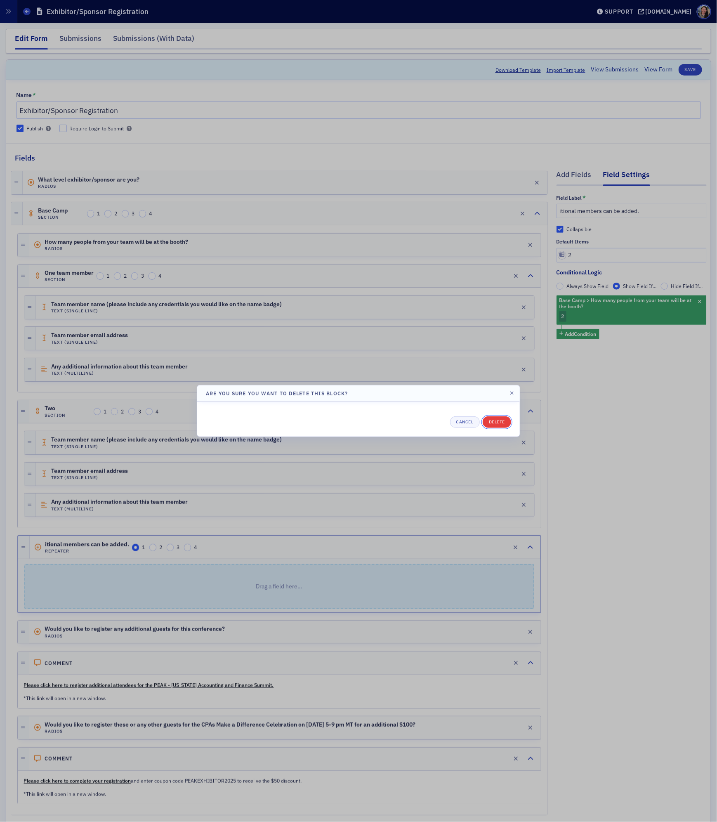
click at [500, 418] on button "Delete" at bounding box center [497, 422] width 28 height 12
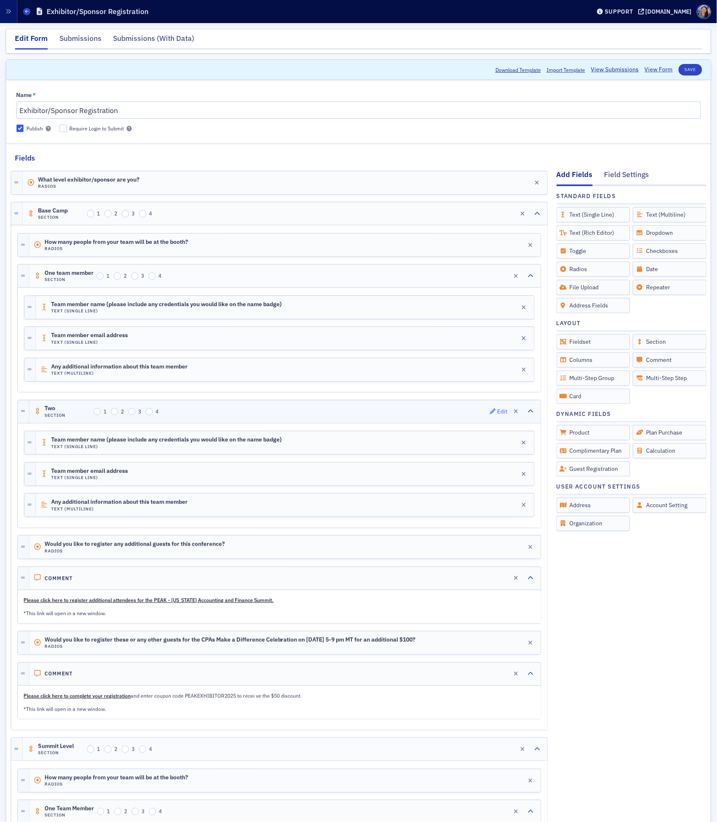
click at [497, 414] on div "Edit" at bounding box center [502, 411] width 10 height 5
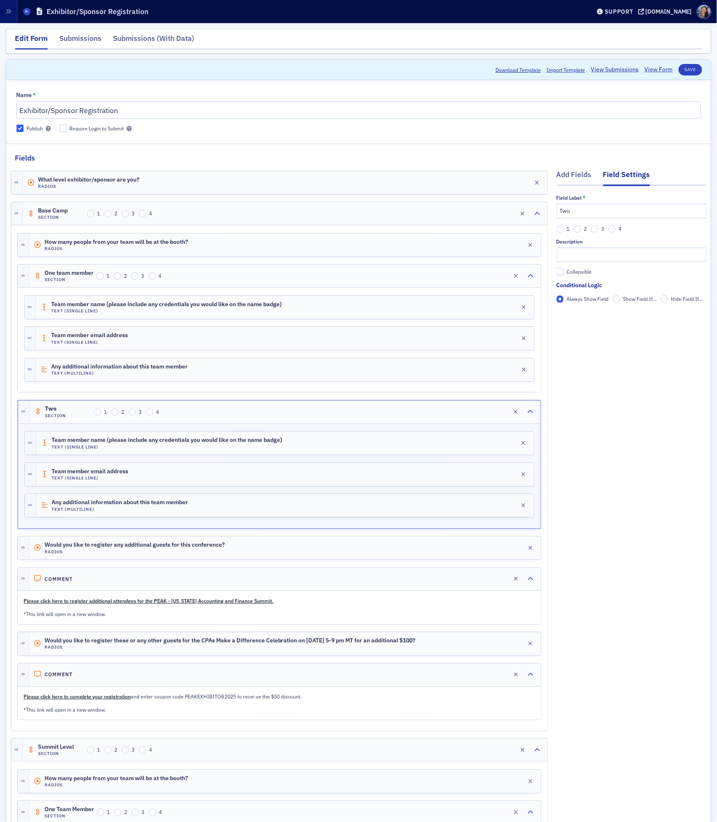
click at [582, 276] on div "Field Label * Two 1 2 3 4 Description Collapsible Conditional Logic Always Show…" at bounding box center [631, 252] width 150 height 114
click at [582, 272] on div "Collapsible" at bounding box center [578, 271] width 25 height 7
click at [564, 272] on input "Collapsible" at bounding box center [559, 271] width 7 height 7
checkbox input "true"
click at [623, 312] on span "Show Field If..." at bounding box center [639, 312] width 33 height 7
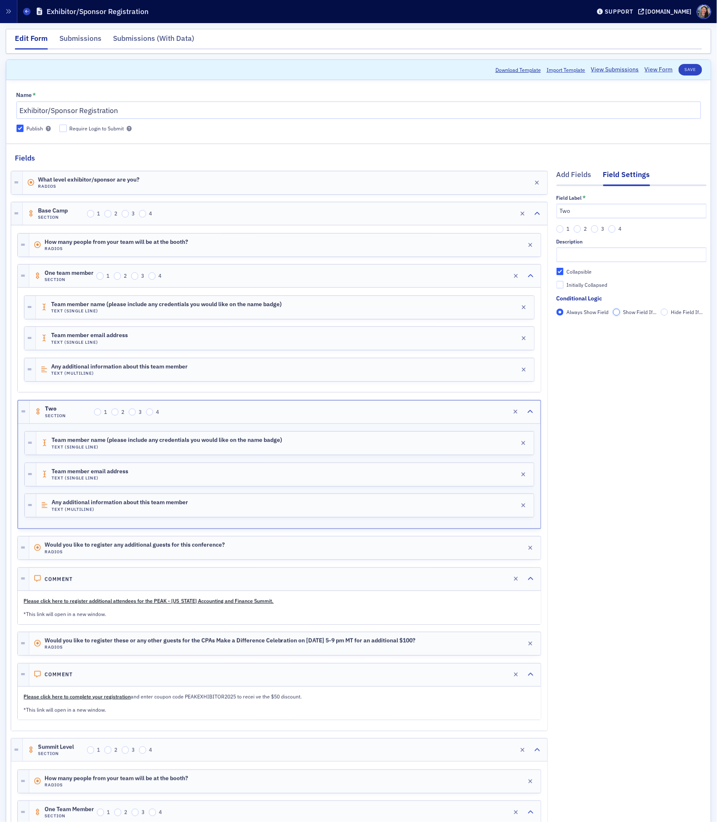
click at [620, 312] on input "Show Field If..." at bounding box center [616, 312] width 7 height 7
click at [587, 331] on button "Add Condition" at bounding box center [577, 326] width 43 height 10
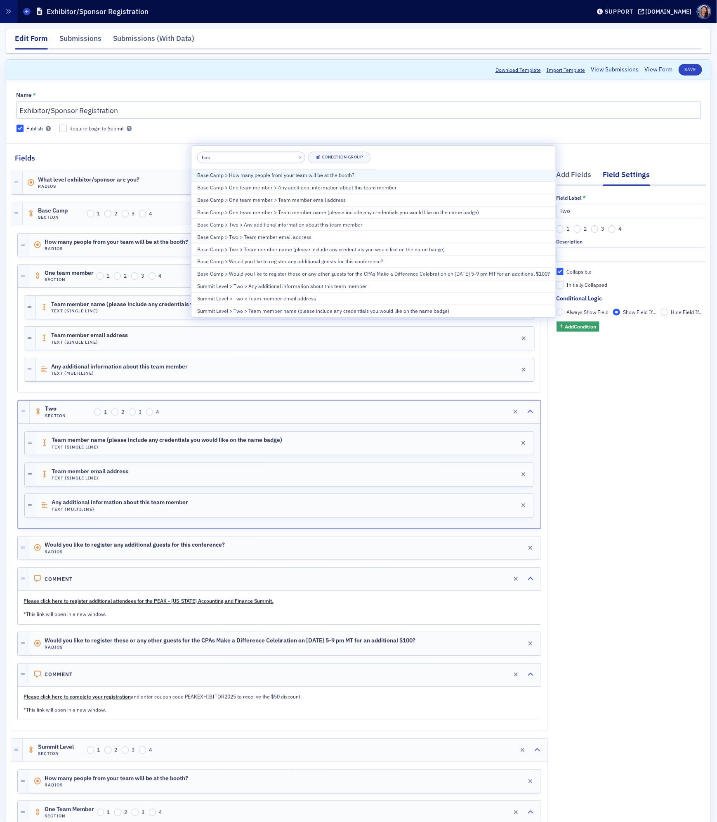
type input "bas"
click at [305, 179] on div "Base Camp > How many people from your team will be at the booth?" at bounding box center [373, 175] width 353 height 7
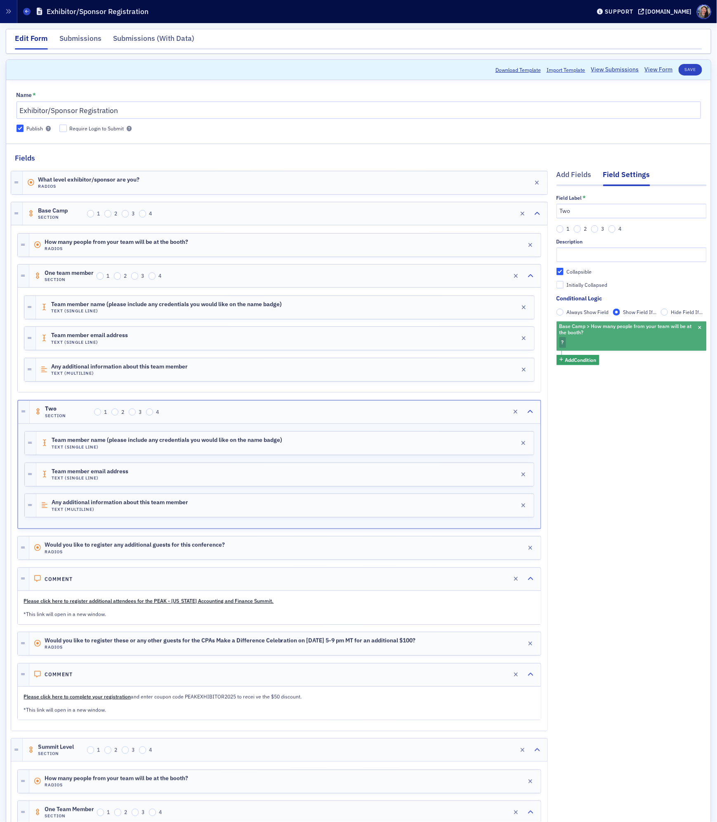
click at [601, 337] on span "Base Camp > How many people from your team will be at the booth?" at bounding box center [627, 329] width 139 height 16
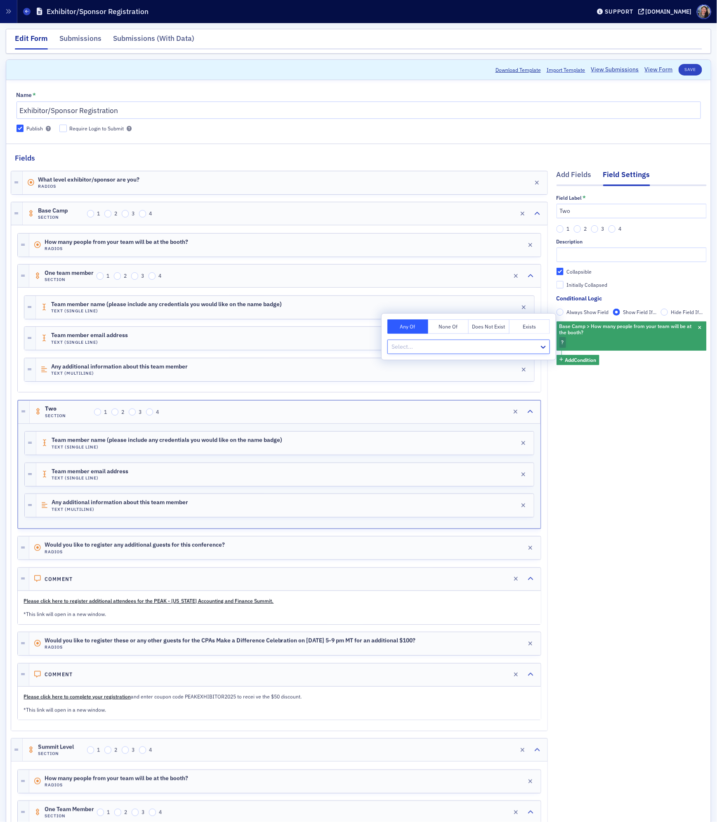
type input "2"
click at [443, 364] on div "2" at bounding box center [468, 364] width 153 height 9
click at [694, 70] on button "Save" at bounding box center [691, 70] width 24 height 12
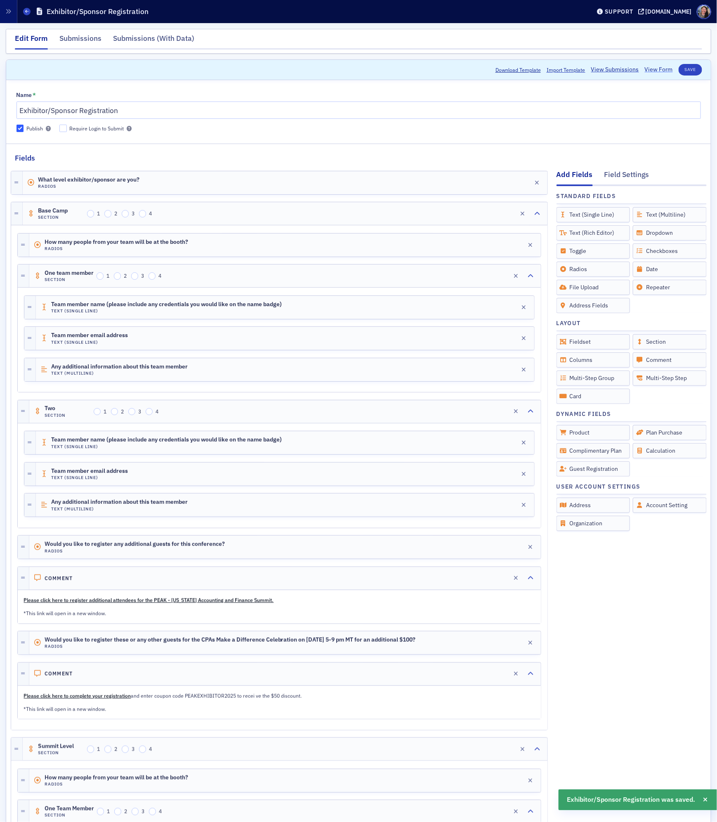
click at [661, 70] on link "View Form" at bounding box center [659, 69] width 28 height 9
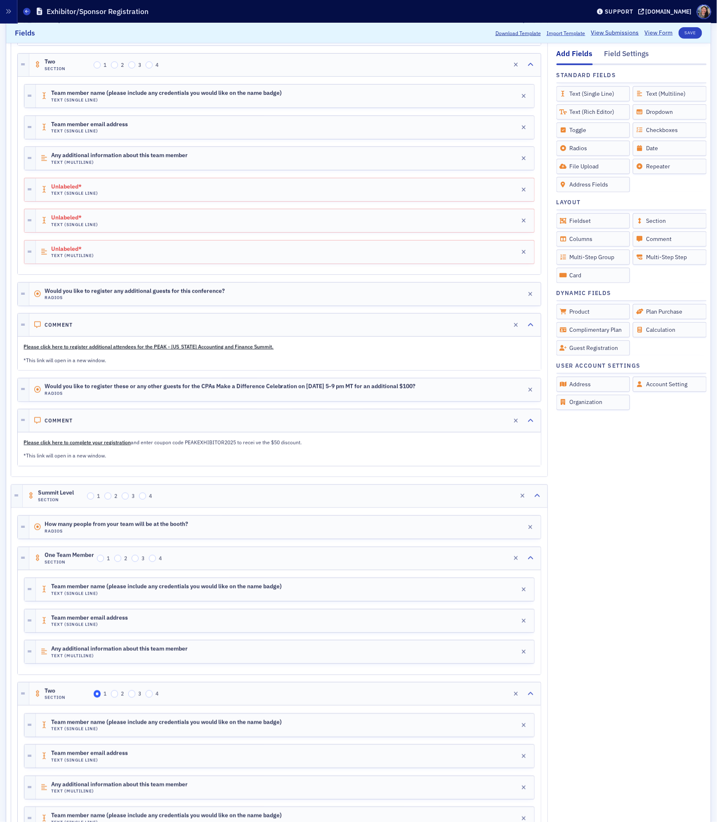
scroll to position [337, 0]
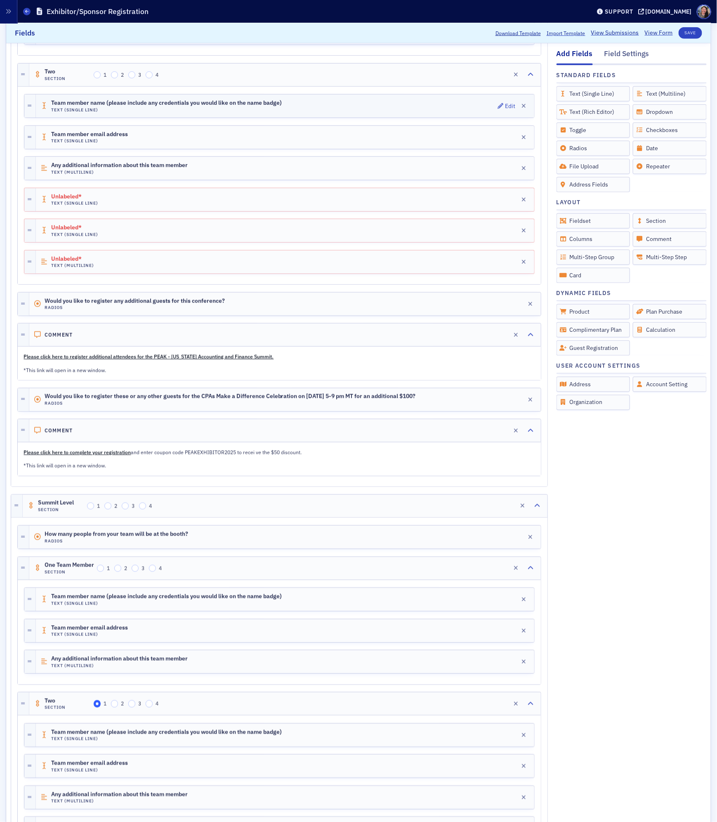
click at [253, 105] on span "Team member name (please include any credentials you would like on the name bad…" at bounding box center [166, 103] width 231 height 7
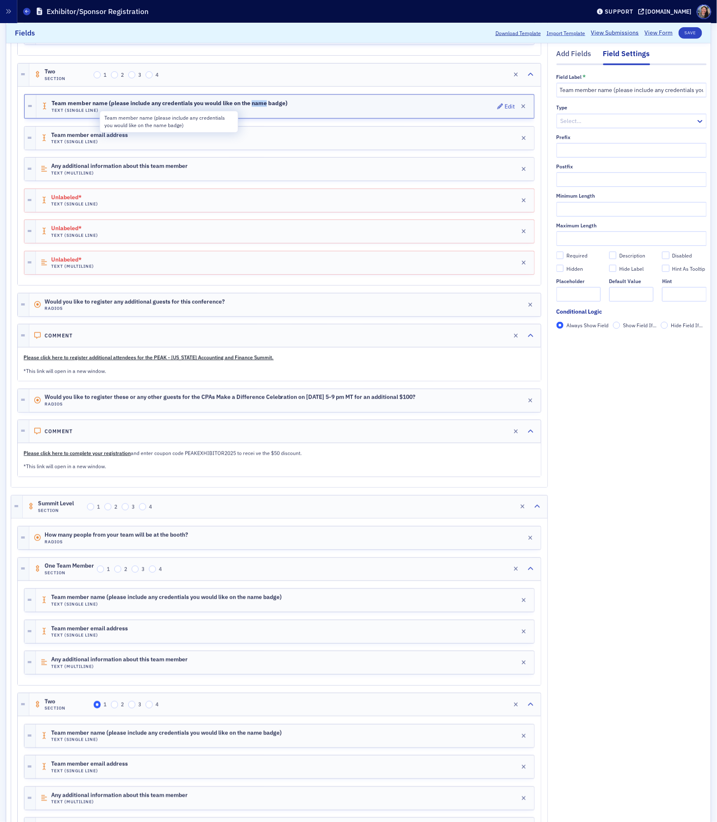
click at [253, 105] on span "Team member name (please include any credentials you would like on the name bad…" at bounding box center [170, 103] width 236 height 7
copy span "Team member name (please include any credentials you would like on the name bad…"
click at [198, 207] on div "Unlabeled* Text (Single Line) Edit" at bounding box center [285, 200] width 498 height 23
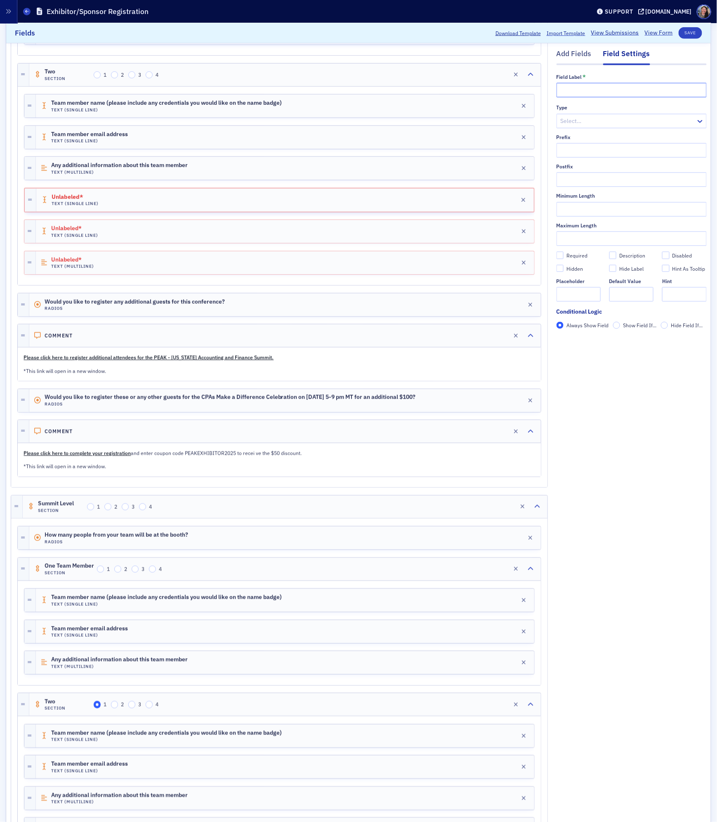
click at [577, 94] on input "text" at bounding box center [631, 90] width 150 height 14
paste input "Team member name (please include any credentials you would like on the name bad…"
type input "Team member name (please include any credentials you would like on the name bad…"
click at [286, 240] on div "Unlabeled* Text (Single Line) Edit" at bounding box center [285, 231] width 498 height 23
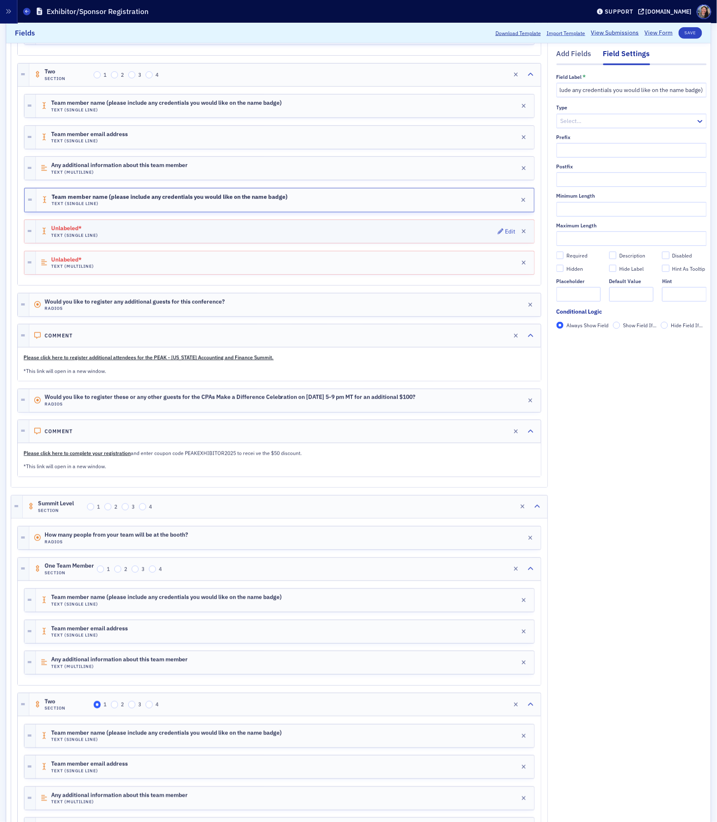
scroll to position [0, 0]
click at [113, 138] on span "Team member email address" at bounding box center [89, 134] width 77 height 7
click at [113, 138] on span "Team member email address" at bounding box center [92, 135] width 80 height 7
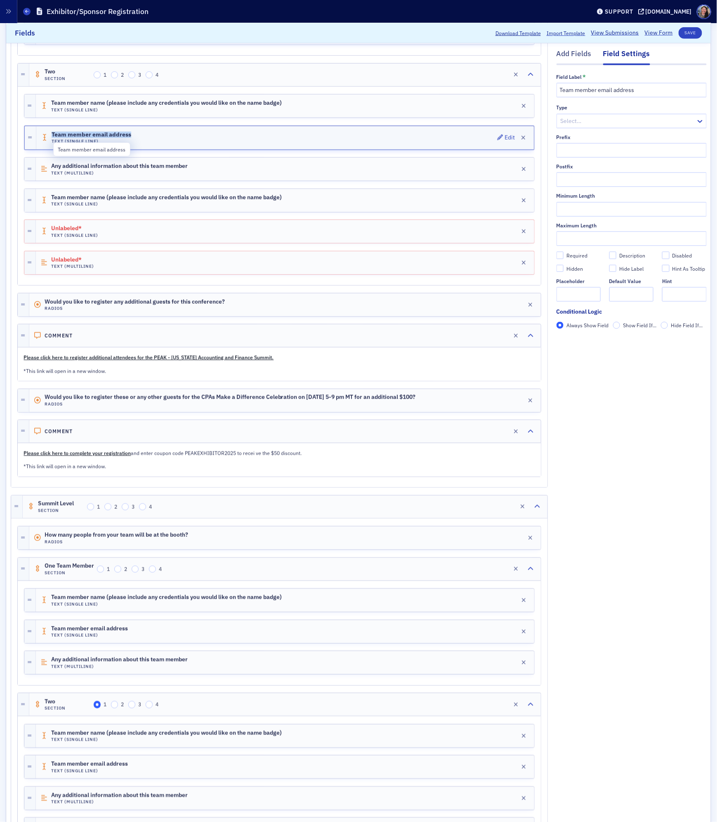
click at [113, 138] on span "Team member email address" at bounding box center [92, 135] width 80 height 7
copy span "Team member email address"
click at [212, 232] on div "Unlabeled* Text (Single Line) Edit" at bounding box center [285, 231] width 498 height 23
click at [660, 91] on input "text" at bounding box center [631, 90] width 150 height 14
paste input "Team member email address"
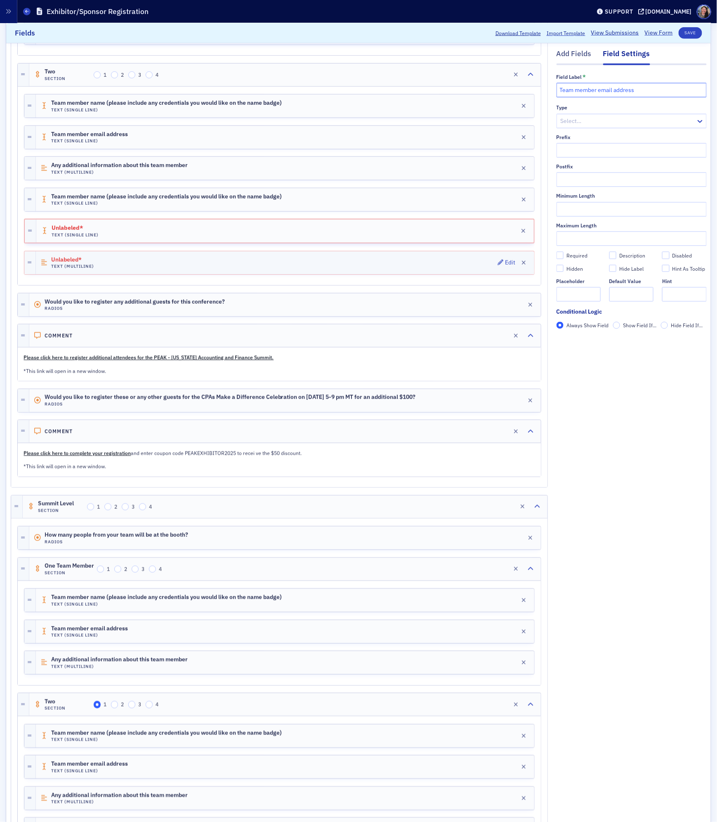
type input "Team member email address"
click at [240, 270] on div "Unlabeled* Text (Multiline) Edit" at bounding box center [285, 262] width 498 height 23
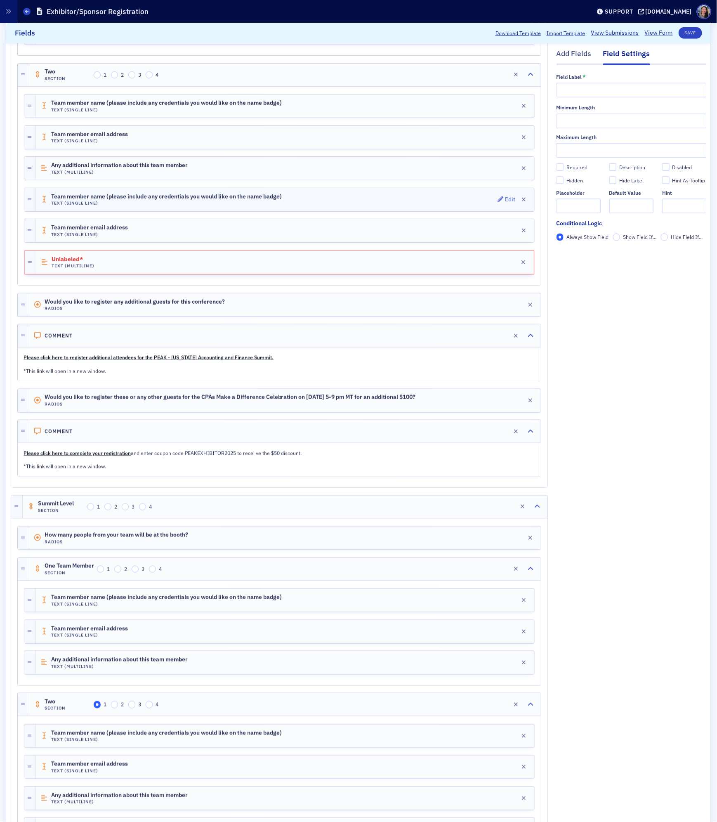
click at [236, 200] on span "Team member name (please include any credentials you would like on the name bad…" at bounding box center [166, 196] width 231 height 7
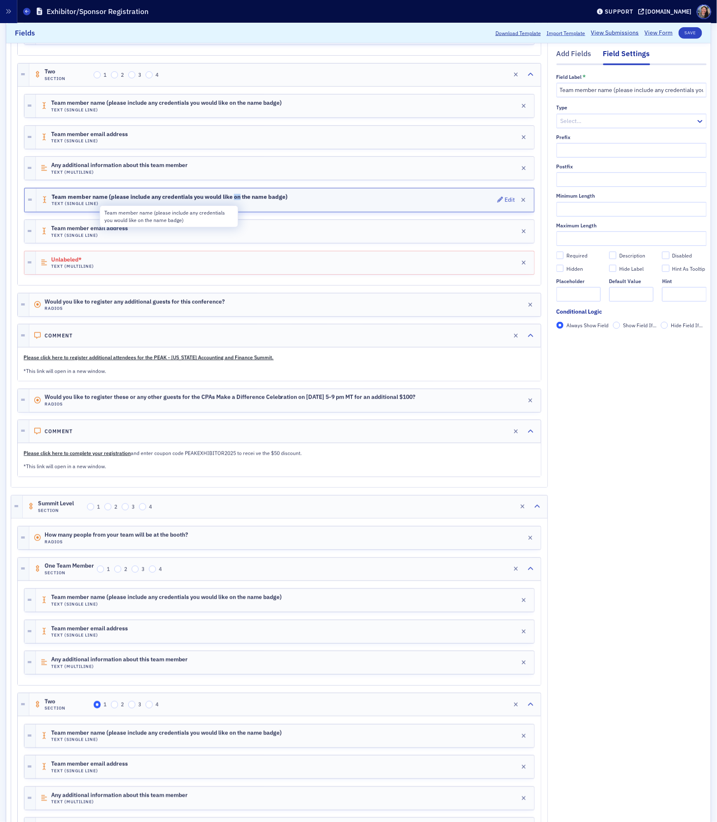
click at [236, 200] on span "Team member name (please include any credentials you would like on the name bad…" at bounding box center [170, 197] width 236 height 7
copy span "Team member name (please include any credentials you would like on the name bad…"
click at [220, 269] on div "Unlabeled* Text (Multiline) Edit" at bounding box center [285, 262] width 498 height 23
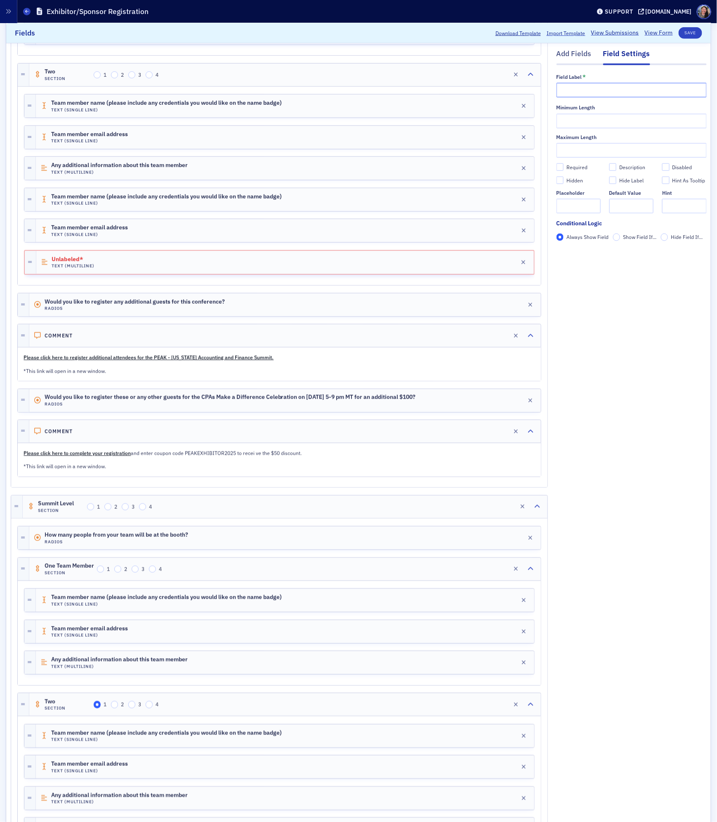
click at [643, 90] on input "text" at bounding box center [631, 90] width 150 height 14
paste input "Team member name (please include any credentials you would like on the name bad…"
type input "Team member name (please include any credentials you would like on the name bad…"
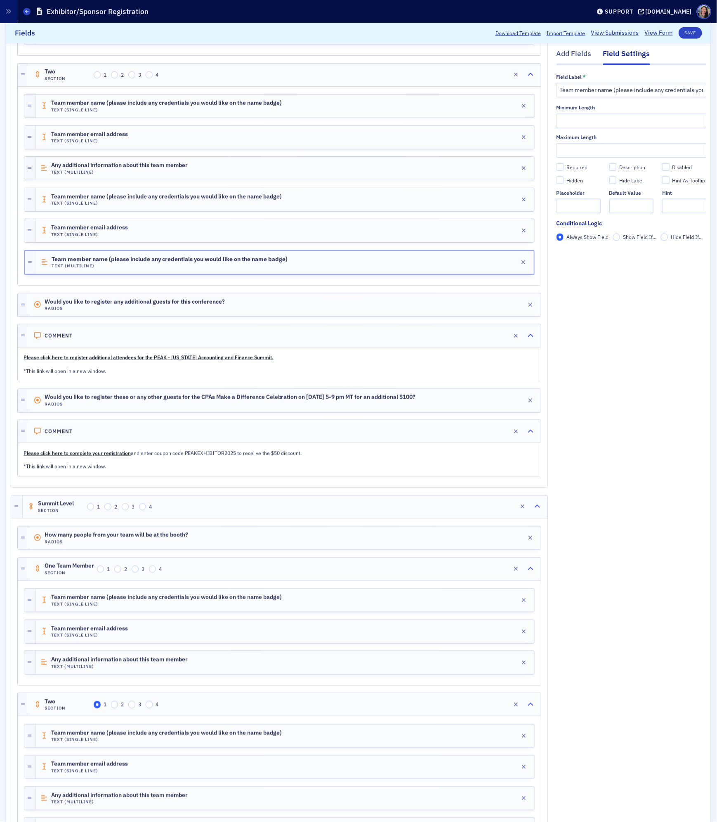
click at [594, 289] on div "Add Fields Field Settings Field Label * Team member name (please include any cr…" at bounding box center [631, 553] width 150 height 1453
click at [689, 33] on button "Save" at bounding box center [691, 33] width 24 height 12
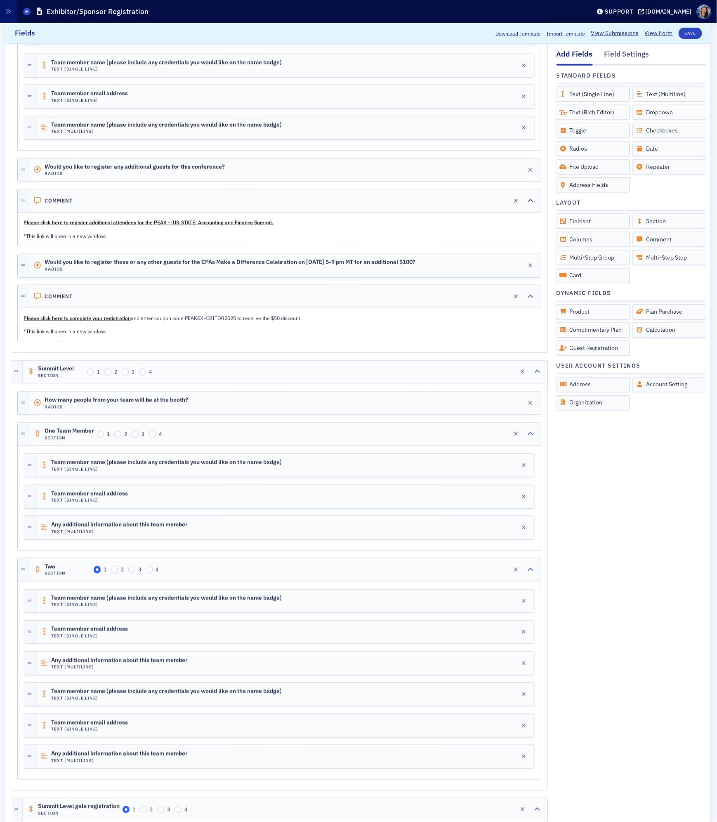
scroll to position [485, 0]
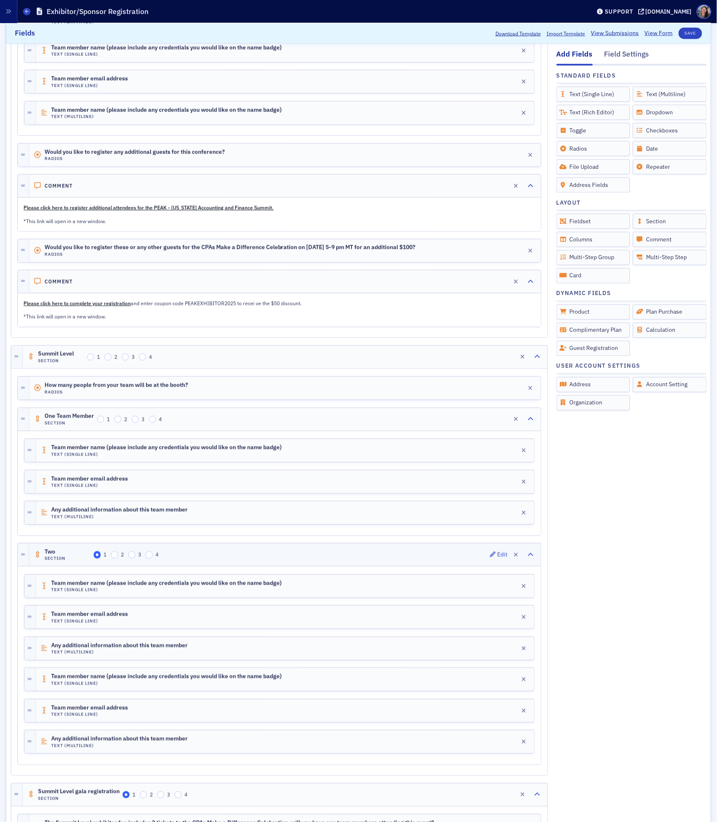
click at [277, 564] on div "Two Section 1 2 3 4 Edit" at bounding box center [284, 554] width 511 height 23
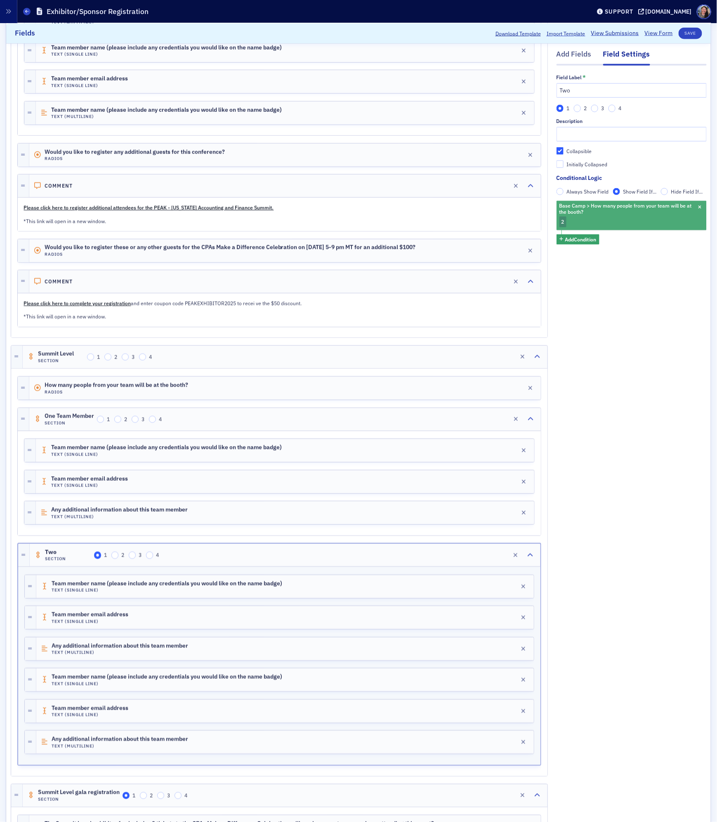
click at [606, 213] on span "Base Camp > How many people from your team will be at the booth?" at bounding box center [627, 209] width 139 height 16
click at [698, 206] on icon "button" at bounding box center [699, 207] width 3 height 5
click at [582, 201] on button "Add Condition" at bounding box center [577, 206] width 43 height 10
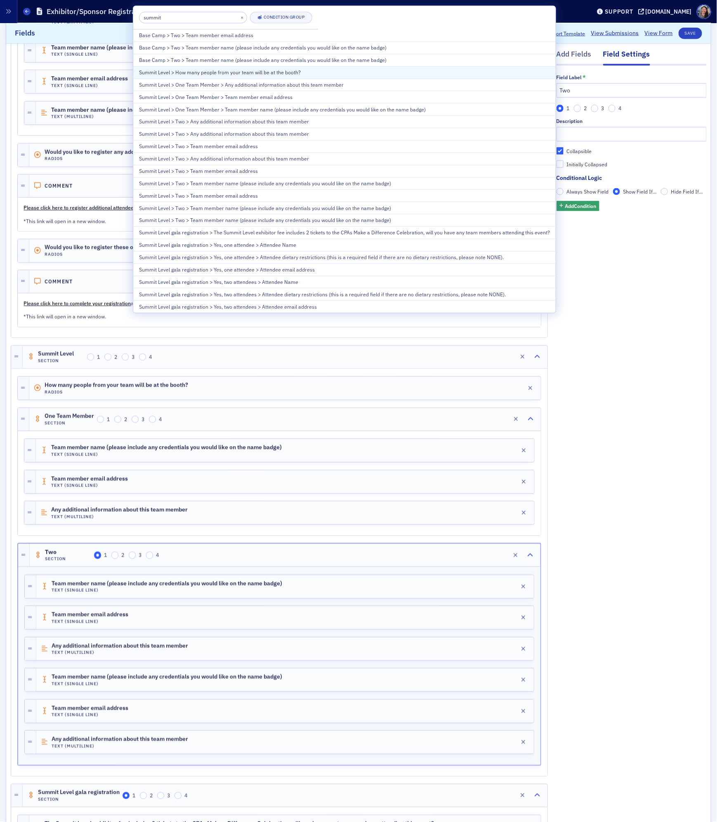
type input "summit"
click at [249, 76] on div "Summit Level > How many people from your team will be at the booth?" at bounding box center [344, 71] width 411 height 7
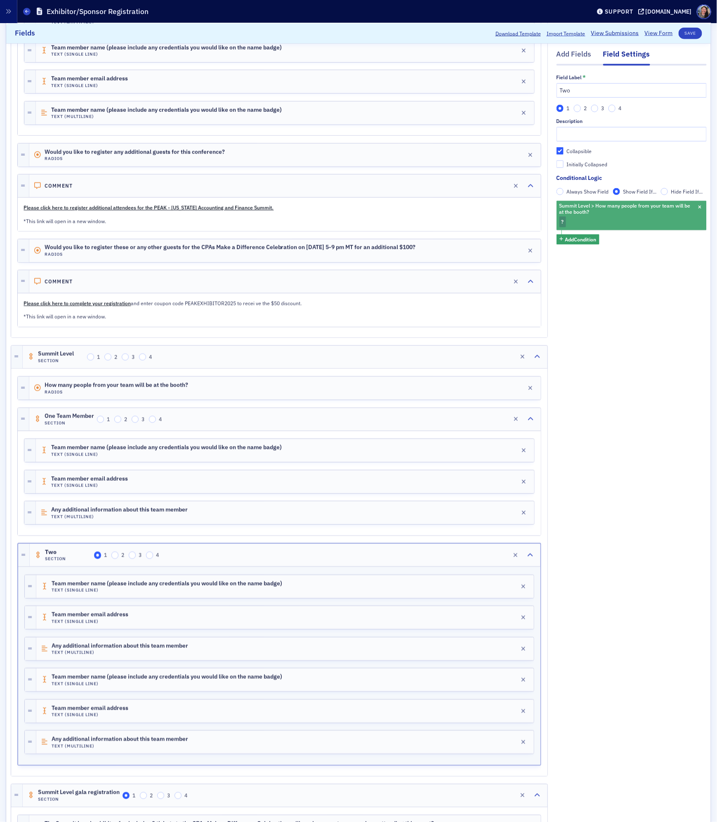
click at [597, 215] on span "Summit Level > How many people from your team will be at the booth?" at bounding box center [627, 209] width 139 height 16
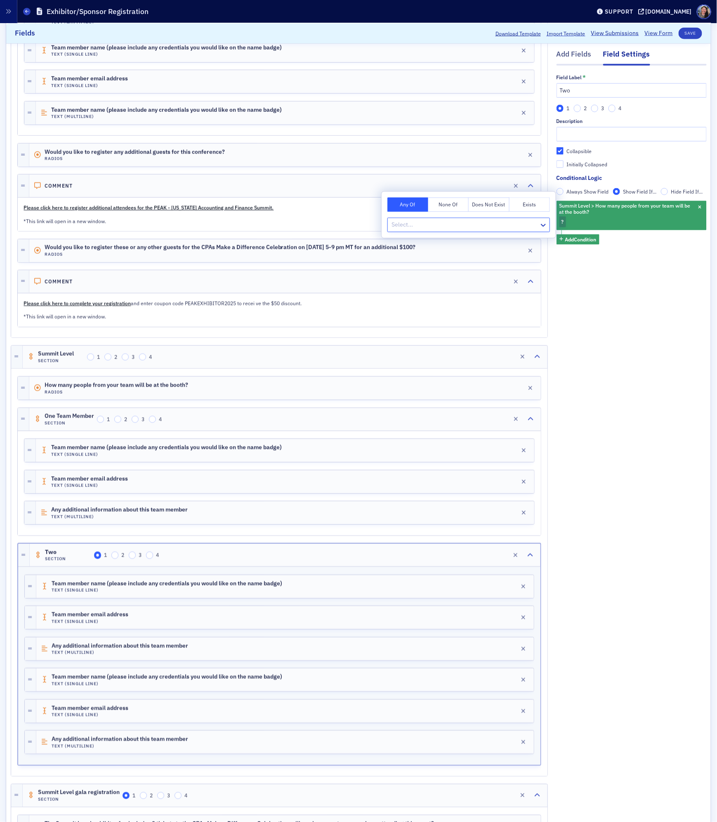
type input "2"
click at [483, 245] on div "2" at bounding box center [468, 243] width 153 height 9
drag, startPoint x: 676, startPoint y: 318, endPoint x: 701, endPoint y: 138, distance: 181.9
click at [676, 314] on div "Add Fields Field Settings Field Label * Two 1 2 3 4 Description Collapsible Ini…" at bounding box center [631, 404] width 150 height 1453
click at [694, 31] on button "Save" at bounding box center [691, 33] width 24 height 12
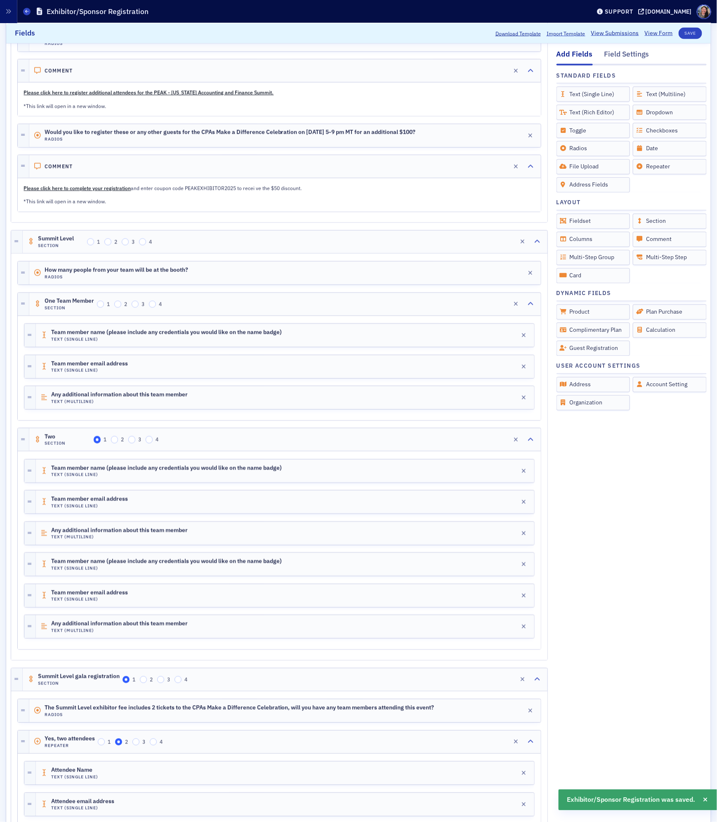
scroll to position [603, 0]
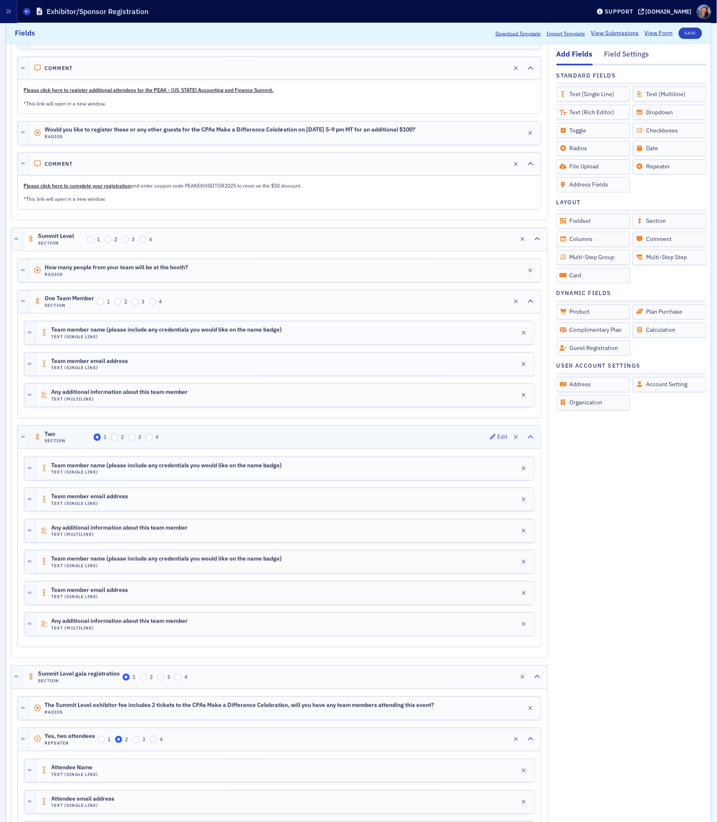
click at [219, 446] on div "Two Section 1 2 3 4 Edit" at bounding box center [284, 437] width 511 height 23
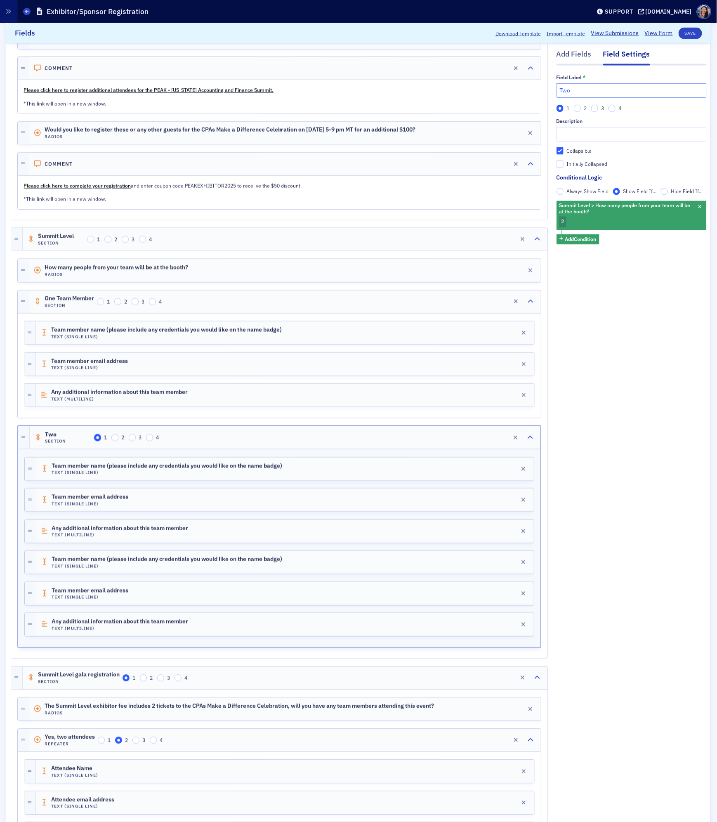
click at [596, 91] on input "Two" at bounding box center [631, 90] width 150 height 14
type input "Two team members"
click at [596, 359] on div "Add Fields Field Settings Field Label * Two team members 1 2 3 4 Description Co…" at bounding box center [631, 286] width 150 height 1453
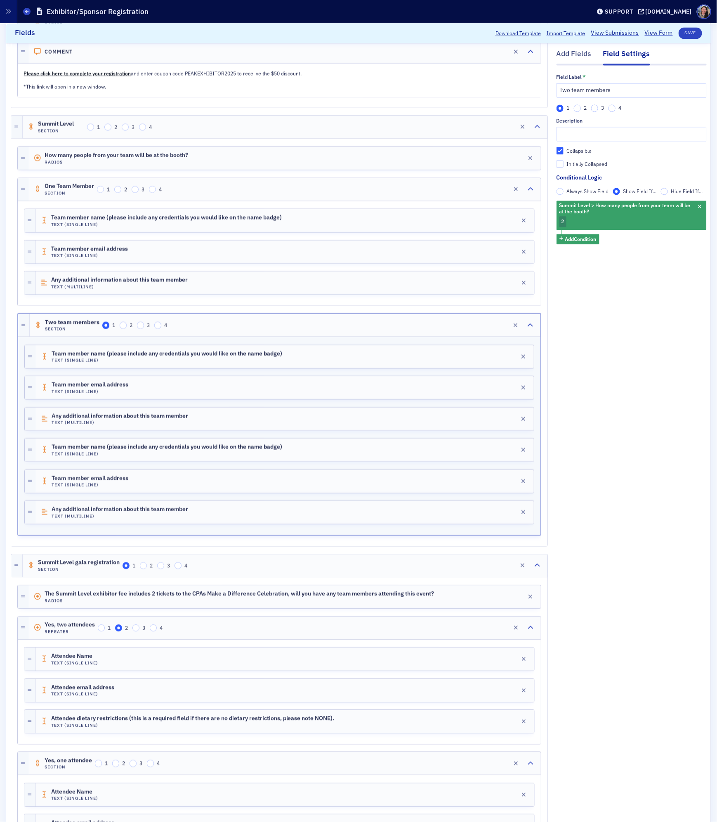
scroll to position [716, 0]
click at [575, 53] on div "Add Fields" at bounding box center [573, 56] width 35 height 15
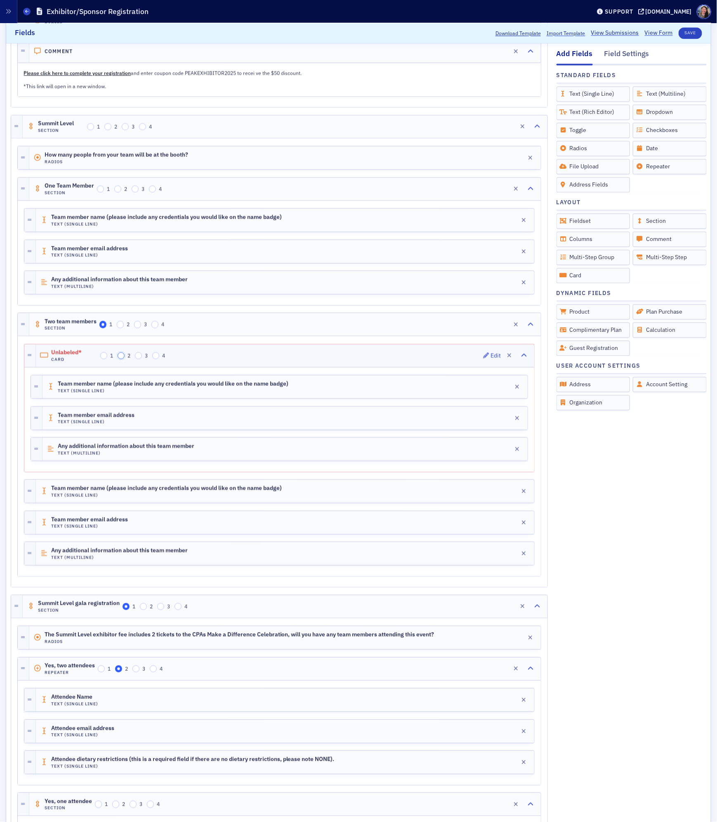
click at [124, 360] on input "2" at bounding box center [121, 355] width 7 height 7
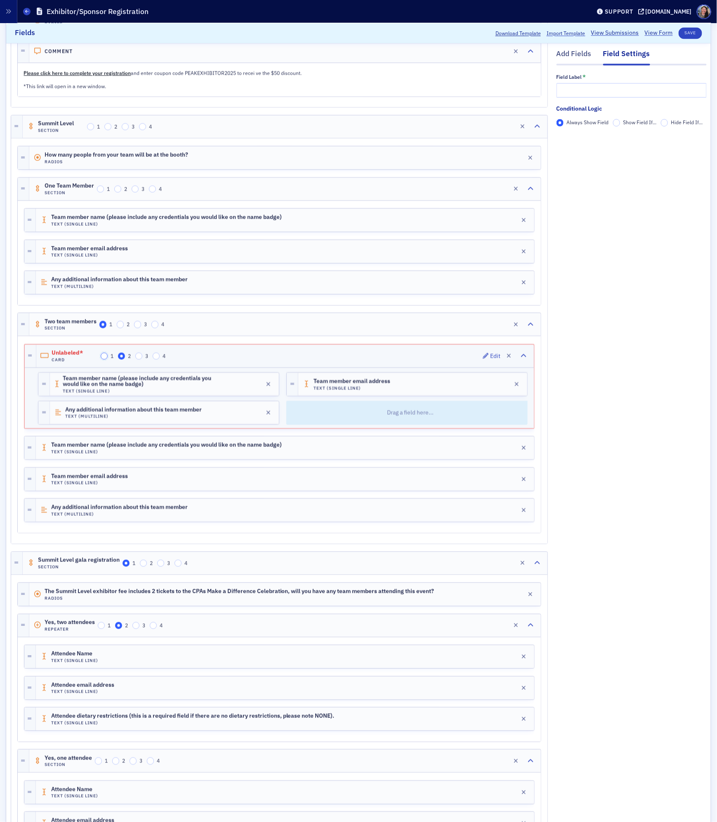
click at [102, 360] on input "1" at bounding box center [104, 356] width 7 height 7
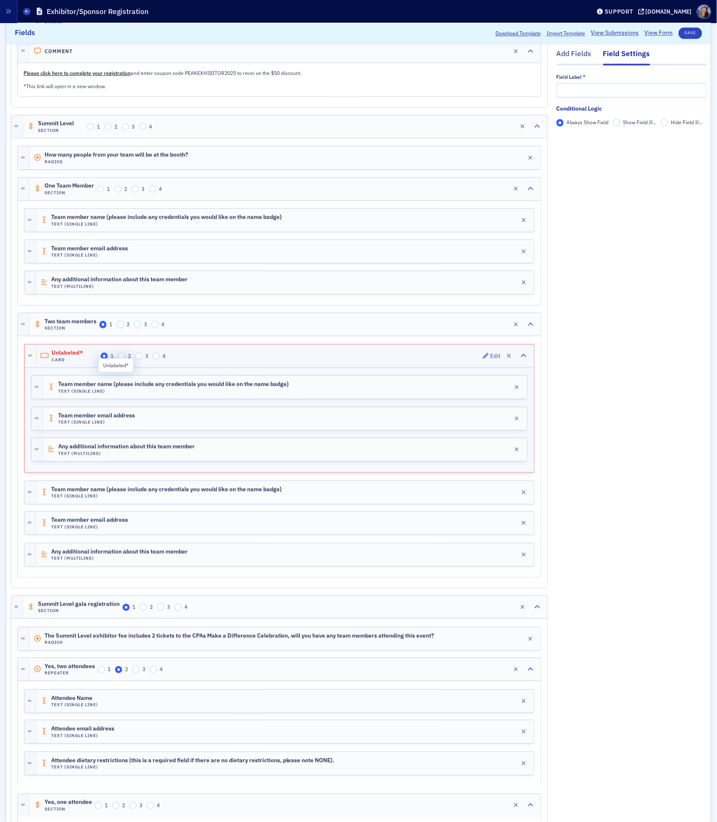
click at [75, 356] on span "Unlabeled*" at bounding box center [75, 353] width 46 height 7
click at [75, 360] on div "Unlabeled* Card 1 2 3 4 Edit" at bounding box center [284, 356] width 497 height 23
click at [584, 87] on input "text" at bounding box center [631, 90] width 150 height 14
type input "Two team members"
click at [688, 32] on button "Save" at bounding box center [691, 33] width 24 height 12
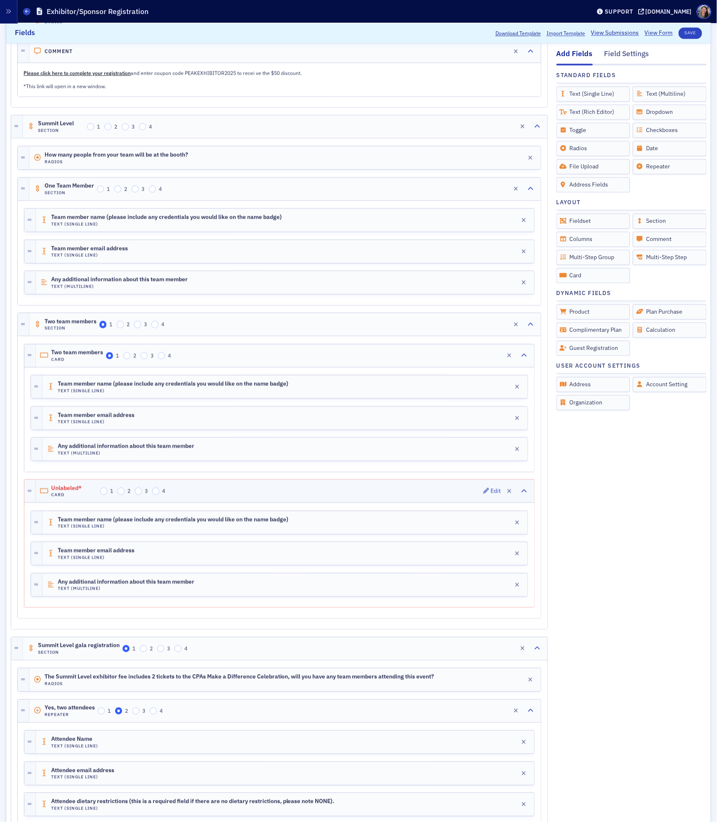
click at [78, 492] on span "Unlabeled*" at bounding box center [74, 488] width 46 height 7
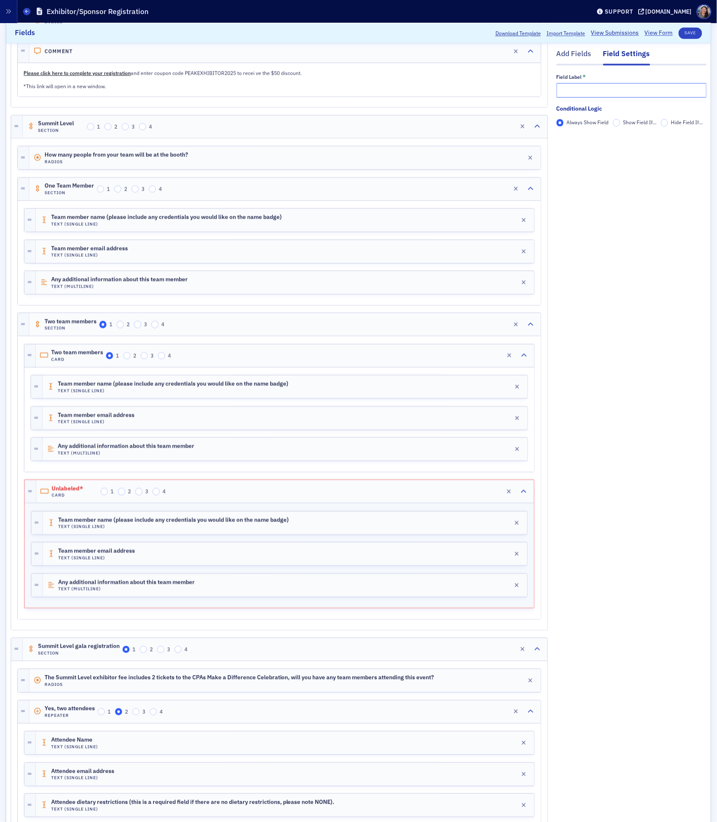
click at [594, 93] on input "text" at bounding box center [631, 90] width 150 height 14
type input "Team member 2"
click at [232, 367] on div "Two team members Card 1 2 3 4 Edit" at bounding box center [285, 355] width 498 height 23
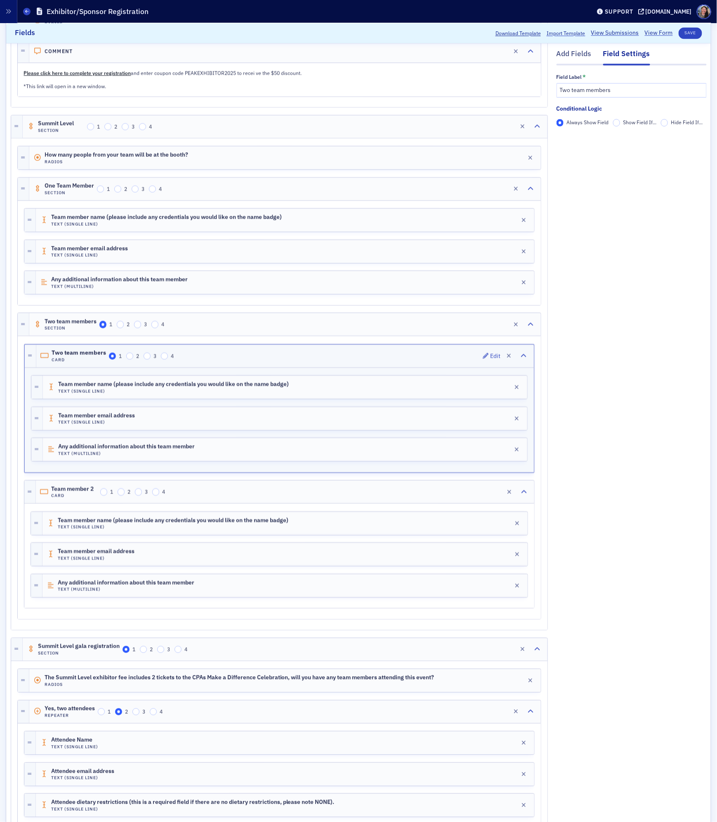
click at [232, 368] on div "Two team members Card 1 2 3 4 Edit" at bounding box center [284, 356] width 497 height 23
click at [566, 90] on input "Two team members" at bounding box center [631, 90] width 150 height 14
drag, startPoint x: 619, startPoint y: 93, endPoint x: 451, endPoint y: 63, distance: 170.6
click at [471, 64] on div "Add Fields Field Settings Field Label * Two team members Conditional Logic Alwa…" at bounding box center [359, 216] width 696 height 1537
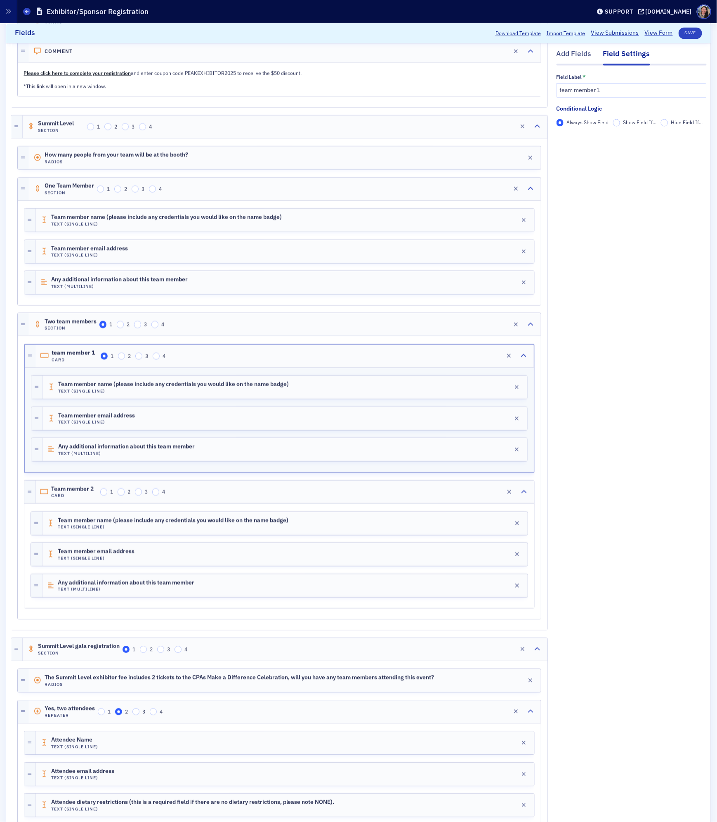
click at [628, 230] on div "Add Fields Field Settings Field Label * team member 1 Conditional Logic Always …" at bounding box center [631, 216] width 150 height 1537
click at [560, 90] on input "team member 1" at bounding box center [631, 90] width 150 height 14
type input "Team member 1"
click at [616, 189] on div "Add Fields Field Settings Field Label * Team member 1 Conditional Logic Always …" at bounding box center [631, 216] width 150 height 1537
click at [695, 30] on button "Save" at bounding box center [691, 33] width 24 height 12
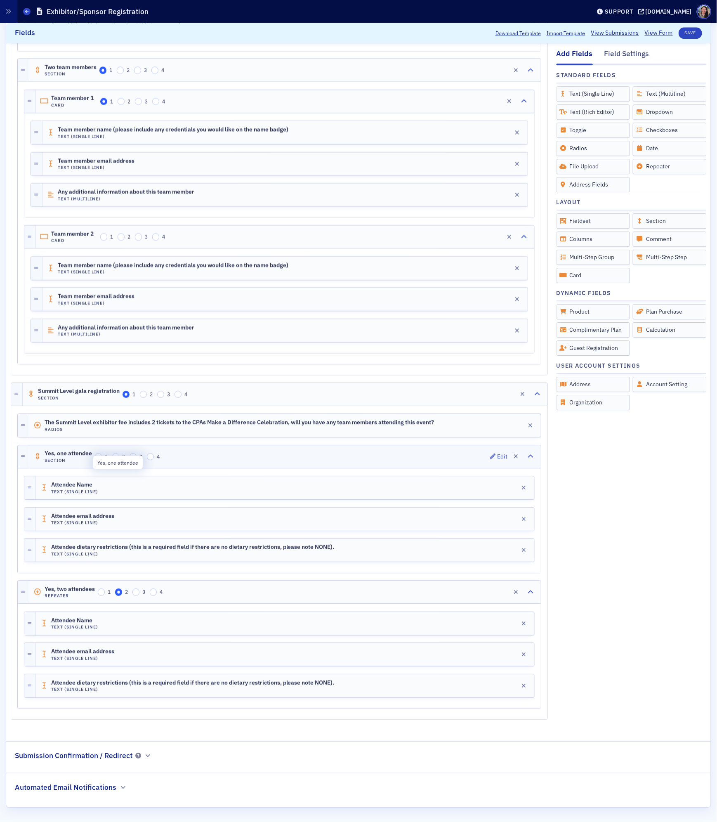
scroll to position [979, 0]
drag, startPoint x: 687, startPoint y: 33, endPoint x: 678, endPoint y: 33, distance: 9.1
click at [687, 33] on button "Save" at bounding box center [691, 33] width 24 height 12
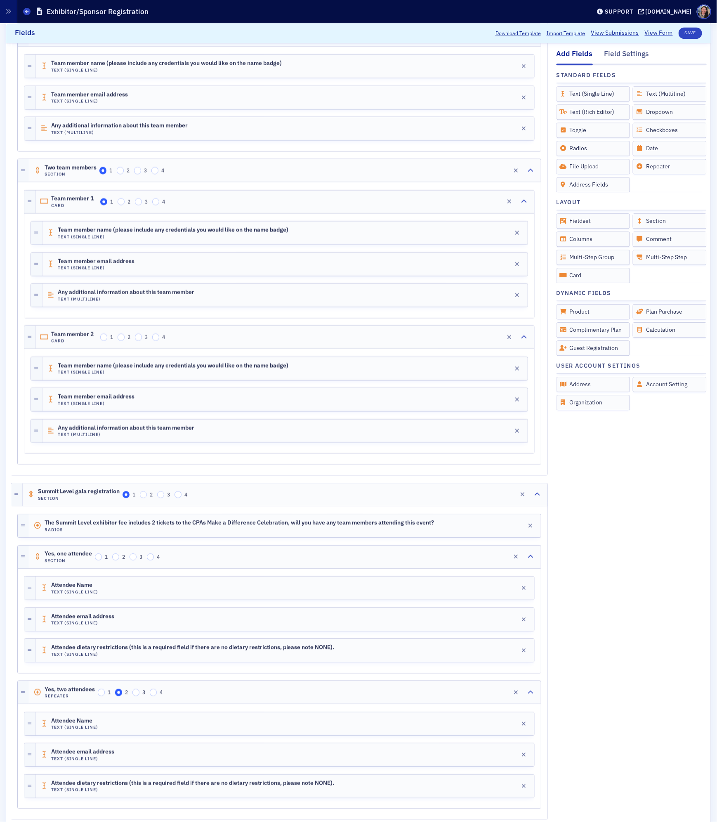
scroll to position [878, 0]
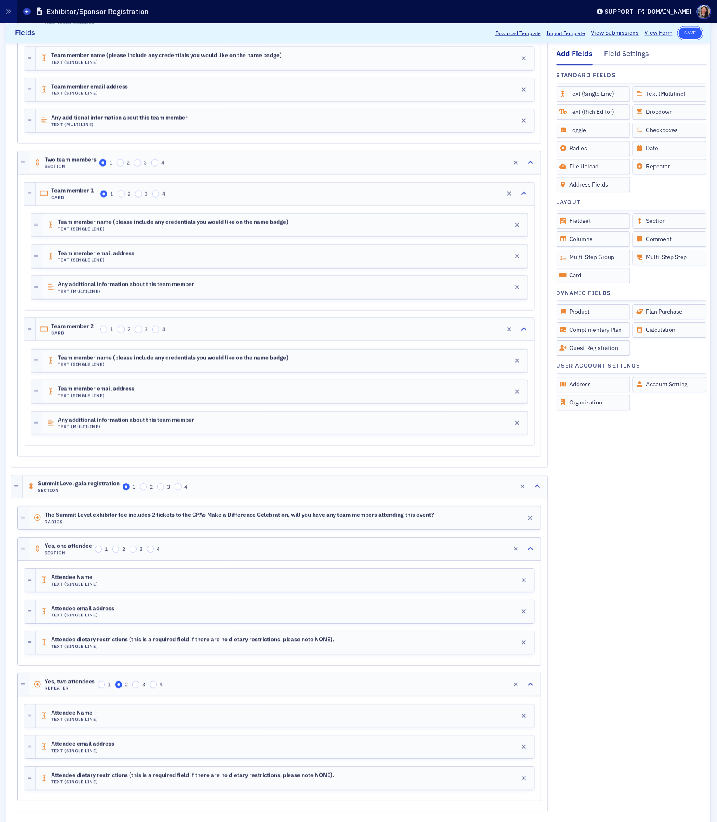
click at [689, 33] on button "Save" at bounding box center [691, 33] width 24 height 12
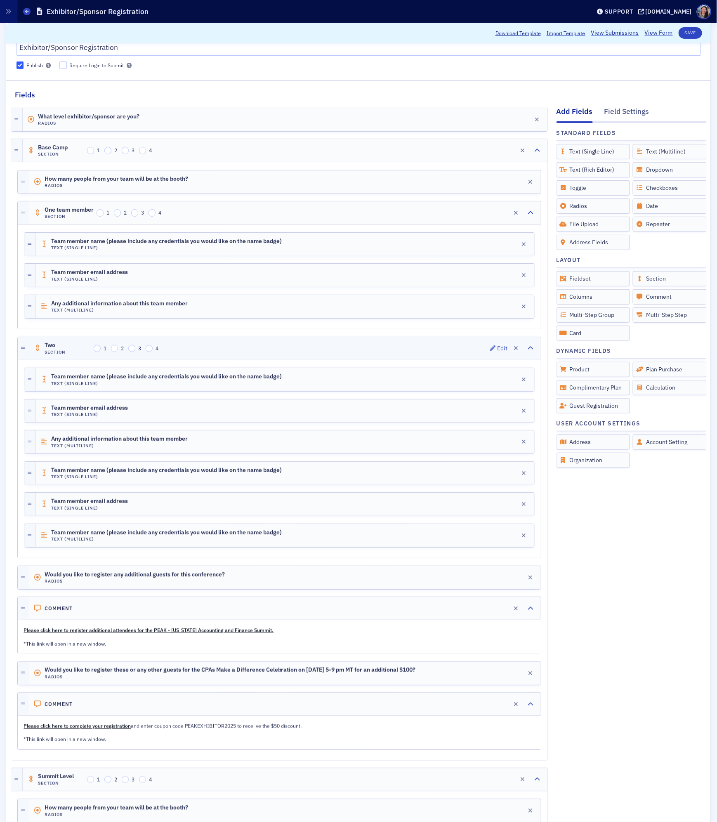
scroll to position [77, 0]
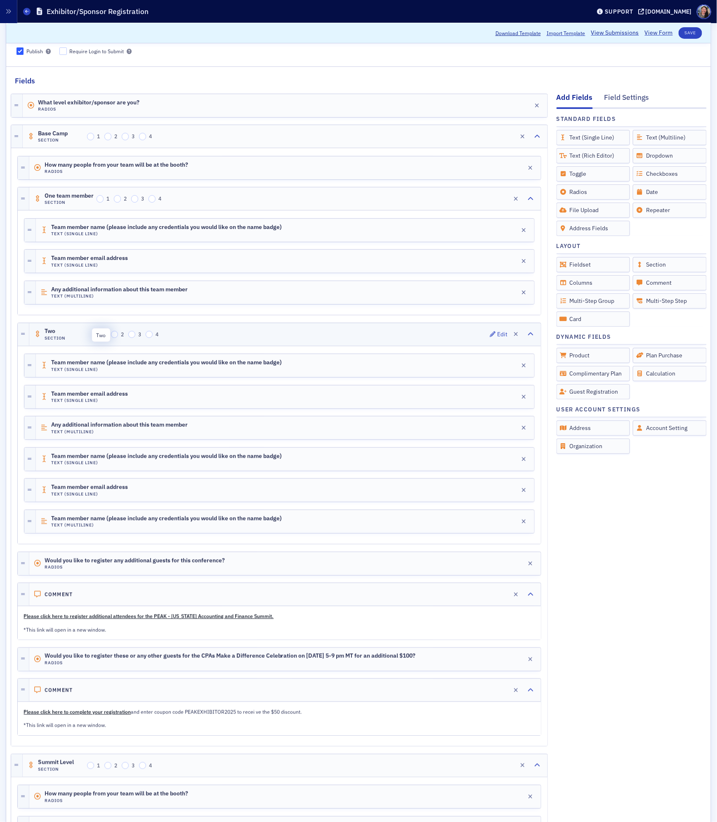
click at [54, 332] on span "Two" at bounding box center [68, 331] width 46 height 7
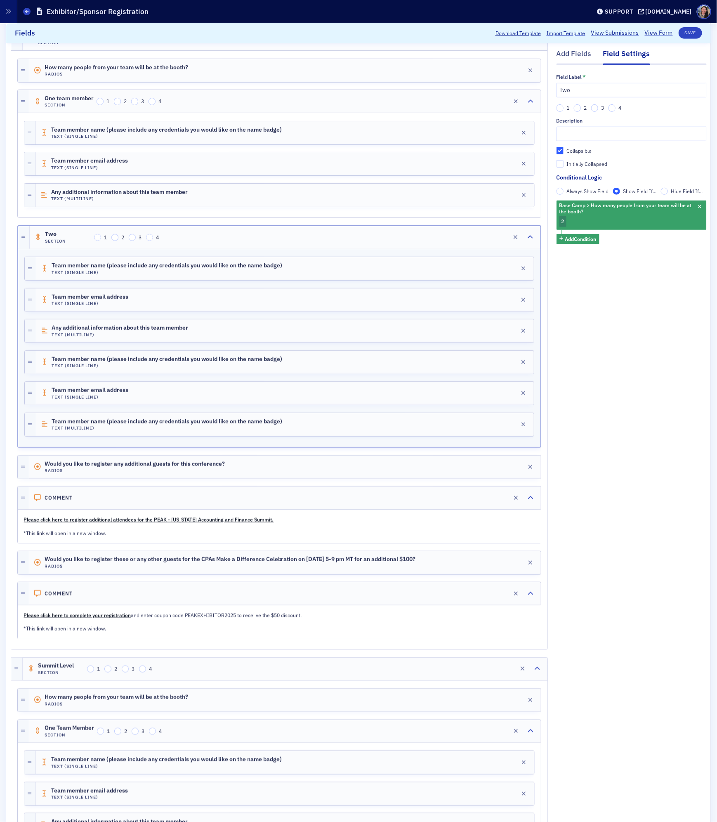
scroll to position [134, 0]
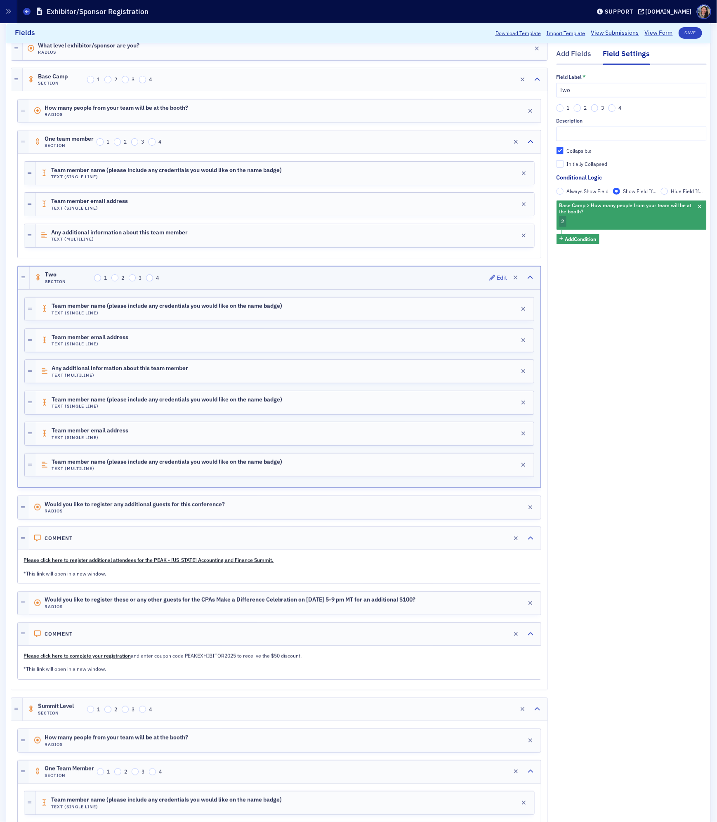
click at [47, 275] on span "Two" at bounding box center [68, 274] width 46 height 7
click at [627, 89] on input "Two" at bounding box center [631, 90] width 150 height 14
type input "Two team members"
click at [315, 320] on div "Team member name (please include any credentials you would like on the name bad…" at bounding box center [284, 308] width 497 height 23
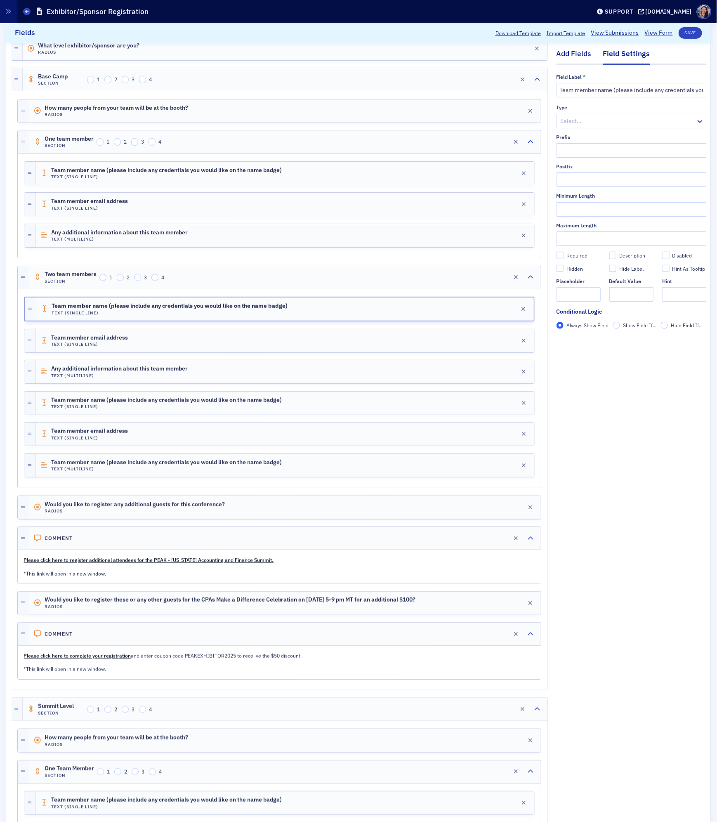
click at [572, 56] on div "Add Fields" at bounding box center [573, 56] width 35 height 15
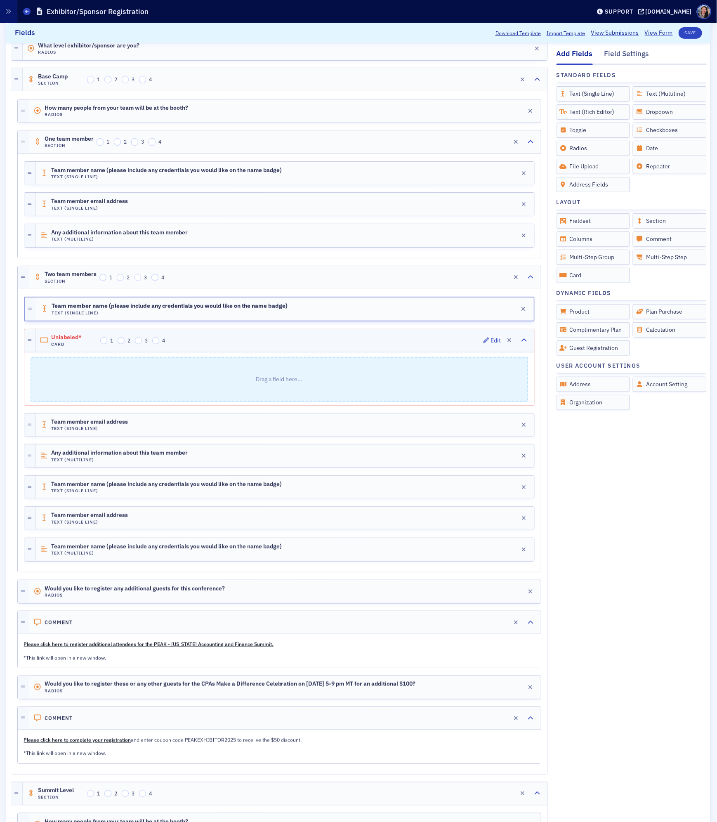
click at [67, 340] on span "Unlabeled*" at bounding box center [74, 337] width 46 height 7
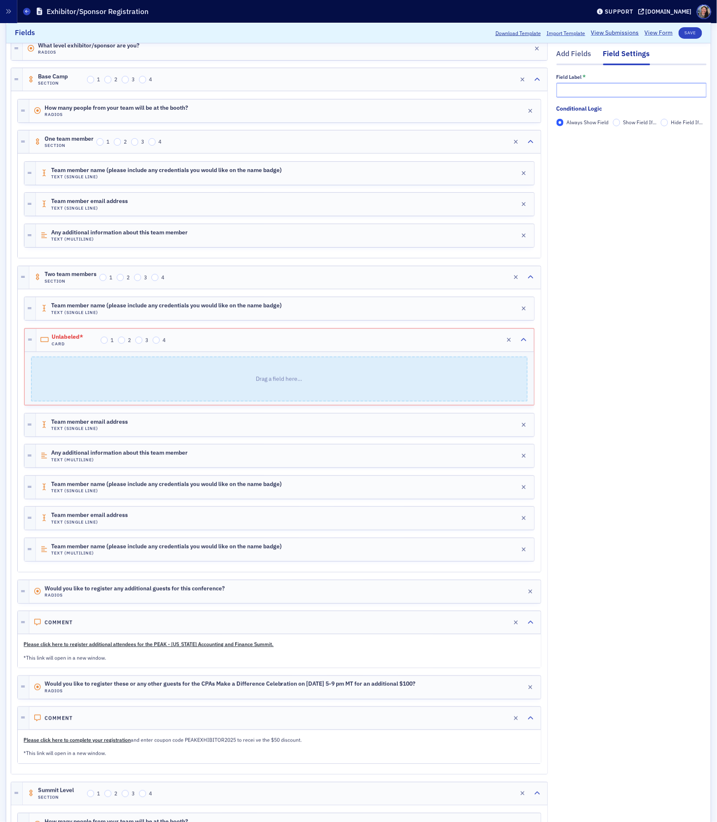
click at [591, 94] on input "text" at bounding box center [631, 90] width 150 height 14
type input "Tem"
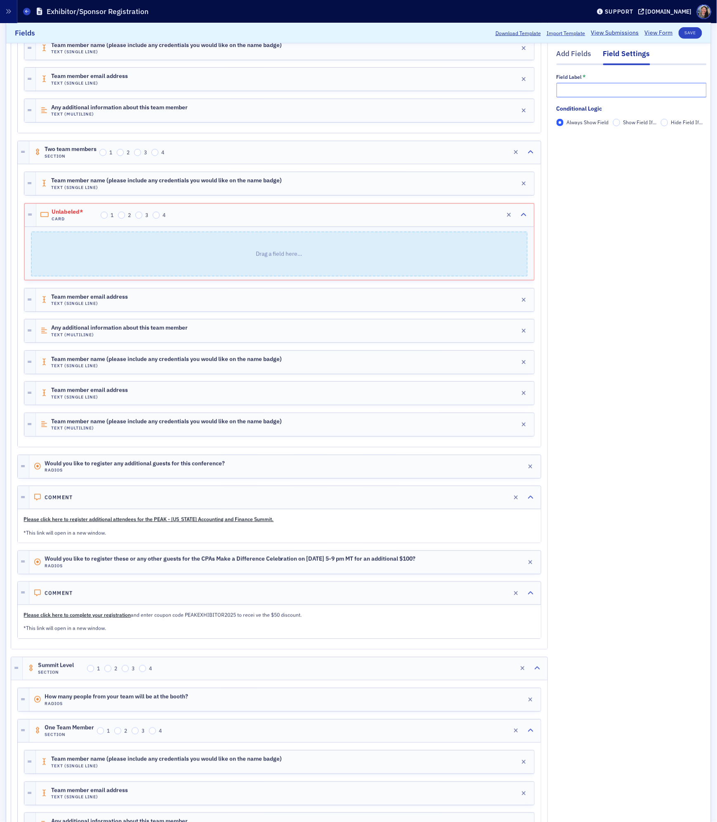
scroll to position [254, 0]
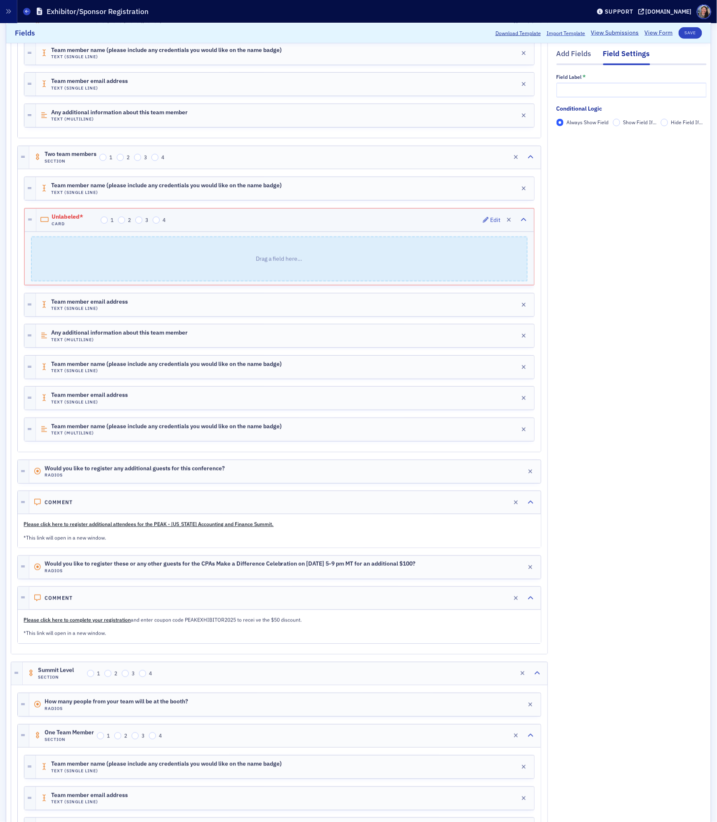
click at [251, 223] on div "Unlabeled* Card 1 2 3 4 Edit" at bounding box center [284, 220] width 497 height 23
click at [607, 92] on input "text" at bounding box center [631, 90] width 150 height 14
type input "Team member 1"
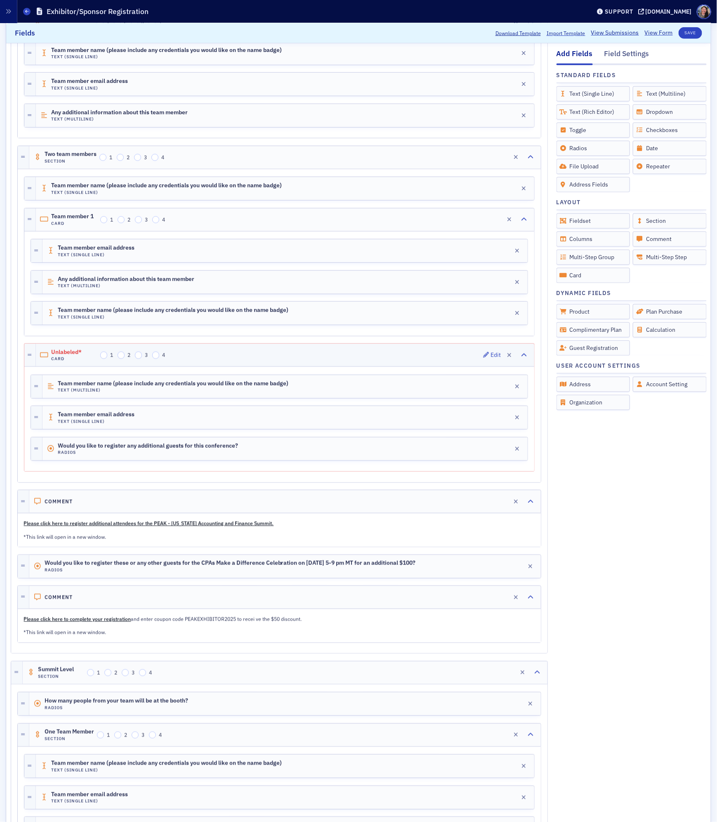
click at [77, 356] on span "Unlabeled*" at bounding box center [74, 352] width 46 height 7
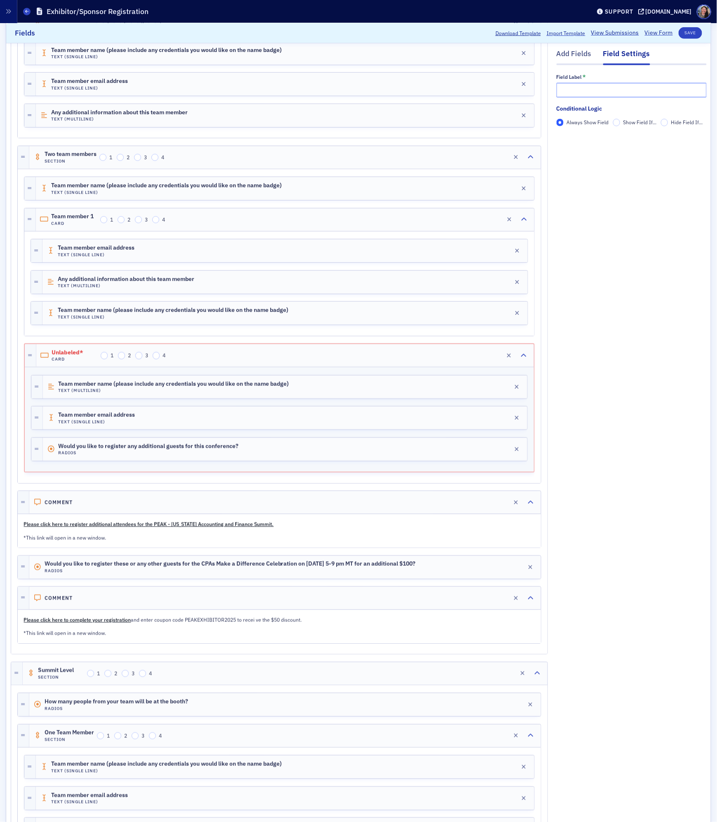
click at [608, 93] on input "text" at bounding box center [631, 90] width 150 height 14
type input "Team member 2"
click at [608, 215] on div "Add Fields Field Settings Field Label * Team member 2 Conditional Logic Always …" at bounding box center [631, 719] width 150 height 1621
click at [694, 34] on button "Save" at bounding box center [691, 33] width 24 height 12
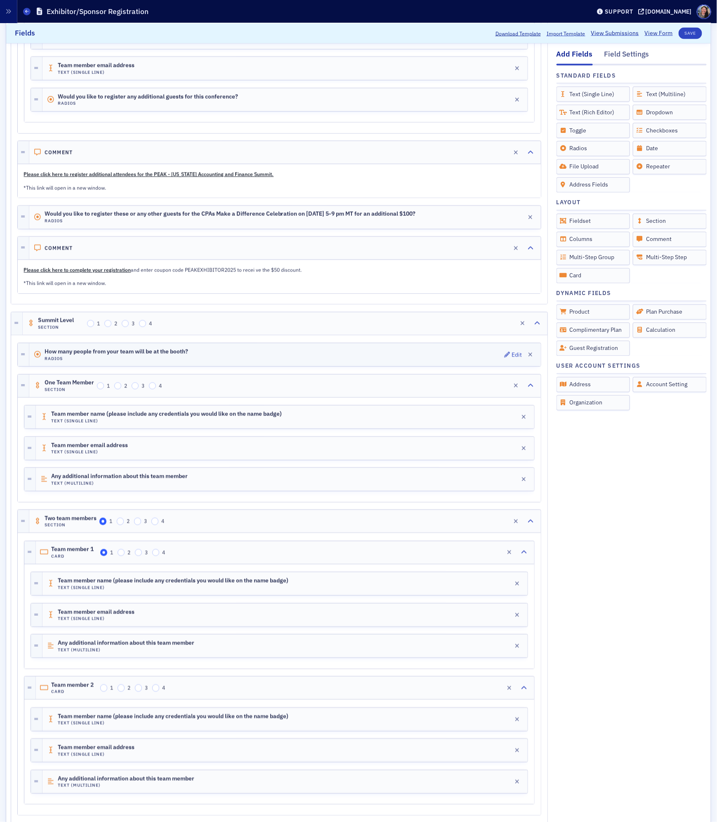
scroll to position [603, 0]
click at [209, 398] on div "One Team Member Section 1 2 3 4 Edit" at bounding box center [284, 386] width 511 height 23
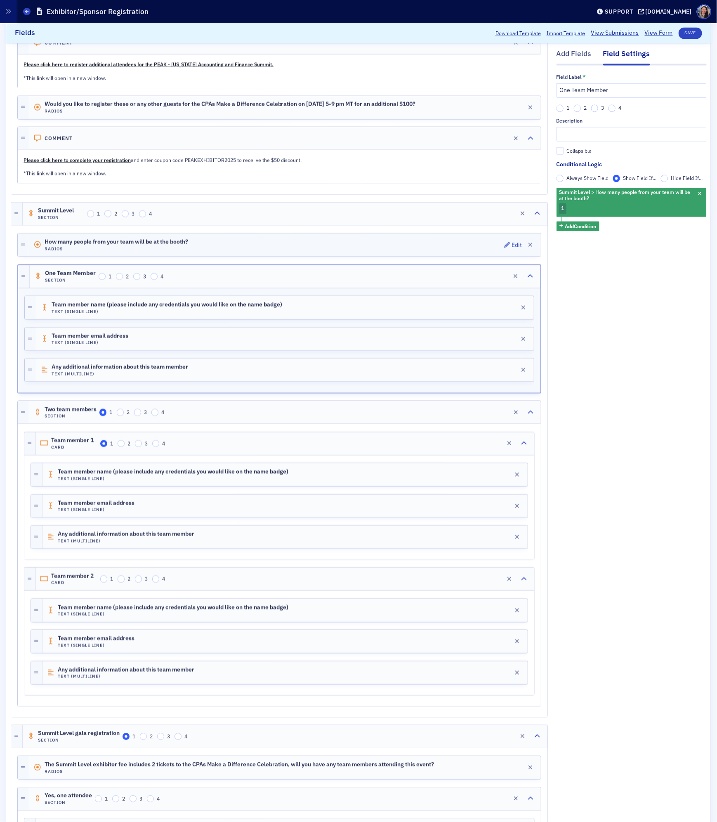
scroll to position [732, 0]
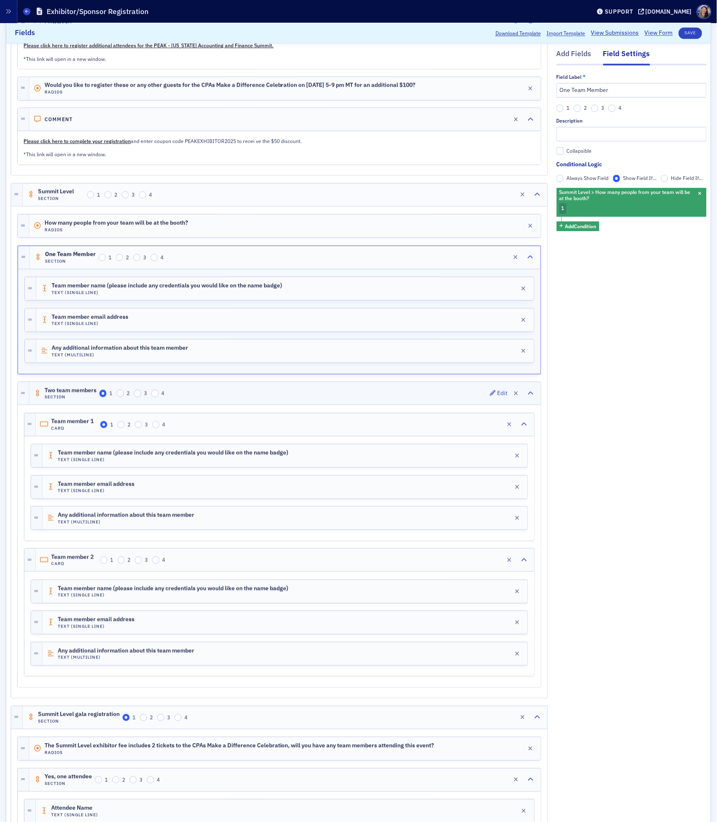
click at [236, 405] on div "Two team members Section 1 2 3 4 Edit" at bounding box center [284, 393] width 511 height 23
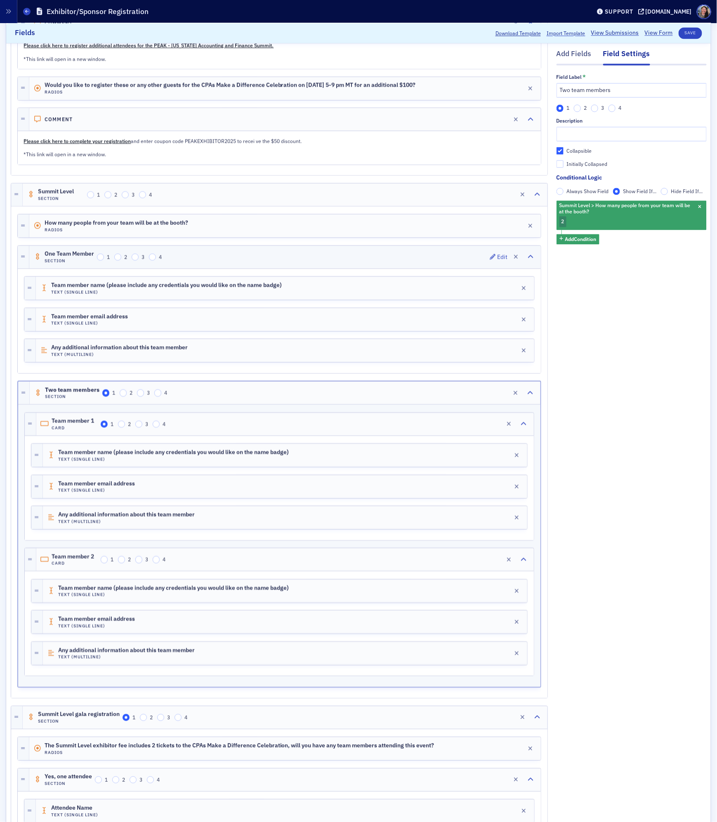
click at [280, 268] on div "One Team Member Section 1 2 3 4 Edit" at bounding box center [284, 257] width 511 height 23
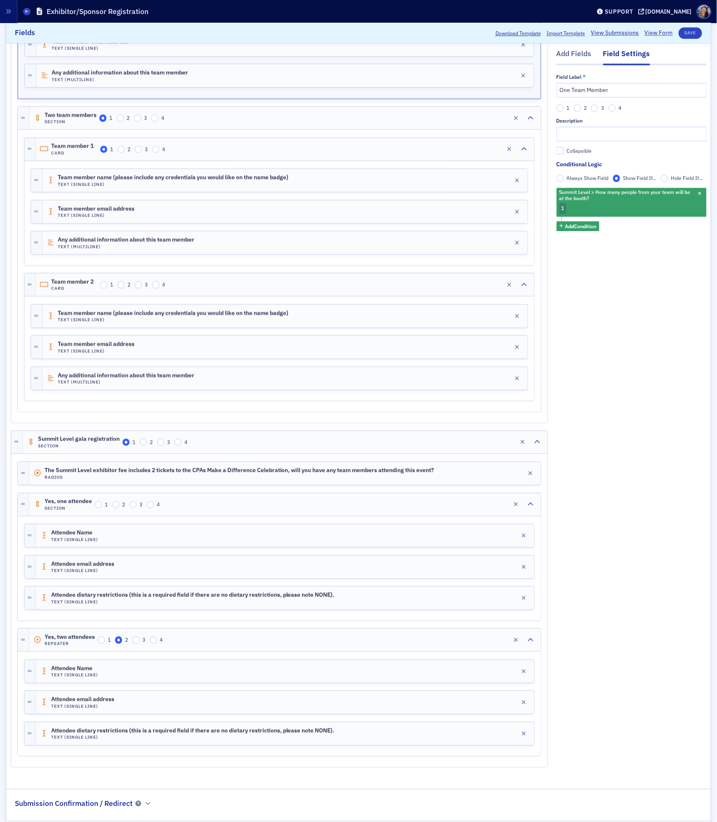
scroll to position [1079, 0]
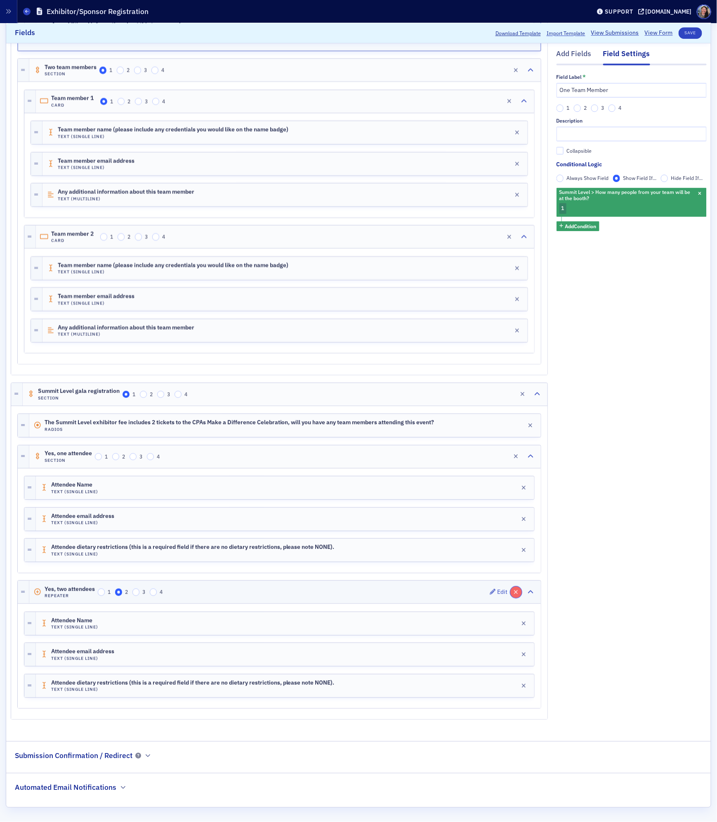
click at [515, 589] on icon "button" at bounding box center [516, 592] width 5 height 6
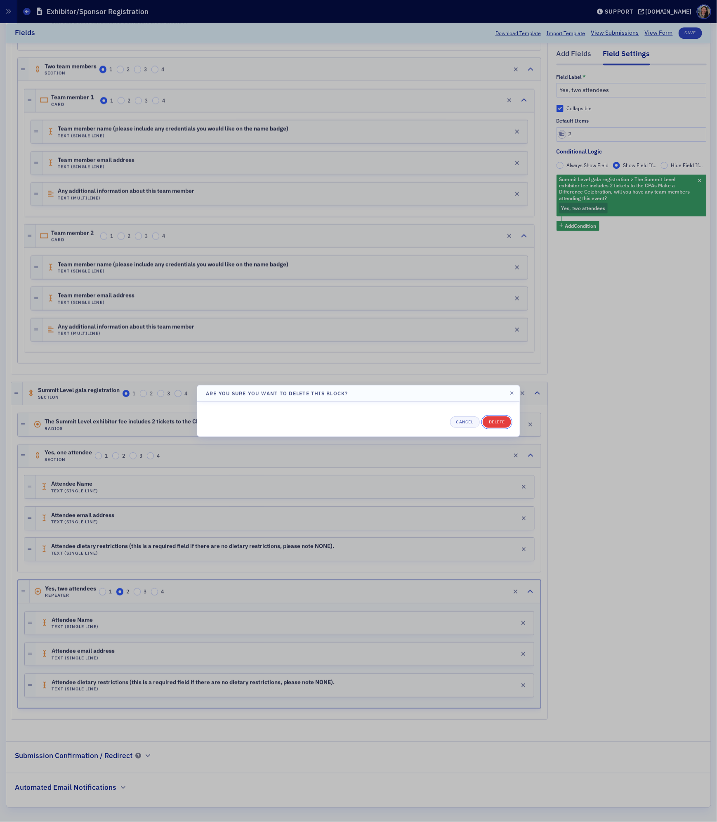
click at [500, 420] on button "Delete" at bounding box center [497, 422] width 28 height 12
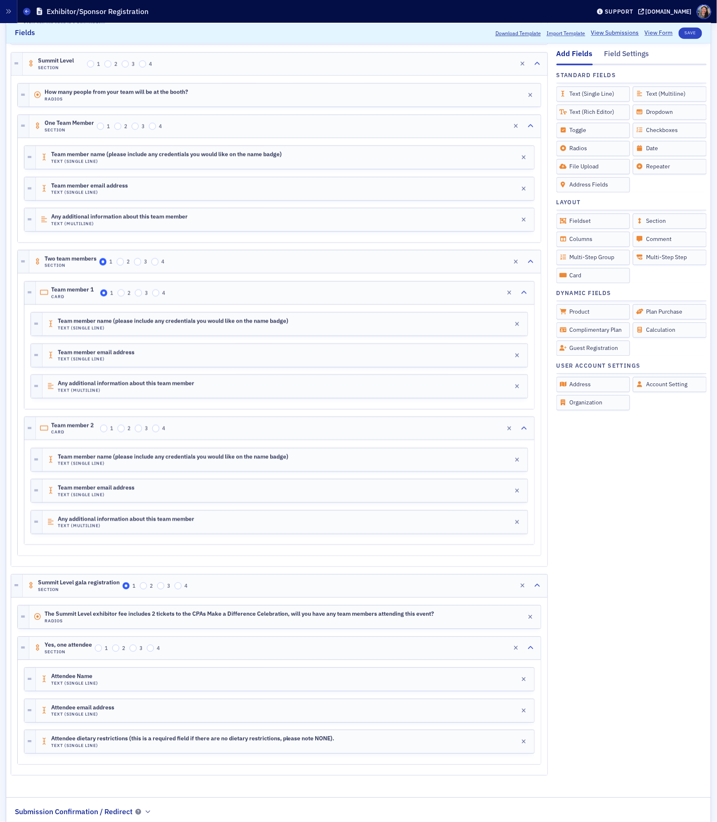
scroll to position [861, 0]
click at [695, 32] on button "Save" at bounding box center [691, 33] width 24 height 12
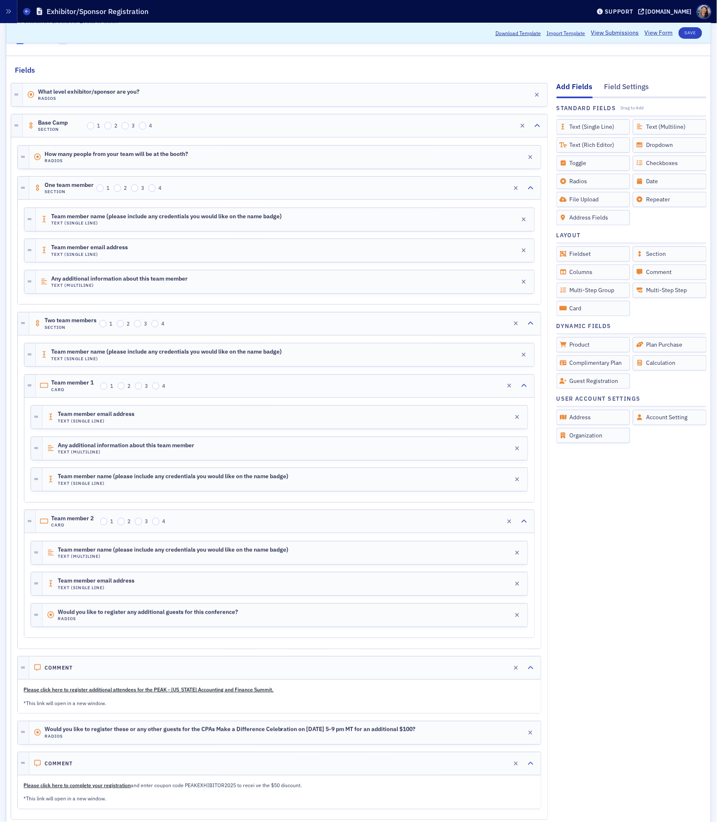
scroll to position [0, 0]
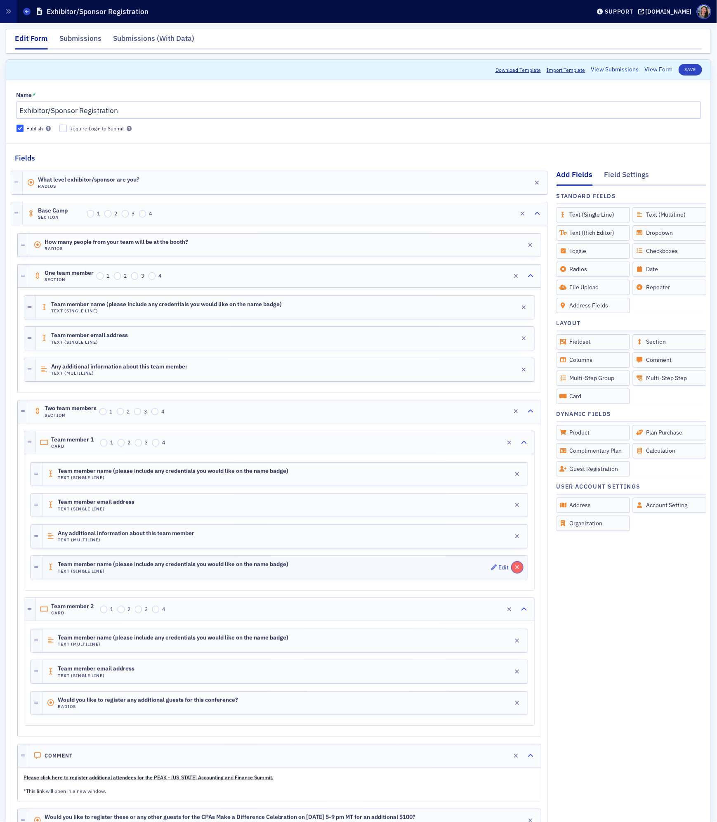
click at [518, 570] on icon "button" at bounding box center [517, 567] width 5 height 6
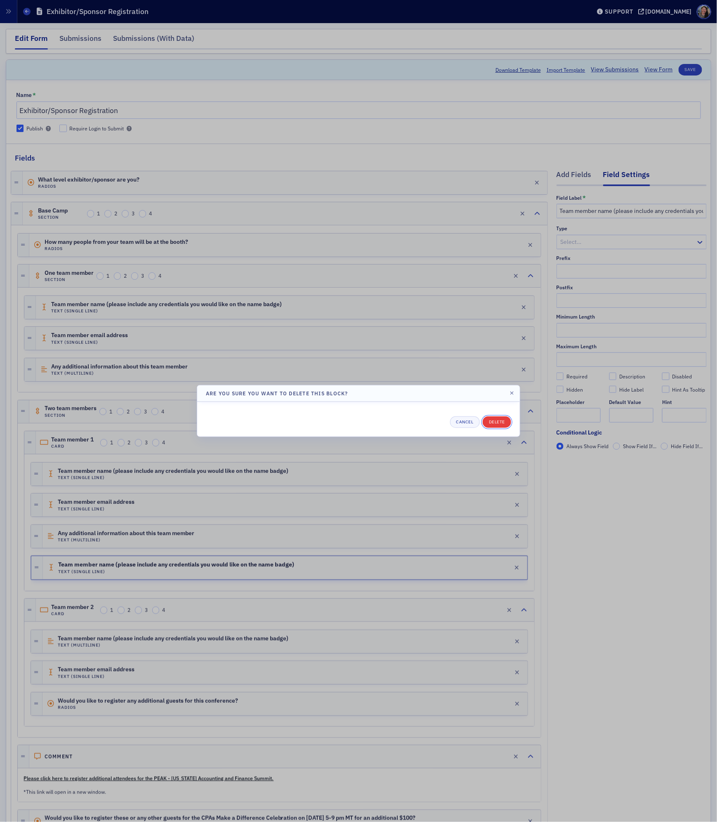
click at [499, 423] on button "Delete" at bounding box center [497, 422] width 28 height 12
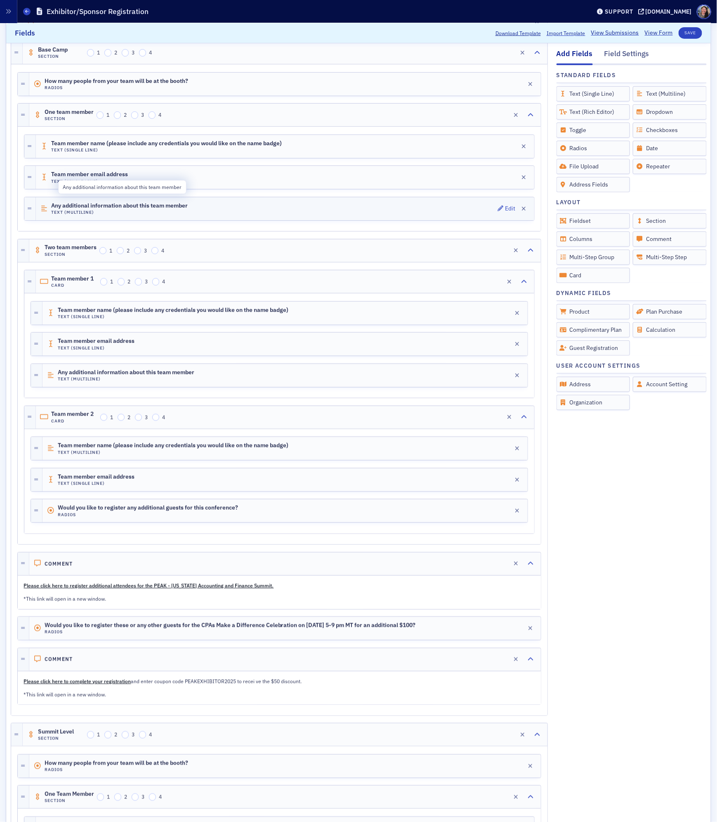
scroll to position [212, 0]
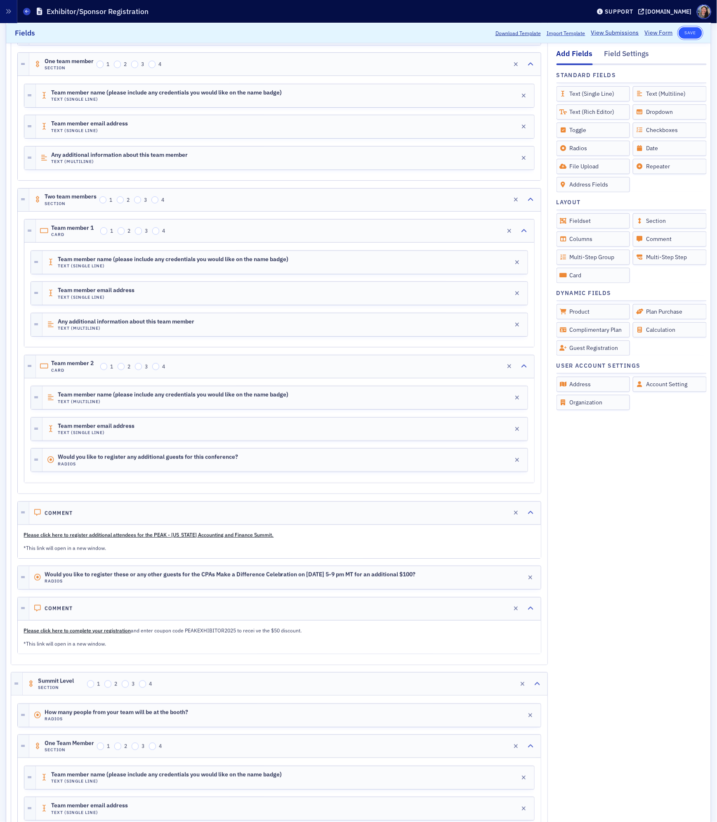
click at [686, 32] on button "Save" at bounding box center [691, 33] width 24 height 12
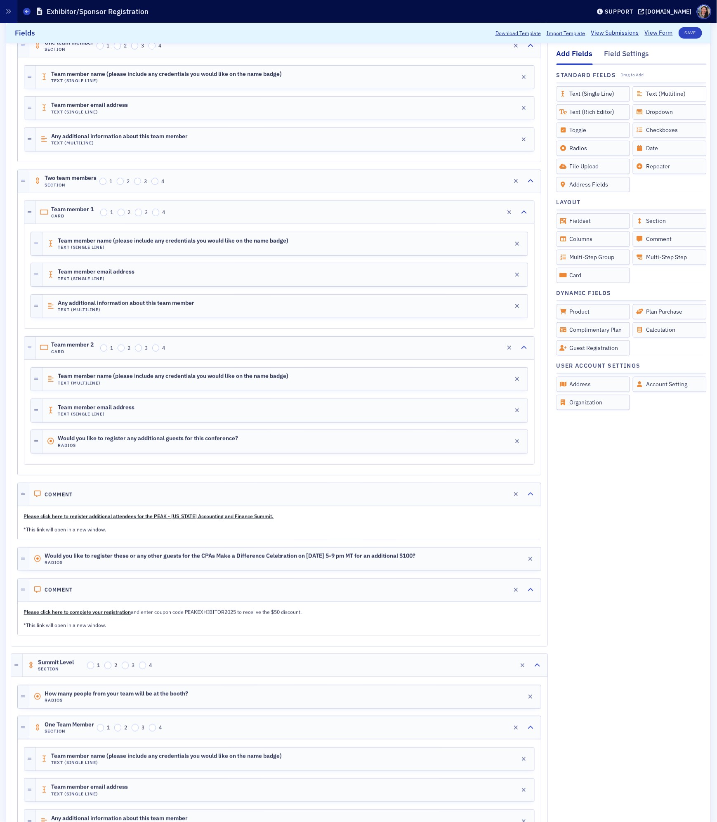
scroll to position [232, 0]
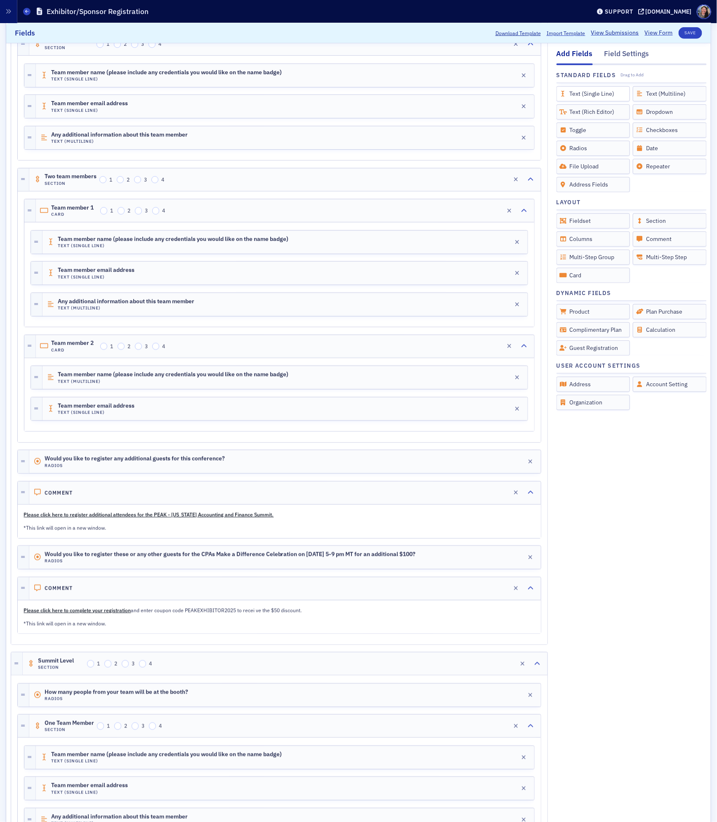
click at [587, 90] on div "Text (Single Line)" at bounding box center [593, 93] width 74 height 15
drag, startPoint x: 564, startPoint y: 92, endPoint x: 233, endPoint y: 353, distance: 421.7
click at [199, 378] on span "Team member name (please include any credentials you would like on the name bad…" at bounding box center [173, 374] width 231 height 7
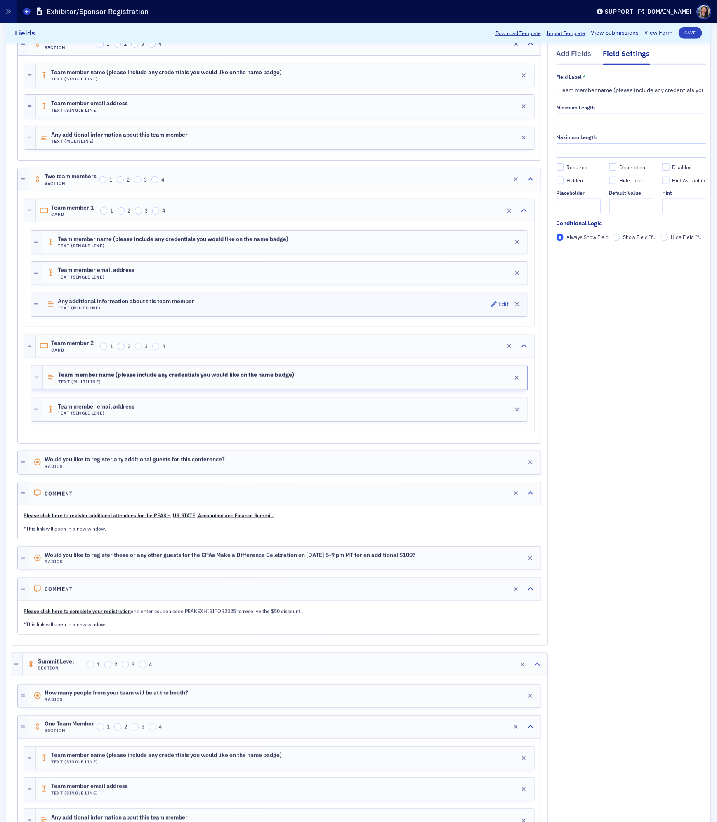
click at [170, 305] on span "Any additional information about this team member" at bounding box center [126, 301] width 137 height 7
click at [170, 305] on span "Any additional information about this team member" at bounding box center [128, 302] width 140 height 7
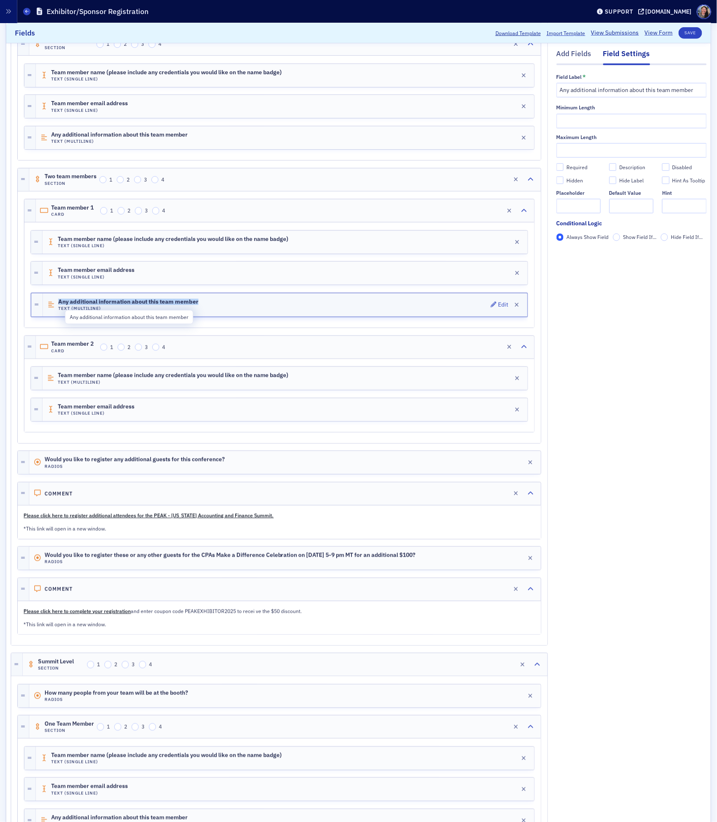
click at [170, 305] on span "Any additional information about this team member" at bounding box center [128, 302] width 140 height 7
click at [653, 93] on input "Any additional information about this team member" at bounding box center [631, 90] width 150 height 14
click at [114, 305] on span "Any additional information about this team member" at bounding box center [128, 302] width 140 height 7
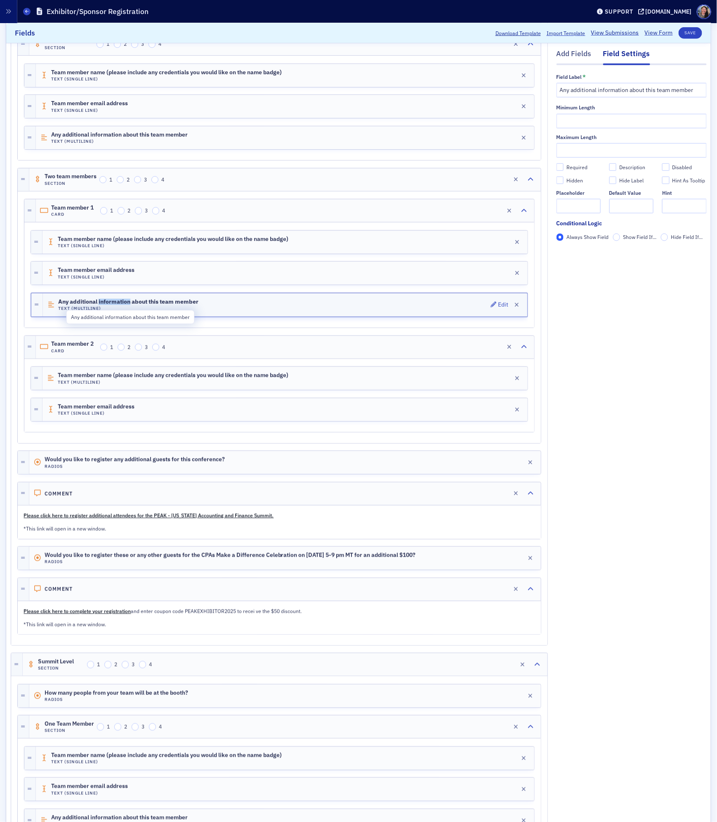
click at [114, 305] on span "Any additional information about this team member" at bounding box center [128, 302] width 140 height 7
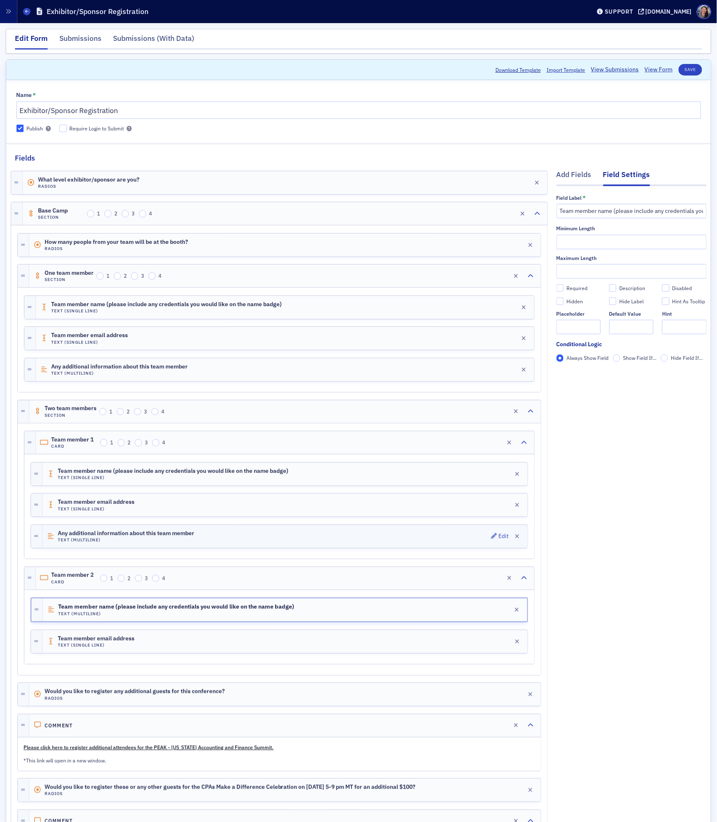
scroll to position [232, 0]
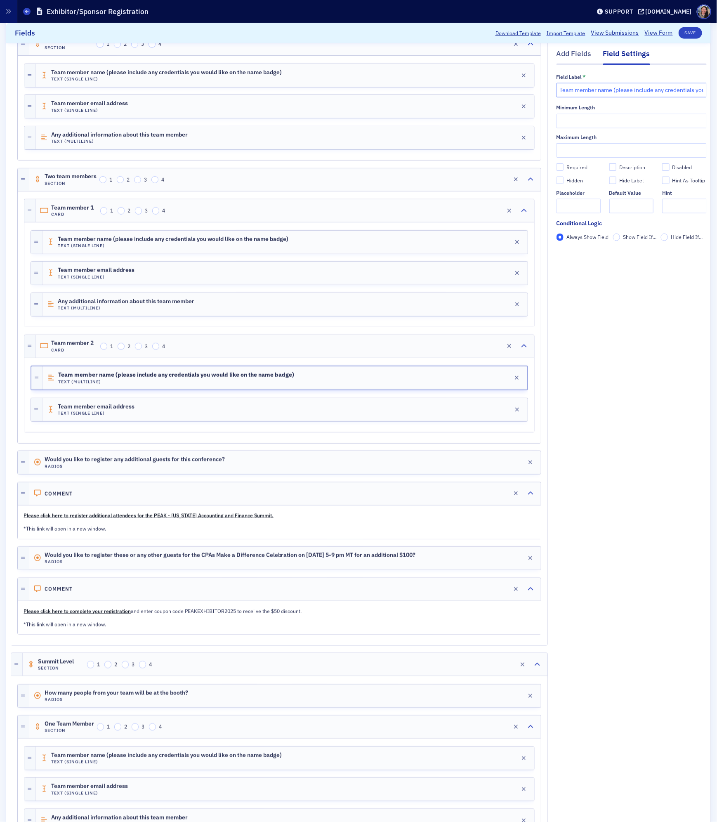
click at [654, 85] on input "Team member name (please include any credentials you would like on the name bad…" at bounding box center [631, 90] width 150 height 14
click at [652, 88] on input "Team member name (please include any credentials you would like on the name bad…" at bounding box center [631, 90] width 150 height 14
paste input "Any additional information about this team member"
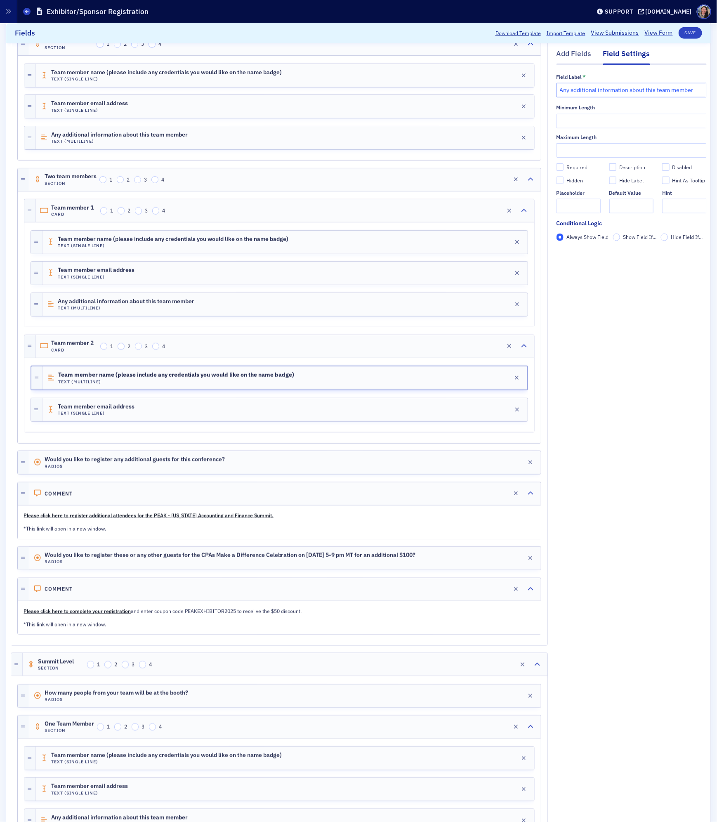
type input "Any additional information about this team member"
click at [629, 307] on div "Add Fields Field Settings Field Label * Any additional information about this t…" at bounding box center [631, 659] width 150 height 1454
click at [306, 350] on div "Team member 2 Card 1 2 3 4 Edit" at bounding box center [285, 346] width 498 height 23
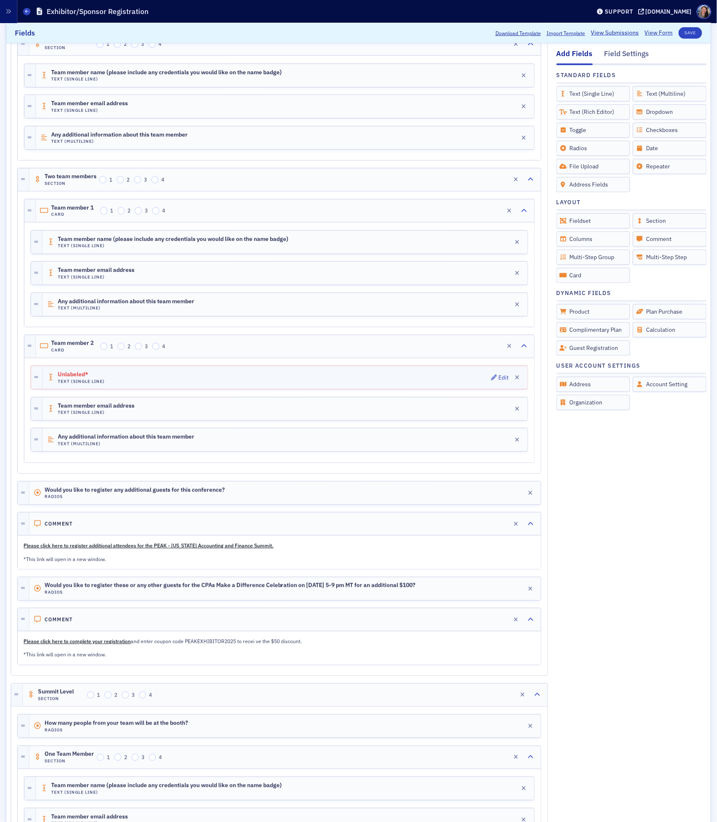
click at [185, 375] on div "Unlabeled* Text (Single Line) Edit" at bounding box center [284, 377] width 485 height 23
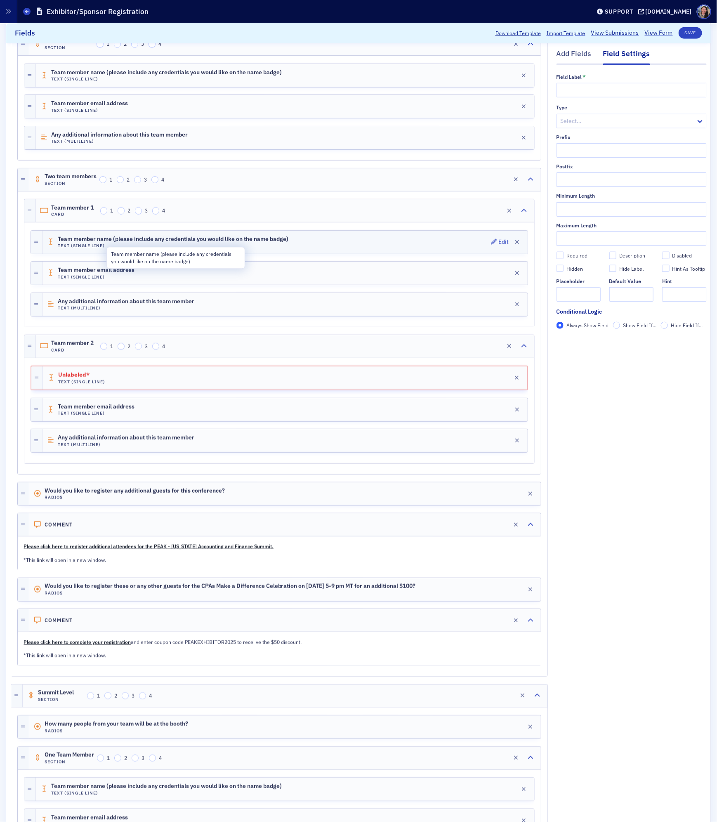
click at [132, 243] on span "Team member name (please include any credentials you would like on the name bad…" at bounding box center [173, 239] width 231 height 7
click at [132, 243] on span "Team member name (please include any credentials you would like on the name bad…" at bounding box center [176, 239] width 236 height 7
copy span "Team member name (please include any credentials you would like on the name bad…"
click at [102, 379] on span "Unlabeled*" at bounding box center [81, 375] width 46 height 7
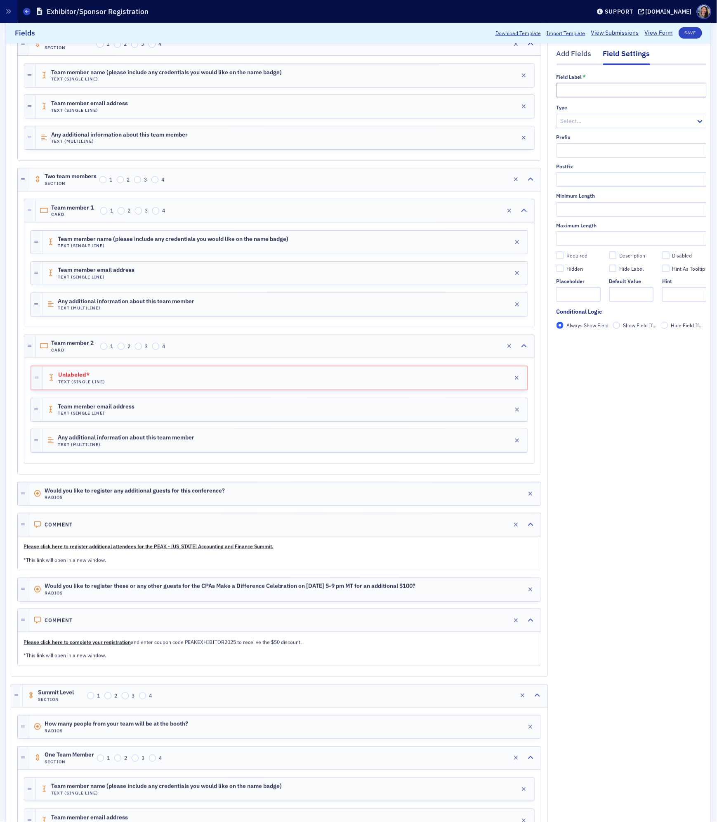
click at [624, 97] on input "text" at bounding box center [631, 90] width 150 height 14
paste input "Team member name (please include any credentials you would like on the name bad…"
type input "Team member name (please include any credentials you would like on the name bad…"
click at [697, 36] on button "Save" at bounding box center [691, 33] width 24 height 12
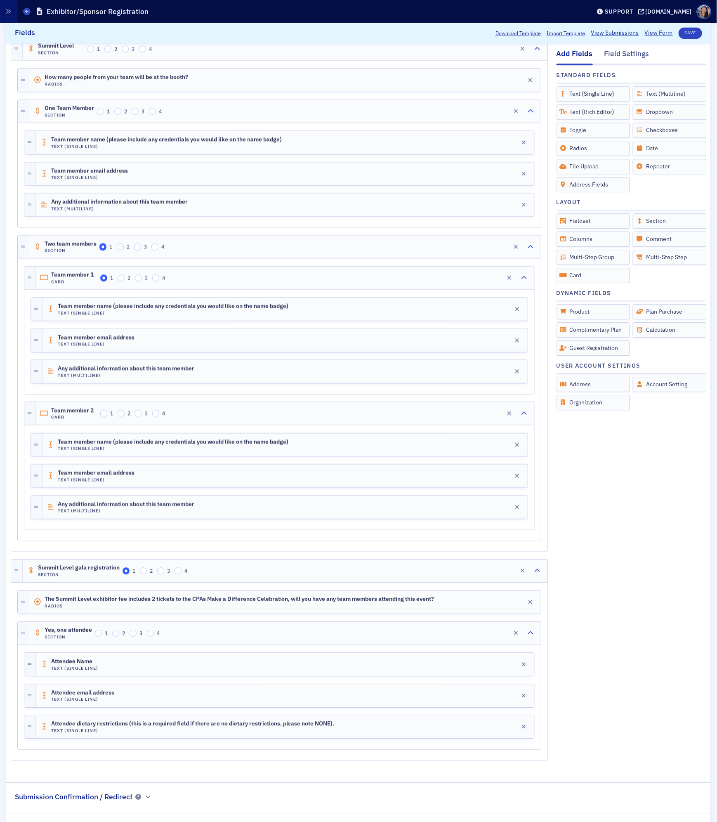
scroll to position [942, 0]
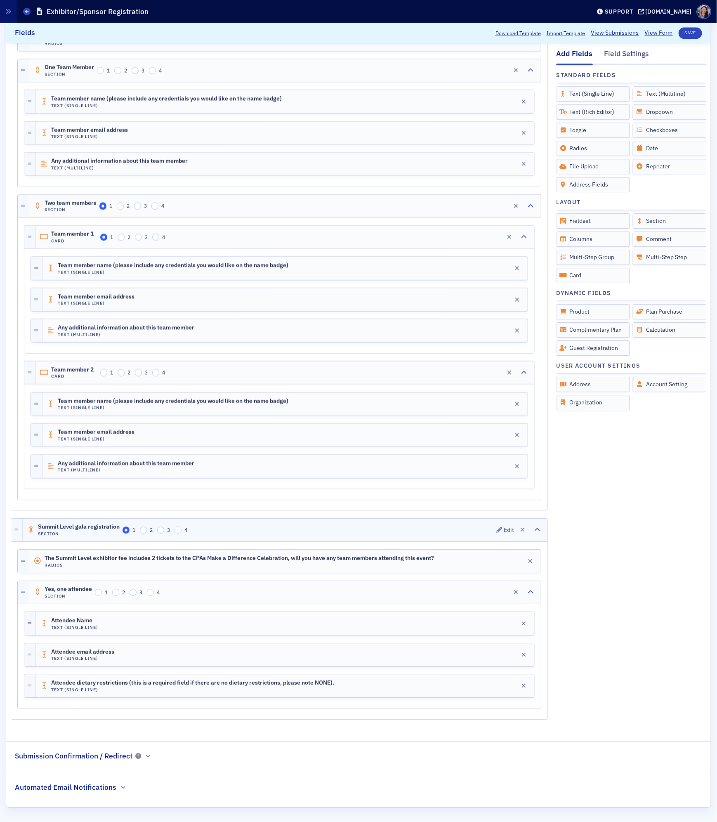
click at [260, 527] on div "Summit Level gala registration Section 1 2 3 4 Edit" at bounding box center [285, 529] width 525 height 23
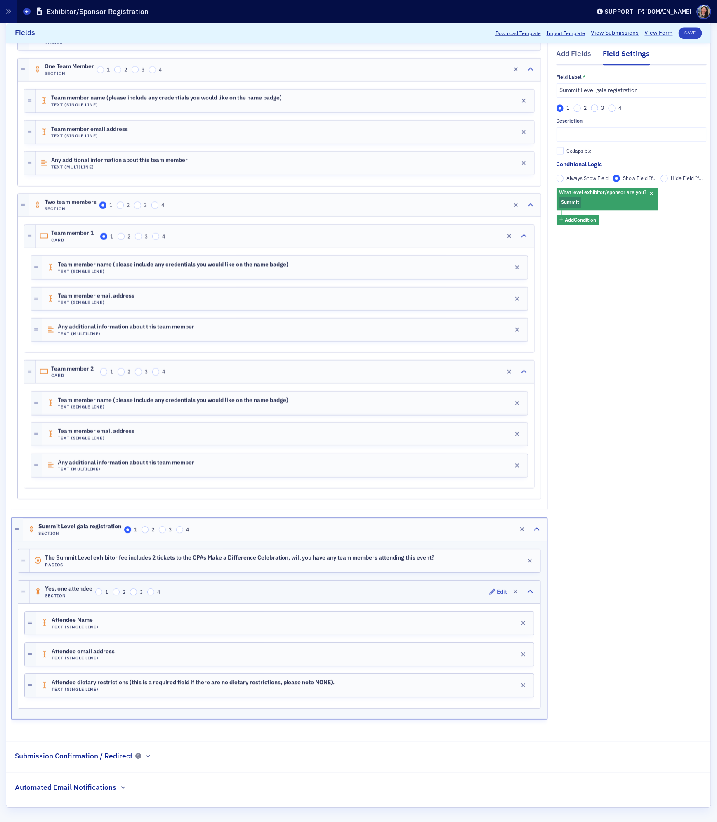
click at [282, 582] on div "Yes, one attendee Section 1 2 3 4 Edit" at bounding box center [285, 591] width 511 height 23
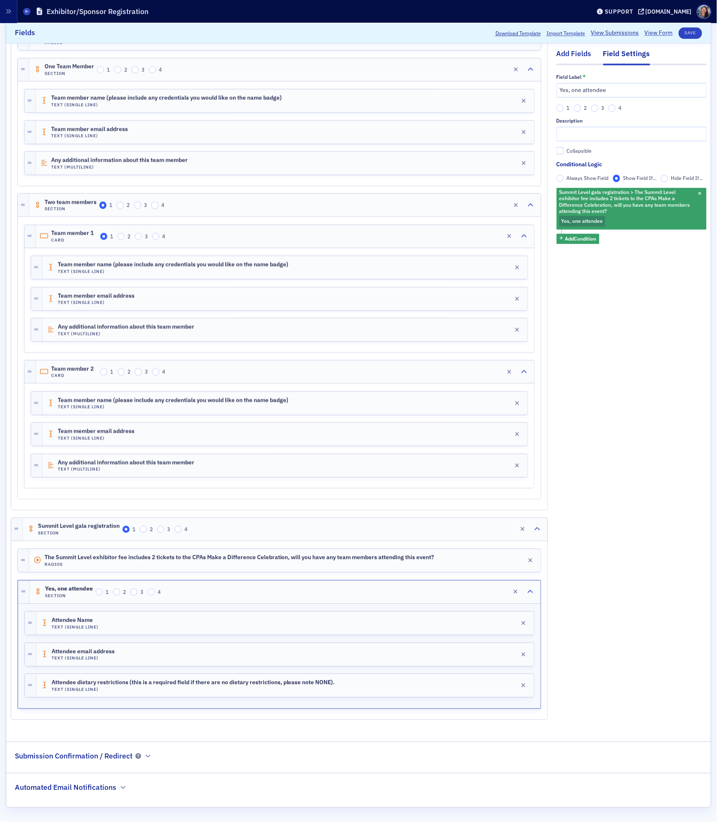
click at [581, 49] on div "Add Fields" at bounding box center [573, 56] width 35 height 15
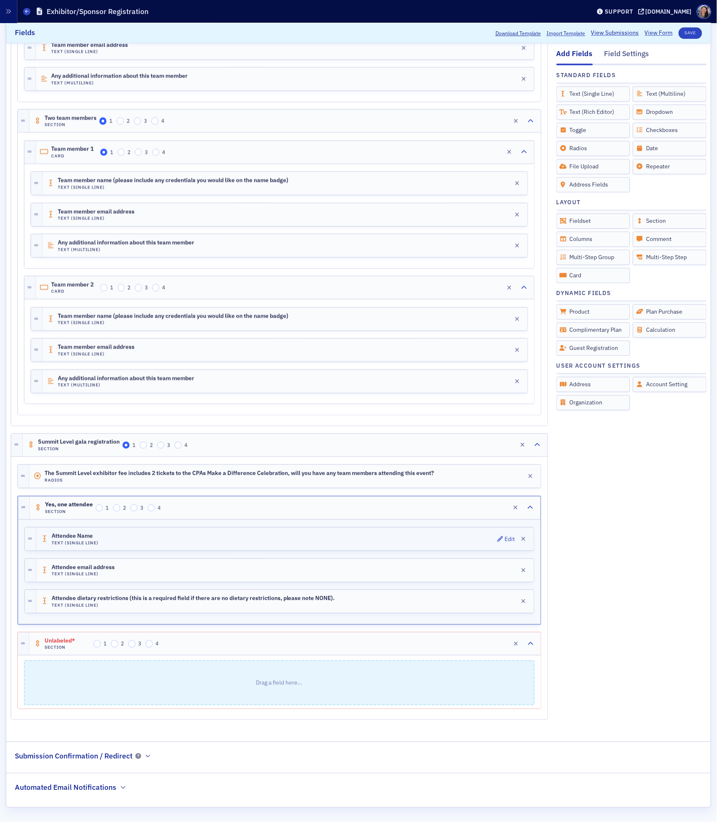
scroll to position [1026, 0]
click at [205, 644] on div "Unlabeled* Section 1 2 3 4 Edit" at bounding box center [284, 643] width 511 height 23
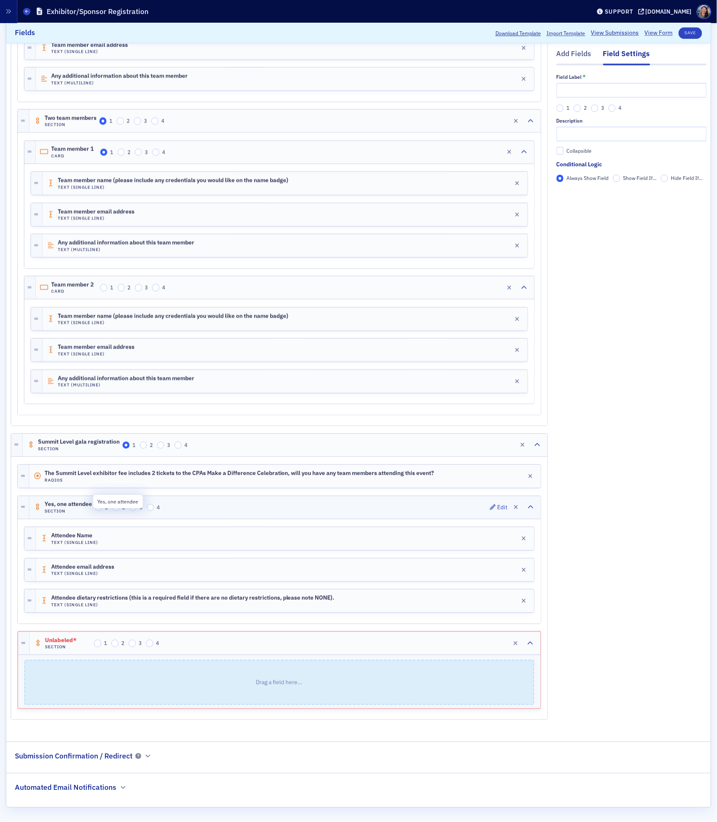
click at [74, 501] on span "Yes, one attendee" at bounding box center [68, 504] width 47 height 7
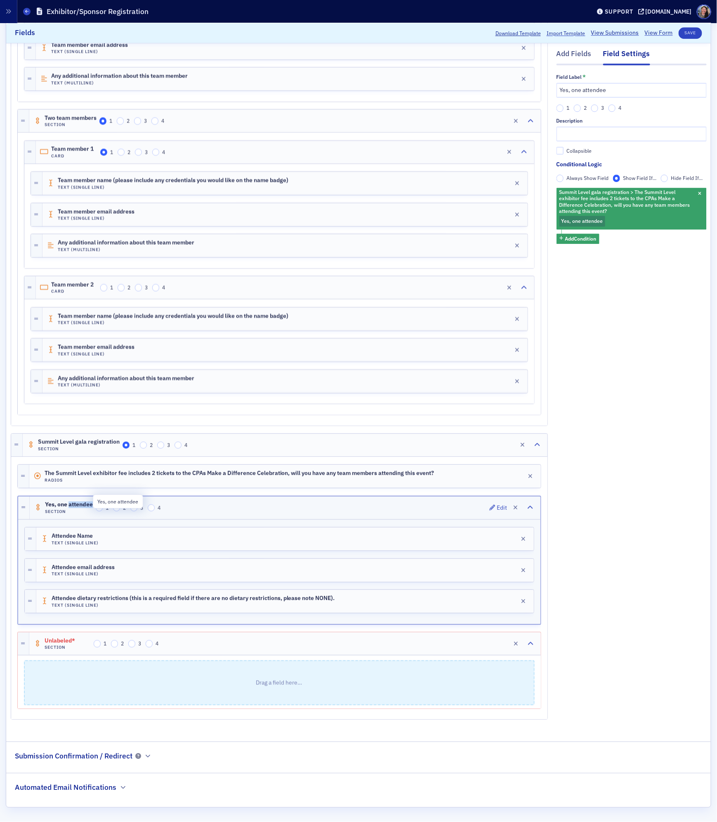
click at [74, 501] on span "Yes, one attendee" at bounding box center [69, 504] width 48 height 7
copy span "Yes, one attendee"
click at [210, 664] on p "Drag a field here…" at bounding box center [279, 682] width 509 height 43
click at [214, 637] on div "Unlabeled* Section 1 2 3 4 Edit" at bounding box center [284, 643] width 511 height 23
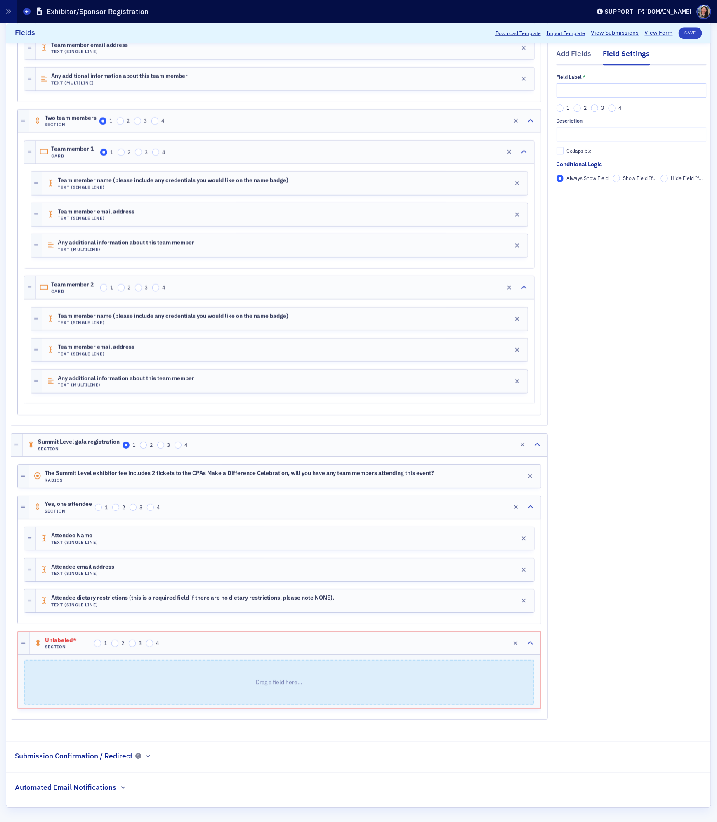
click at [602, 92] on input "text" at bounding box center [631, 90] width 150 height 14
paste input "Yes, one attendee"
click at [576, 90] on input "Yes, one attendee" at bounding box center [631, 90] width 150 height 14
type input "Yes, two attendees"
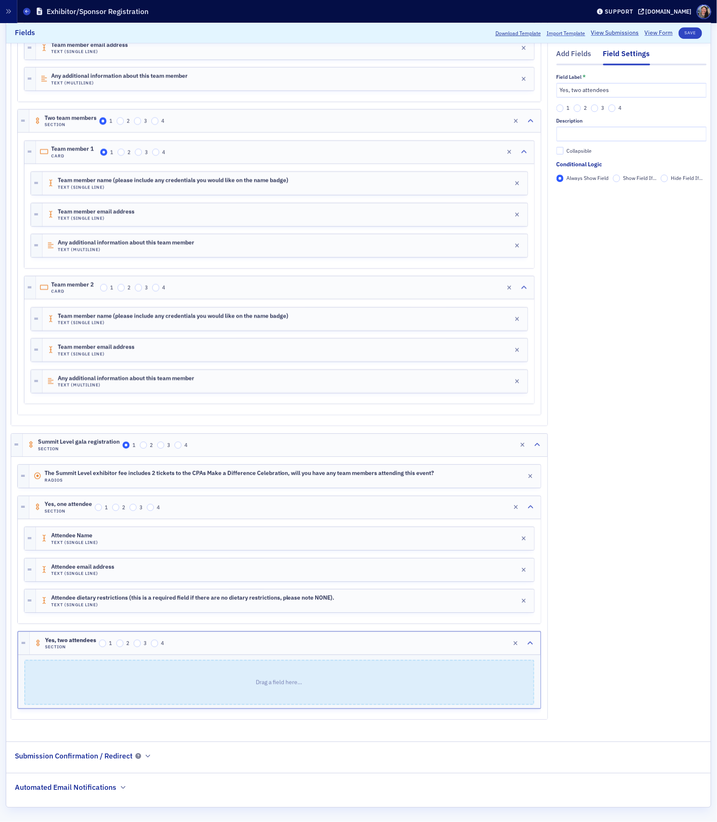
click at [625, 177] on span "Show Field If..." at bounding box center [639, 177] width 33 height 7
click at [620, 177] on input "Show Field If..." at bounding box center [616, 177] width 7 height 7
click at [595, 194] on span "Add Condition" at bounding box center [580, 192] width 31 height 7
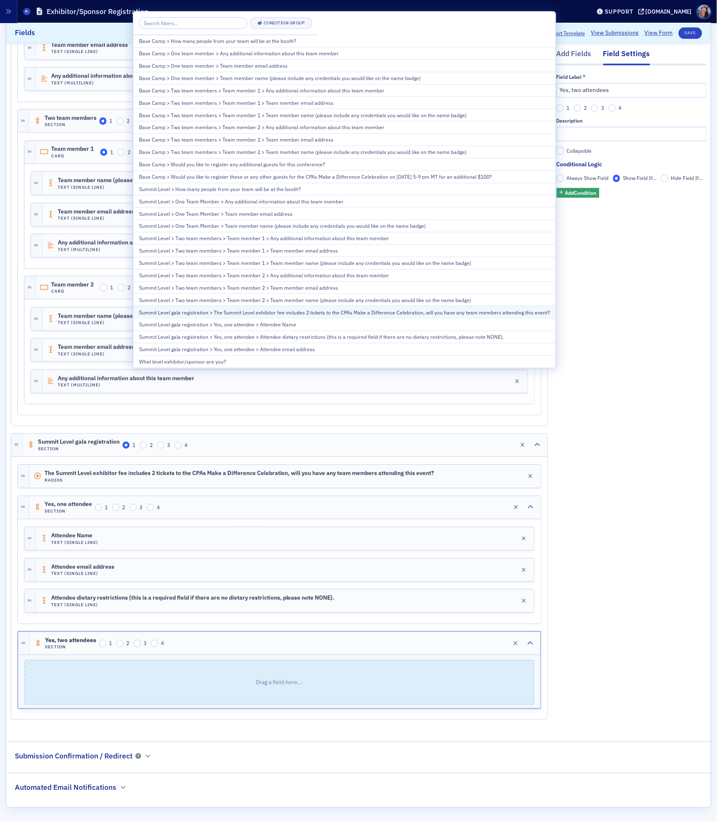
click at [293, 316] on div "Summit Level gala registration > The Summit Level exhibitor fee includes 2 tick…" at bounding box center [344, 312] width 411 height 7
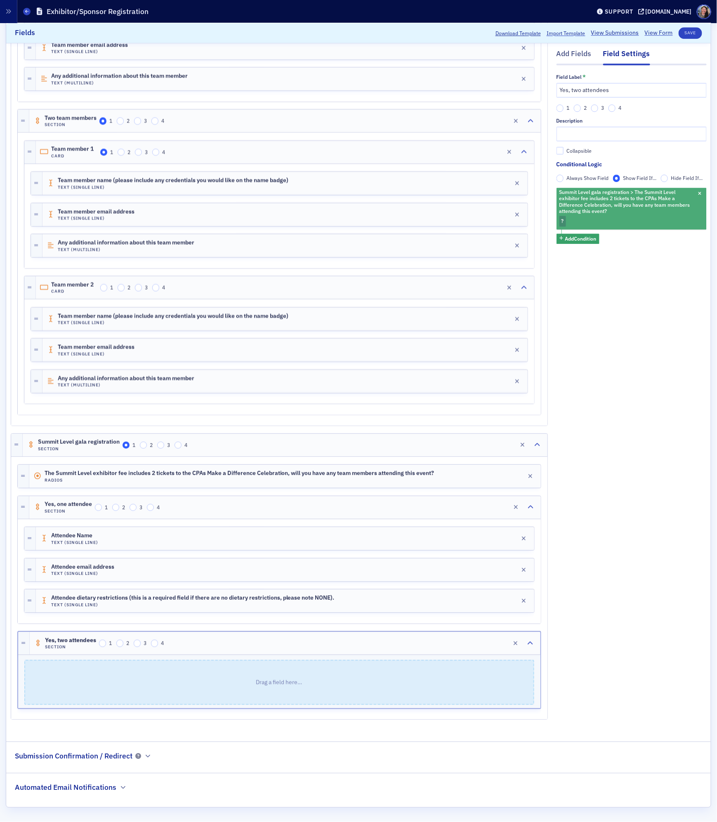
click at [584, 215] on span "Summit Level gala registration > The Summit Level exhibitor fee includes 2 tick…" at bounding box center [627, 202] width 139 height 28
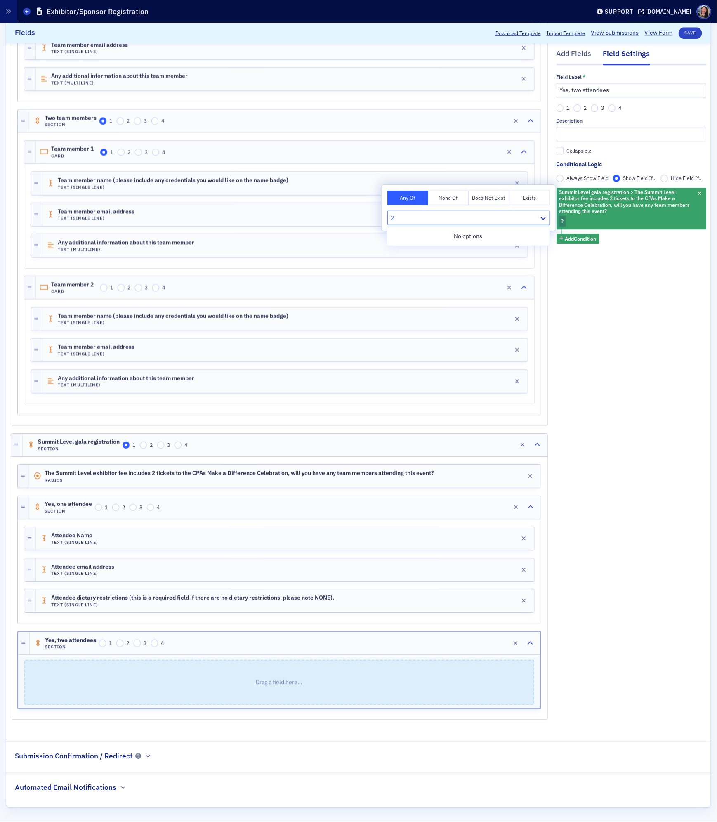
type input "2"
click at [231, 477] on h4 "Radios" at bounding box center [240, 479] width 390 height 5
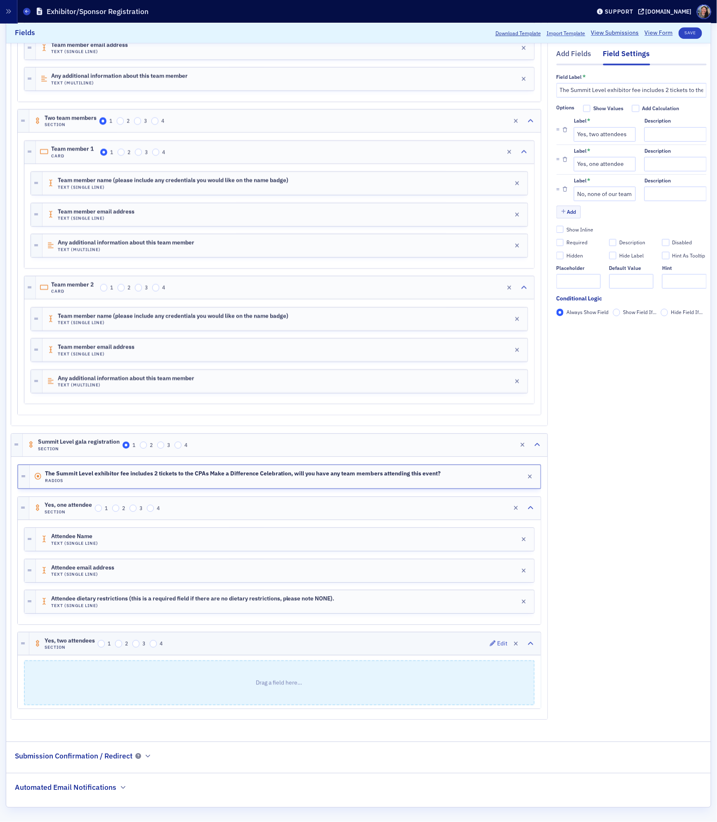
click at [267, 643] on div "Yes, two attendees Section 1 2 3 4 Edit" at bounding box center [284, 643] width 511 height 23
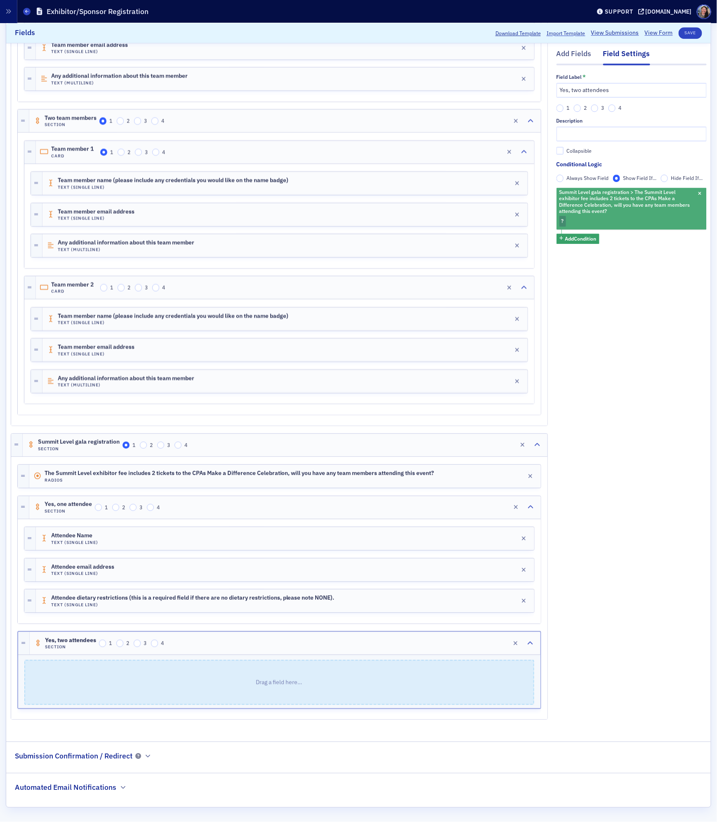
click at [587, 221] on div "Summit Level gala registration > The Summit Level exhibitor fee includes 2 tick…" at bounding box center [631, 209] width 150 height 42
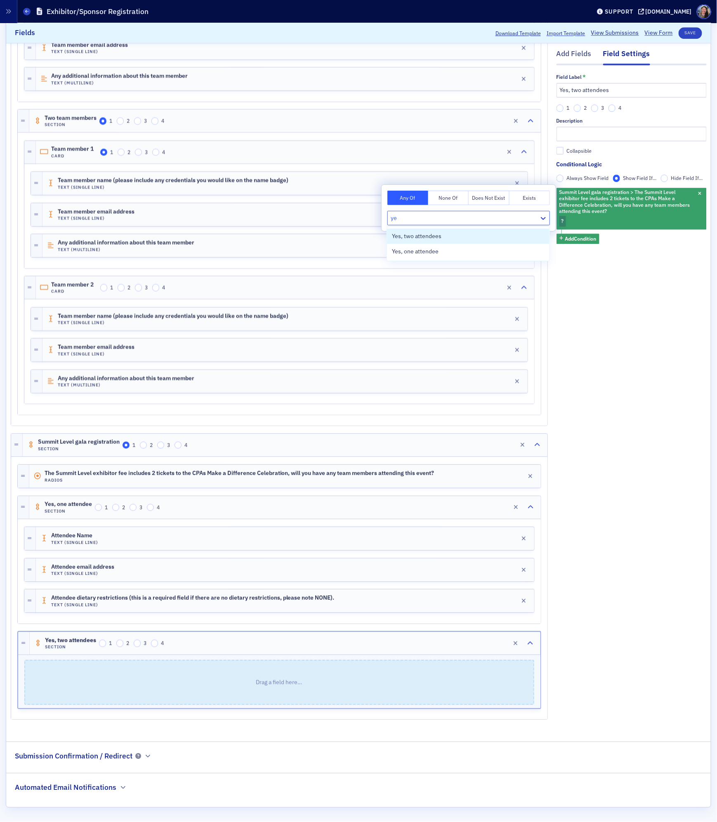
type input "yes"
click at [441, 236] on span "Yes, two attendees" at bounding box center [416, 236] width 49 height 9
click at [576, 55] on div "Add Fields" at bounding box center [573, 56] width 35 height 15
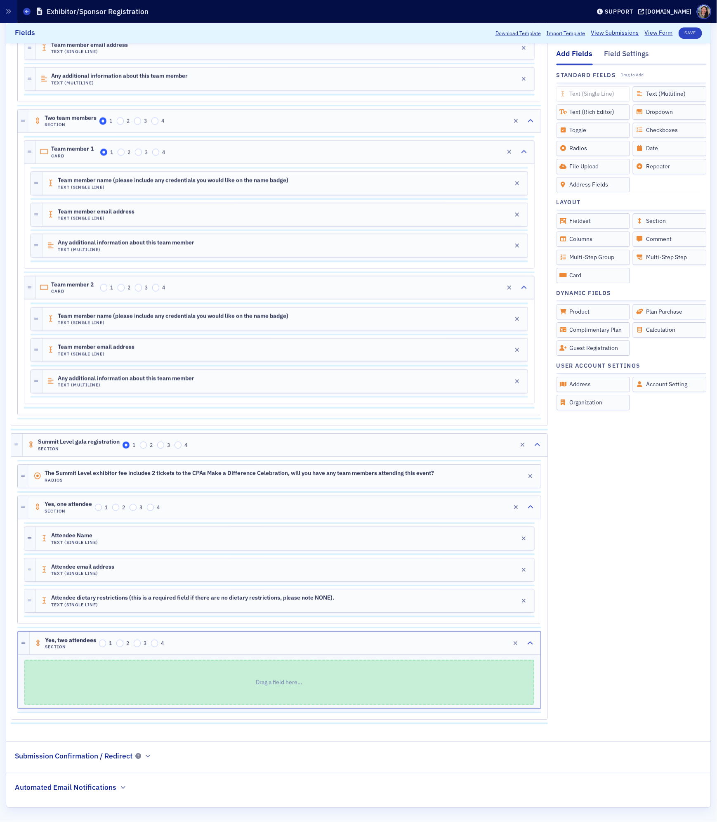
scroll to position [1016, 0]
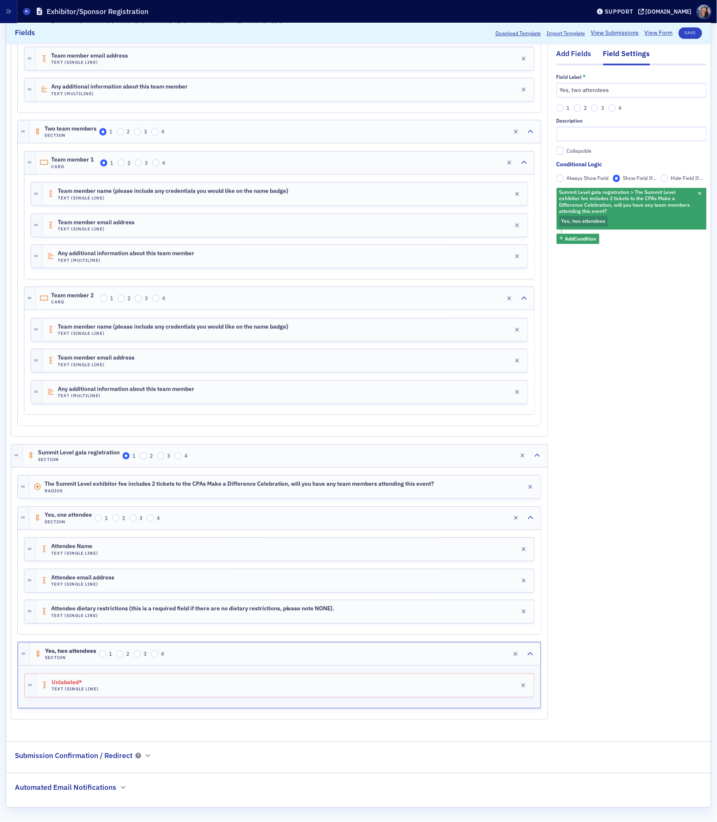
click at [576, 57] on div "Add Fields" at bounding box center [573, 56] width 35 height 15
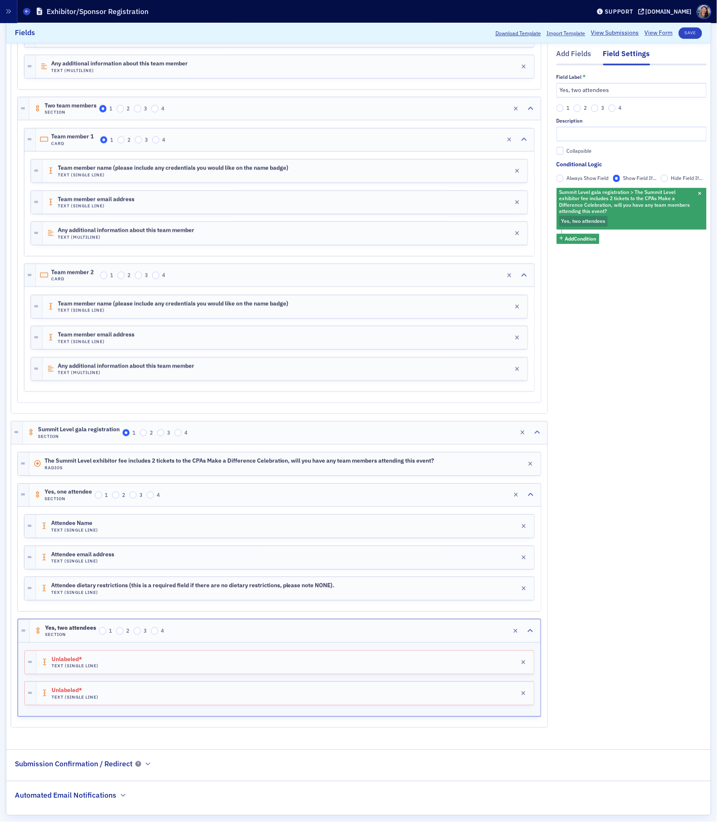
scroll to position [1026, 0]
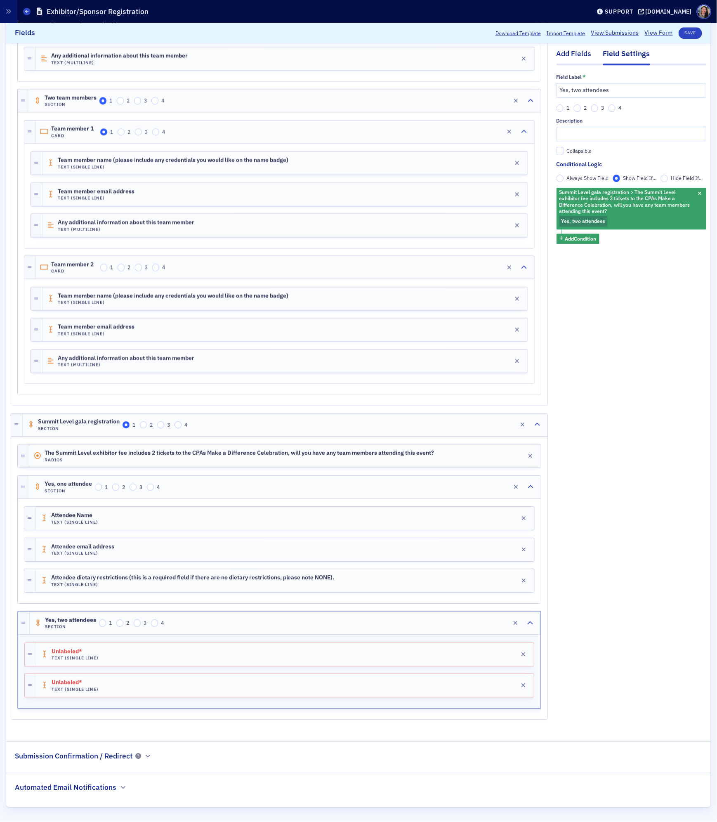
click at [576, 50] on div "Add Fields" at bounding box center [573, 56] width 35 height 15
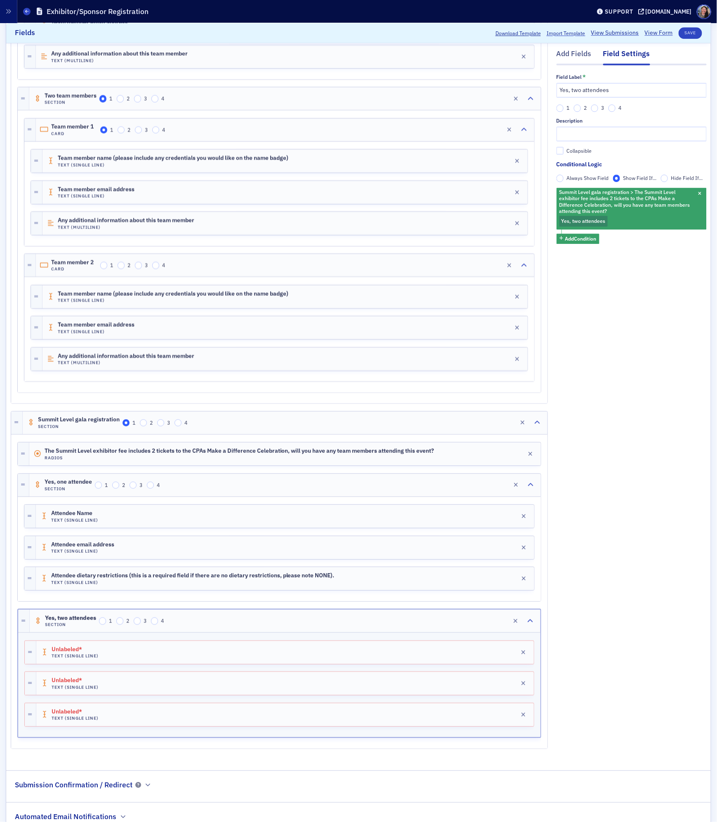
scroll to position [1079, 0]
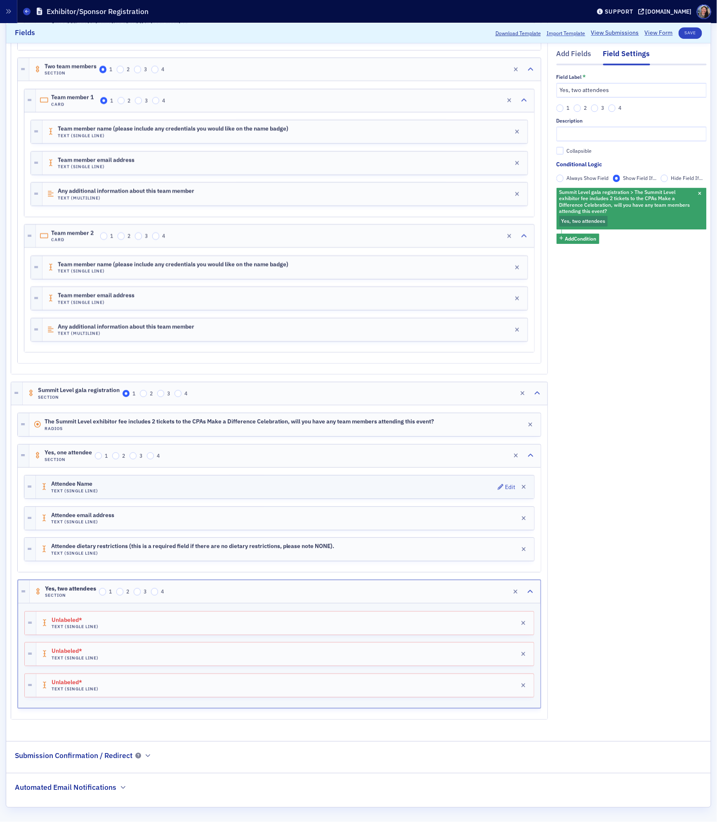
click at [82, 481] on span "Attendee Name" at bounding box center [74, 484] width 46 height 7
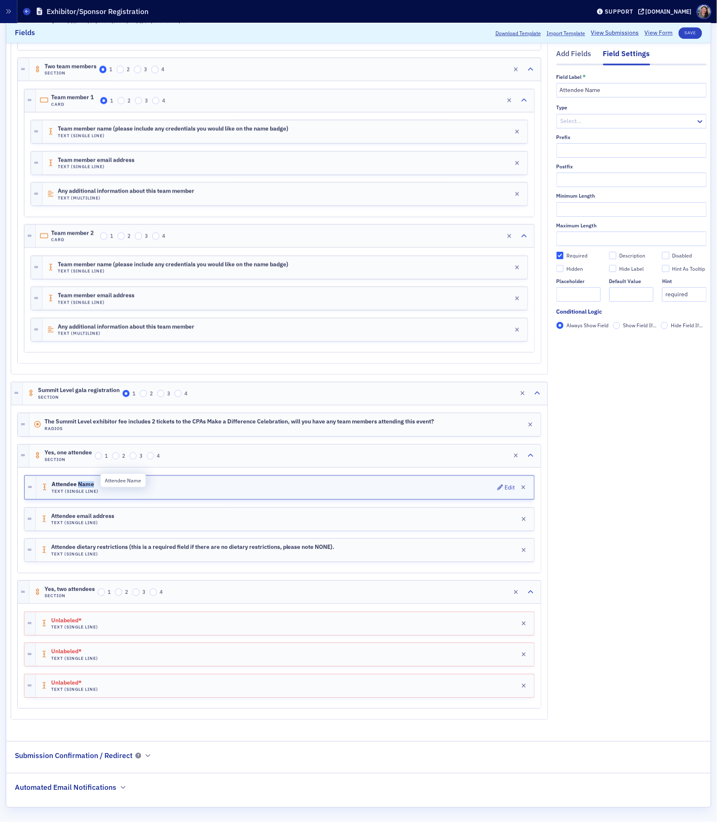
click at [82, 481] on span "Attendee Name" at bounding box center [75, 484] width 46 height 7
copy span "Attendee Name"
click at [73, 619] on span "Unlabeled*" at bounding box center [74, 620] width 46 height 7
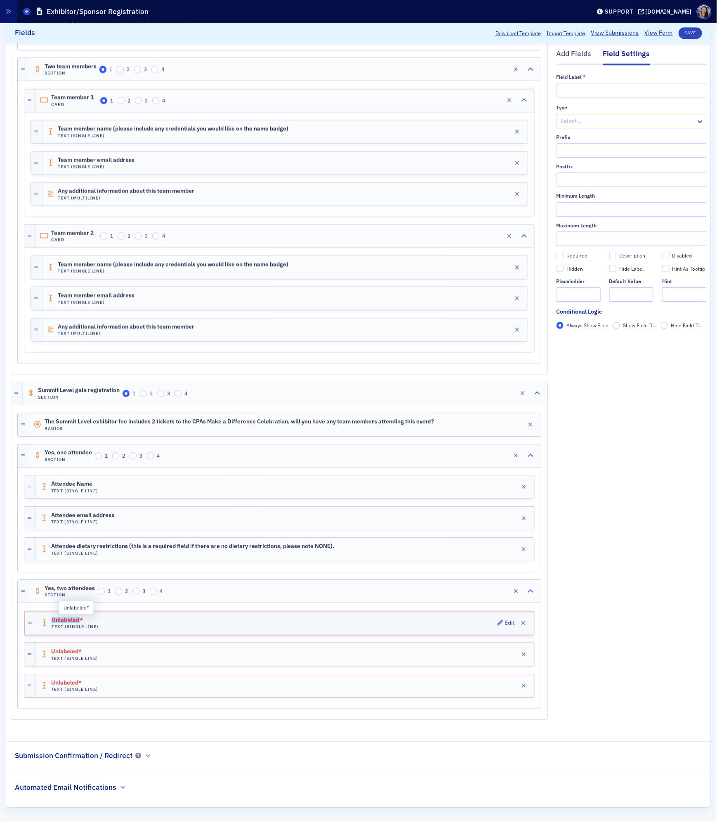
click at [73, 619] on span "Unlabeled*" at bounding box center [75, 620] width 46 height 7
click at [577, 92] on input "text" at bounding box center [631, 90] width 150 height 14
paste input "Attendee Name"
type input "Attendee Name"
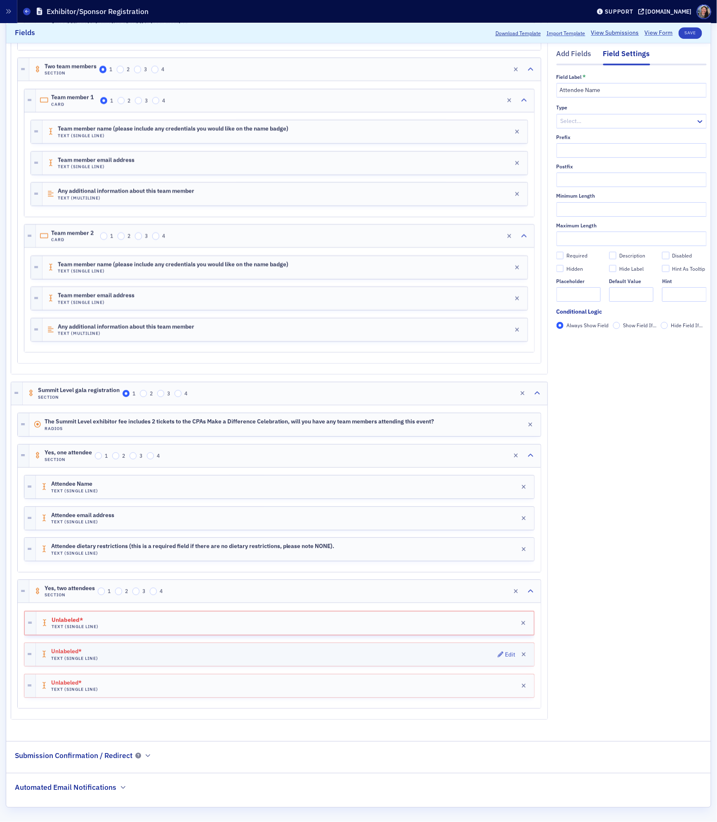
click at [131, 650] on div "Unlabeled* Text (Single Line) Edit" at bounding box center [285, 654] width 498 height 23
click at [112, 512] on span "Attendee email address" at bounding box center [82, 515] width 63 height 7
click at [112, 512] on span "Attendee email address" at bounding box center [84, 515] width 65 height 7
copy span "Attendee email address"
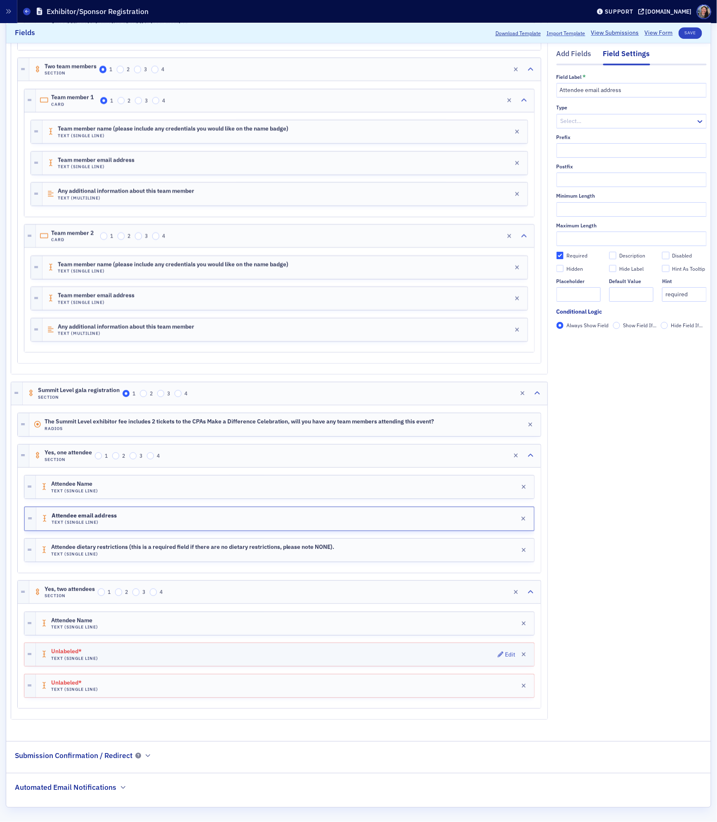
click at [172, 652] on div "Unlabeled* Text (Single Line) Edit" at bounding box center [285, 654] width 498 height 23
click at [601, 85] on input "text" at bounding box center [631, 90] width 150 height 14
paste input "Attendee email address"
type input "Attendee email address"
click at [156, 684] on div "Unlabeled* Text (Single Line) Edit" at bounding box center [285, 685] width 498 height 23
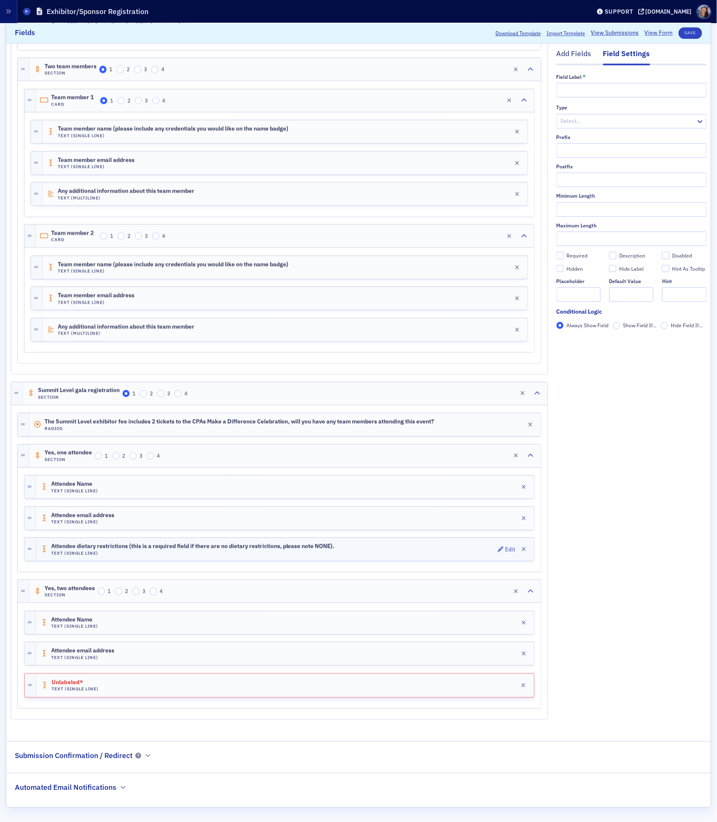
click at [182, 543] on span "Attendee dietary restrictions (this is a required field if there are no dietary…" at bounding box center [192, 546] width 283 height 7
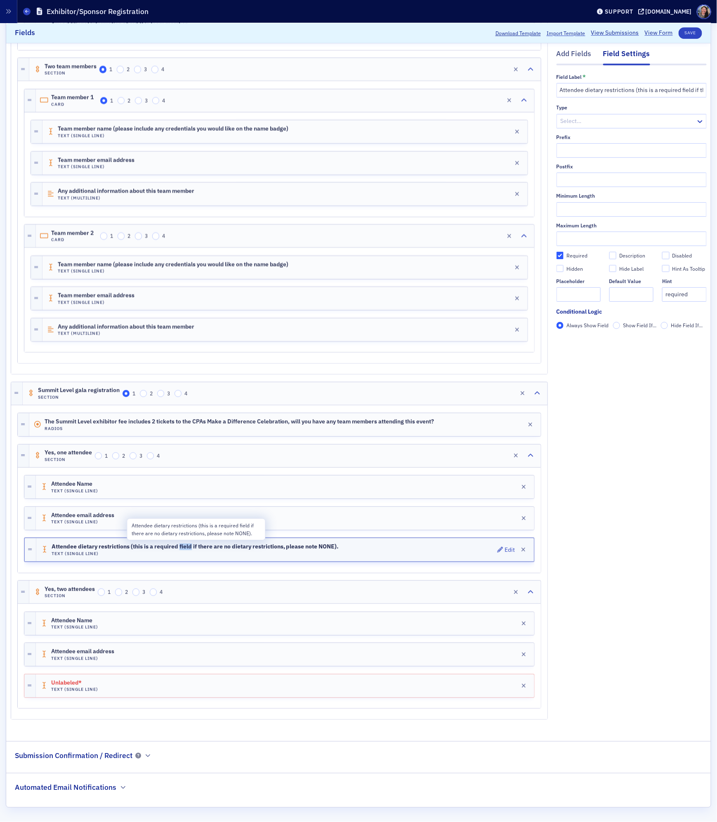
click at [182, 543] on span "Attendee dietary restrictions (this is a required field if there are no dietary…" at bounding box center [195, 546] width 287 height 7
copy span "Attendee dietary restrictions (this is a required field if there are no dietary…"
click at [195, 683] on div "Unlabeled* Text (Single Line) Edit" at bounding box center [285, 685] width 498 height 23
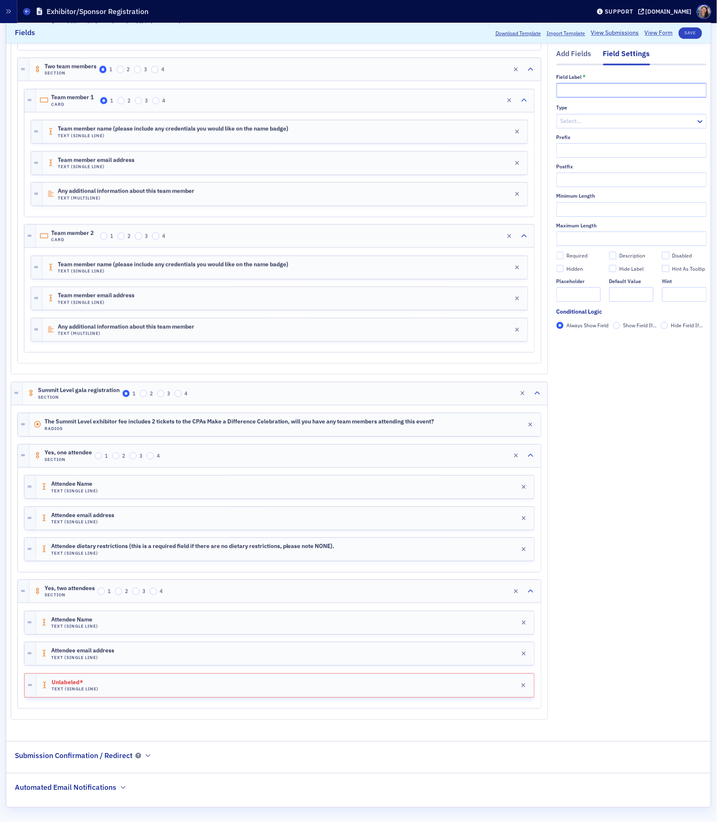
click at [601, 90] on input "text" at bounding box center [631, 90] width 150 height 14
paste input "Attendee dietary restrictions (this is a required field if there are no dietary…"
type input "Attendee dietary restrictions (this is a required field if there are no dietary…"
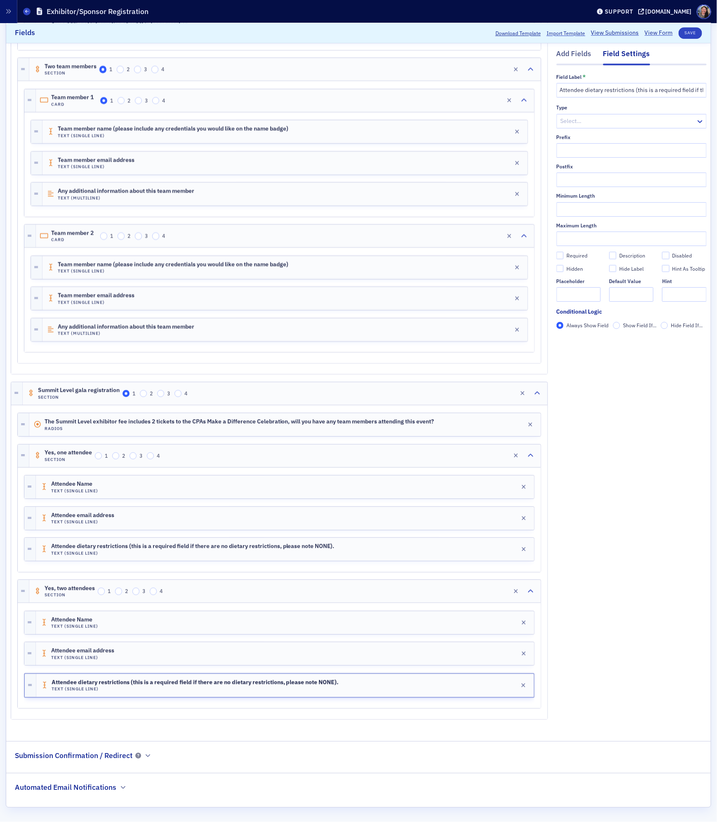
click at [571, 257] on div "Required" at bounding box center [576, 255] width 21 height 7
click at [564, 257] on input "Required" at bounding box center [559, 255] width 7 height 7
checkbox input "true"
type input "required"
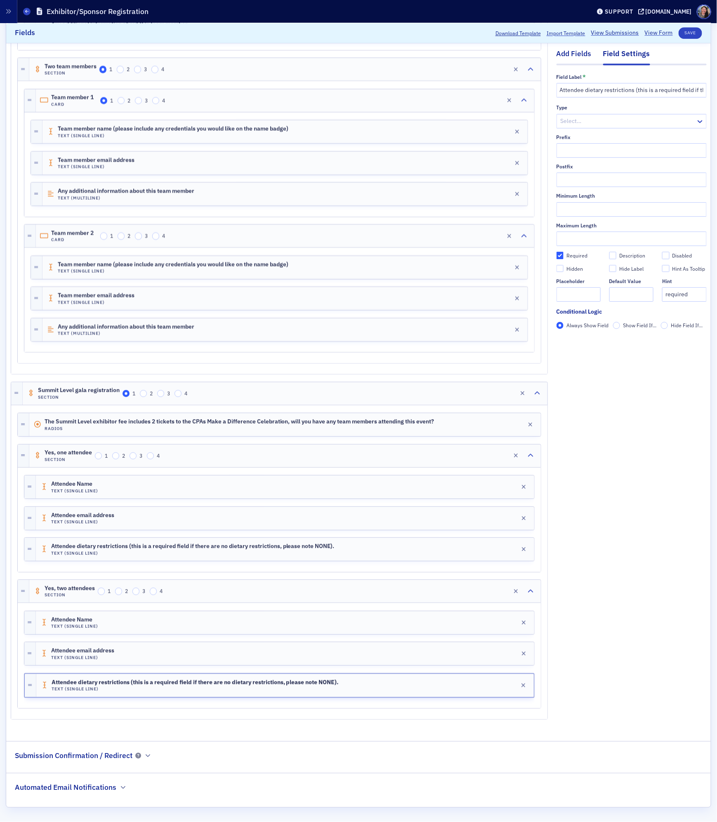
click at [584, 54] on div "Add Fields" at bounding box center [573, 56] width 35 height 15
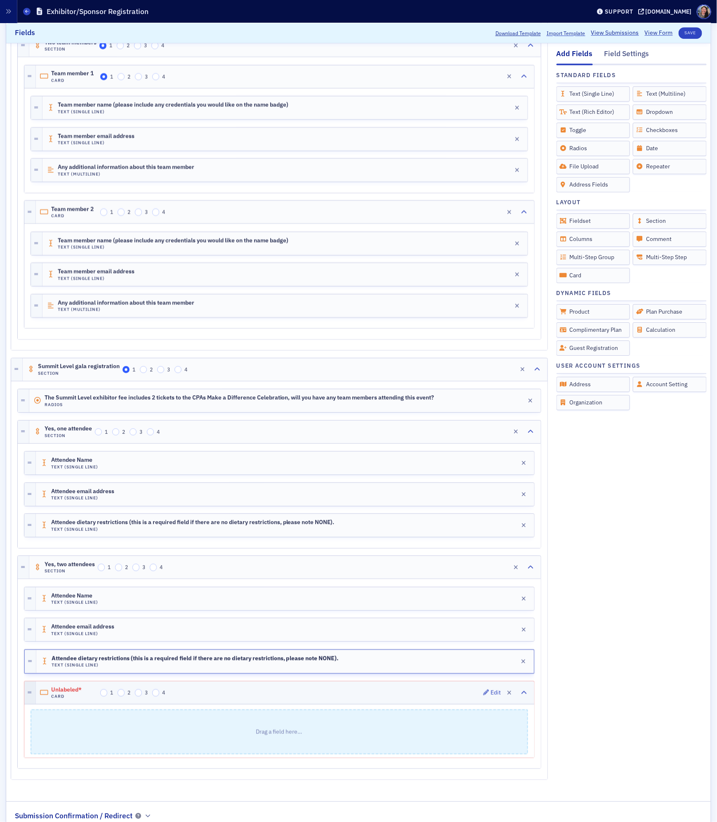
click at [30, 695] on icon at bounding box center [30, 692] width 4 height 5
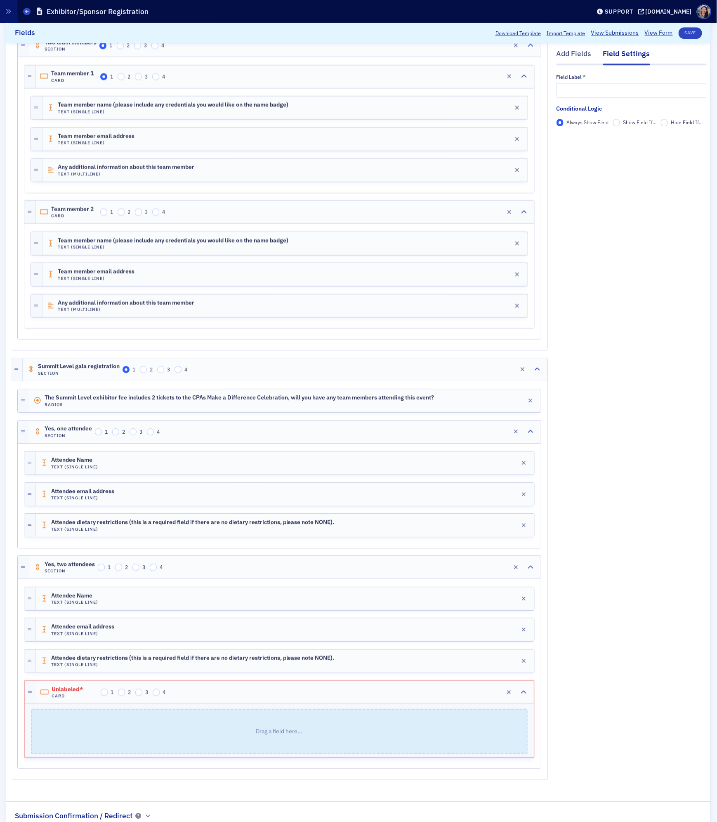
scroll to position [1163, 0]
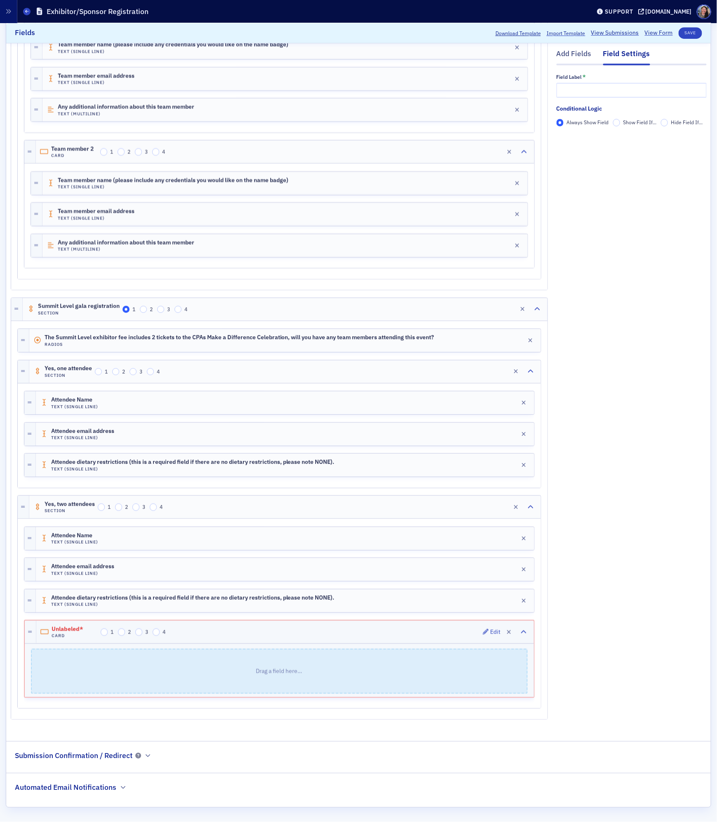
click at [216, 639] on div "Unlabeled* Card 1 2 3 4 Edit" at bounding box center [284, 631] width 497 height 23
click at [607, 85] on input "text" at bounding box center [631, 90] width 150 height 14
type input "Attendee 1"
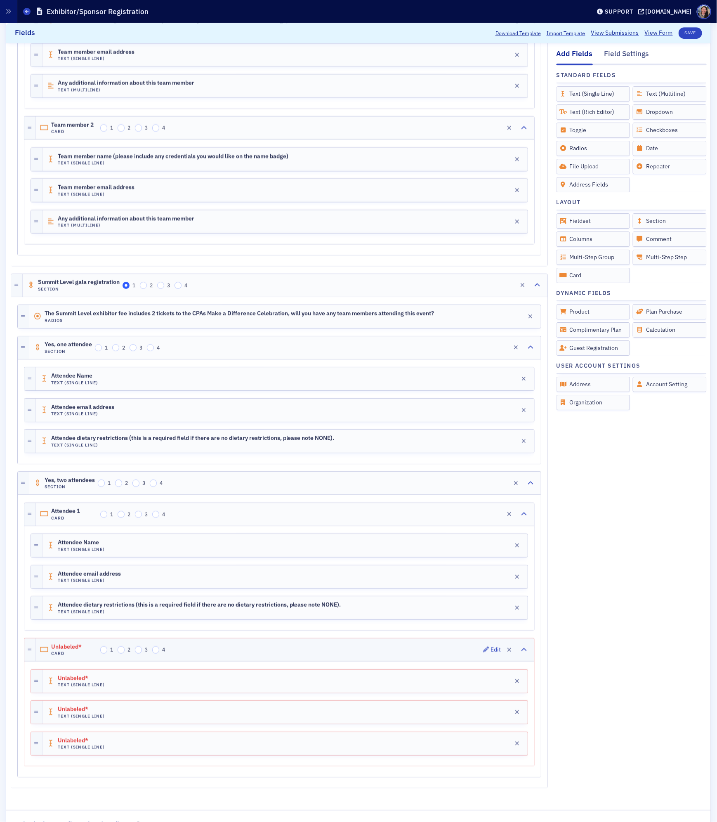
click at [248, 661] on div "Unlabeled* Card 1 2 3 4 Edit" at bounding box center [285, 649] width 498 height 23
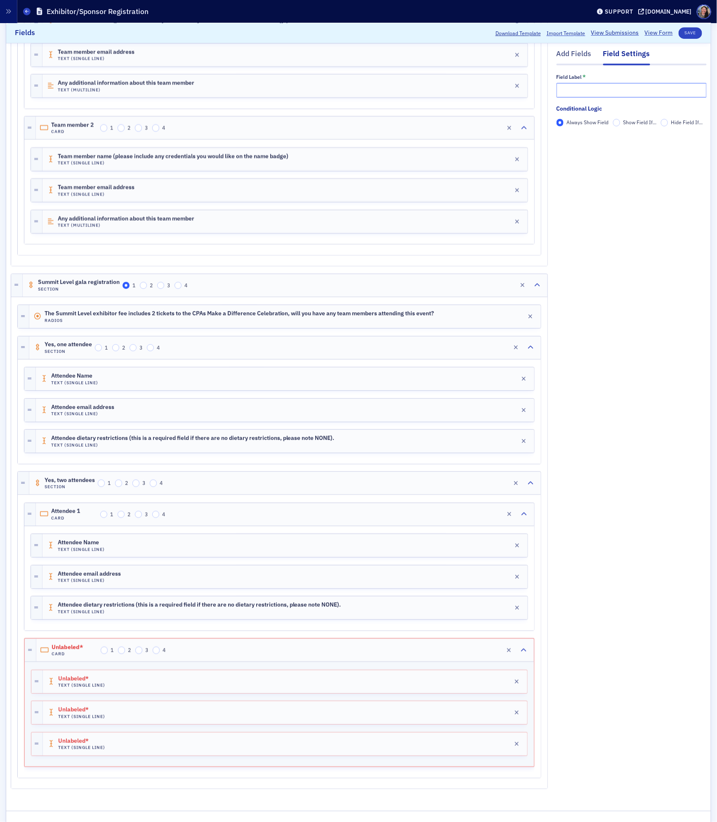
click at [589, 90] on input "text" at bounding box center [631, 90] width 150 height 14
type input "Attendee 2"
click at [295, 661] on div "Unlabeled* Card 1 2 3 4 Edit" at bounding box center [284, 650] width 497 height 23
click at [278, 693] on div "Unlabeled* Text (Single Line) Edit" at bounding box center [285, 681] width 484 height 23
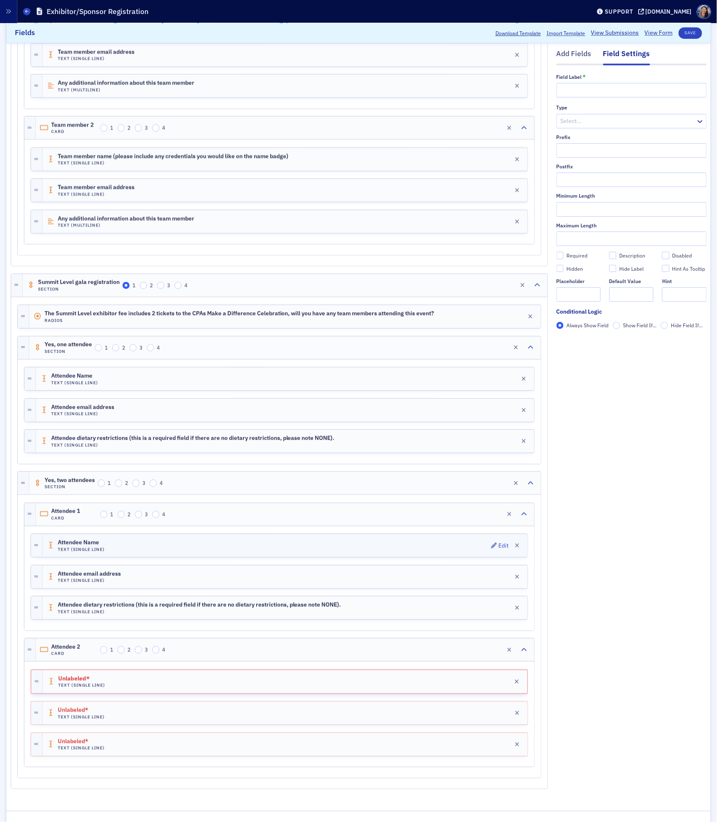
click at [87, 546] on span "Attendee Name" at bounding box center [81, 542] width 46 height 7
click at [87, 546] on span "Attendee Name" at bounding box center [81, 543] width 46 height 7
copy span "Attendee Name"
click at [203, 693] on div "Unlabeled* Text (Single Line) Edit" at bounding box center [284, 681] width 485 height 23
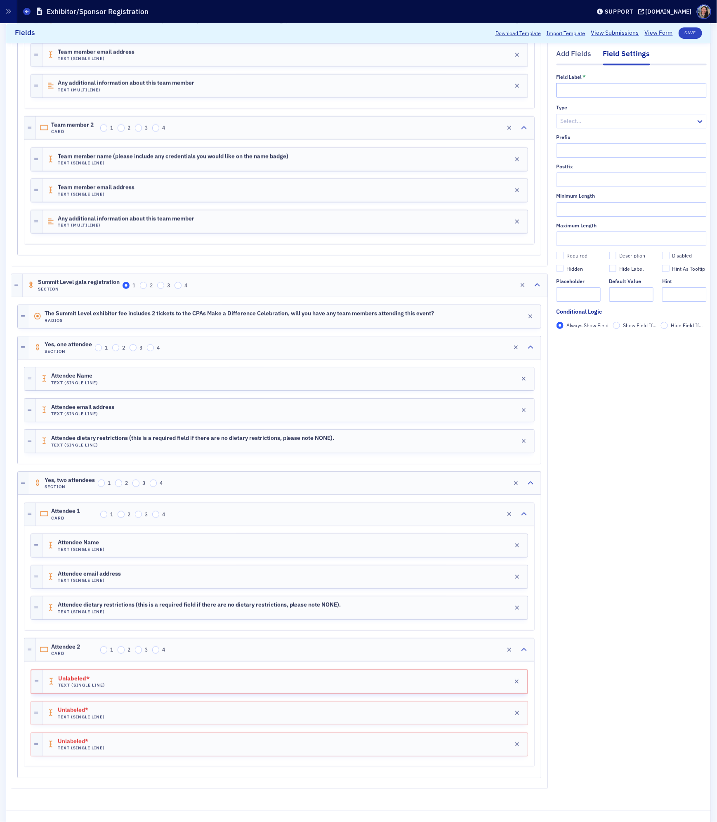
click at [595, 90] on input "text" at bounding box center [631, 90] width 150 height 14
paste input "Attendee Name"
type input "Attendee Name"
click at [578, 255] on div "Required" at bounding box center [576, 255] width 21 height 7
click at [564, 255] on input "Required" at bounding box center [559, 255] width 7 height 7
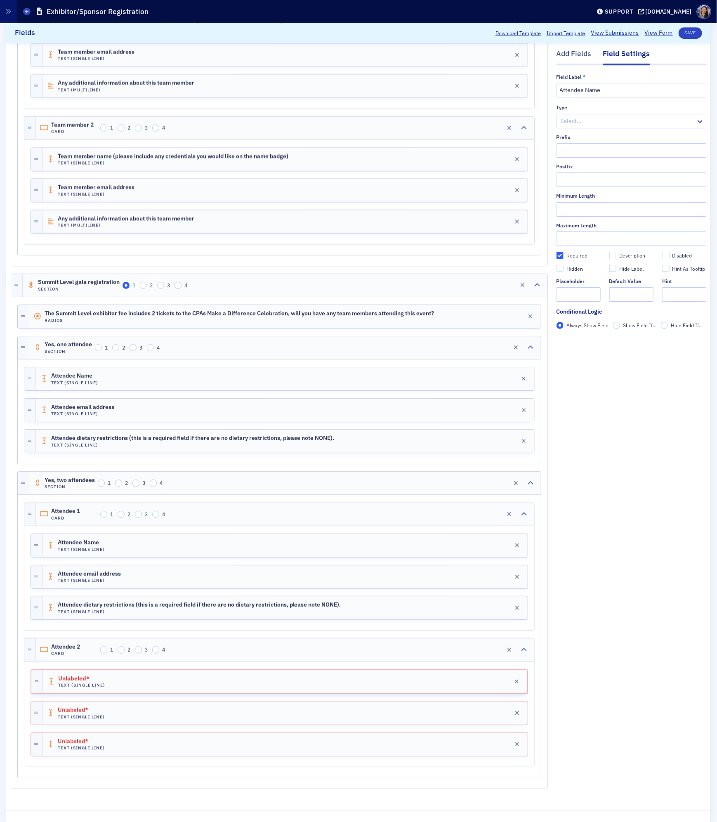
checkbox input "true"
type input "required"
click at [234, 557] on div "Attendee Name Text (Single Line) Edit" at bounding box center [284, 545] width 485 height 23
click at [570, 254] on div "Required" at bounding box center [576, 255] width 21 height 7
click at [564, 254] on input "Required" at bounding box center [559, 255] width 7 height 7
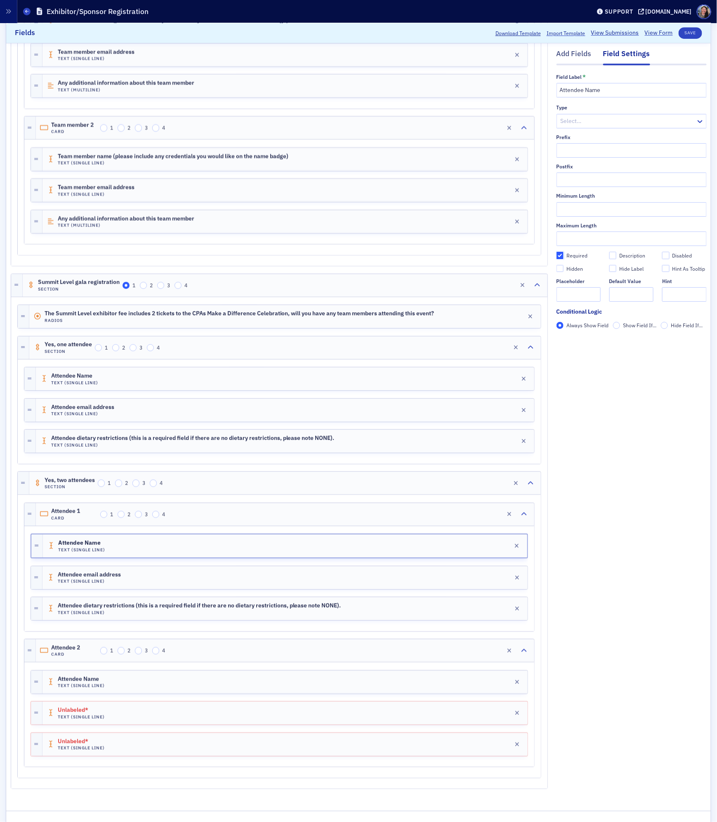
checkbox input "true"
type input "required"
click at [305, 589] on div "Attendee email address Text (Single Line) Edit" at bounding box center [284, 577] width 485 height 23
click at [580, 256] on div "Required" at bounding box center [576, 255] width 21 height 7
click at [564, 256] on input "Required" at bounding box center [559, 255] width 7 height 7
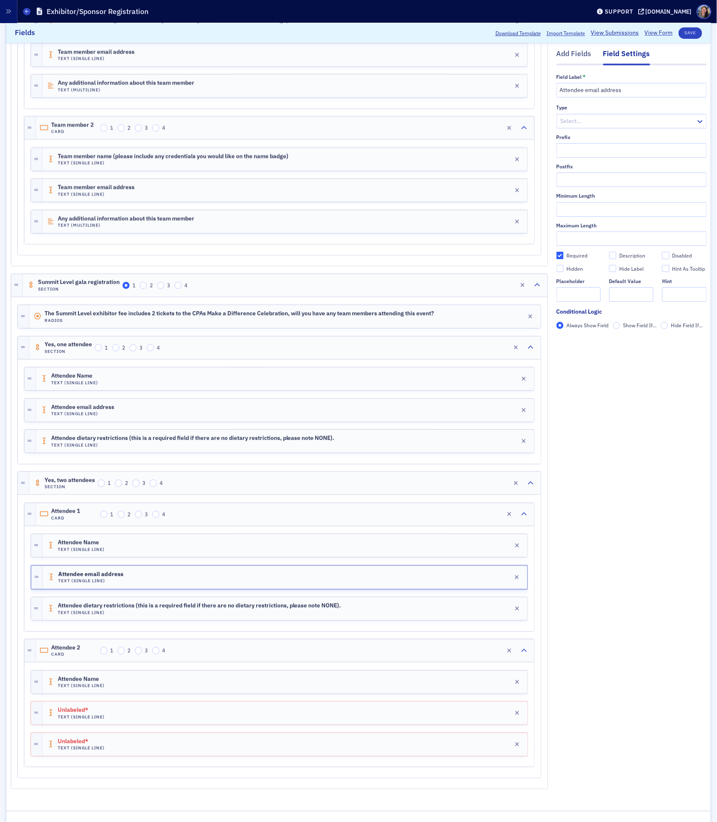
checkbox input "true"
type input "required"
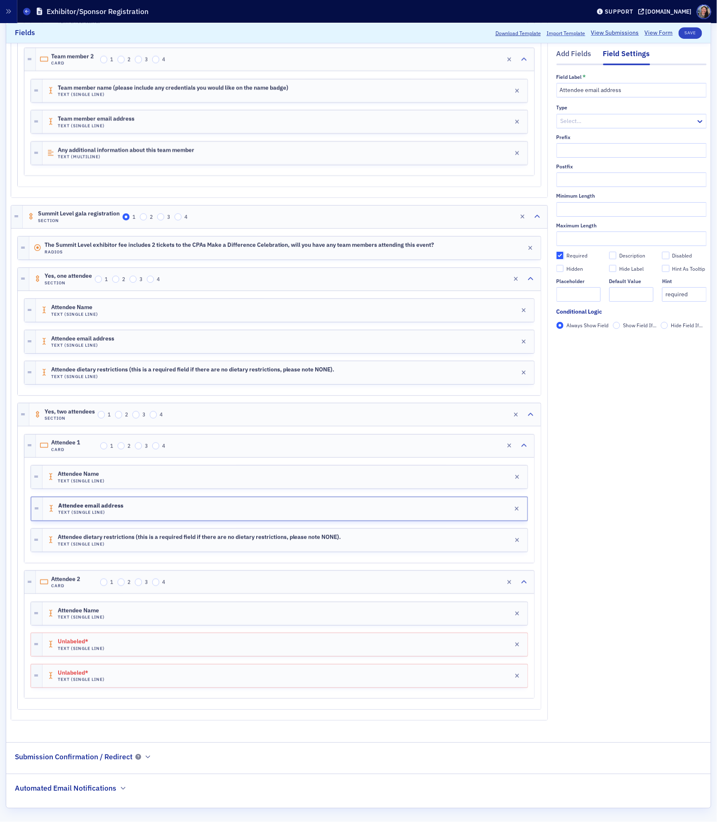
scroll to position [1259, 0]
click at [662, 89] on input "Attendee email address" at bounding box center [631, 90] width 150 height 14
click at [214, 636] on div "Unlabeled* Text (Single Line) Edit" at bounding box center [284, 643] width 485 height 23
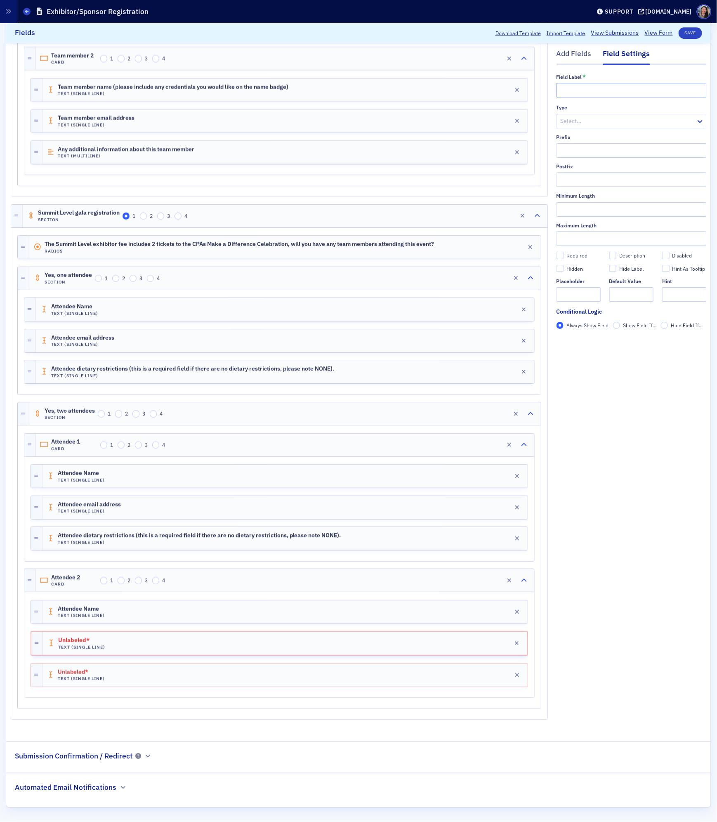
click at [611, 86] on input "text" at bounding box center [631, 90] width 150 height 14
paste input "Attendee email address"
type input "Attendee email address"
click at [203, 529] on div "Attendee dietary restrictions (this is a required field if there are no dietary…" at bounding box center [284, 538] width 485 height 23
click at [601, 85] on input "Attendee dietary restrictions (this is a required field if there are no dietary…" at bounding box center [631, 90] width 150 height 14
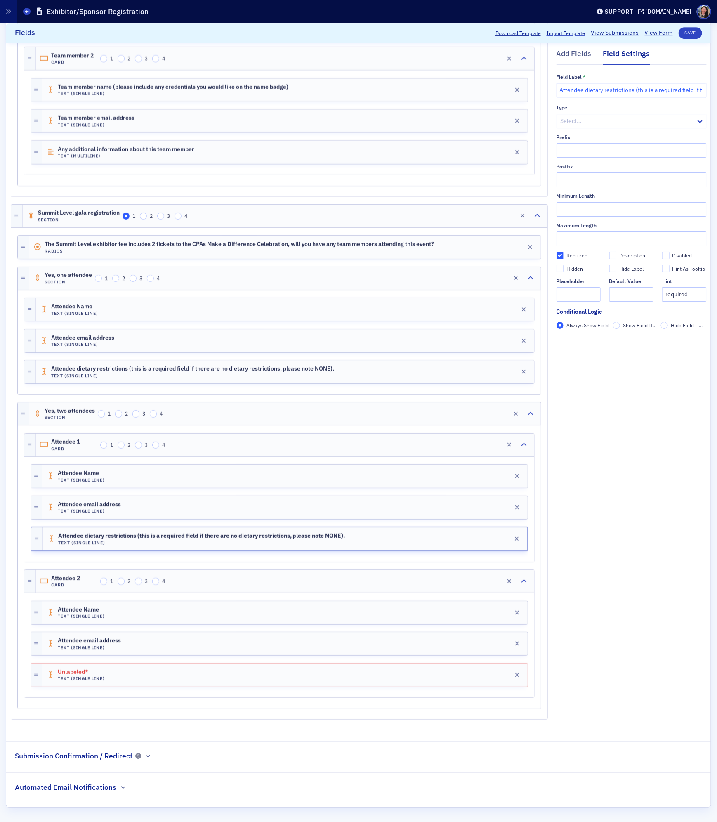
click at [601, 85] on input "Attendee dietary restrictions (this is a required field if there are no dietary…" at bounding box center [631, 90] width 150 height 14
click at [222, 669] on div "Unlabeled* Text (Single Line) Edit" at bounding box center [284, 674] width 485 height 23
click at [591, 90] on input "text" at bounding box center [631, 90] width 150 height 14
paste input "Attendee dietary restrictions (this is a required field if there are no dietary…"
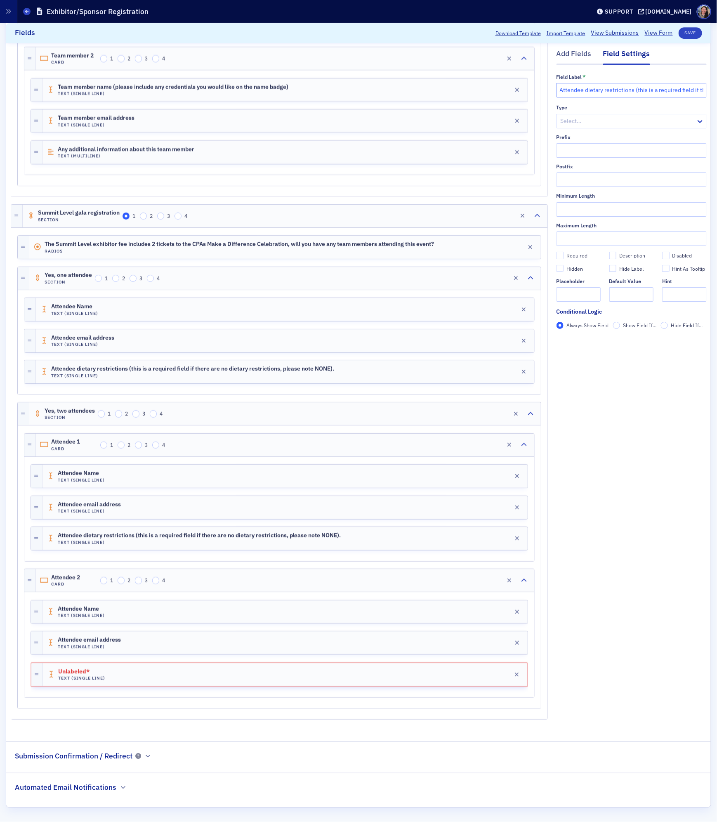
scroll to position [0, 130]
type input "Attendee dietary restrictions (this is a required field if there are no dietary…"
click at [566, 258] on div "Required" at bounding box center [576, 255] width 21 height 7
click at [564, 258] on input "Required" at bounding box center [559, 255] width 7 height 7
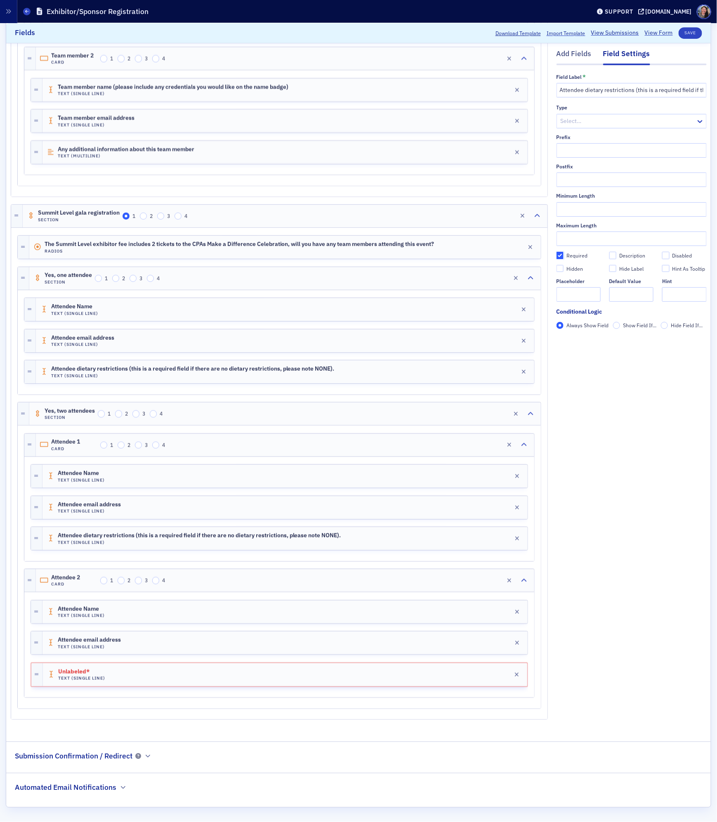
checkbox input "true"
type input "required"
click at [349, 642] on div "Attendee email address Text (Single Line) Edit" at bounding box center [284, 642] width 485 height 23
click at [580, 256] on div "Required" at bounding box center [576, 255] width 21 height 7
click at [564, 256] on input "Required" at bounding box center [559, 255] width 7 height 7
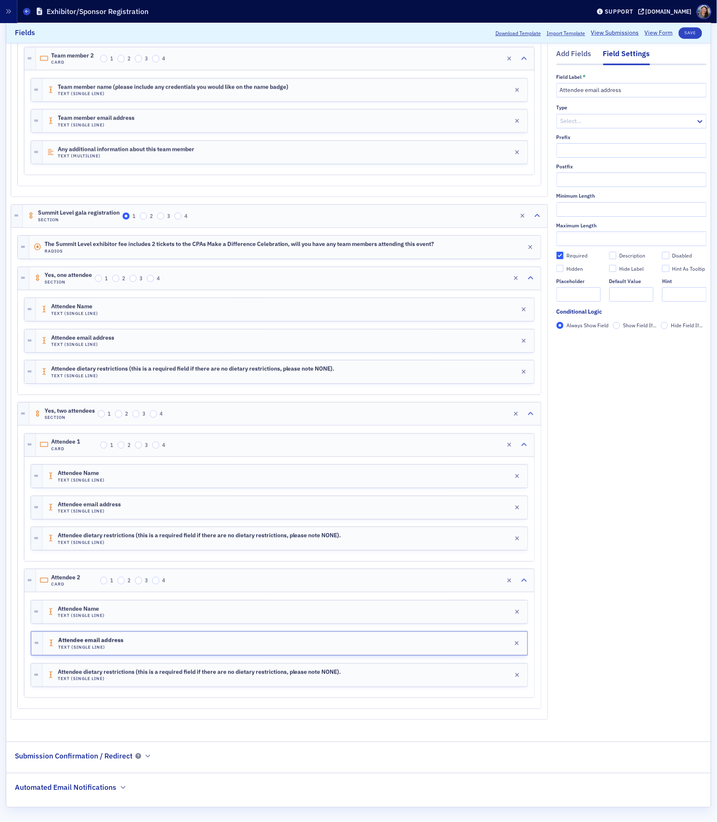
checkbox input "true"
type input "required"
click at [258, 606] on div "Attendee Name Text (Single Line) Edit" at bounding box center [284, 611] width 485 height 23
click at [688, 31] on button "Save" at bounding box center [691, 33] width 24 height 12
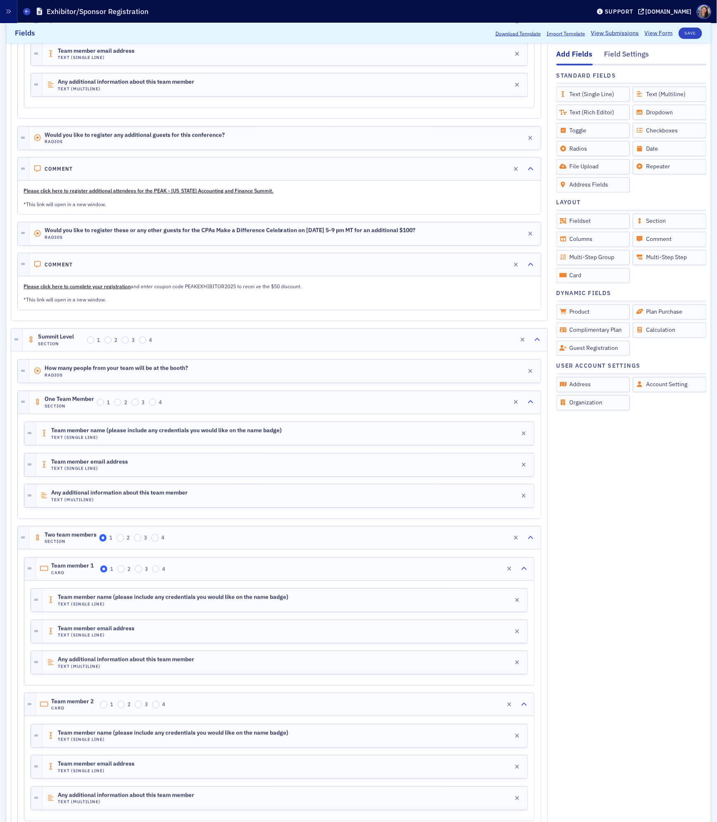
scroll to position [585, 0]
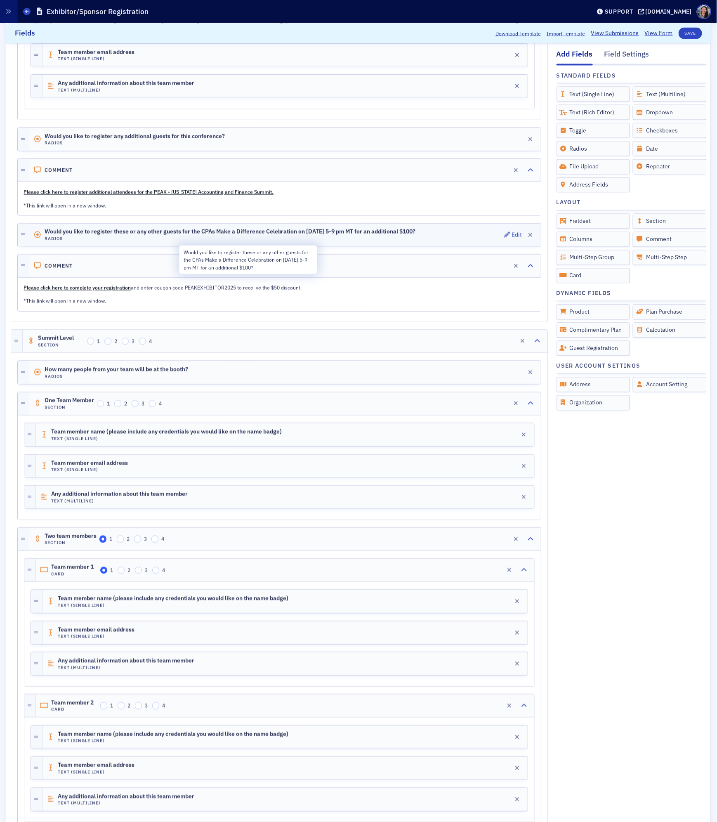
click at [146, 235] on span "Would you like to register these or any other guests for the CPAs Make a Differ…" at bounding box center [230, 232] width 371 height 7
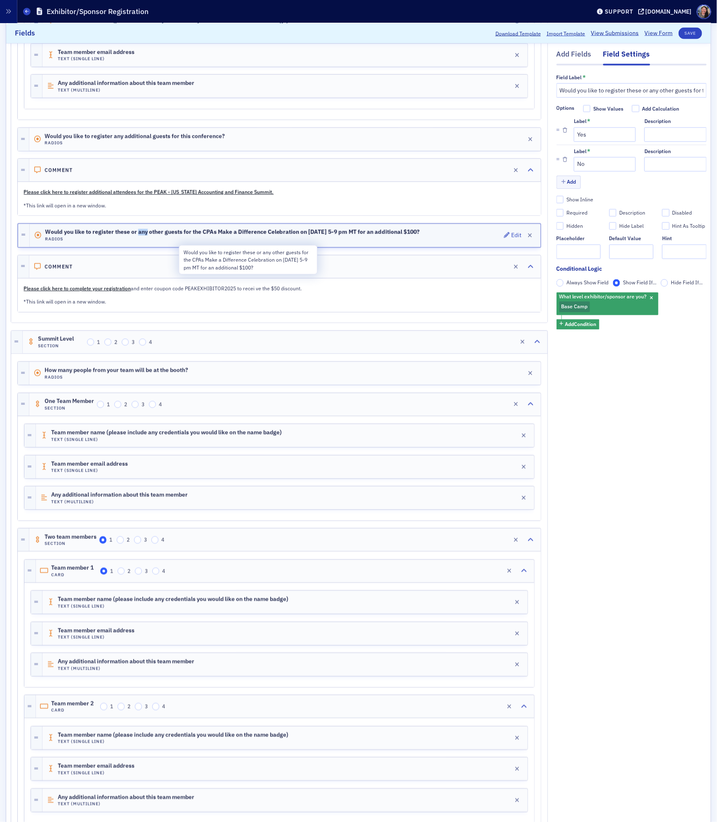
click at [146, 236] on span "Would you like to register these or any other guests for the CPAs Make a Differ…" at bounding box center [232, 232] width 375 height 7
copy span "Would you like to register these or any other guests for the CPAs Make a Differ…"
click at [133, 140] on span "Would you like to register any additional guests for this conference?" at bounding box center [135, 136] width 180 height 7
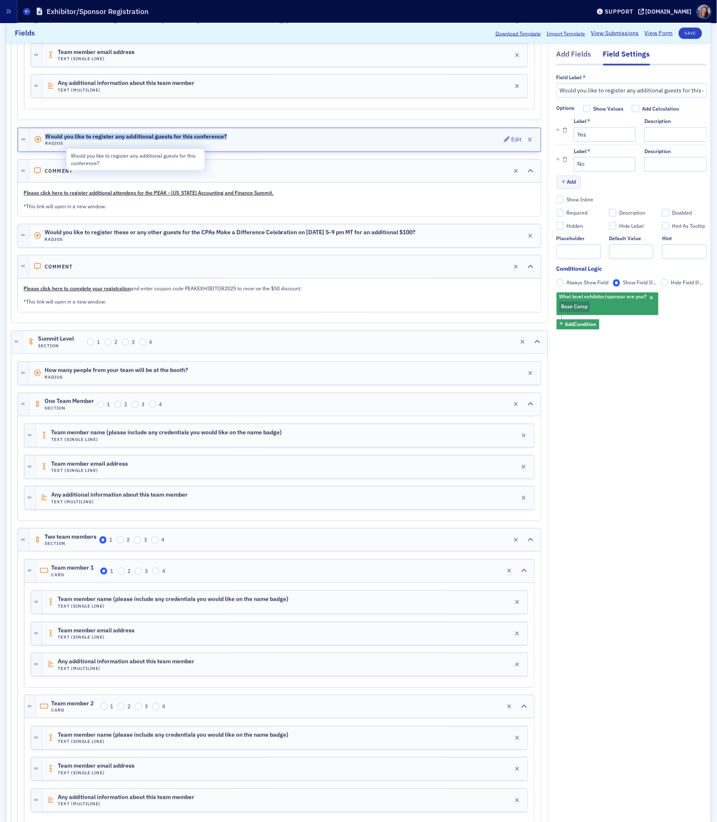
click at [133, 140] on span "Would you like to register any additional guests for this conference?" at bounding box center [136, 137] width 182 height 7
copy span "Would you like to register any additional guests for this conference?"
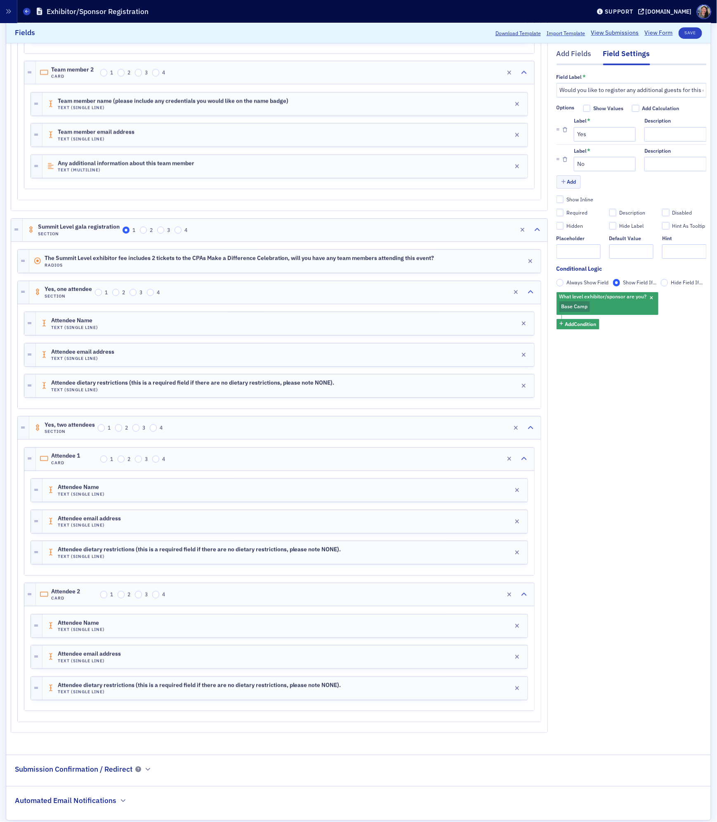
scroll to position [1259, 0]
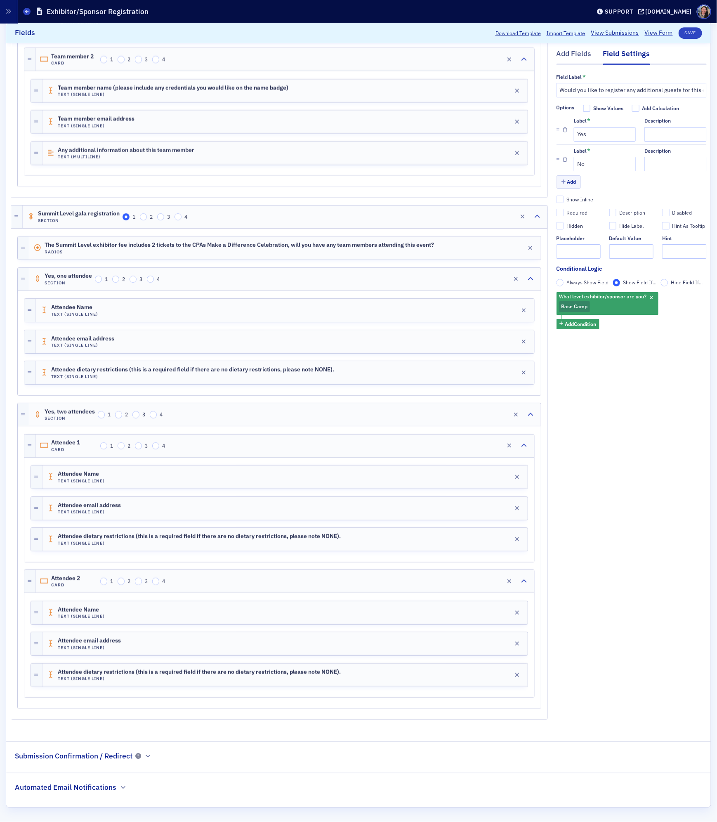
click at [573, 52] on div "Add Fields" at bounding box center [573, 56] width 35 height 15
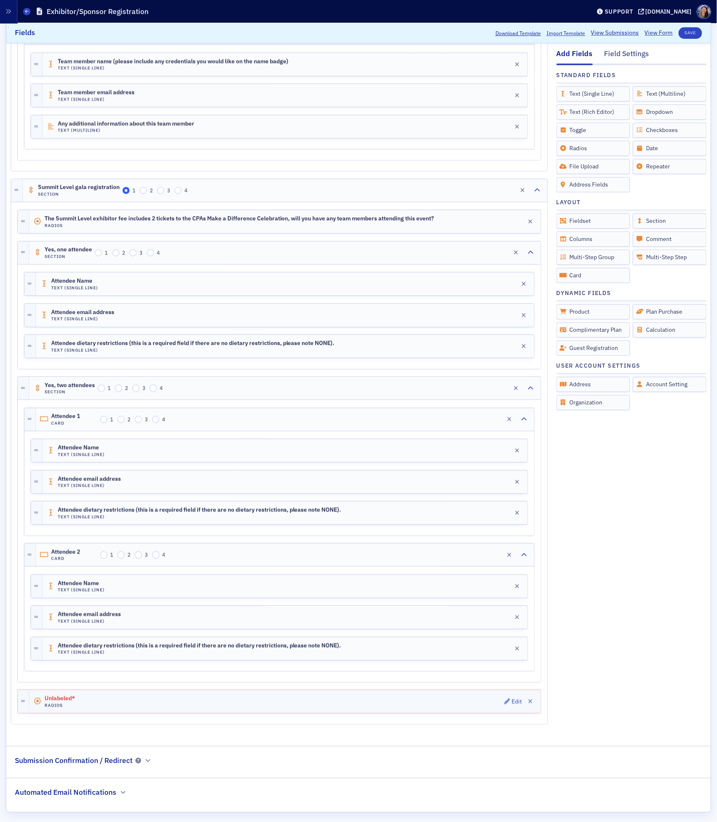
click at [306, 713] on div "Unlabeled* Radios Edit" at bounding box center [284, 701] width 511 height 23
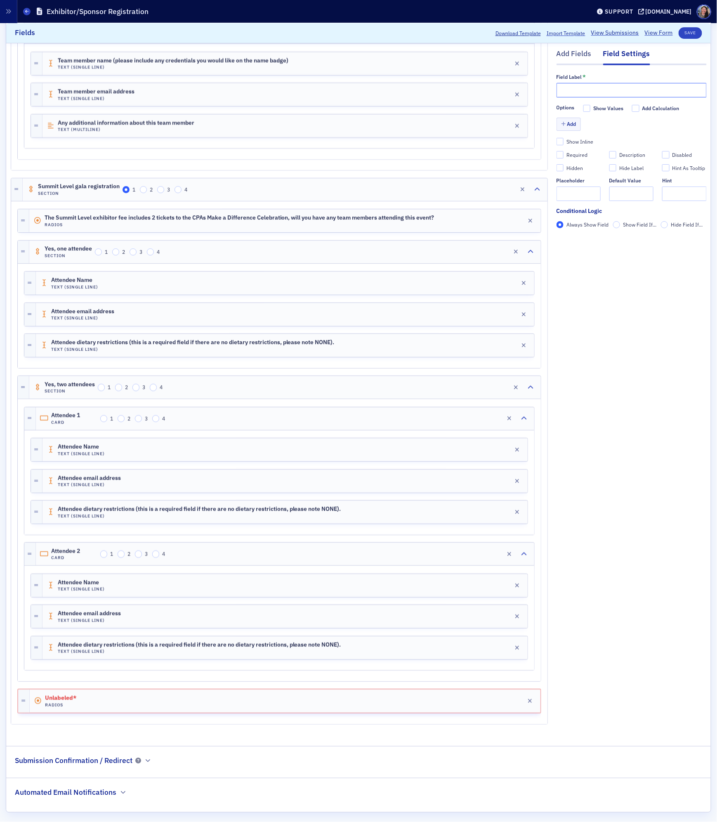
click at [617, 86] on input "text" at bounding box center [631, 90] width 150 height 14
paste input "Would you like to register any additional guests for this conference?"
type input "Would you like to register any additional guests for this conference?"
click at [573, 123] on button "Add" at bounding box center [568, 124] width 25 height 13
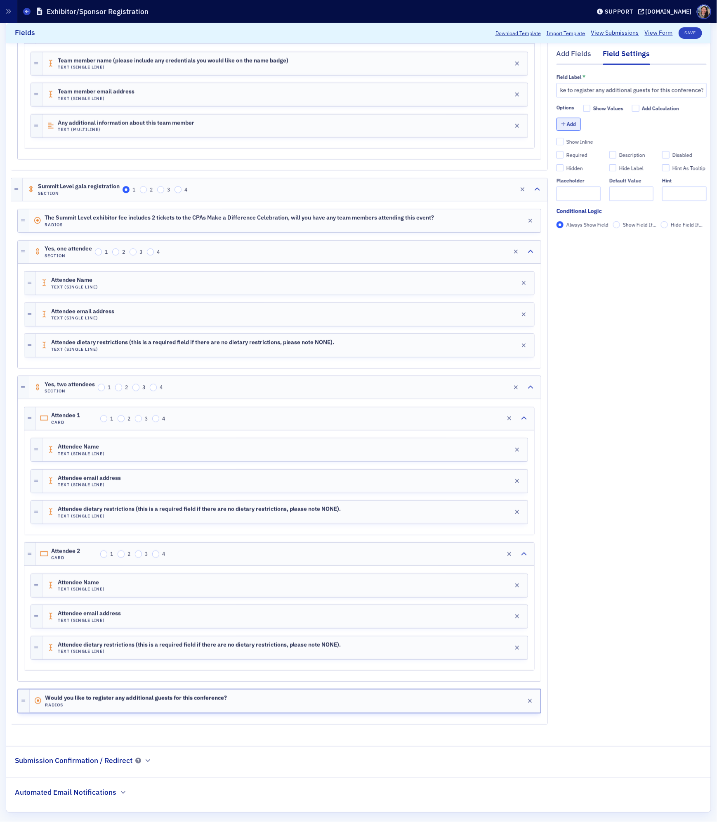
scroll to position [0, 0]
click at [581, 140] on input "Label *" at bounding box center [605, 134] width 62 height 14
type input "Yes"
click at [571, 153] on button "Add" at bounding box center [568, 152] width 25 height 13
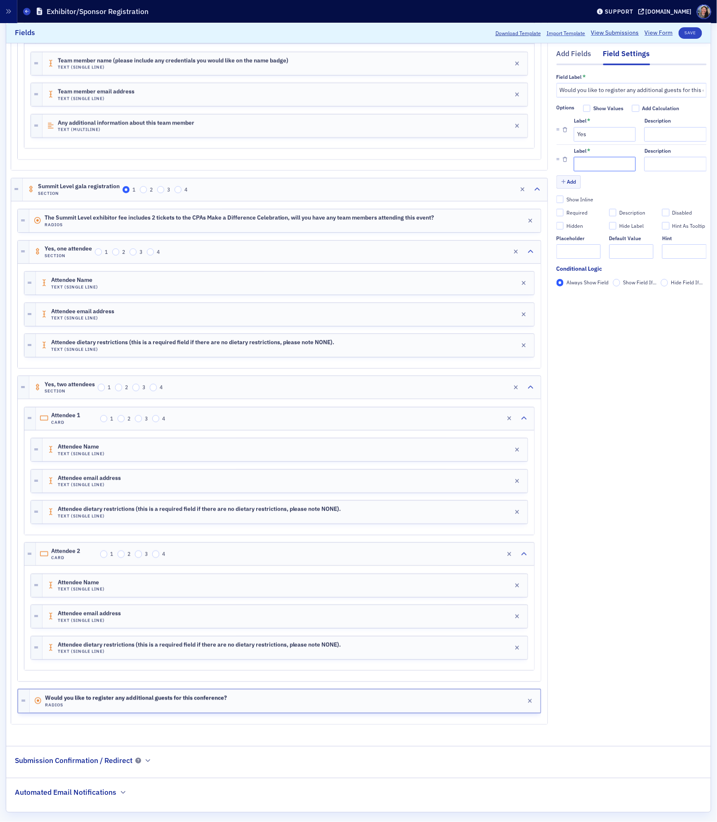
click at [591, 167] on input "Label *" at bounding box center [605, 164] width 62 height 14
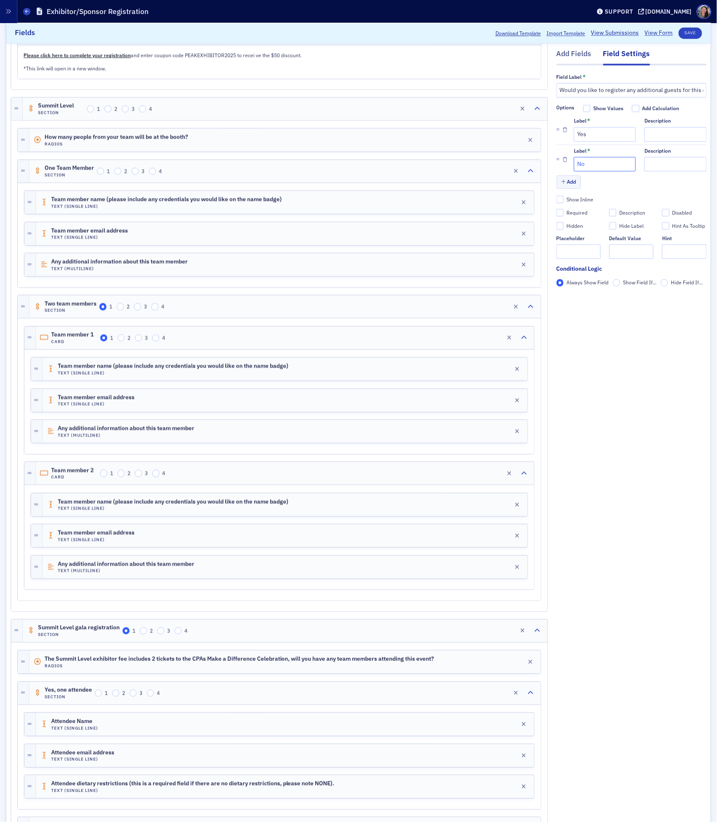
scroll to position [805, 0]
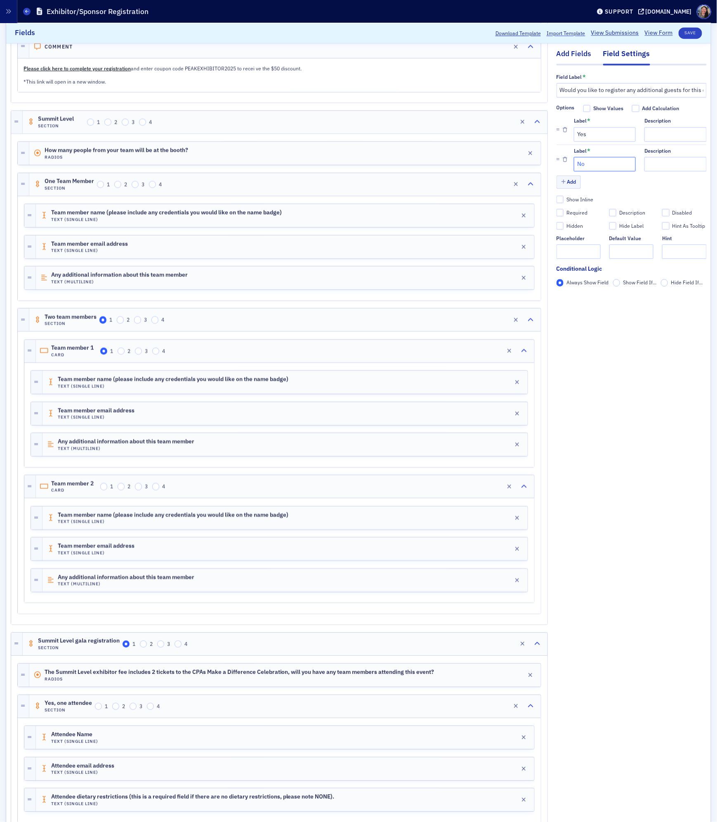
type input "No"
click at [582, 53] on div "Add Fields" at bounding box center [573, 56] width 35 height 15
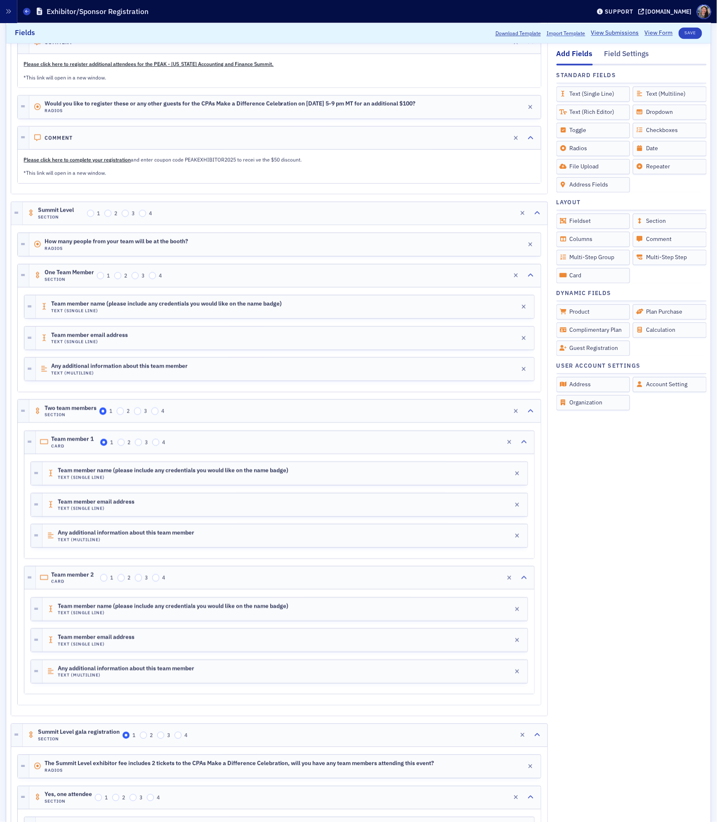
scroll to position [697, 0]
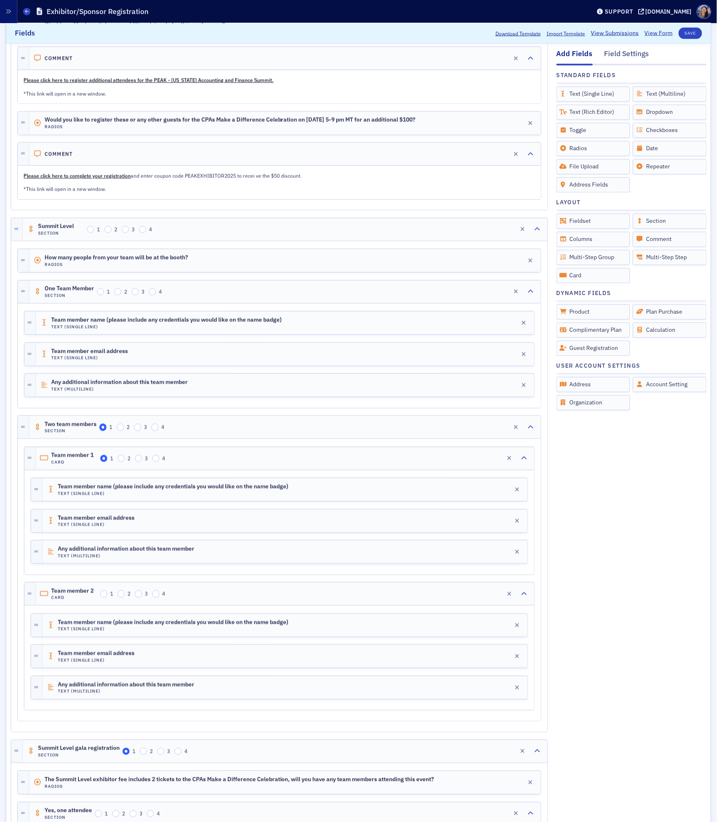
click at [135, 193] on p "*This link will open in a new window." at bounding box center [279, 188] width 511 height 7
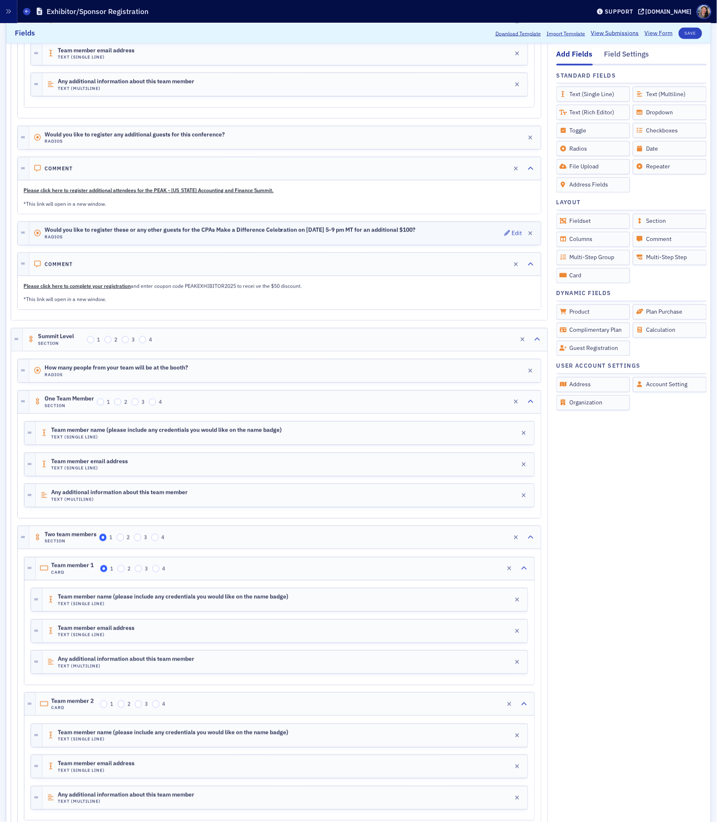
scroll to position [567, 0]
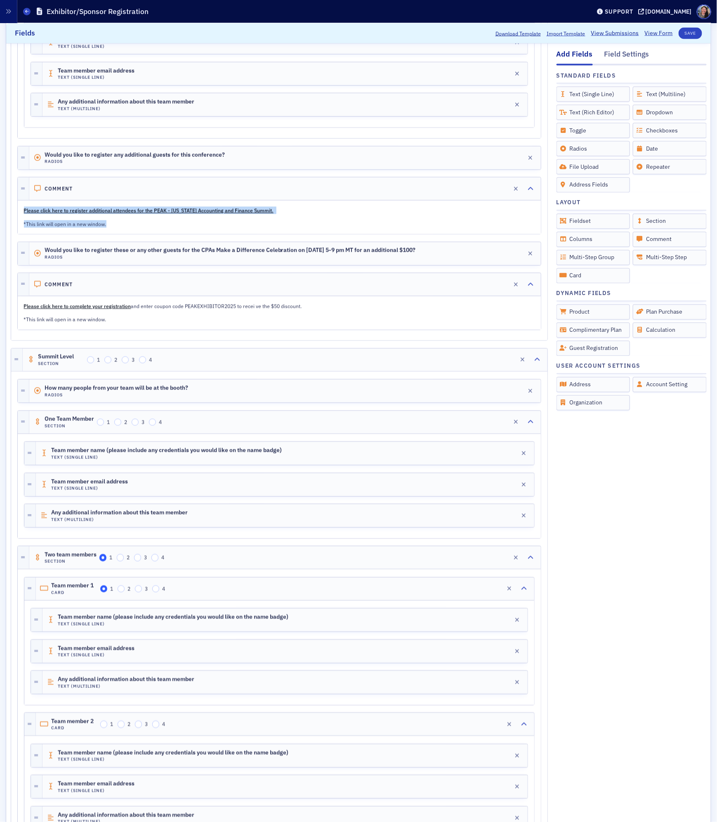
drag, startPoint x: 111, startPoint y: 233, endPoint x: 24, endPoint y: 222, distance: 87.0
click at [24, 222] on div "Please click here to register additional attendees for the PEAK - Colorado Acco…" at bounding box center [279, 217] width 522 height 33
copy div "Please click here to register additional attendees for the PEAK - Colorado Acco…"
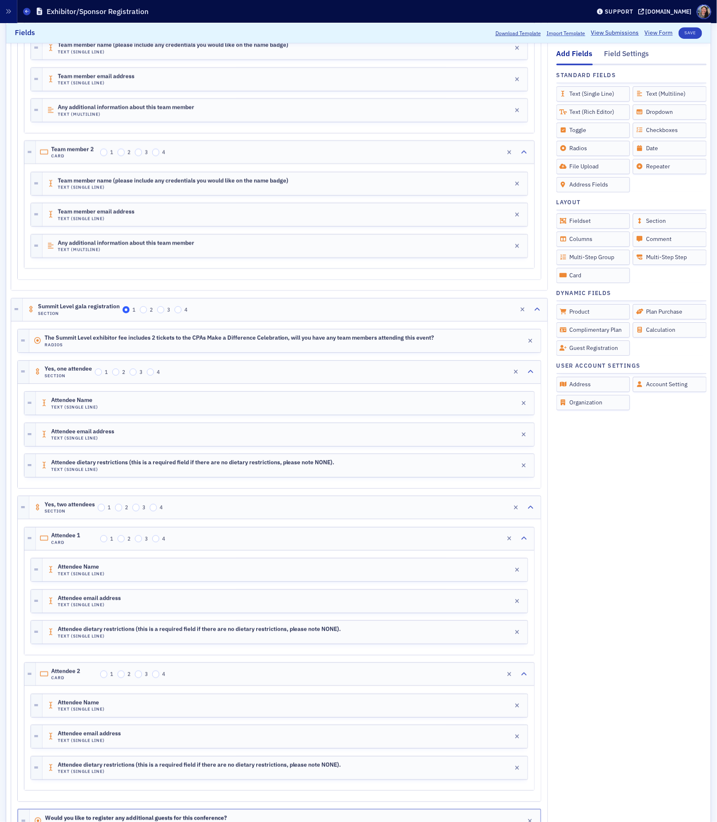
scroll to position [1335, 0]
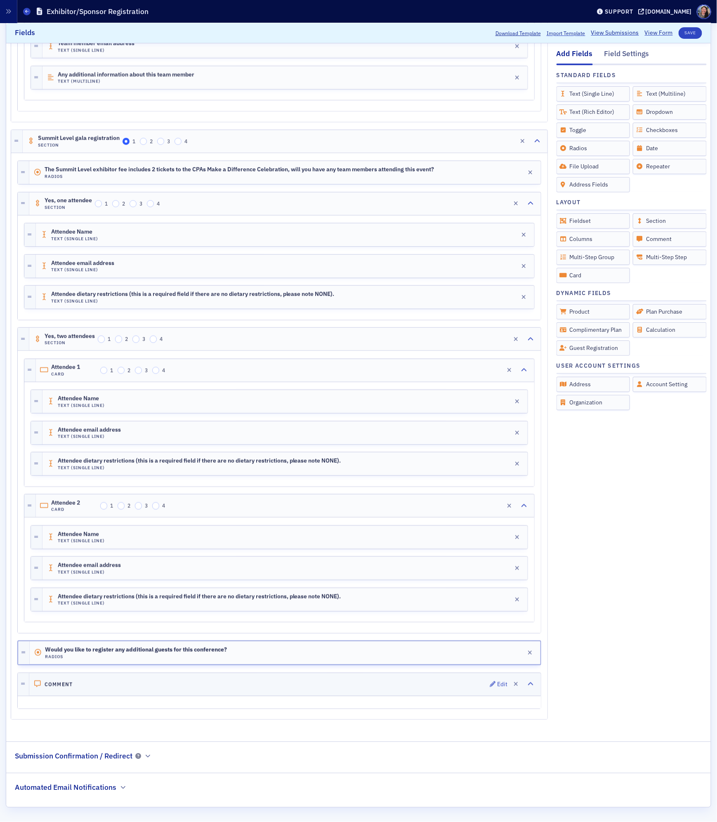
click at [114, 680] on div "Comment Edit" at bounding box center [284, 684] width 511 height 23
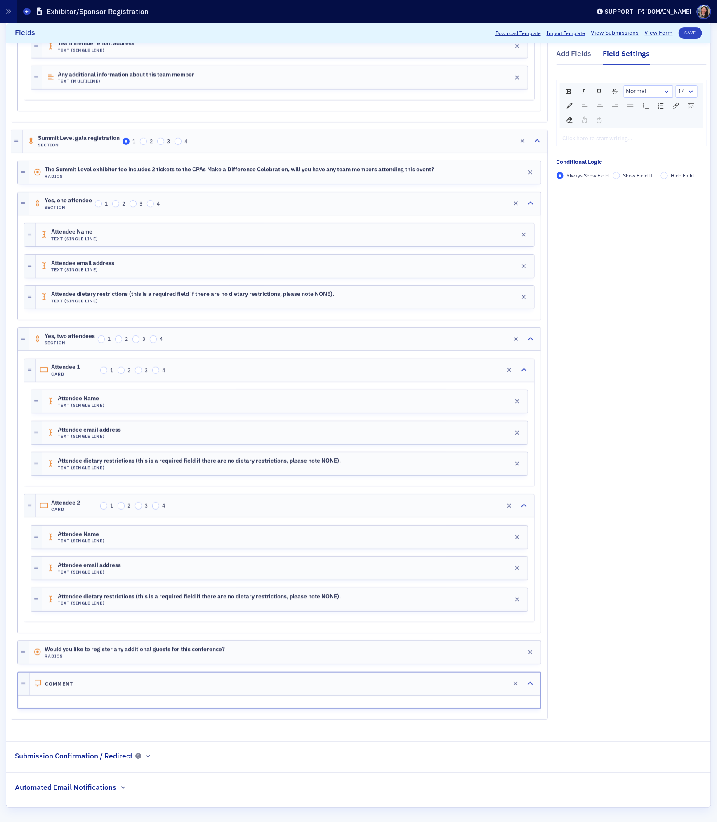
click at [629, 140] on div "rdw-editor" at bounding box center [631, 138] width 137 height 9
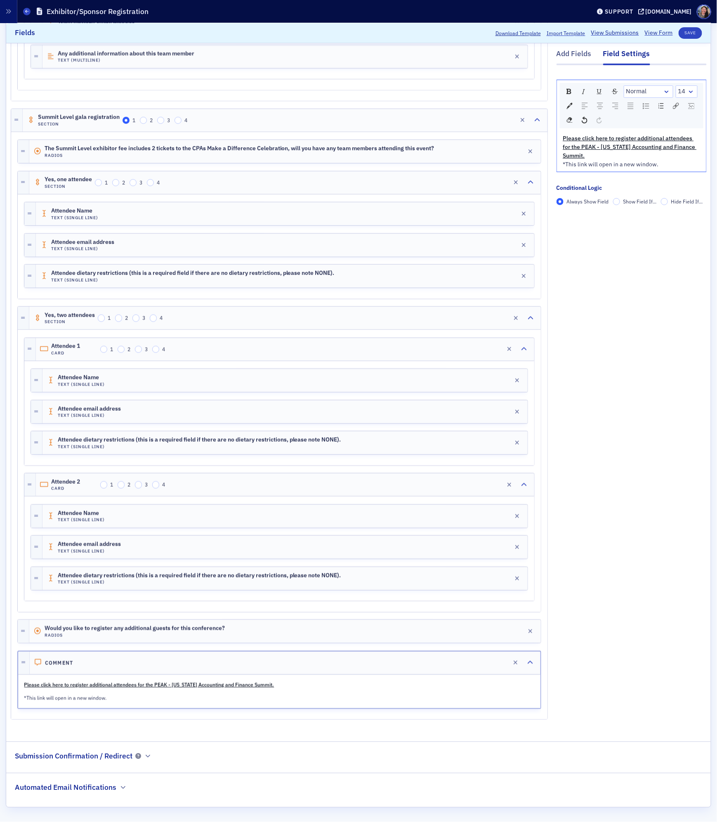
scroll to position [1356, 0]
click at [353, 631] on div "Would you like to register any additional guests for this conference? Radios Ed…" at bounding box center [284, 631] width 511 height 23
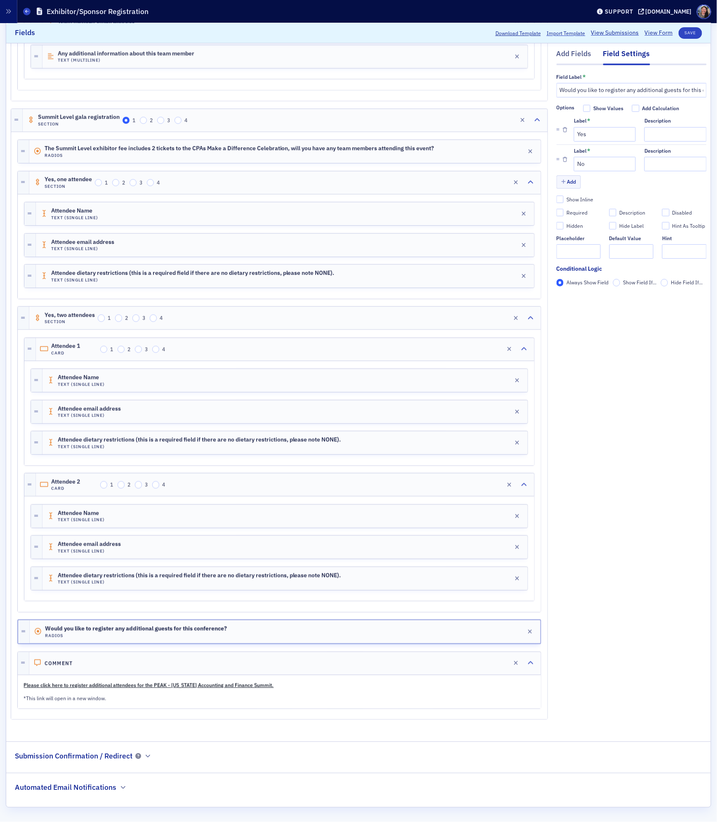
click at [623, 285] on span "Show Field If..." at bounding box center [639, 282] width 33 height 7
click at [620, 285] on input "Show Field If..." at bounding box center [616, 282] width 7 height 7
click at [587, 299] on span "Add Condition" at bounding box center [580, 296] width 31 height 7
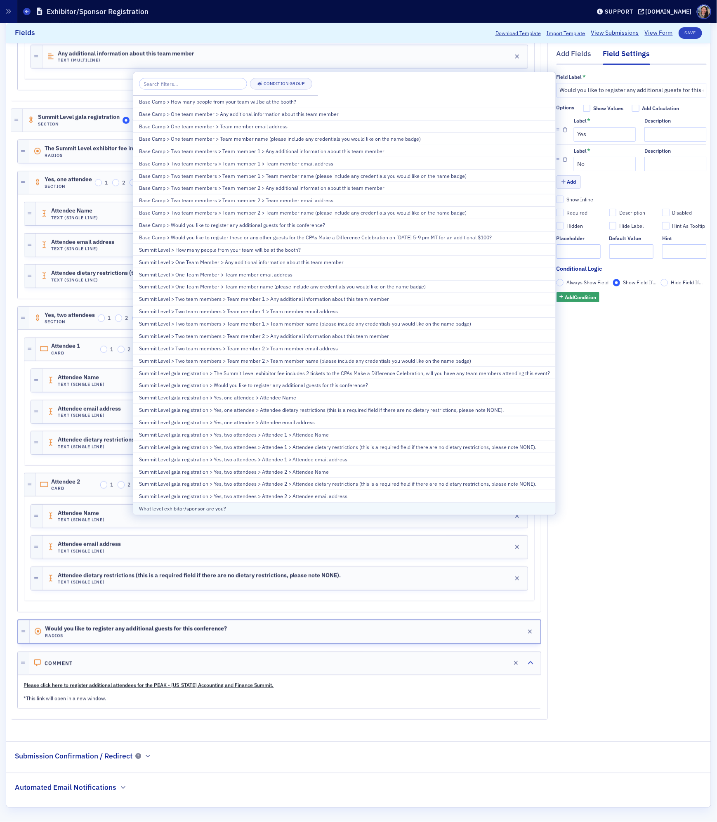
click at [327, 512] on div "What level exhibitor/sponsor are you?" at bounding box center [344, 507] width 411 height 7
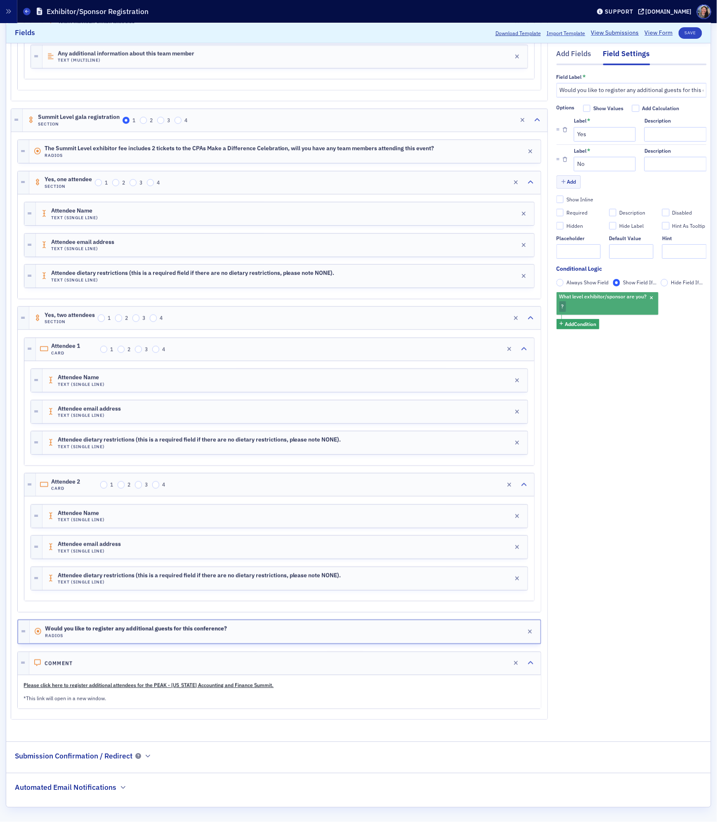
click at [590, 304] on div "What level exhibitor/sponsor are you? ?" at bounding box center [607, 303] width 102 height 23
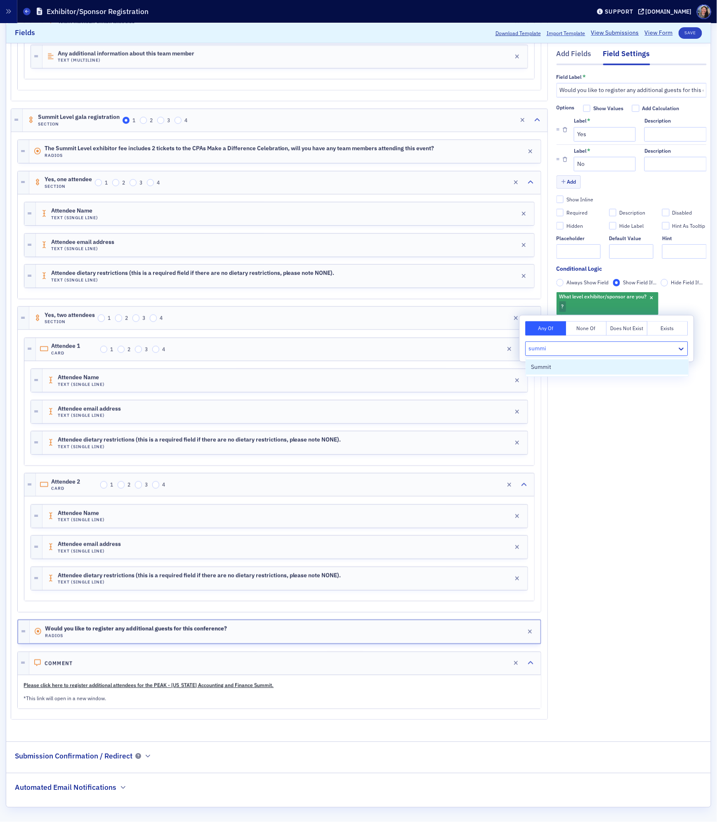
type input "summit"
click at [555, 372] on div "Summit" at bounding box center [607, 366] width 163 height 15
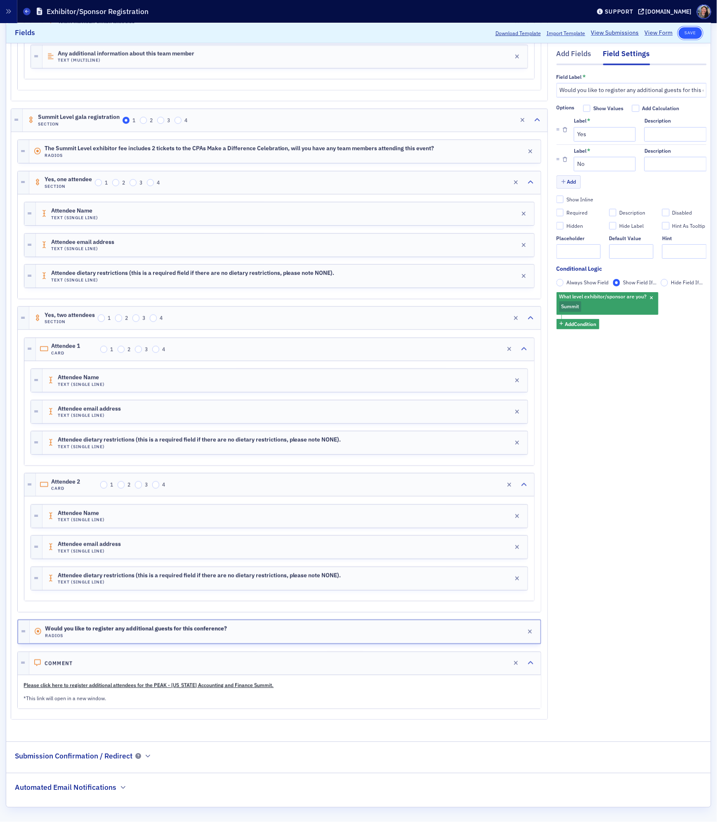
click at [687, 33] on button "Save" at bounding box center [691, 33] width 24 height 12
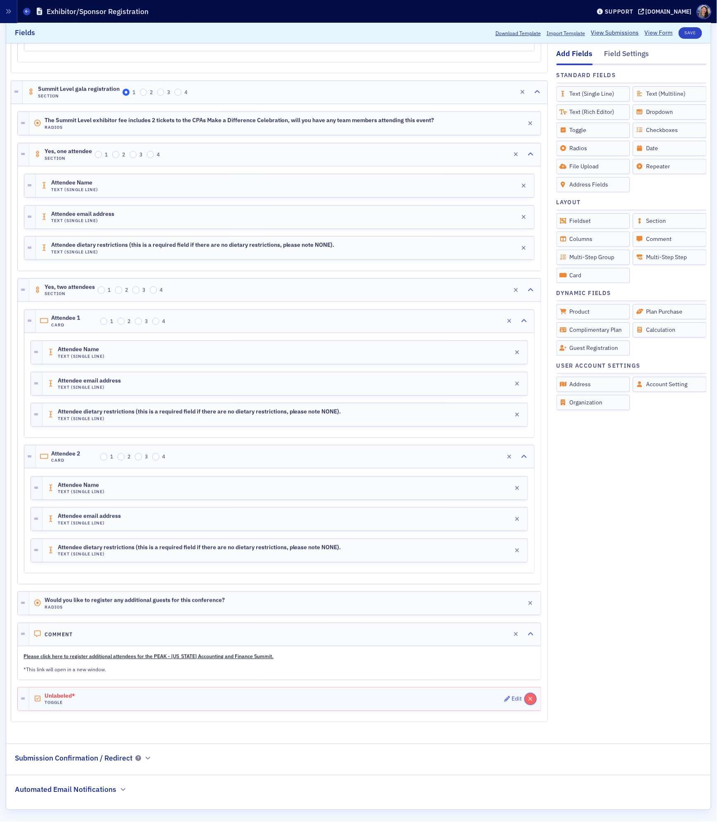
click at [528, 702] on icon "button" at bounding box center [530, 699] width 5 height 6
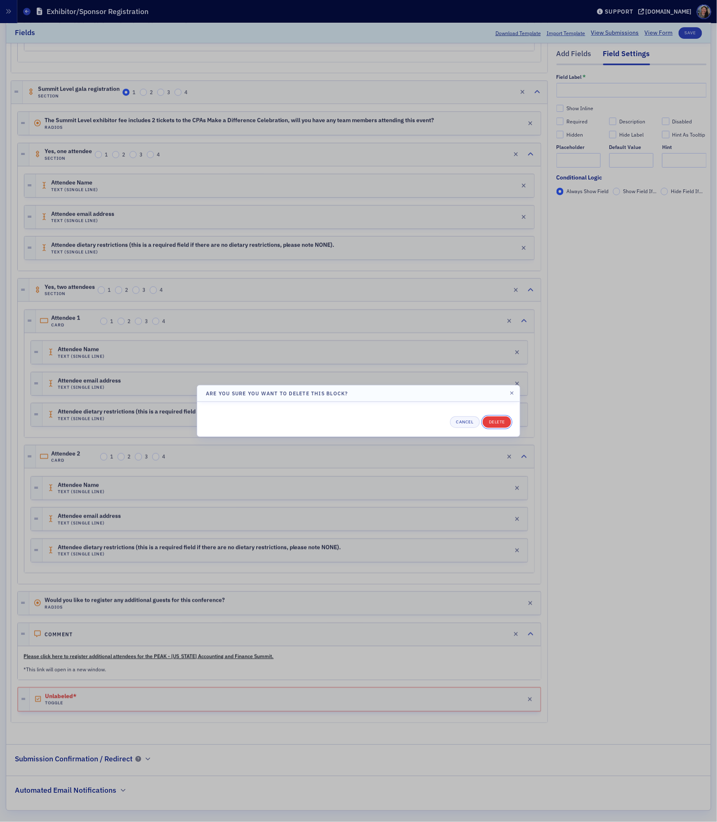
click at [493, 423] on button "Delete" at bounding box center [497, 422] width 28 height 12
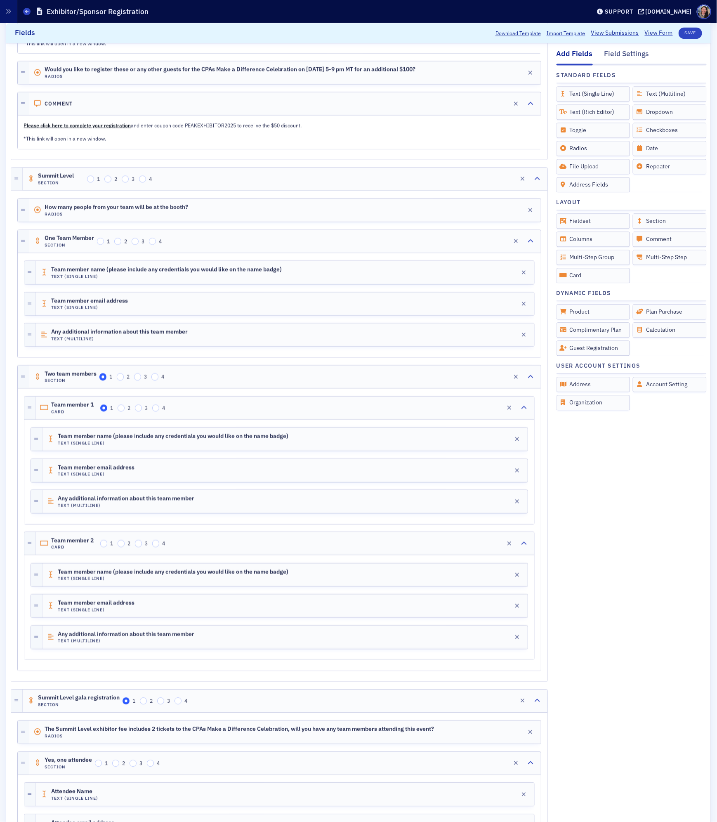
scroll to position [745, 0]
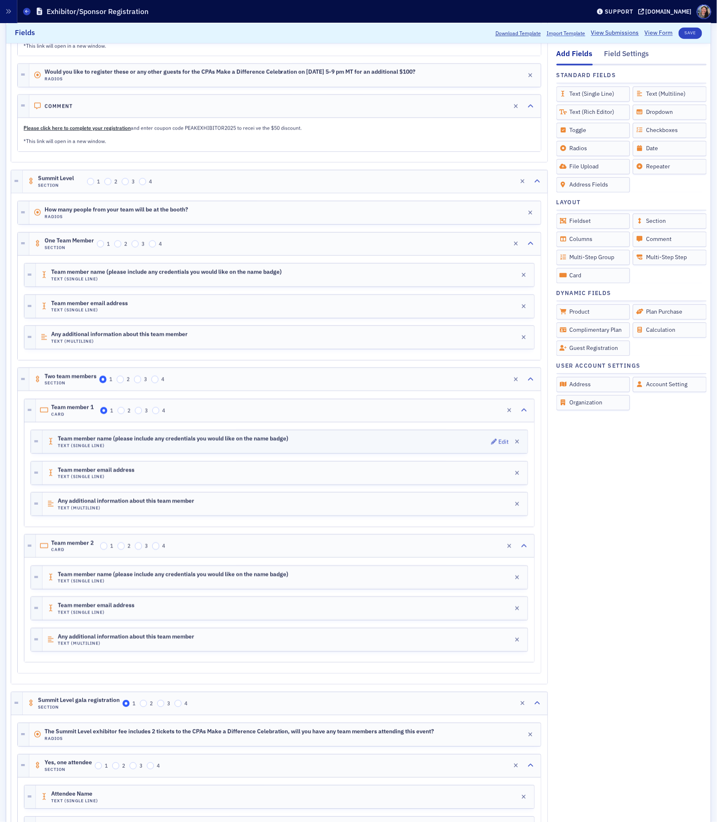
click at [297, 452] on div "Team member name (please include any credentials you would like on the name bad…" at bounding box center [284, 441] width 485 height 23
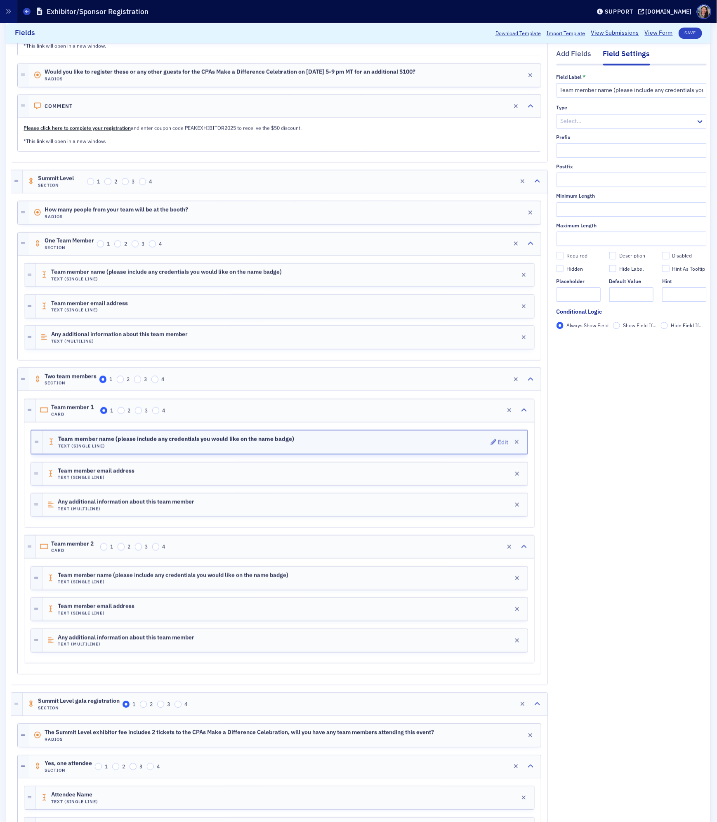
click at [297, 452] on div "Team member name (please include any credentials you would like on the name bad…" at bounding box center [285, 441] width 484 height 23
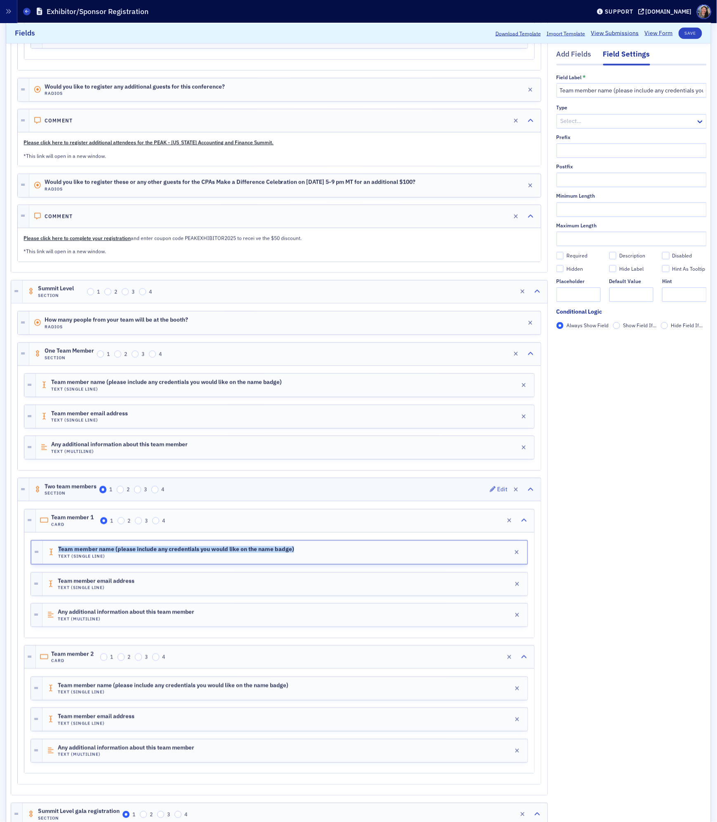
scroll to position [576, 0]
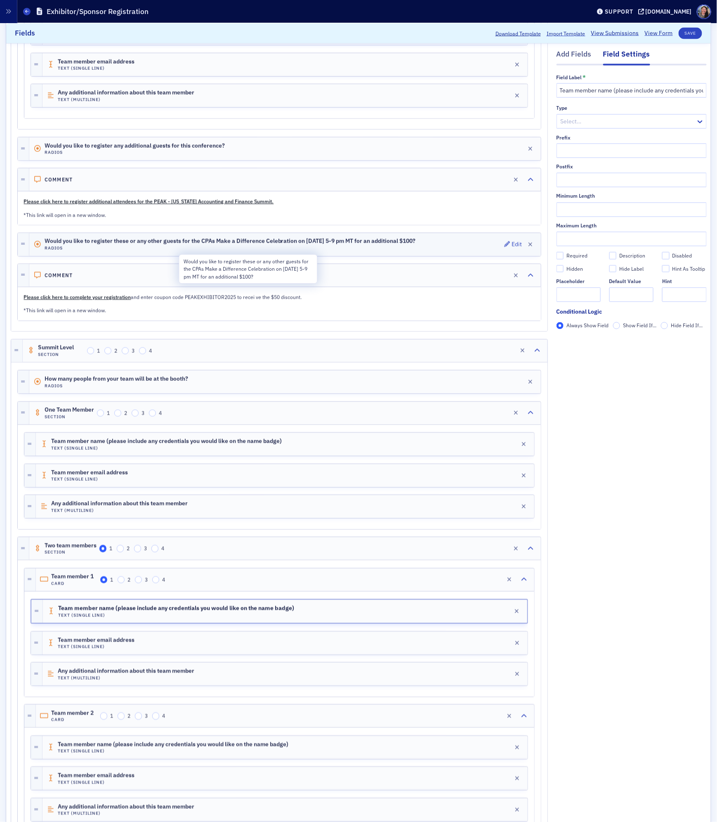
click at [320, 245] on span "Would you like to register these or any other guests for the CPAs Make a Differ…" at bounding box center [230, 241] width 371 height 7
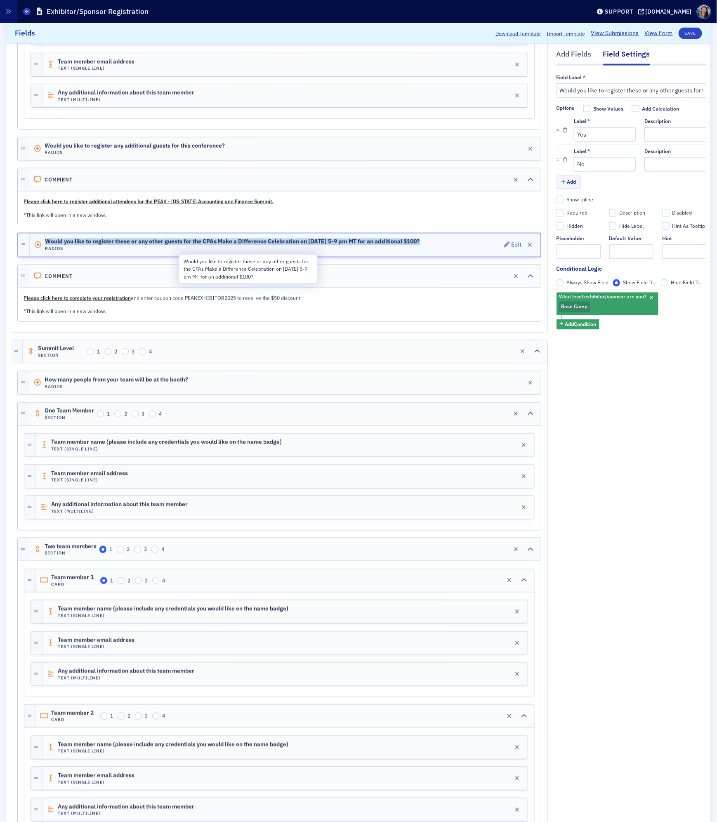
click at [320, 245] on span "Would you like to register these or any other guests for the CPAs Make a Differ…" at bounding box center [232, 241] width 375 height 7
copy span "Would you like to register these or any other guests for the CPAs Make a Differ…"
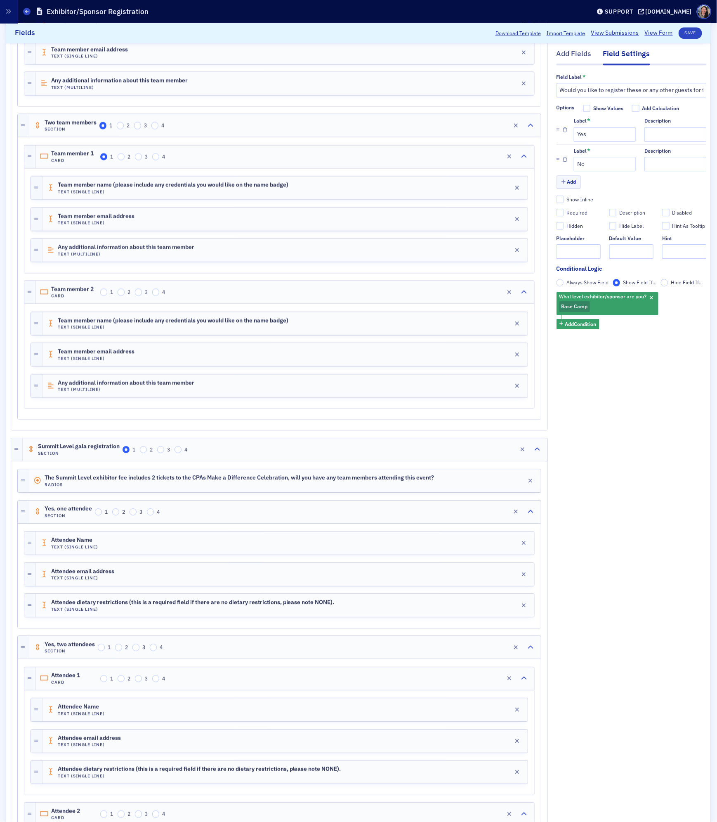
scroll to position [1388, 0]
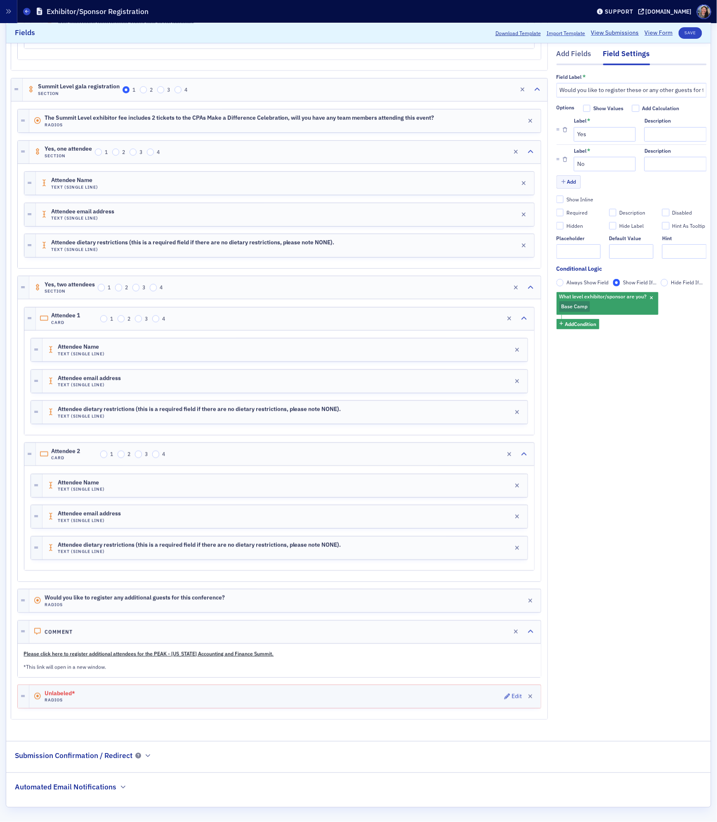
click at [139, 686] on div "Unlabeled* Radios Edit" at bounding box center [284, 696] width 511 height 23
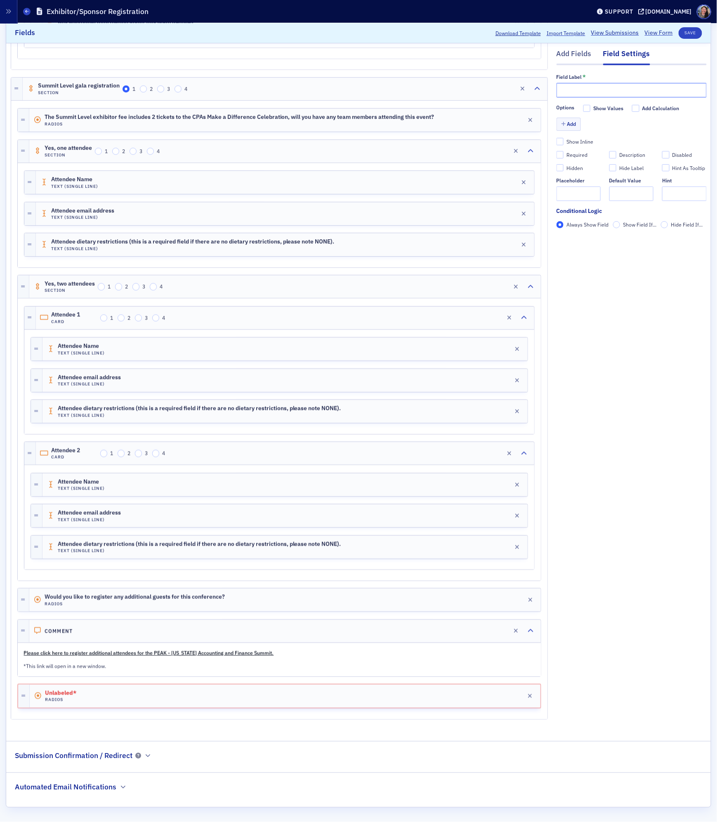
click at [639, 93] on input "text" at bounding box center [631, 90] width 150 height 14
paste input "Would you like to register these or any other guests for the CPAs Make a Differ…"
click at [643, 92] on input "Would you like to register these or any other guests for the CPAs Make a Differ…" at bounding box center [631, 90] width 150 height 14
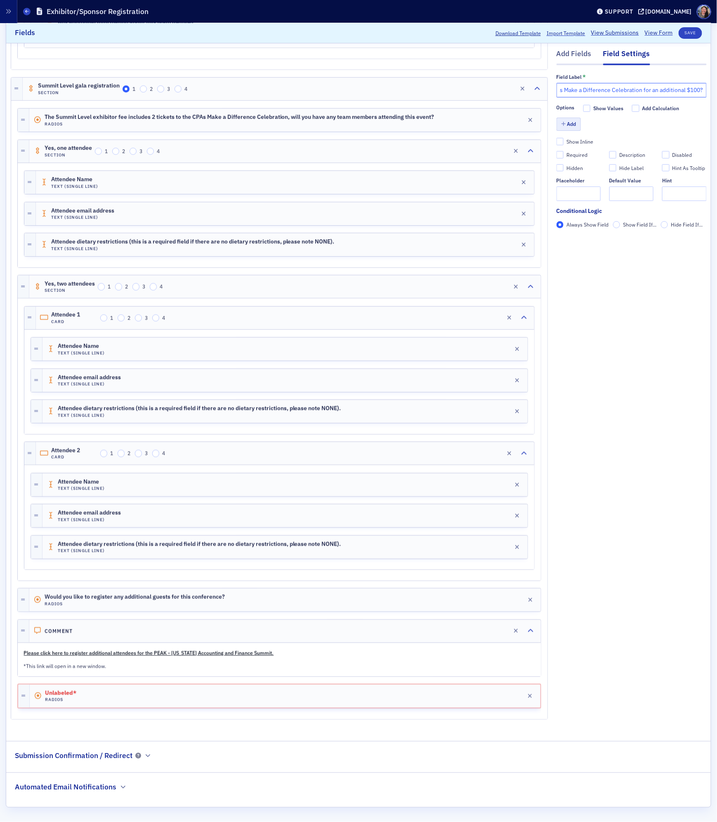
type input "Would you like to register these or any other guests for the CPAs Make a Differ…"
click at [576, 122] on button "Add" at bounding box center [568, 124] width 25 height 13
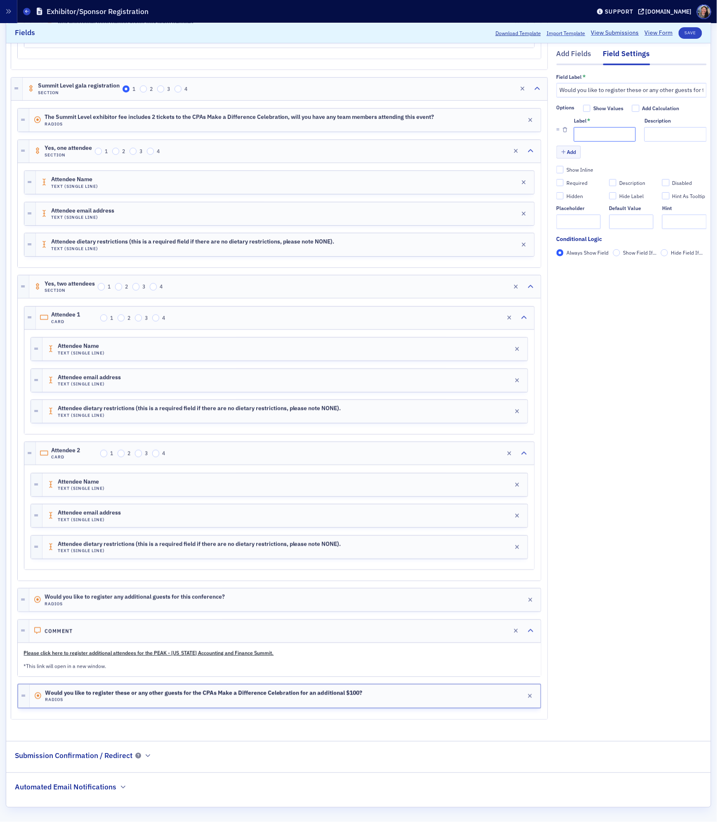
click at [587, 137] on input "Label *" at bounding box center [605, 134] width 62 height 14
type input "Yes"
click at [569, 151] on button "Add" at bounding box center [568, 152] width 25 height 13
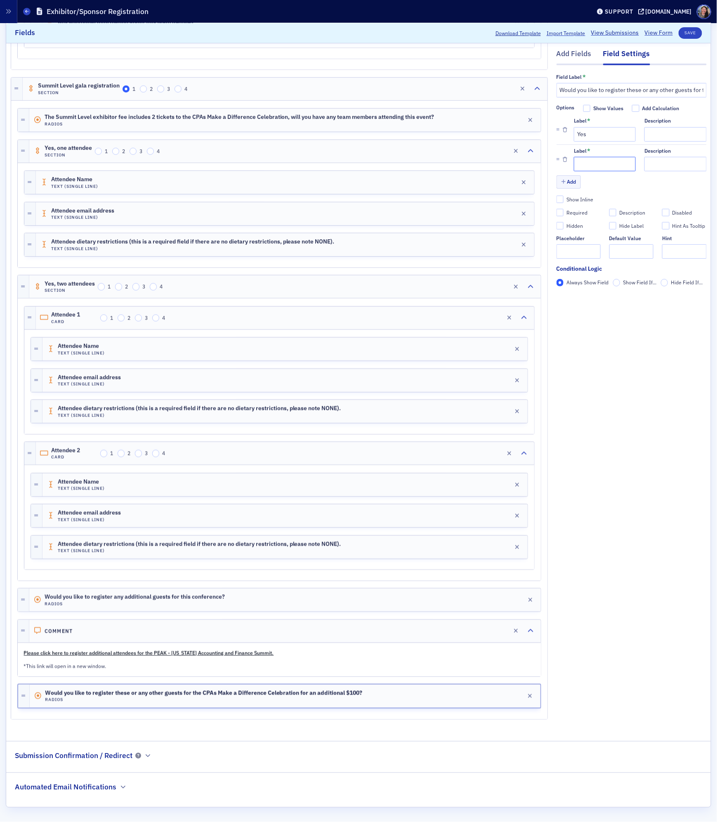
click at [583, 167] on input "Label *" at bounding box center [605, 164] width 62 height 14
type input "No"
click at [617, 283] on input "Show Field If..." at bounding box center [616, 282] width 7 height 7
click at [599, 298] on button "Add Condition" at bounding box center [577, 297] width 43 height 10
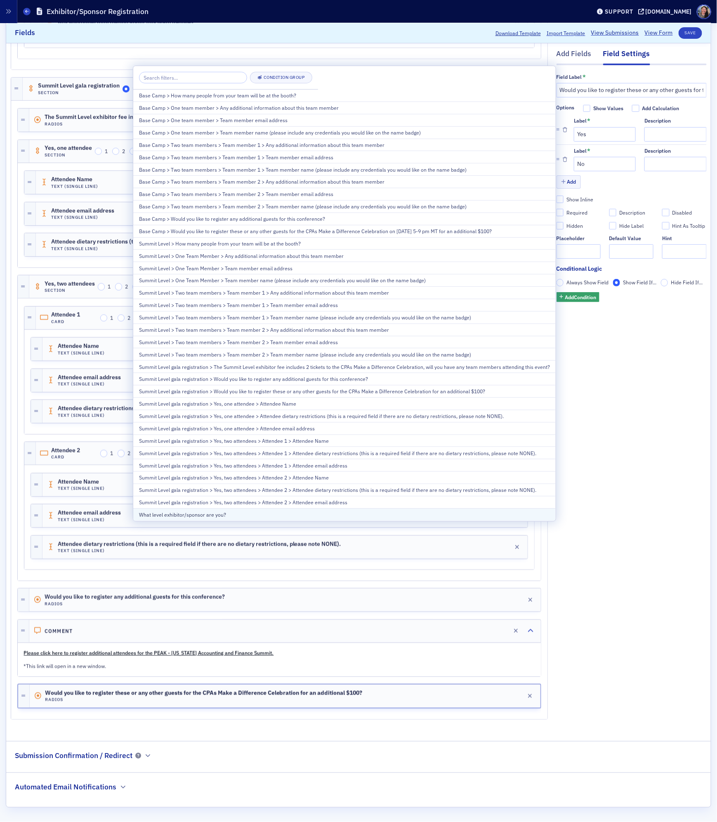
click at [399, 517] on button "What level exhibitor/sponsor are you?" at bounding box center [344, 514] width 422 height 12
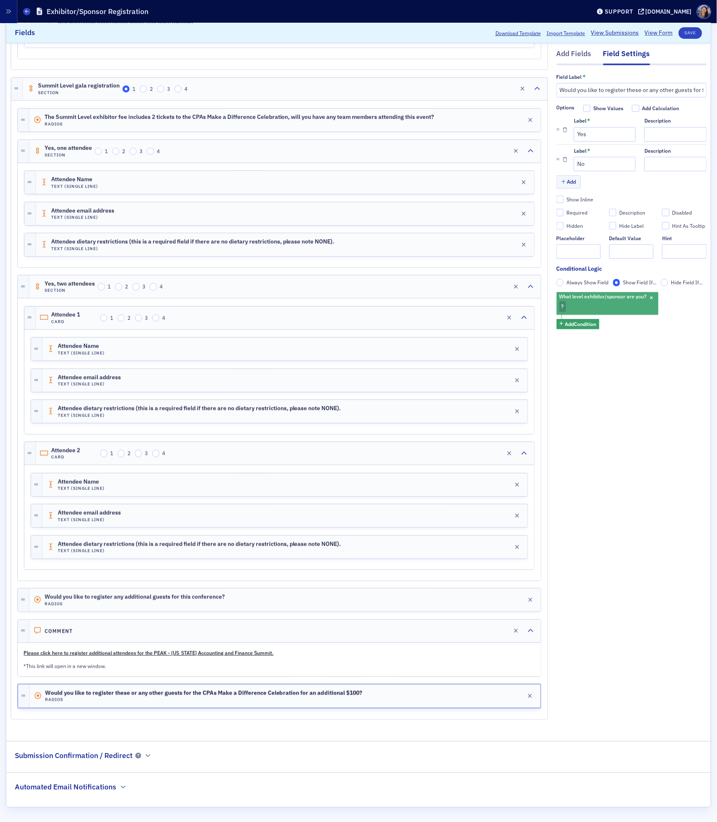
click at [580, 304] on div "What level exhibitor/sponsor are you? ?" at bounding box center [607, 303] width 102 height 23
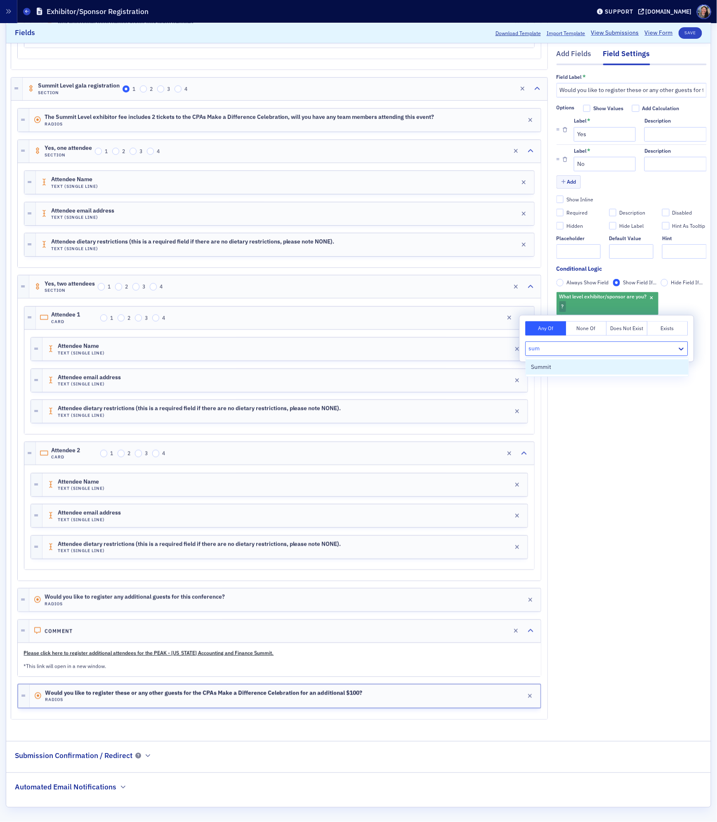
type input "summ"
click at [631, 365] on div "Summit" at bounding box center [607, 367] width 153 height 9
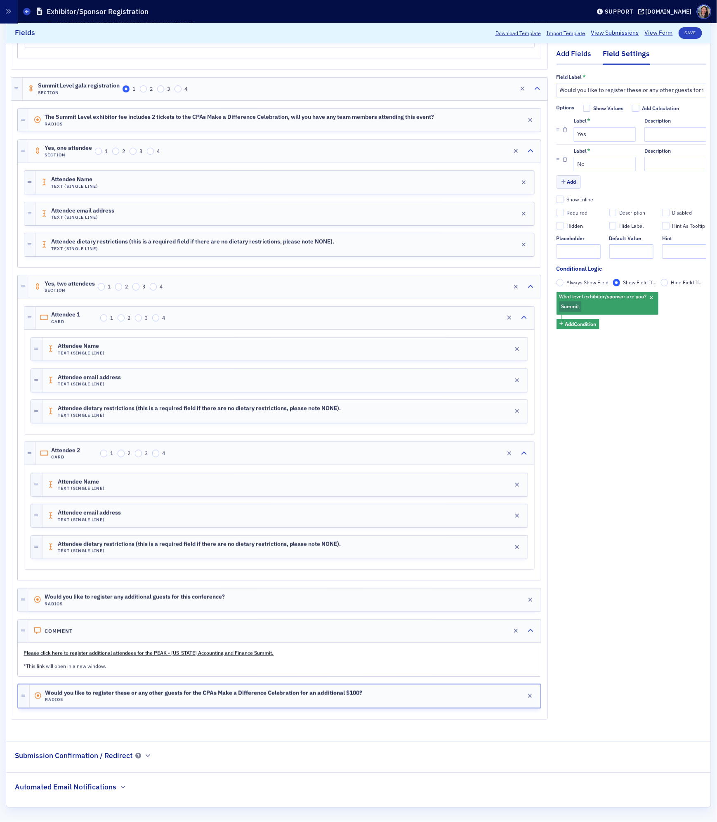
click at [579, 53] on div "Add Fields" at bounding box center [573, 56] width 35 height 15
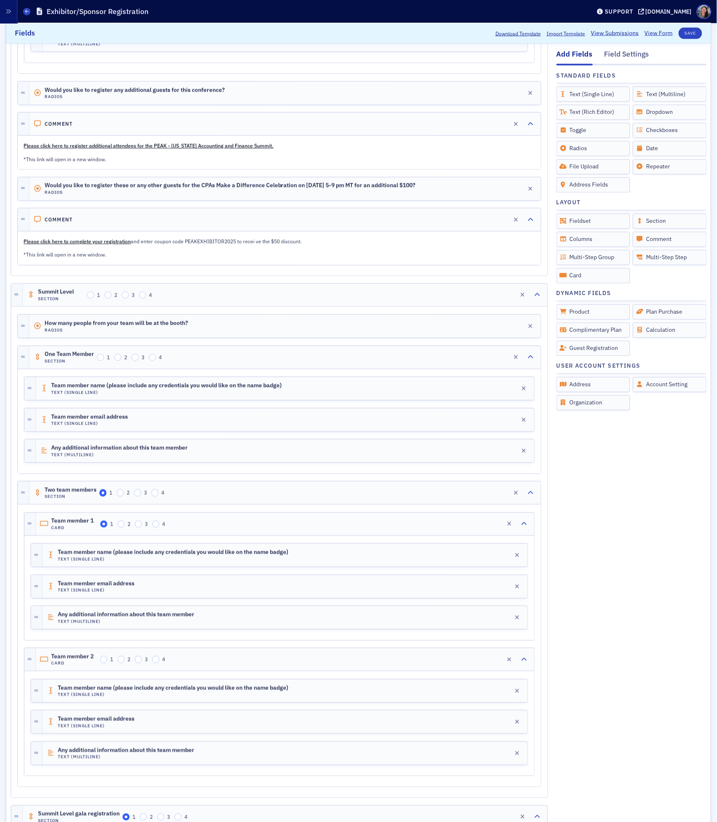
scroll to position [627, 0]
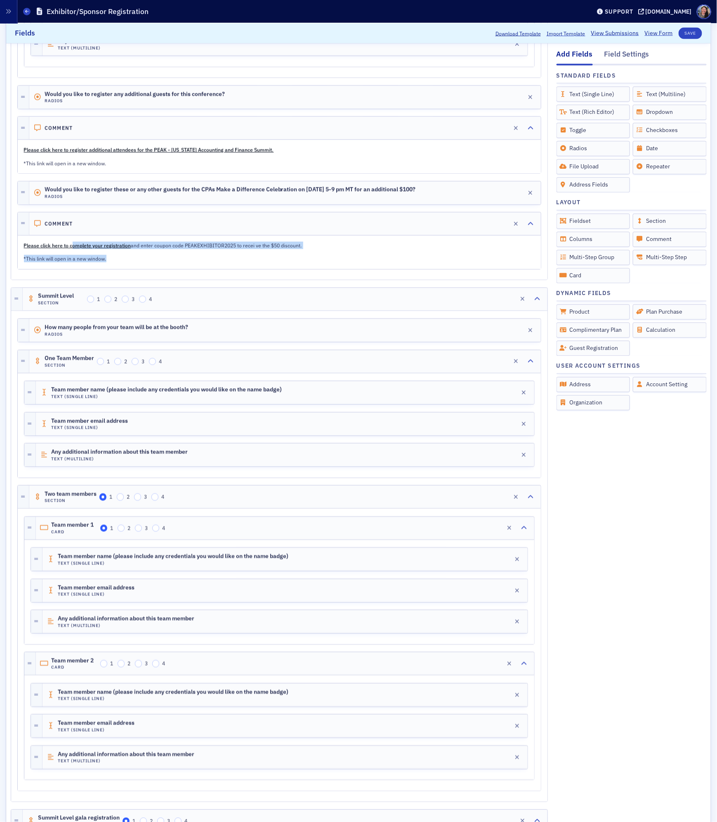
drag, startPoint x: 128, startPoint y: 269, endPoint x: 72, endPoint y: 259, distance: 57.1
click at [72, 259] on div "Please click here to complete your registration and enter coupon code PEAKEXHIB…" at bounding box center [279, 252] width 522 height 33
click at [349, 249] on p "Please click here to complete your registration and enter coupon code PEAKEXHIB…" at bounding box center [279, 245] width 511 height 7
drag, startPoint x: 121, startPoint y: 278, endPoint x: 19, endPoint y: 257, distance: 104.2
click at [19, 257] on div "Please click here to complete your registration and enter coupon code PEAKEXHIB…" at bounding box center [279, 252] width 522 height 33
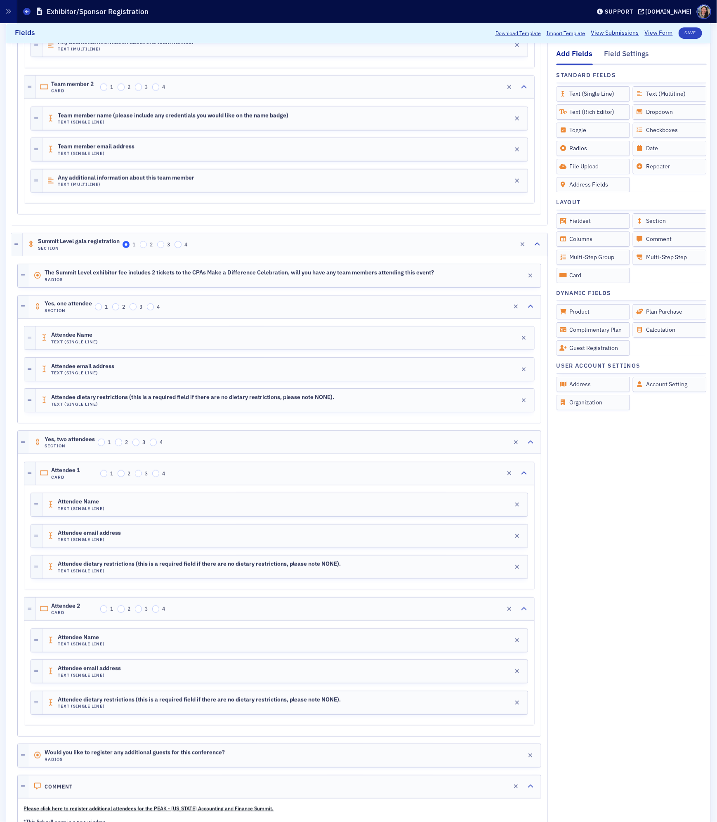
scroll to position [1432, 0]
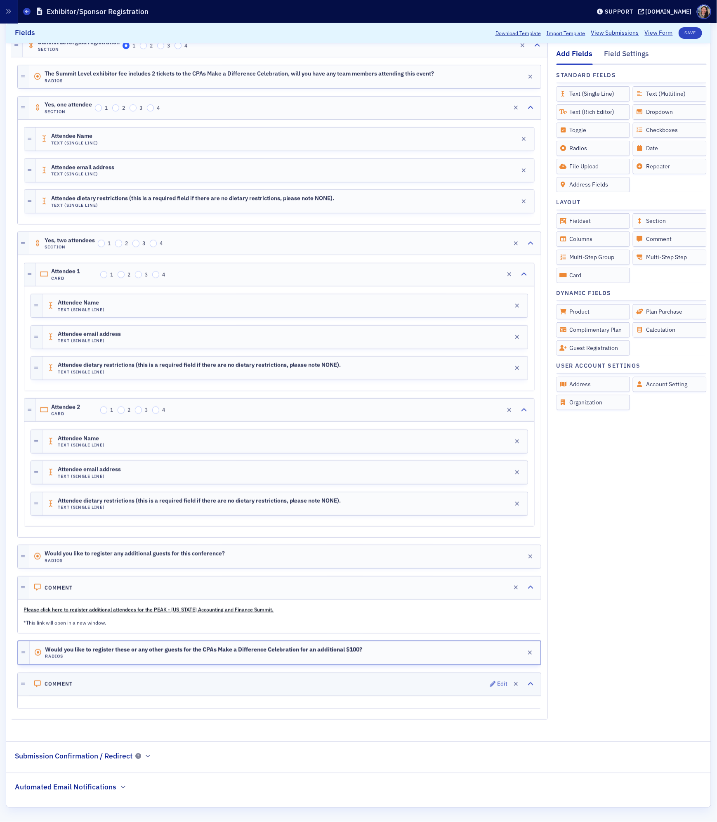
click at [134, 677] on div "Comment Edit" at bounding box center [284, 684] width 511 height 23
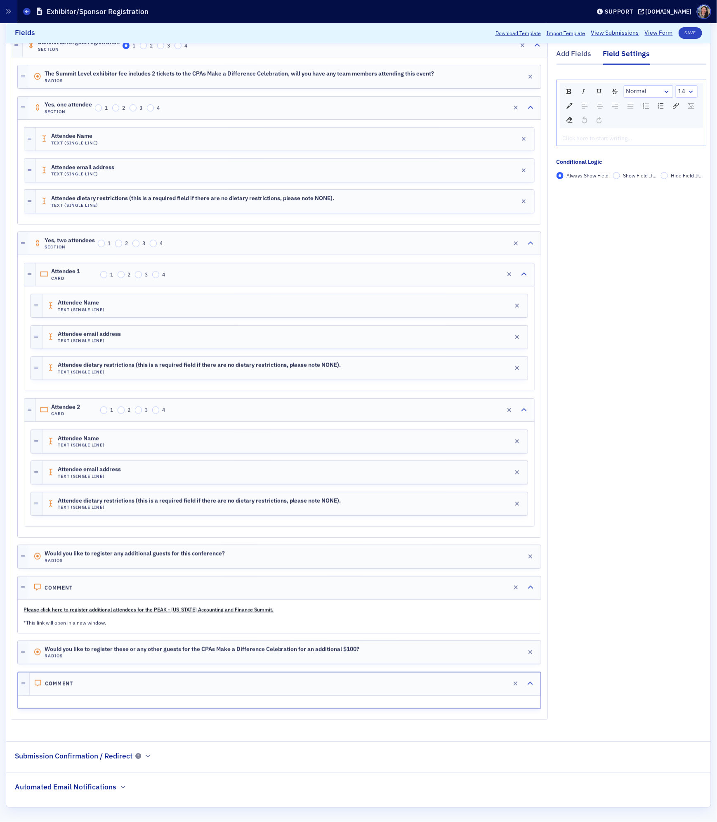
click at [613, 138] on div "rdw-editor" at bounding box center [631, 138] width 137 height 9
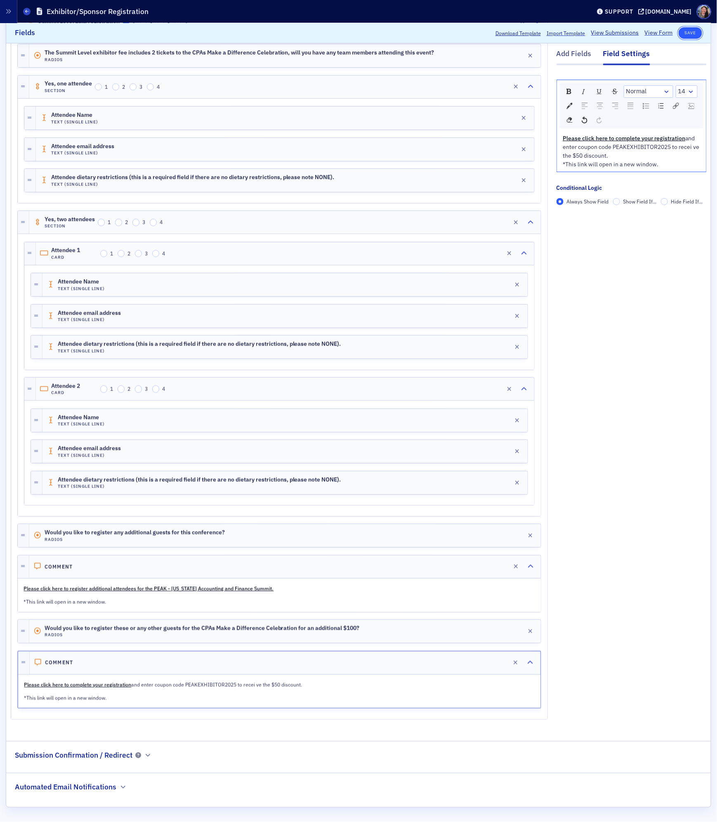
click at [688, 32] on button "Save" at bounding box center [691, 33] width 24 height 12
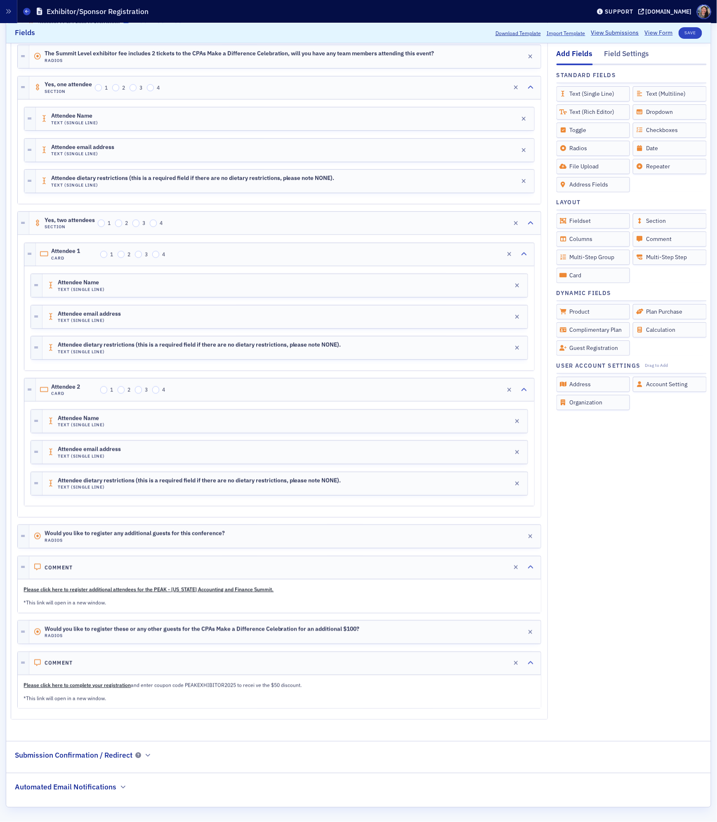
scroll to position [1453, 0]
click at [484, 663] on div "Comment Edit" at bounding box center [284, 663] width 511 height 23
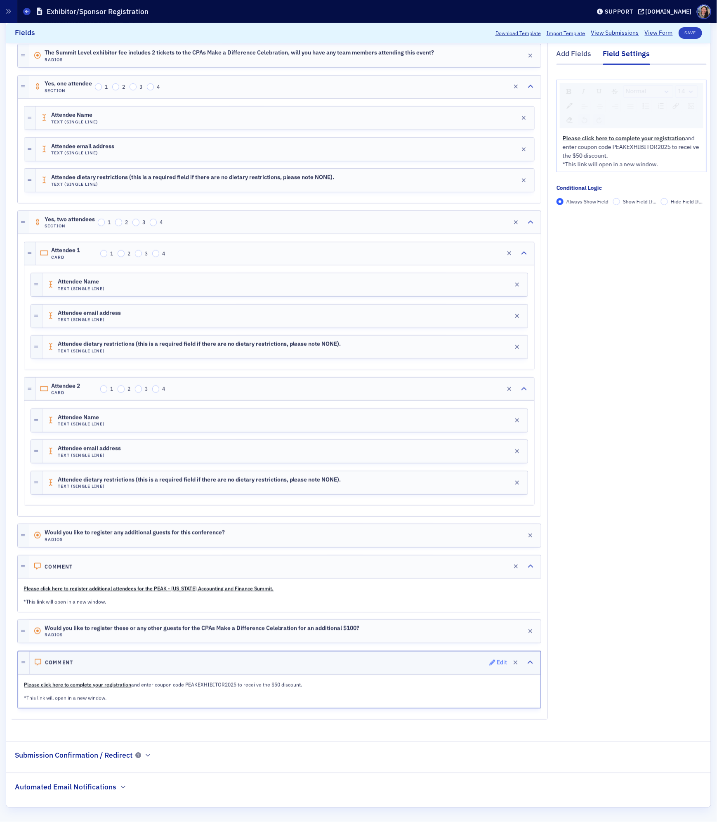
click at [493, 660] on icon "button" at bounding box center [493, 663] width 6 height 6
click at [285, 662] on div "Comment Edit" at bounding box center [285, 662] width 511 height 23
click at [501, 661] on div "Edit" at bounding box center [502, 662] width 10 height 5
click at [634, 202] on span "Show Field If..." at bounding box center [639, 201] width 33 height 7
click at [620, 202] on input "Show Field If..." at bounding box center [616, 201] width 7 height 7
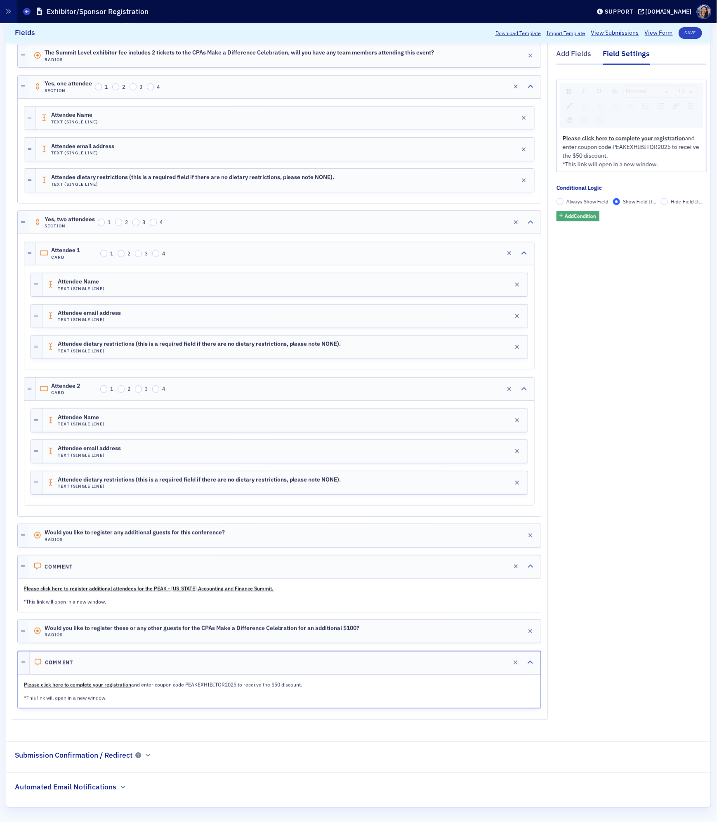
click at [594, 216] on span "Add Condition" at bounding box center [580, 215] width 31 height 7
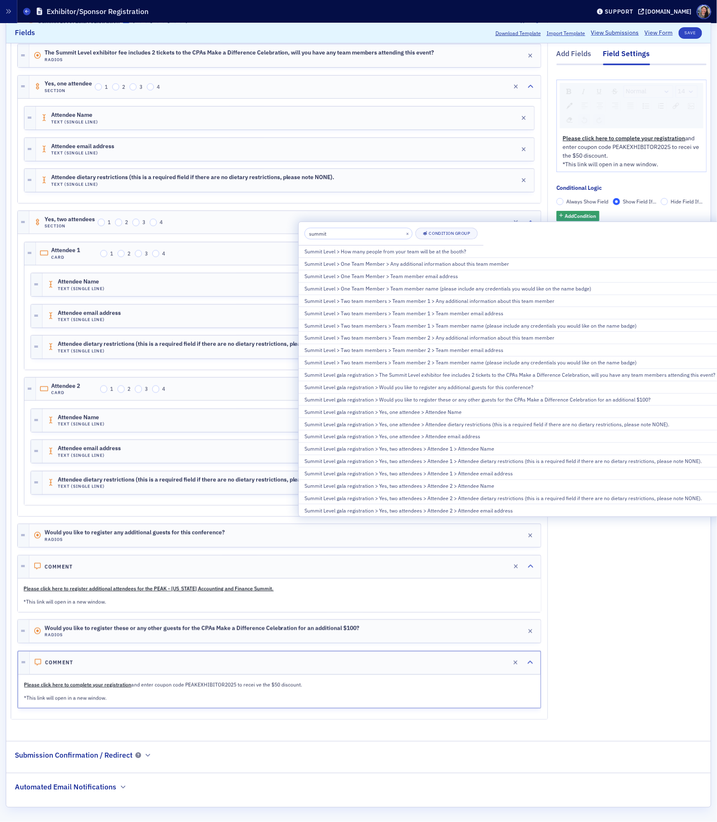
type input "summit"
drag, startPoint x: 632, startPoint y: 639, endPoint x: 416, endPoint y: 559, distance: 230.2
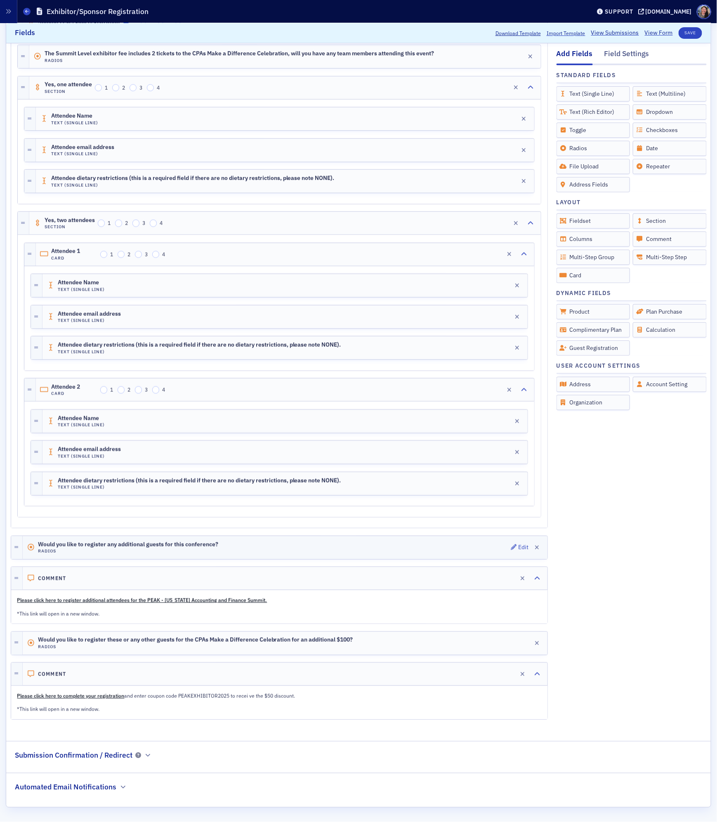
scroll to position [1424, 0]
click at [693, 37] on button "Save" at bounding box center [691, 33] width 24 height 12
click at [338, 589] on div "Comment Edit" at bounding box center [285, 578] width 525 height 23
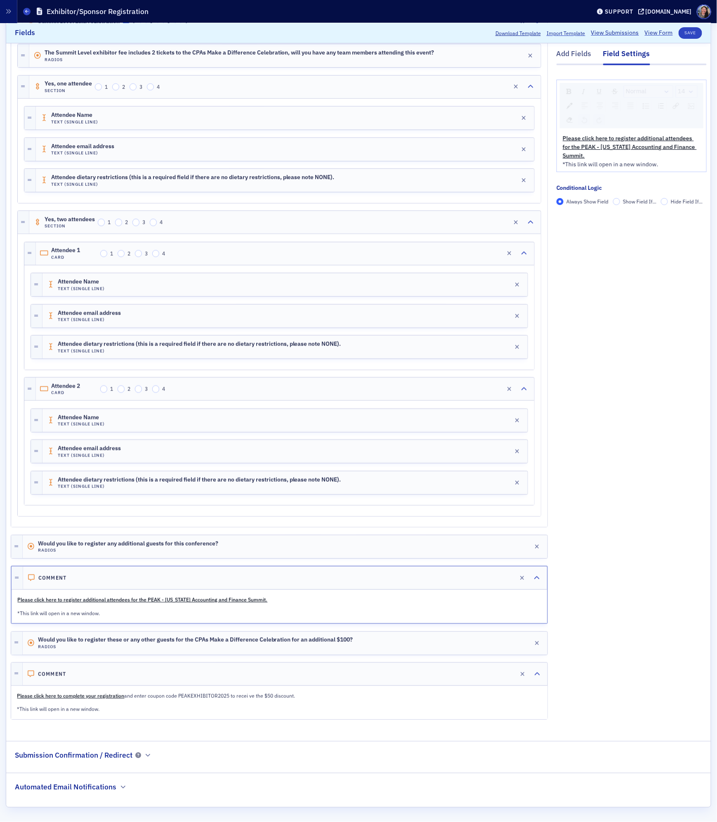
click at [624, 199] on span "Show Field If..." at bounding box center [639, 201] width 33 height 7
click at [620, 199] on input "Show Field If..." at bounding box center [616, 201] width 7 height 7
click at [584, 214] on span "Add Condition" at bounding box center [580, 215] width 31 height 7
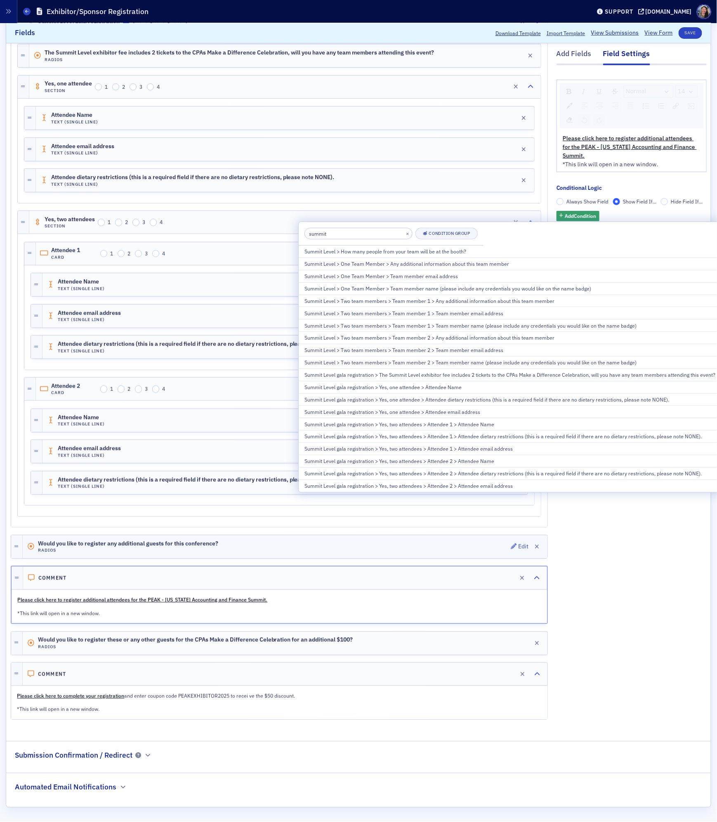
type input "summit"
click at [370, 558] on div "Would you like to register any additional guests for this conference? Radios Ed…" at bounding box center [285, 546] width 525 height 23
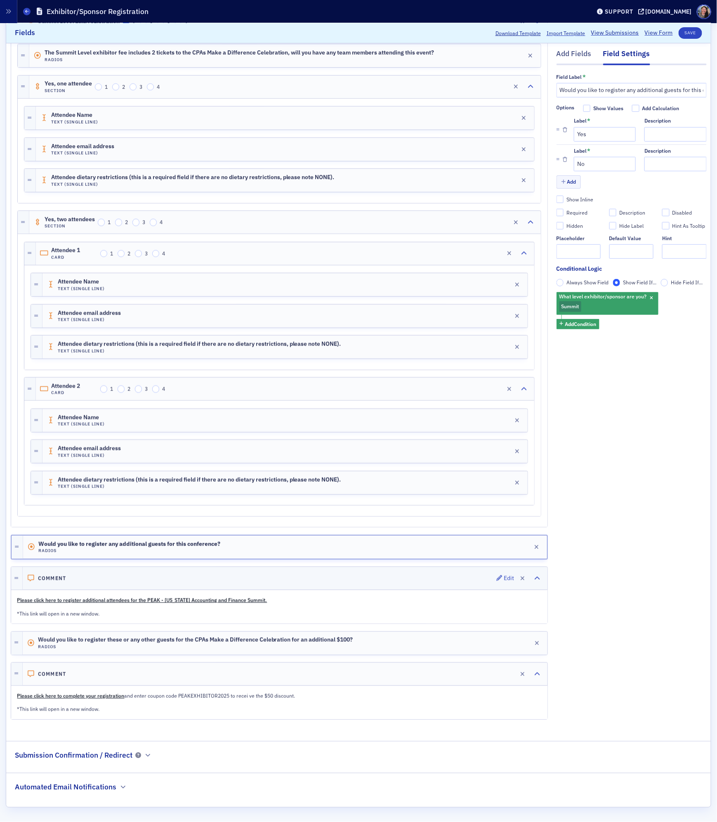
click at [427, 589] on div "Comment Edit" at bounding box center [285, 578] width 525 height 23
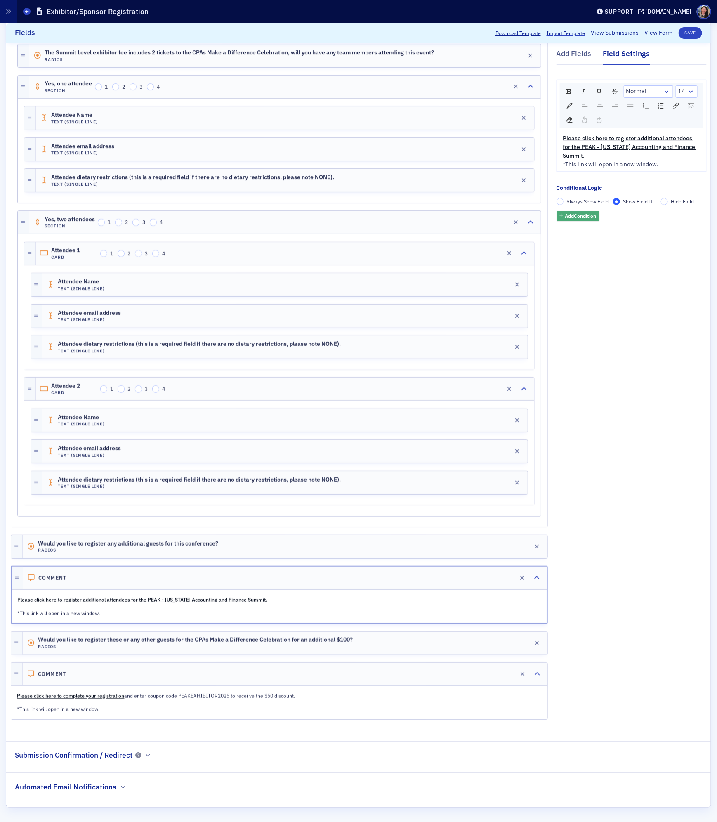
click at [586, 216] on span "Add Condition" at bounding box center [580, 215] width 31 height 7
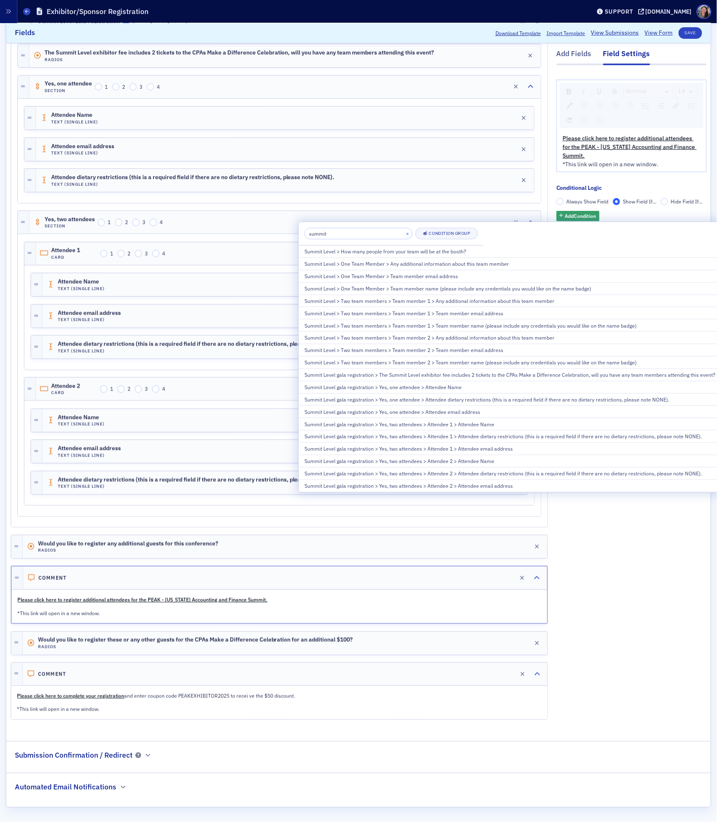
type input "summit"
click at [408, 234] on button "×" at bounding box center [407, 232] width 7 height 7
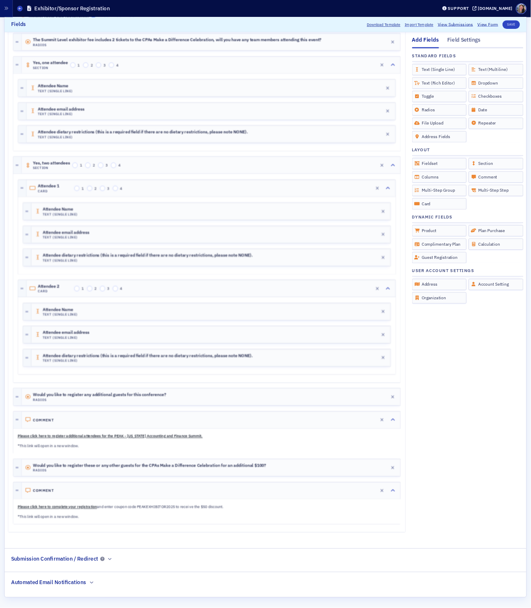
scroll to position [1453, 0]
click at [186, 565] on div "Comment Edit" at bounding box center [284, 567] width 511 height 23
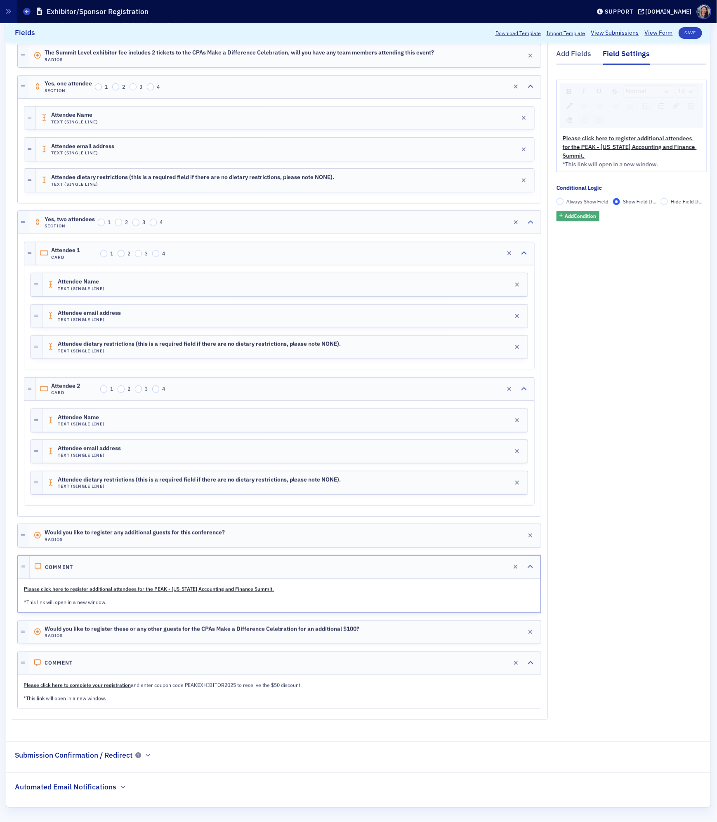
click at [584, 217] on span "Add Condition" at bounding box center [580, 215] width 31 height 7
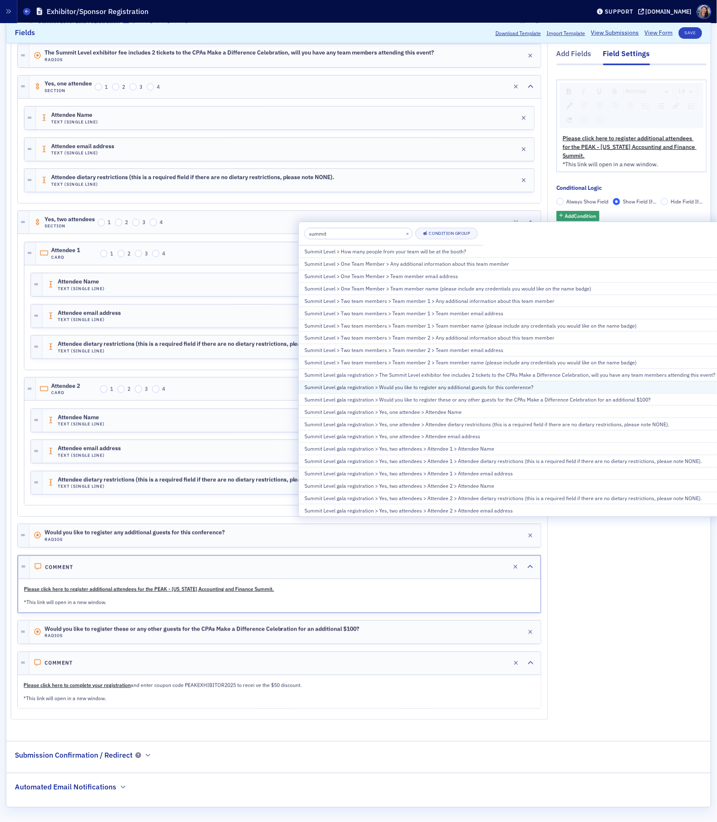
type input "summit"
click at [480, 389] on div "Summit Level gala registration > Would you like to register any additional gues…" at bounding box center [509, 386] width 411 height 7
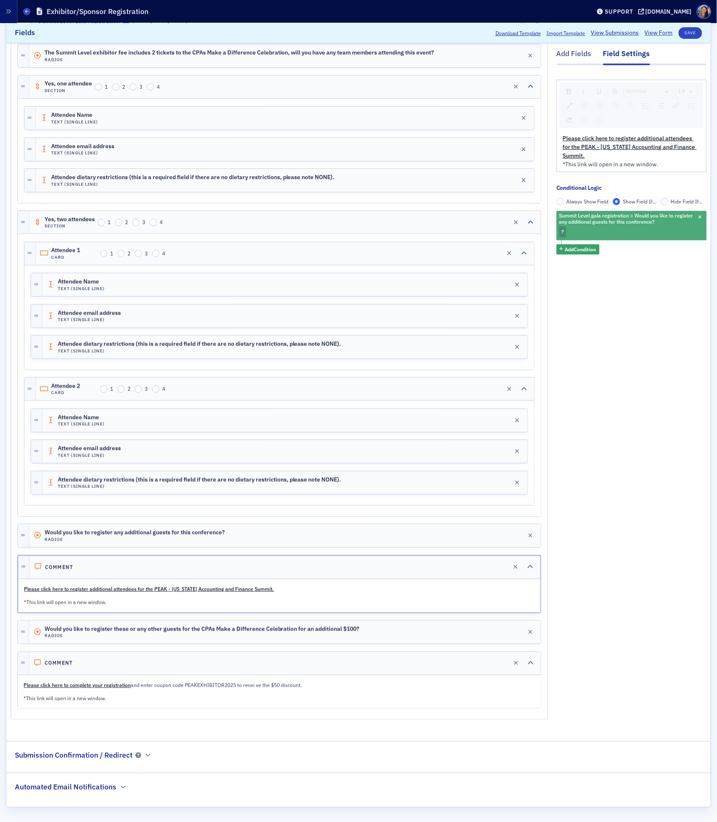
click at [581, 237] on div "Summit Level gala registration > Would you like to register any additional gues…" at bounding box center [631, 225] width 150 height 29
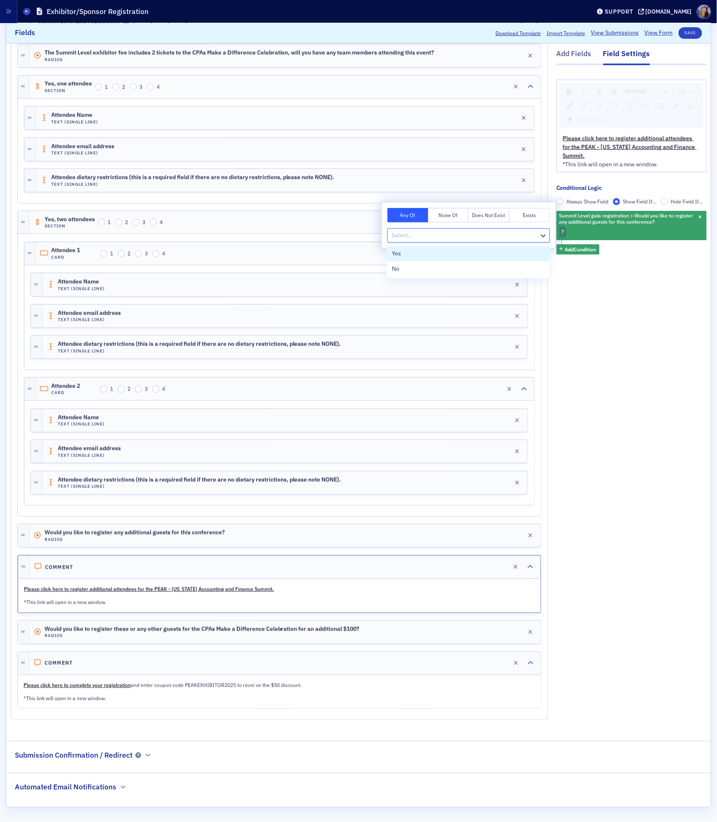
click at [493, 236] on div at bounding box center [465, 235] width 148 height 10
click at [477, 252] on div "Yes" at bounding box center [468, 253] width 153 height 9
click at [251, 668] on div "Comment Edit" at bounding box center [284, 663] width 511 height 23
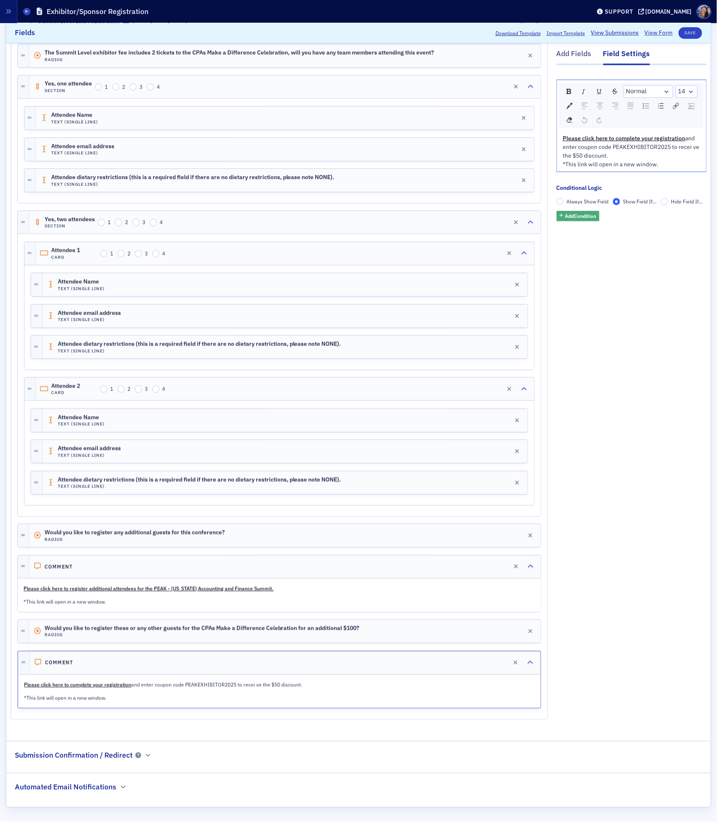
click at [582, 217] on span "Add Condition" at bounding box center [580, 215] width 31 height 7
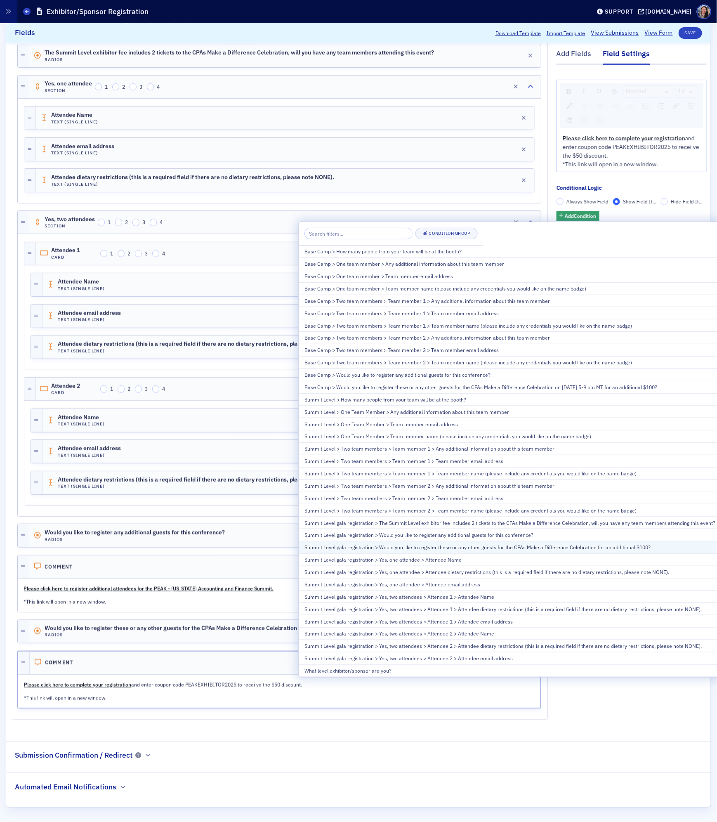
click at [397, 551] on div "Summit Level gala registration > Would you like to register these or any other …" at bounding box center [509, 546] width 411 height 7
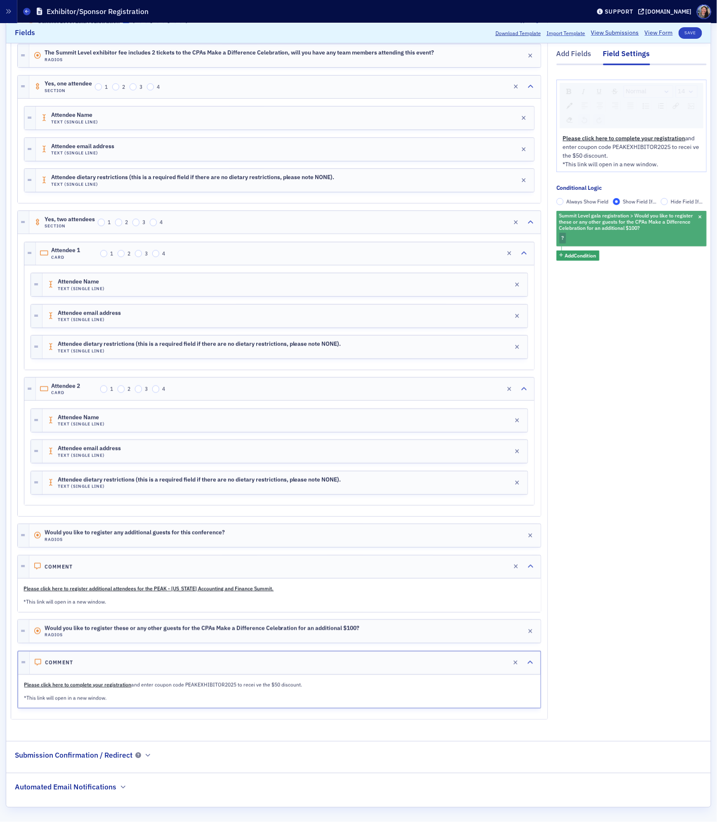
click at [580, 239] on div "Summit Level gala registration > Would you like to register these or any other …" at bounding box center [631, 228] width 150 height 35
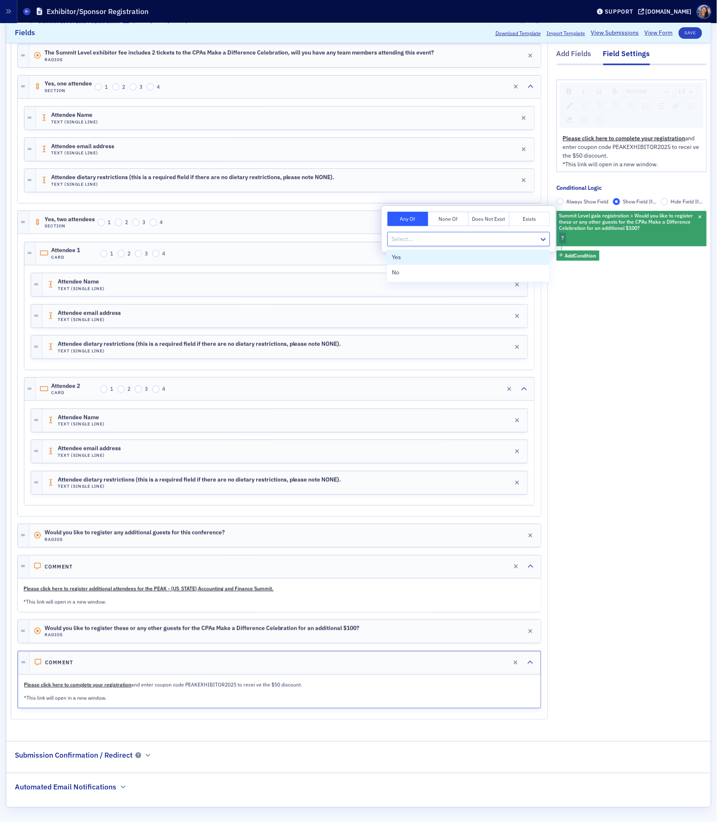
click at [464, 236] on div at bounding box center [465, 239] width 148 height 10
click at [419, 257] on div "Yes" at bounding box center [468, 257] width 153 height 9
click at [691, 33] on button "Save" at bounding box center [691, 33] width 24 height 12
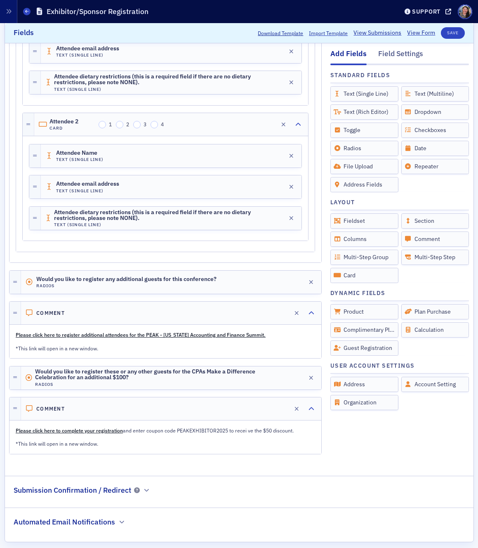
scroll to position [1697, 0]
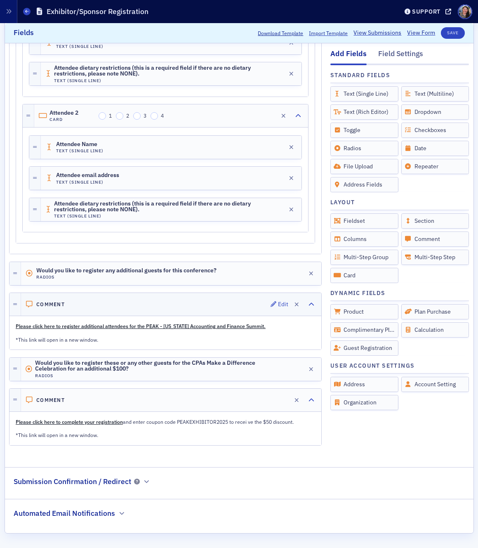
click at [157, 304] on div "Comment Edit" at bounding box center [171, 304] width 300 height 23
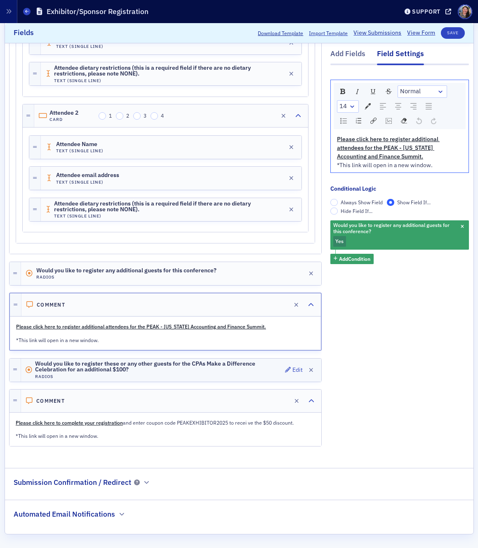
click at [254, 376] on h4 "Radios" at bounding box center [158, 376] width 247 height 5
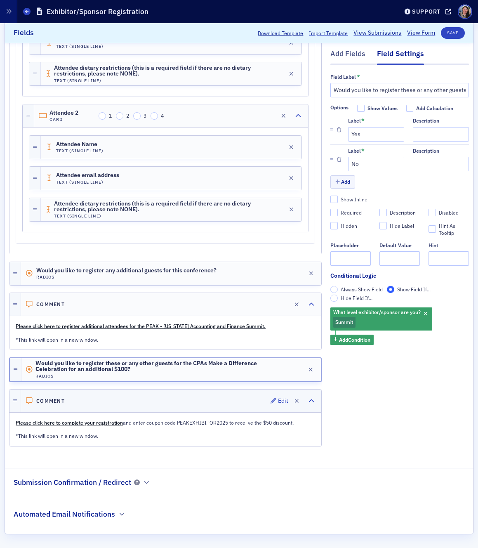
click at [248, 394] on div "Comment Edit" at bounding box center [171, 400] width 300 height 23
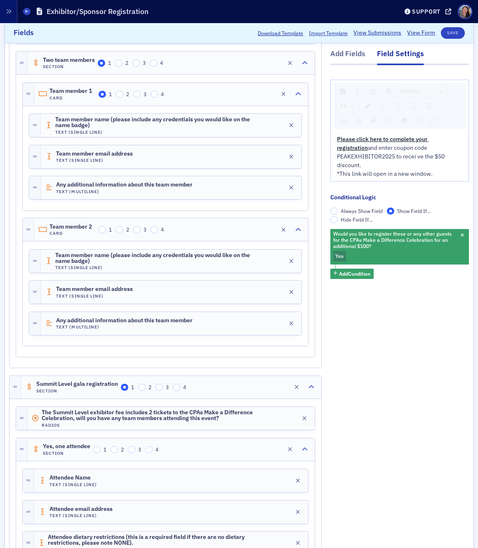
scroll to position [1069, 0]
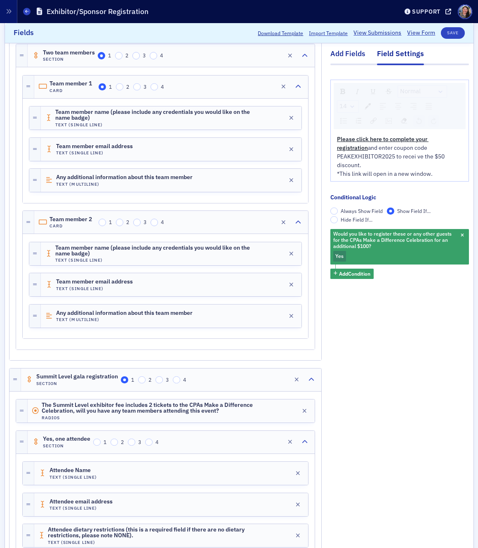
click at [350, 53] on div "Add Fields" at bounding box center [347, 56] width 35 height 15
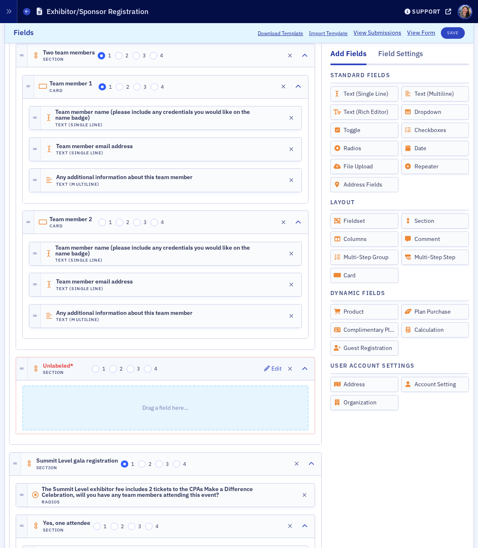
click at [205, 370] on div "Unlabeled* Section 1 2 3 4 Edit" at bounding box center [171, 368] width 287 height 23
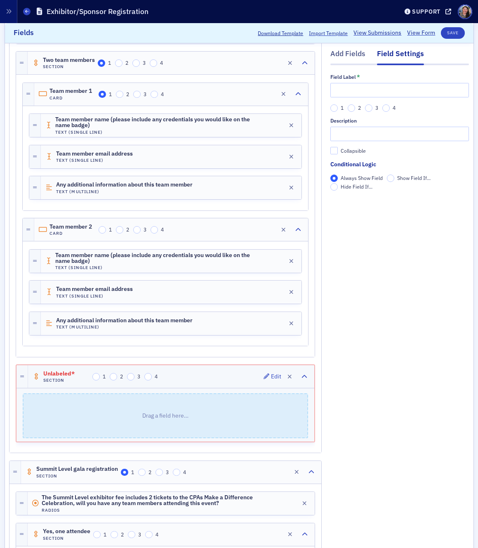
scroll to position [1063, 0]
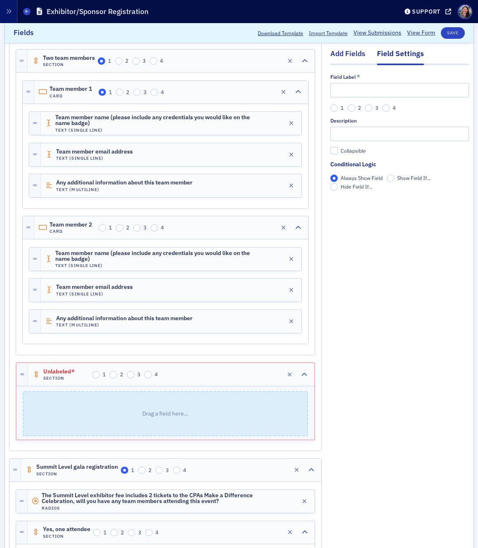
click at [349, 54] on div "Add Fields" at bounding box center [347, 56] width 35 height 15
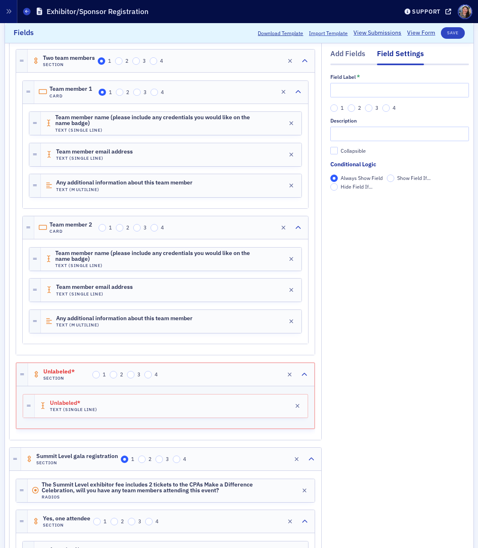
click at [162, 400] on div "Unlabeled* Text (Single Line) Edit" at bounding box center [171, 405] width 273 height 23
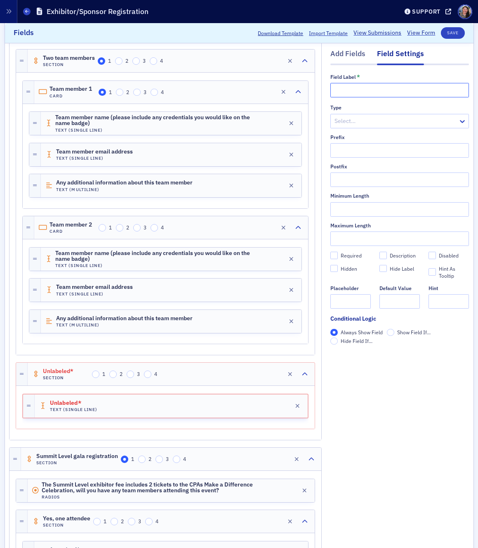
click at [377, 95] on input "text" at bounding box center [399, 90] width 139 height 14
type input "In"
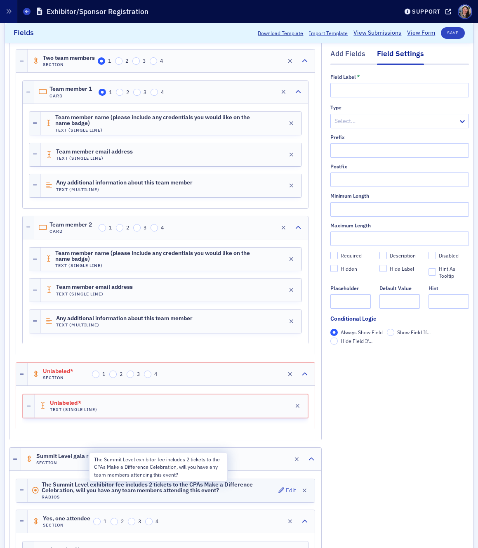
click at [223, 487] on span "The Summit Level exhibitor fee includes 2 tickets to the CPAs Make a Difference…" at bounding box center [159, 487] width 234 height 12
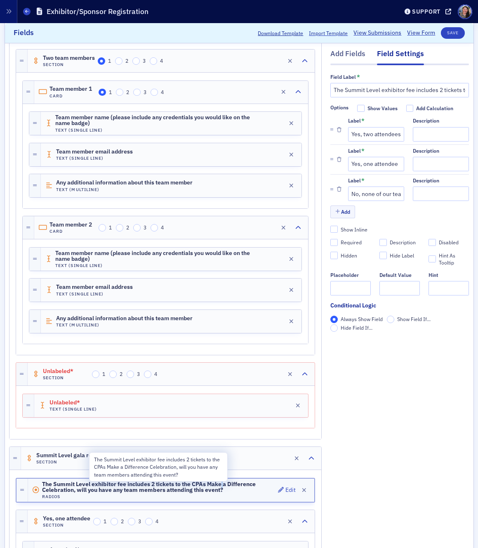
click at [223, 487] on span "The Summit Level exhibitor fee includes 2 tickets to the CPAs Make a Difference…" at bounding box center [158, 487] width 233 height 12
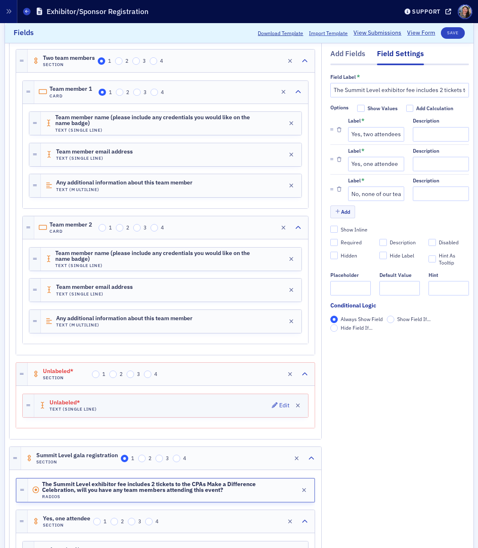
click at [110, 403] on div "Unlabeled* Text (Single Line) Edit" at bounding box center [171, 405] width 274 height 23
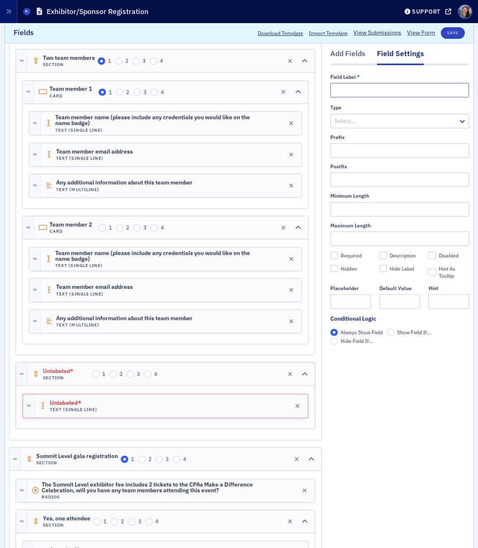
click at [358, 89] on input "text" at bounding box center [399, 90] width 139 height 14
paste input "The Summit Level exhibitor fee includes 2 tickets to the CPAs Make a Difference…"
click at [377, 89] on input "The Summit Level exhibitor fee includes 2 tickets to the CPAs Make a Difference…" at bounding box center [399, 90] width 139 height 14
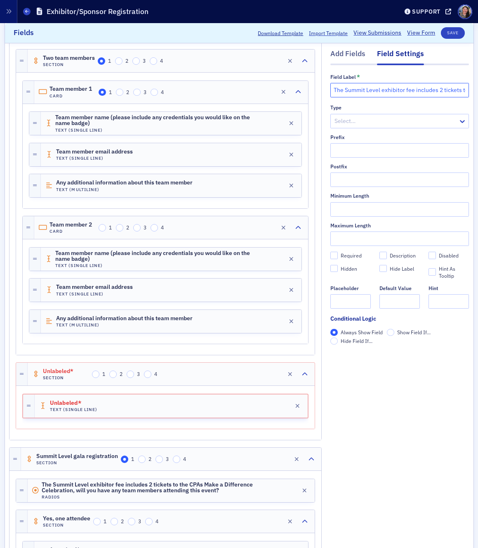
click at [424, 92] on input "The Summit Level exhibitor fee includes 2 tickets to the CPAs Make a Difference…" at bounding box center [399, 90] width 139 height 14
click at [439, 92] on input "The Summit Level exhibitor fee includes 2 tickets to the CPAs Make a Difference…" at bounding box center [399, 90] width 139 height 14
click at [455, 90] on input "The Summit Level exhibitor fee includes 1 conference regisration, will you have…" at bounding box center [399, 90] width 139 height 14
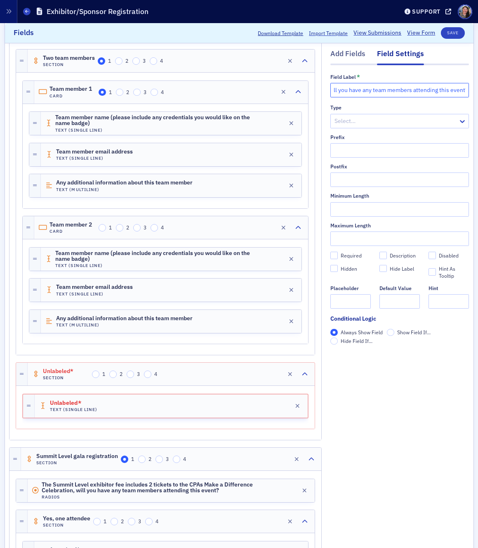
click at [455, 90] on input "The Summit Level exhibitor fee includes 1 conference regisration, will you have…" at bounding box center [399, 90] width 139 height 14
type input "The Summit Level exhibitor fee includes 1 conference regisration, will you have…"
click at [233, 377] on div "Unlabeled* Section 1 2 3 4 Edit" at bounding box center [171, 374] width 287 height 23
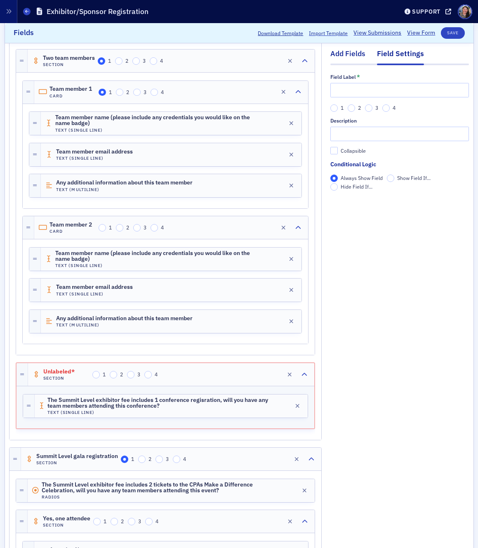
click at [346, 54] on div "Add Fields" at bounding box center [347, 56] width 35 height 15
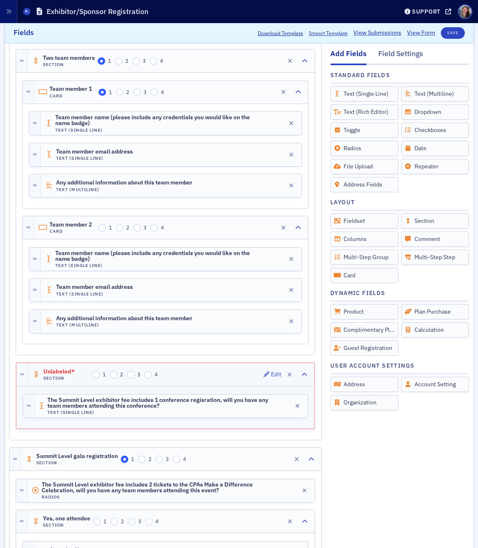
click at [208, 380] on div "Unlabeled* Section 1 2 3 4 Edit" at bounding box center [171, 374] width 286 height 23
click at [57, 368] on span "Unlabeled*" at bounding box center [66, 371] width 46 height 7
click at [58, 370] on span "Unlabeled*" at bounding box center [66, 371] width 46 height 7
click at [236, 367] on div "Unlabeled* Section 1 2 3 4 Edit" at bounding box center [171, 374] width 286 height 23
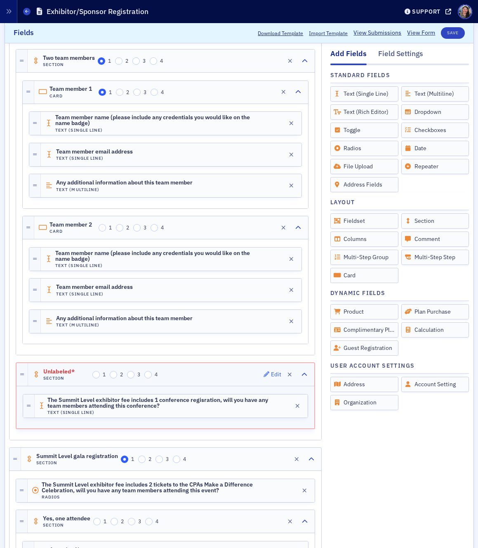
click at [275, 373] on div "Edit" at bounding box center [276, 374] width 10 height 5
click at [252, 374] on div "Unlabeled* Section 1 2 3 4 Edit" at bounding box center [171, 374] width 286 height 23
click at [274, 374] on div "Edit" at bounding box center [276, 374] width 10 height 5
click at [383, 56] on div "Field Settings" at bounding box center [400, 56] width 45 height 15
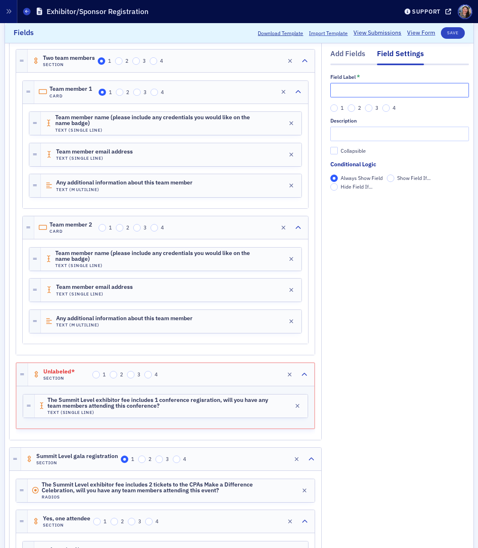
click at [370, 92] on input "text" at bounding box center [399, 90] width 139 height 14
type input "Conference Registration"
click at [200, 411] on h4 "Text (Single Line)" at bounding box center [157, 412] width 221 height 5
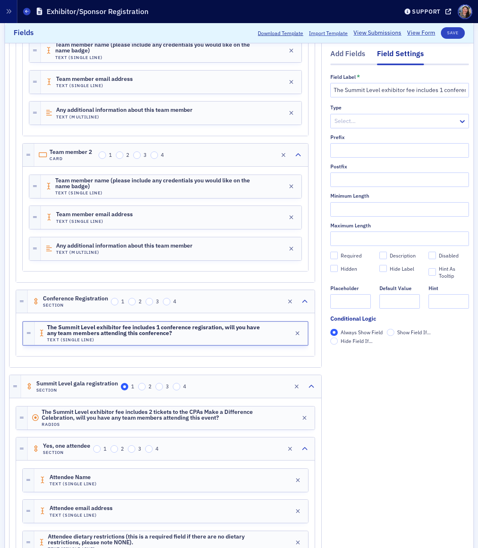
scroll to position [1177, 0]
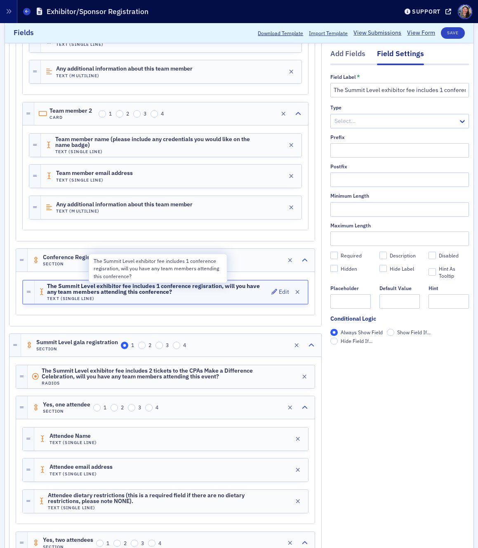
click at [199, 289] on span "The Summit Level exhibitor fee includes 1 conference regisration, will you have…" at bounding box center [157, 289] width 221 height 12
click at [199, 288] on span "The Summit Level exhibitor fee includes 1 conference regisration, will you have…" at bounding box center [157, 289] width 221 height 12
drag, startPoint x: 184, startPoint y: 291, endPoint x: 125, endPoint y: 290, distance: 59.8
click at [125, 290] on span "The Summit Level exhibitor fee includes 1 conference regisration, will you have…" at bounding box center [157, 289] width 221 height 12
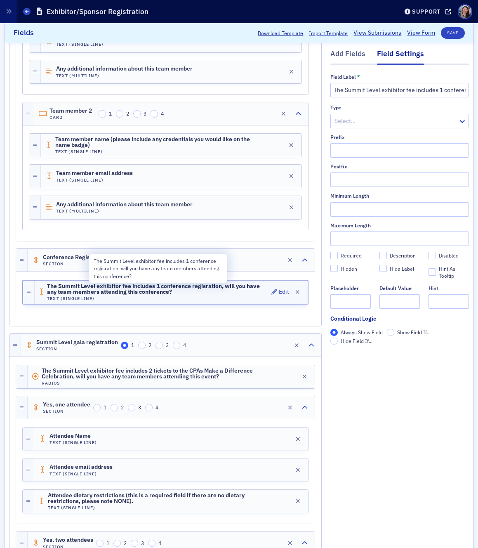
click at [147, 292] on span "The Summit Level exhibitor fee includes 1 conference regisration, will you have…" at bounding box center [157, 289] width 221 height 12
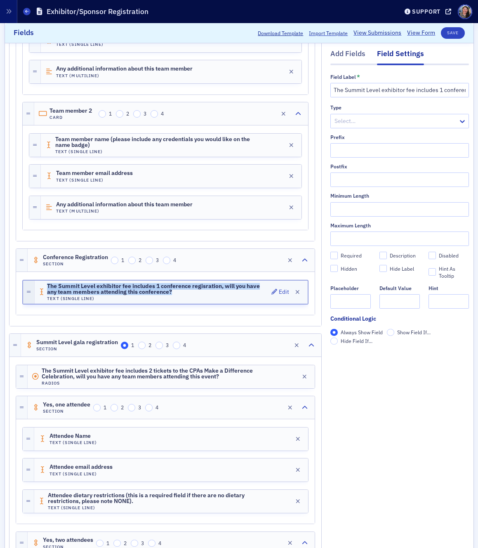
drag, startPoint x: 174, startPoint y: 292, endPoint x: 32, endPoint y: 280, distance: 142.8
click at [32, 280] on header "The Summit Level exhibitor fee includes 1 conference regisration, will you have…" at bounding box center [165, 291] width 285 height 23
click at [344, 53] on div "Add Fields" at bounding box center [347, 56] width 35 height 15
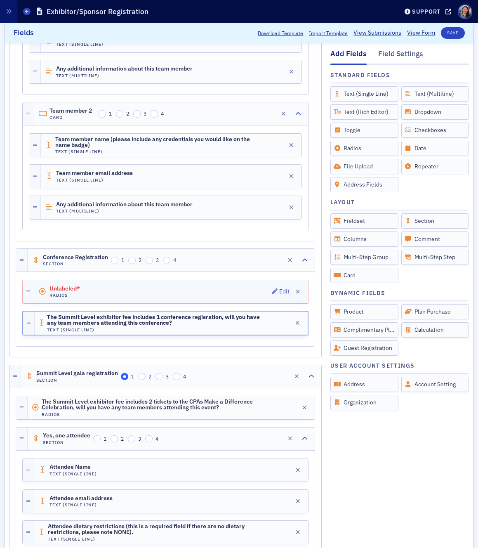
click at [219, 295] on div "Unlabeled* Radios Edit" at bounding box center [171, 291] width 274 height 23
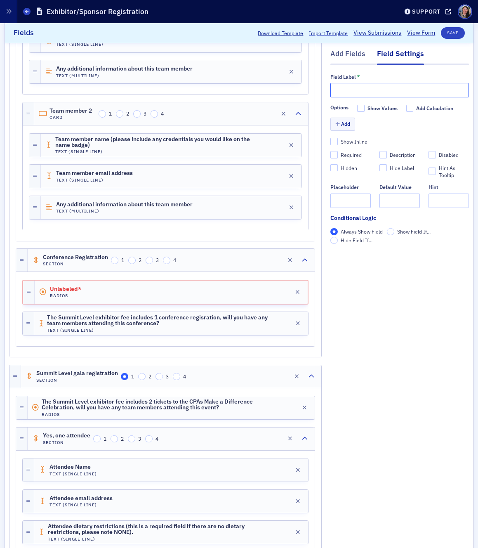
click at [396, 91] on input "text" at bounding box center [399, 90] width 139 height 14
paste input "The Summit Level exhibitor fee includes 1 conference regisration, will you have…"
type input "The Summit Level exhibitor fee includes 1 conference regisration, will you have…"
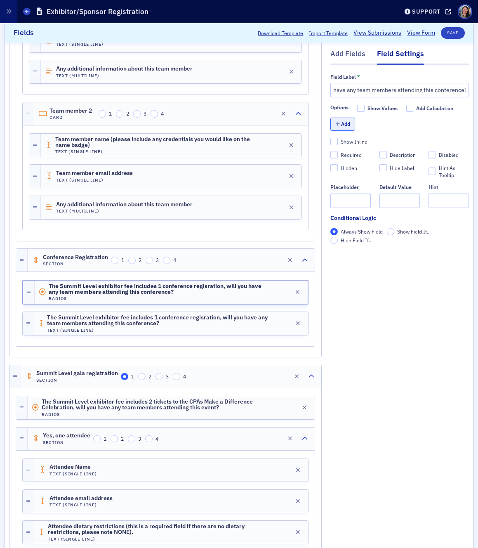
click at [346, 123] on button "Add" at bounding box center [342, 124] width 25 height 13
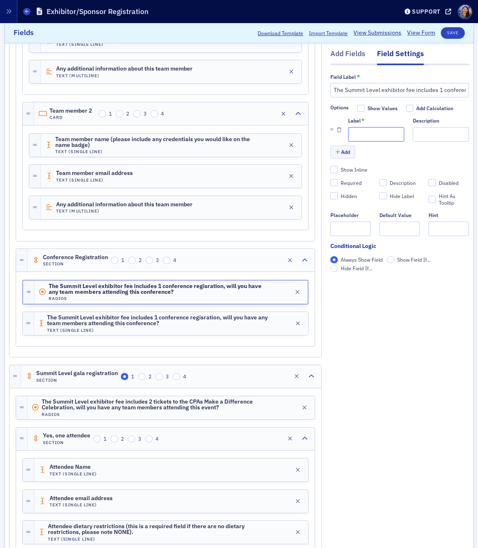
click at [358, 135] on input "Label *" at bounding box center [376, 134] width 56 height 14
type input "Yes"
click at [346, 151] on button "Add" at bounding box center [342, 152] width 25 height 13
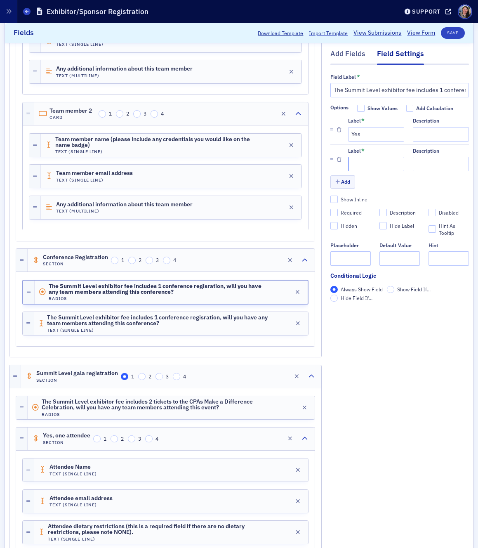
click at [359, 165] on input "Label *" at bounding box center [376, 164] width 56 height 14
type input "No"
click at [297, 324] on icon "button" at bounding box center [298, 323] width 5 height 6
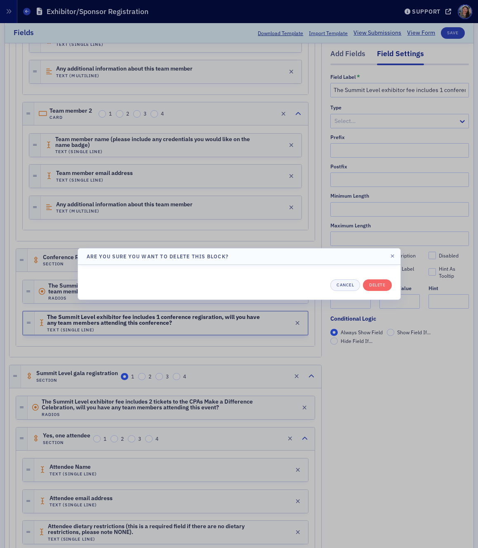
click at [238, 332] on div at bounding box center [239, 274] width 478 height 548
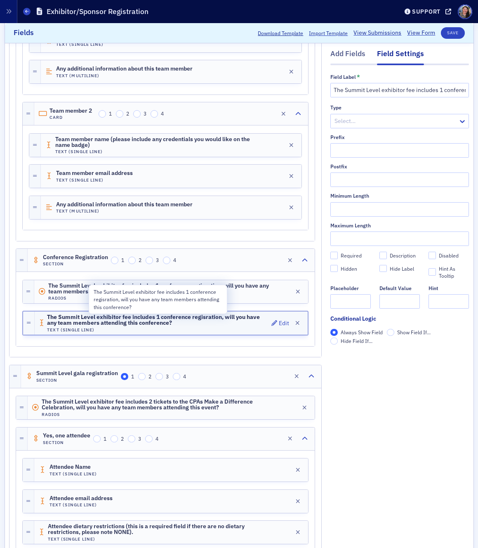
click at [240, 320] on span "The Summit Level exhibitor fee includes 1 conference regisration, will you have…" at bounding box center [157, 320] width 221 height 12
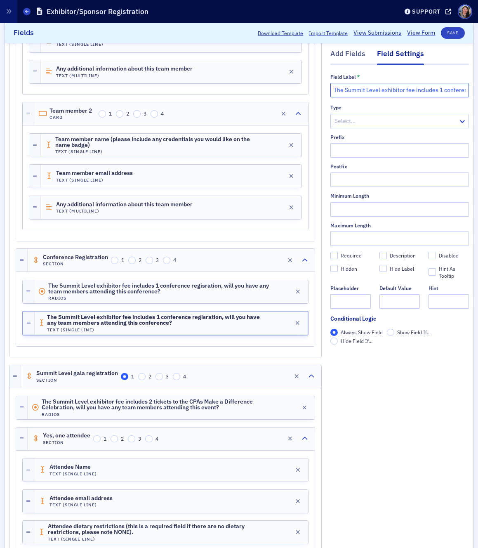
click at [378, 83] on input "The Summit Level exhibitor fee includes 1 conference regisration, will you have…" at bounding box center [399, 90] width 139 height 14
click at [375, 89] on input "The Summit Level exhibitor fee includes 1 conference regisration, will you have…" at bounding box center [399, 90] width 139 height 14
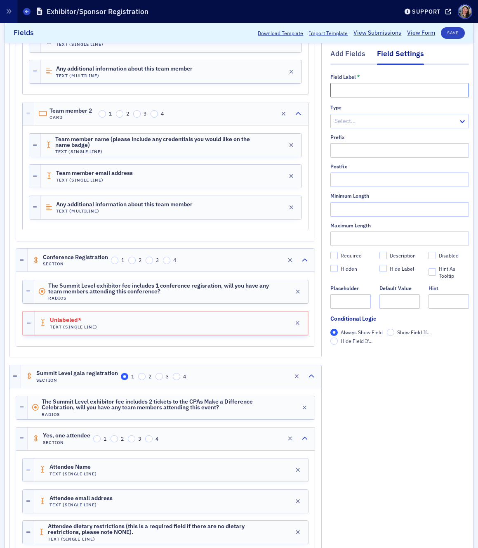
paste input "Team member name (please include any credentials you would like on the name bad…"
drag, startPoint x: 375, startPoint y: 90, endPoint x: 270, endPoint y: 82, distance: 105.1
click at [270, 82] on div "Add Fields Field Settings Field Label * Team member name (please include any cr…" at bounding box center [239, 33] width 460 height 2094
type input "Name (please include any credentials you would like on the name badge)"
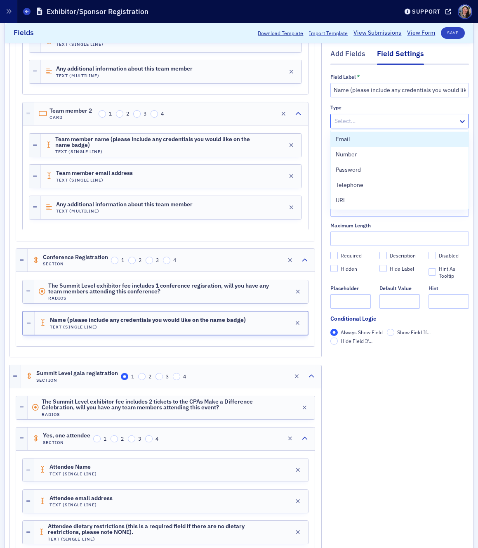
click at [345, 123] on div at bounding box center [396, 121] width 124 height 10
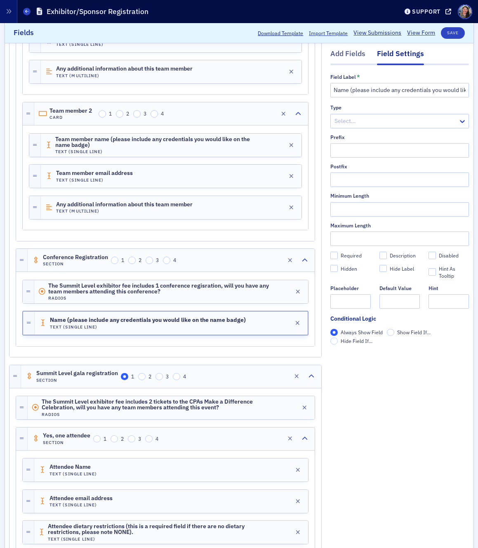
click at [358, 107] on div "Type" at bounding box center [399, 108] width 139 height 6
click at [348, 51] on div "Add Fields" at bounding box center [347, 56] width 35 height 15
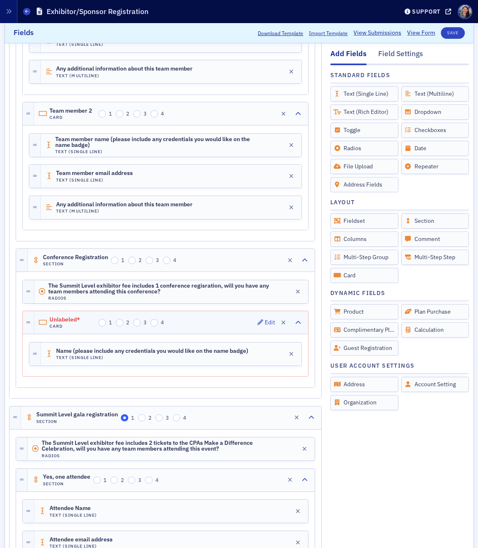
click at [74, 316] on span "Unlabeled*" at bounding box center [72, 319] width 46 height 7
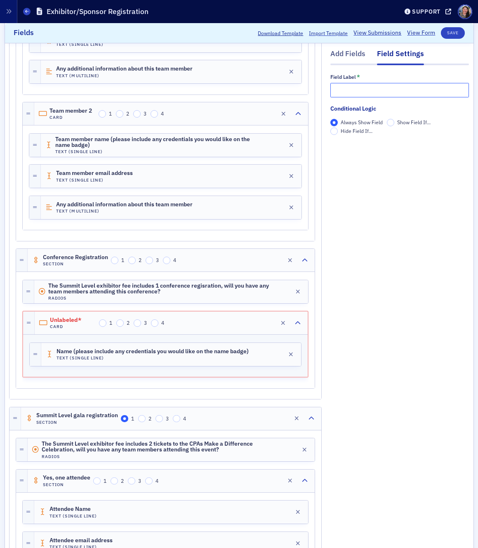
click at [354, 89] on input "text" at bounding box center [399, 90] width 139 height 14
type input "Conference Registration"
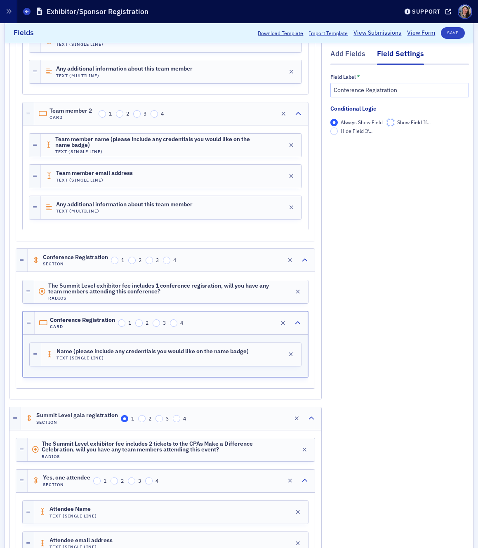
click at [390, 123] on input "Show Field If..." at bounding box center [390, 122] width 7 height 7
click at [364, 146] on span "Add Condition" at bounding box center [354, 145] width 31 height 7
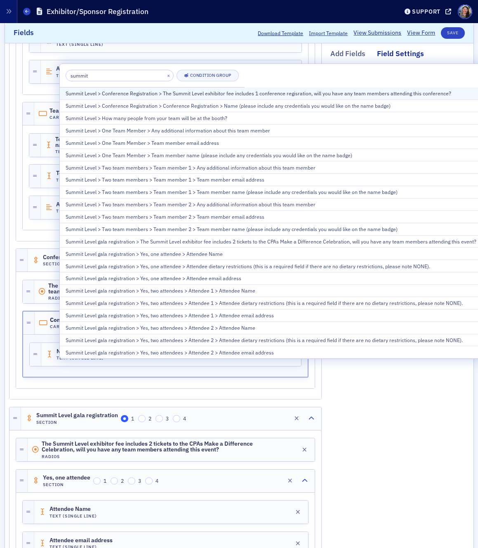
type input "summit"
click at [249, 96] on div "Summit Level > Conference Registration > The Summit Level exhibitor fee include…" at bounding box center [271, 93] width 411 height 7
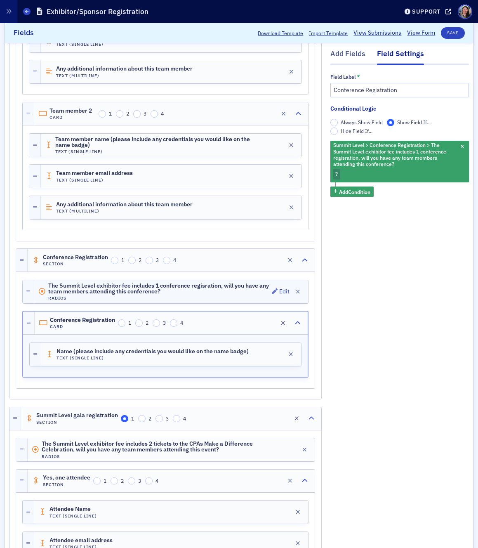
click at [199, 291] on span "The Summit Level exhibitor fee includes 1 conference regisration, will you have…" at bounding box center [158, 289] width 221 height 12
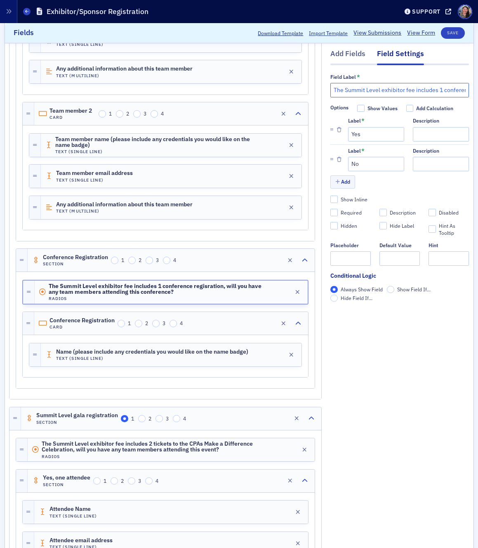
click at [401, 90] on input "The Summit Level exhibitor fee includes 1 conference regisration, will you have…" at bounding box center [399, 90] width 139 height 14
click at [387, 90] on input "The Summit Level exhibitor fee includes 1 conference regisration, will you have…" at bounding box center [399, 90] width 139 height 14
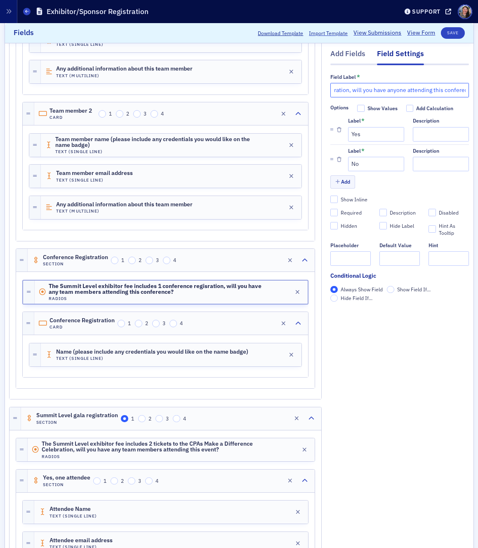
click at [338, 91] on input "The Summit Level exhibitor fee includes 1 conference regisration, will you have…" at bounding box center [399, 90] width 139 height 14
type input "The Summit Level exhibitor fee includes 1 conference registration, will you hav…"
click at [375, 362] on div "Add Fields Field Settings Field Label * The Summit Level exhibitor fee includes…" at bounding box center [399, 54] width 139 height 2136
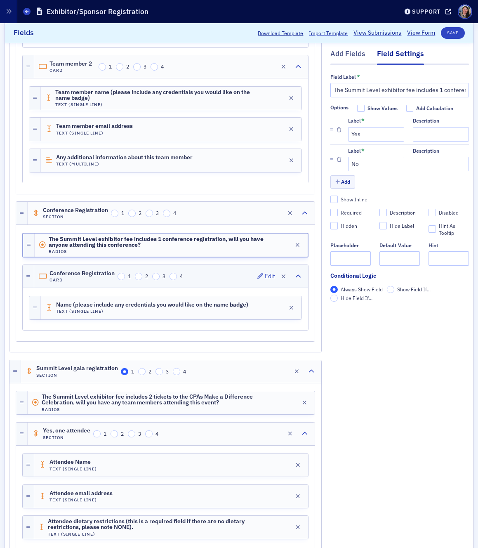
scroll to position [1254, 0]
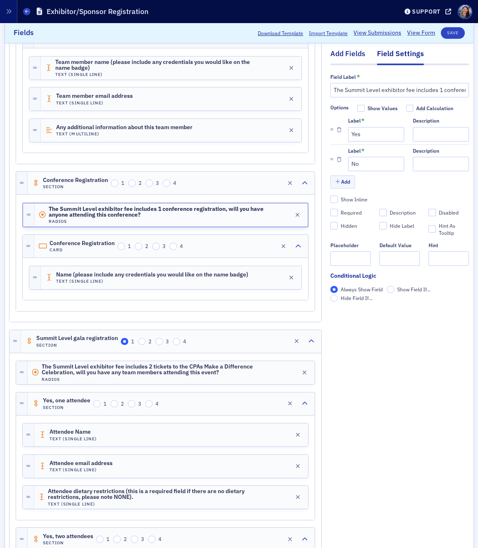
click at [352, 54] on div "Add Fields" at bounding box center [347, 56] width 35 height 15
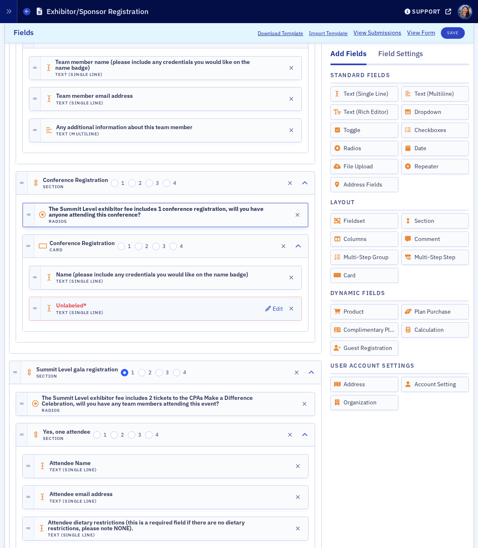
click at [221, 303] on div "Unlabeled* Text (Single Line) Edit" at bounding box center [171, 308] width 261 height 23
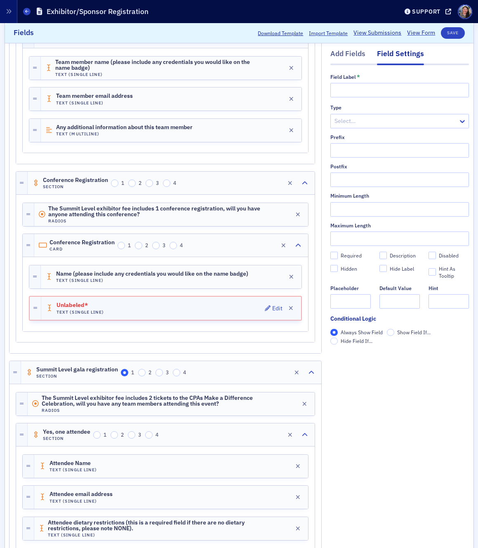
click at [149, 305] on div "Unlabeled* Text (Single Line) Edit" at bounding box center [171, 308] width 260 height 23
click at [358, 86] on input "text" at bounding box center [399, 90] width 139 height 14
type input "Email address"
click at [354, 57] on div "Add Fields" at bounding box center [347, 56] width 35 height 15
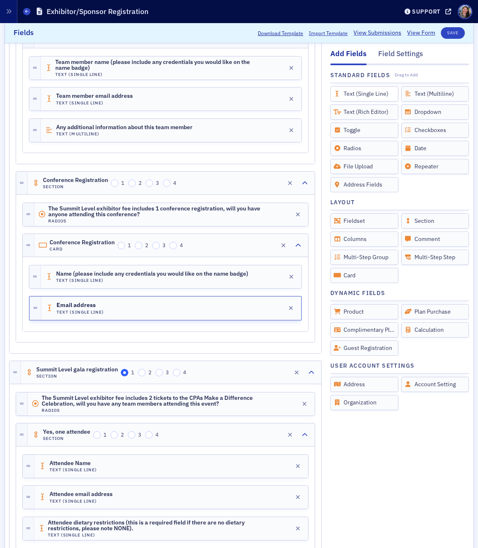
click at [352, 93] on div "Text (Single Line)" at bounding box center [364, 93] width 68 height 15
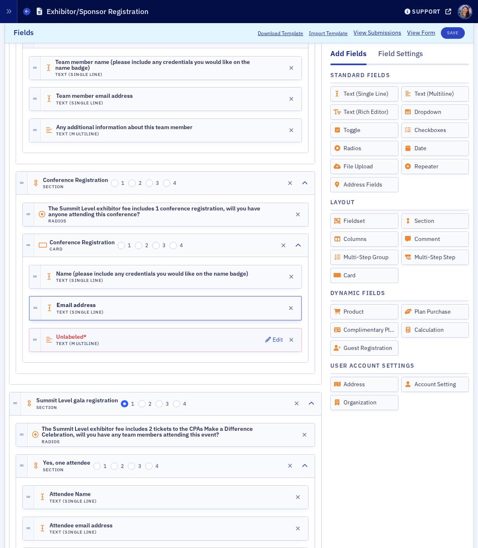
click at [197, 338] on div "Unlabeled* Text (Multiline) Edit" at bounding box center [171, 339] width 261 height 23
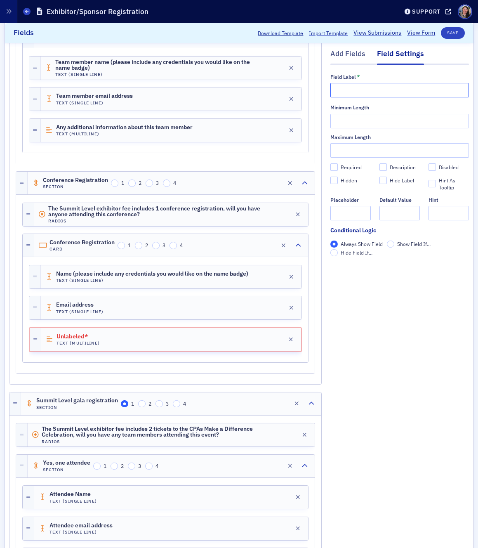
click at [410, 93] on input "text" at bounding box center [399, 90] width 139 height 14
type input "Any additional information"
click at [410, 349] on div "Add Fields Field Settings Field Label * Any additional information Minimum Leng…" at bounding box center [399, 8] width 139 height 2198
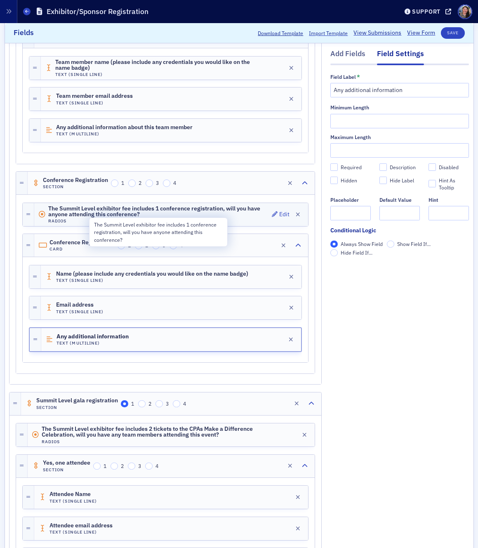
click at [195, 214] on span "The Summit Level exhibitor fee includes 1 conference registration, will you hav…" at bounding box center [158, 211] width 221 height 12
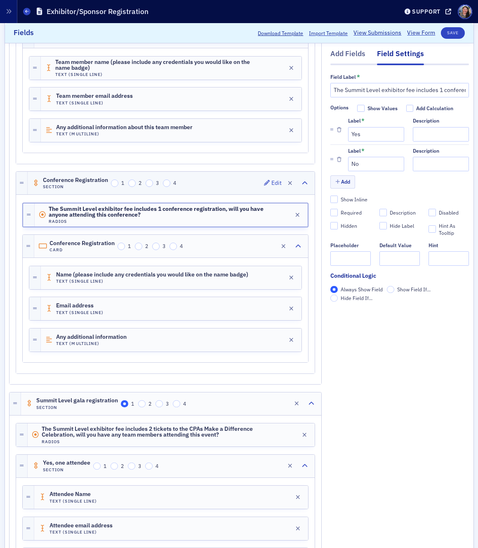
click at [208, 184] on div "Conference Registration Section 1 2 3 4 Edit" at bounding box center [171, 183] width 287 height 23
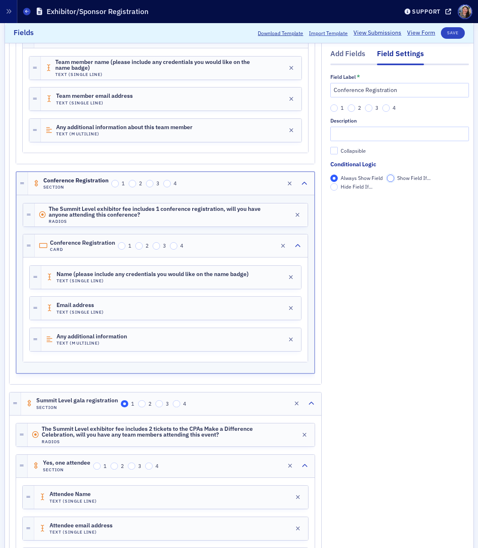
click at [393, 179] on input "Show Field If..." at bounding box center [390, 177] width 7 height 7
click at [359, 200] on span "Add Condition" at bounding box center [354, 201] width 31 height 7
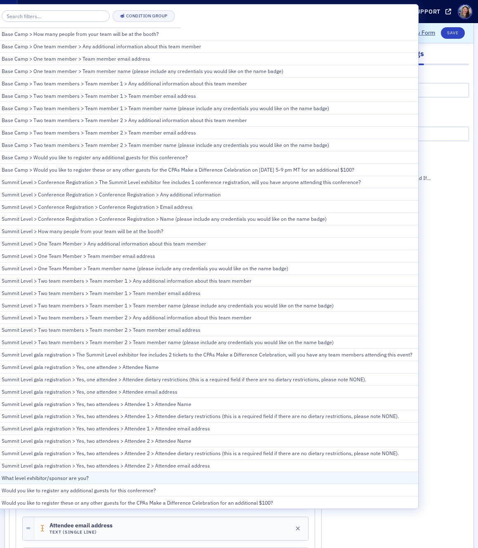
click at [146, 480] on div "What level exhibitor/sponsor are you?" at bounding box center [207, 477] width 411 height 7
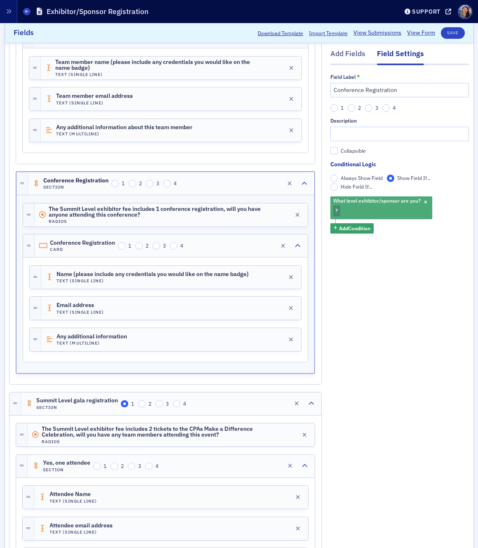
click at [354, 209] on div "What level exhibitor/sponsor are you? ?" at bounding box center [381, 207] width 102 height 23
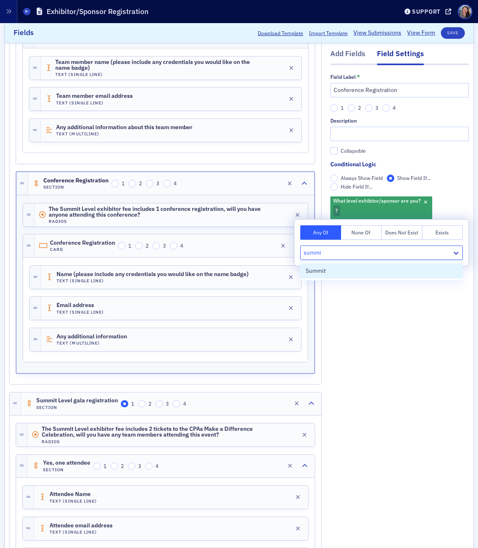
type input "summit"
click at [357, 271] on div "Summit" at bounding box center [382, 270] width 152 height 9
click at [364, 328] on div "Add Fields Field Settings Field Label * Conference Registration 1 2 3 4 Descrip…" at bounding box center [399, 8] width 139 height 2198
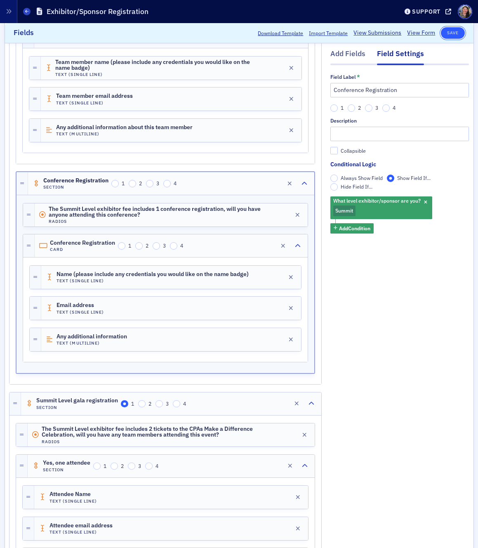
click at [455, 32] on button "Save" at bounding box center [453, 33] width 24 height 12
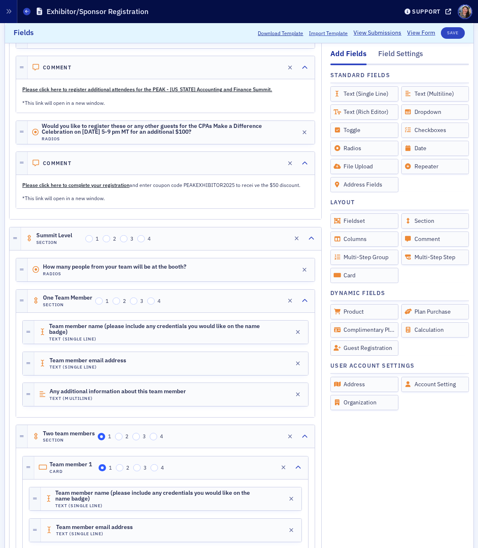
scroll to position [685, 0]
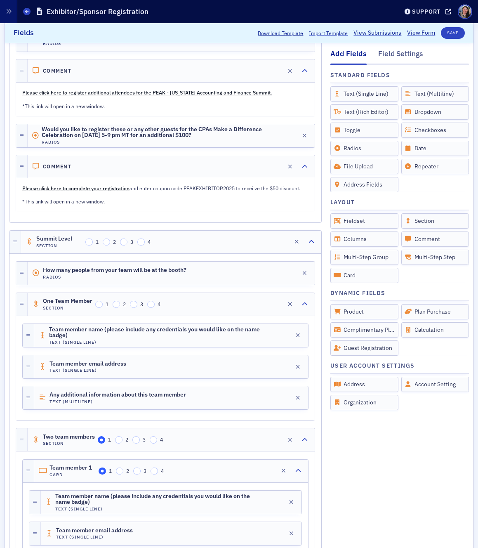
click at [172, 199] on p "*This link will open in a new window." at bounding box center [165, 201] width 286 height 7
click at [275, 165] on div "Edit" at bounding box center [276, 166] width 10 height 5
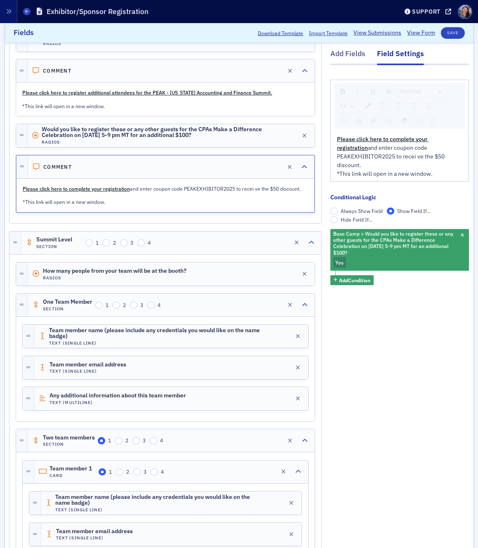
drag, startPoint x: 254, startPoint y: 189, endPoint x: 334, endPoint y: 198, distance: 80.9
click at [254, 189] on p "Please click here to complete your registration and enter coupon code PEAKEXHIB…" at bounding box center [165, 188] width 285 height 7
drag, startPoint x: 402, startPoint y: 161, endPoint x: 354, endPoint y: 161, distance: 47.8
click at [401, 170] on span "*This link will open in a new window." at bounding box center [385, 173] width 96 height 7
click at [351, 156] on span "and enter coupon code PEAKEXHIBITOR2025 to recei ve the $50 discount." at bounding box center [391, 156] width 109 height 25
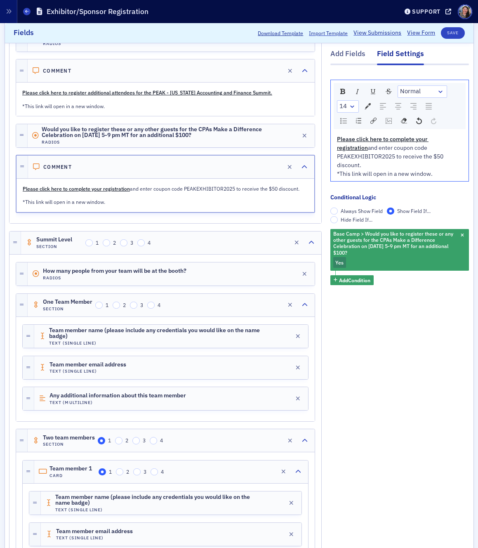
click at [434, 170] on div "*This link will open in a new window." at bounding box center [400, 174] width 126 height 9
click at [455, 33] on button "Save" at bounding box center [453, 33] width 24 height 12
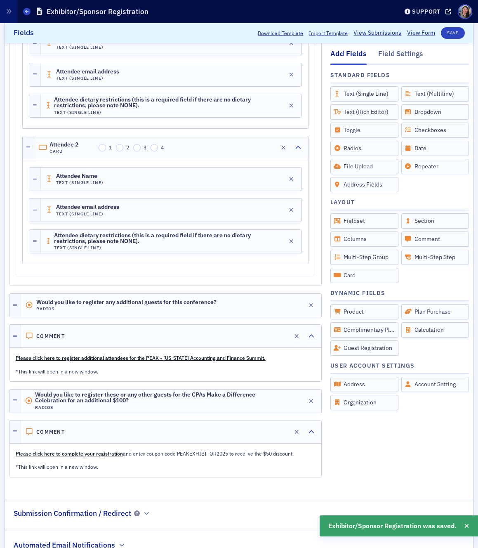
scroll to position [1906, 0]
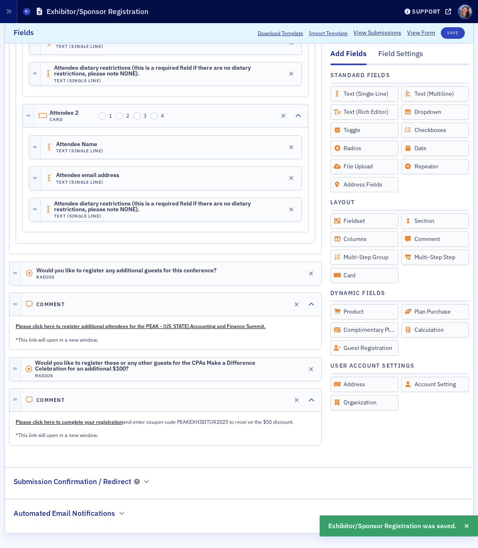
click at [236, 424] on p "Please click here to complete your registration and enter coupon code PEAKEXHIB…" at bounding box center [165, 421] width 299 height 7
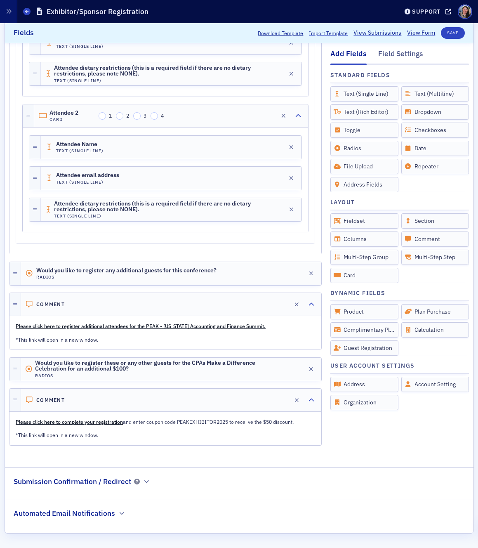
click at [236, 420] on p "Please click here to complete your registration and enter coupon code PEAKEXHIB…" at bounding box center [165, 421] width 299 height 7
click at [282, 401] on div "Edit" at bounding box center [283, 400] width 10 height 5
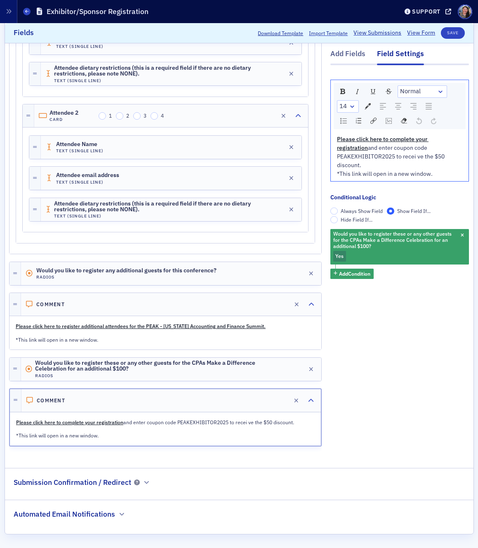
click at [352, 157] on span "and enter coupon code PEAKEXHIBITOR2025 to recei ve the $50 discount." at bounding box center [391, 156] width 109 height 25
click at [414, 157] on div "Please click here to complete your registration and enter coupon code PEAKEXHIB…" at bounding box center [400, 152] width 126 height 35
click at [455, 32] on button "Save" at bounding box center [453, 33] width 24 height 12
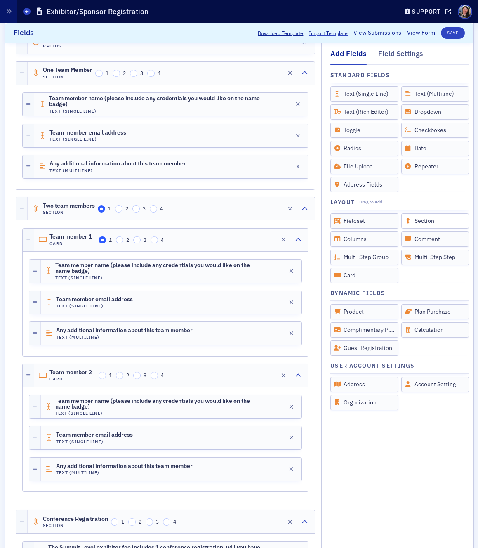
scroll to position [918, 0]
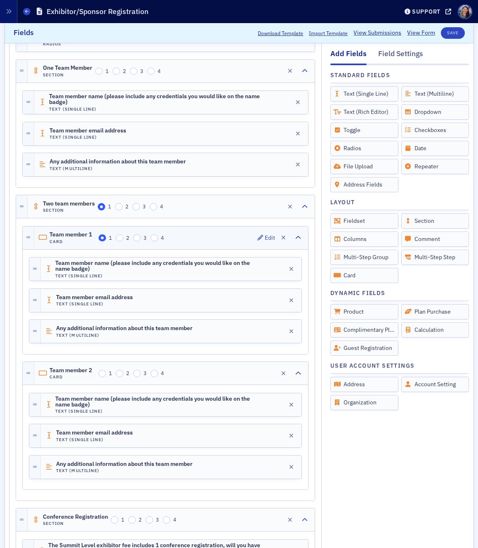
click at [183, 238] on div "Team member 1 Card 1 2 3 4 Edit" at bounding box center [171, 237] width 274 height 23
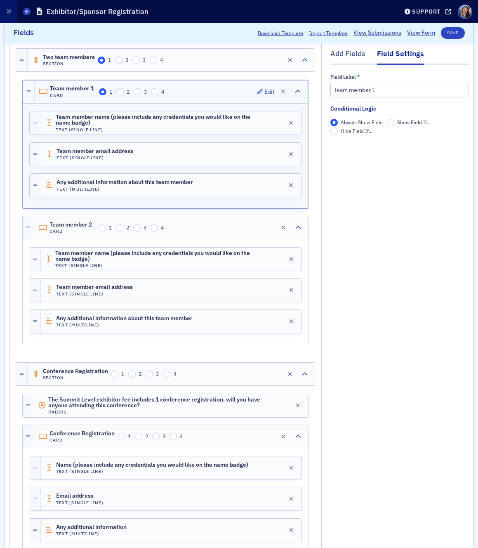
scroll to position [1096, 0]
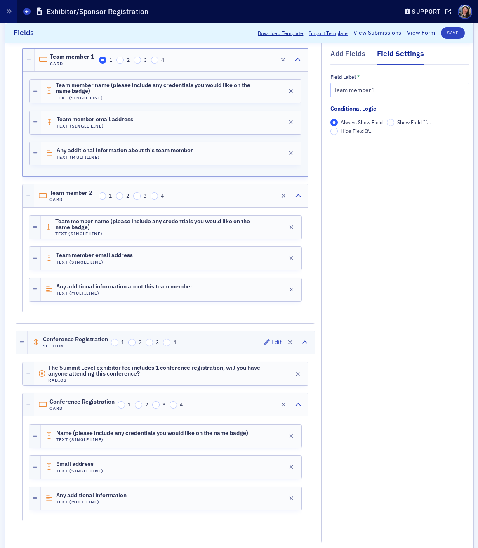
click at [209, 347] on div "Conference Registration Section 1 2 3 4 Edit" at bounding box center [171, 342] width 287 height 23
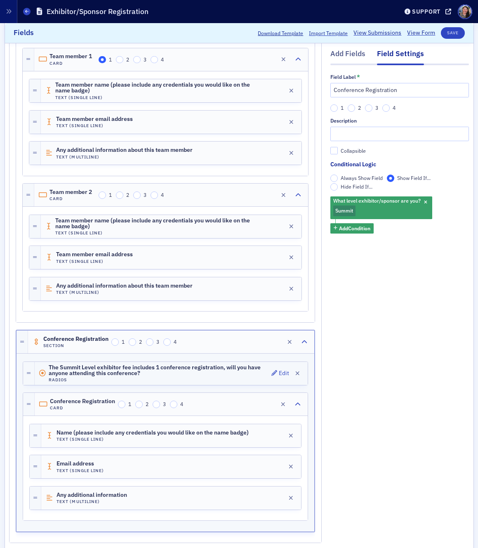
click at [226, 377] on h4 "Radios" at bounding box center [159, 379] width 220 height 5
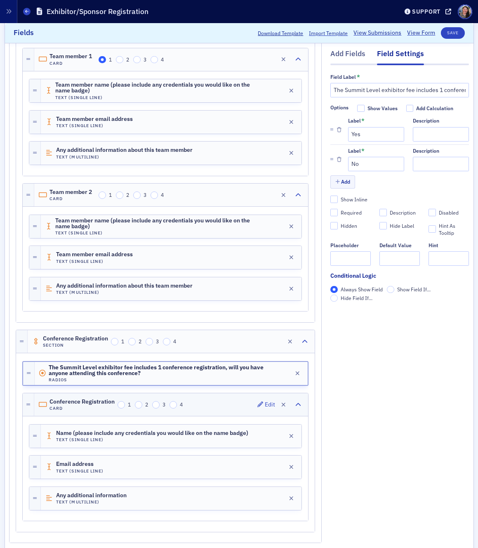
click at [226, 403] on div "Conference Registration Card 1 2 3 4 Edit" at bounding box center [171, 404] width 274 height 23
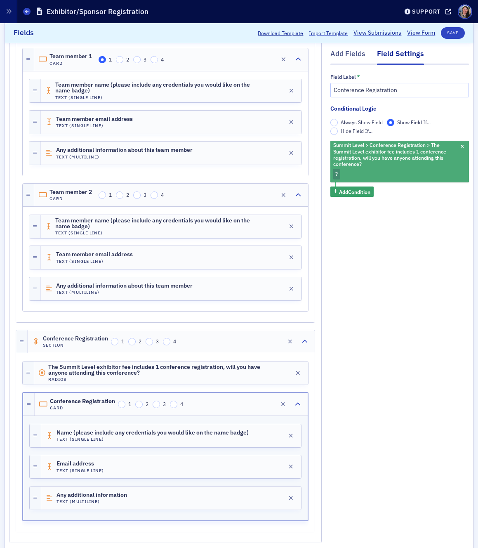
click at [359, 169] on div "Summit Level > Conference Registration > The Summit Level exhibitor fee include…" at bounding box center [399, 162] width 139 height 42
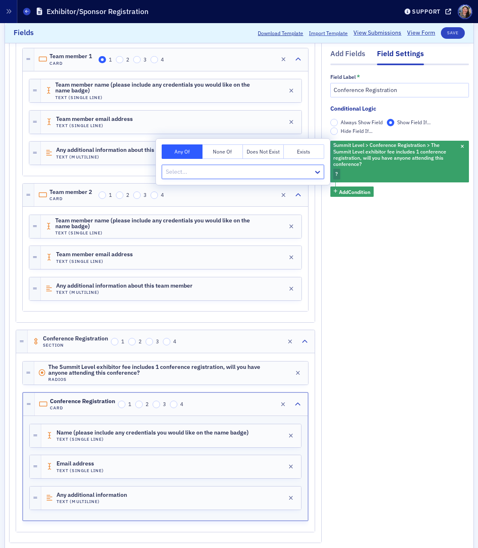
click at [231, 172] on div at bounding box center [239, 172] width 148 height 10
click at [212, 190] on div "Yes" at bounding box center [243, 190] width 152 height 9
click at [384, 266] on div "Add Fields Field Settings Field Label * Conference Registration Conditional Log…" at bounding box center [399, 166] width 139 height 2198
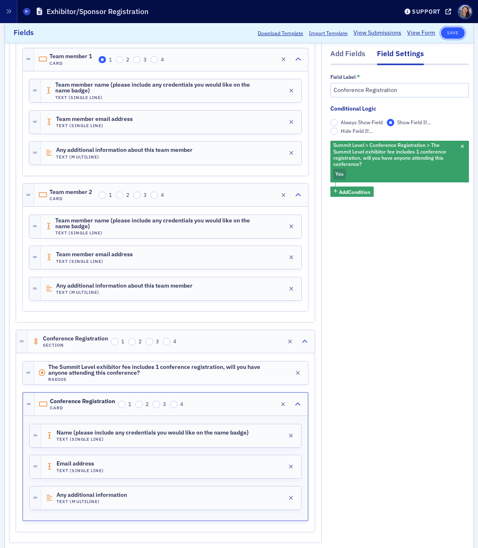
click at [456, 33] on button "Save" at bounding box center [453, 33] width 24 height 12
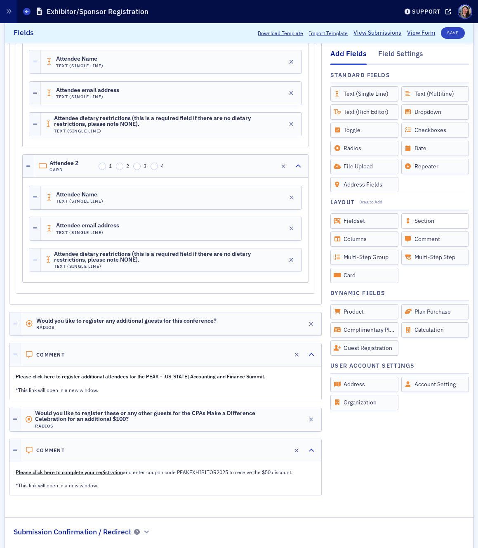
scroll to position [1906, 0]
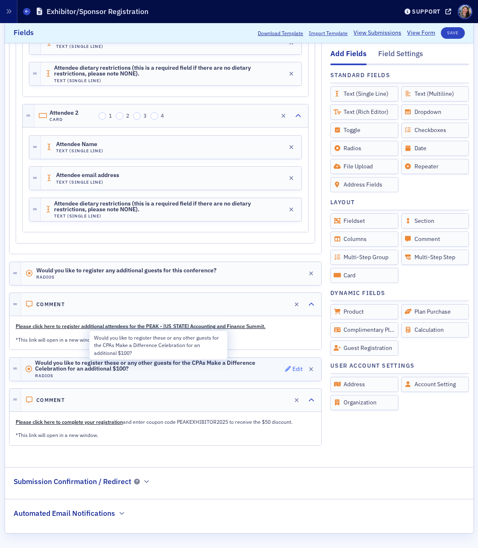
click at [290, 369] on icon "button" at bounding box center [288, 369] width 6 height 6
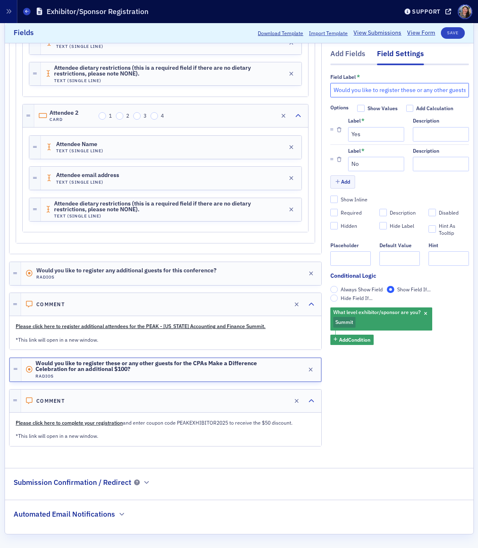
click at [407, 90] on input "Would you like to register these or any other guests for the CPAs Make a Differ…" at bounding box center [399, 90] width 139 height 14
type input "Would you like to register any additional guests for the CPAs Make a Difference…"
click at [186, 271] on span "Would you like to register any additional guests for this conference?" at bounding box center [126, 270] width 180 height 7
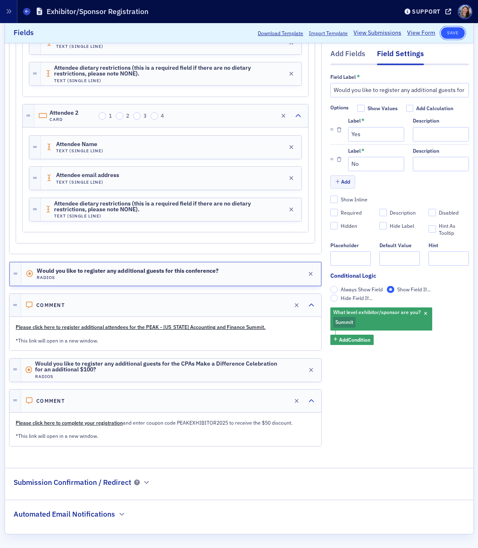
click at [450, 32] on button "Save" at bounding box center [453, 33] width 24 height 12
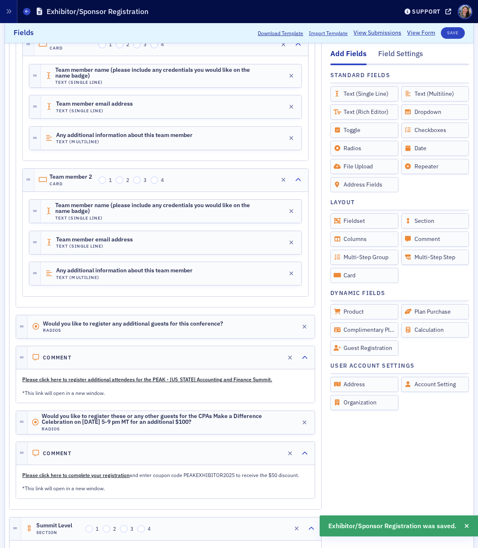
scroll to position [397, 0]
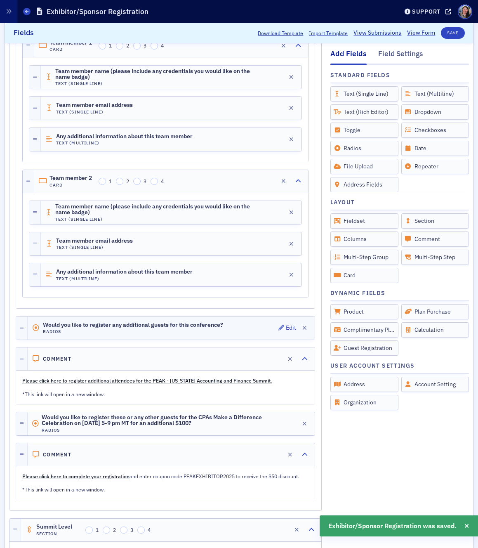
click at [236, 321] on div "Would you like to register any additional guests for this conference? Radios Ed…" at bounding box center [171, 327] width 287 height 23
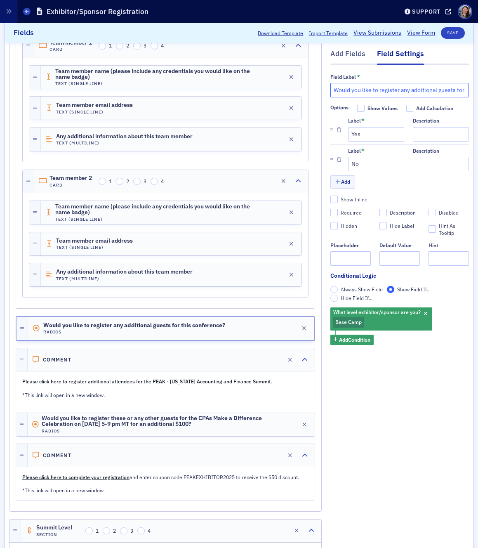
click at [415, 93] on input "Would you like to register any additional guests for this conference?" at bounding box center [399, 90] width 139 height 14
drag, startPoint x: 429, startPoint y: 90, endPoint x: 457, endPoint y: 93, distance: 27.5
click at [429, 94] on input "Would you like to register any guests for this conference?" at bounding box center [399, 90] width 139 height 14
click at [459, 93] on input "Would you like to register any guests for this conference?" at bounding box center [399, 90] width 139 height 14
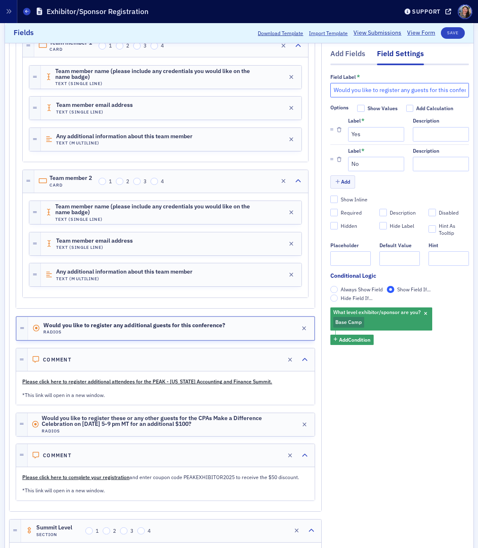
click at [412, 90] on input "Would you like to register any guests for this conference?" at bounding box center [399, 90] width 139 height 14
type input "Would you like to register any additional guests for this conference?"
click at [457, 29] on button "Save" at bounding box center [453, 33] width 24 height 12
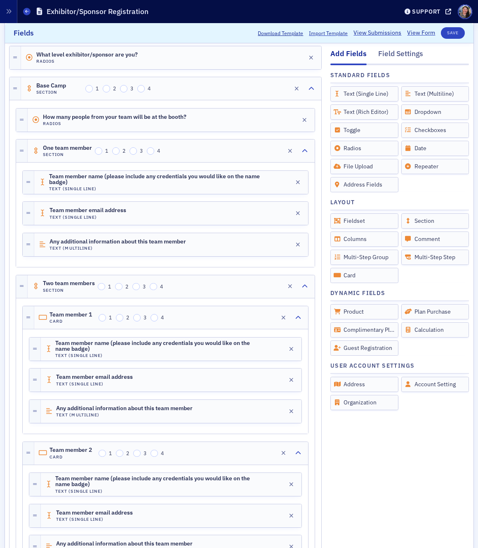
scroll to position [0, 0]
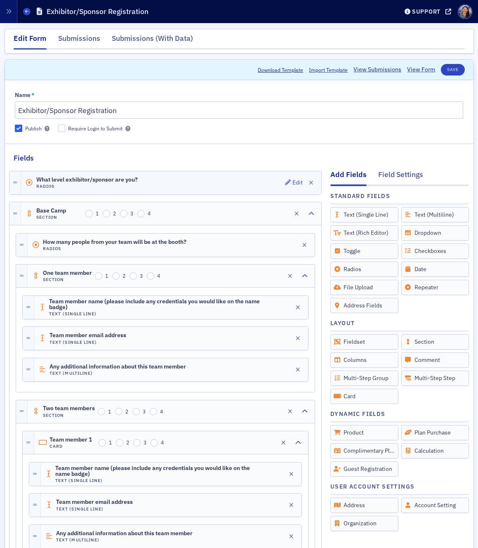
click at [176, 181] on div "What level exhibitor/sponsor are you? Radios Edit" at bounding box center [171, 182] width 300 height 23
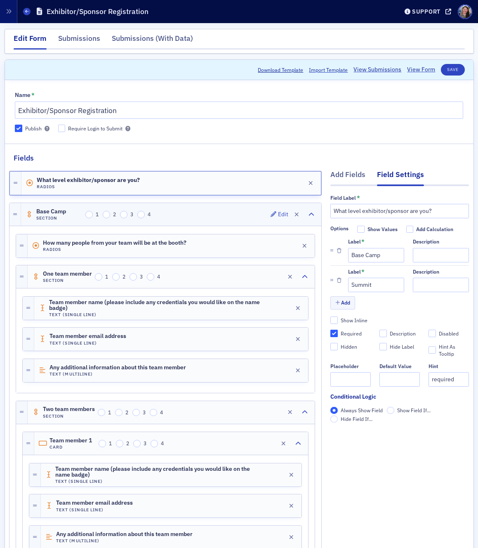
click at [193, 213] on div "Base Camp Section 1 2 3 4 Edit" at bounding box center [171, 214] width 300 height 23
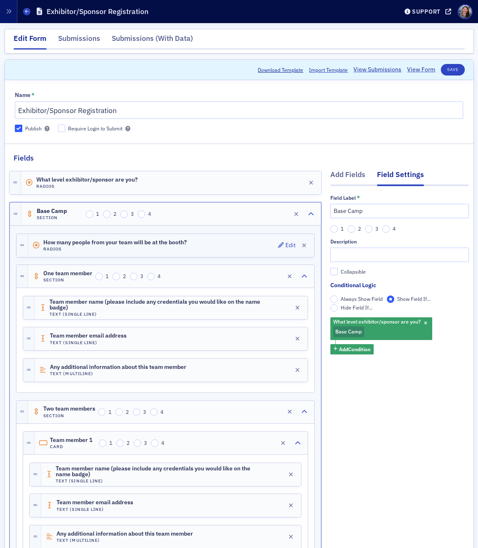
click at [205, 244] on div "How many people from your team will be at the booth? Radios Edit" at bounding box center [171, 245] width 286 height 23
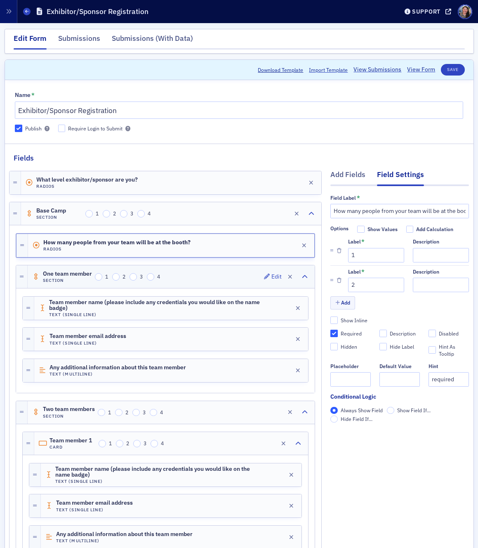
click at [207, 275] on div "One team member Section 1 2 3 4 Edit" at bounding box center [171, 276] width 287 height 23
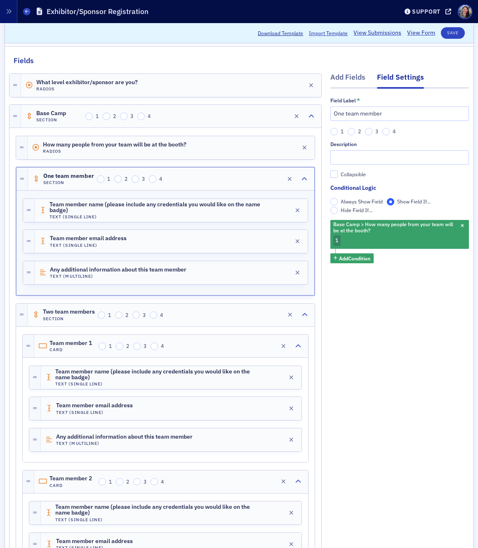
scroll to position [100, 0]
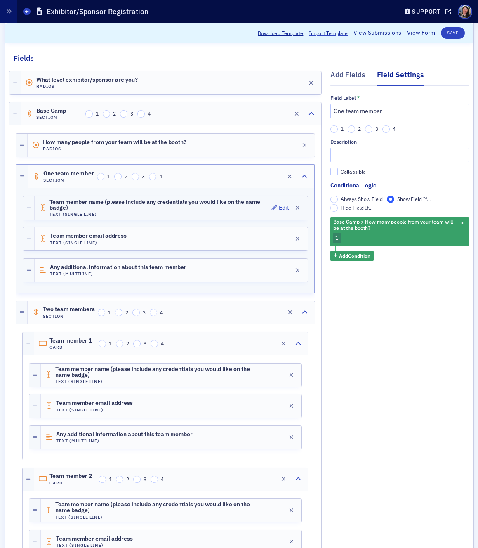
click at [224, 208] on span "Team member name (please include any credentials you would like on the name bad…" at bounding box center [158, 205] width 219 height 12
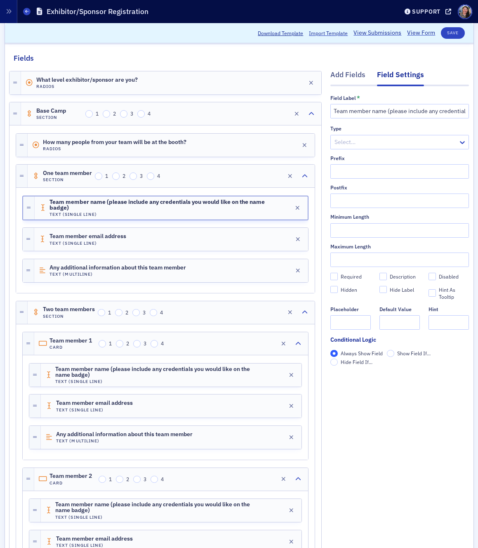
click at [338, 276] on label "Required" at bounding box center [350, 276] width 40 height 7
click at [338, 276] on input "Required" at bounding box center [333, 276] width 7 height 7
checkbox input "true"
type input "required"
click at [201, 236] on div "Team member email address Text (Single Line) Edit" at bounding box center [171, 239] width 274 height 23
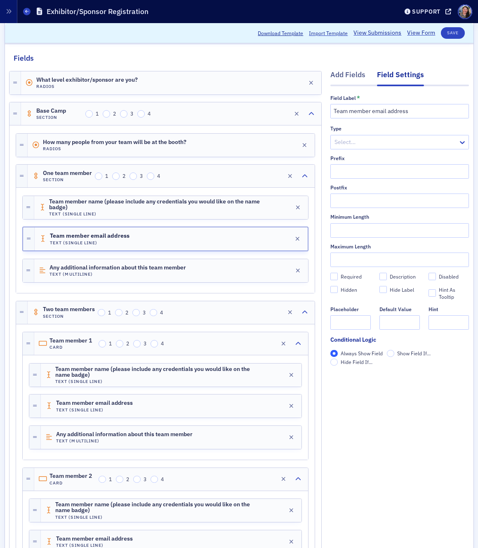
click at [350, 280] on div "Required Description Disabled Hidden Hide Label Hint As Tooltip" at bounding box center [399, 287] width 139 height 28
click at [349, 279] on div "Required" at bounding box center [351, 276] width 21 height 7
click at [338, 279] on input "Required" at bounding box center [333, 276] width 7 height 7
checkbox input "true"
type input "required"
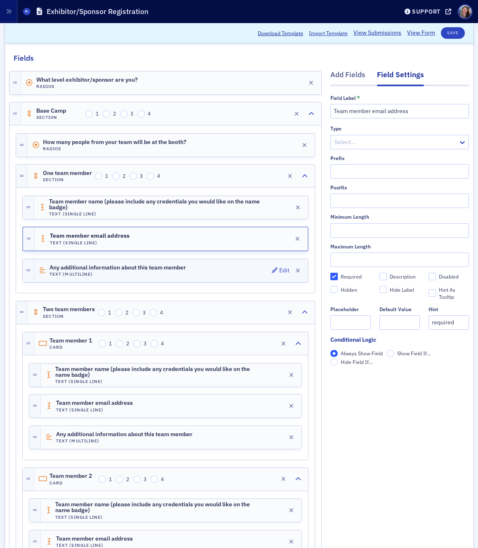
click at [198, 270] on div "Any additional information about this team member Text (Multiline) Edit" at bounding box center [171, 270] width 274 height 23
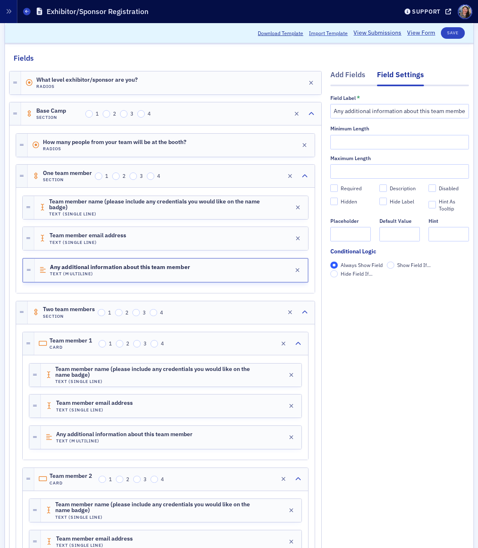
click at [353, 189] on div "Required" at bounding box center [351, 188] width 21 height 7
click at [338, 189] on input "Required" at bounding box center [333, 187] width 7 height 7
checkbox input "true"
type input "required"
click at [337, 185] on input "Required" at bounding box center [333, 187] width 7 height 7
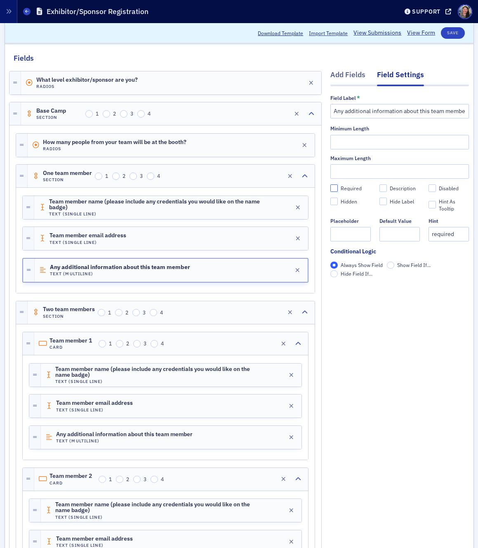
checkbox input "false"
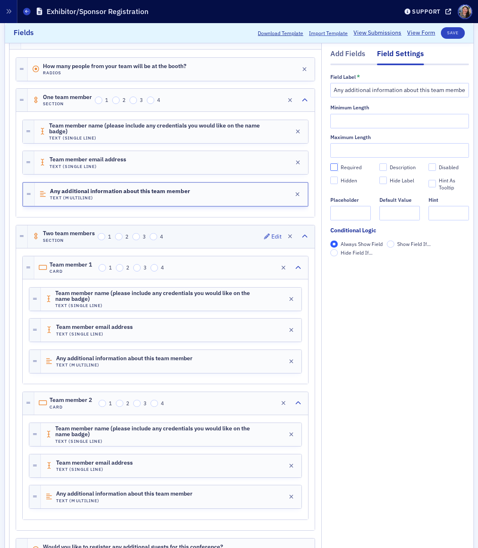
scroll to position [177, 0]
click at [206, 304] on h4 "Text (Single Line)" at bounding box center [158, 304] width 207 height 5
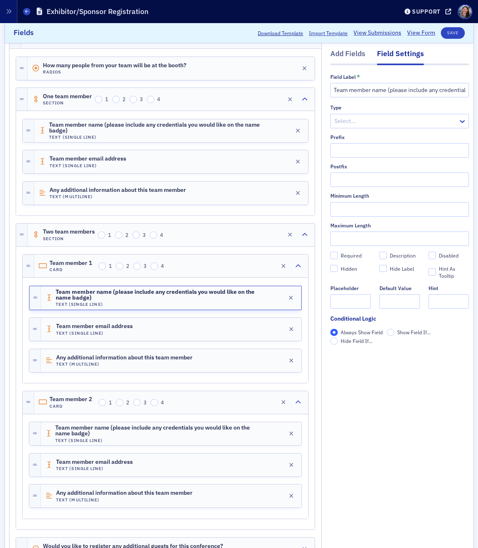
click at [356, 255] on div "Required" at bounding box center [351, 255] width 21 height 7
click at [338, 255] on input "Required" at bounding box center [333, 255] width 7 height 7
checkbox input "true"
type input "required"
click at [225, 335] on div "Team member email address Text (Single Line) Edit" at bounding box center [171, 329] width 261 height 23
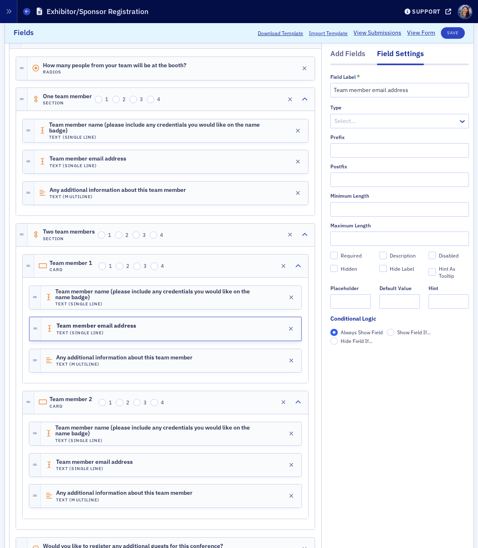
click at [343, 256] on div "Required" at bounding box center [351, 255] width 21 height 7
click at [338, 256] on input "Required" at bounding box center [333, 255] width 7 height 7
checkbox input "true"
type input "required"
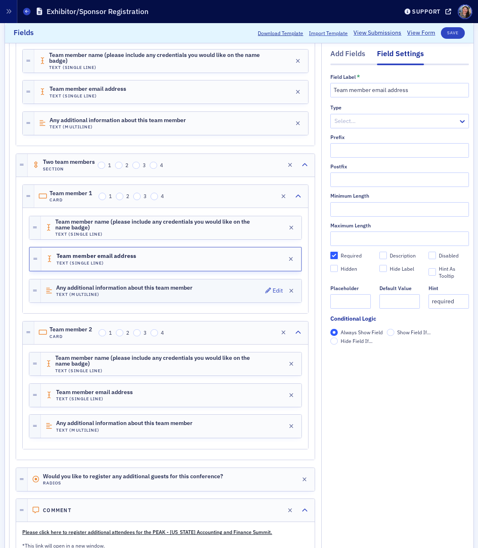
scroll to position [250, 0]
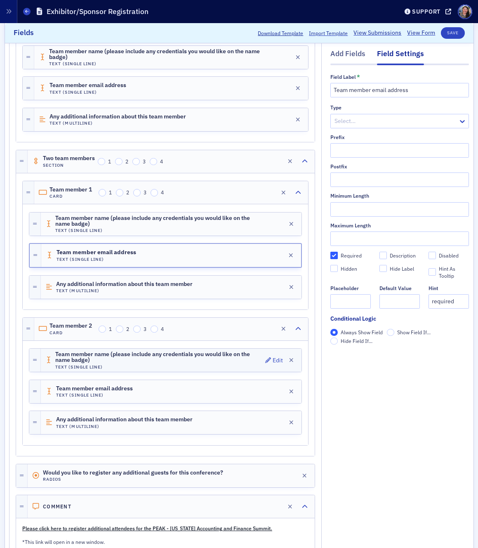
click at [222, 365] on h4 "Text (Single Line)" at bounding box center [158, 366] width 207 height 5
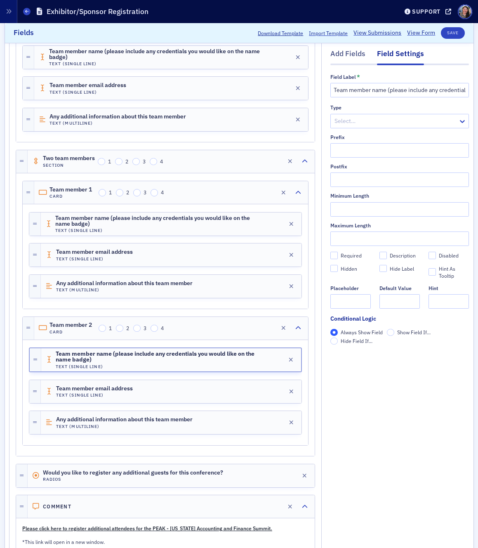
click at [348, 253] on div "Required" at bounding box center [351, 255] width 21 height 7
click at [338, 253] on input "Required" at bounding box center [333, 255] width 7 height 7
checkbox input "true"
type input "required"
click at [226, 390] on div "Team member email address Text (Single Line) Edit" at bounding box center [171, 391] width 261 height 23
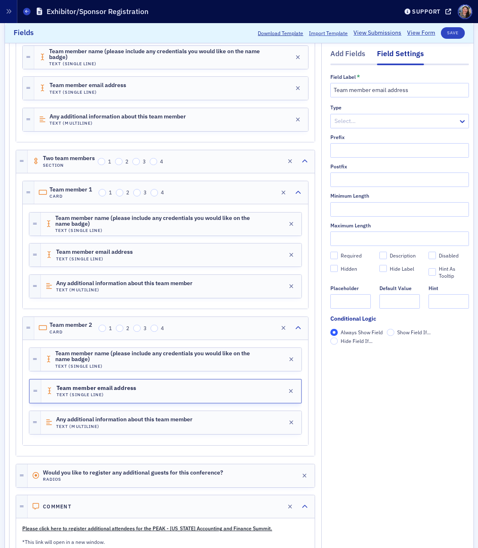
click at [355, 255] on div "Required" at bounding box center [351, 255] width 21 height 7
click at [338, 255] on input "Required" at bounding box center [333, 255] width 7 height 7
checkbox input "true"
type input "required"
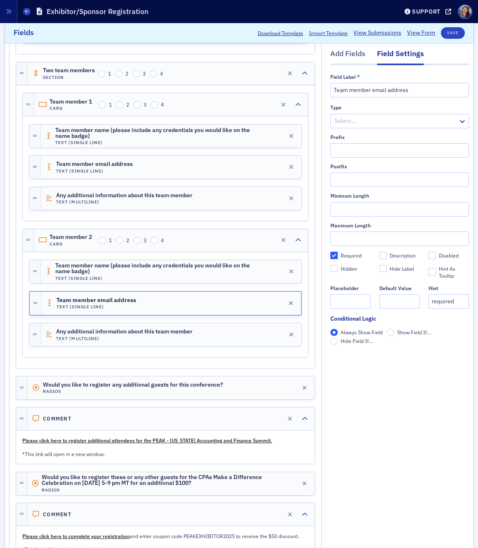
scroll to position [457, 0]
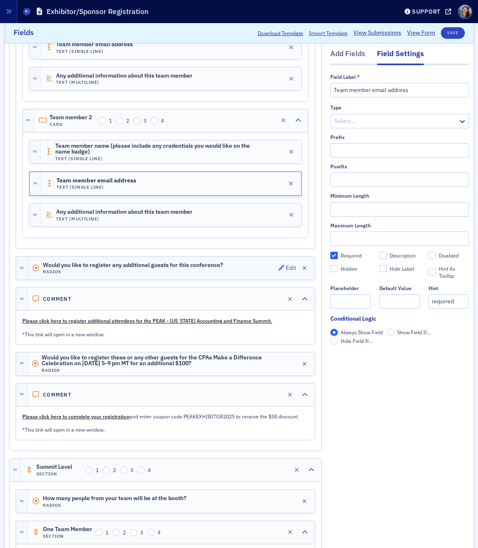
click at [215, 271] on h4 "Radios" at bounding box center [133, 271] width 180 height 5
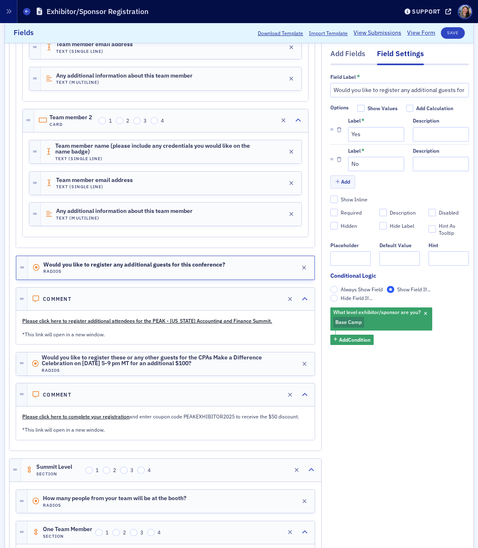
click at [352, 214] on div "Required" at bounding box center [351, 212] width 21 height 7
click at [338, 214] on input "Required" at bounding box center [333, 212] width 7 height 7
checkbox input "true"
type input "required"
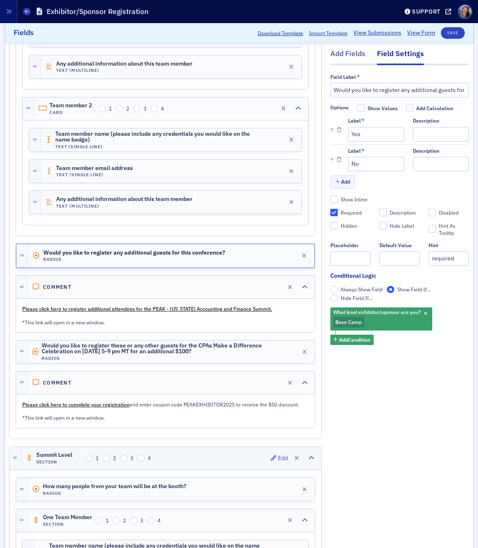
scroll to position [489, 0]
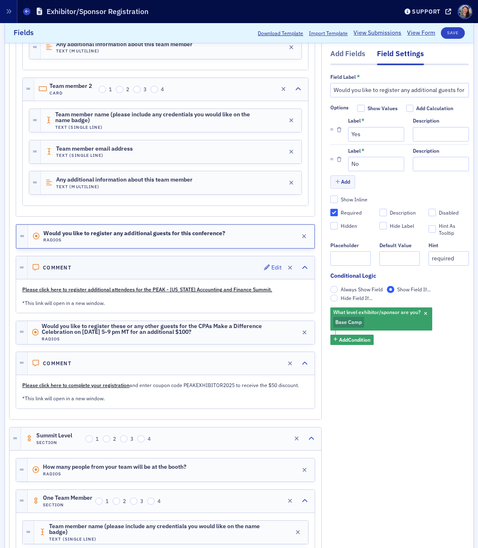
click at [112, 266] on div "Comment Edit" at bounding box center [171, 267] width 287 height 23
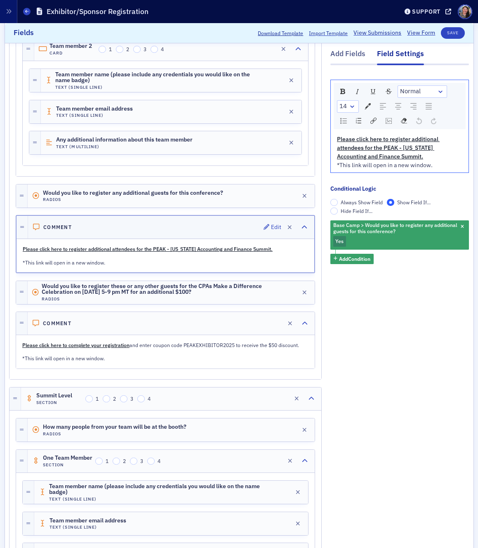
scroll to position [528, 0]
click at [107, 299] on h4 "Radios" at bounding box center [159, 299] width 234 height 5
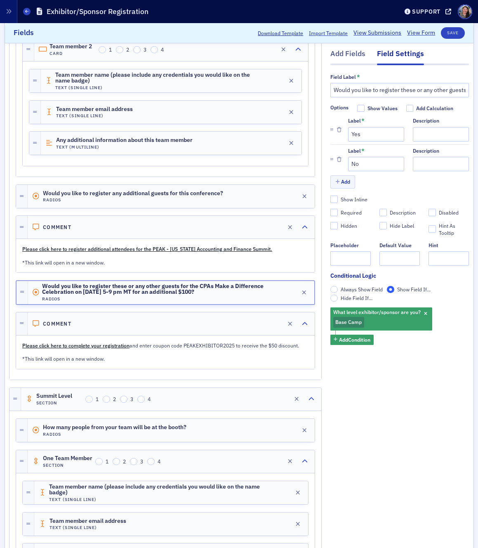
click at [351, 214] on div "Required" at bounding box center [351, 212] width 21 height 7
click at [338, 214] on input "Required" at bounding box center [333, 212] width 7 height 7
checkbox input "true"
type input "required"
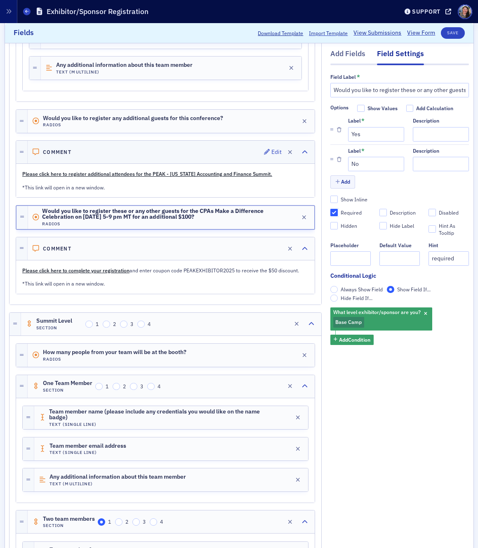
scroll to position [608, 0]
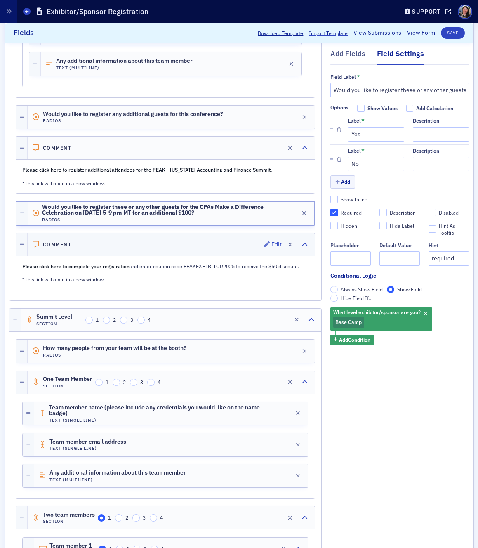
click at [203, 242] on div "Comment Edit" at bounding box center [171, 244] width 287 height 23
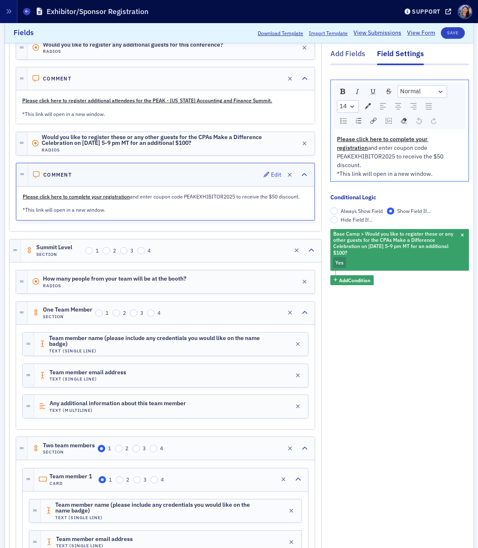
scroll to position [684, 0]
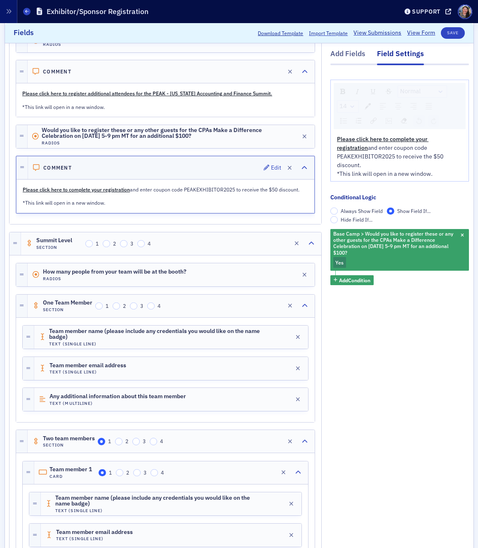
click at [203, 242] on div "Summit Level Section 1 2 3 4 Edit" at bounding box center [171, 243] width 300 height 23
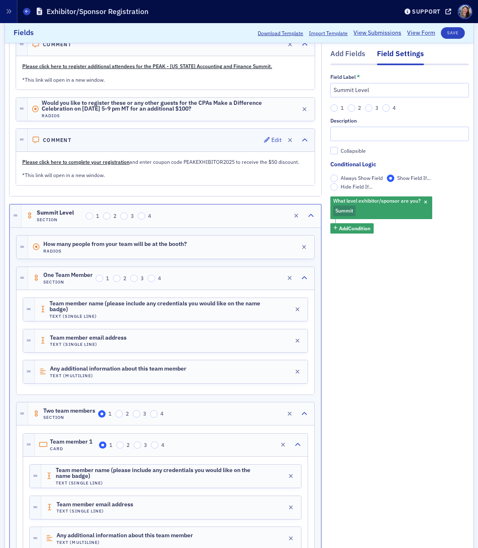
scroll to position [719, 0]
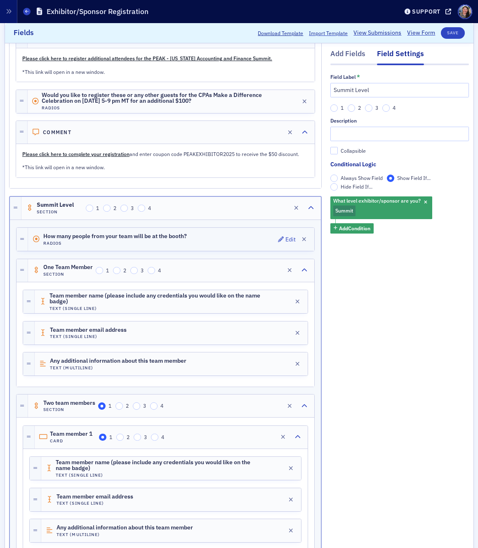
click at [203, 242] on div "How many people from your team will be at the booth? Radios Edit" at bounding box center [171, 239] width 286 height 23
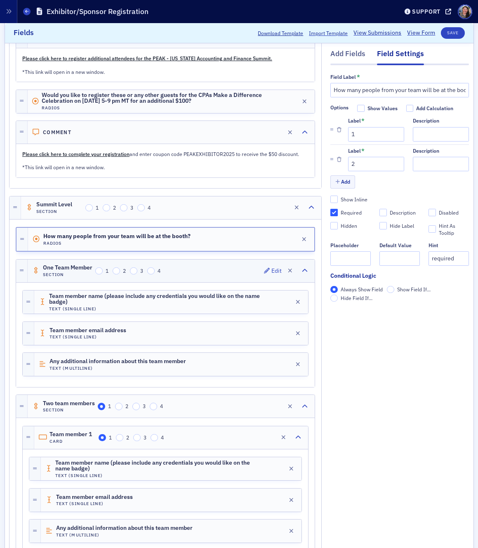
click at [237, 269] on div "One Team Member Section 1 2 3 4 Edit" at bounding box center [171, 270] width 287 height 23
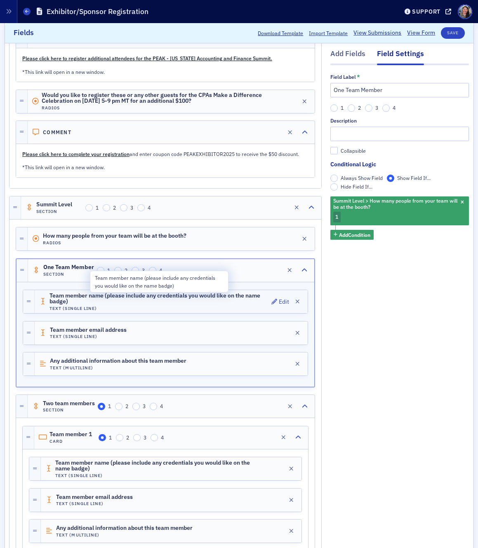
click at [223, 301] on span "Team member name (please include any credentials you would like on the name bad…" at bounding box center [158, 298] width 219 height 12
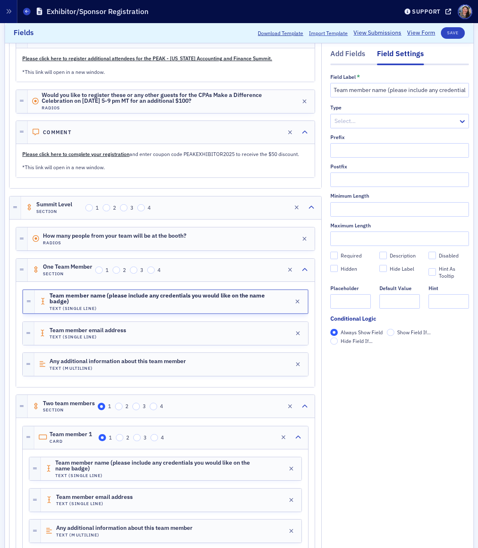
click at [339, 257] on label "Required" at bounding box center [350, 255] width 40 height 7
click at [338, 257] on input "Required" at bounding box center [333, 255] width 7 height 7
checkbox input "true"
type input "required"
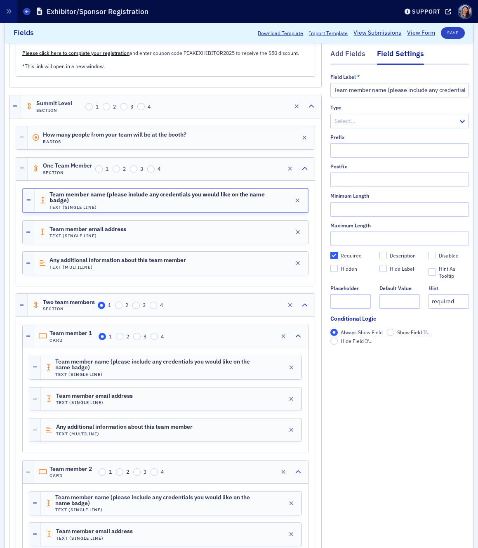
scroll to position [861, 0]
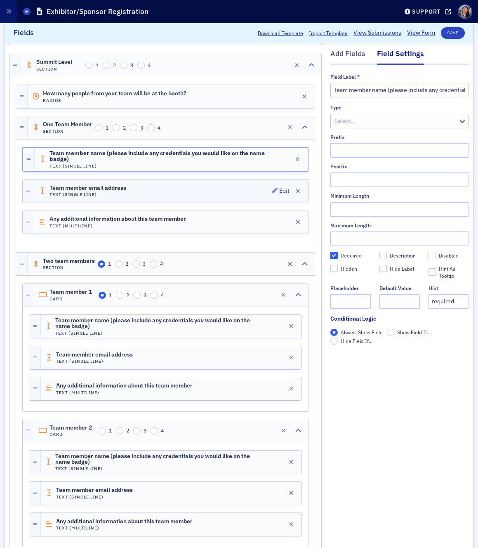
click at [214, 189] on div "Team member email address Text (Single Line) Edit" at bounding box center [171, 190] width 274 height 23
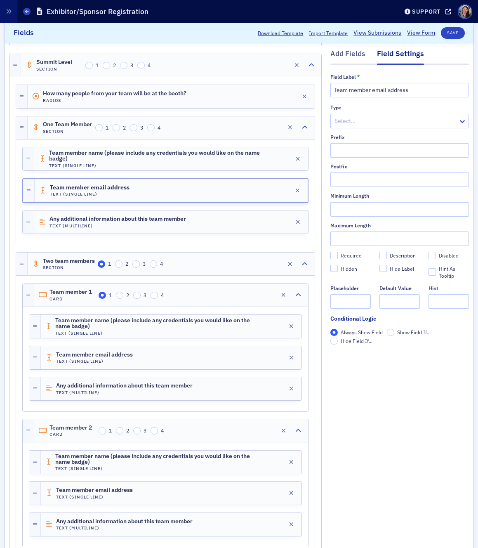
click at [339, 256] on label "Required" at bounding box center [350, 255] width 40 height 7
click at [338, 256] on input "Required" at bounding box center [333, 255] width 7 height 7
checkbox input "true"
type input "required"
click at [200, 220] on div "Any additional information about this team member Text (Multiline) Edit" at bounding box center [171, 221] width 274 height 23
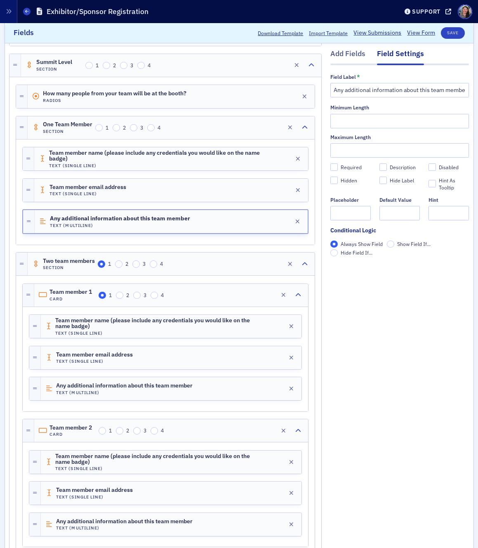
click at [348, 168] on div "Required" at bounding box center [351, 167] width 21 height 7
click at [338, 168] on input "Required" at bounding box center [333, 166] width 7 height 7
checkbox input "true"
type input "required"
click at [343, 166] on div "Required" at bounding box center [351, 167] width 21 height 7
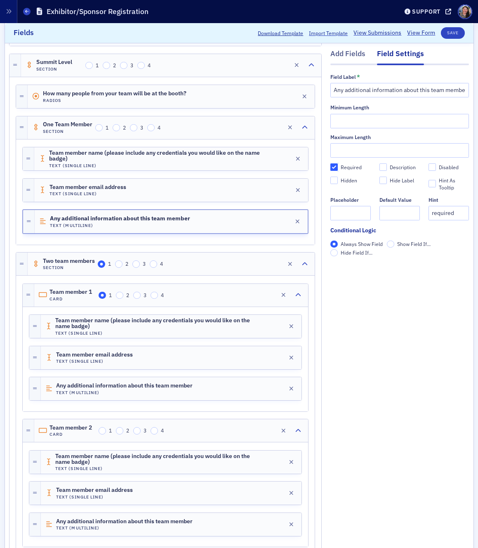
click at [338, 166] on input "Required" at bounding box center [333, 166] width 7 height 7
checkbox input "false"
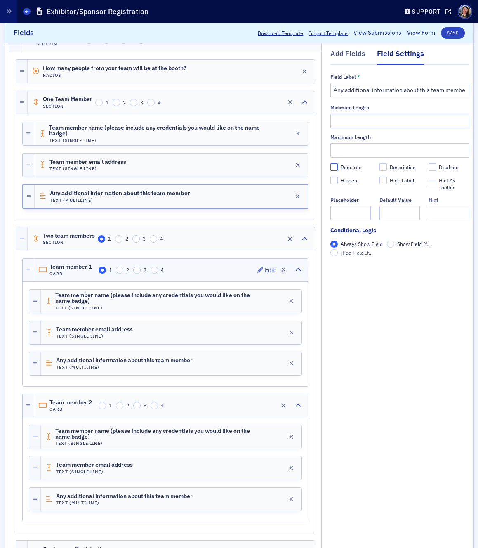
scroll to position [887, 0]
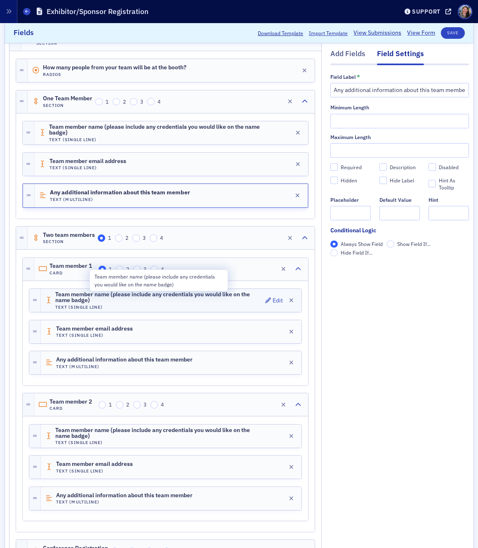
click at [184, 297] on span "Team member name (please include any credentials you would like on the name bad…" at bounding box center [158, 297] width 207 height 12
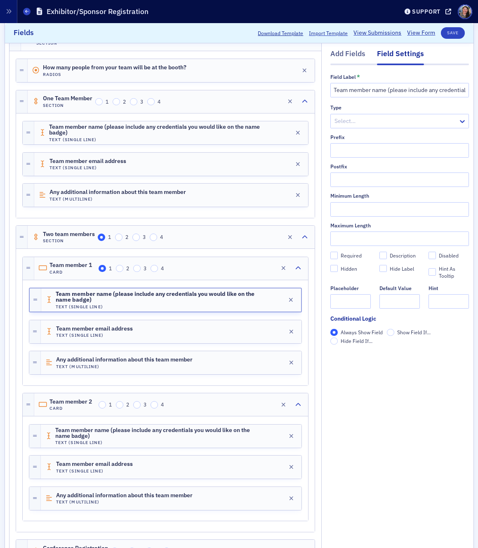
click at [353, 257] on div "Required" at bounding box center [351, 255] width 21 height 7
click at [338, 257] on input "Required" at bounding box center [333, 255] width 7 height 7
checkbox input "true"
type input "required"
click at [217, 324] on div "Team member email address Text (Single Line) Edit" at bounding box center [171, 331] width 261 height 23
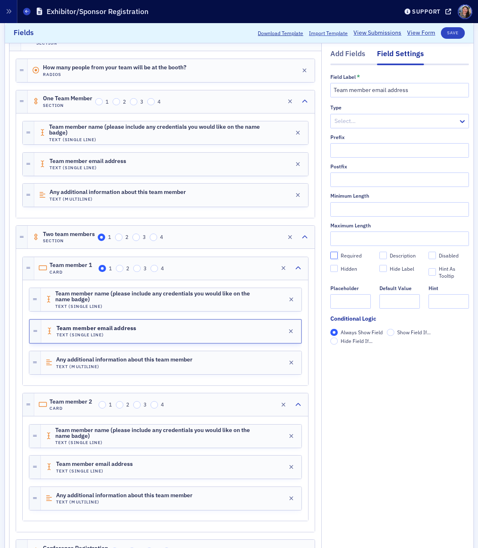
click at [335, 255] on input "Required" at bounding box center [333, 255] width 7 height 7
checkbox input "true"
type input "required"
click at [228, 364] on div "Any additional information about this team member Text (Multiline) Edit" at bounding box center [171, 362] width 261 height 23
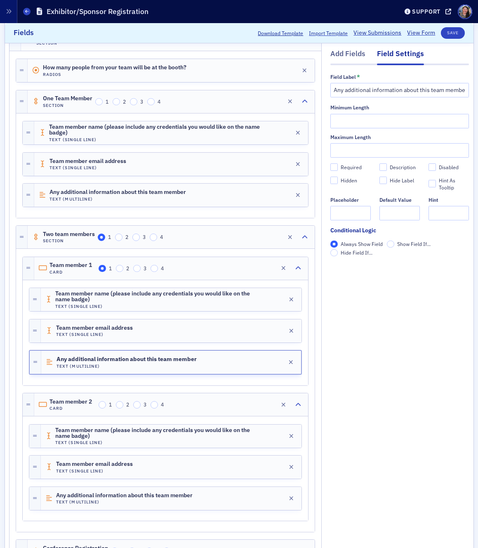
click at [353, 168] on div "Required" at bounding box center [351, 167] width 21 height 7
click at [338, 168] on input "Required" at bounding box center [333, 166] width 7 height 7
checkbox input "true"
type input "required"
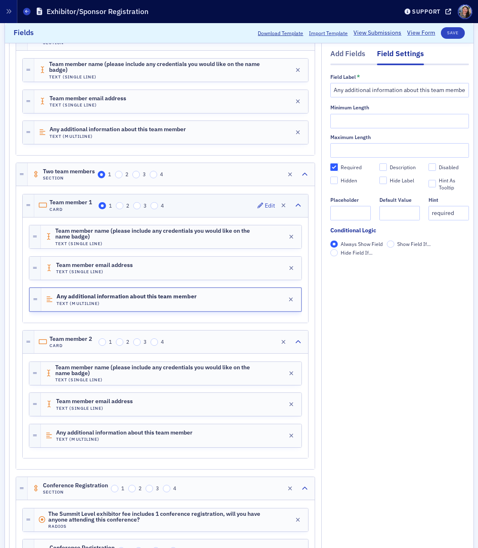
scroll to position [951, 0]
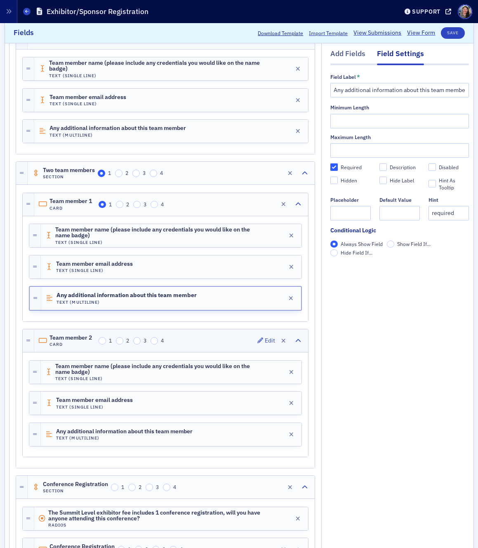
click at [193, 342] on div "Team member 2 Card 1 2 3 4 Edit" at bounding box center [171, 340] width 274 height 23
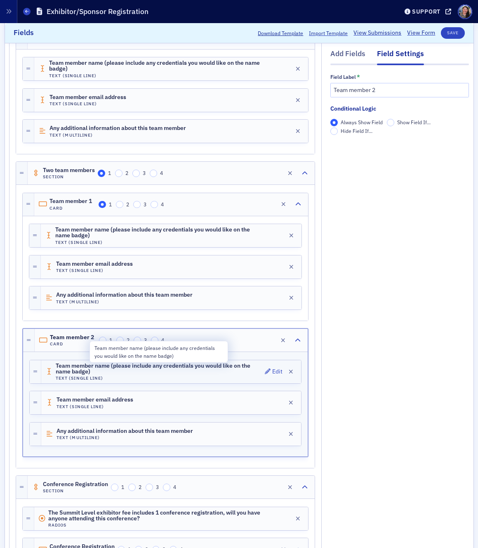
click at [230, 372] on span "Team member name (please include any credentials you would like on the name bad…" at bounding box center [159, 369] width 206 height 12
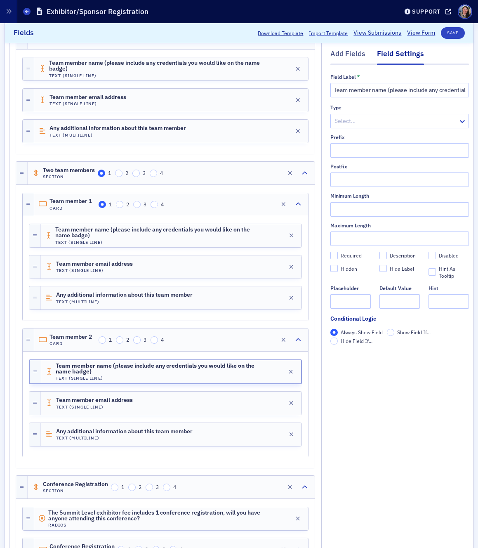
click at [354, 254] on div "Required" at bounding box center [351, 255] width 21 height 7
click at [338, 254] on input "Required" at bounding box center [333, 255] width 7 height 7
checkbox input "true"
type input "required"
click at [217, 402] on div "Team member email address Text (Single Line) Edit" at bounding box center [171, 402] width 261 height 23
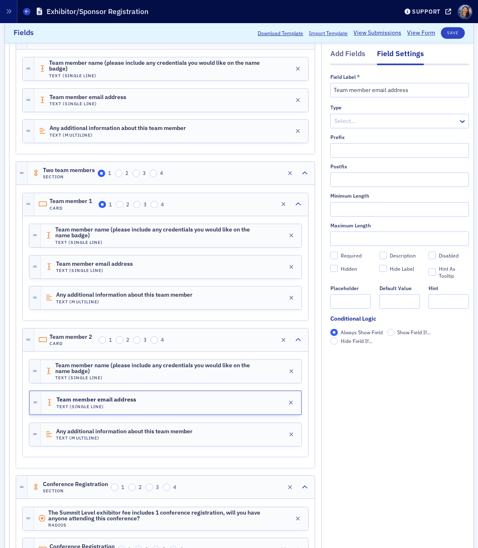
click at [348, 257] on div "Required" at bounding box center [351, 255] width 21 height 7
click at [338, 257] on input "Required" at bounding box center [333, 255] width 7 height 7
checkbox input "true"
type input "required"
click at [244, 433] on div "Any additional information about this team member Text (Multiline) Edit" at bounding box center [171, 434] width 261 height 23
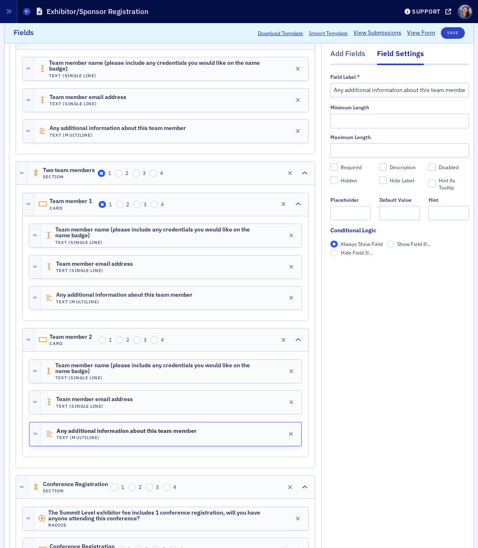
click at [353, 167] on div "Required" at bounding box center [351, 167] width 21 height 7
click at [338, 167] on input "Required" at bounding box center [333, 166] width 7 height 7
checkbox input "true"
type input "required"
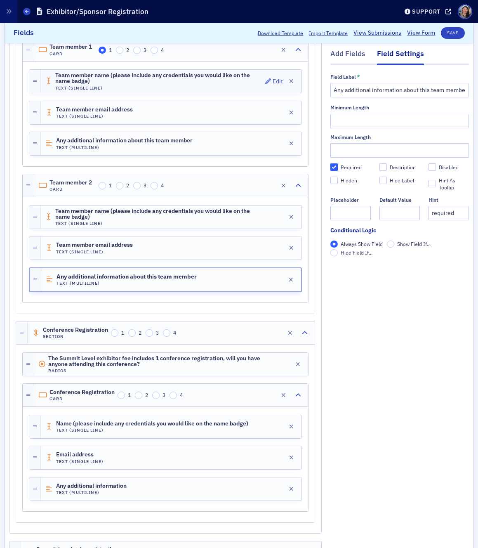
scroll to position [1118, 0]
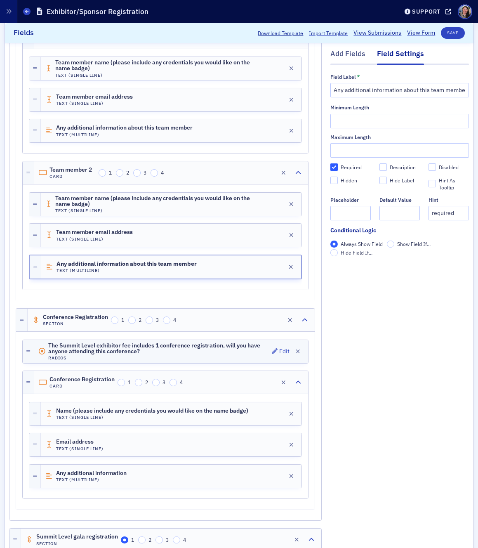
click at [226, 357] on h4 "Radios" at bounding box center [158, 357] width 221 height 5
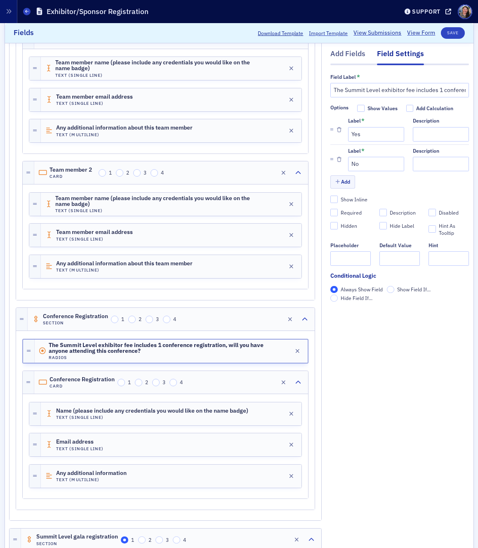
click at [353, 216] on div "Required" at bounding box center [351, 212] width 21 height 7
click at [338, 216] on input "Required" at bounding box center [333, 212] width 7 height 7
checkbox input "true"
type input "required"
click at [215, 416] on h4 "Text (Single Line)" at bounding box center [152, 417] width 192 height 5
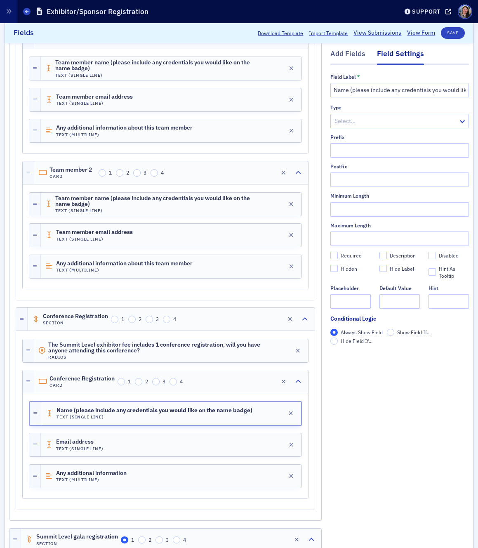
click at [348, 257] on div "Required" at bounding box center [351, 255] width 21 height 7
click at [338, 257] on input "Required" at bounding box center [333, 255] width 7 height 7
checkbox input "true"
type input "required"
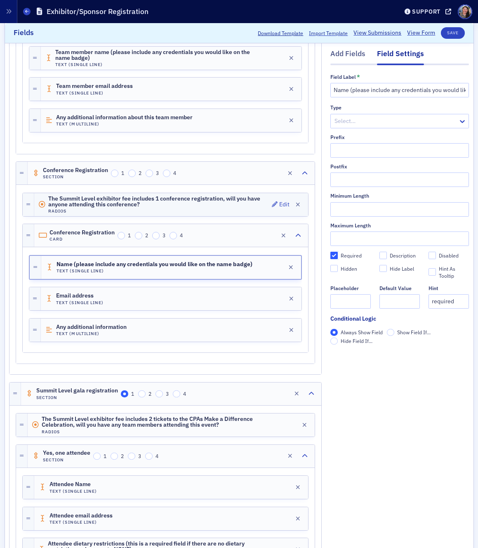
scroll to position [1324, 0]
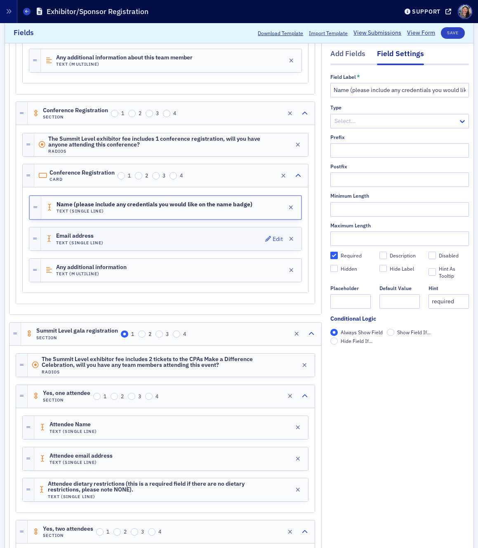
click at [216, 238] on div "Email address Text (Single Line) Edit" at bounding box center [171, 238] width 261 height 23
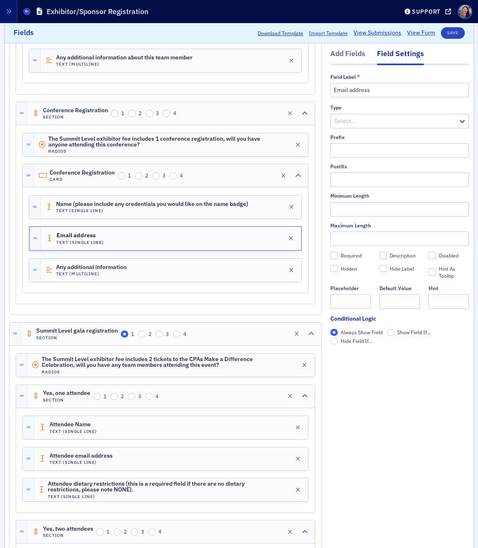
click at [346, 254] on div "Required" at bounding box center [351, 255] width 21 height 7
click at [338, 254] on input "Required" at bounding box center [333, 255] width 7 height 7
checkbox input "true"
type input "required"
click at [234, 272] on div "Any additional information Text (Multiline) Edit" at bounding box center [171, 270] width 261 height 23
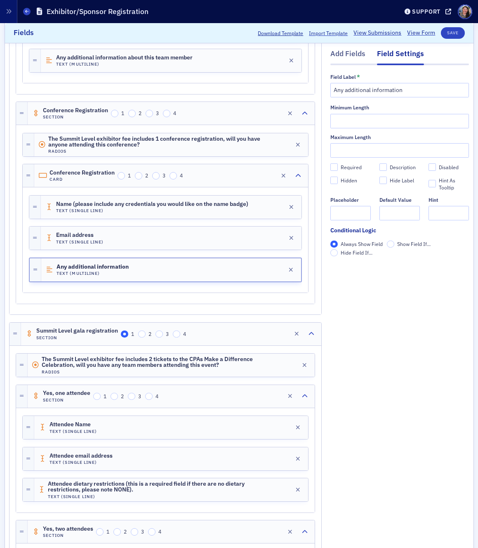
click at [349, 167] on div "Required" at bounding box center [351, 167] width 21 height 7
click at [338, 167] on input "Required" at bounding box center [333, 166] width 7 height 7
checkbox input "true"
type input "required"
click at [333, 166] on input "Required" at bounding box center [333, 166] width 7 height 7
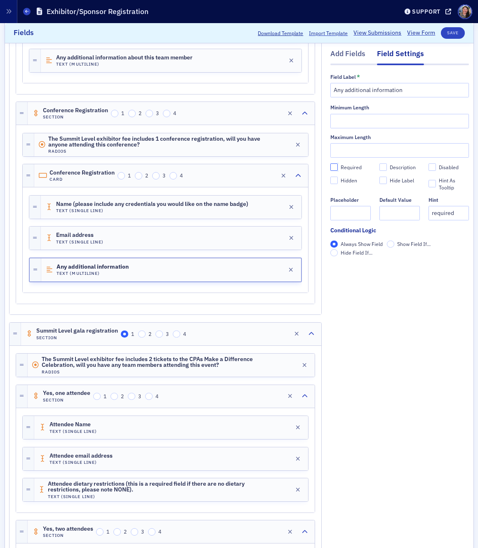
checkbox input "false"
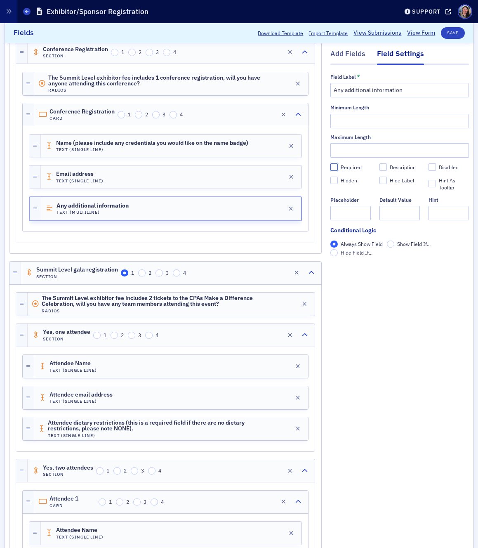
scroll to position [1387, 0]
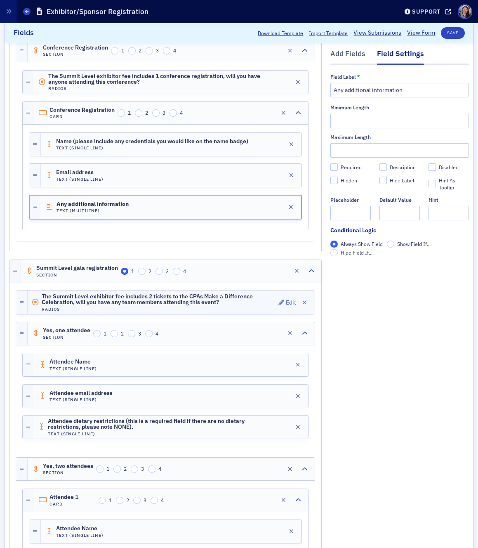
click at [230, 304] on span "The Summit Level exhibitor fee includes 2 tickets to the CPAs Make a Difference…" at bounding box center [159, 299] width 234 height 12
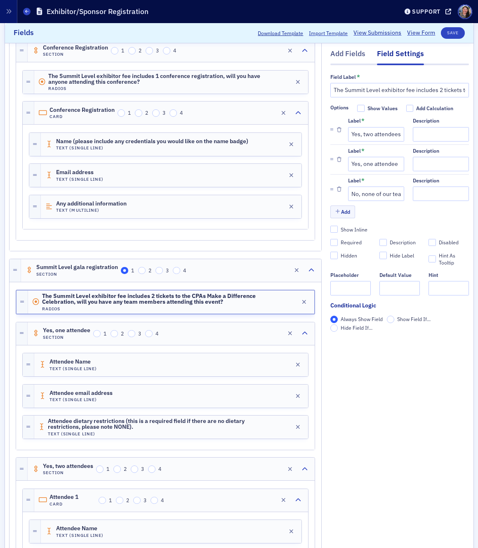
click at [349, 244] on div "Required" at bounding box center [351, 242] width 21 height 7
click at [338, 244] on input "Required" at bounding box center [333, 242] width 7 height 7
checkbox input "true"
type input "required"
click at [201, 335] on div "Yes, one attendee Section 1 2 3 4 Edit" at bounding box center [171, 333] width 287 height 23
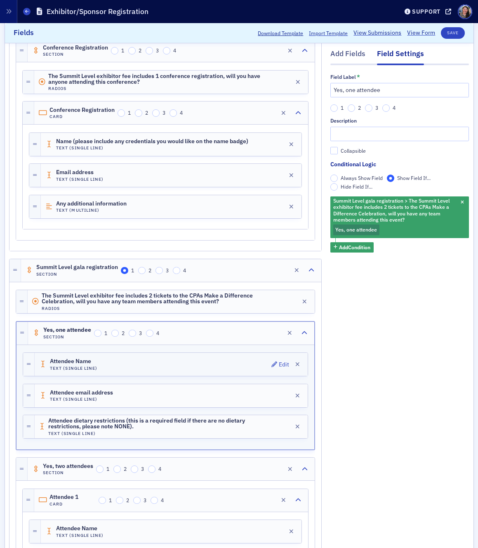
click at [199, 356] on div "Attendee Name Text (Single Line) Edit" at bounding box center [171, 364] width 273 height 23
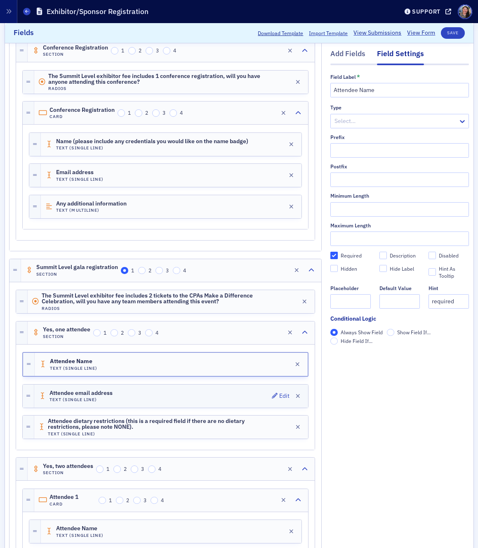
click at [208, 389] on div "Attendee email address Text (Single Line) Edit" at bounding box center [171, 395] width 274 height 23
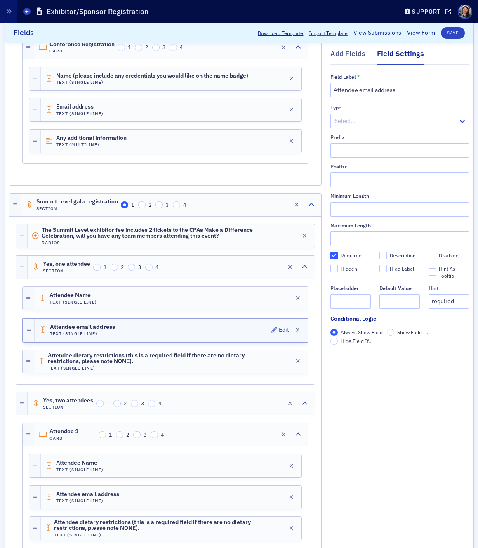
scroll to position [1454, 0]
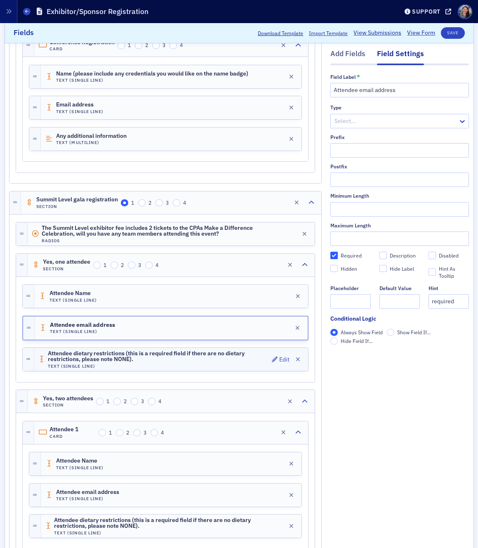
click at [207, 361] on span "Attendee dietary restrictions (this is a required field if there are no dietary…" at bounding box center [158, 356] width 221 height 12
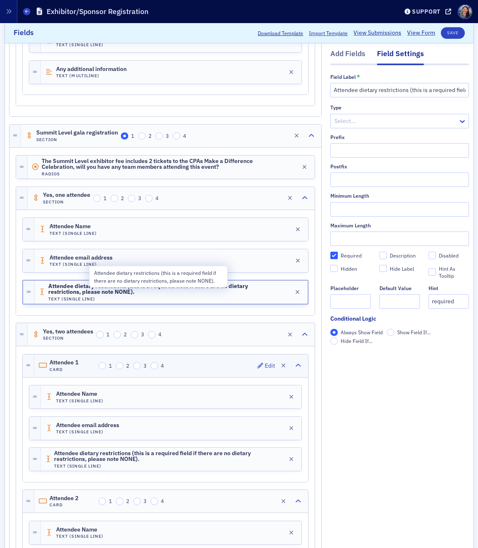
scroll to position [1524, 0]
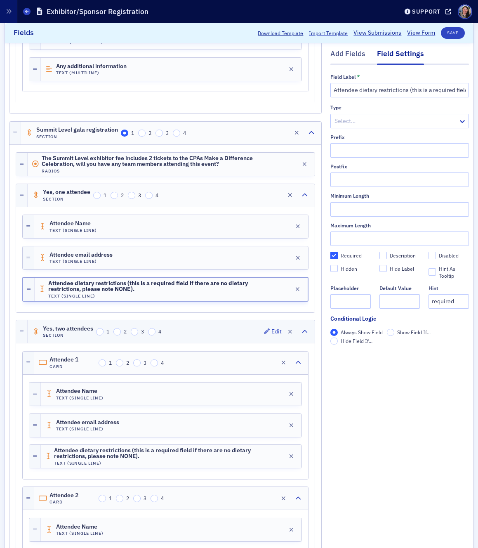
click at [202, 337] on div "Yes, two attendees Section 1 2 3 4 Edit" at bounding box center [171, 331] width 287 height 23
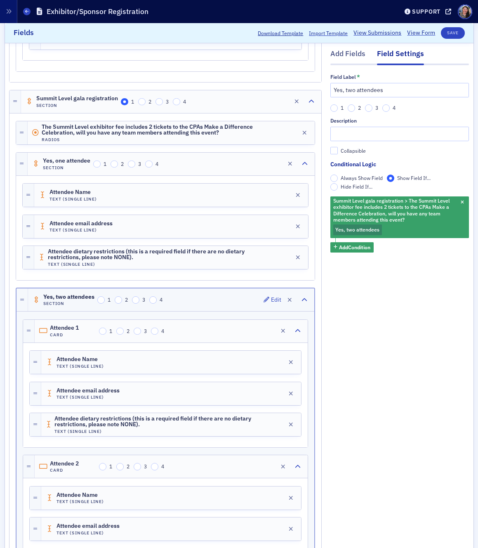
scroll to position [1557, 0]
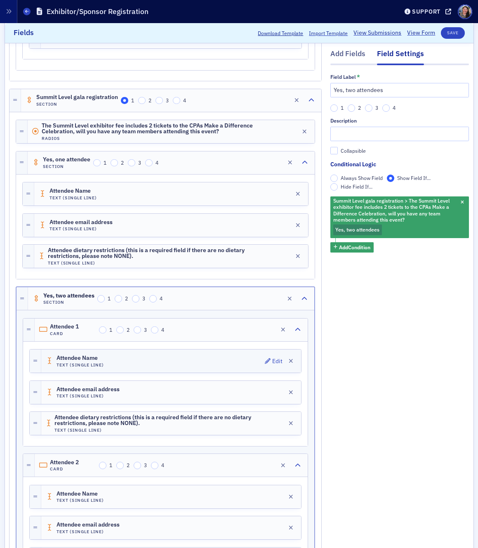
click at [190, 363] on div "Attendee Name Text (Single Line) Edit" at bounding box center [171, 360] width 260 height 23
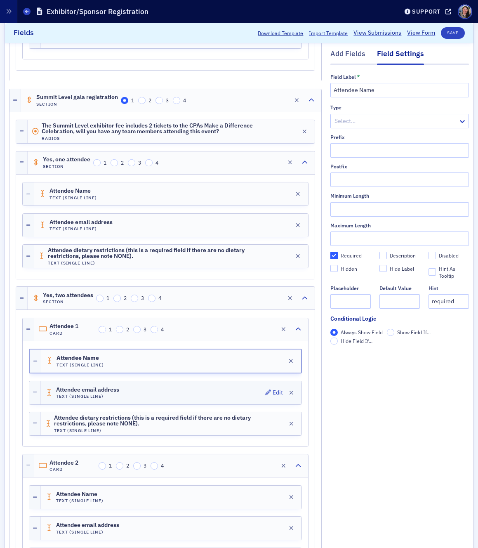
click at [190, 393] on div "Attendee email address Text (Single Line) Edit" at bounding box center [171, 392] width 261 height 23
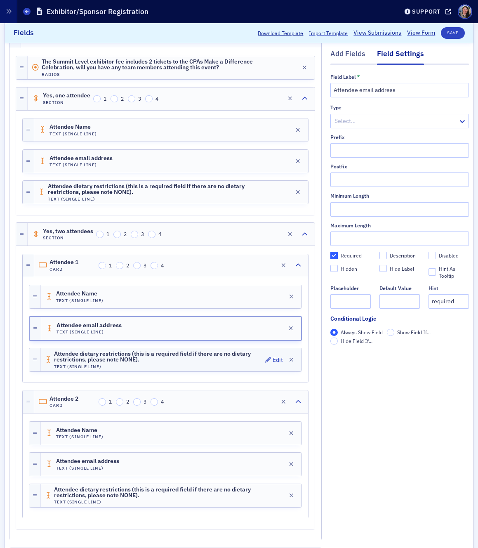
scroll to position [1622, 0]
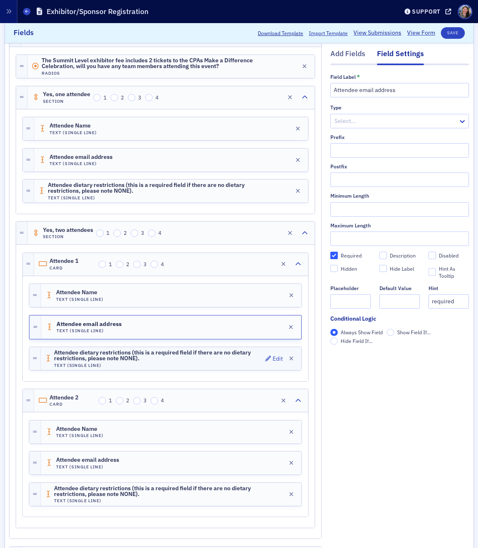
click at [187, 363] on h4 "Text (Single Line)" at bounding box center [158, 365] width 208 height 5
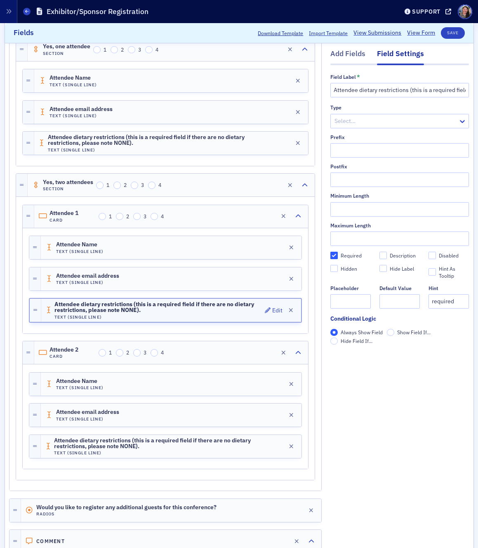
scroll to position [1671, 0]
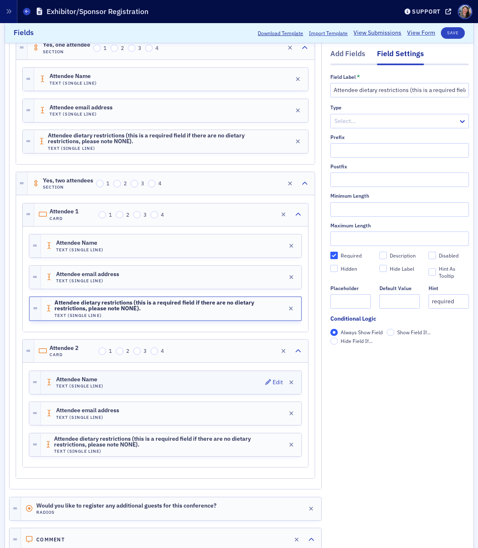
click at [175, 379] on div "Attendee Name Text (Single Line) Edit" at bounding box center [171, 382] width 261 height 23
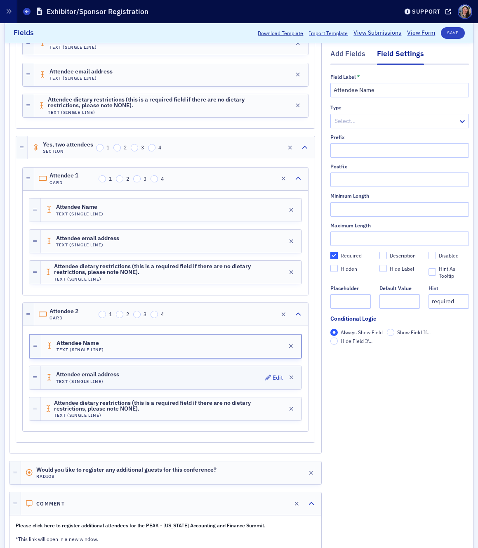
click at [175, 376] on div "Attendee email address Text (Single Line) Edit" at bounding box center [171, 377] width 261 height 23
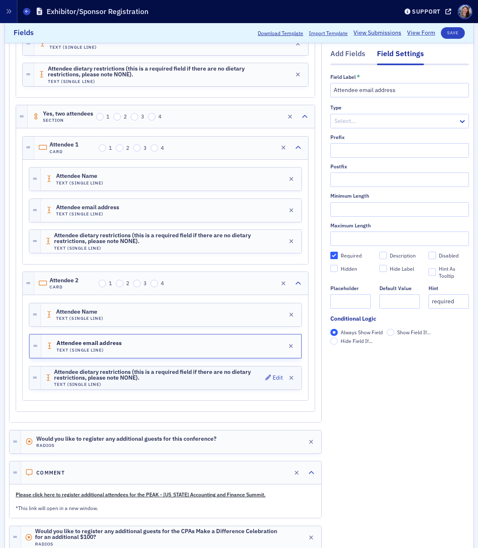
click at [174, 375] on span "Attendee dietary restrictions (this is a required field if there are no dietary…" at bounding box center [158, 375] width 208 height 12
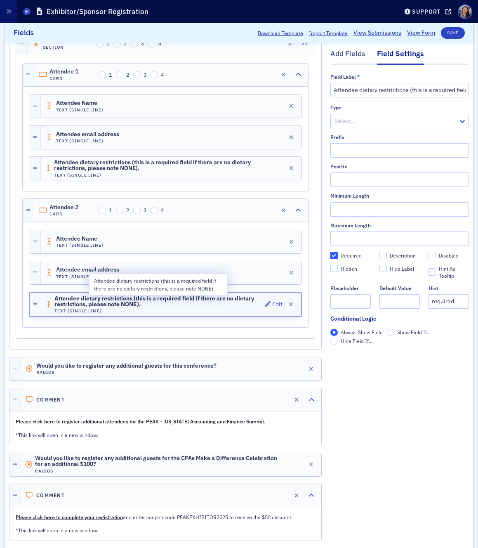
scroll to position [1812, 0]
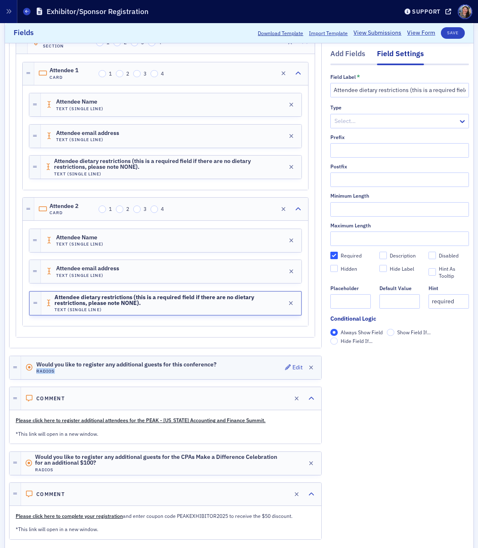
click at [175, 369] on h4 "Radios" at bounding box center [126, 370] width 180 height 5
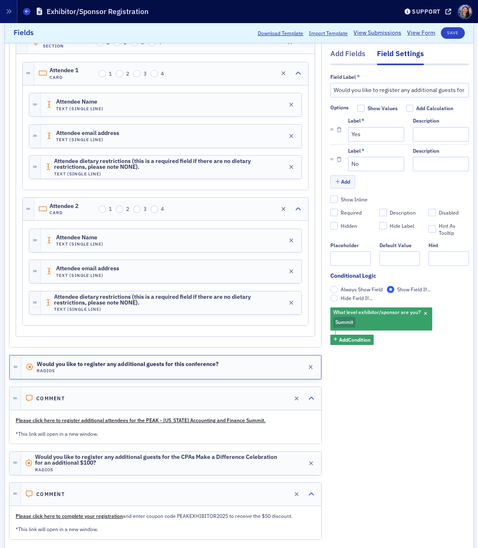
click at [351, 210] on div "Required" at bounding box center [351, 212] width 21 height 7
click at [338, 210] on input "Required" at bounding box center [333, 212] width 7 height 7
checkbox input "true"
type input "required"
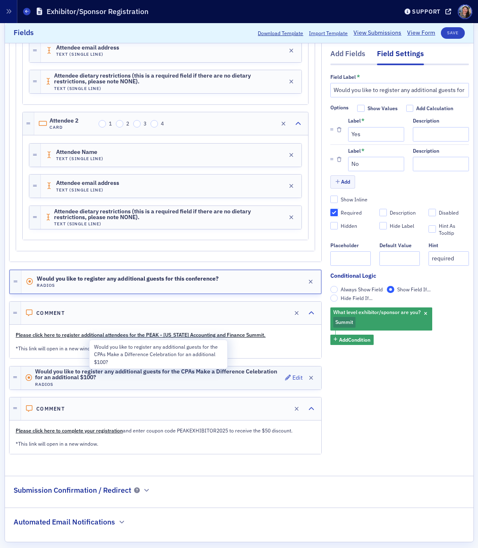
scroll to position [1897, 0]
click at [157, 380] on span "Would you like to register any additional guests for the CPAs Make a Difference…" at bounding box center [158, 375] width 247 height 12
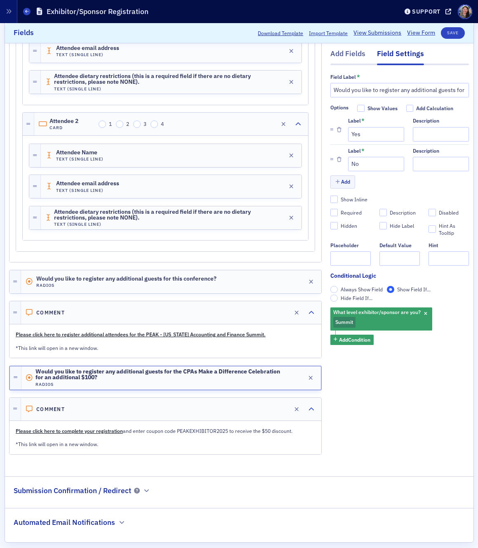
click at [345, 214] on div "Required" at bounding box center [351, 212] width 21 height 7
click at [338, 214] on input "Required" at bounding box center [333, 212] width 7 height 7
checkbox input "true"
type input "required"
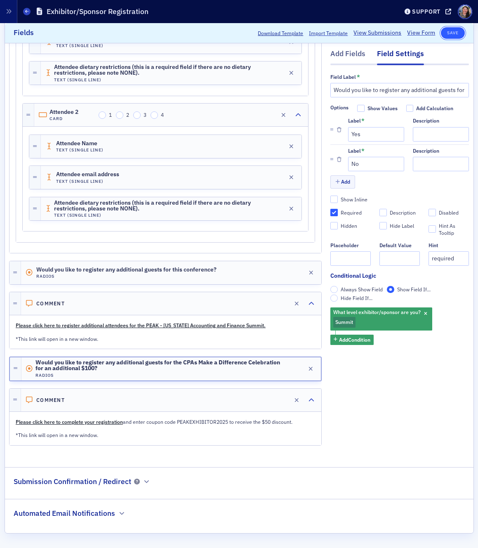
click at [455, 34] on button "Save" at bounding box center [453, 33] width 24 height 12
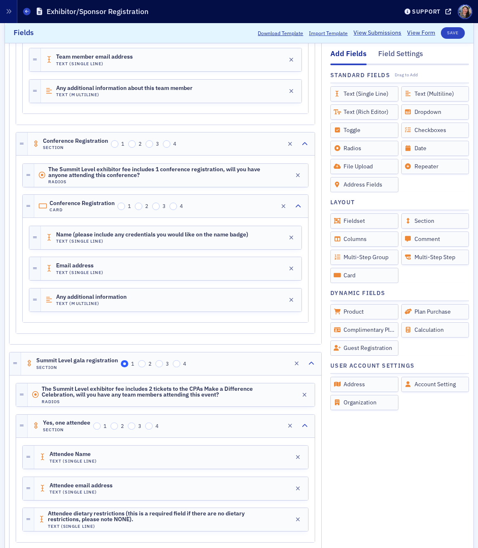
scroll to position [1289, 0]
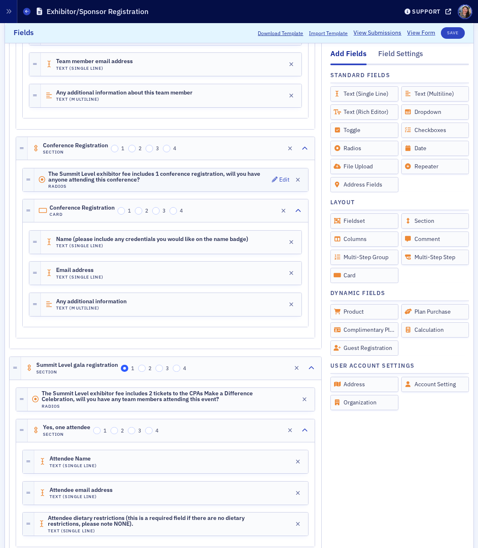
click at [204, 181] on span "The Summit Level exhibitor fee includes 1 conference registration, will you hav…" at bounding box center [158, 177] width 221 height 12
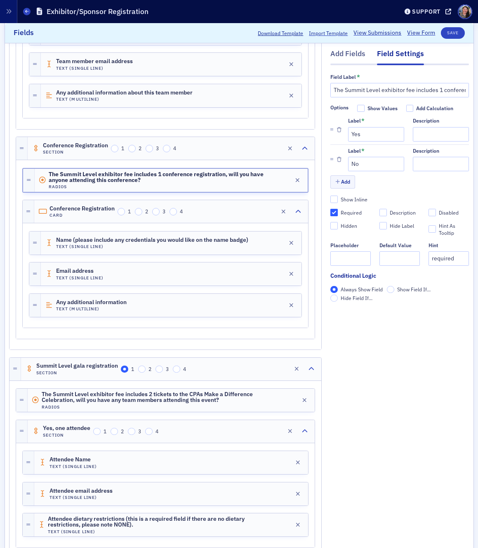
scroll to position [1398, 0]
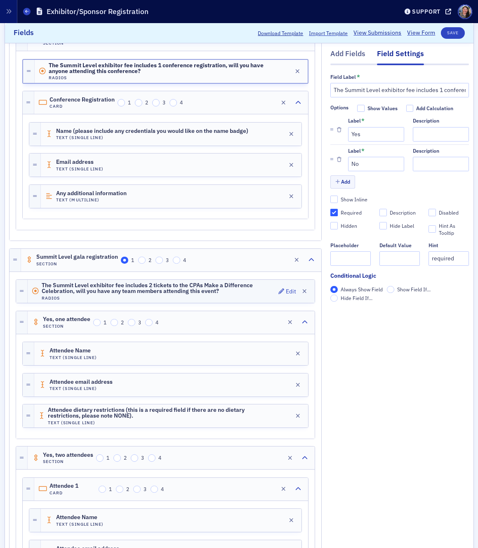
click at [231, 298] on h4 "Radios" at bounding box center [159, 297] width 234 height 5
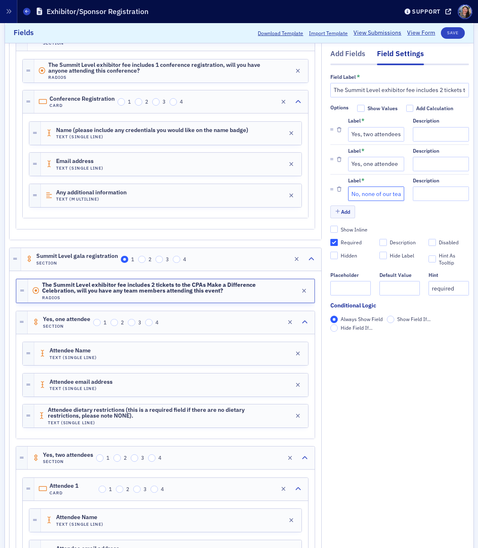
click at [378, 195] on input "No, none of our team members will attend the CPAs Make a Difference Celebration" at bounding box center [376, 193] width 56 height 14
click at [387, 194] on input "No, none of our team members will attend the CPAs Make a Difference Celebration" at bounding box center [376, 193] width 56 height 14
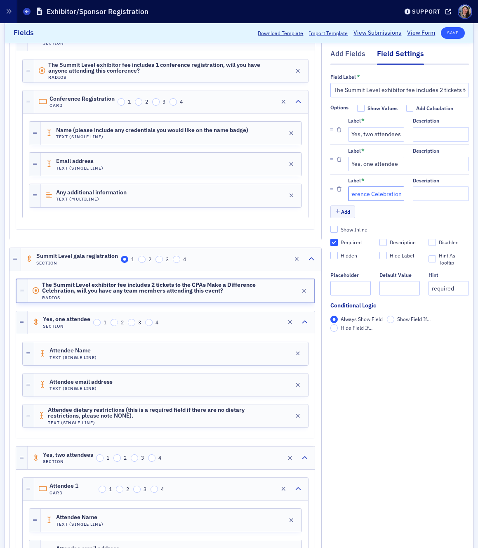
type input "No, we will not have anyone attending the CPAs Make a Difference Celebration"
click at [451, 32] on button "Save" at bounding box center [453, 33] width 24 height 12
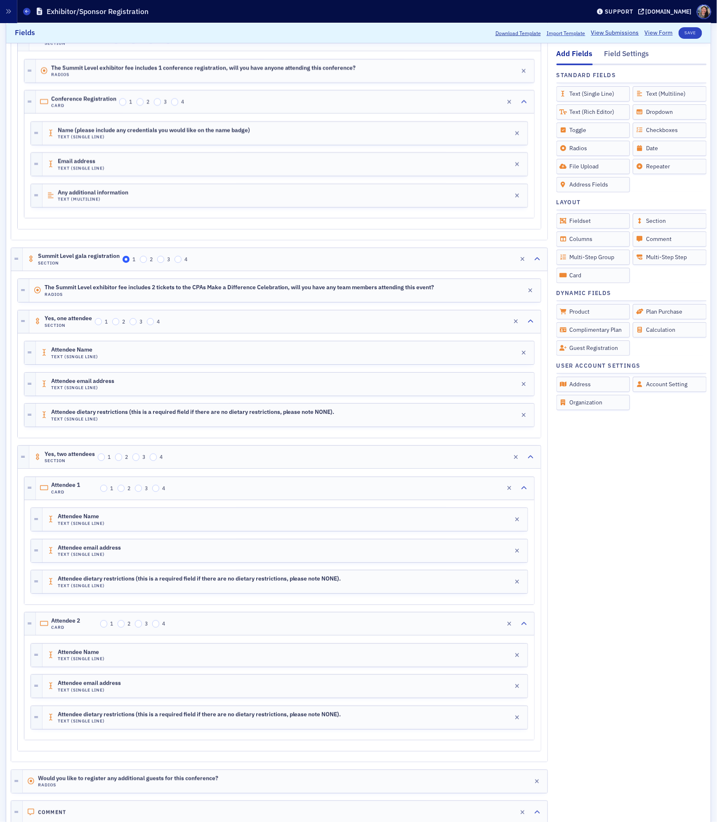
scroll to position [1398, 0]
click at [686, 28] on button "Save" at bounding box center [691, 33] width 24 height 12
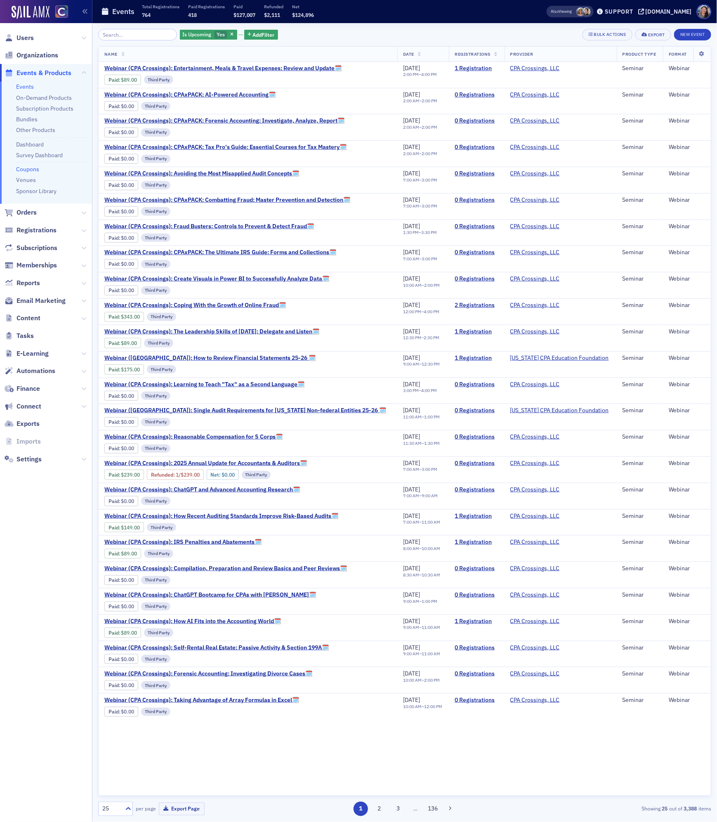
click at [31, 171] on link "Coupons" at bounding box center [27, 168] width 23 height 7
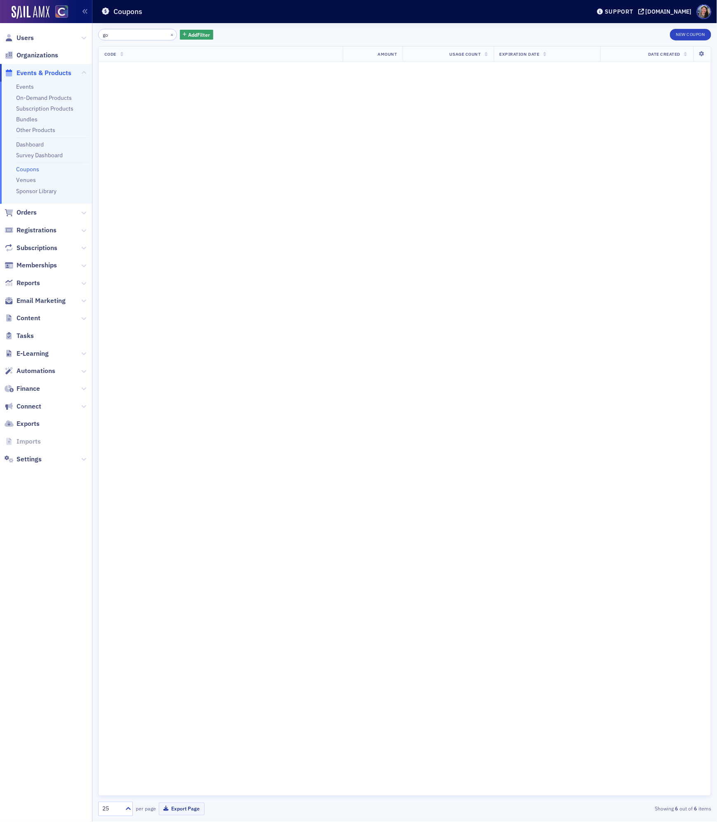
type input "g"
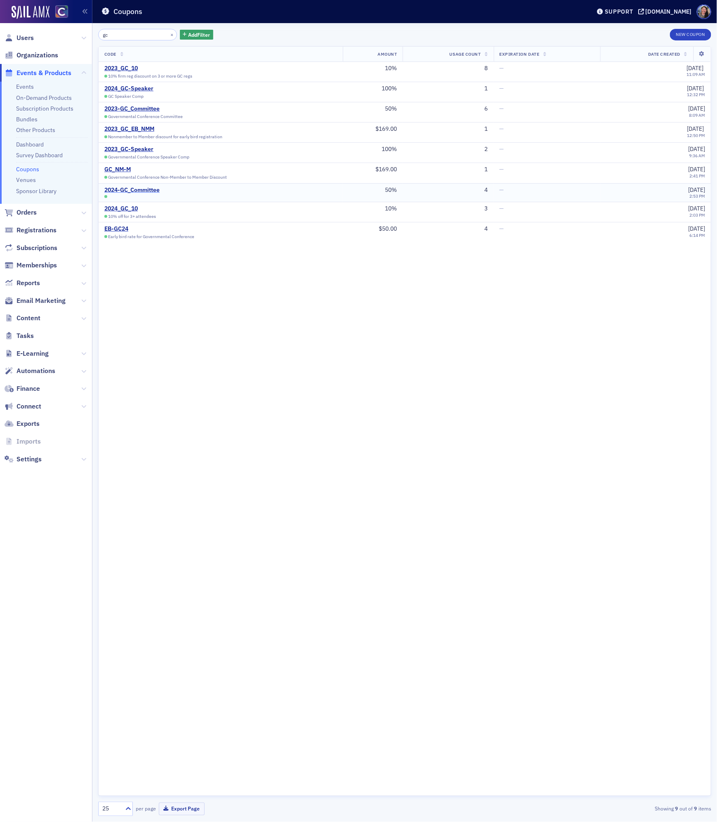
type input "gc"
click at [691, 40] on div "New Coupon" at bounding box center [690, 35] width 41 height 12
click at [691, 34] on button "New Coupon" at bounding box center [690, 35] width 41 height 12
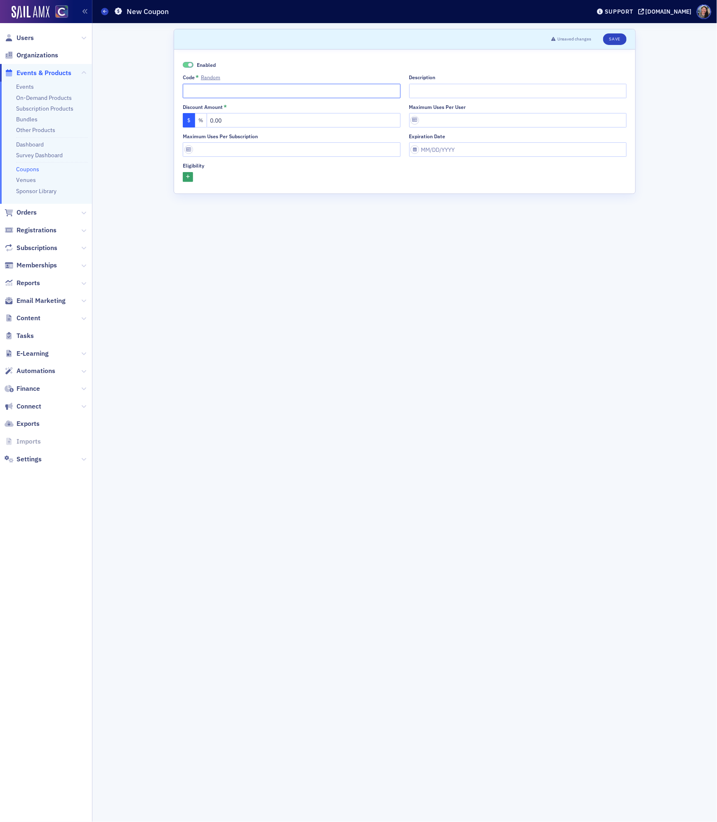
click at [229, 90] on input "Code * Random" at bounding box center [292, 91] width 218 height 14
paste input "2024-GC_Committee"
click at [211, 91] on input "2024-GC_Committee" at bounding box center [292, 91] width 218 height 14
type input "2025GCCommittee"
click at [436, 88] on input "Description" at bounding box center [518, 91] width 218 height 14
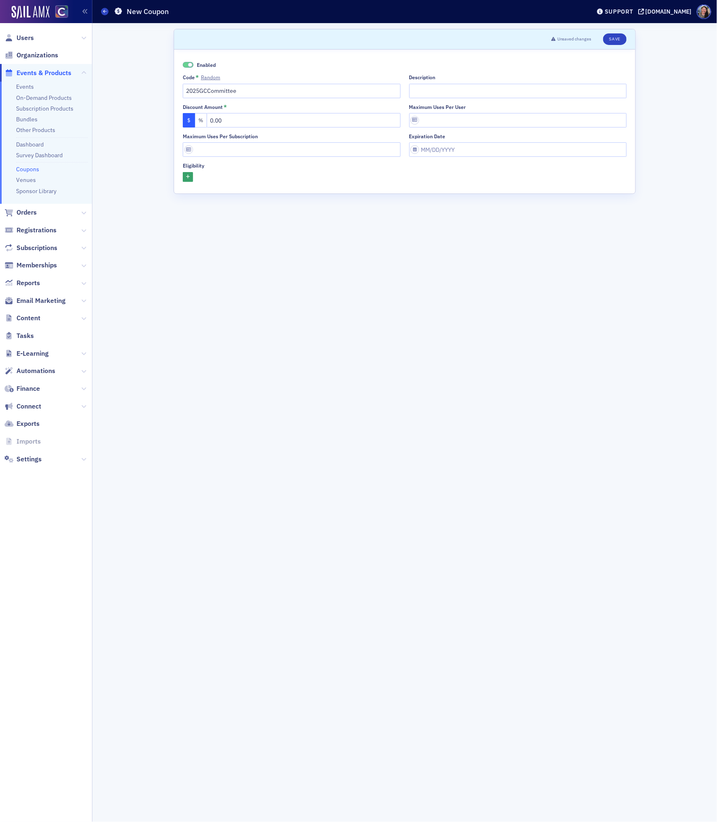
click at [206, 121] on button "%" at bounding box center [201, 120] width 12 height 14
click at [243, 121] on input "text" at bounding box center [304, 120] width 194 height 14
type input "50"
click at [297, 323] on form "Scroll to Unsaved changes Save Enabled Code * Random 2025GCCommittee Descriptio…" at bounding box center [405, 422] width 462 height 787
click at [192, 173] on button "button" at bounding box center [188, 177] width 10 height 10
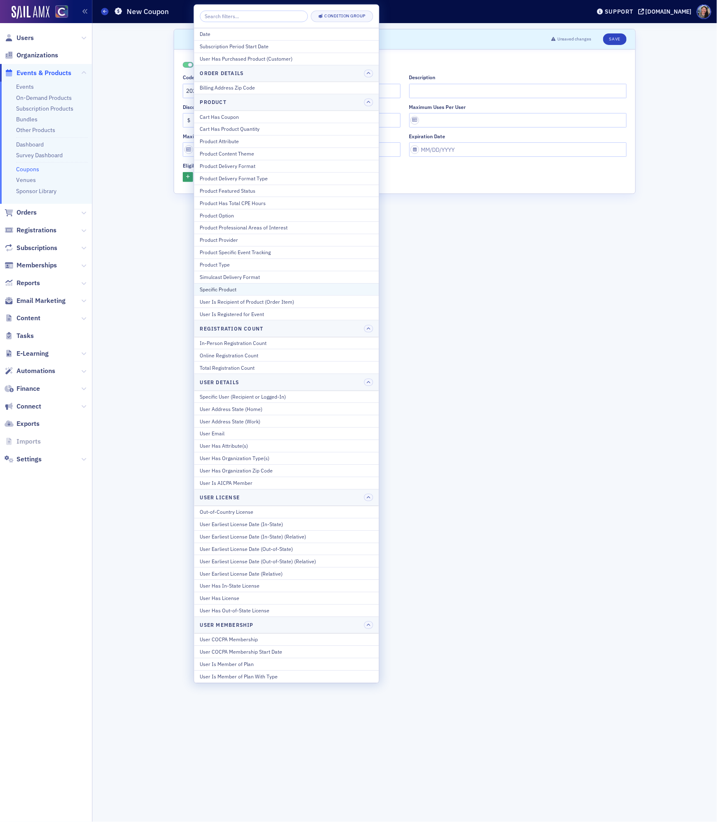
click at [259, 293] on div "Specific Product" at bounding box center [286, 288] width 173 height 7
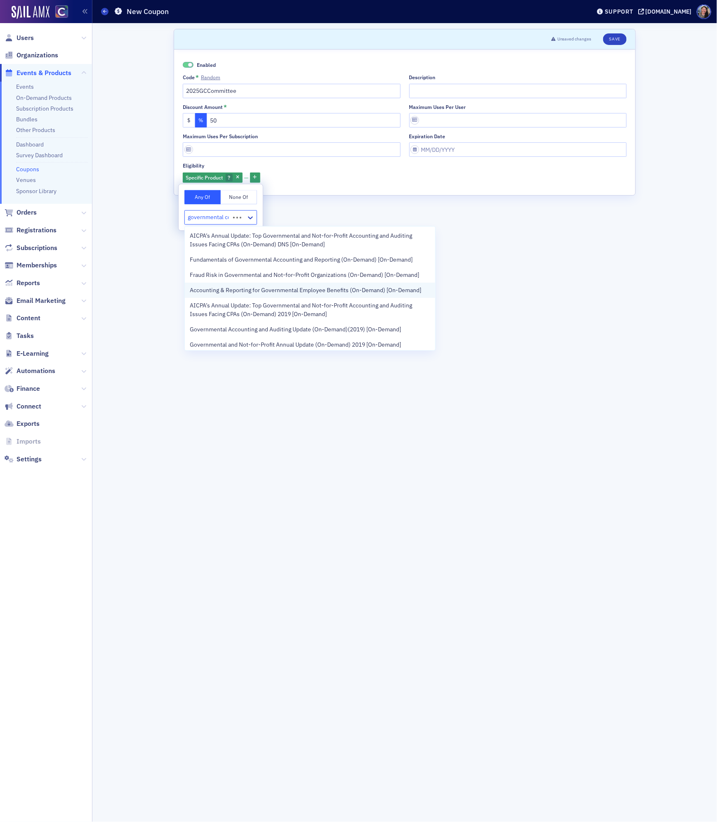
type input "governmental con"
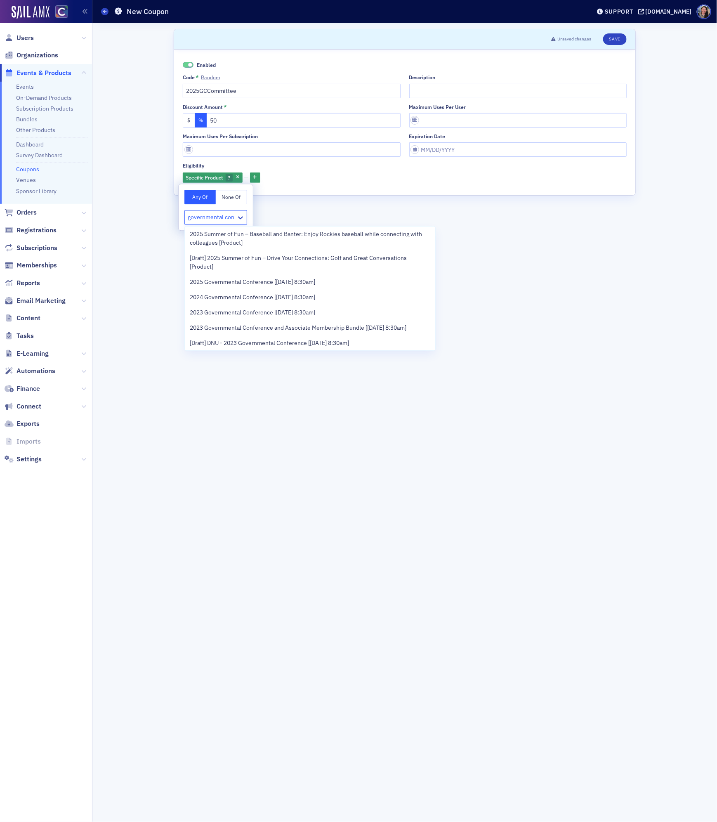
scroll to position [77, 0]
click at [253, 283] on span "2025 Governmental Conference [[DATE] 8:30am]" at bounding box center [252, 282] width 125 height 9
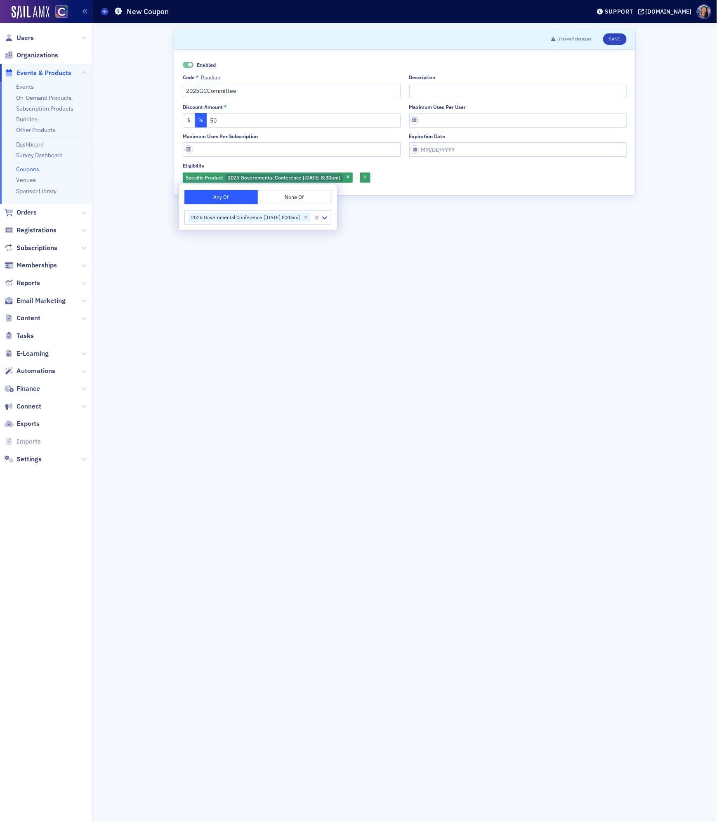
click at [477, 325] on form "Scroll to Unsaved changes Save Enabled Code * Random 2025GCCommittee Descriptio…" at bounding box center [405, 422] width 462 height 787
click at [445, 93] on input "Description" at bounding box center [518, 91] width 218 height 14
click at [616, 36] on button "Save" at bounding box center [615, 39] width 24 height 12
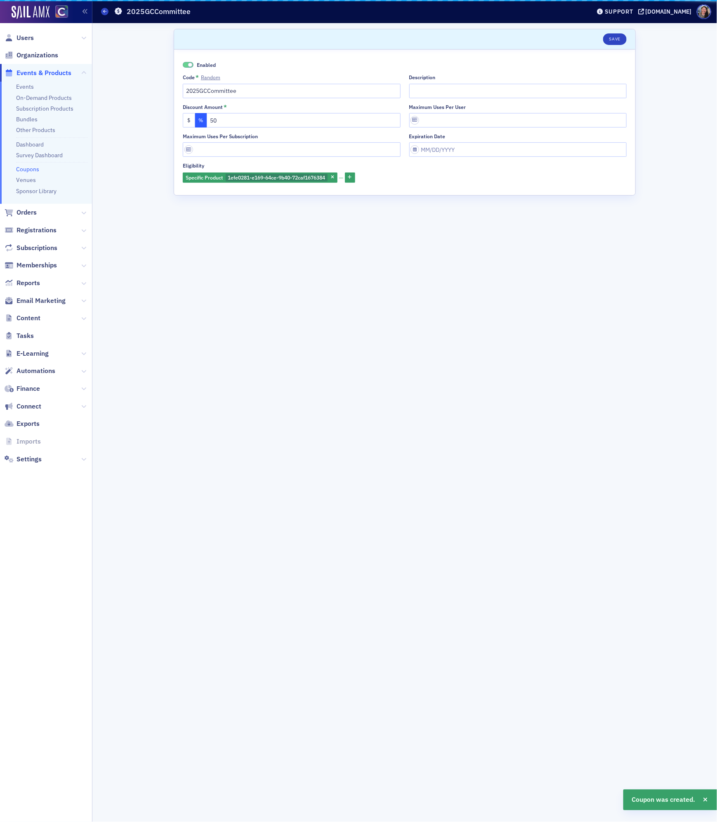
click at [315, 90] on input "2025GCCommittee" at bounding box center [292, 91] width 218 height 14
